Goal: Task Accomplishment & Management: Manage account settings

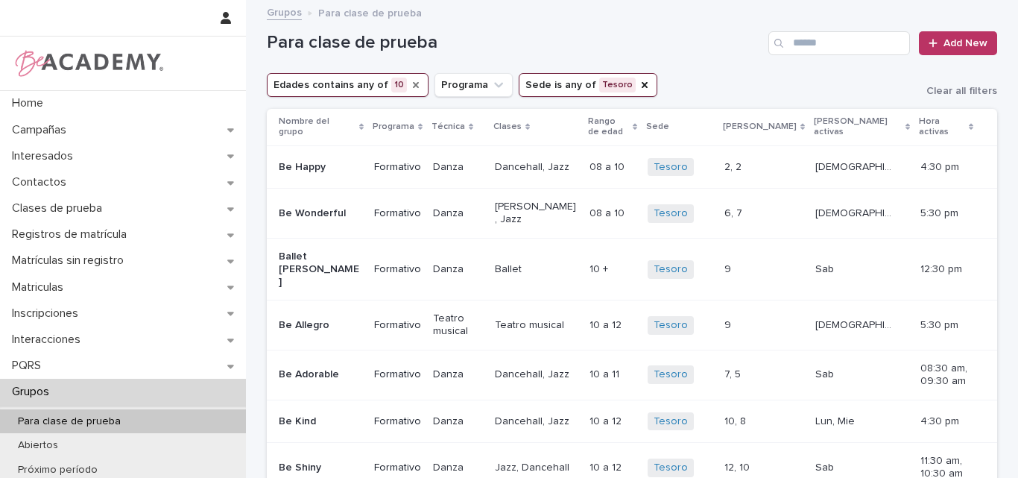
click at [413, 87] on icon "Edades" at bounding box center [416, 85] width 6 height 6
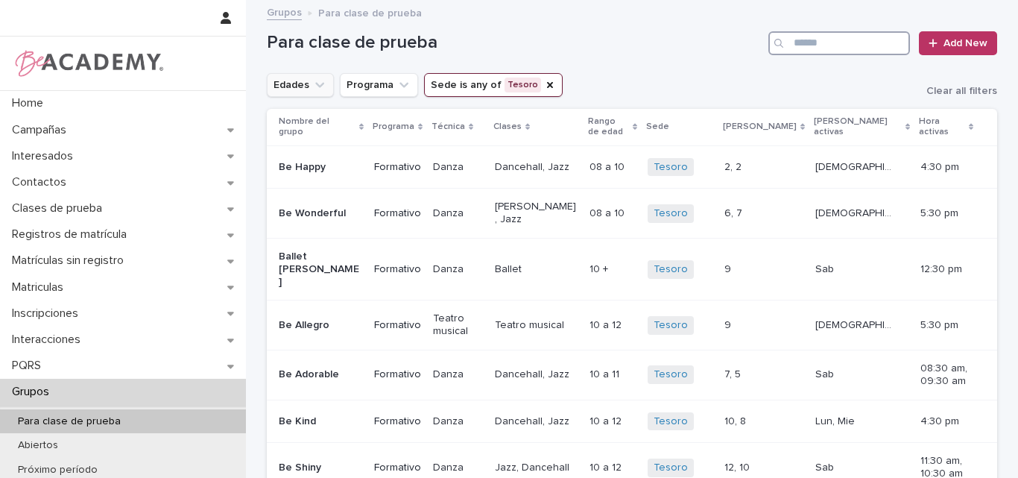
click at [809, 42] on input "Search" at bounding box center [839, 43] width 142 height 24
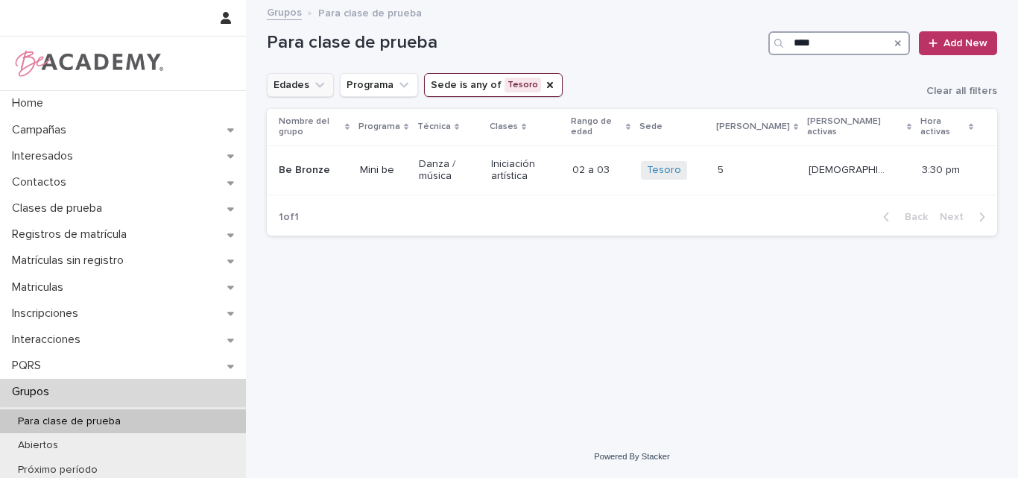
type input "****"
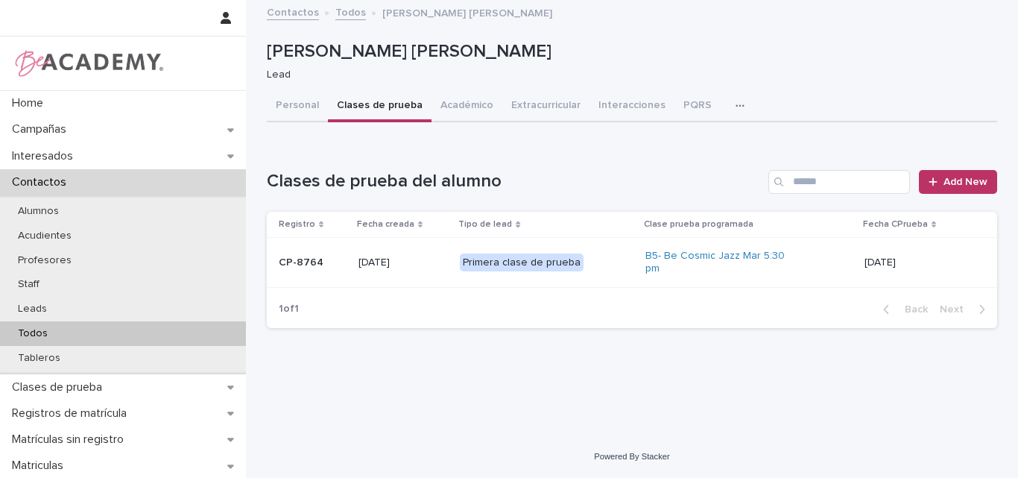
click at [60, 335] on div "Todos" at bounding box center [123, 333] width 246 height 25
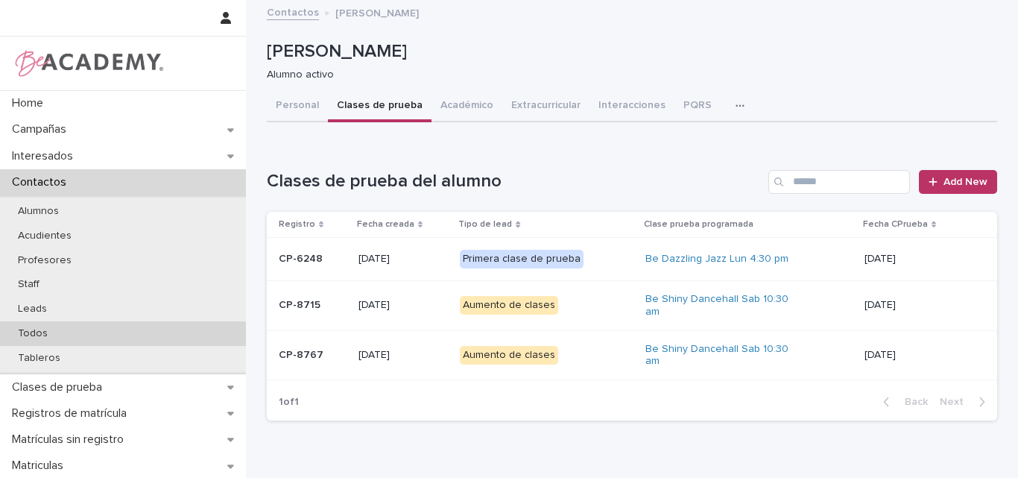
click at [63, 332] on div "Todos" at bounding box center [123, 333] width 246 height 25
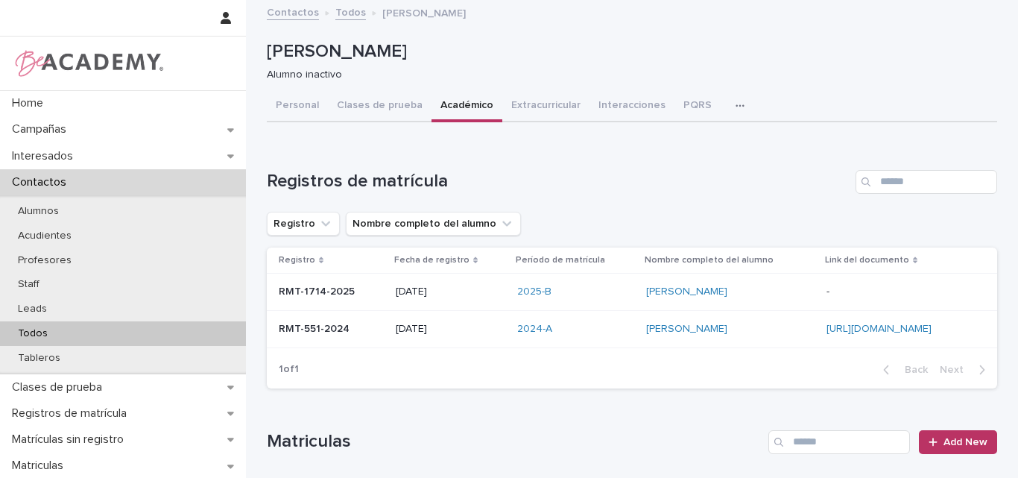
click at [48, 325] on div "Todos" at bounding box center [123, 333] width 246 height 25
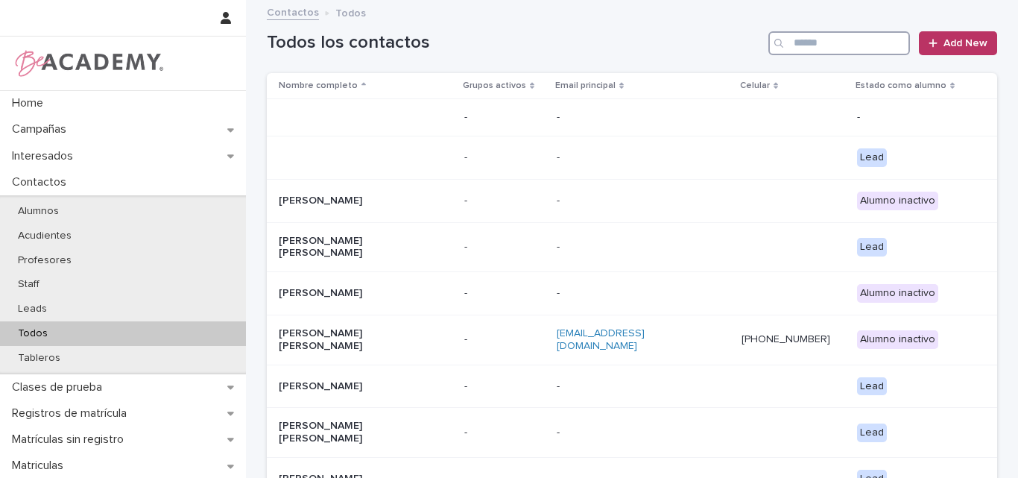
click at [807, 46] on input "Search" at bounding box center [839, 43] width 142 height 24
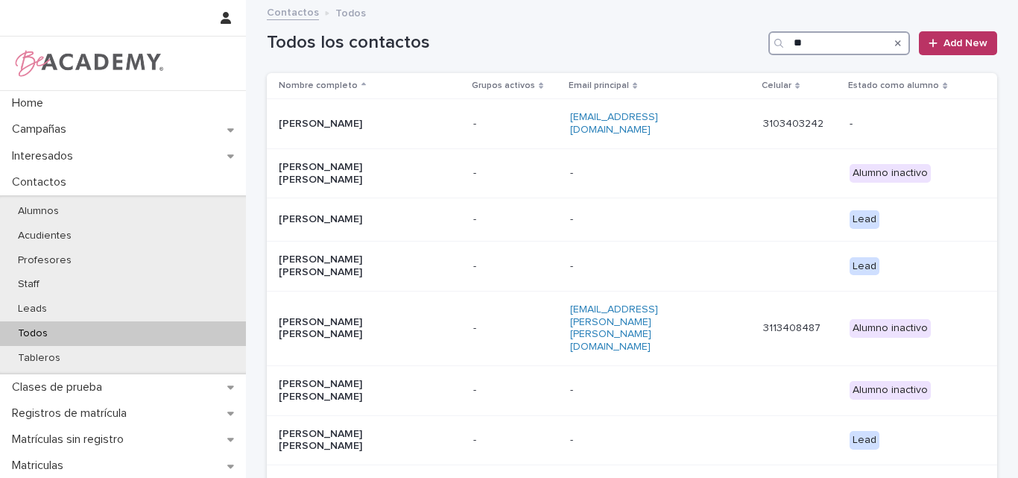
type input "*"
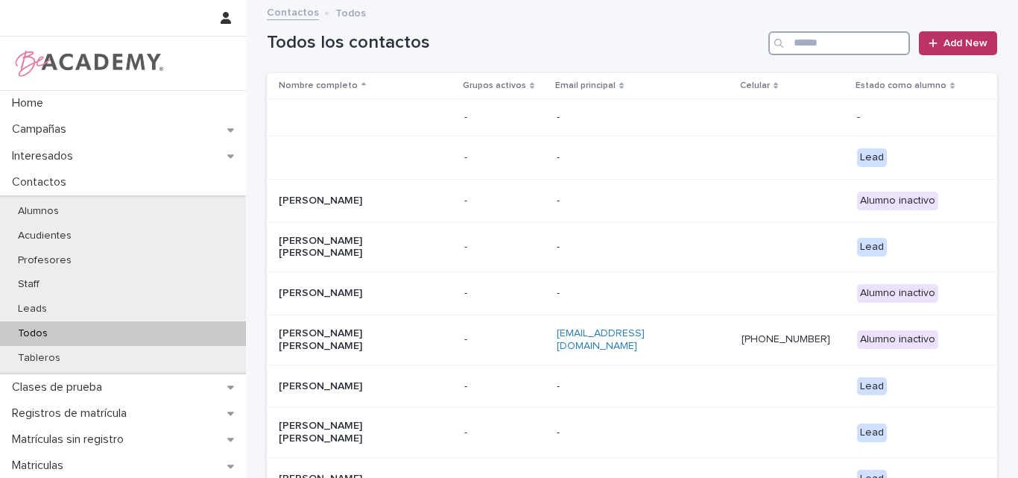
click at [836, 39] on input "Search" at bounding box center [839, 43] width 142 height 24
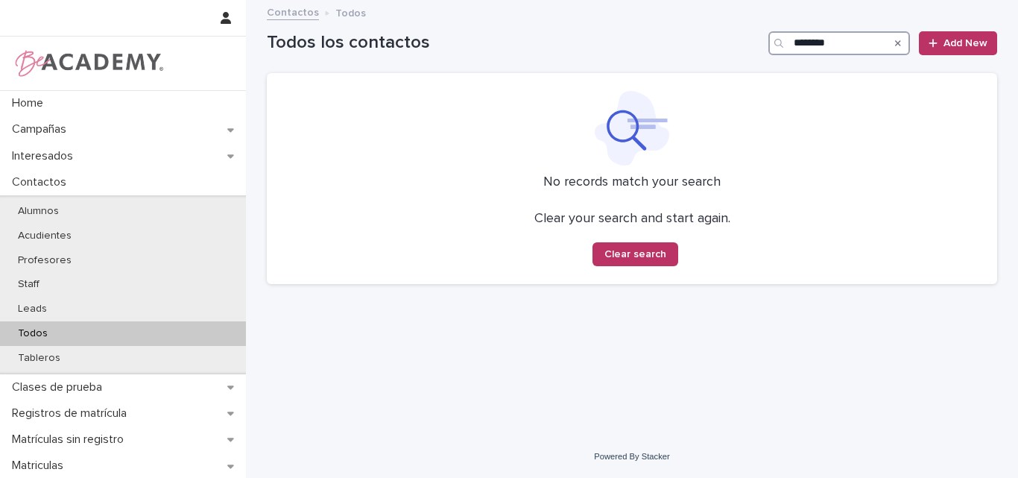
drag, startPoint x: 853, startPoint y: 42, endPoint x: 853, endPoint y: 30, distance: 11.9
click at [853, 40] on input "********" at bounding box center [839, 43] width 142 height 24
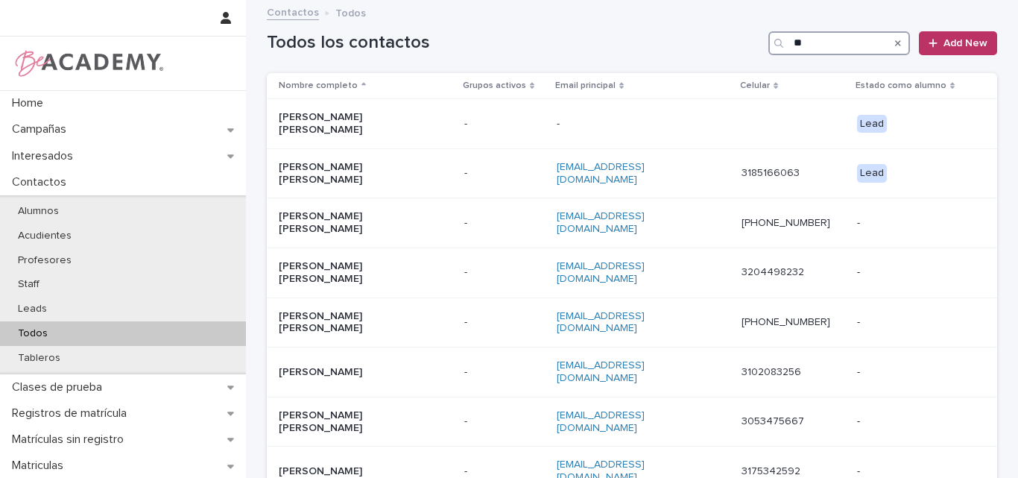
type input "*"
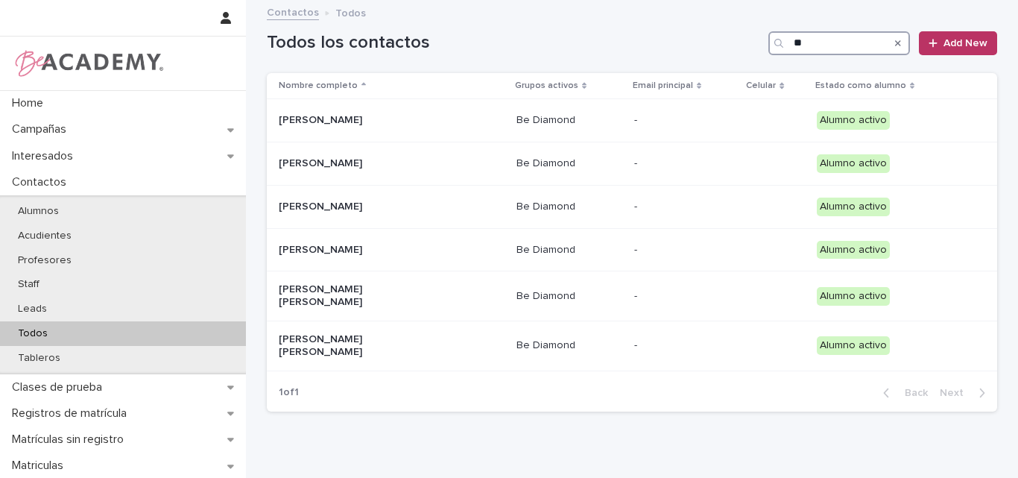
type input "*"
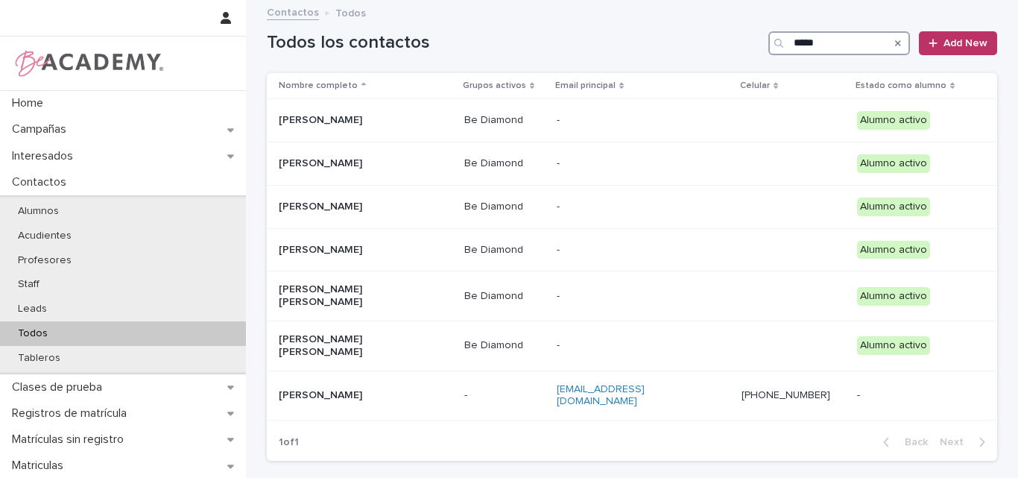
type input "*****"
drag, startPoint x: 837, startPoint y: 42, endPoint x: 745, endPoint y: 41, distance: 91.7
click at [745, 41] on div "Todos los contactos ***** Add New" at bounding box center [632, 43] width 730 height 24
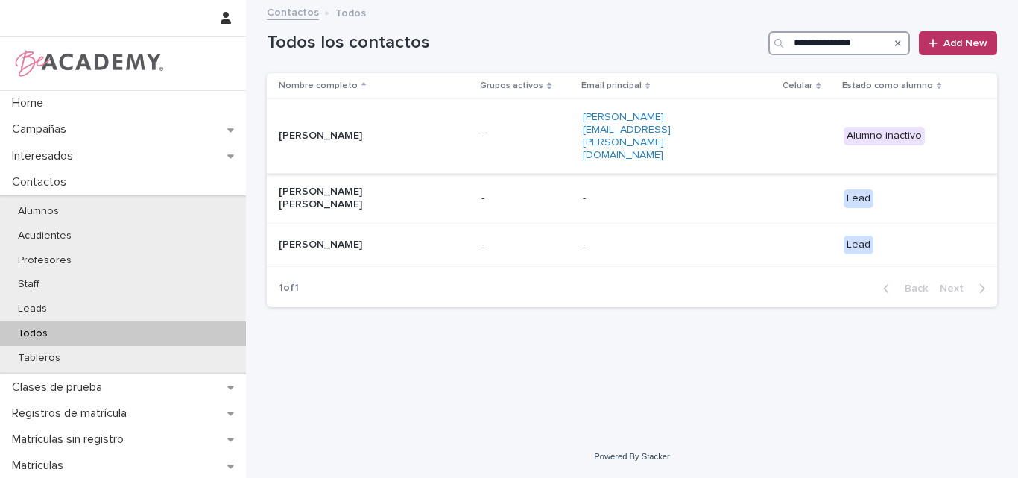
type input "**********"
click at [318, 127] on div "[PERSON_NAME]" at bounding box center [353, 135] width 149 height 16
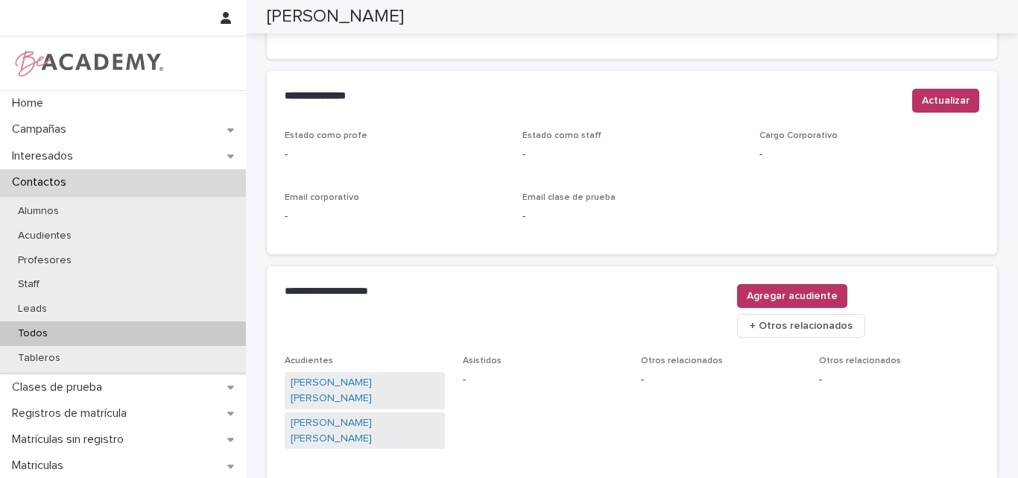
scroll to position [687, 0]
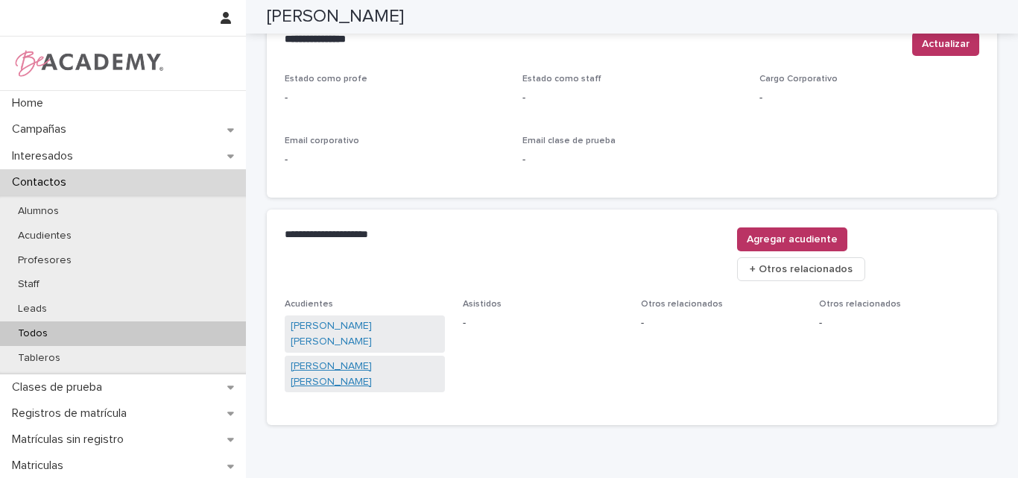
click at [322, 358] on link "Sandra Milena Jimenez Restrepo" at bounding box center [365, 373] width 148 height 31
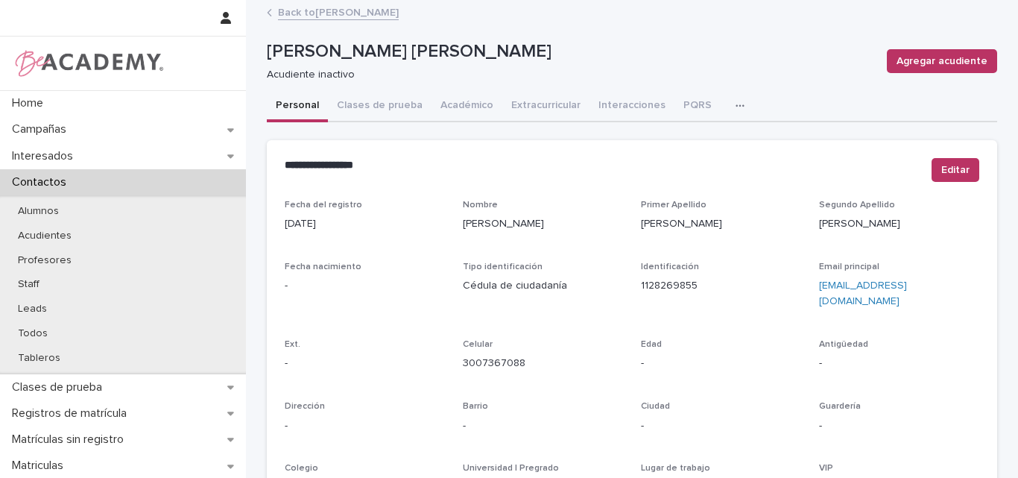
click at [593, 345] on p "Celular" at bounding box center [543, 344] width 160 height 10
drag, startPoint x: 540, startPoint y: 363, endPoint x: 455, endPoint y: 373, distance: 86.3
click at [455, 373] on div "Fecha del registro 03/08/2024 Nombre Sandra Milena Primer Apellido Jimenez Segu…" at bounding box center [632, 420] width 694 height 440
copy link "3007367088"
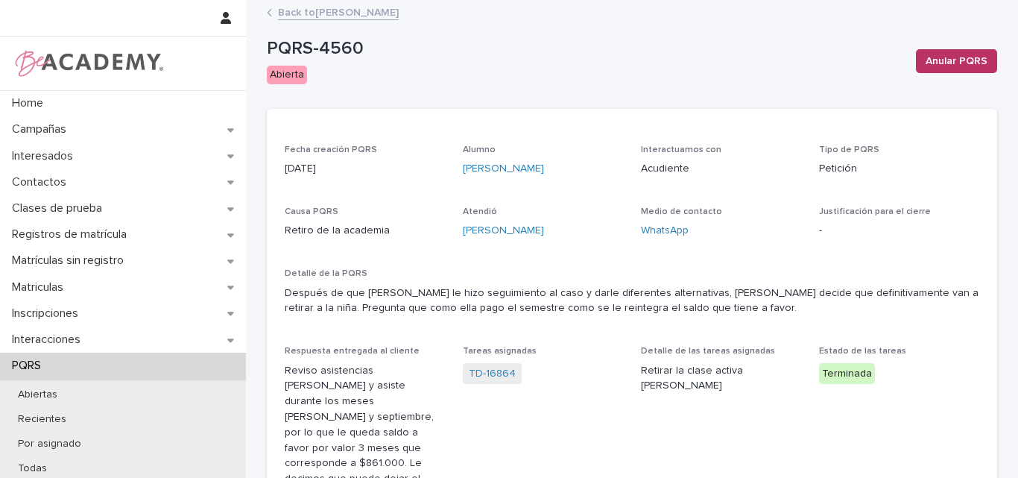
scroll to position [75, 0]
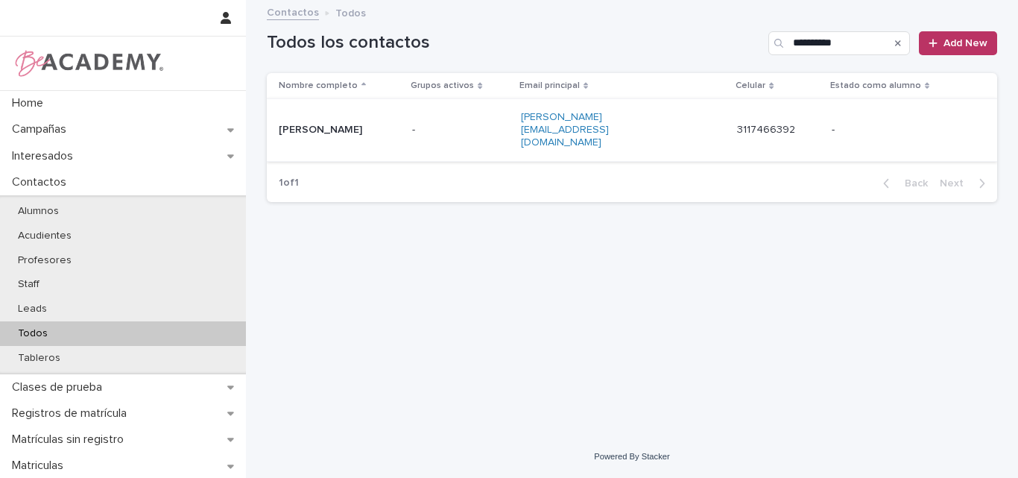
type input "**********"
click at [329, 124] on p "Amalia Abad" at bounding box center [339, 130] width 121 height 13
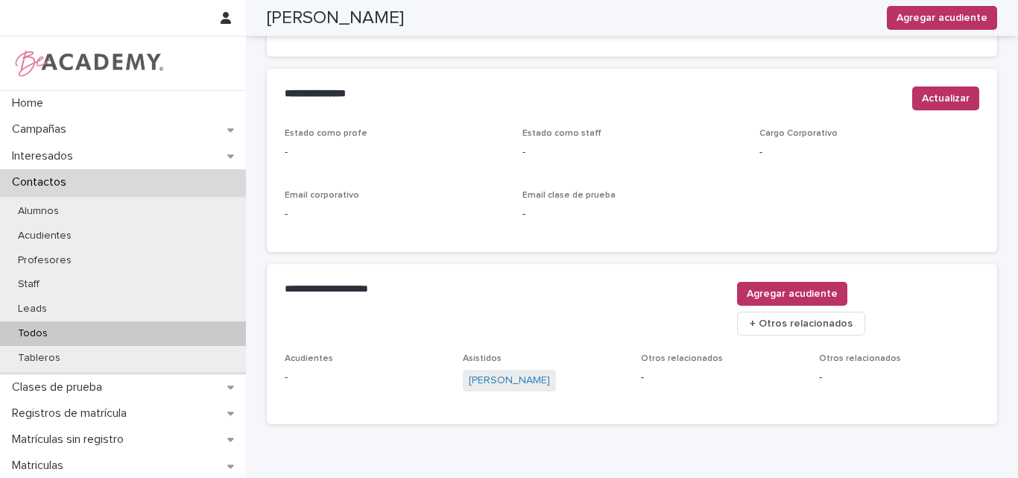
scroll to position [631, 0]
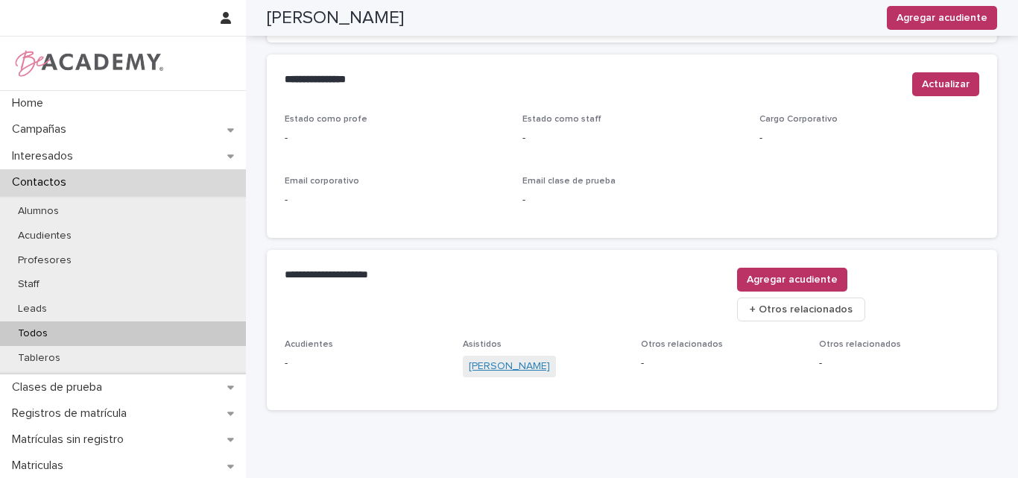
click at [533, 358] on link "Fernanda Navarro Abad" at bounding box center [509, 366] width 81 height 16
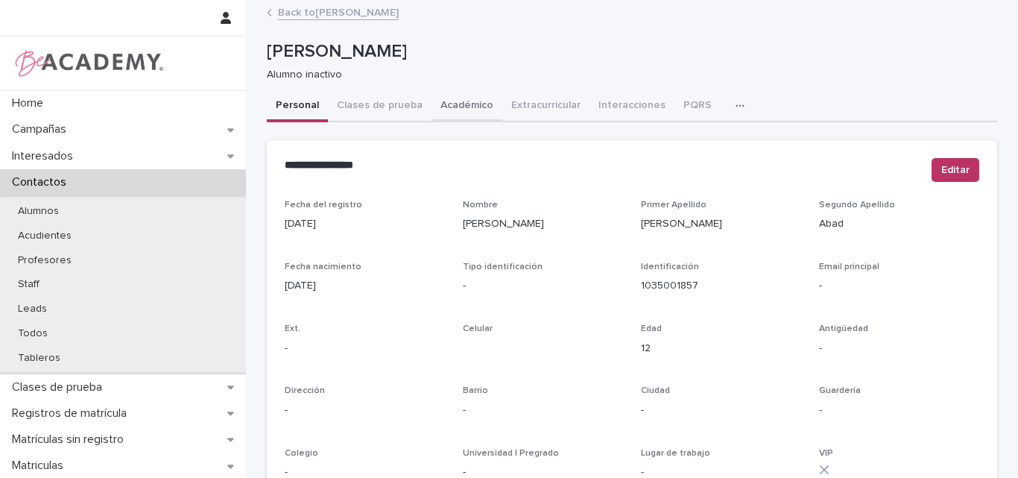
click at [452, 105] on button "Académico" at bounding box center [466, 106] width 71 height 31
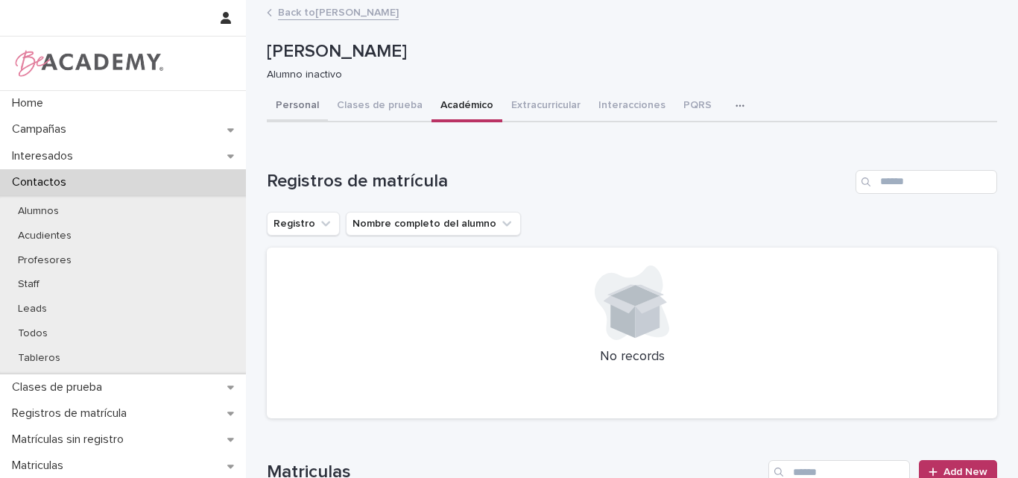
click at [293, 107] on button "Personal" at bounding box center [297, 106] width 61 height 31
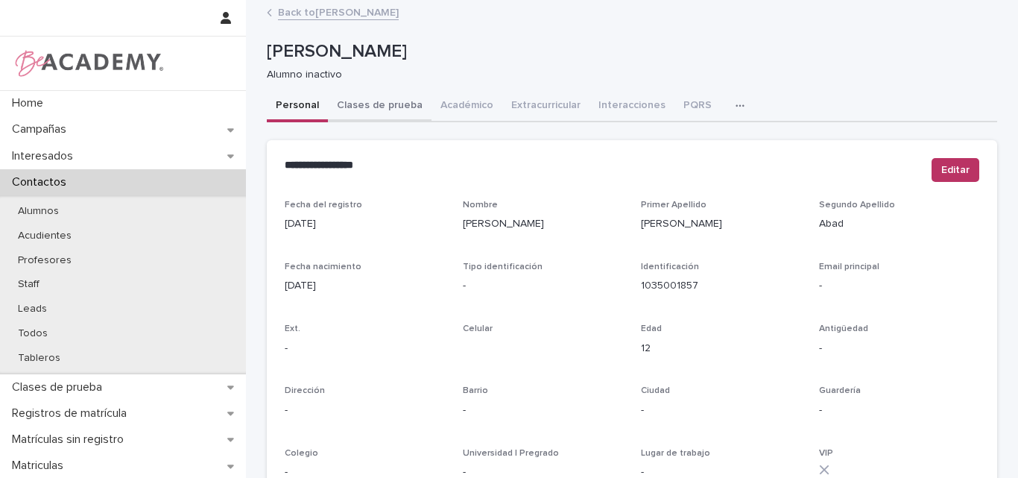
click at [368, 104] on button "Clases de prueba" at bounding box center [380, 106] width 104 height 31
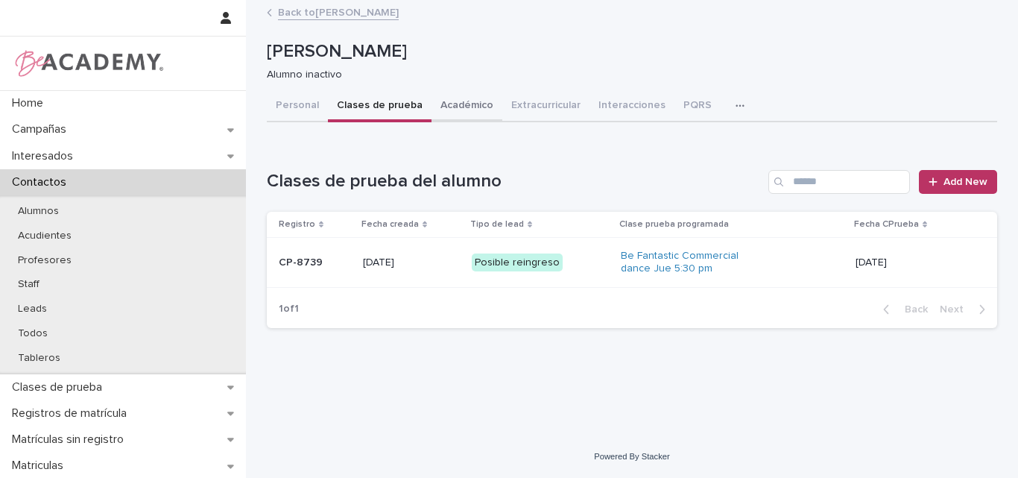
click at [448, 101] on button "Académico" at bounding box center [466, 106] width 71 height 31
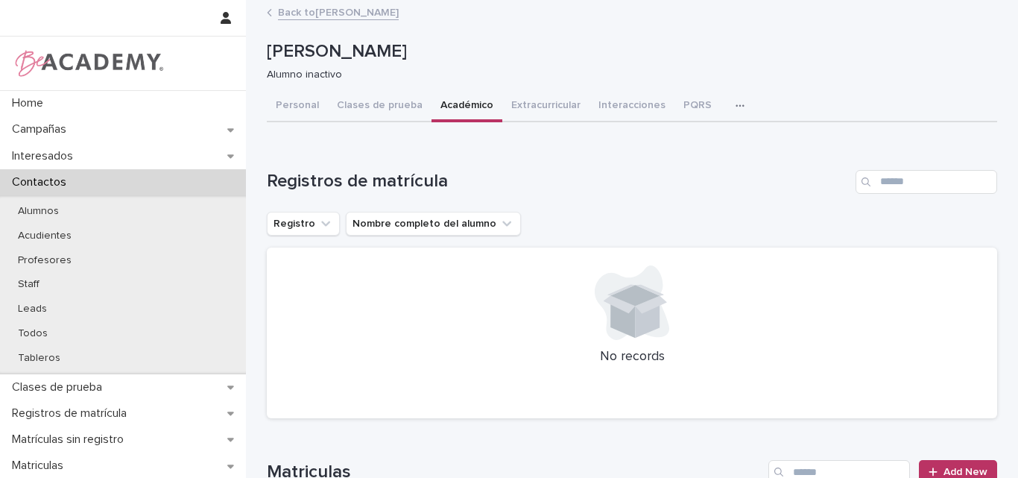
click at [462, 106] on button "Académico" at bounding box center [466, 106] width 71 height 31
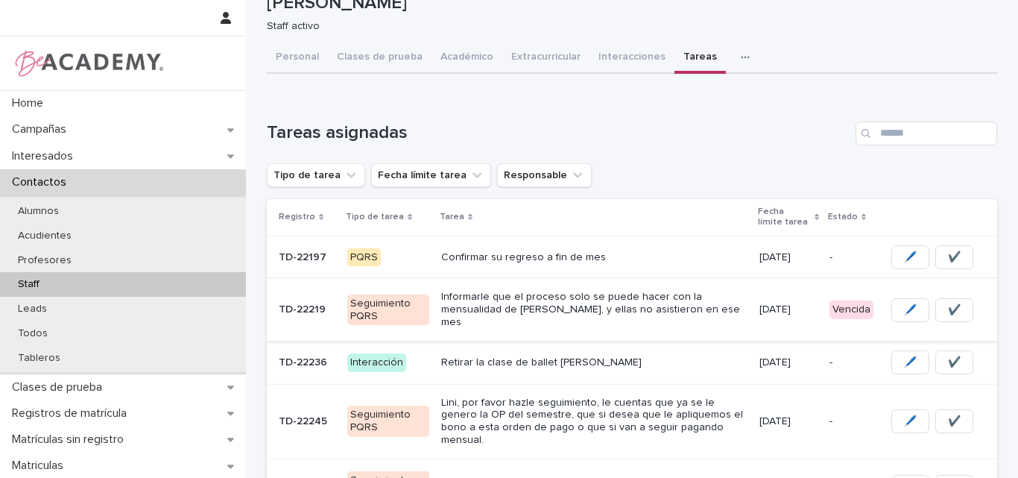
scroll to position [346, 0]
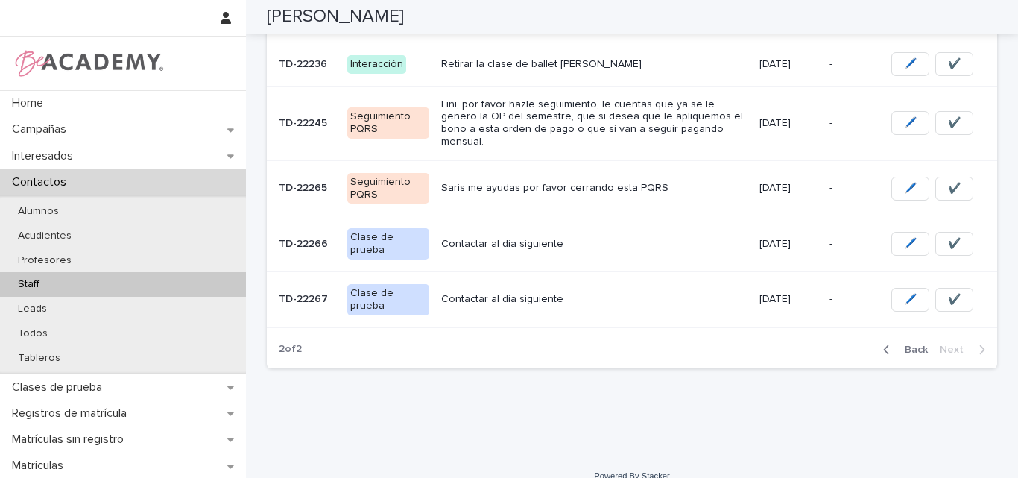
click at [534, 293] on p "Contactar al dia siguiente" at bounding box center [594, 299] width 306 height 13
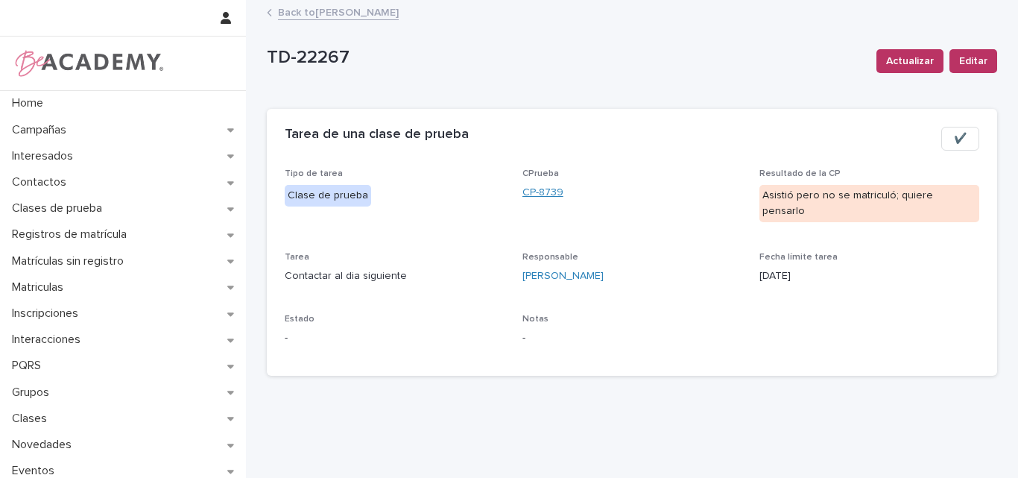
click at [538, 192] on link "CP-8739" at bounding box center [542, 193] width 41 height 16
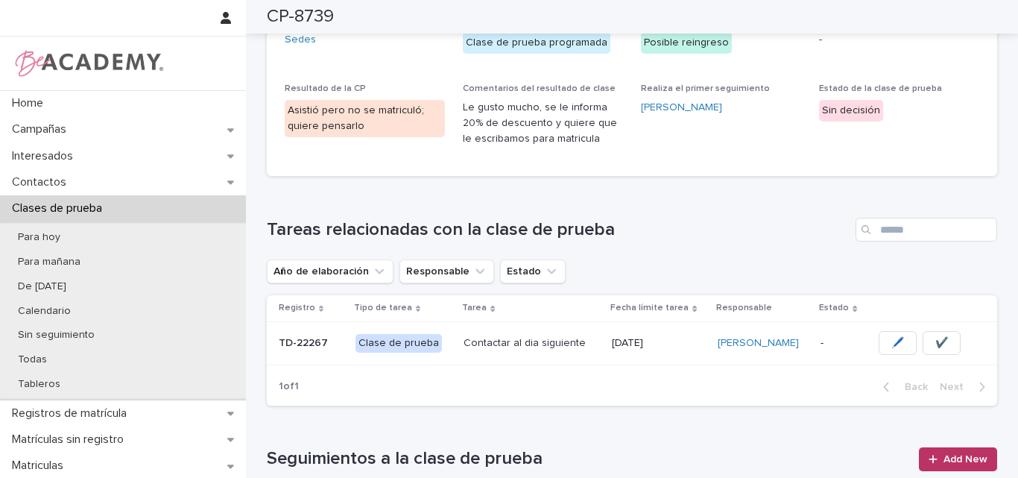
scroll to position [224, 0]
click at [891, 340] on span "🖊️" at bounding box center [897, 342] width 13 height 15
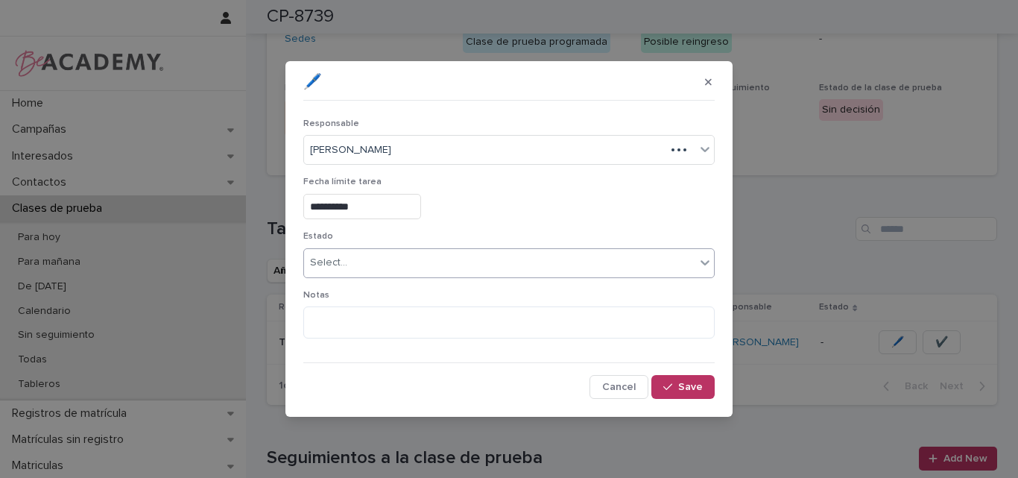
click at [367, 260] on div "Select..." at bounding box center [499, 262] width 391 height 25
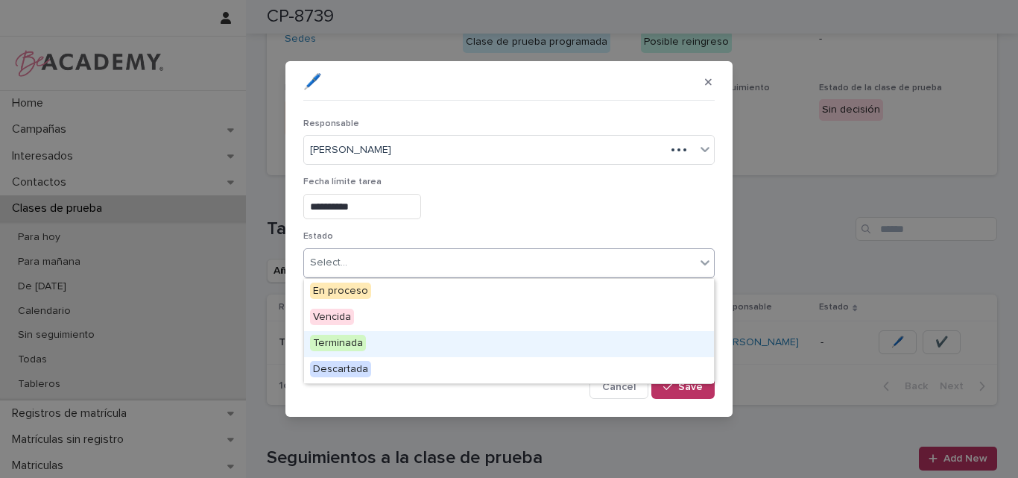
click at [375, 344] on div "Terminada" at bounding box center [509, 344] width 410 height 26
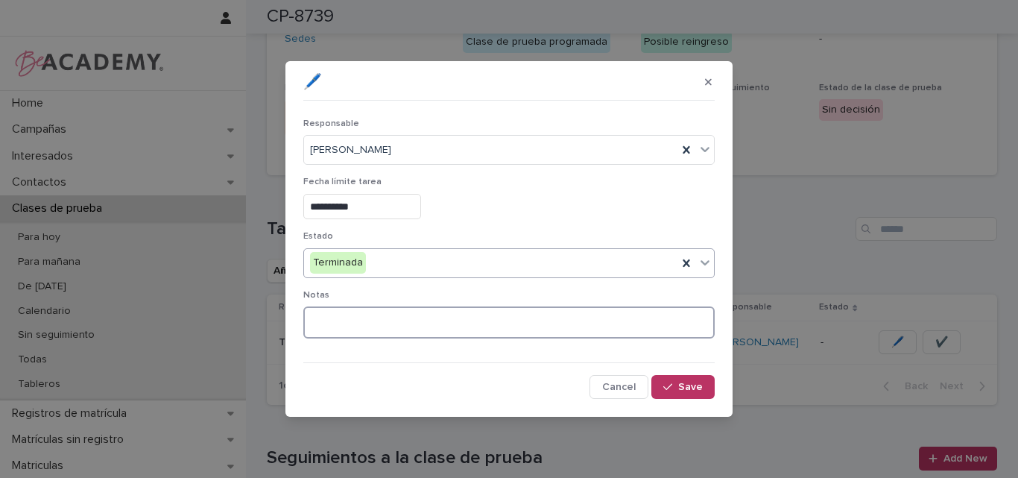
click at [379, 326] on textarea at bounding box center [508, 322] width 411 height 32
type textarea "**********"
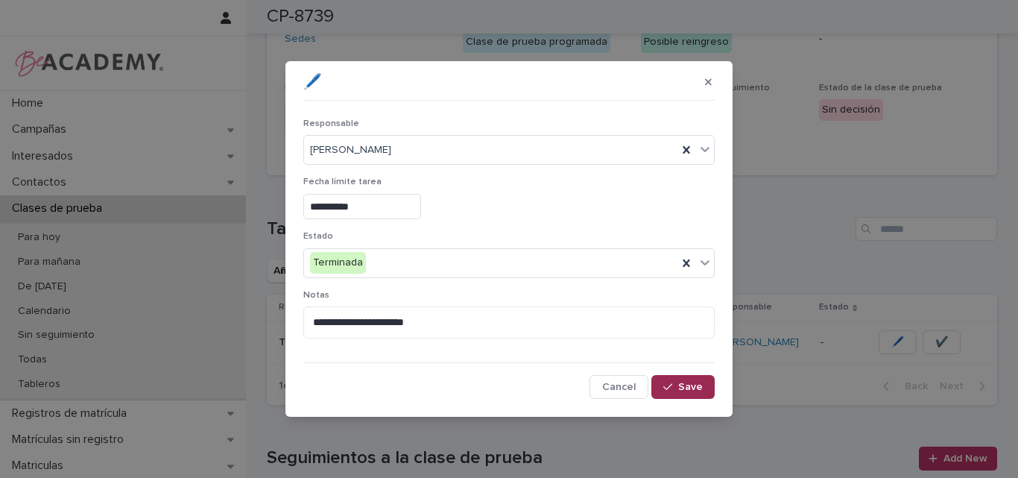
click at [686, 382] on span "Save" at bounding box center [690, 387] width 25 height 10
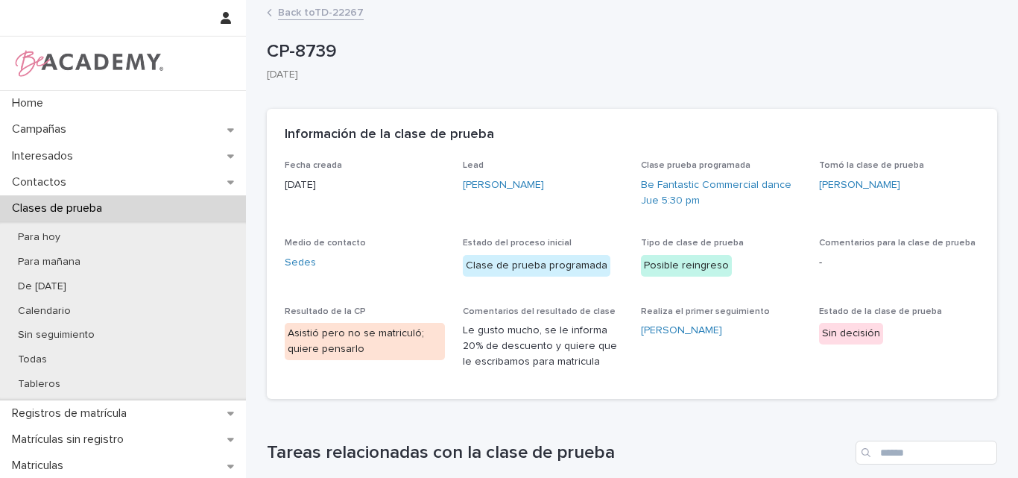
scroll to position [0, 0]
click at [320, 9] on link "Back to TD-22267" at bounding box center [321, 11] width 86 height 17
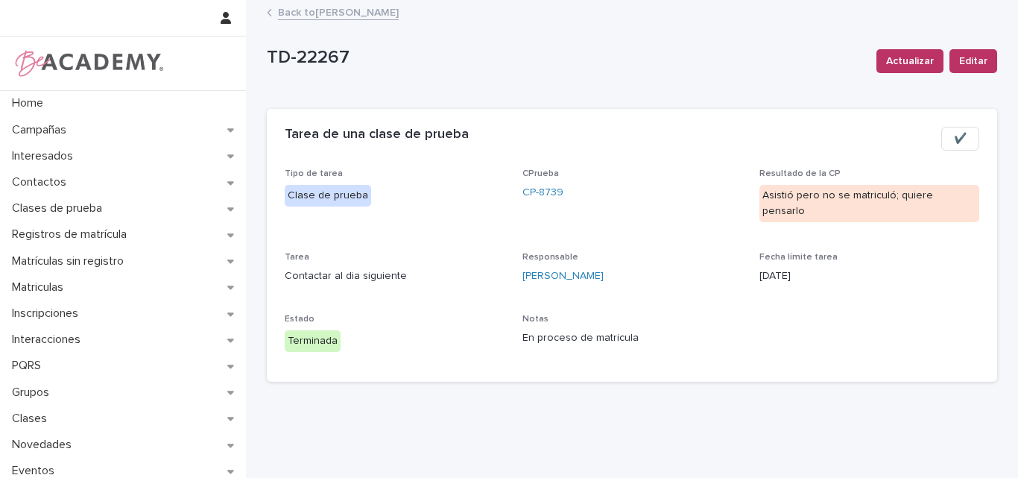
click at [354, 10] on link "Back to Lina Rico Montoya" at bounding box center [338, 11] width 121 height 17
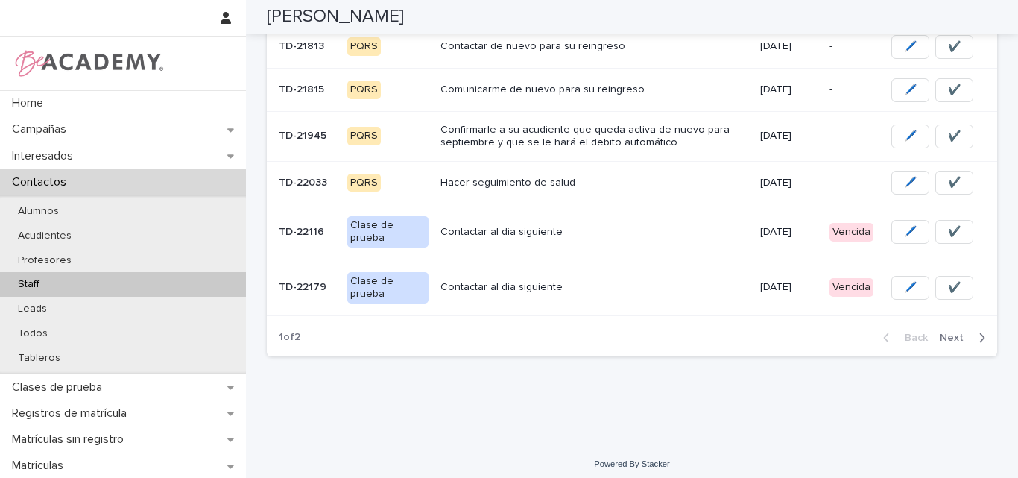
scroll to position [451, 0]
click at [945, 332] on span "Next" at bounding box center [956, 337] width 33 height 10
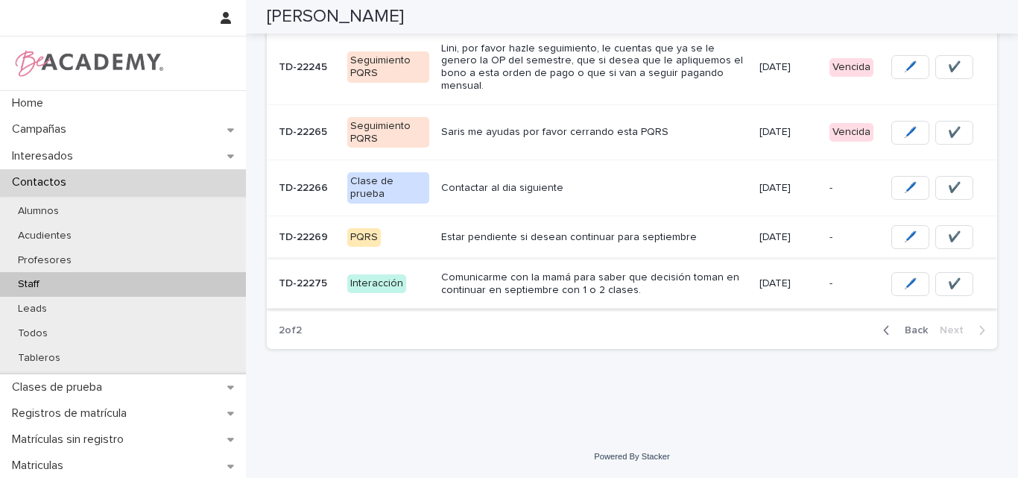
scroll to position [384, 0]
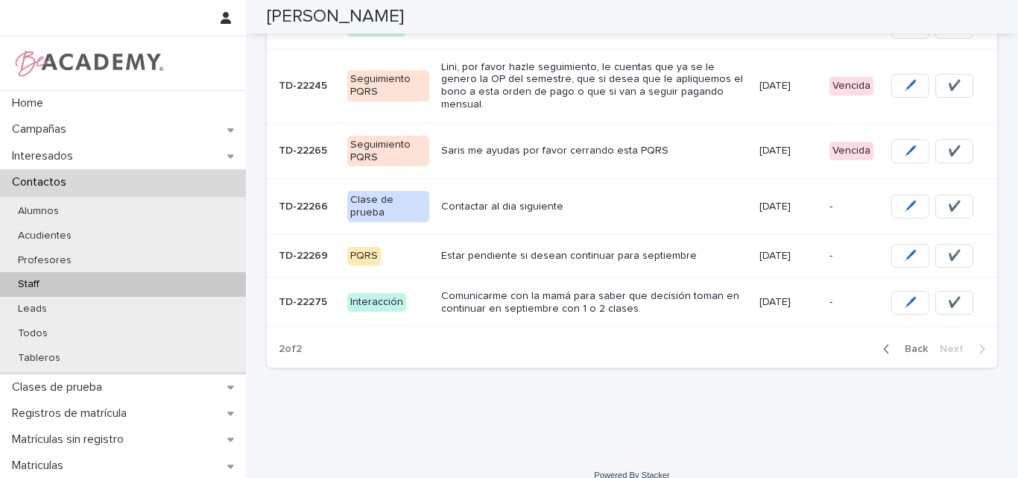
click at [575, 290] on p "Comunicarme con la mamá para saber que decisión toman en continuar en septiembr…" at bounding box center [594, 302] width 306 height 25
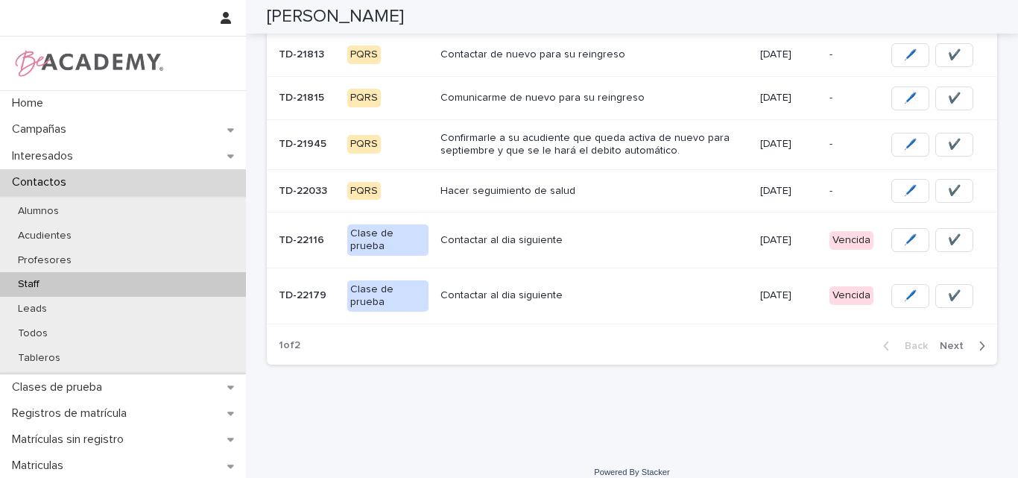
scroll to position [451, 0]
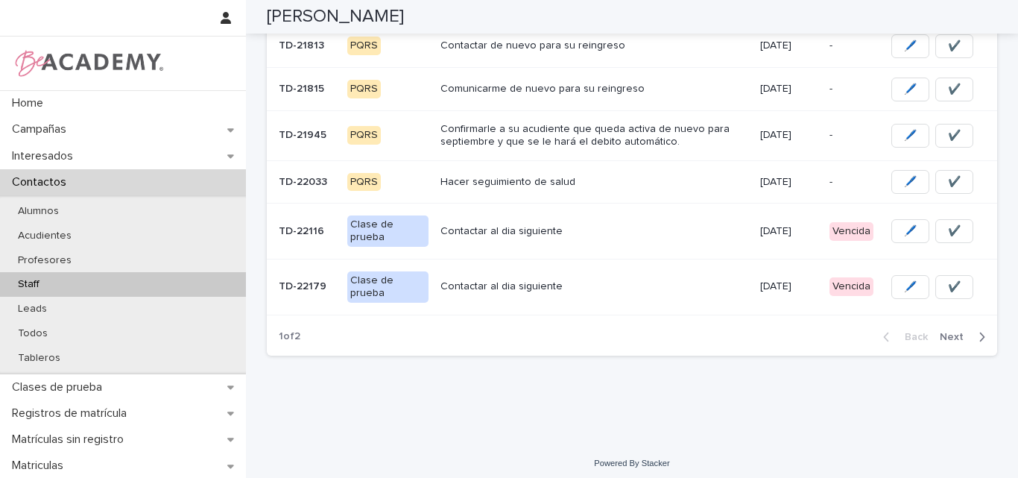
click at [949, 332] on span "Next" at bounding box center [956, 337] width 33 height 10
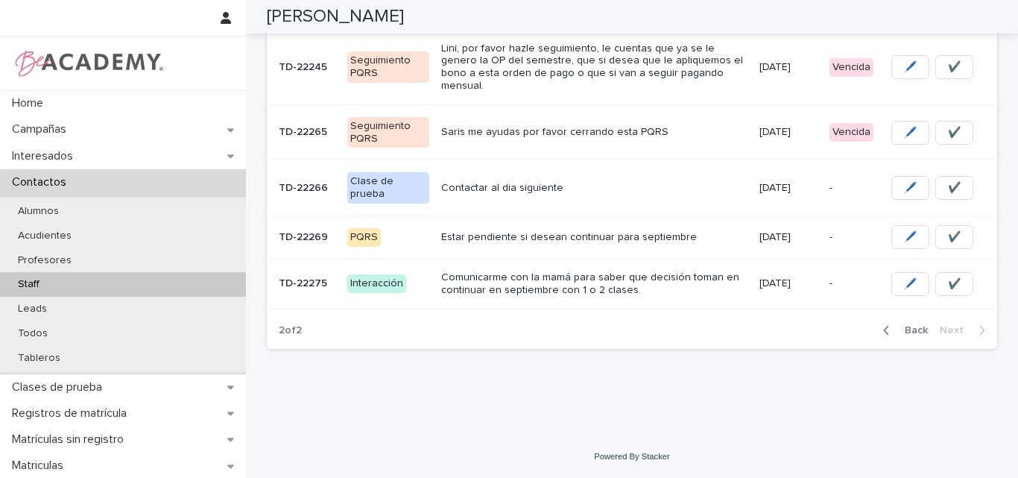
scroll to position [384, 0]
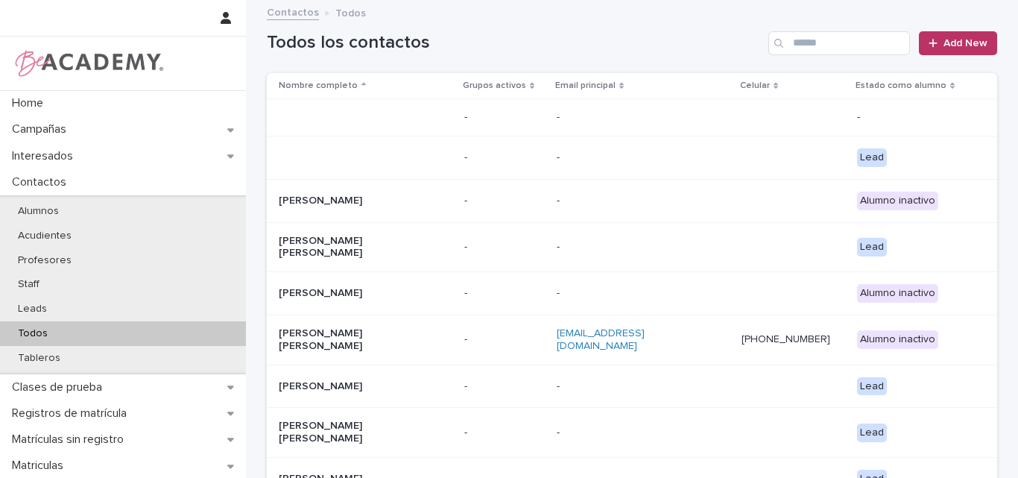
click at [827, 42] on input "Search" at bounding box center [839, 43] width 142 height 24
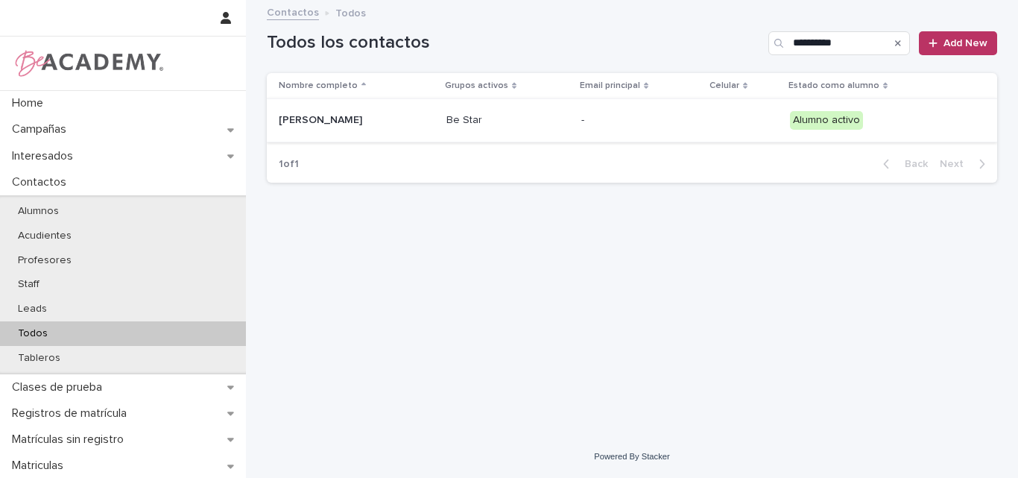
type input "**********"
click at [364, 122] on p "[PERSON_NAME]" at bounding box center [353, 120] width 149 height 13
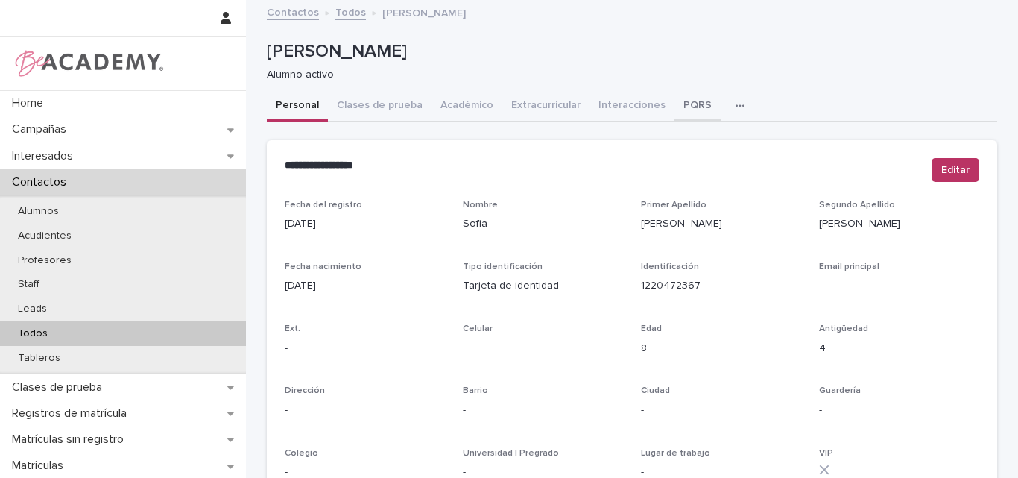
click at [679, 107] on button "PQRS" at bounding box center [697, 106] width 46 height 31
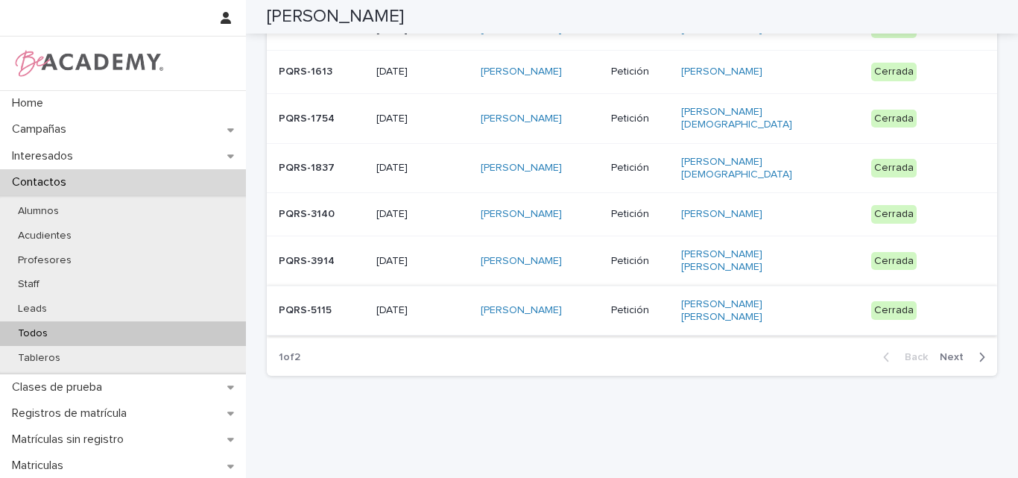
scroll to position [396, 0]
click at [952, 351] on span "Next" at bounding box center [956, 356] width 33 height 10
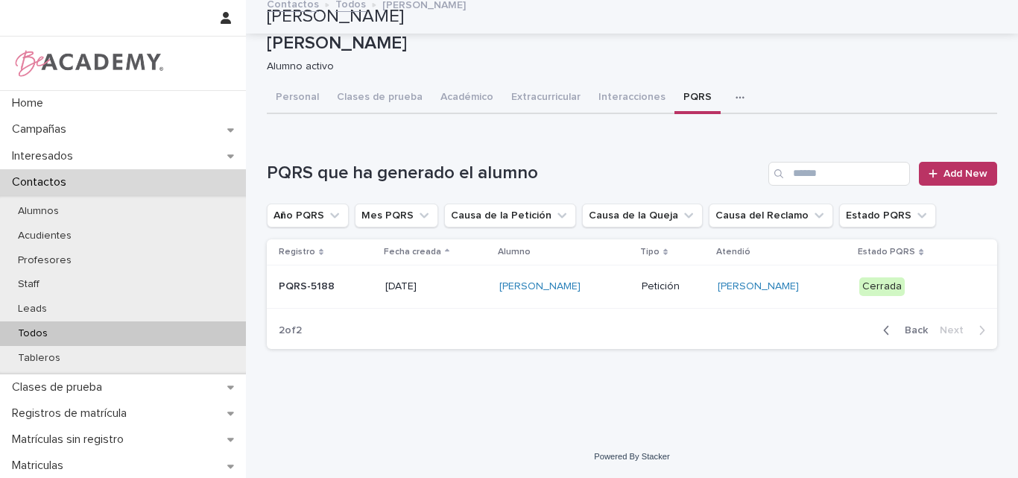
scroll to position [8, 0]
click at [330, 287] on p "PQRS-5188" at bounding box center [326, 286] width 95 height 13
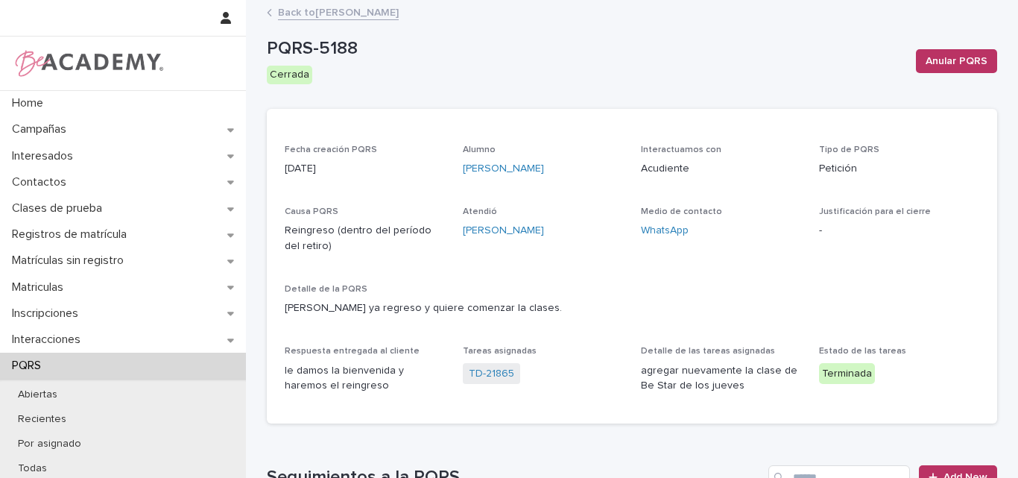
click at [331, 8] on link "Back to Sofia Gaviria Hernandez" at bounding box center [338, 11] width 121 height 17
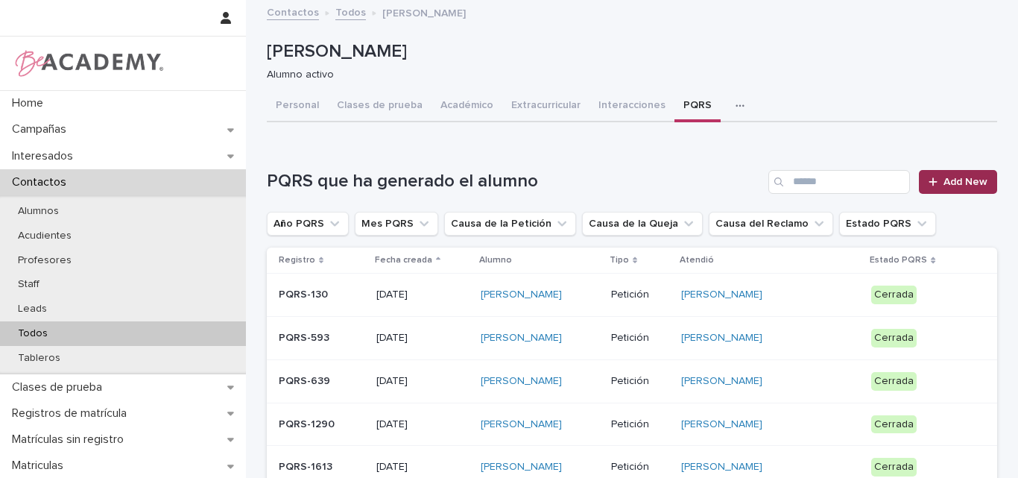
click at [943, 181] on span "Add New" at bounding box center [965, 182] width 44 height 10
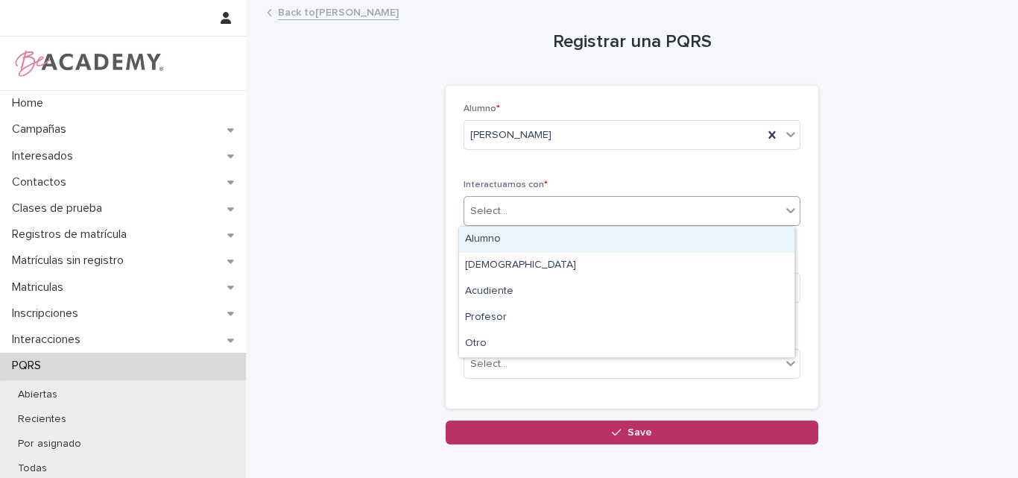
click at [624, 205] on div "Select..." at bounding box center [622, 211] width 317 height 25
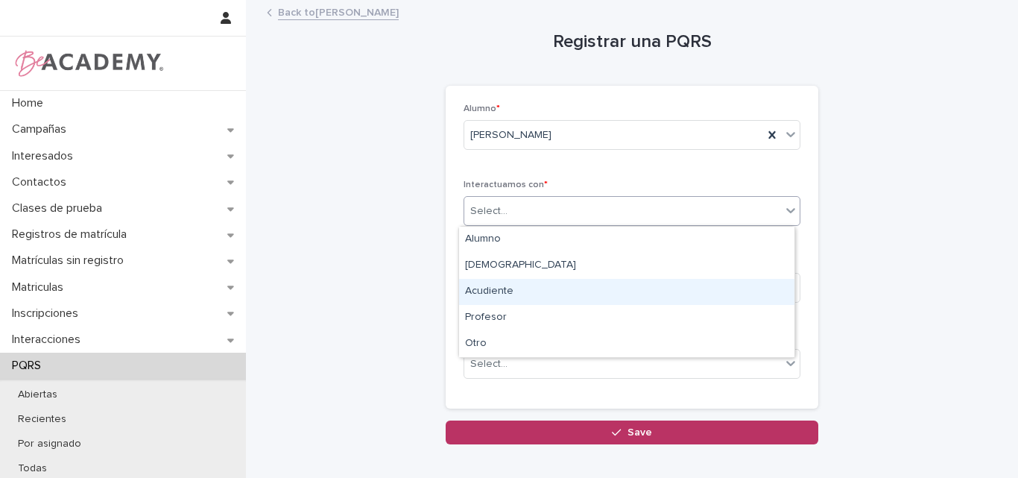
click at [557, 292] on div "Acudiente" at bounding box center [626, 292] width 335 height 26
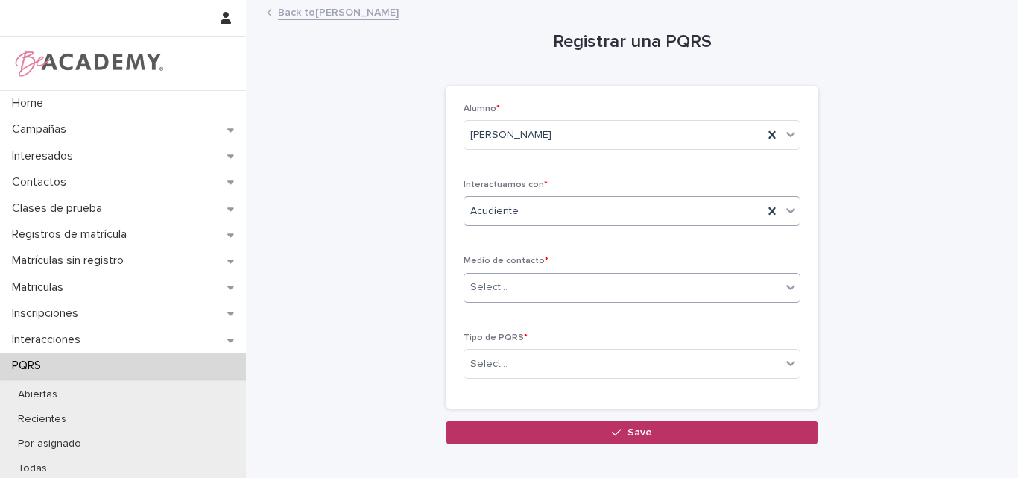
click at [498, 284] on div "Select..." at bounding box center [488, 287] width 37 height 16
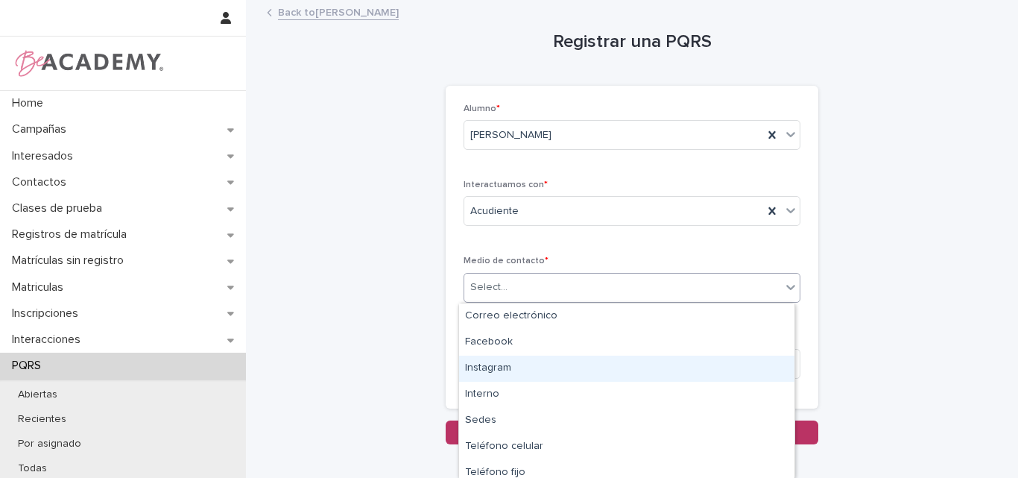
type input "*"
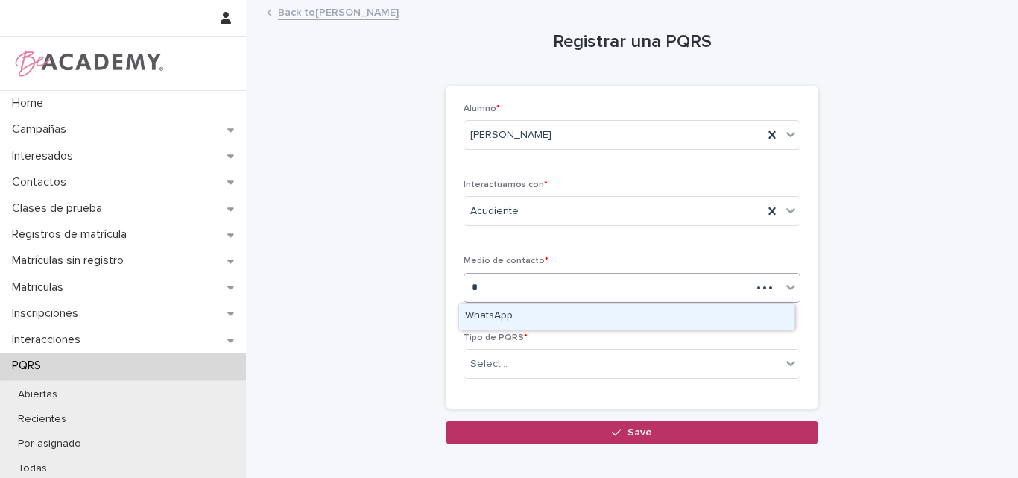
click at [516, 317] on div "WhatsApp" at bounding box center [626, 316] width 335 height 26
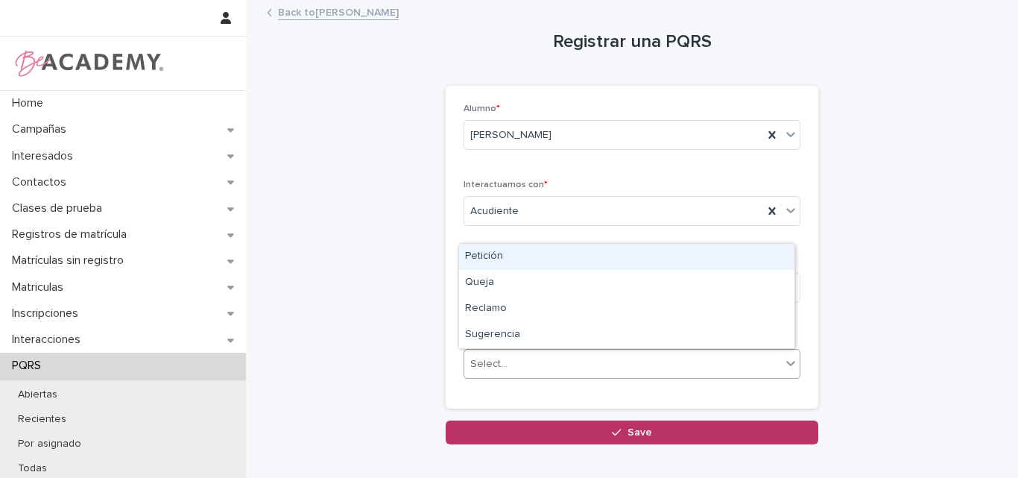
click at [518, 364] on div "Select..." at bounding box center [622, 364] width 317 height 25
drag, startPoint x: 489, startPoint y: 250, endPoint x: 534, endPoint y: 268, distance: 48.2
click at [489, 250] on div "Petición" at bounding box center [626, 257] width 335 height 26
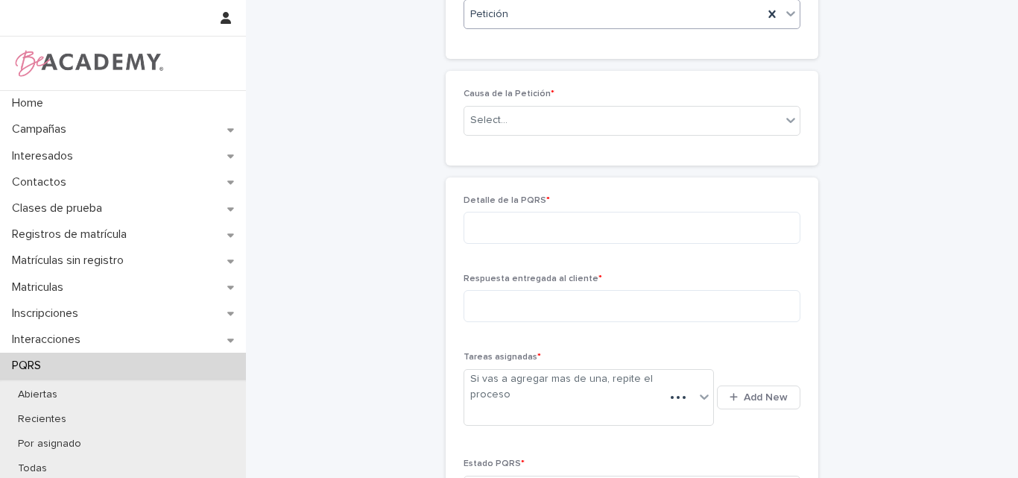
scroll to position [336, 0]
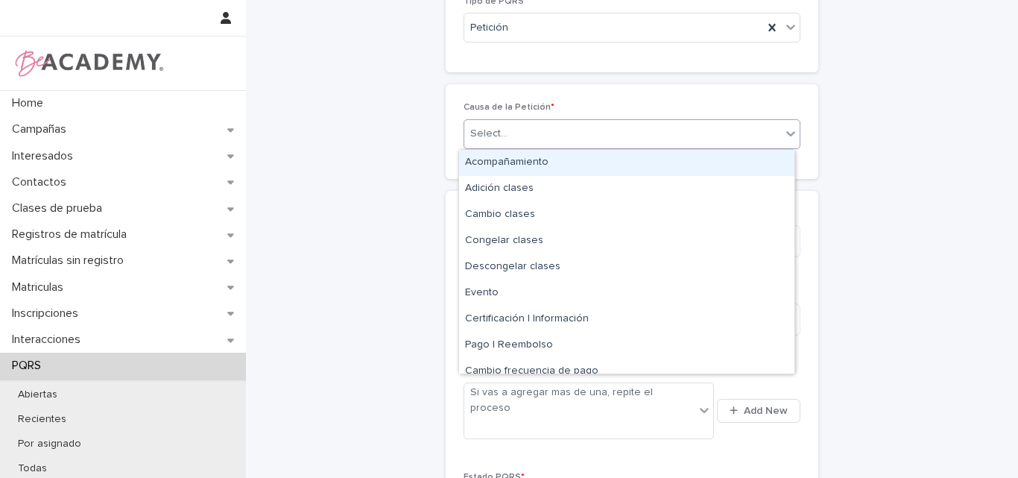
drag, startPoint x: 546, startPoint y: 130, endPoint x: 557, endPoint y: 172, distance: 43.7
click at [547, 129] on div "Select..." at bounding box center [622, 133] width 317 height 25
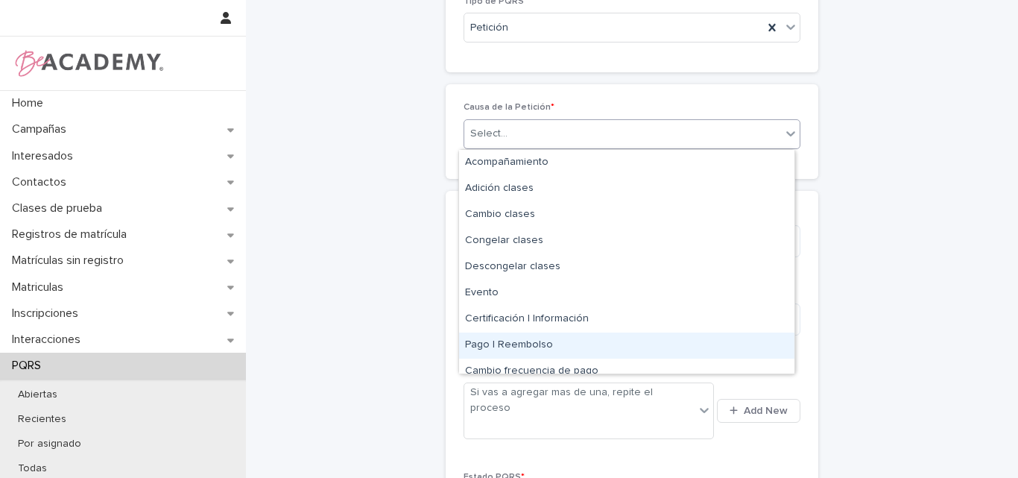
click at [526, 344] on div "Pago | Reembolso" at bounding box center [626, 345] width 335 height 26
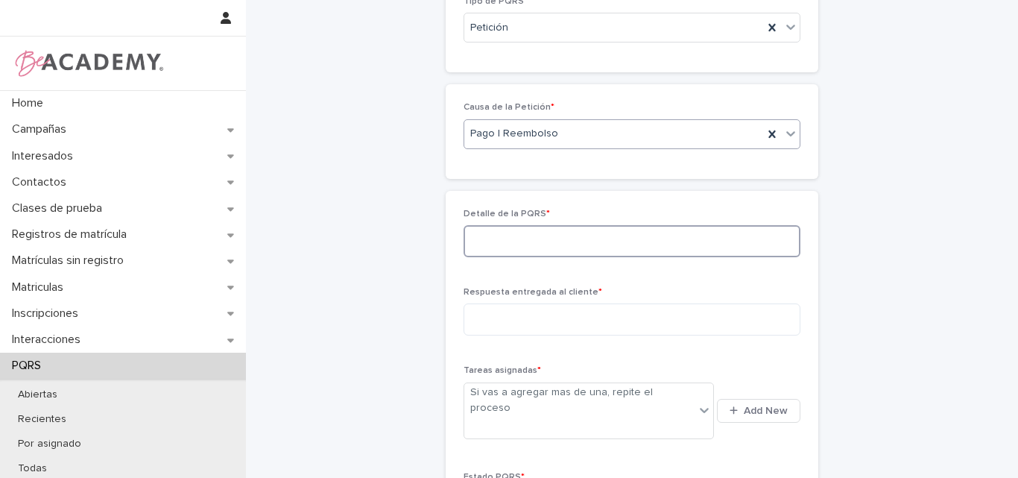
click at [543, 238] on textarea at bounding box center [631, 241] width 337 height 32
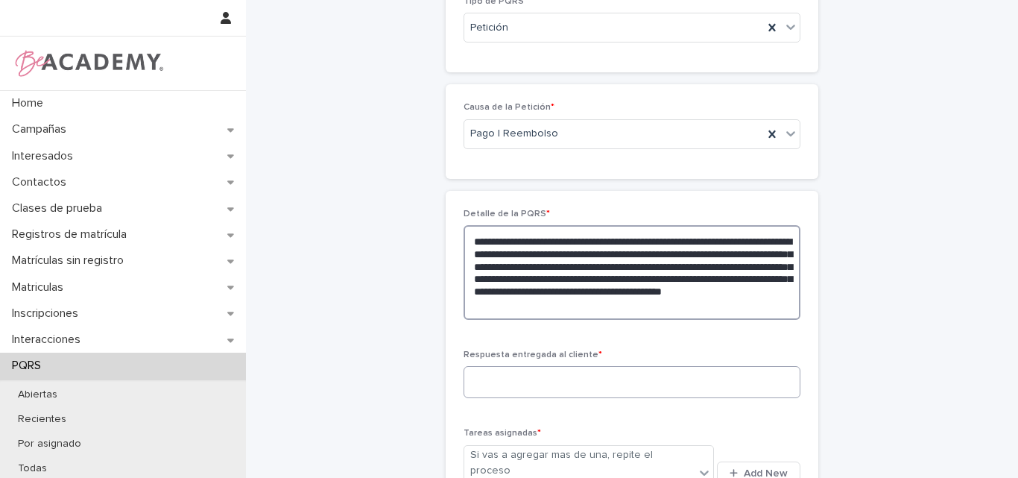
type textarea "**********"
click at [544, 374] on textarea at bounding box center [631, 382] width 337 height 32
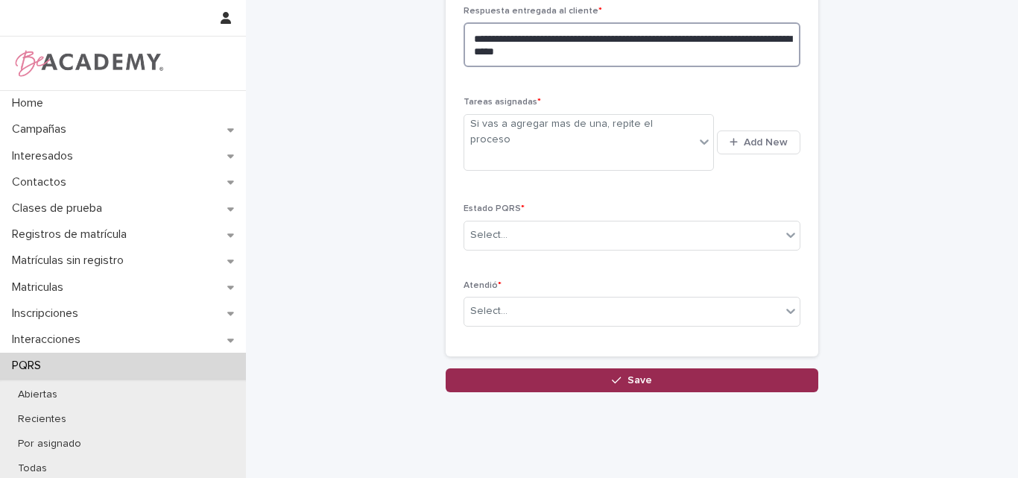
scroll to position [683, 0]
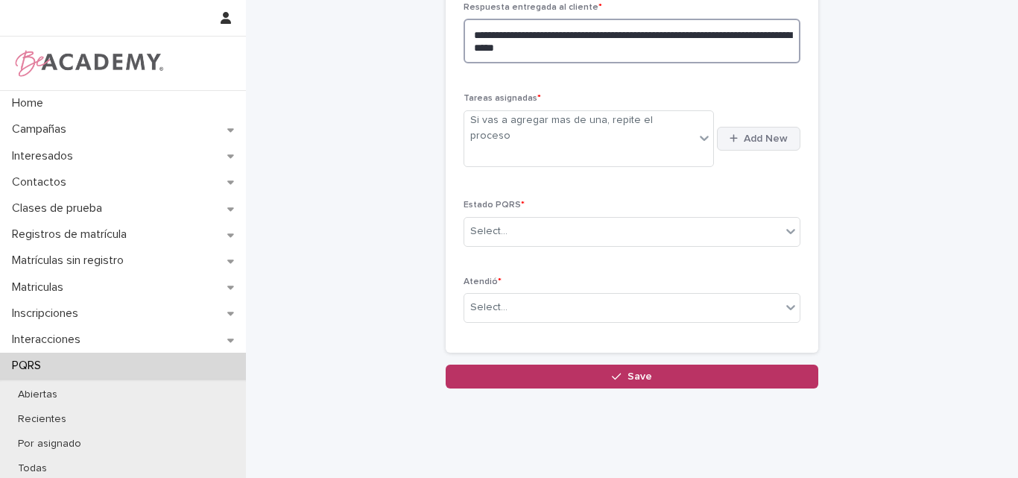
type textarea "**********"
click at [745, 133] on span "Add New" at bounding box center [766, 138] width 44 height 10
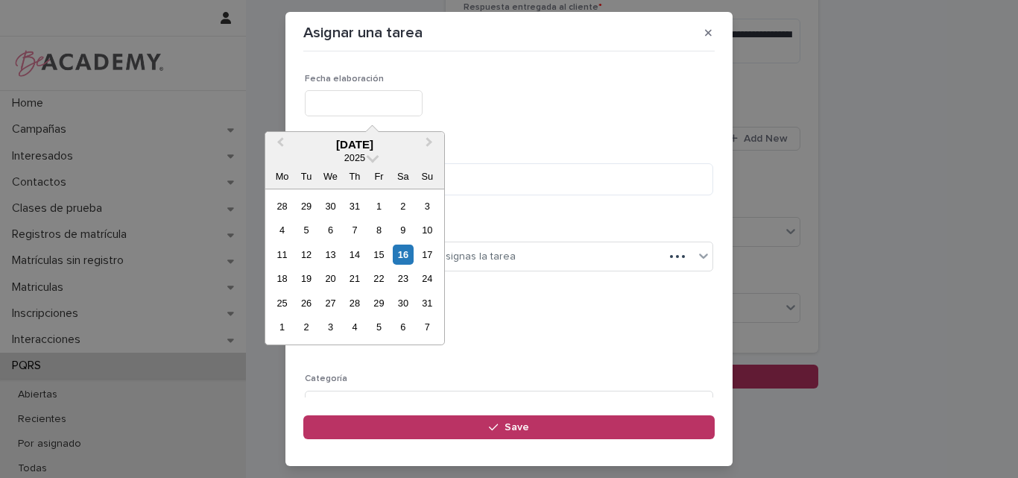
click at [399, 105] on input "text" at bounding box center [364, 103] width 118 height 26
type input "**********"
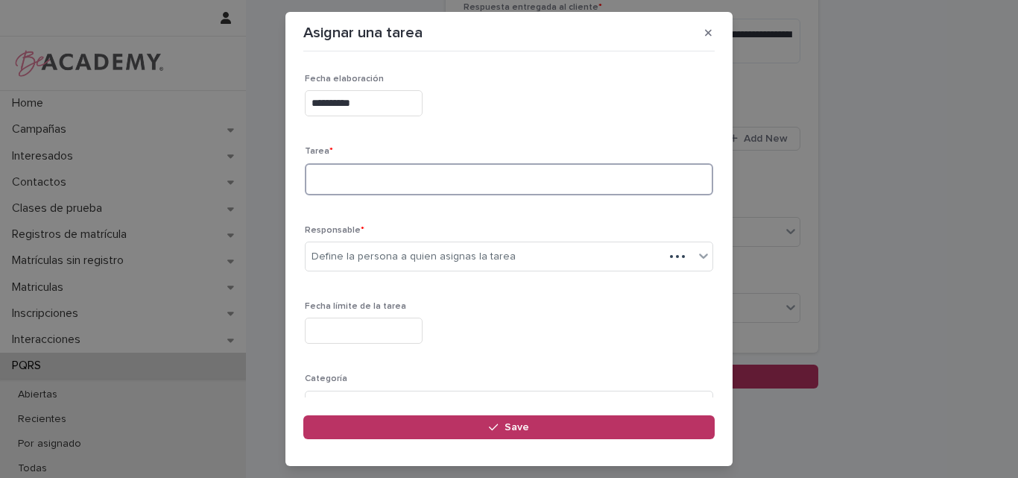
click at [367, 179] on textarea at bounding box center [509, 179] width 408 height 32
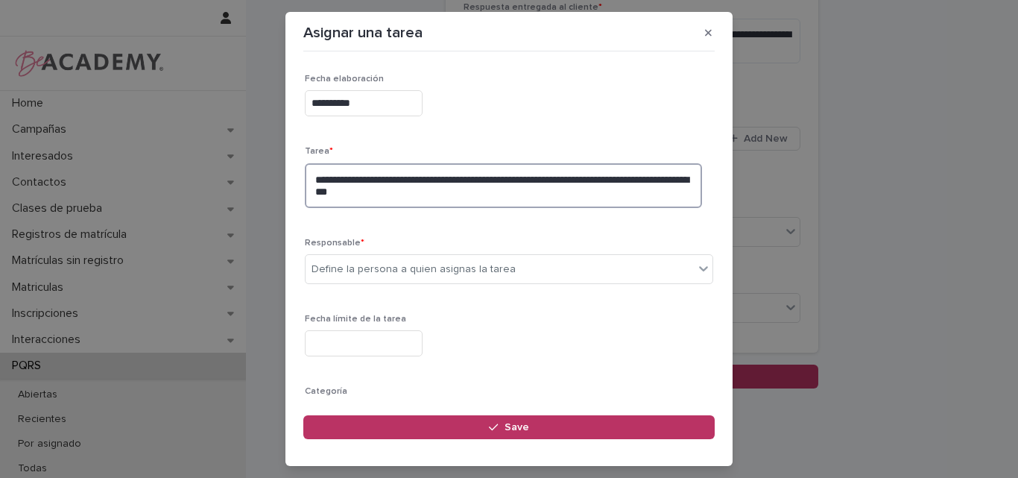
click at [645, 178] on textarea "**********" at bounding box center [503, 185] width 397 height 45
click at [379, 191] on textarea "**********" at bounding box center [503, 185] width 397 height 45
click at [492, 198] on textarea "**********" at bounding box center [503, 185] width 397 height 45
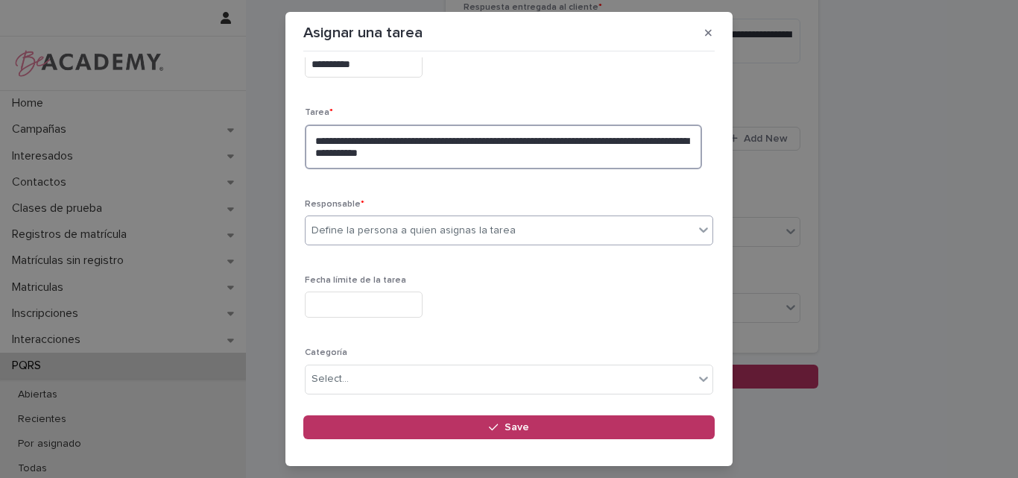
scroll to position [75, 0]
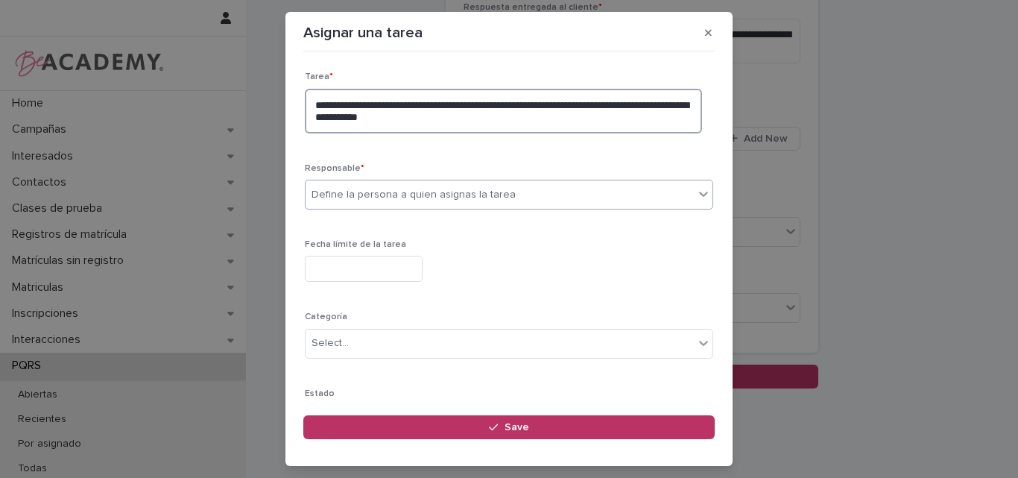
type textarea "**********"
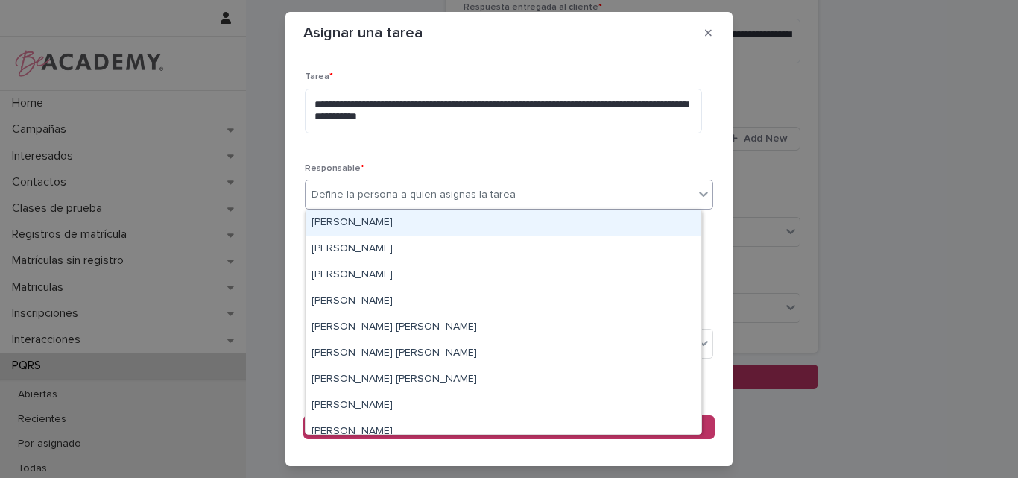
click at [496, 200] on div "Define la persona a quien asignas la tarea" at bounding box center [413, 195] width 204 height 16
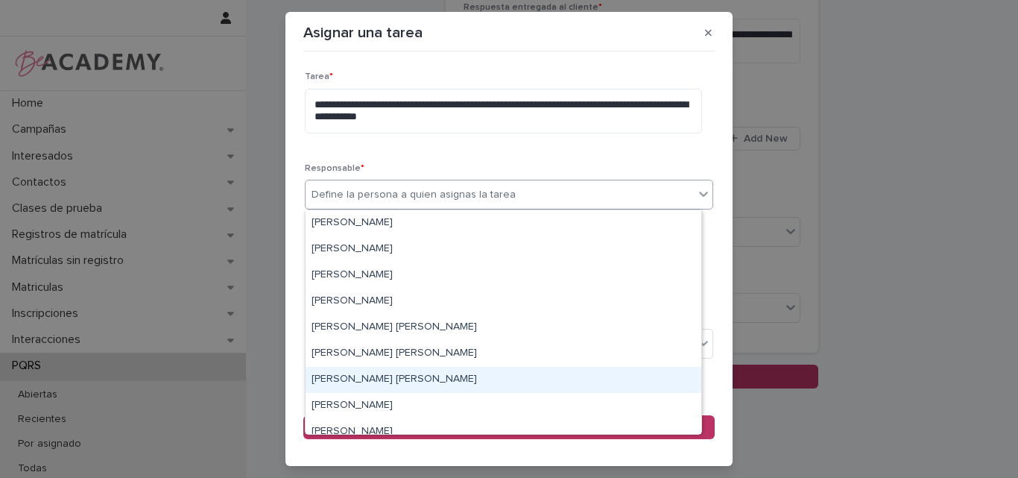
click at [362, 371] on div "[PERSON_NAME] [PERSON_NAME]" at bounding box center [504, 380] width 396 height 26
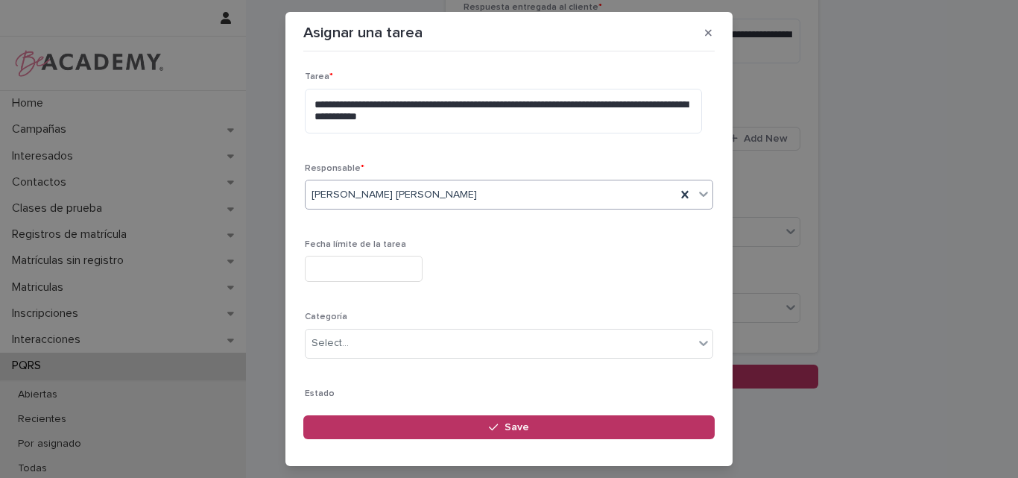
click at [454, 197] on div "[PERSON_NAME] [PERSON_NAME]" at bounding box center [491, 195] width 370 height 25
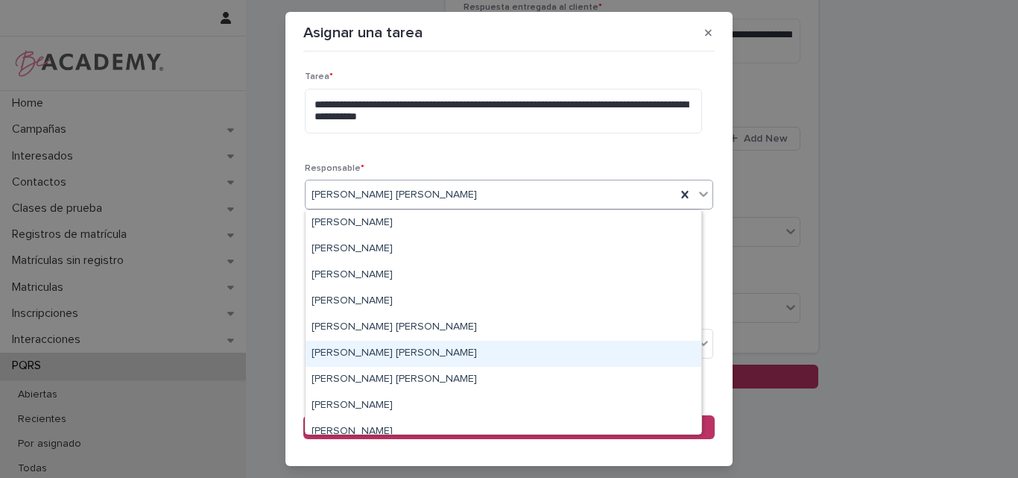
click at [355, 353] on div "[PERSON_NAME] [PERSON_NAME]" at bounding box center [504, 354] width 396 height 26
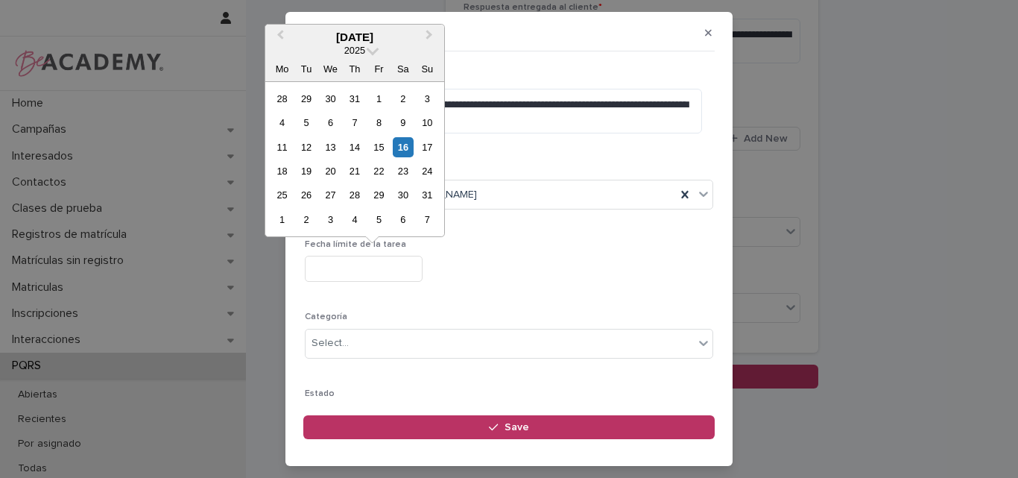
click at [364, 272] on input "text" at bounding box center [364, 269] width 118 height 26
click at [285, 168] on div "18" at bounding box center [282, 171] width 20 height 20
type input "**********"
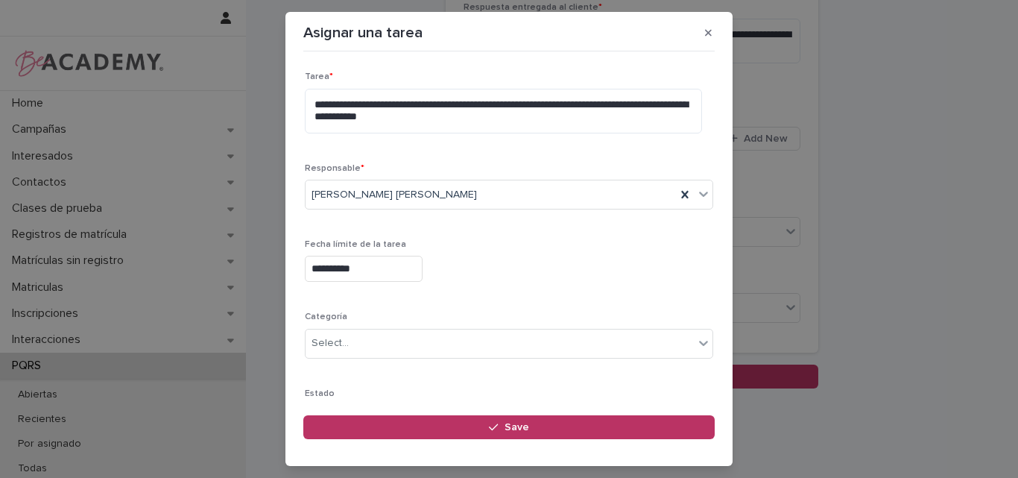
scroll to position [158, 0]
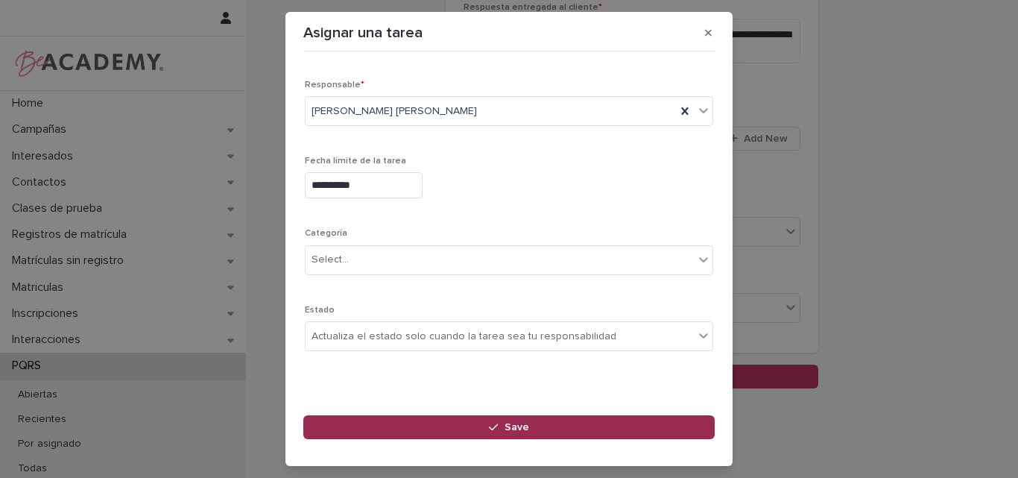
click at [502, 425] on div "button" at bounding box center [496, 427] width 15 height 10
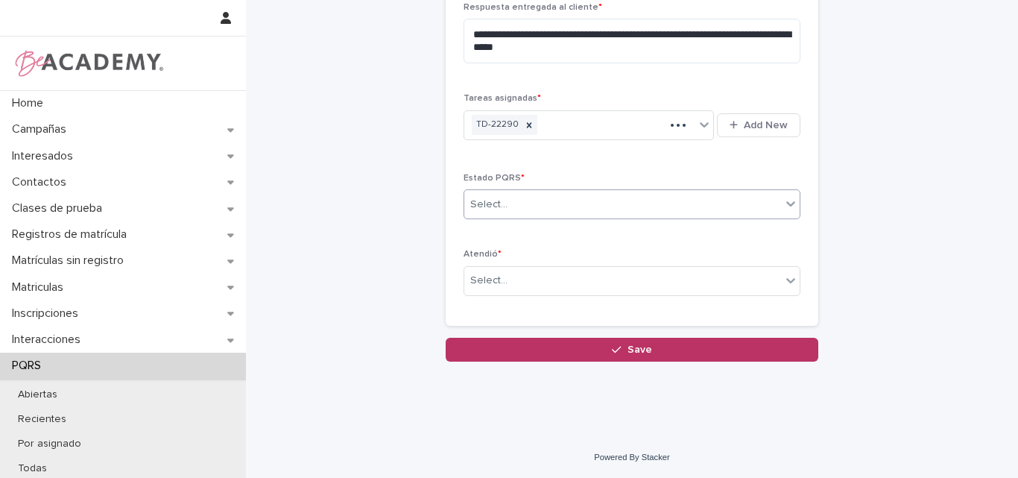
click at [529, 202] on div "Select..." at bounding box center [622, 204] width 317 height 25
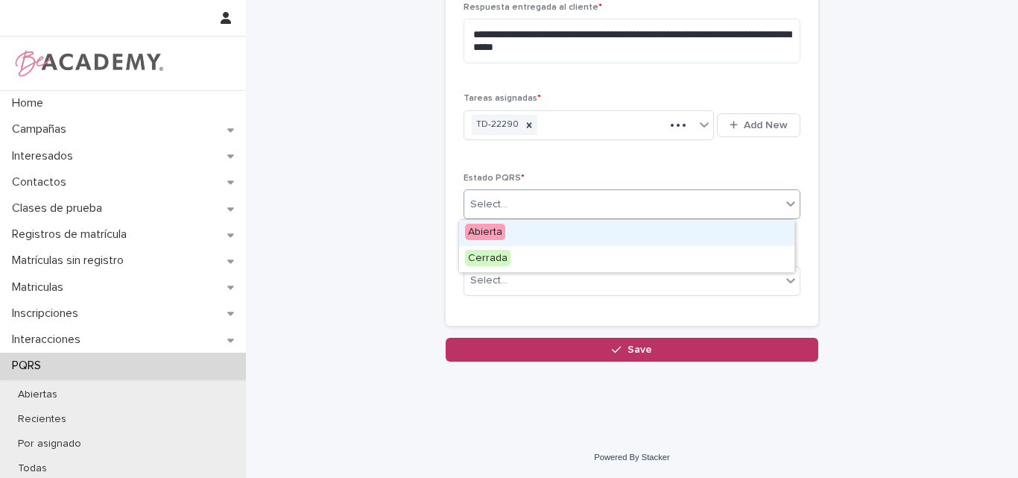
click at [519, 226] on div "Abierta" at bounding box center [626, 233] width 335 height 26
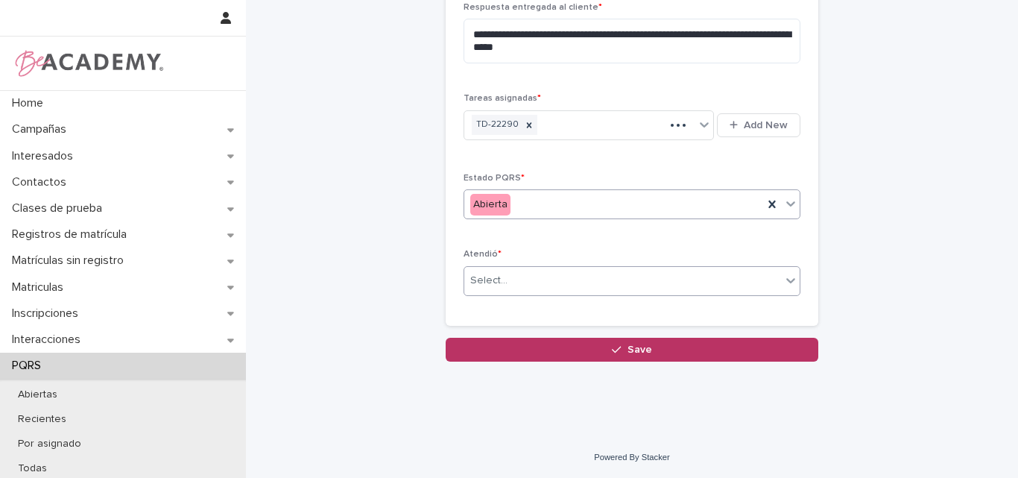
click at [526, 276] on div "Select..." at bounding box center [622, 280] width 317 height 25
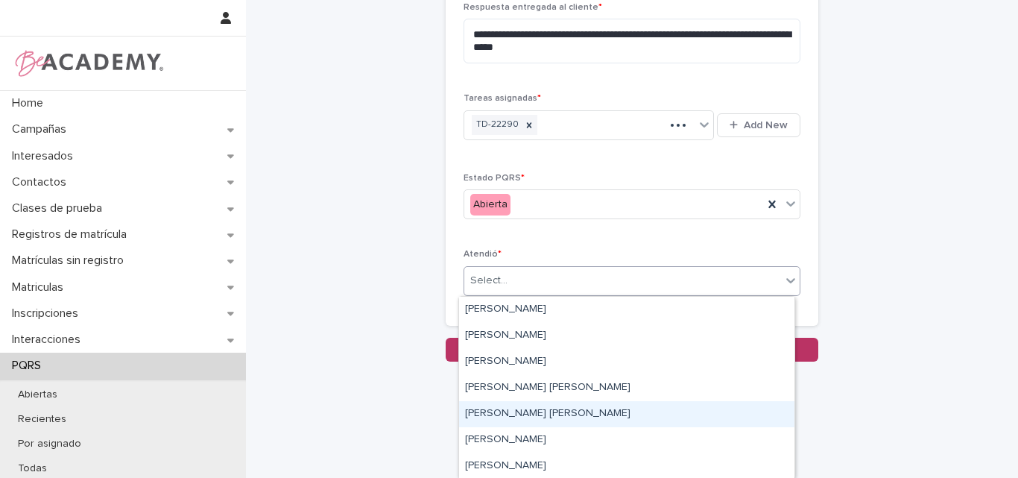
click at [506, 406] on div "Lina Rico Montoya" at bounding box center [626, 414] width 335 height 26
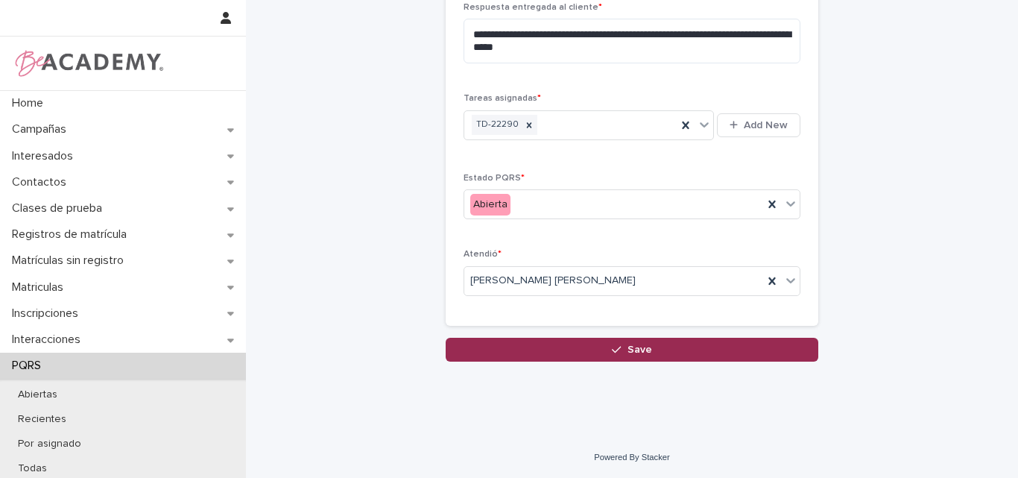
click at [620, 355] on button "Save" at bounding box center [632, 350] width 373 height 24
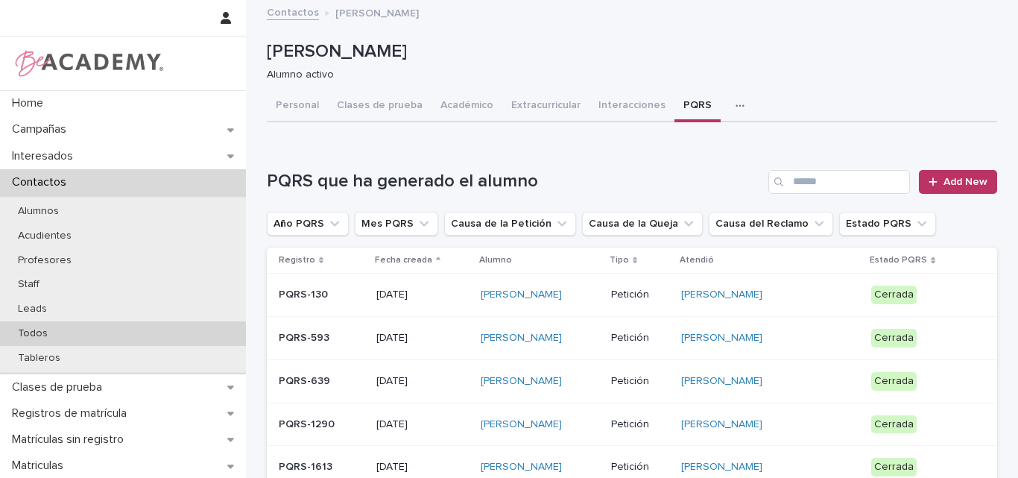
click at [53, 328] on p "Todos" at bounding box center [33, 333] width 54 height 13
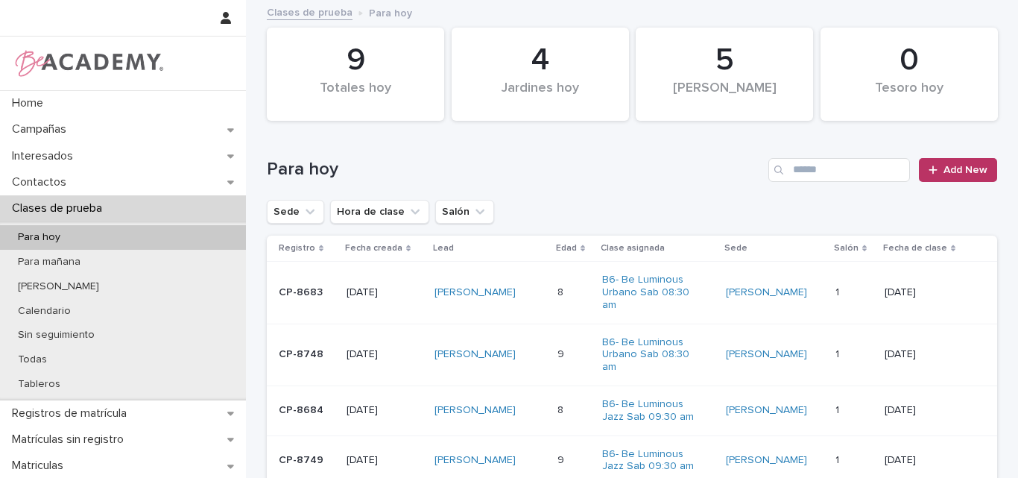
click at [101, 238] on div "Para hoy" at bounding box center [123, 237] width 246 height 25
click at [306, 212] on icon "Sede" at bounding box center [310, 211] width 9 height 5
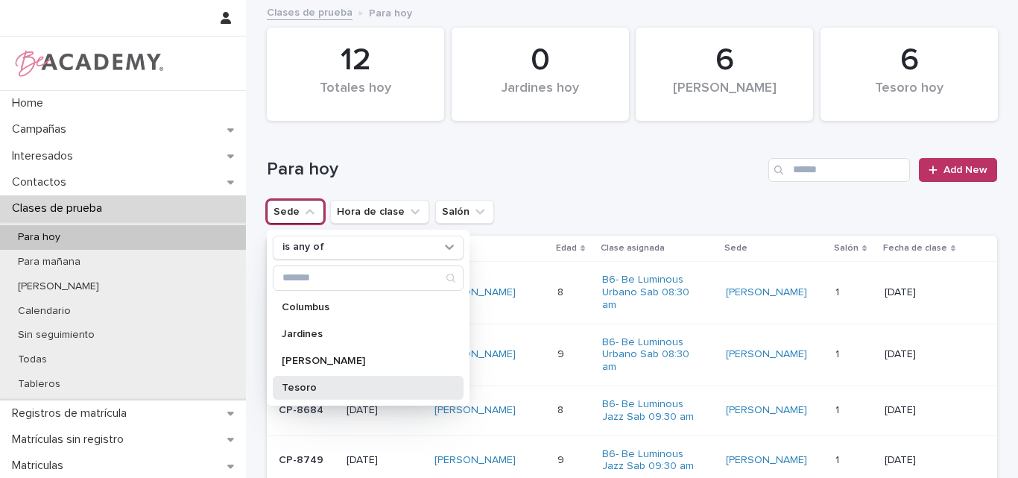
click at [301, 381] on div "Tesoro" at bounding box center [368, 388] width 191 height 24
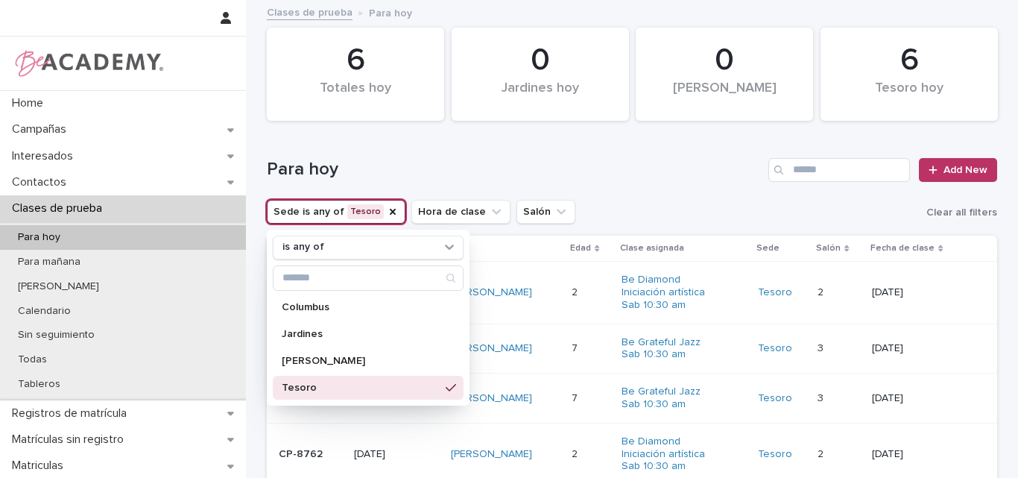
click at [694, 179] on h1 "Para hoy" at bounding box center [515, 170] width 496 height 22
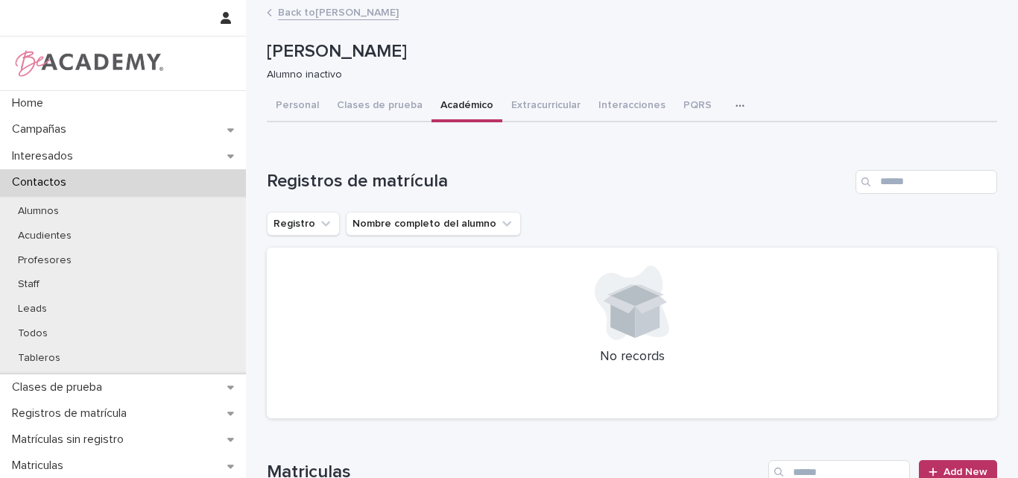
click at [463, 101] on button "Académico" at bounding box center [466, 106] width 71 height 31
click at [464, 103] on button "Académico" at bounding box center [466, 106] width 71 height 31
click at [297, 108] on button "Personal" at bounding box center [297, 106] width 61 height 31
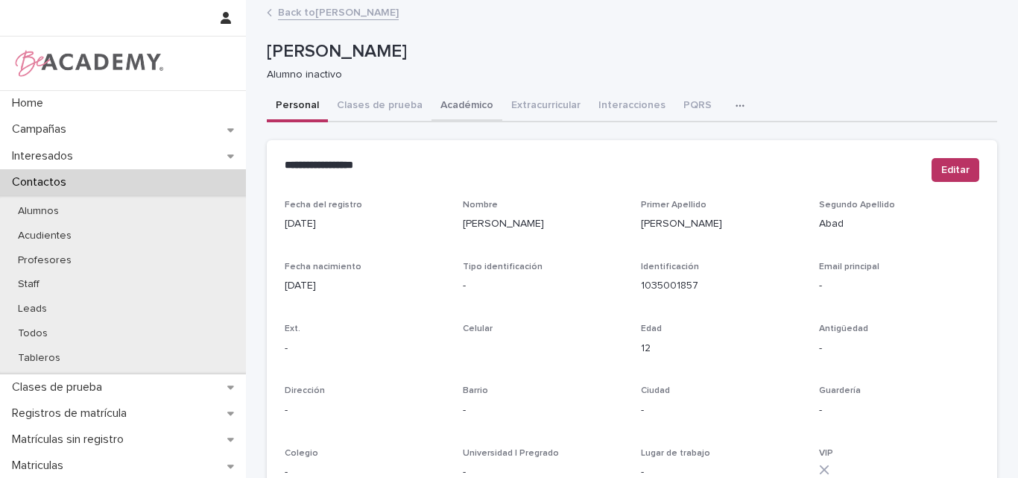
click at [463, 105] on button "Académico" at bounding box center [466, 106] width 71 height 31
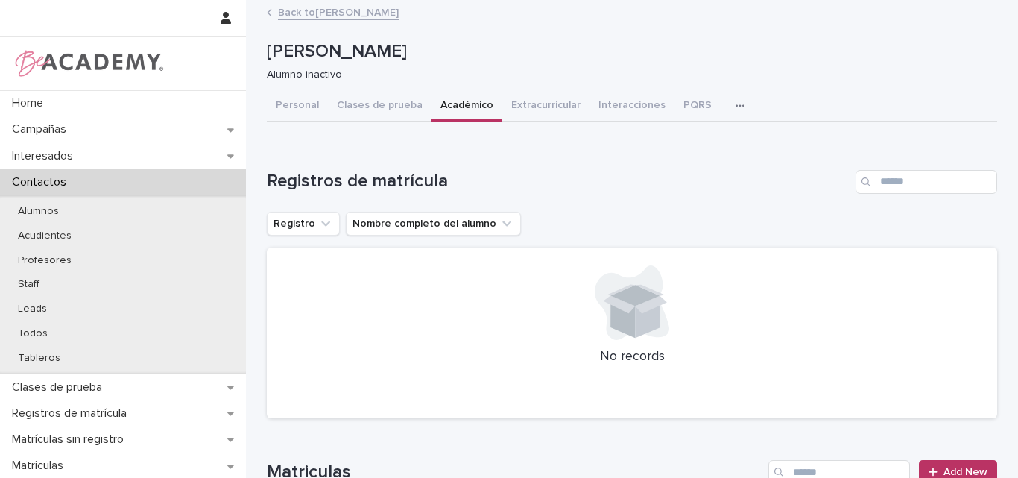
click at [444, 105] on button "Académico" at bounding box center [466, 106] width 71 height 31
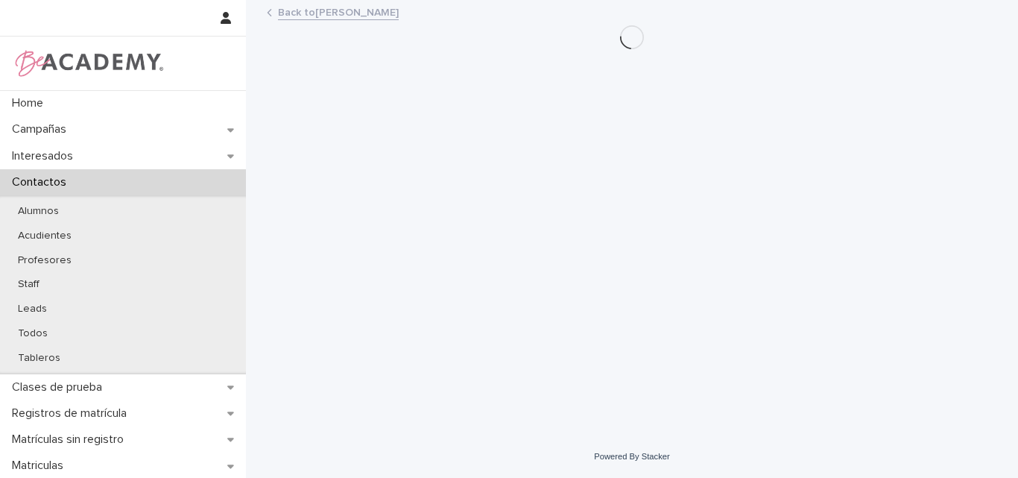
click at [341, 10] on link "Back to [PERSON_NAME]" at bounding box center [338, 11] width 121 height 17
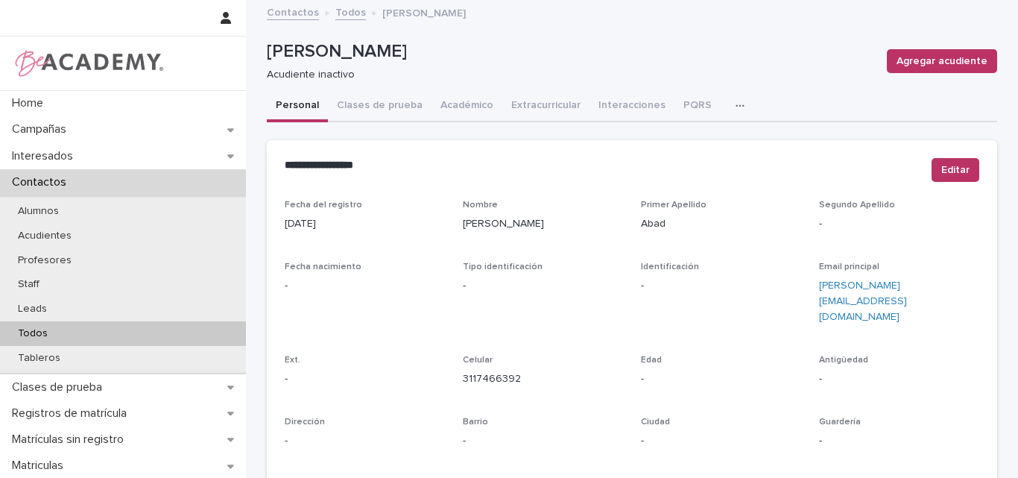
click at [603, 57] on p "[PERSON_NAME]" at bounding box center [571, 52] width 608 height 22
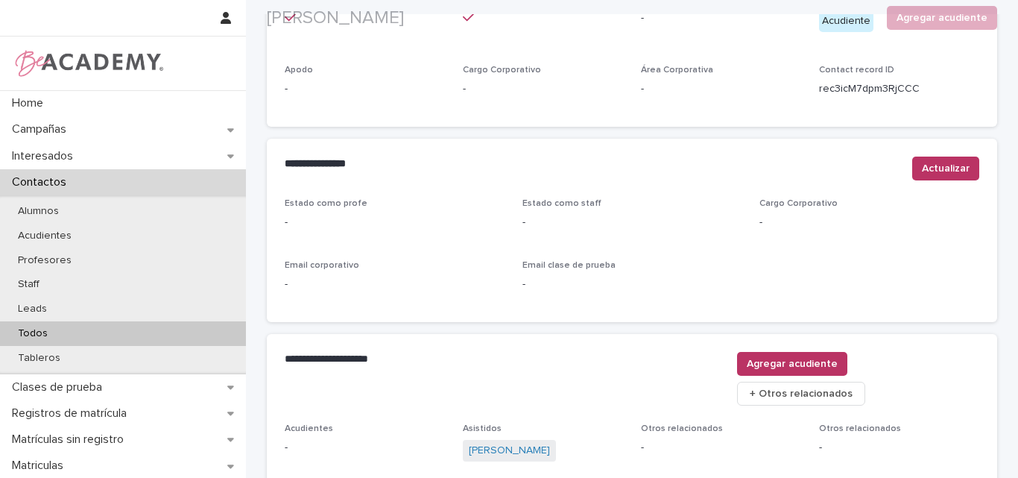
scroll to position [631, 0]
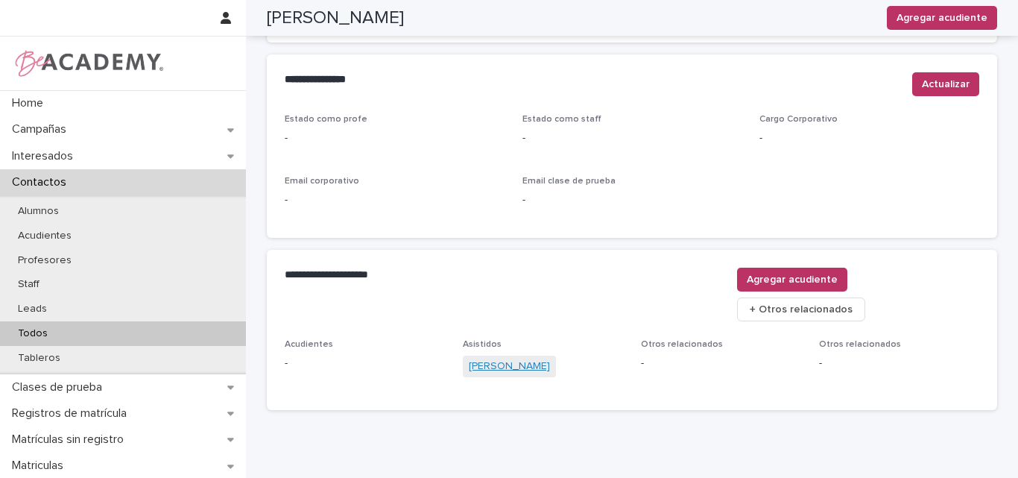
click at [520, 358] on link "[PERSON_NAME]" at bounding box center [509, 366] width 81 height 16
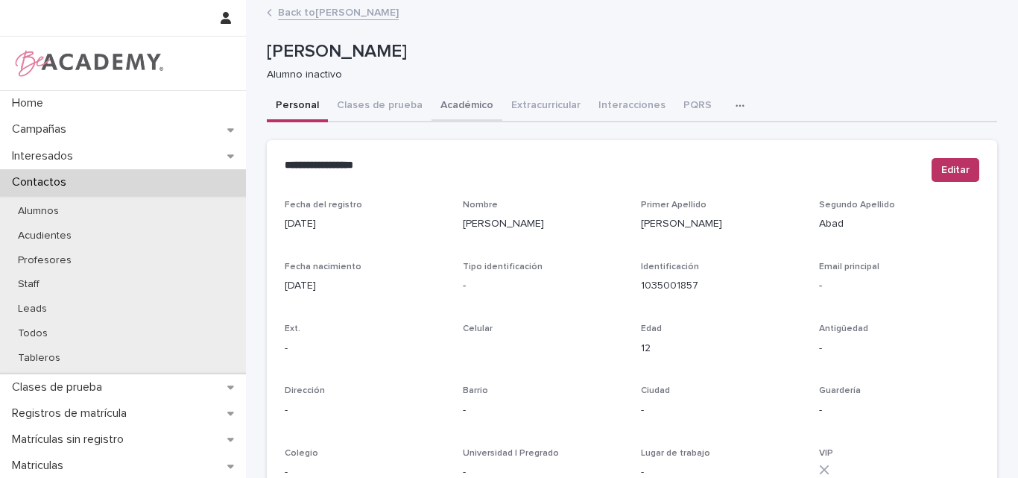
click at [453, 106] on button "Académico" at bounding box center [466, 106] width 71 height 31
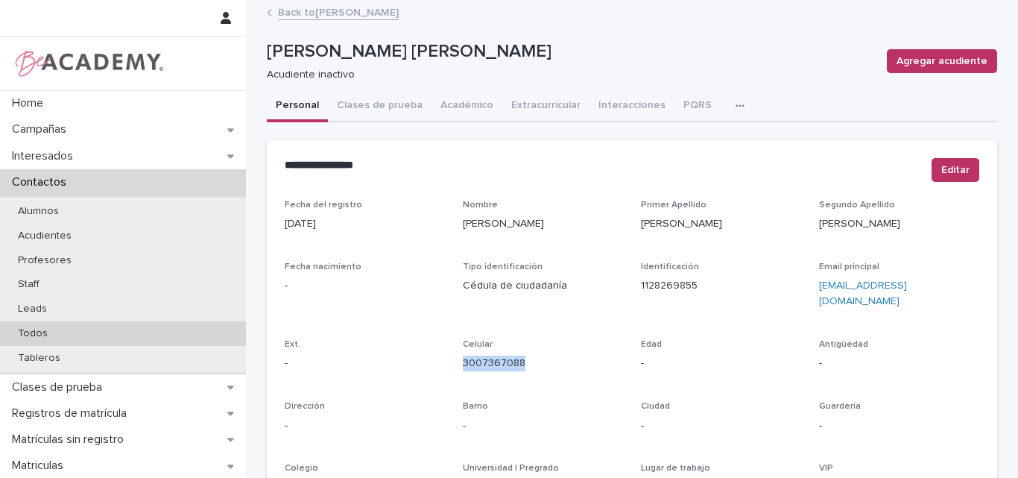
click at [53, 328] on p "Todos" at bounding box center [33, 333] width 54 height 13
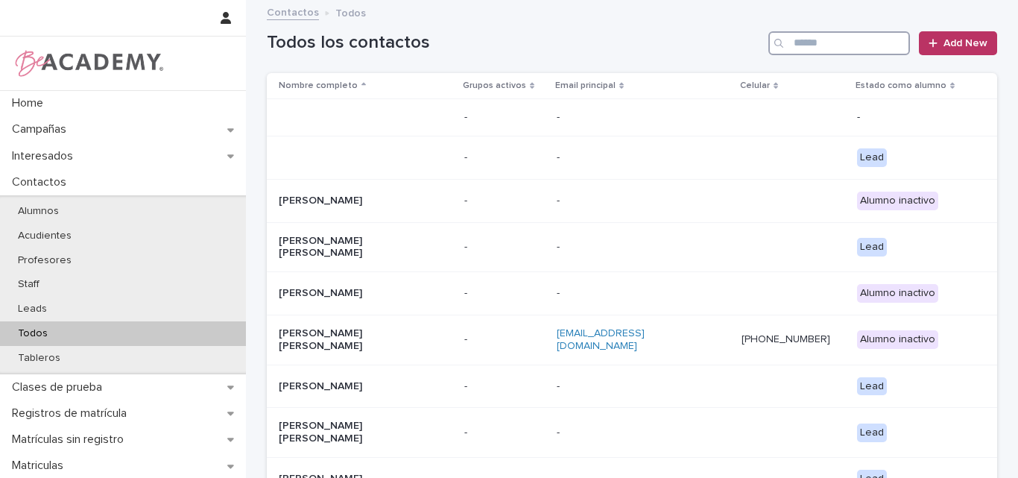
click at [872, 37] on input "Search" at bounding box center [839, 43] width 142 height 24
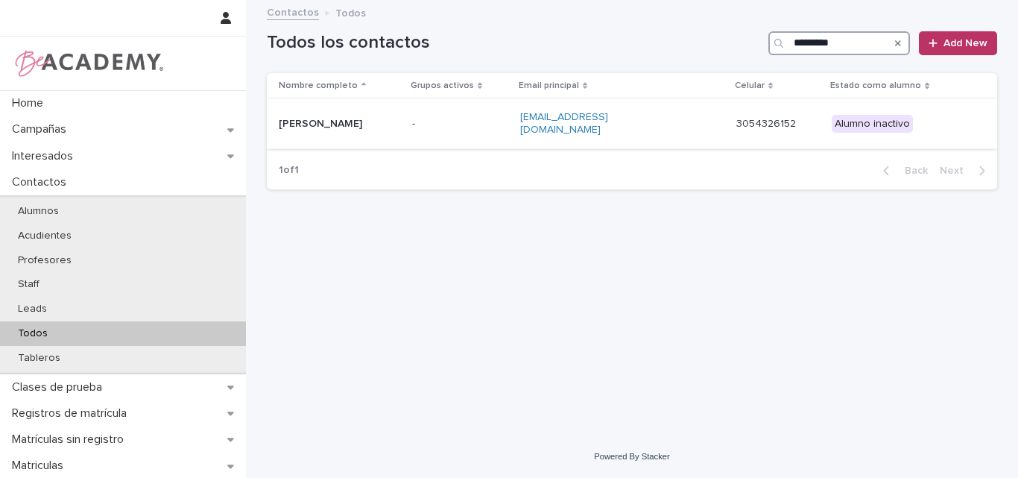
type input "*********"
click at [358, 121] on p "Sara Tabares Gomez" at bounding box center [339, 124] width 121 height 13
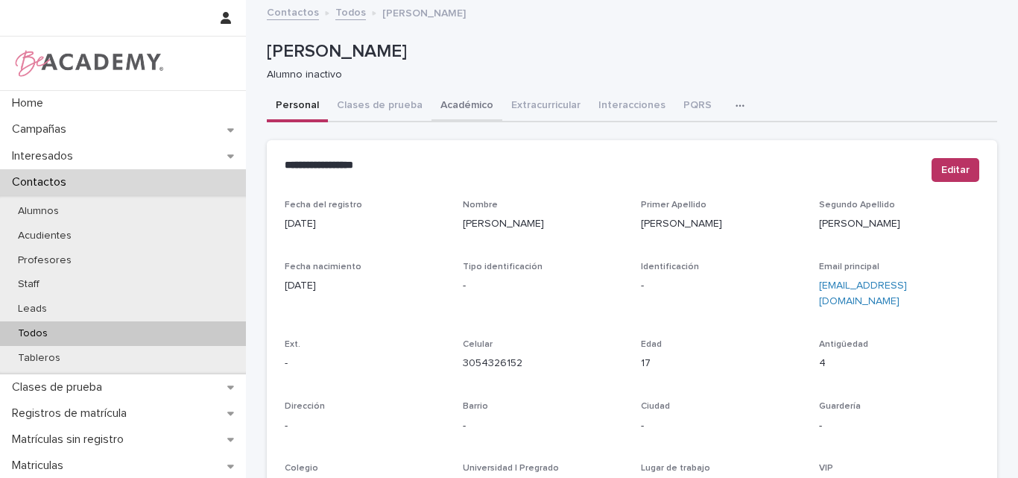
click at [460, 104] on button "Académico" at bounding box center [466, 106] width 71 height 31
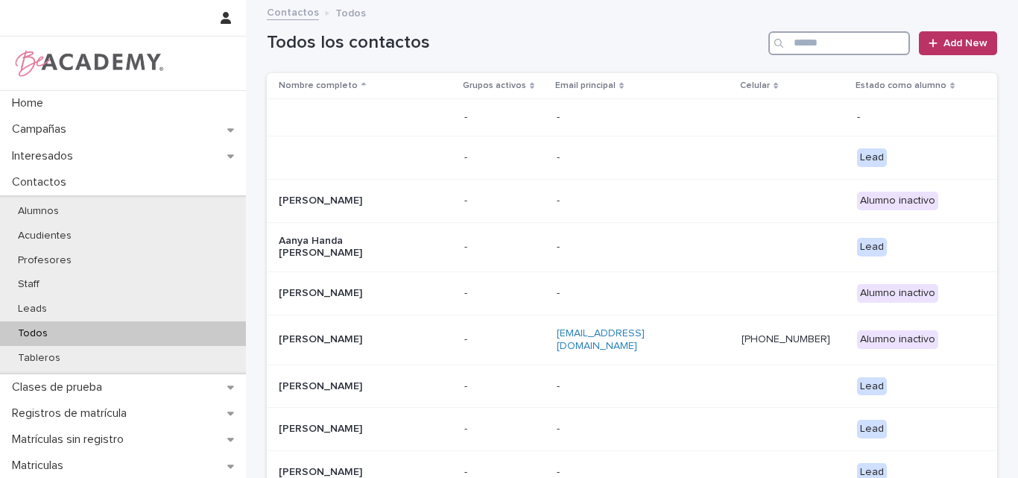
click at [800, 40] on input "Search" at bounding box center [839, 43] width 142 height 24
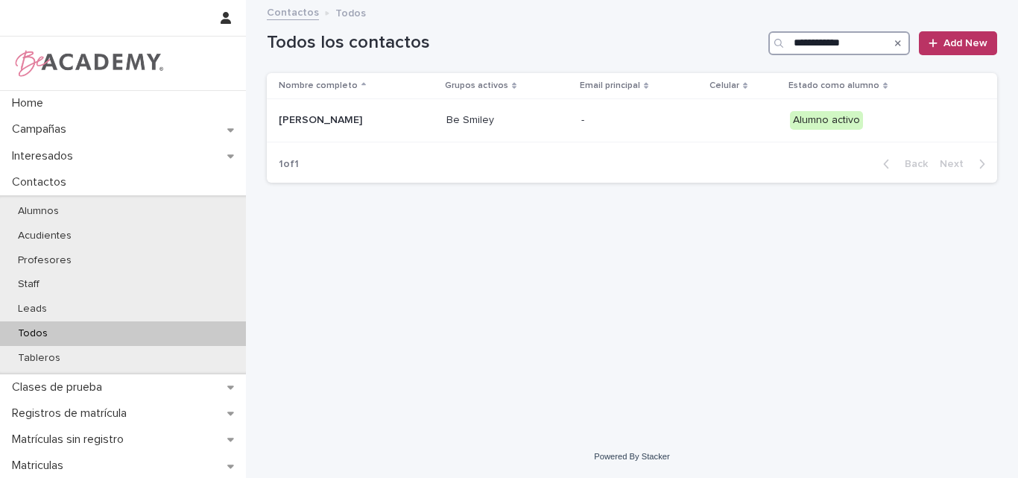
type input "**********"
click at [675, 326] on div "**********" at bounding box center [631, 199] width 745 height 396
click at [899, 42] on icon "Search" at bounding box center [898, 43] width 6 height 9
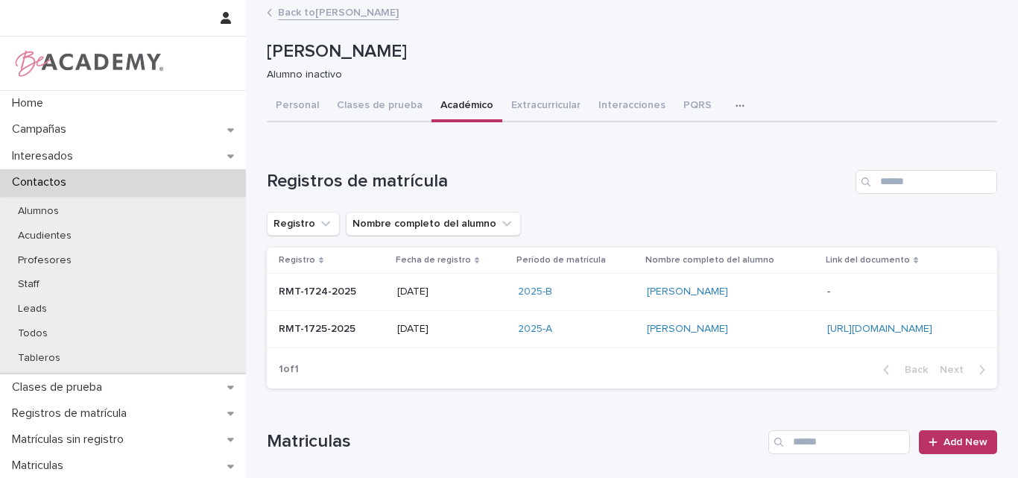
click at [320, 326] on p "RMT-1725-2025" at bounding box center [319, 328] width 80 height 16
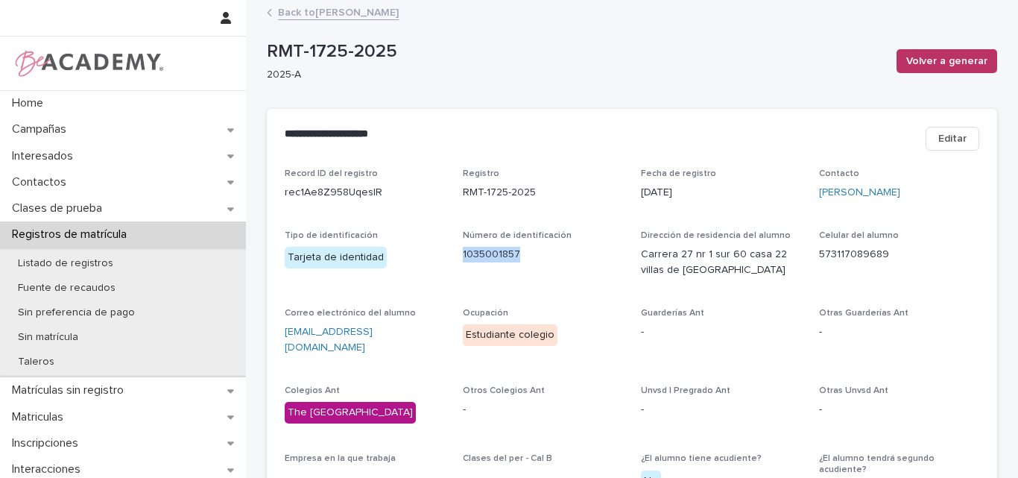
drag, startPoint x: 526, startPoint y: 259, endPoint x: 456, endPoint y: 259, distance: 70.0
click at [456, 259] on div "Record ID del registro rec1Ae8Z958UqeslR Registro RMT-1725-2025 Fecha de regist…" at bounding box center [632, 379] width 694 height 422
copy p "1035001857"
drag, startPoint x: 890, startPoint y: 254, endPoint x: 825, endPoint y: 264, distance: 65.5
click at [825, 264] on div "Celular del alumno 573117089689" at bounding box center [899, 252] width 160 height 44
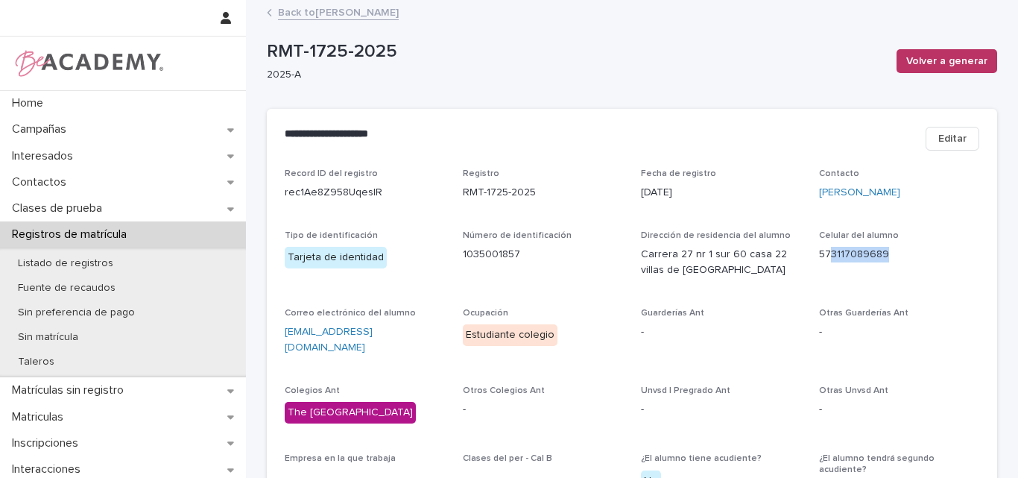
copy p "3117089689"
drag, startPoint x: 435, startPoint y: 335, endPoint x: 272, endPoint y: 335, distance: 163.2
click at [272, 335] on div "Record ID del registro rec1Ae8Z958UqeslR Registro RMT-1725-2025 Fecha de regist…" at bounding box center [632, 388] width 730 height 440
copy link "fernandanavarroabad@gmail.com"
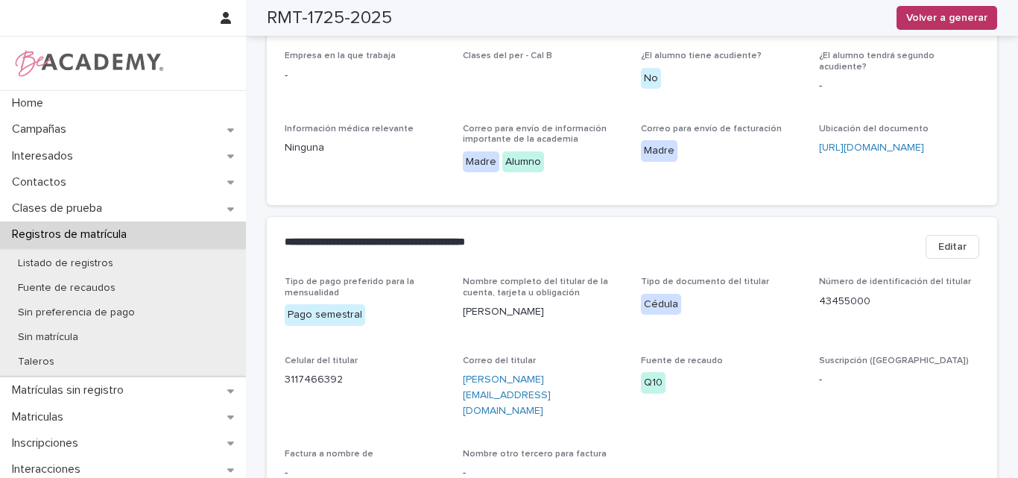
scroll to position [447, 0]
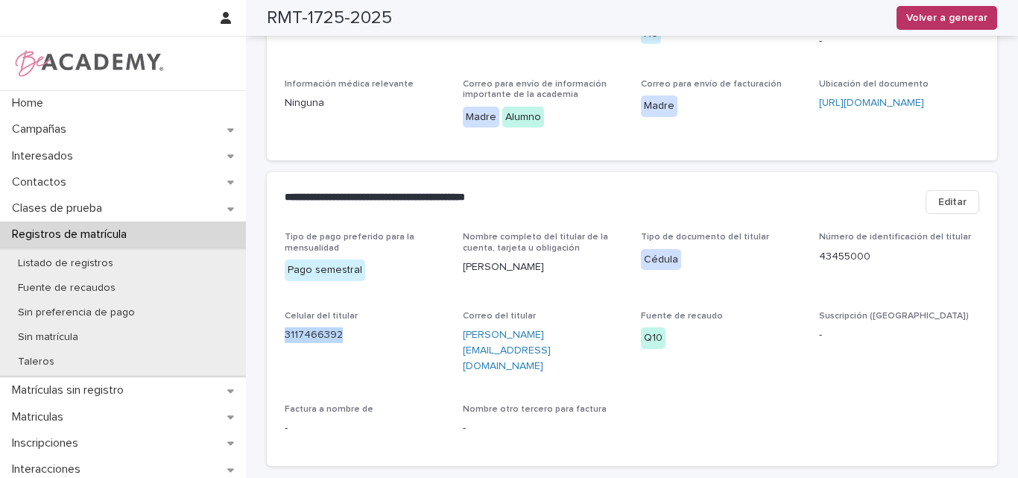
drag, startPoint x: 346, startPoint y: 323, endPoint x: 266, endPoint y: 322, distance: 80.5
click at [267, 322] on div "Tipo de pago preferido para la mensualidad Pago semestral Nombre completo del t…" at bounding box center [632, 349] width 730 height 234
copy p "3117466392"
drag, startPoint x: 867, startPoint y: 241, endPoint x: 808, endPoint y: 248, distance: 58.6
click at [808, 248] on div "Tipo de pago preferido para la mensualidad Pago semestral Nombre completo del t…" at bounding box center [632, 340] width 694 height 216
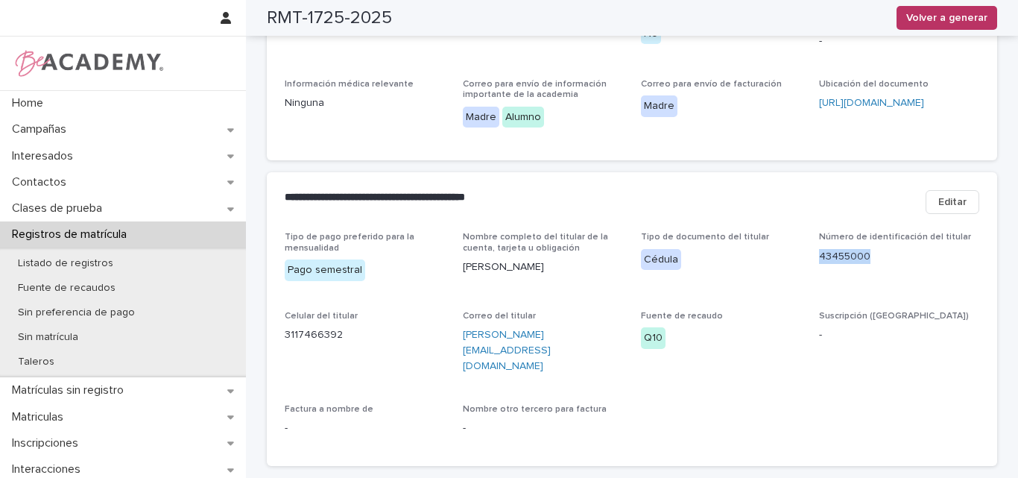
copy p "43455000"
drag, startPoint x: 587, startPoint y: 321, endPoint x: 455, endPoint y: 322, distance: 131.9
click at [455, 322] on div "Tipo de pago preferido para la mensualidad Pago semestral Nombre completo del t…" at bounding box center [632, 340] width 694 height 216
copy link "amalia@malaiswimwear.com"
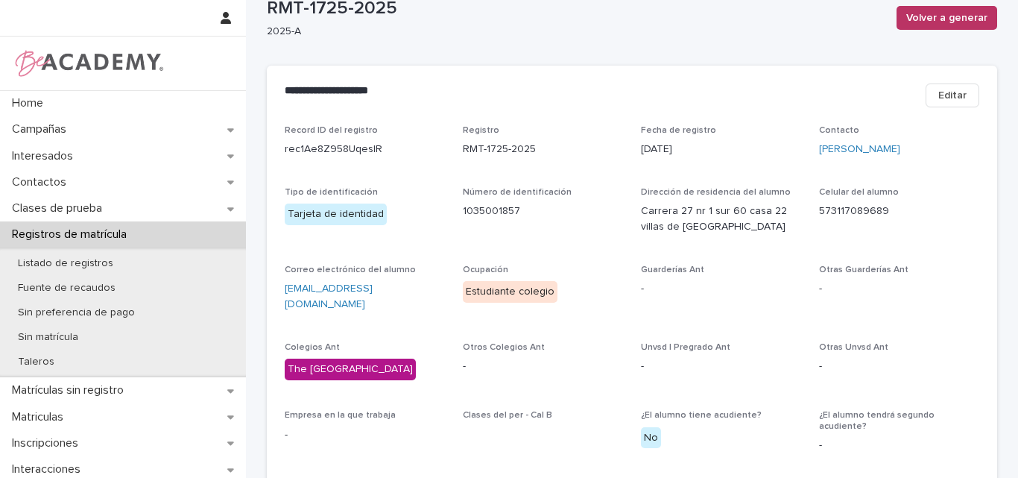
scroll to position [0, 0]
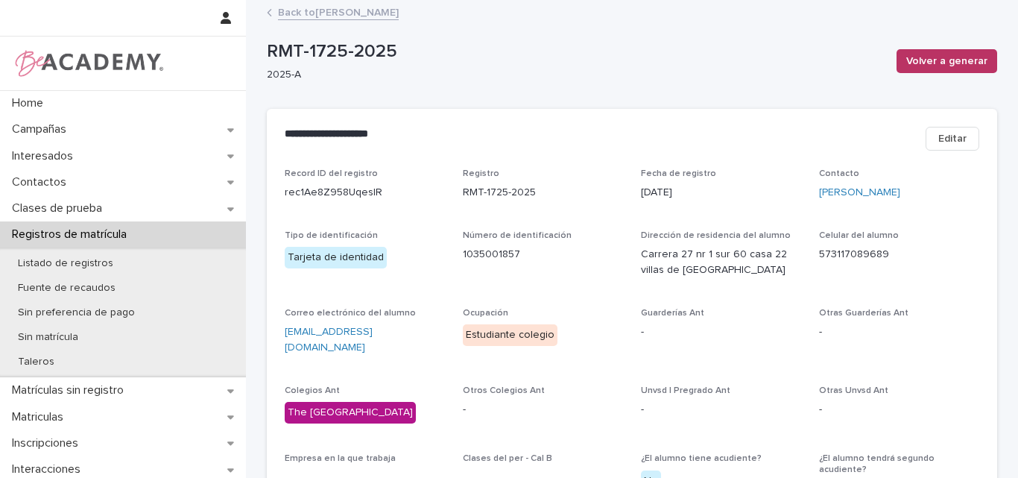
click at [358, 8] on link "Back to Fernanda Navarro Abad" at bounding box center [338, 11] width 121 height 17
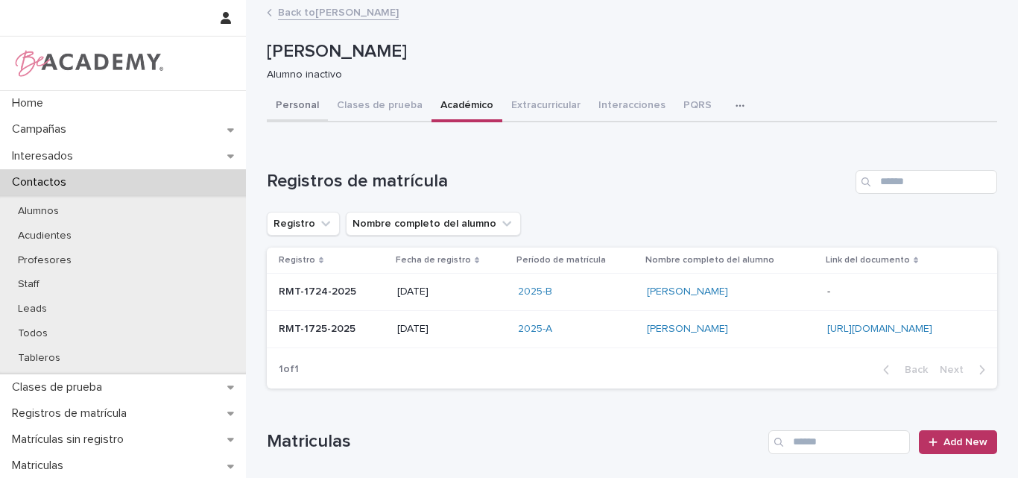
click at [293, 101] on button "Personal" at bounding box center [297, 106] width 61 height 31
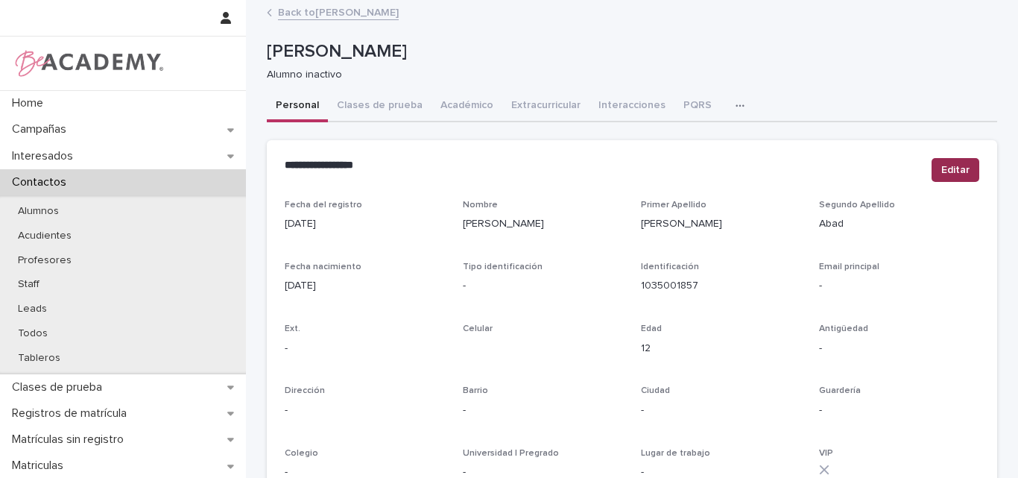
click at [950, 170] on span "Editar" at bounding box center [955, 169] width 28 height 15
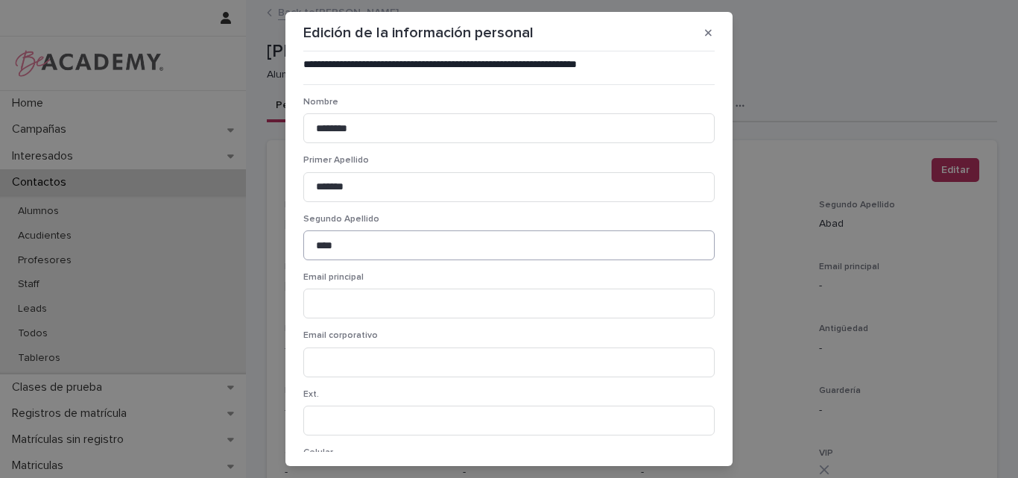
scroll to position [75, 0]
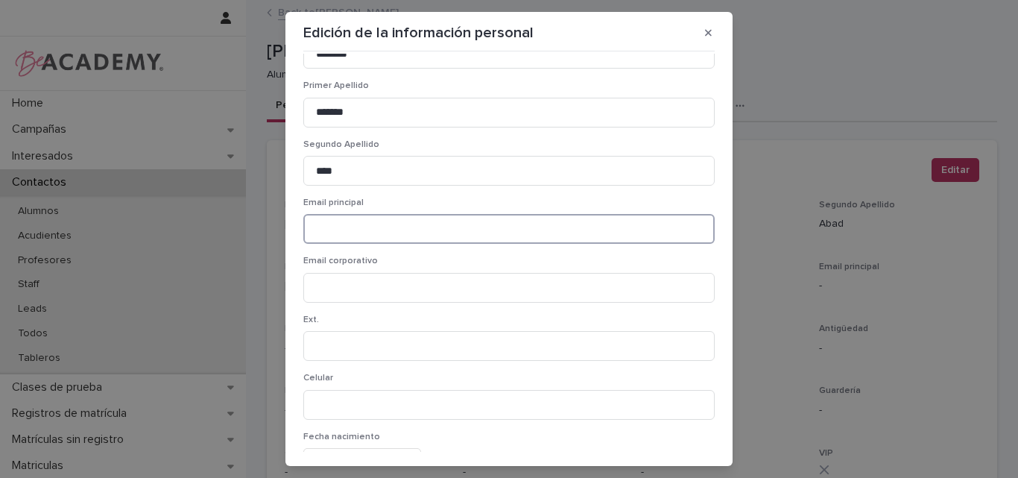
click at [376, 232] on input at bounding box center [508, 229] width 411 height 30
paste input "**********"
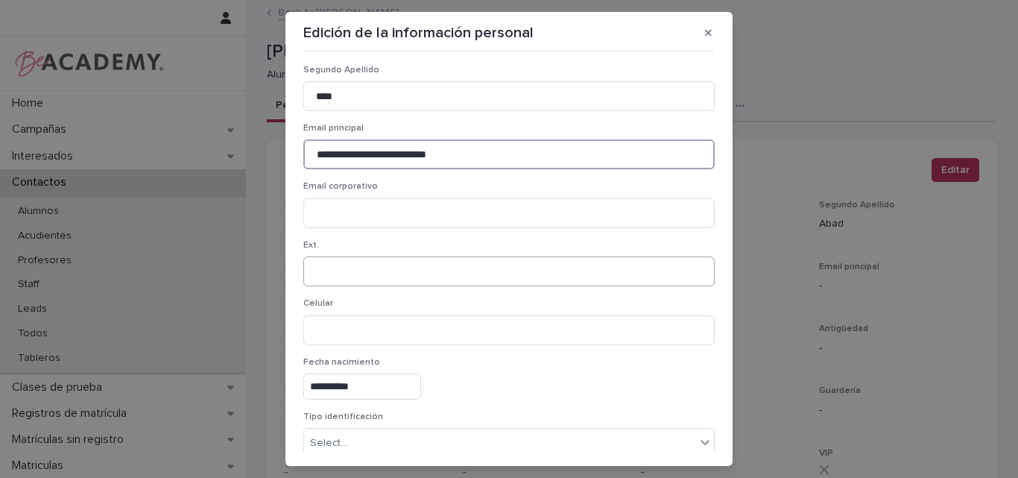
scroll to position [224, 0]
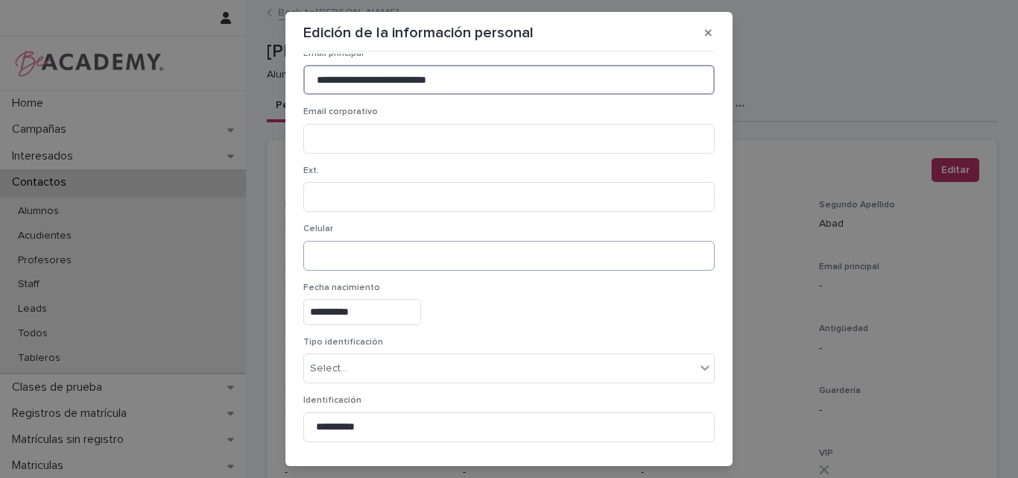
type input "**********"
click at [331, 250] on input at bounding box center [508, 256] width 411 height 30
paste input "**********"
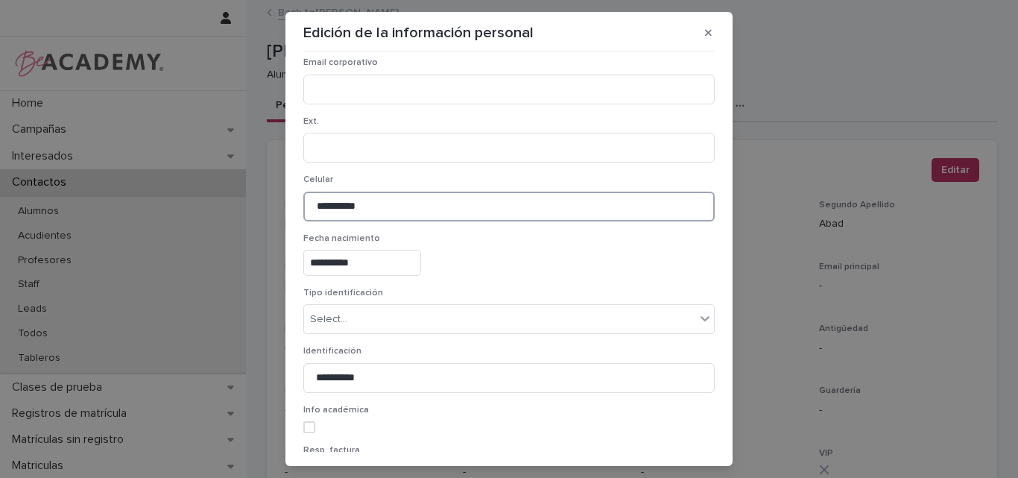
scroll to position [298, 0]
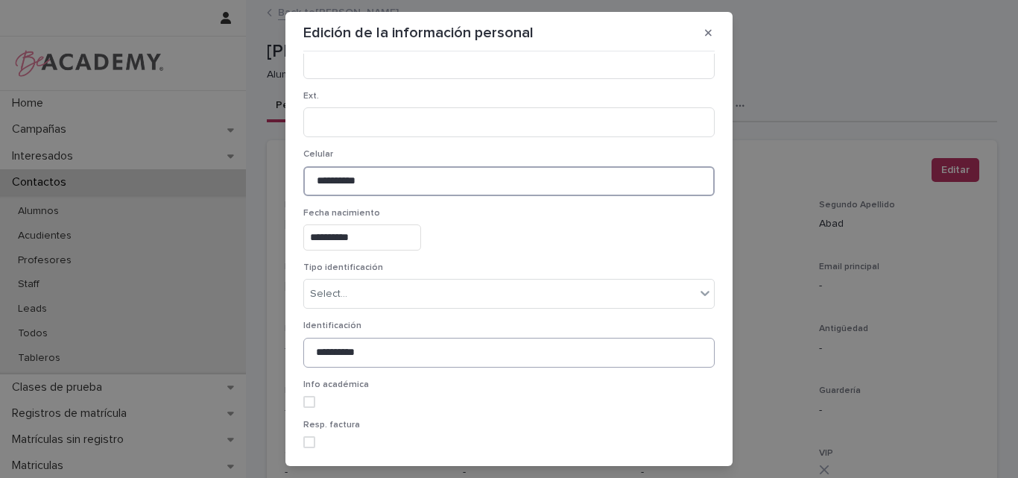
type input "**********"
click at [449, 352] on input "**********" at bounding box center [508, 353] width 411 height 30
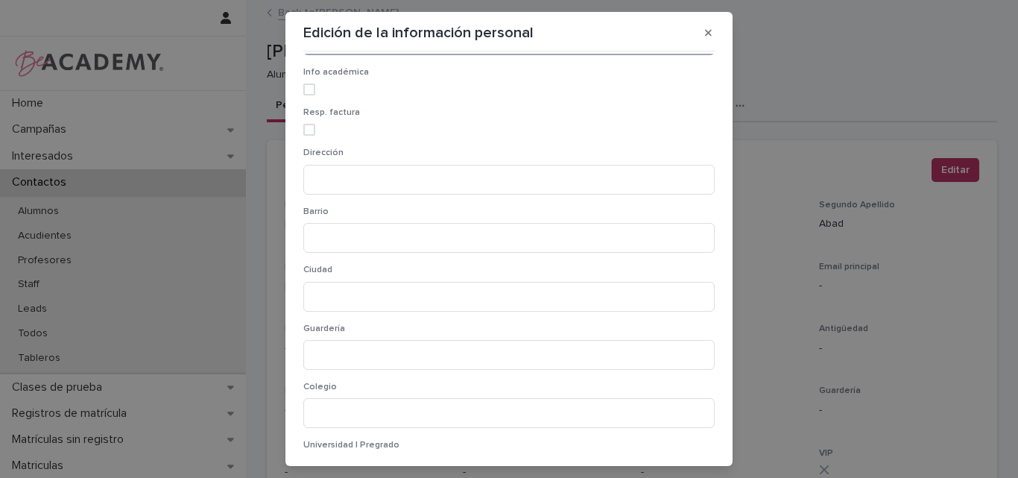
scroll to position [522, 0]
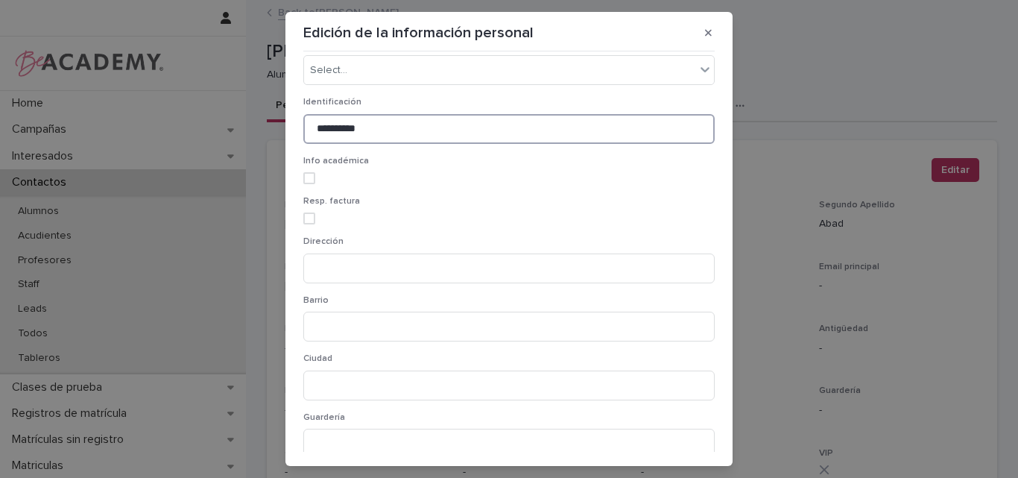
click at [306, 177] on span at bounding box center [309, 178] width 12 height 12
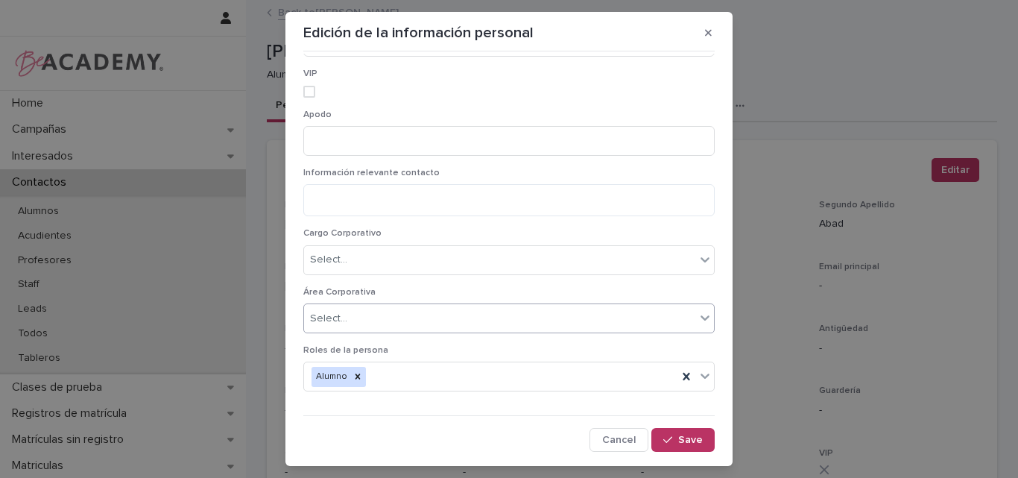
scroll to position [33, 0]
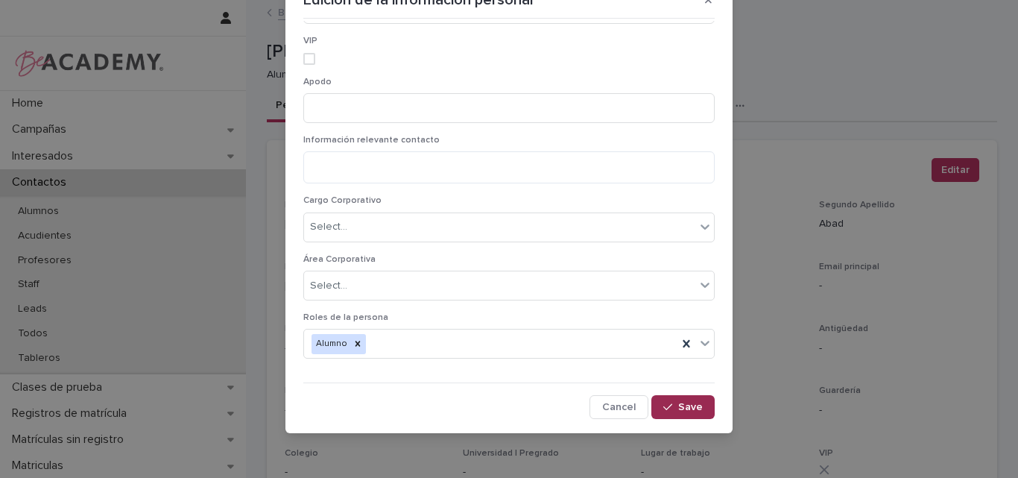
click at [663, 403] on div "button" at bounding box center [670, 407] width 15 height 10
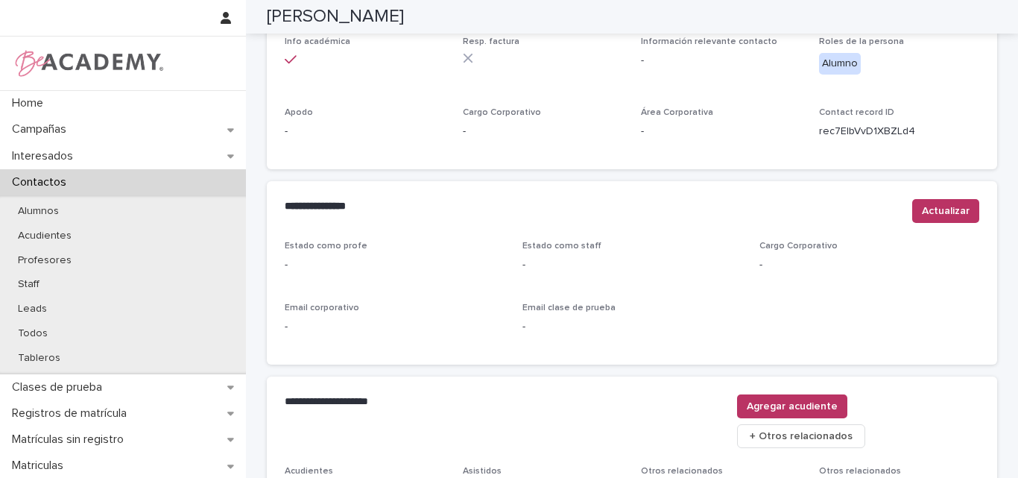
scroll to position [522, 0]
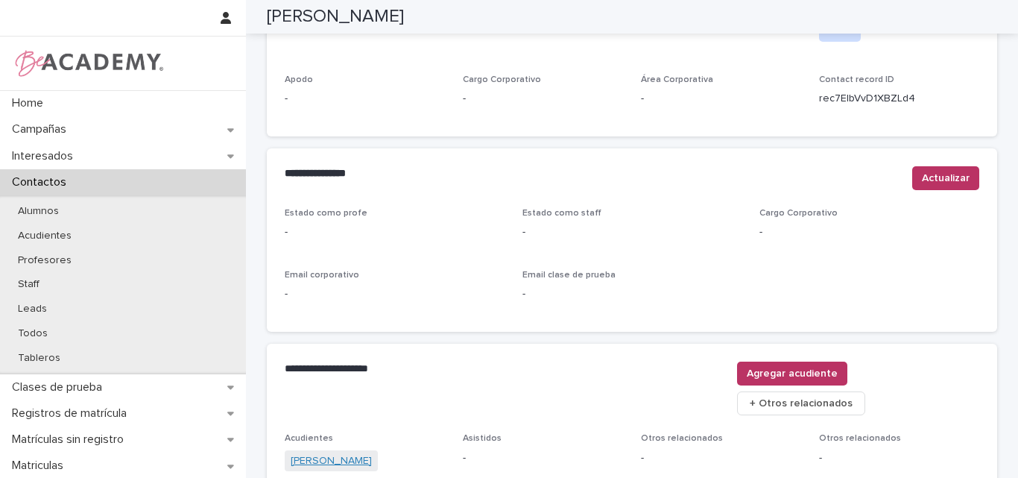
click at [326, 453] on link "Amalia Abad" at bounding box center [331, 461] width 81 height 16
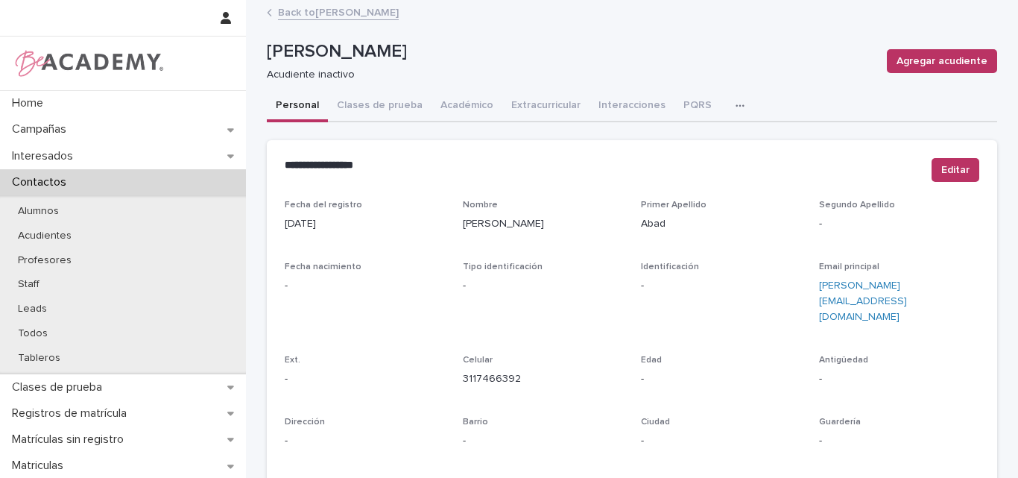
click at [378, 8] on link "Back to Fernanda Navarro Abad" at bounding box center [338, 11] width 121 height 17
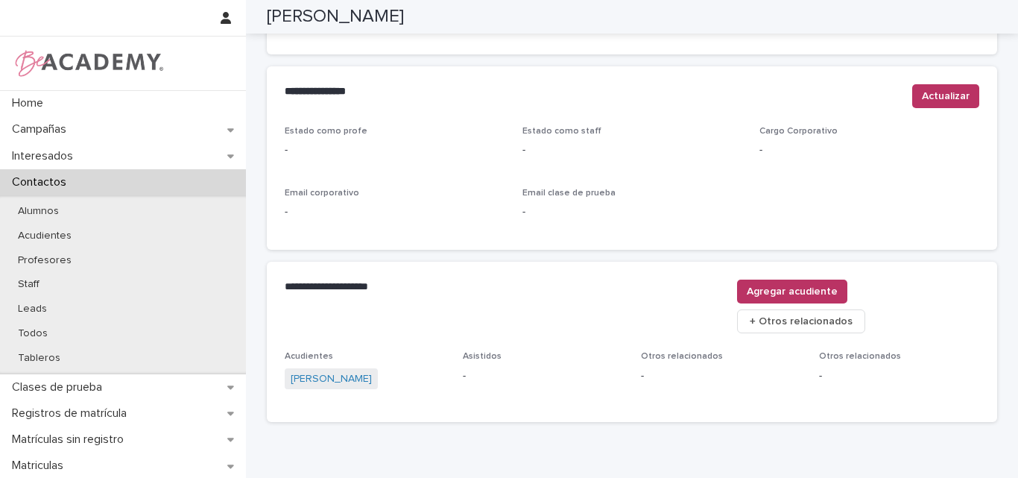
scroll to position [631, 0]
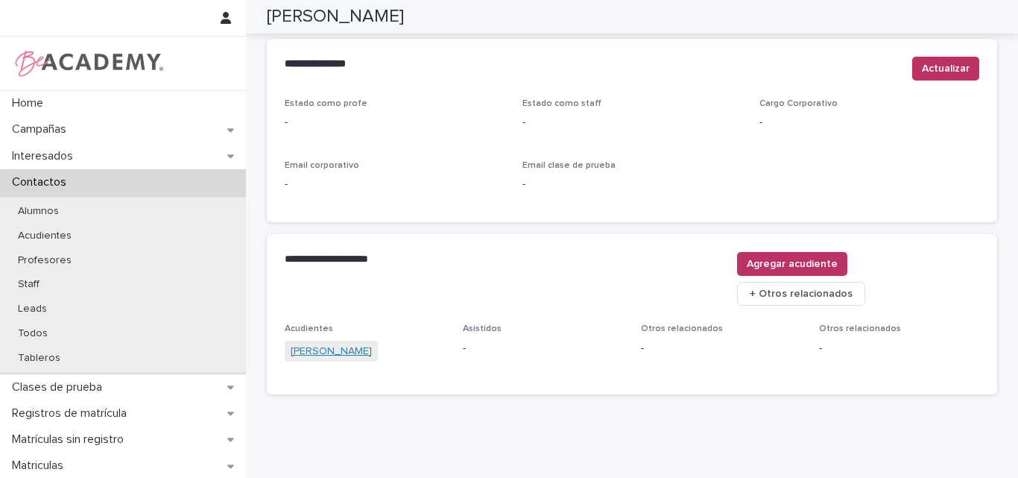
click at [318, 344] on link "Amalia Abad" at bounding box center [331, 352] width 81 height 16
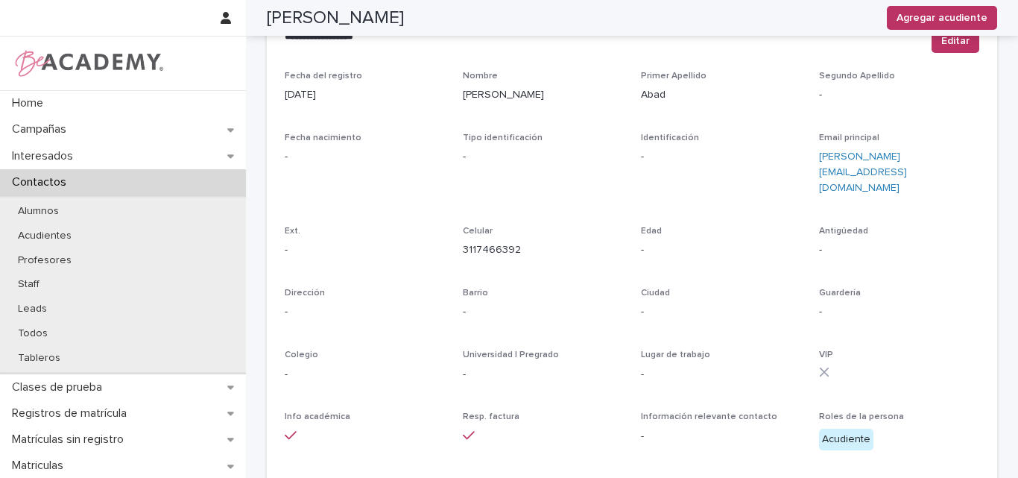
scroll to position [110, 0]
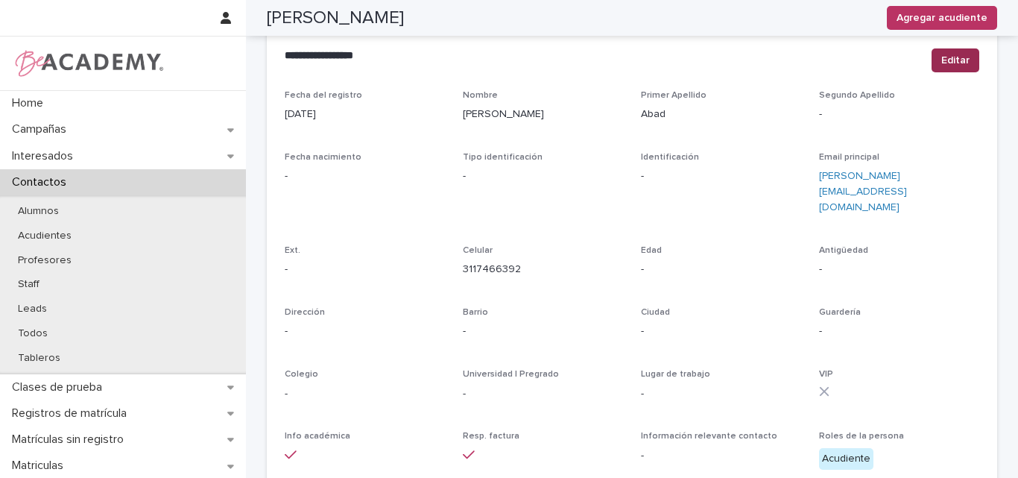
click at [944, 57] on span "Editar" at bounding box center [955, 60] width 28 height 15
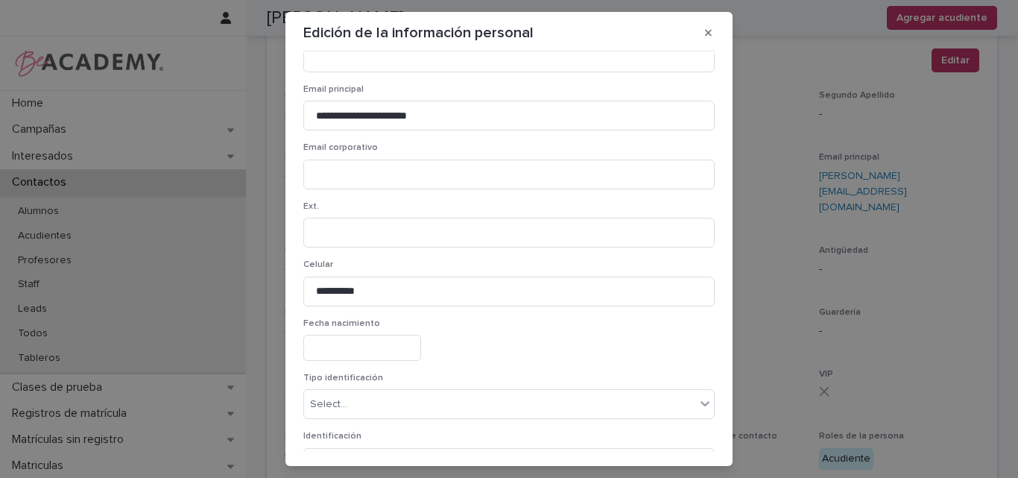
scroll to position [224, 0]
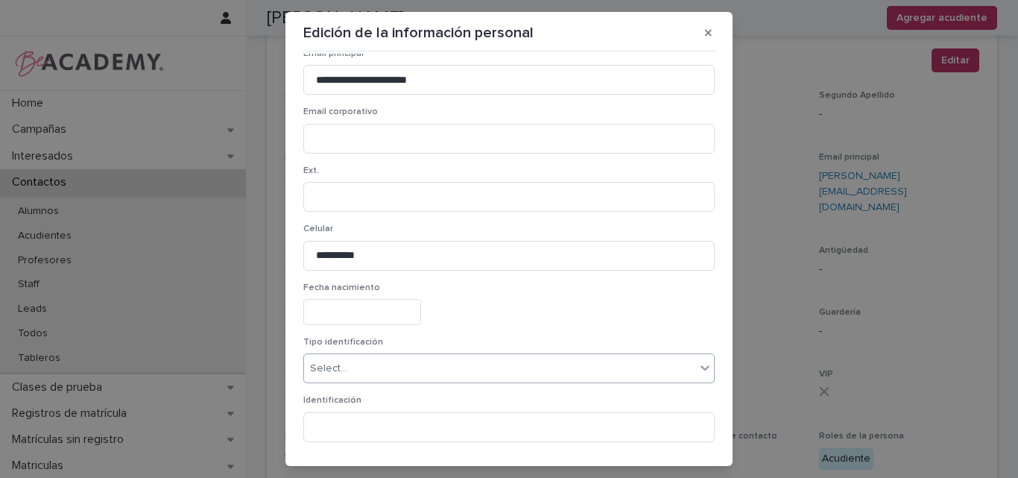
click at [364, 364] on div "Select..." at bounding box center [499, 368] width 391 height 25
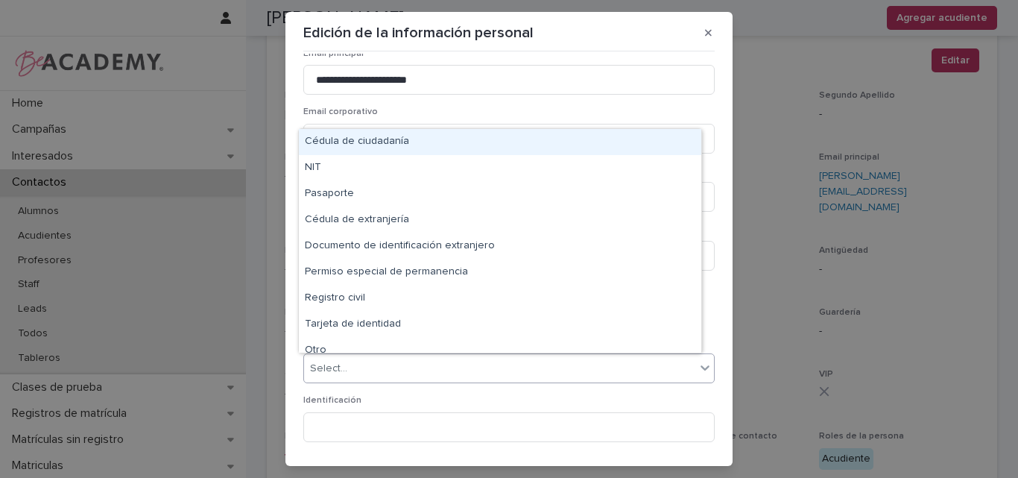
click at [411, 137] on div "Cédula de ciudadanía" at bounding box center [500, 142] width 402 height 26
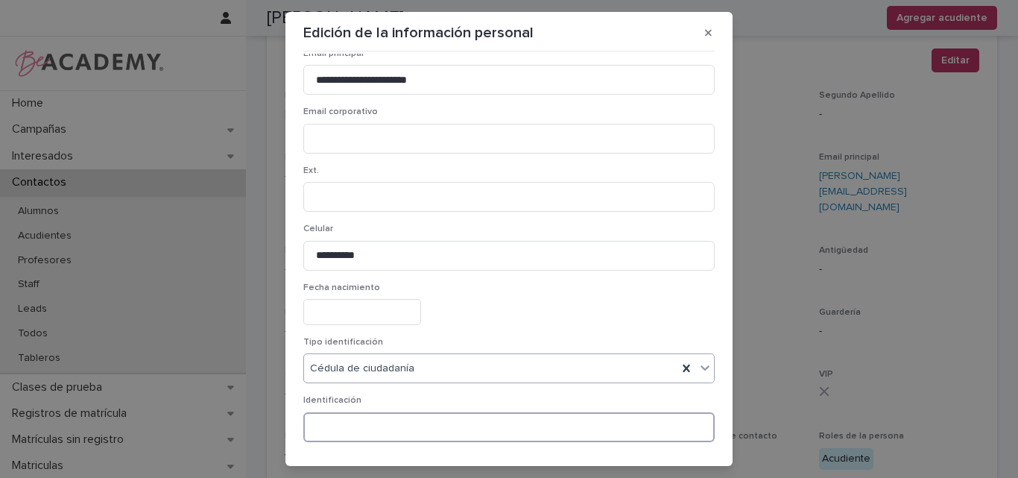
click at [350, 422] on input at bounding box center [508, 427] width 411 height 30
paste input "********"
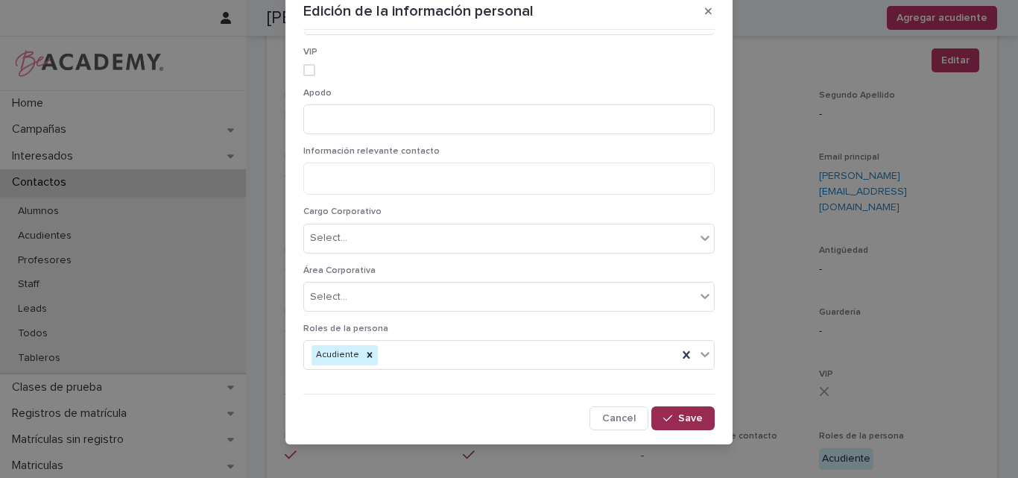
scroll to position [33, 0]
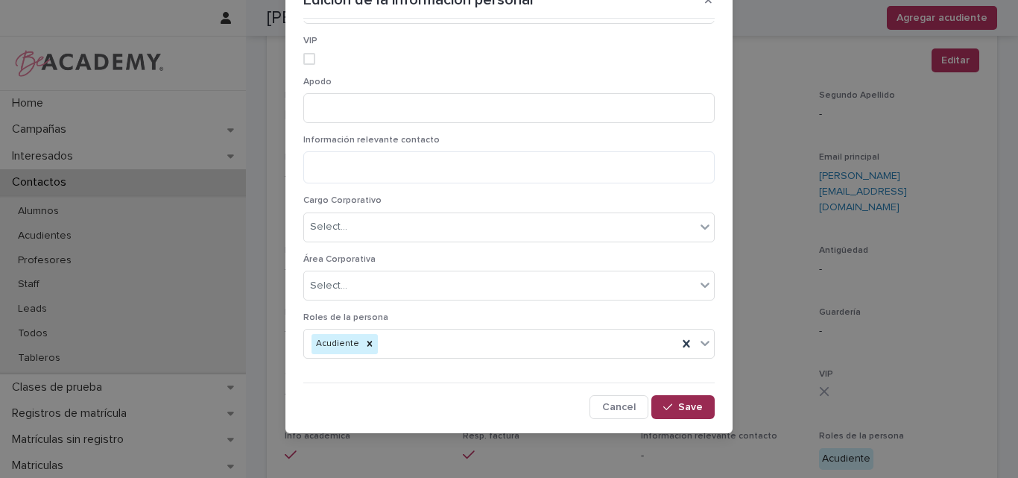
type input "********"
click at [663, 404] on icon "button" at bounding box center [667, 407] width 9 height 10
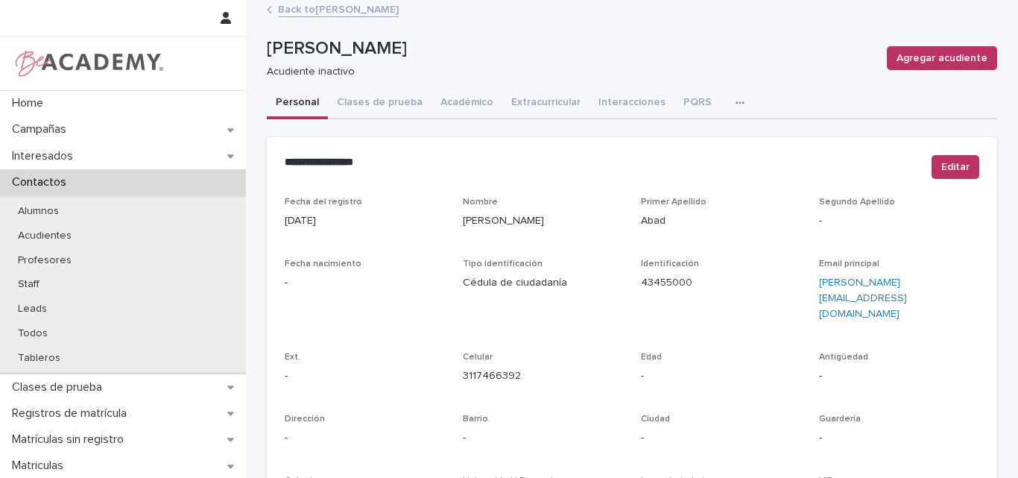
scroll to position [0, 0]
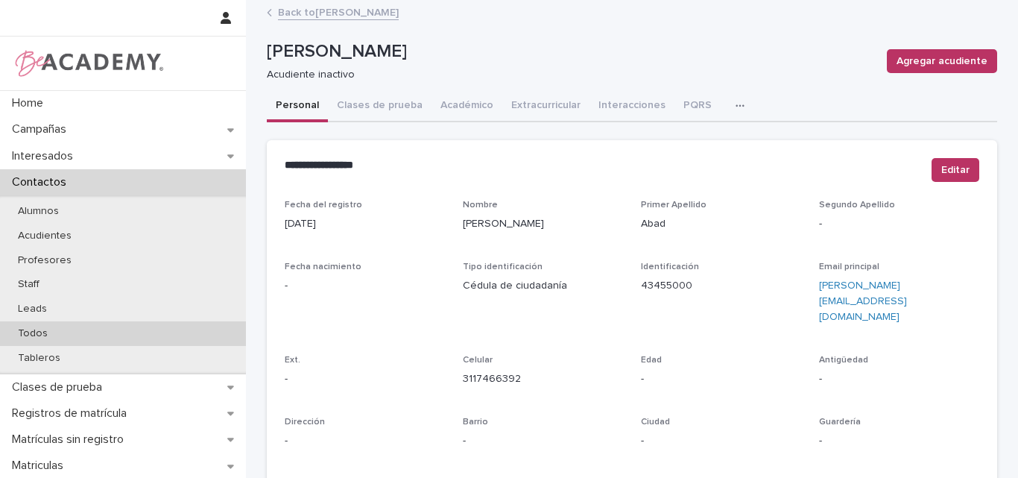
click at [59, 329] on div "Todos" at bounding box center [123, 333] width 246 height 25
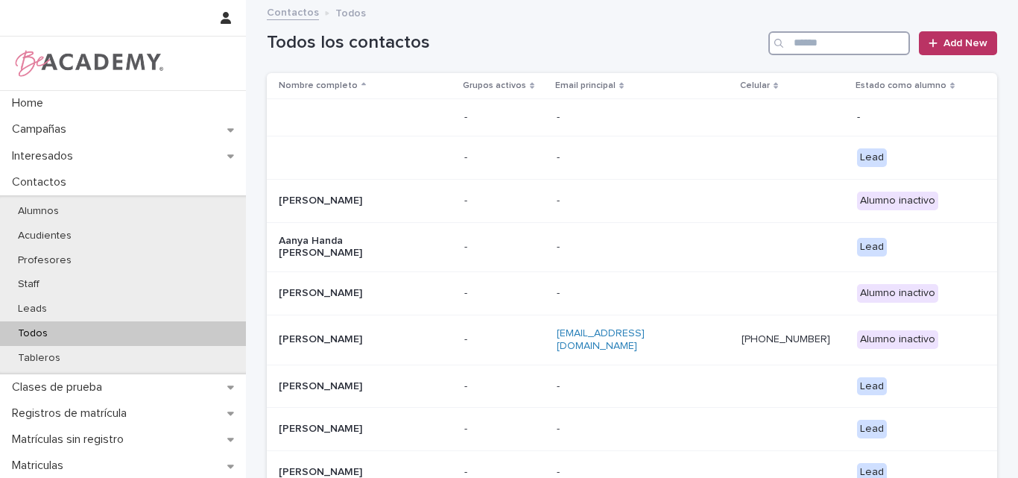
click at [810, 42] on input "Search" at bounding box center [839, 43] width 142 height 24
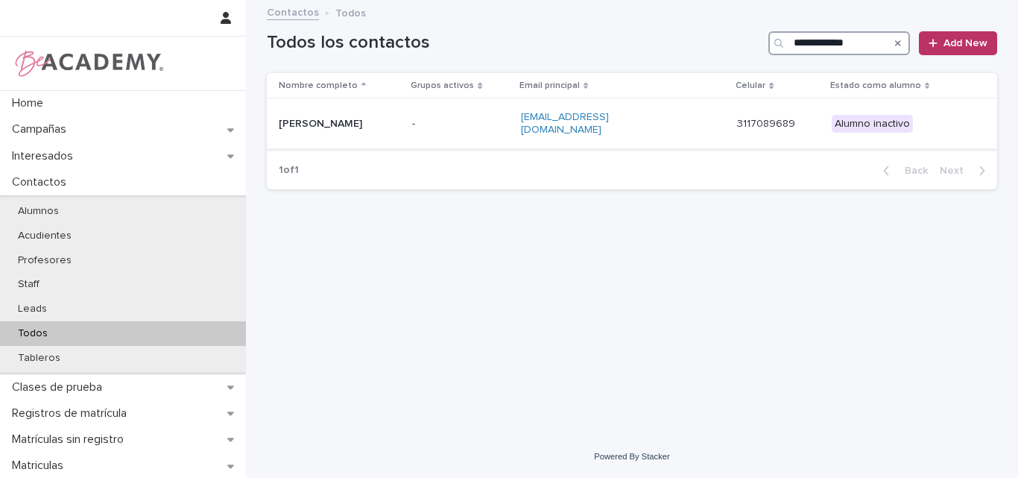
type input "**********"
click at [322, 124] on p "Fernanda Navarro Abad" at bounding box center [339, 124] width 121 height 13
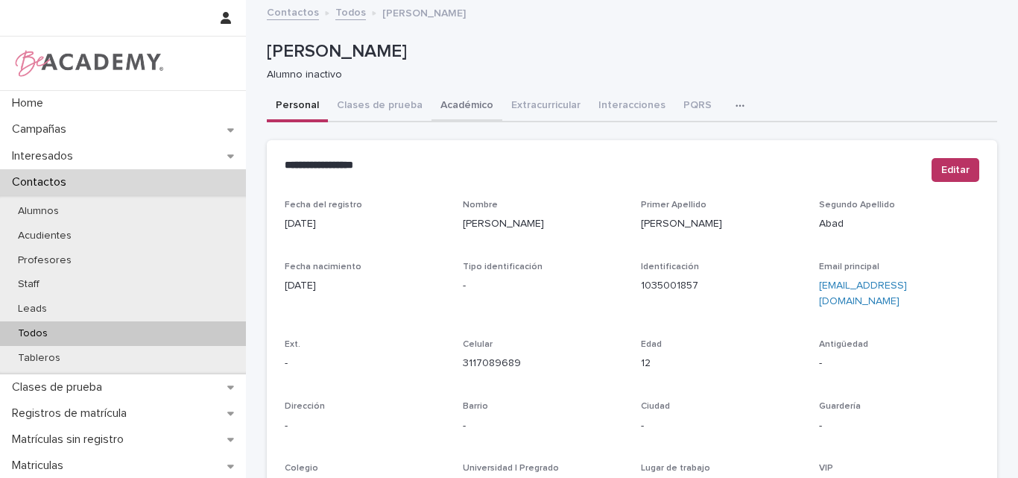
click at [440, 103] on button "Académico" at bounding box center [466, 106] width 71 height 31
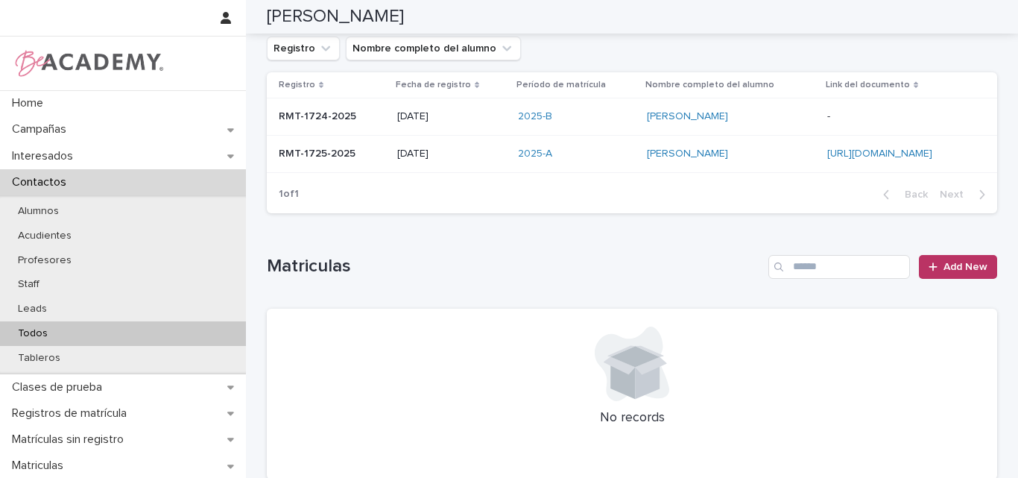
scroll to position [149, 0]
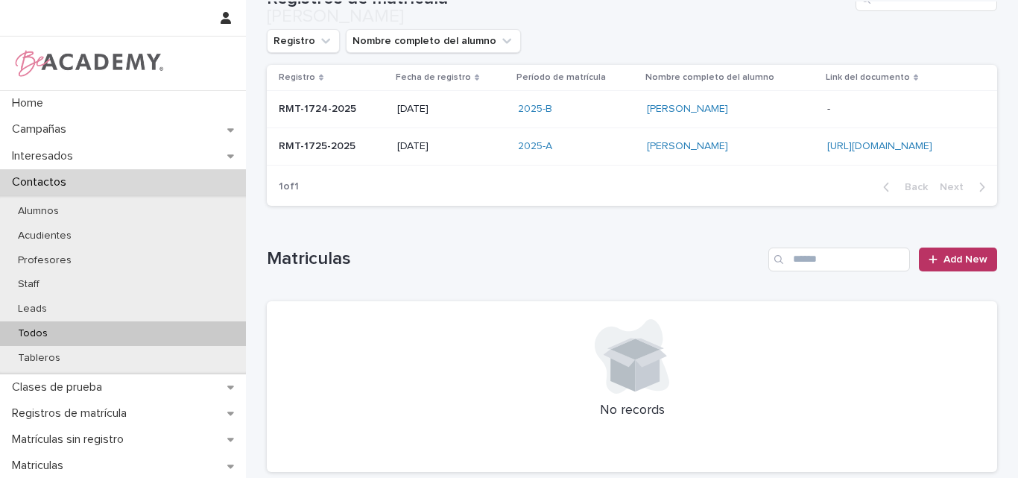
scroll to position [306, 0]
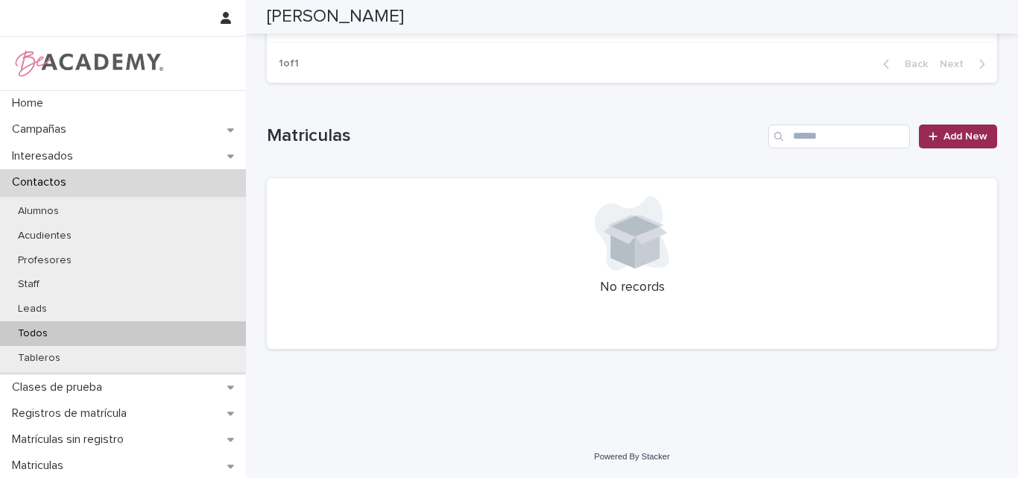
click at [954, 134] on span "Add New" at bounding box center [965, 136] width 44 height 10
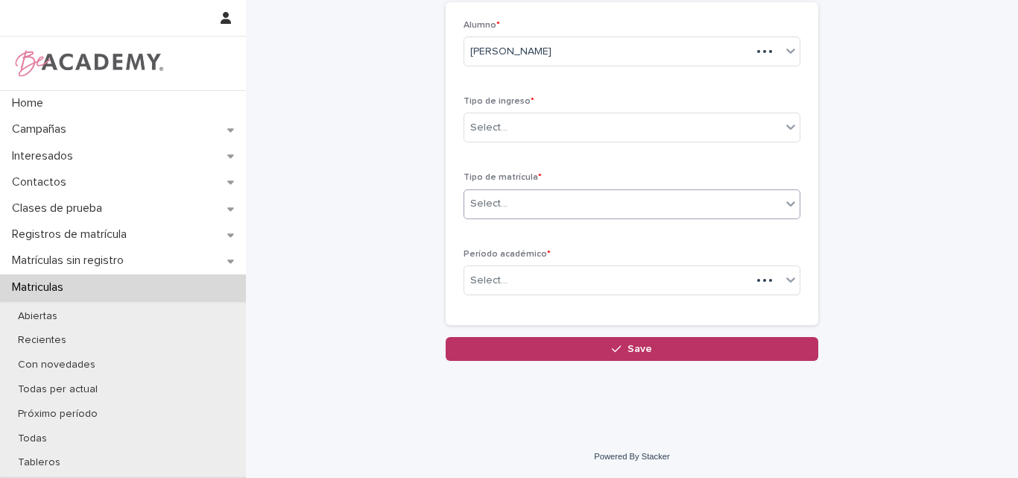
scroll to position [83, 0]
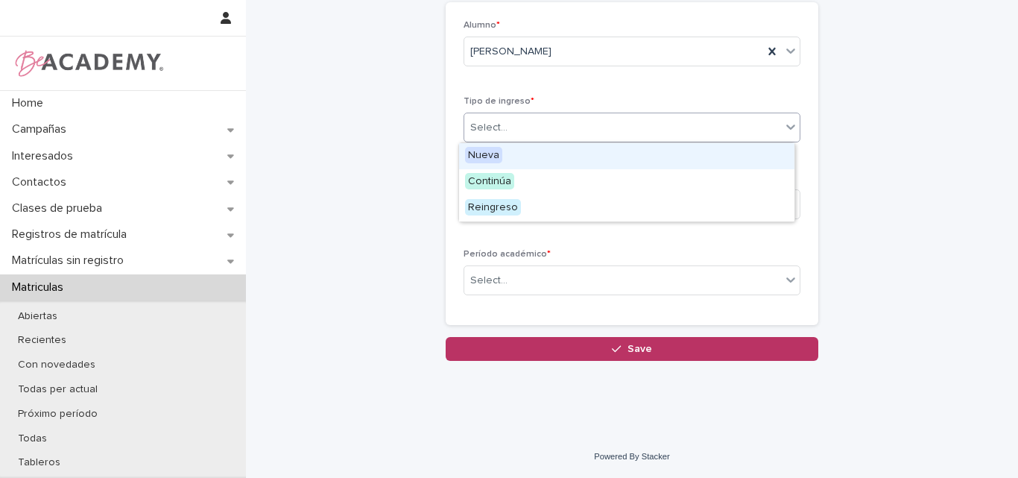
click at [547, 132] on div "Select..." at bounding box center [622, 127] width 317 height 25
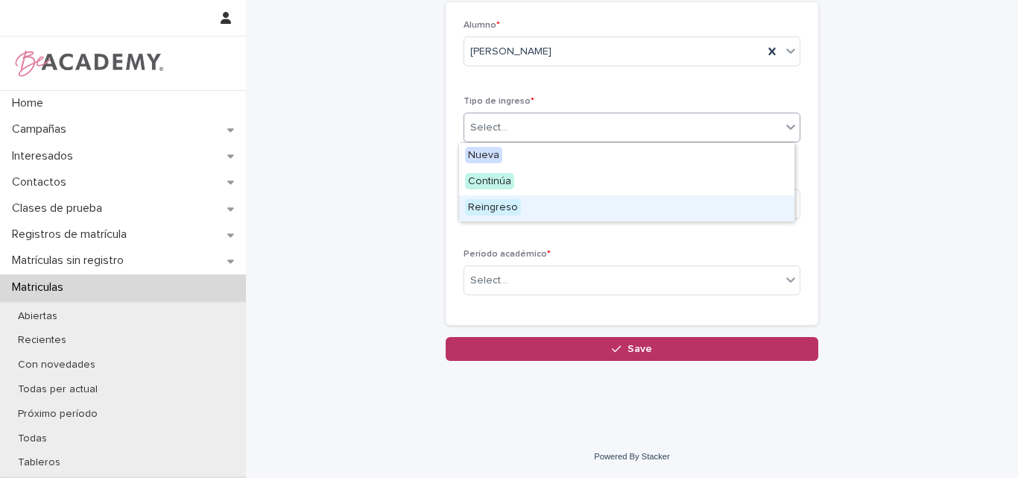
click at [531, 209] on div "Reingreso" at bounding box center [626, 208] width 335 height 26
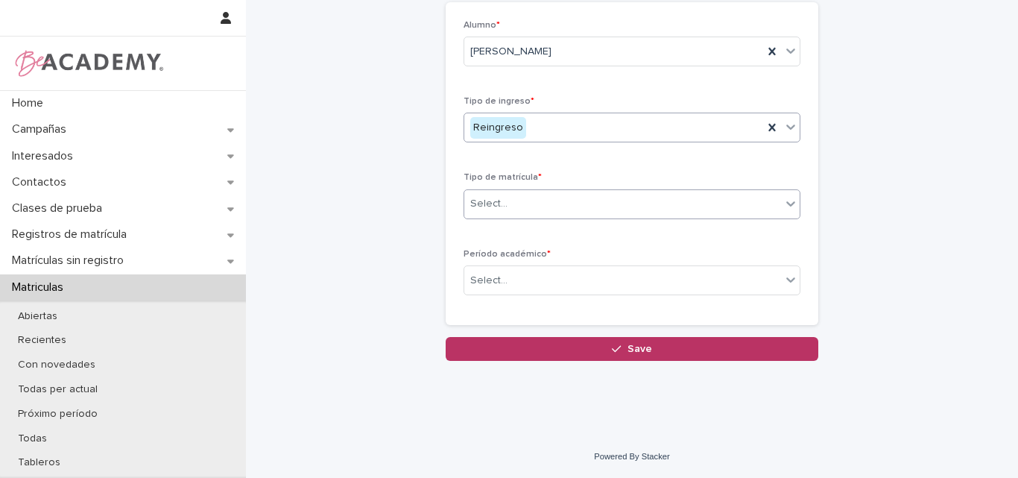
click at [533, 202] on div "Select..." at bounding box center [622, 203] width 317 height 25
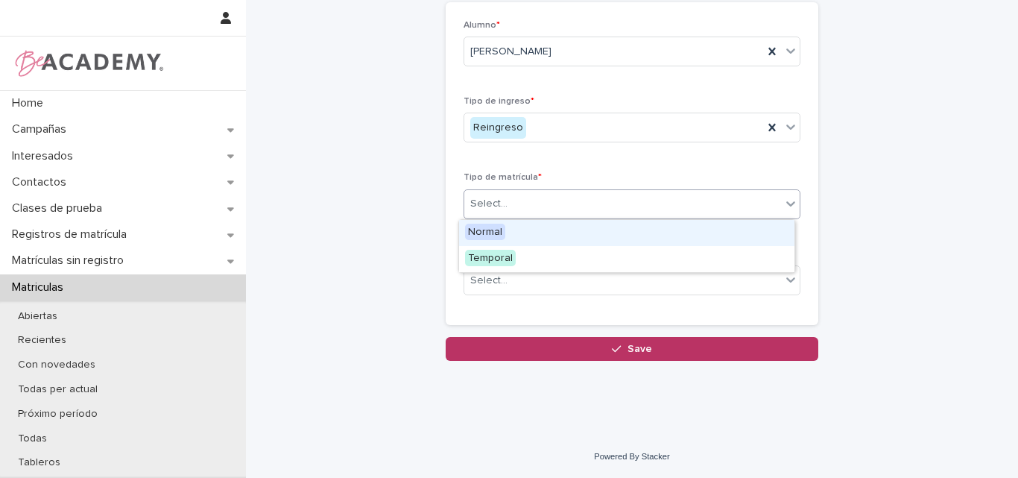
click at [525, 235] on div "Normal" at bounding box center [626, 233] width 335 height 26
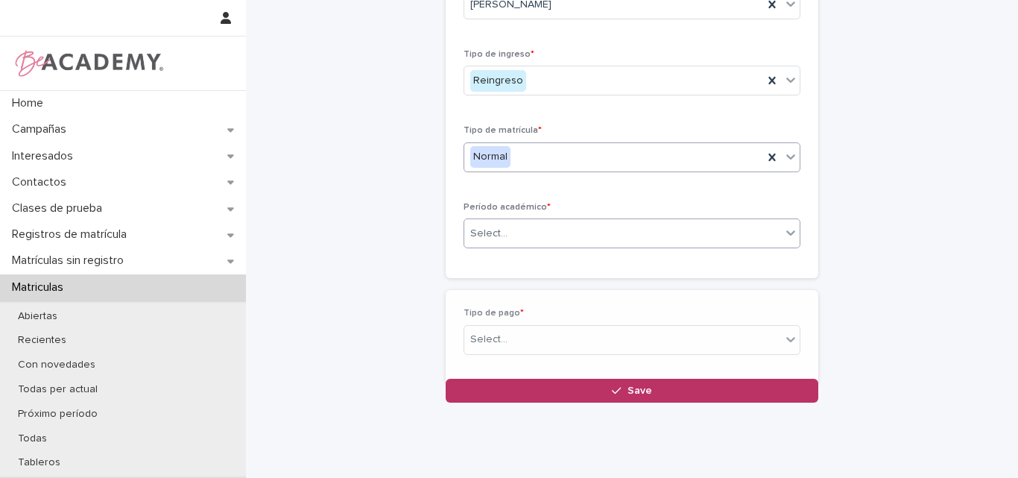
scroll to position [136, 0]
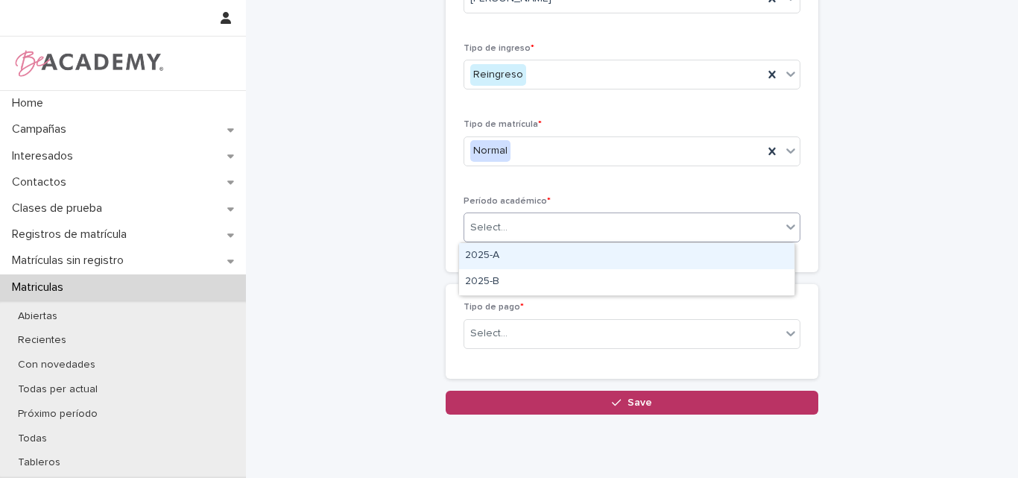
click at [558, 227] on div "Select..." at bounding box center [622, 227] width 317 height 25
click at [525, 262] on div "2025-A" at bounding box center [626, 256] width 335 height 26
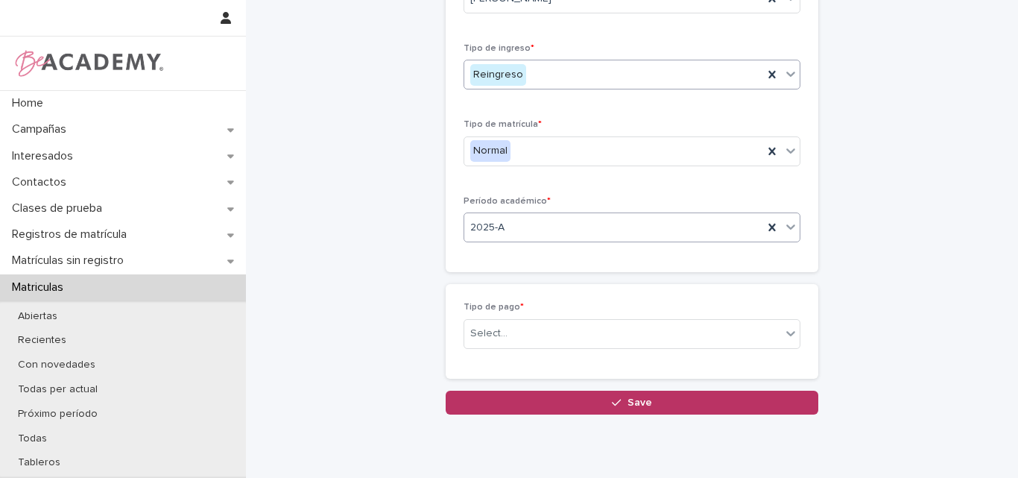
click at [535, 74] on div "Reingreso" at bounding box center [613, 75] width 299 height 25
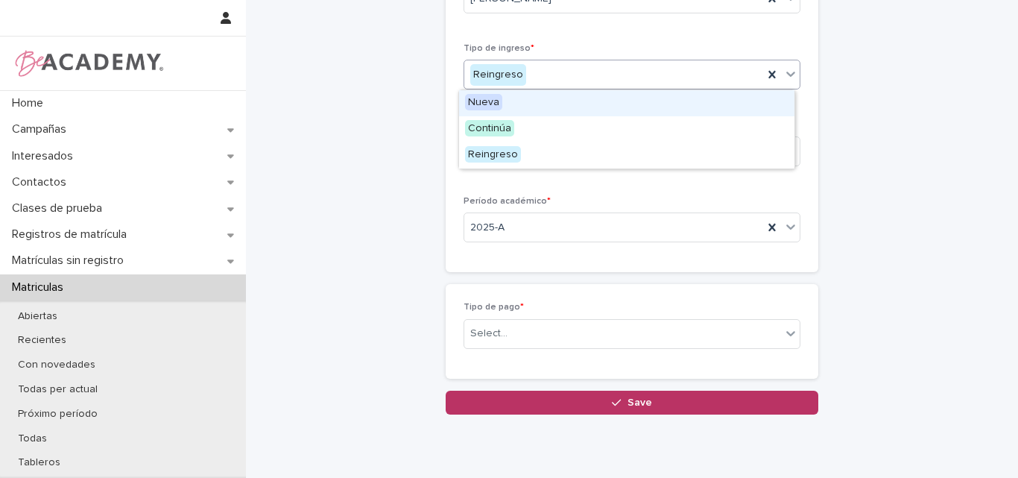
click at [512, 103] on div "Nueva" at bounding box center [626, 103] width 335 height 26
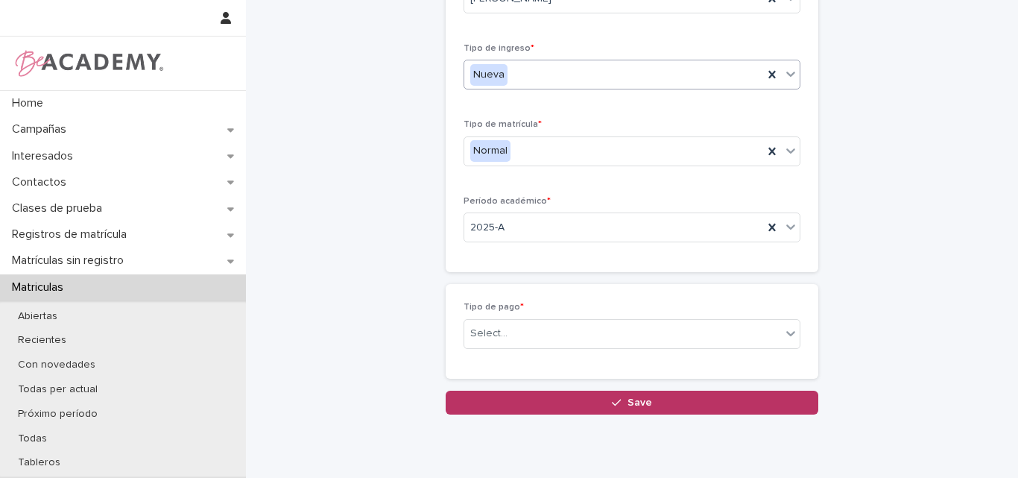
click at [556, 72] on div "Nueva" at bounding box center [613, 75] width 299 height 25
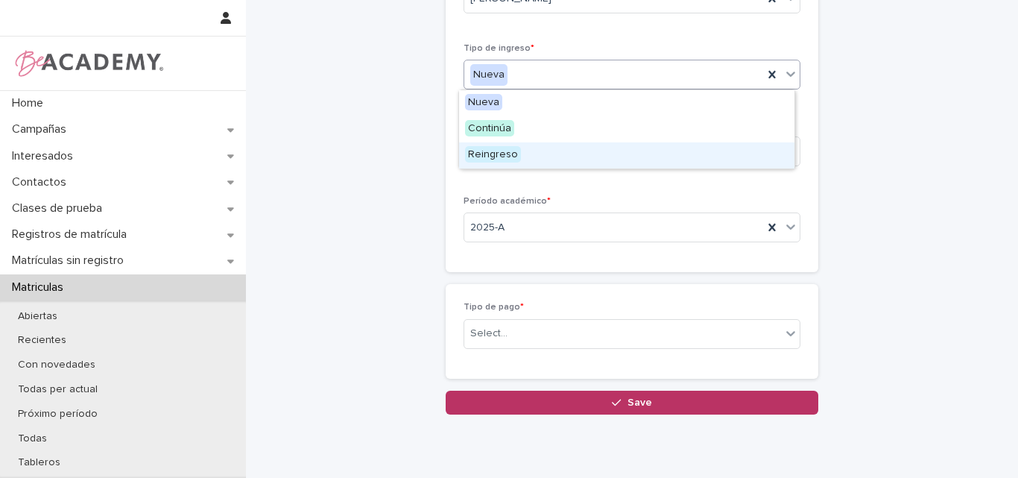
click at [536, 149] on div "Reingreso" at bounding box center [626, 155] width 335 height 26
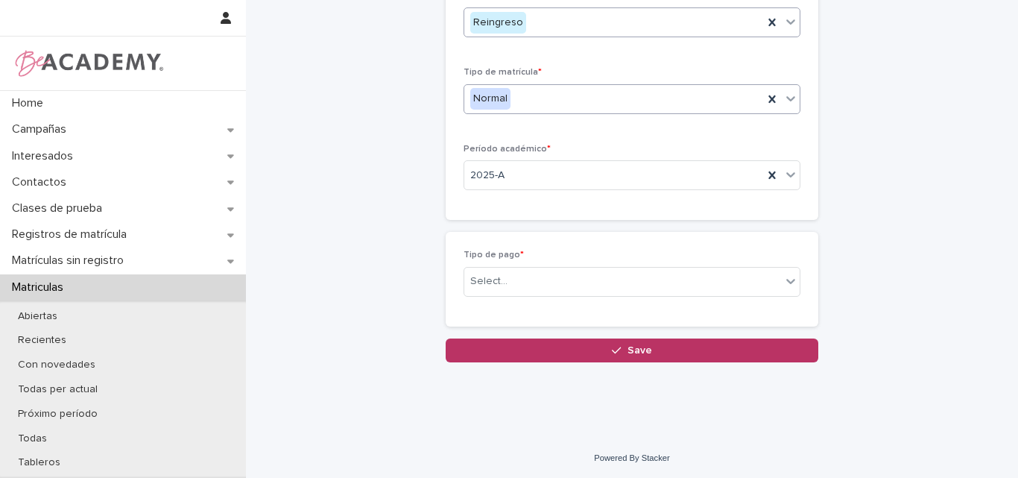
scroll to position [189, 0]
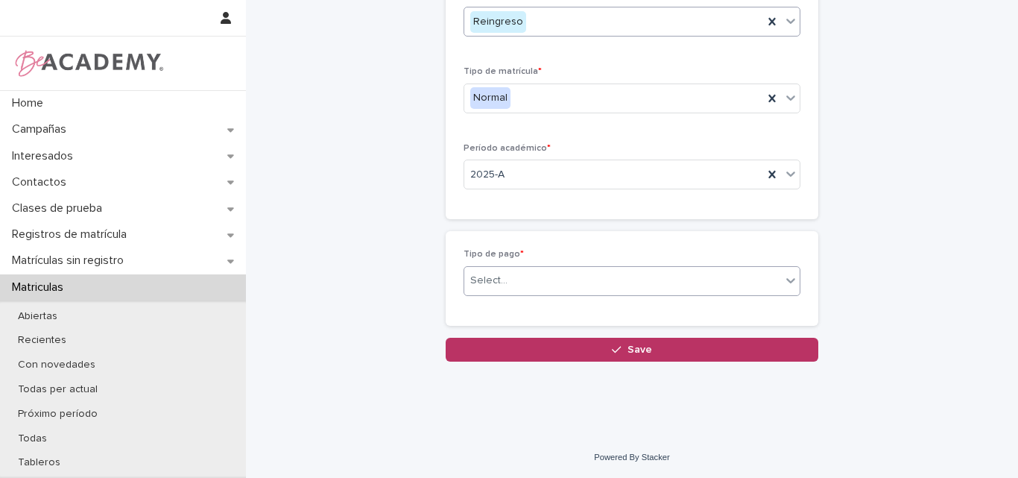
click at [502, 270] on div "Select..." at bounding box center [622, 280] width 317 height 25
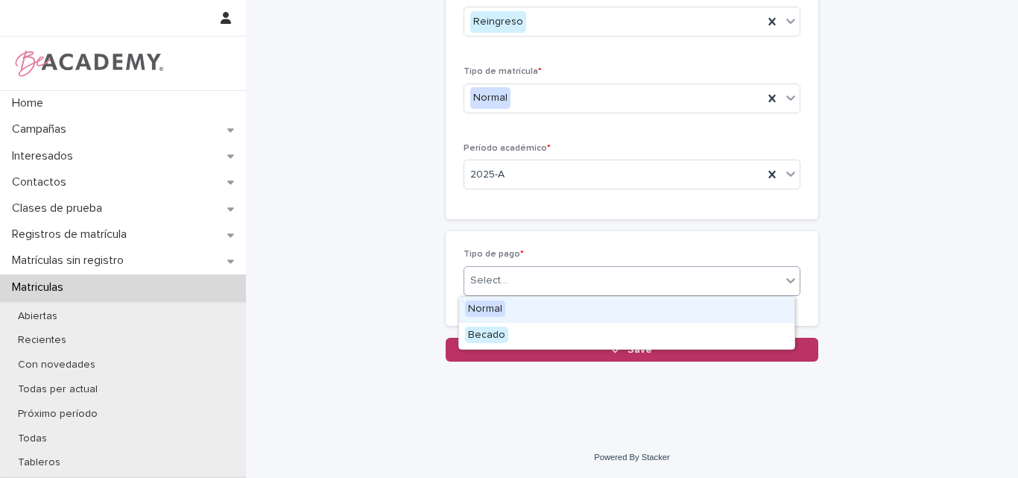
click at [509, 310] on div "Normal" at bounding box center [626, 310] width 335 height 26
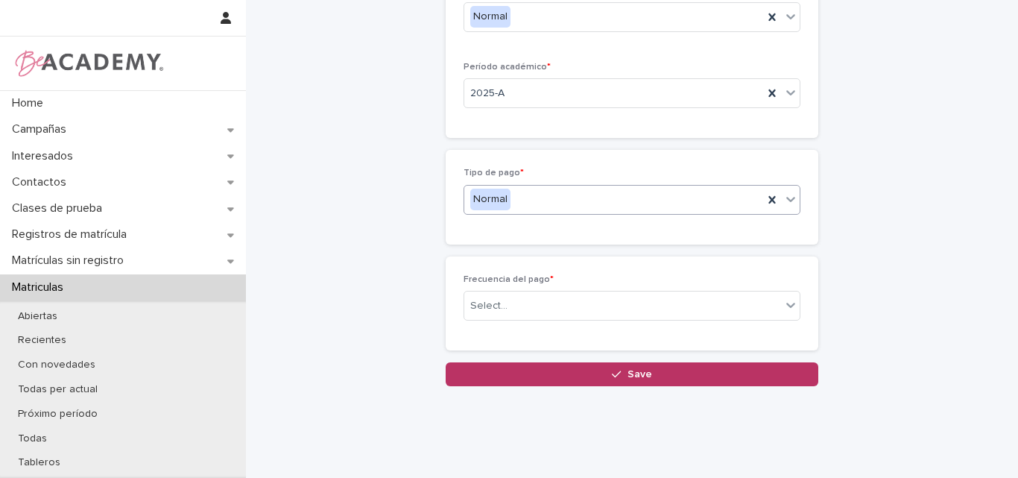
scroll to position [296, 0]
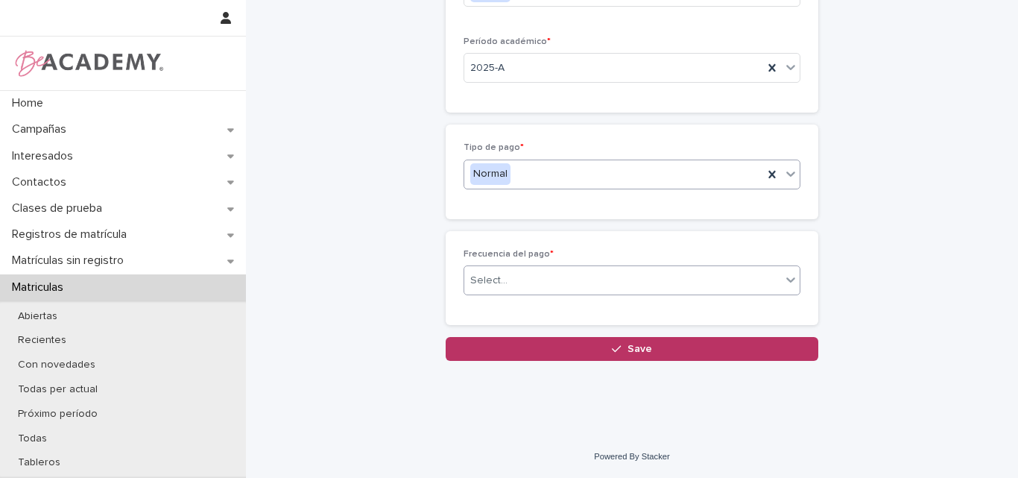
click at [516, 285] on div "Select..." at bounding box center [622, 280] width 317 height 25
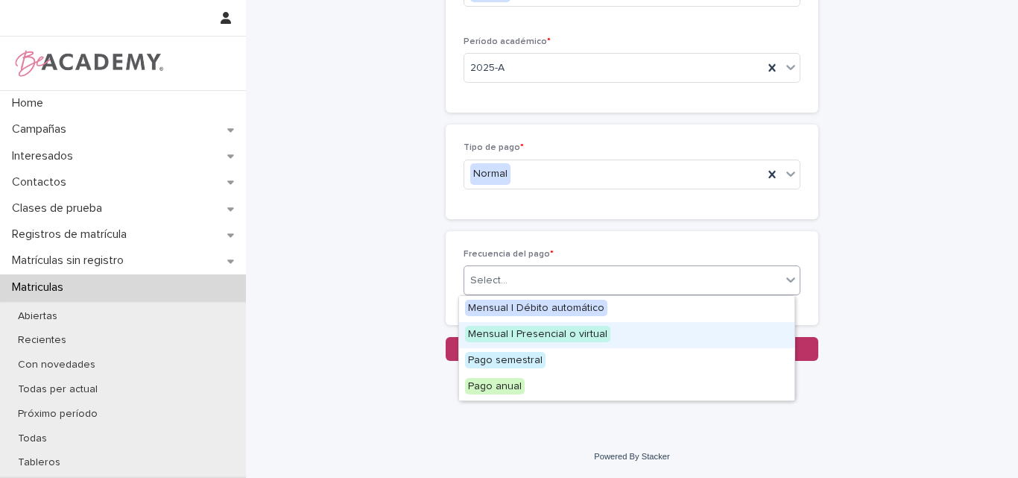
click at [535, 335] on span "Mensual | Presencial o virtual" at bounding box center [537, 334] width 145 height 16
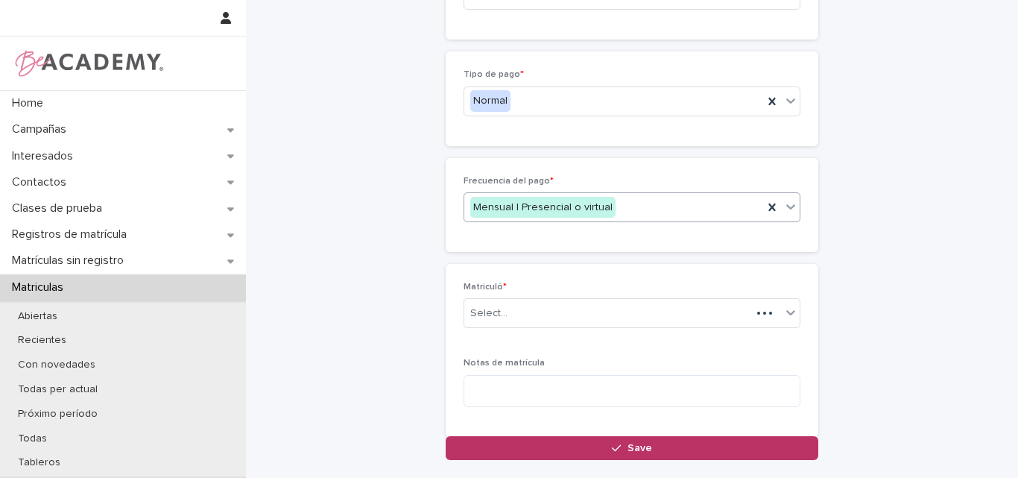
scroll to position [388, 0]
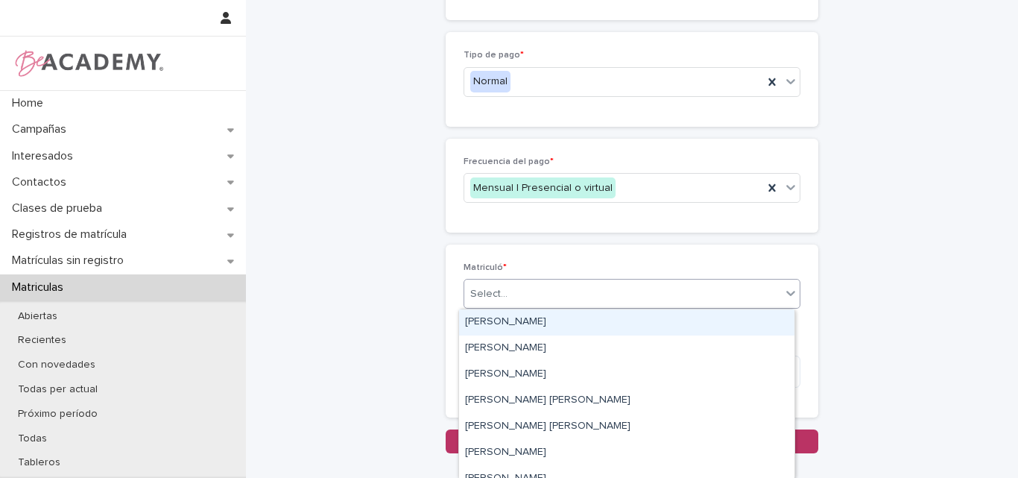
drag, startPoint x: 572, startPoint y: 293, endPoint x: 565, endPoint y: 329, distance: 36.4
click at [571, 293] on div "Select..." at bounding box center [622, 294] width 317 height 25
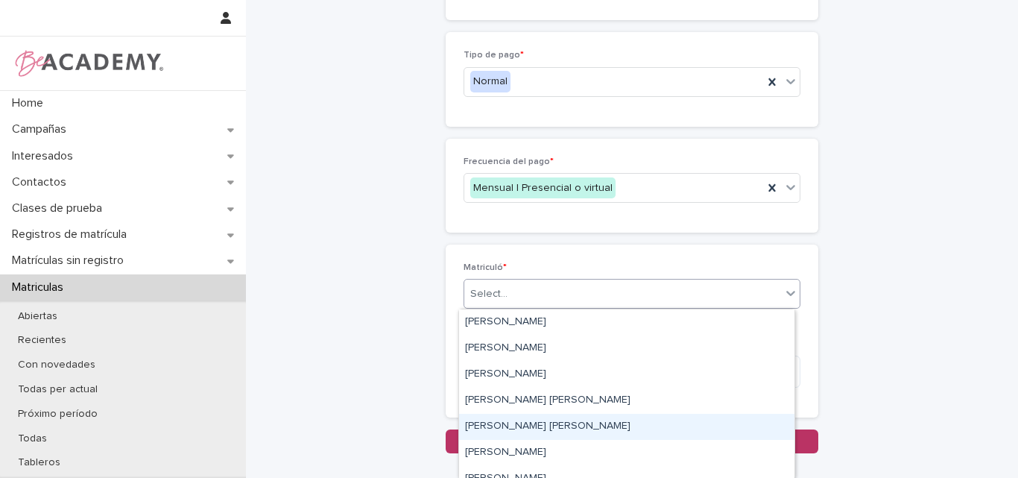
click at [531, 429] on div "[PERSON_NAME] [PERSON_NAME]" at bounding box center [626, 427] width 335 height 26
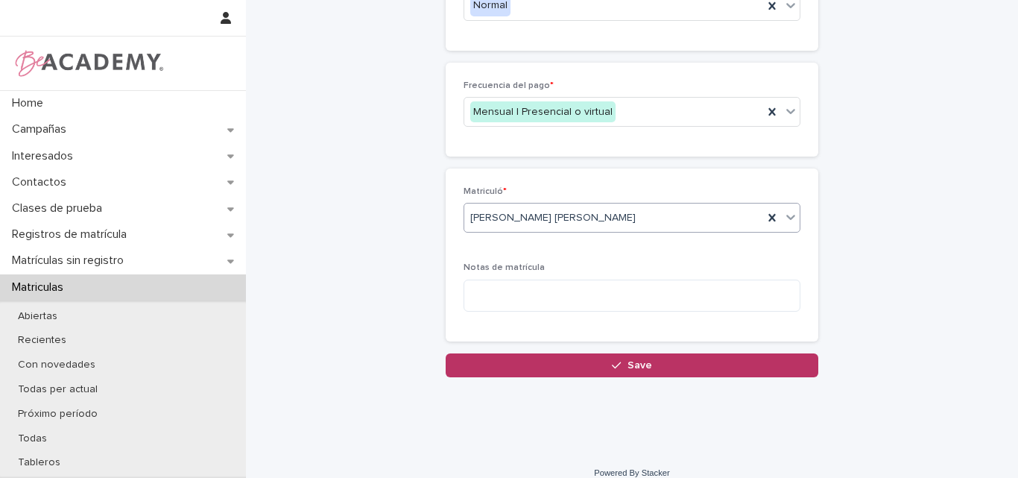
scroll to position [481, 0]
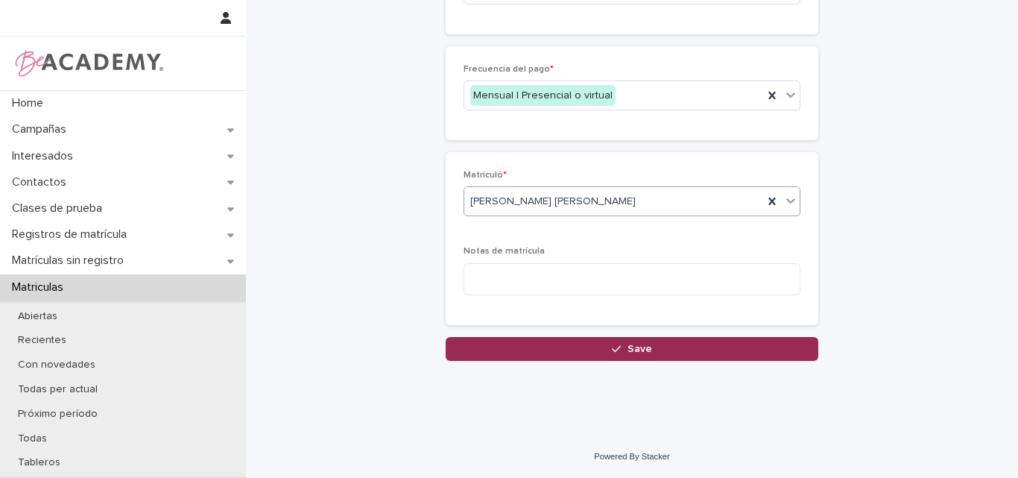
click at [613, 346] on icon "button" at bounding box center [616, 349] width 9 height 10
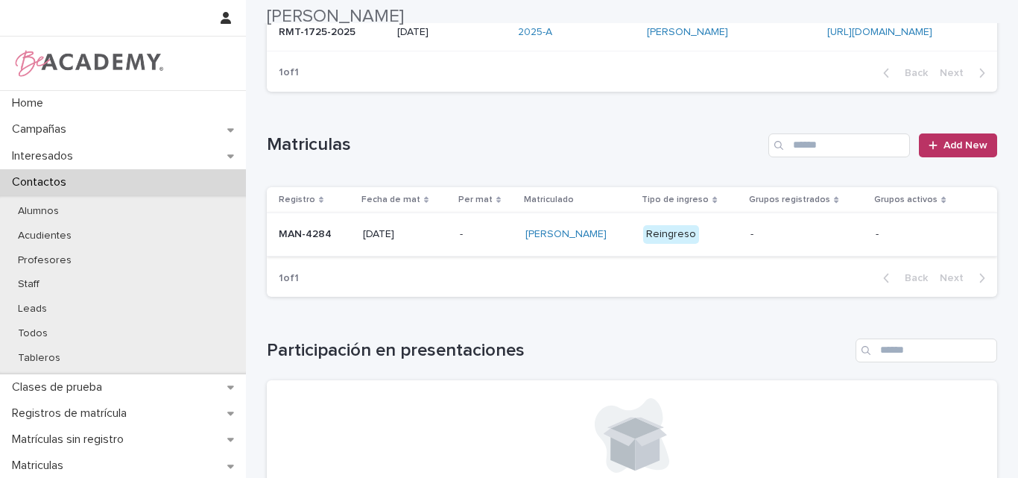
scroll to position [298, 0]
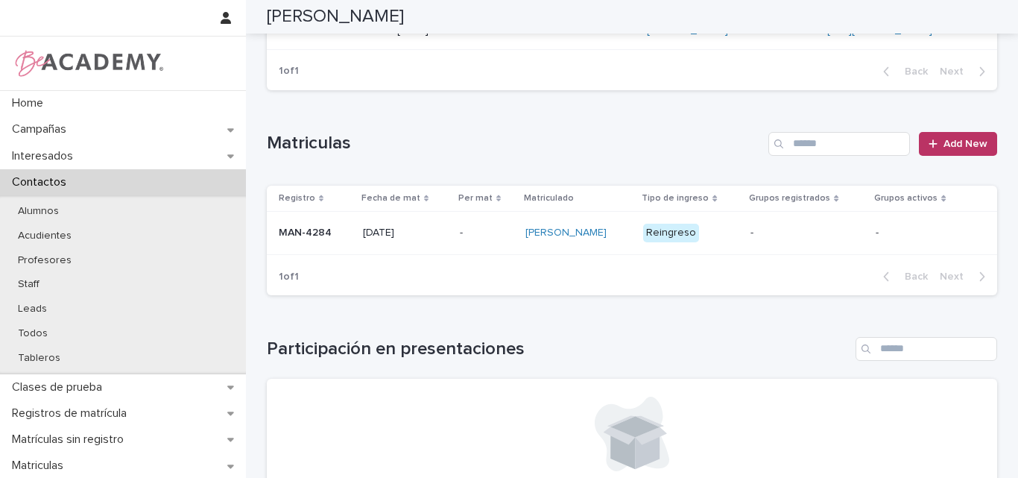
click at [310, 245] on div "MAN-4284" at bounding box center [315, 233] width 72 height 25
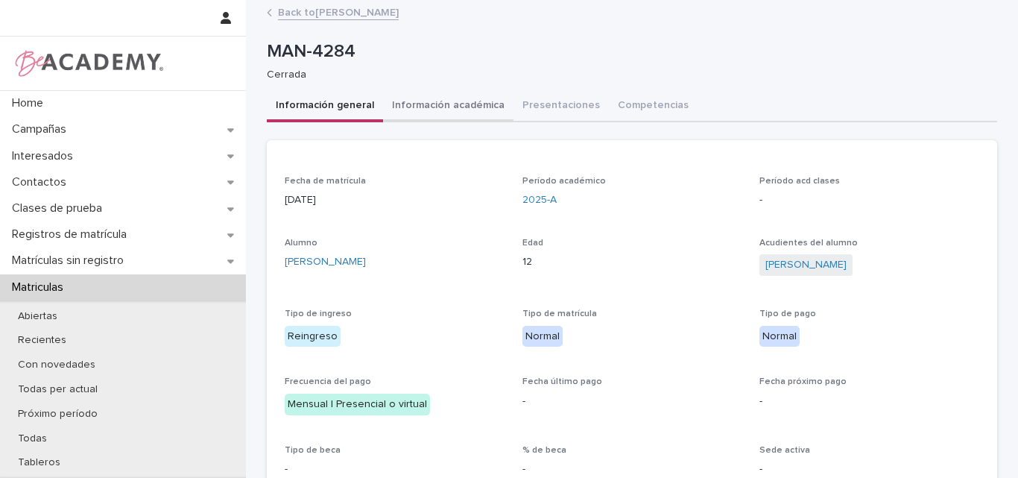
click at [460, 100] on button "Información académica" at bounding box center [448, 106] width 130 height 31
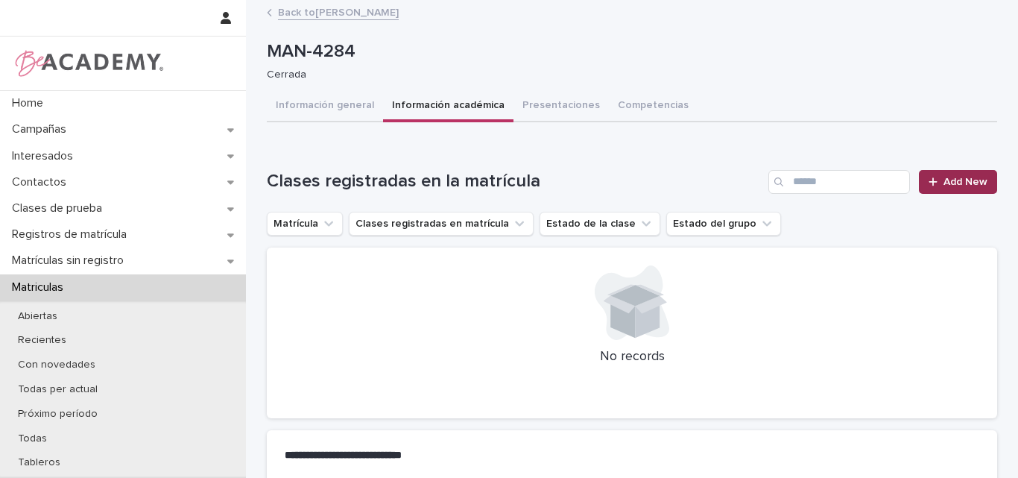
click at [952, 181] on span "Add New" at bounding box center [965, 182] width 44 height 10
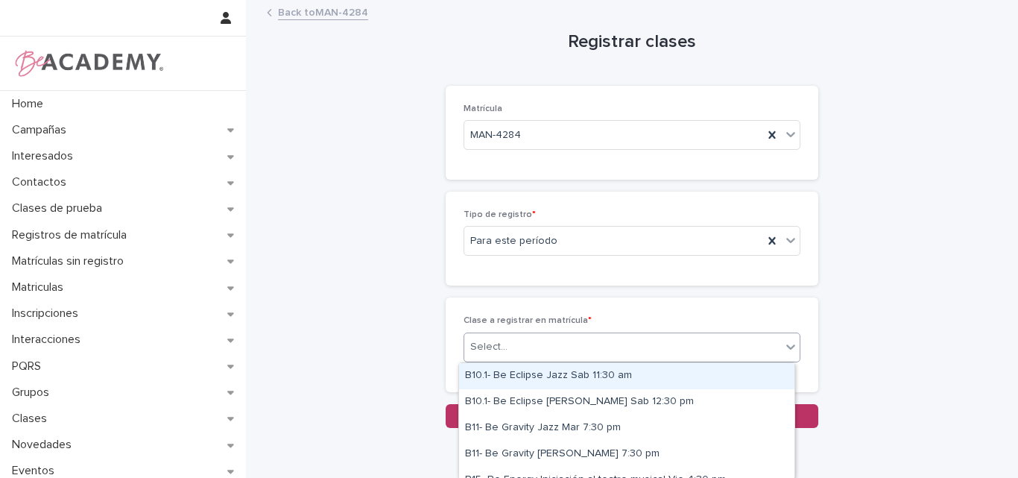
click at [712, 349] on div "Select..." at bounding box center [622, 347] width 317 height 25
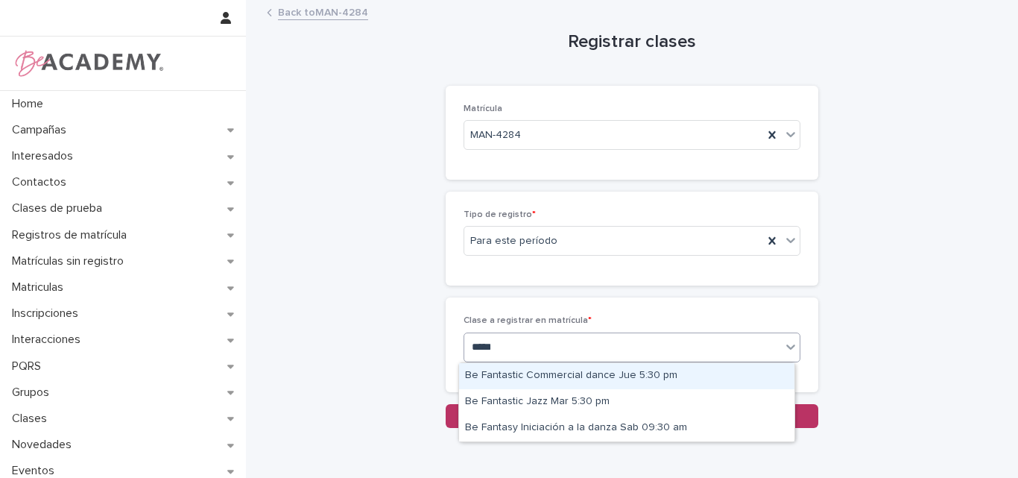
type input "******"
click at [557, 378] on div "Be Fantastic Commercial dance Jue 5:30 pm" at bounding box center [626, 376] width 335 height 26
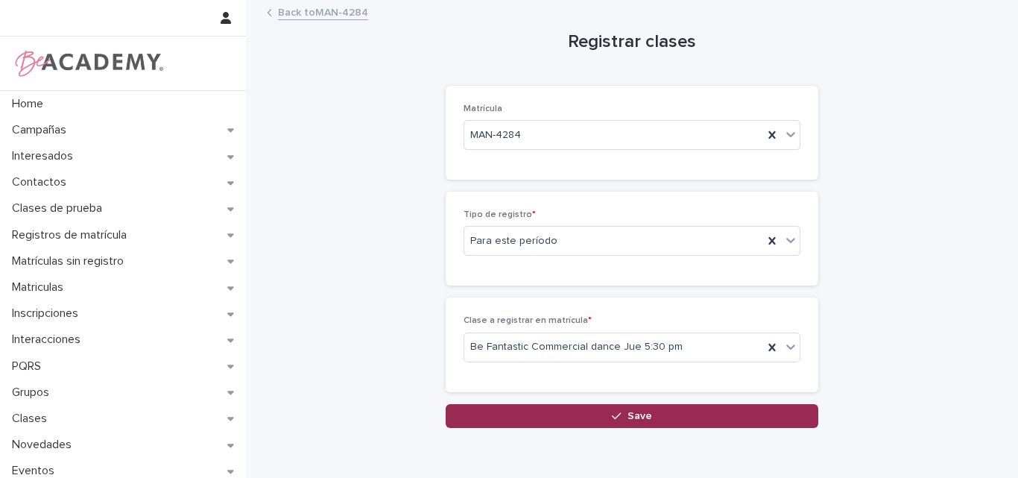
click at [613, 412] on icon "button" at bounding box center [616, 416] width 9 height 10
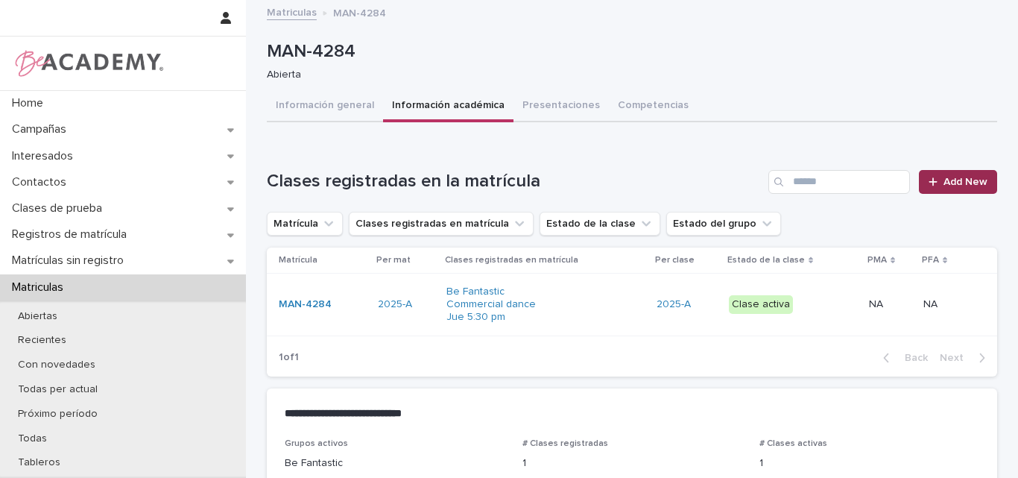
click at [961, 177] on span "Add New" at bounding box center [965, 182] width 44 height 10
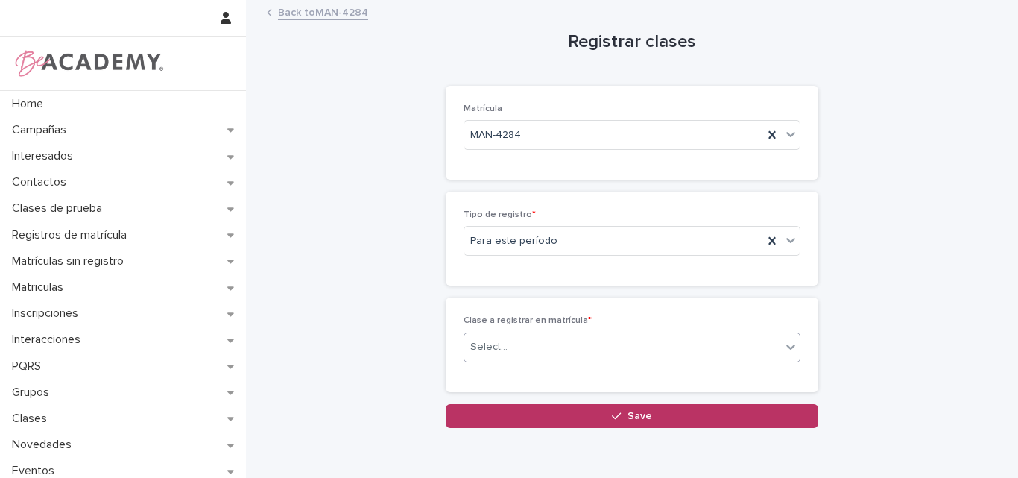
click at [569, 355] on div "Select..." at bounding box center [622, 347] width 317 height 25
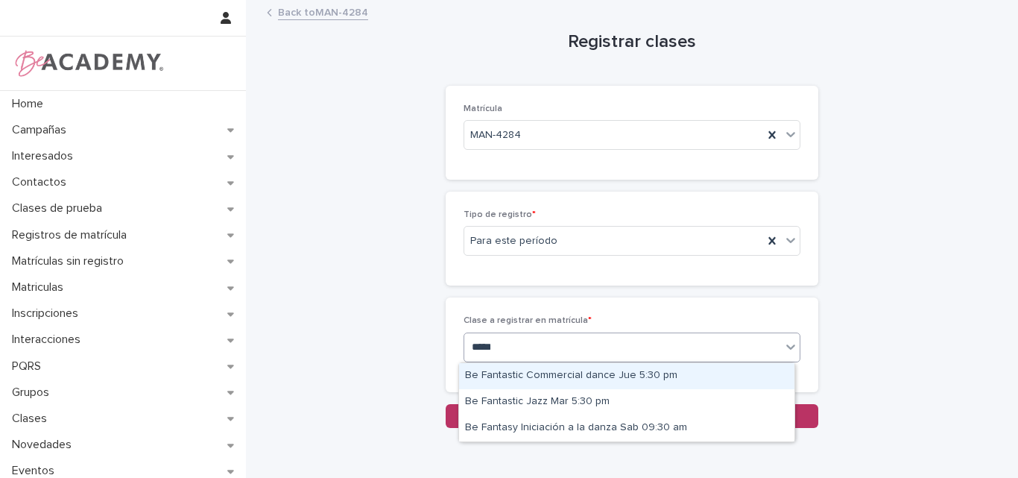
type input "******"
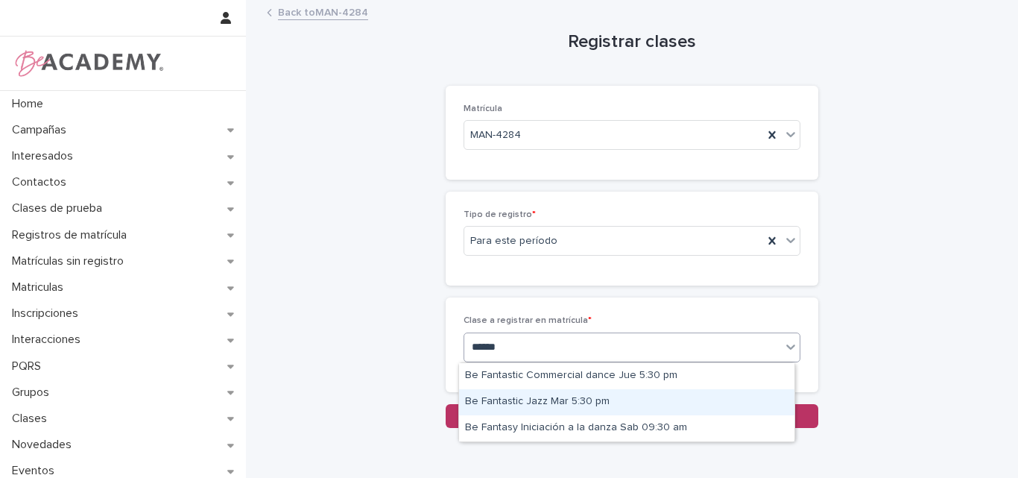
click at [567, 403] on div "Be Fantastic Jazz Mar 5:30 pm" at bounding box center [626, 402] width 335 height 26
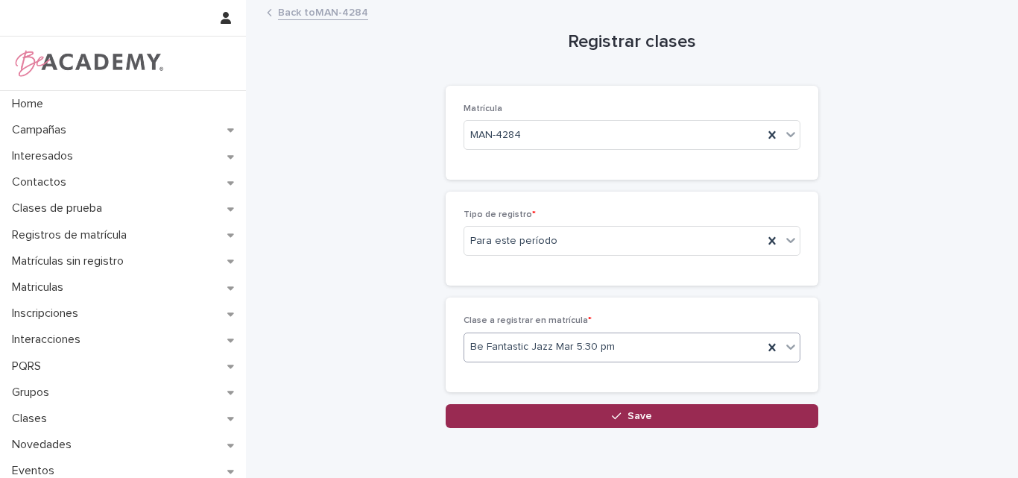
click at [678, 415] on button "Save" at bounding box center [632, 416] width 373 height 24
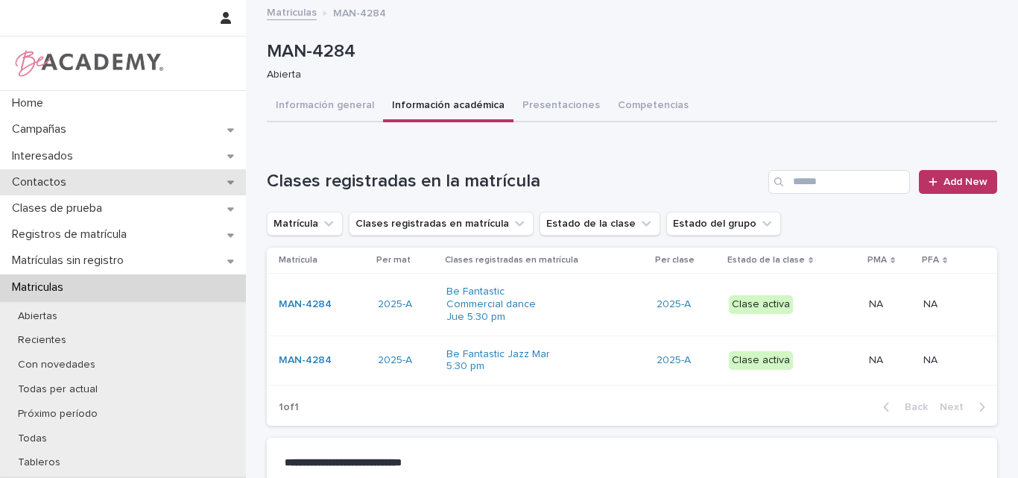
click at [54, 179] on p "Contactos" at bounding box center [42, 182] width 72 height 14
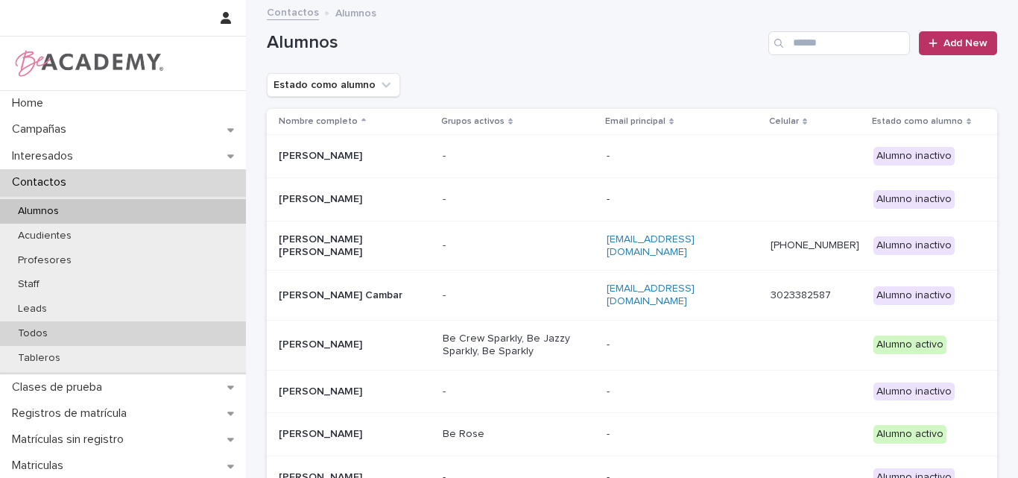
click at [31, 333] on p "Todos" at bounding box center [33, 333] width 54 height 13
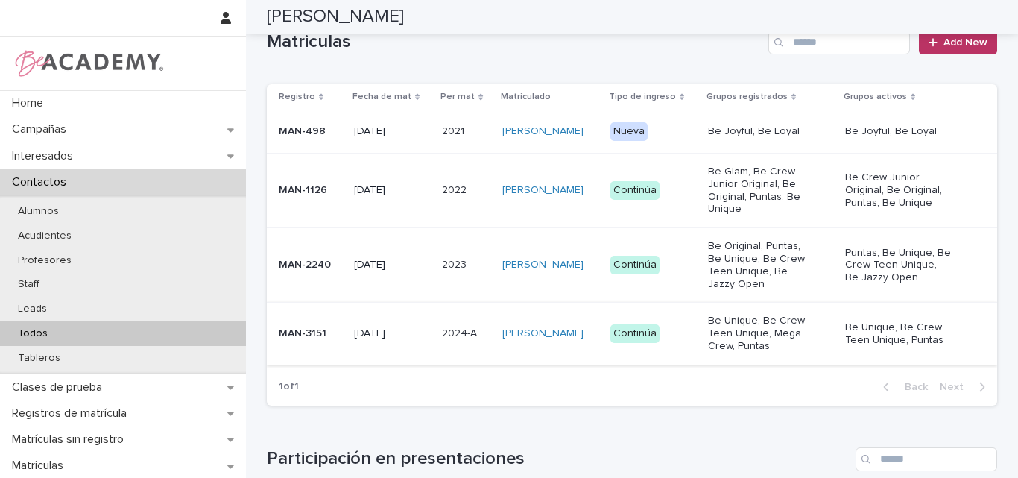
scroll to position [224, 0]
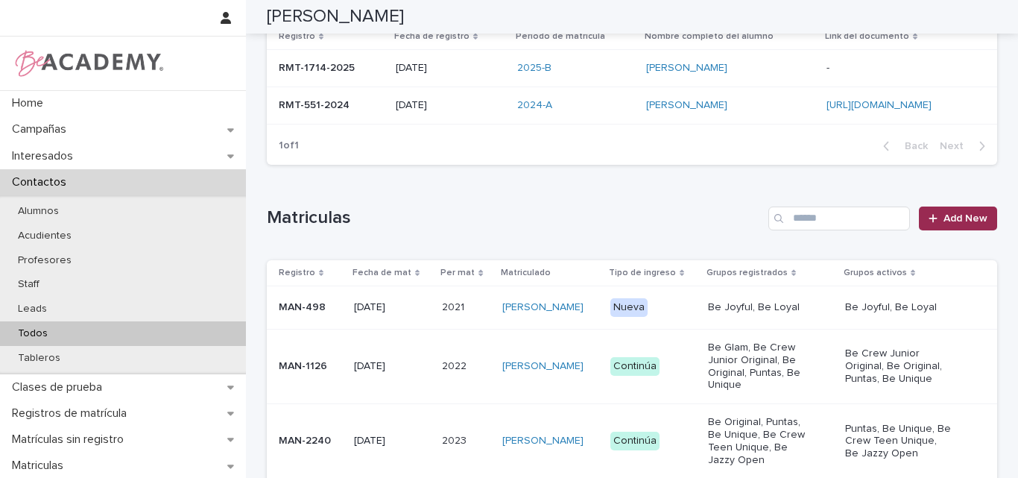
click at [950, 215] on span "Add New" at bounding box center [965, 218] width 44 height 10
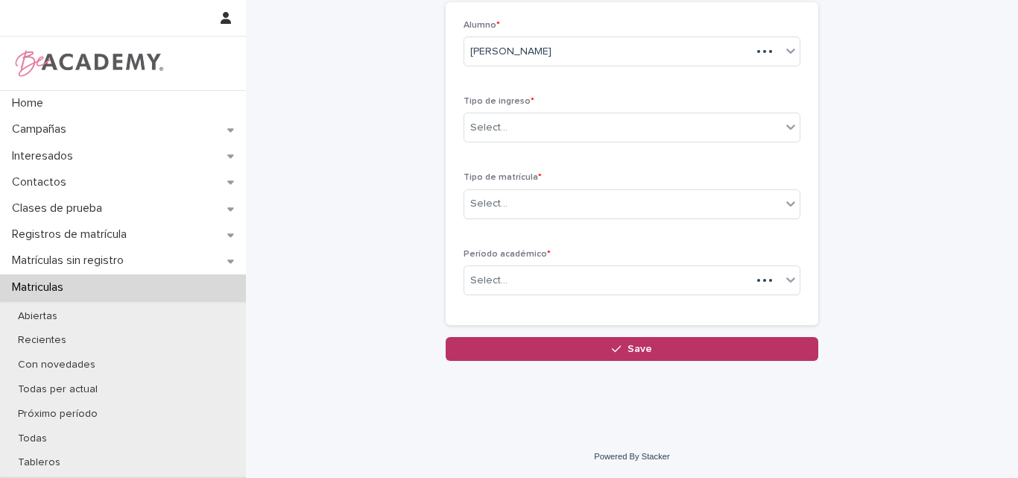
scroll to position [83, 0]
click at [531, 131] on div "Select..." at bounding box center [622, 127] width 317 height 25
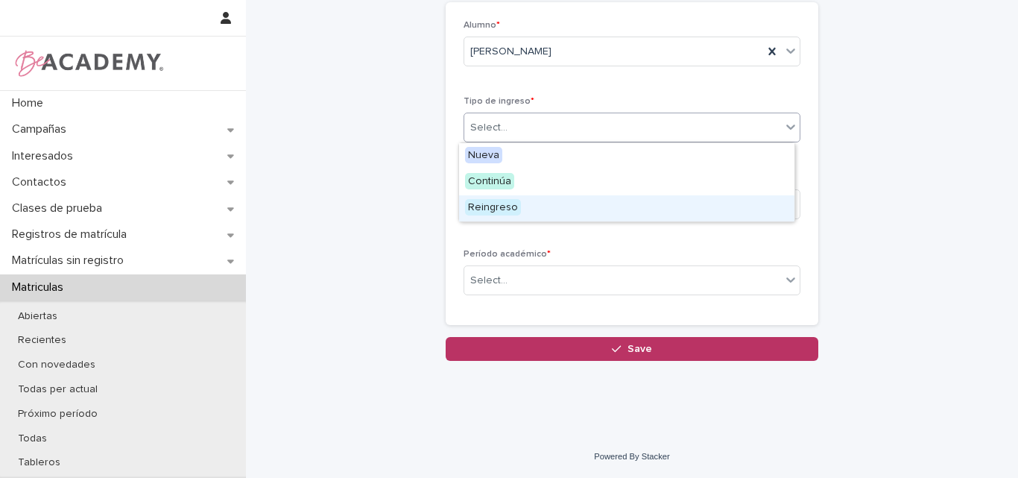
click at [504, 206] on span "Reingreso" at bounding box center [493, 207] width 56 height 16
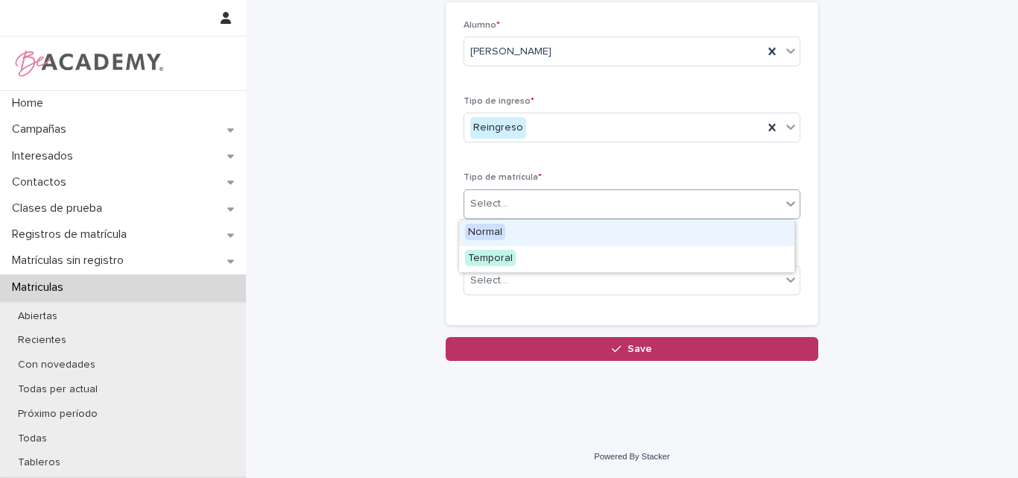
click at [519, 202] on div "Select..." at bounding box center [622, 203] width 317 height 25
click at [507, 231] on div "Normal" at bounding box center [626, 233] width 335 height 26
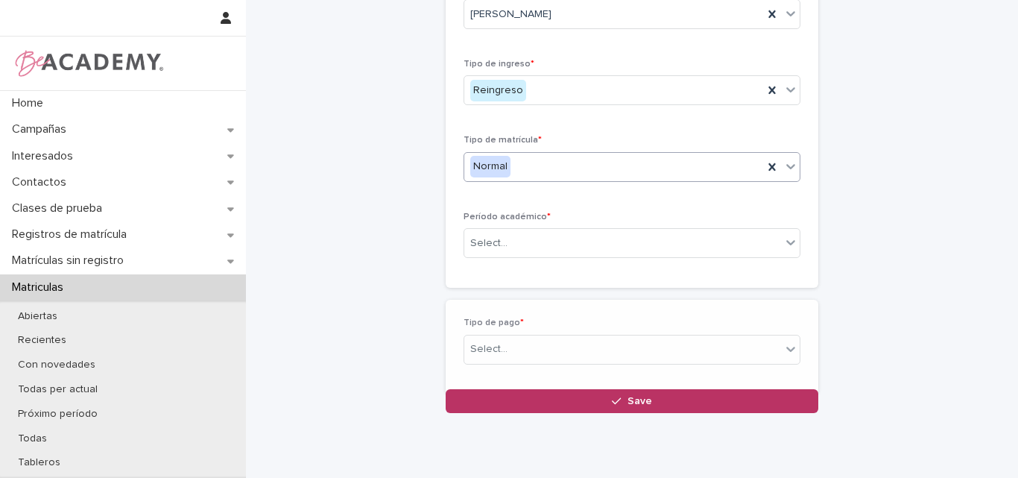
scroll to position [173, 0]
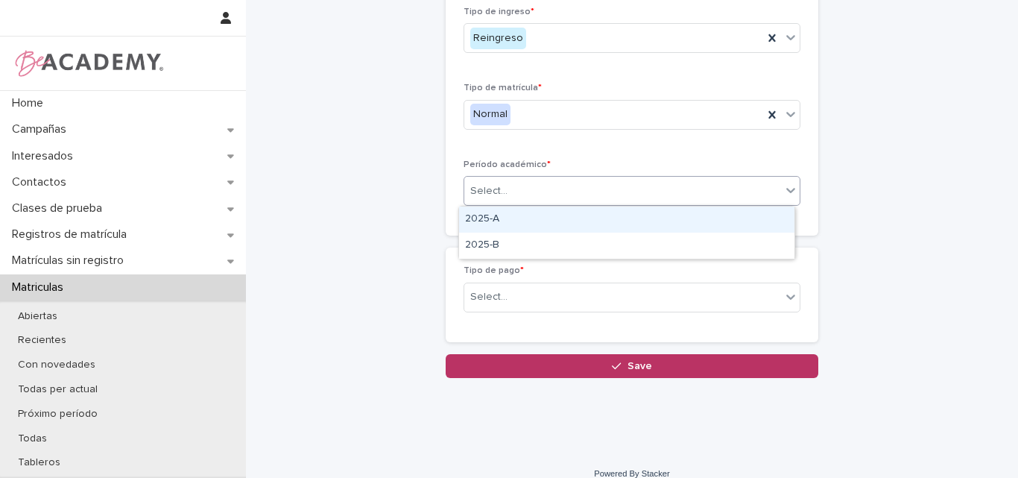
drag, startPoint x: 529, startPoint y: 187, endPoint x: 519, endPoint y: 221, distance: 35.8
click at [528, 187] on div "Select..." at bounding box center [622, 191] width 317 height 25
click at [518, 223] on div "2025-A" at bounding box center [626, 219] width 335 height 26
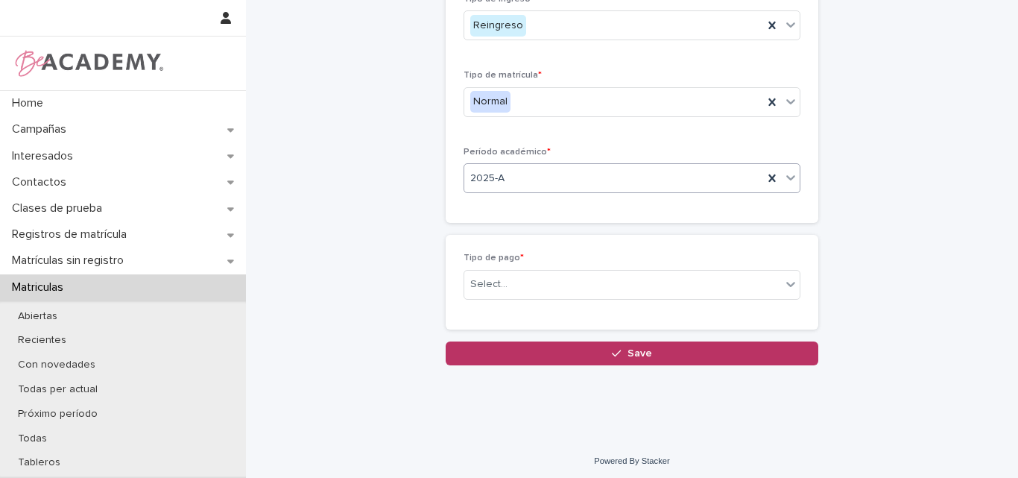
scroll to position [189, 0]
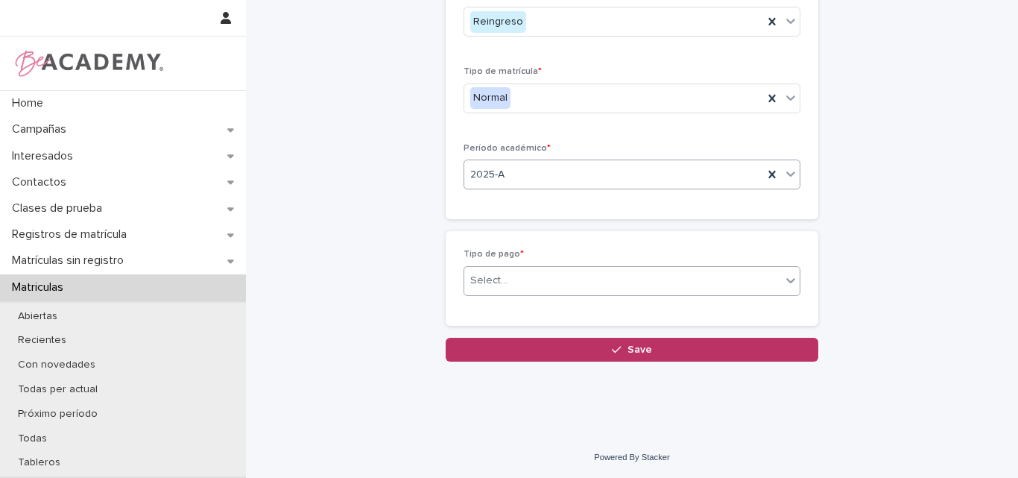
click at [509, 285] on input "text" at bounding box center [509, 280] width 1 height 13
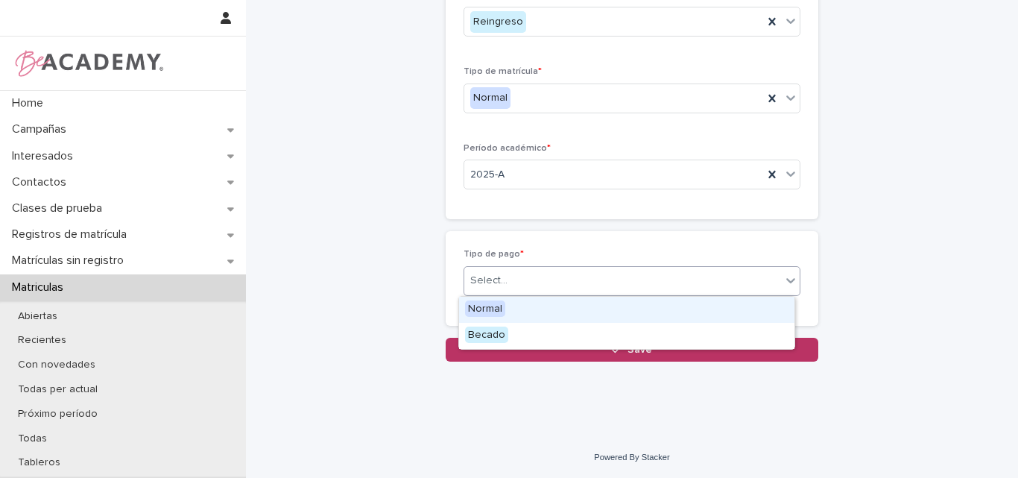
click at [503, 305] on span "Normal" at bounding box center [485, 308] width 40 height 16
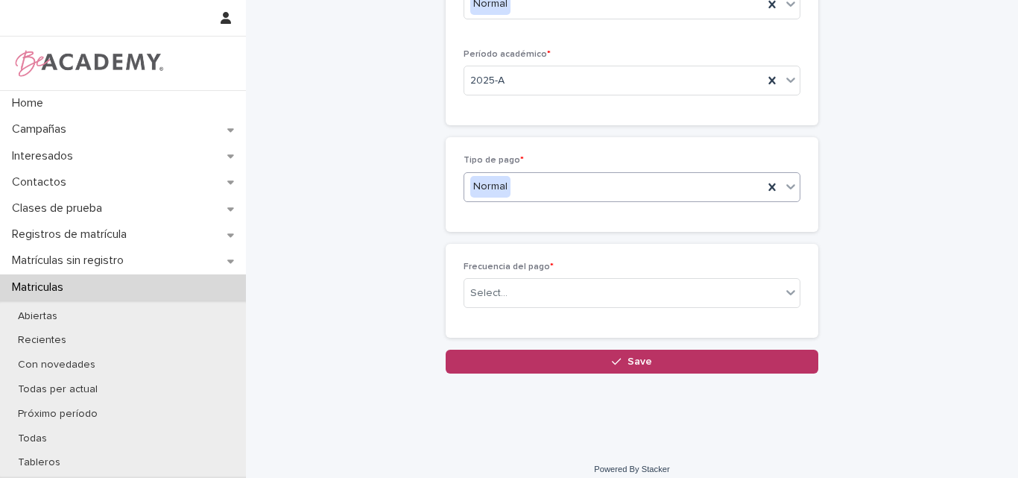
scroll to position [285, 0]
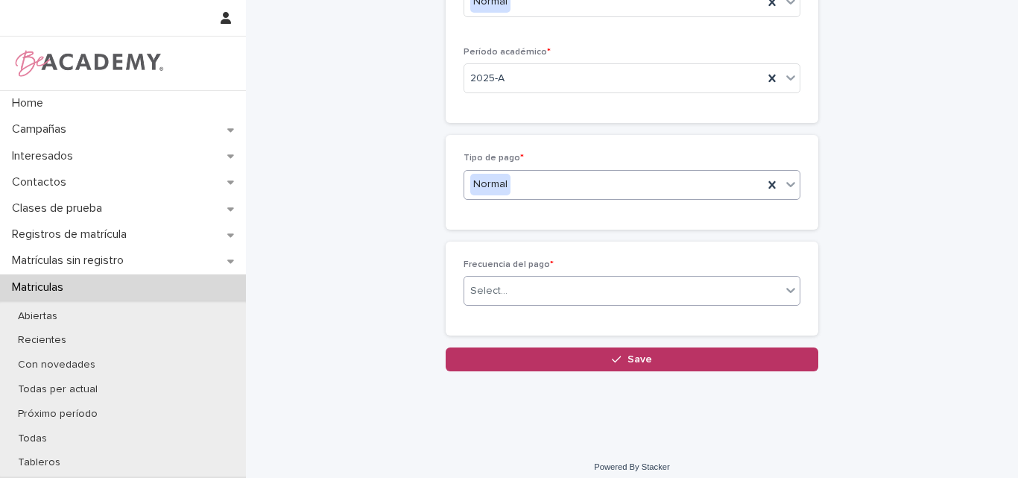
click at [532, 284] on div "Select..." at bounding box center [622, 291] width 317 height 25
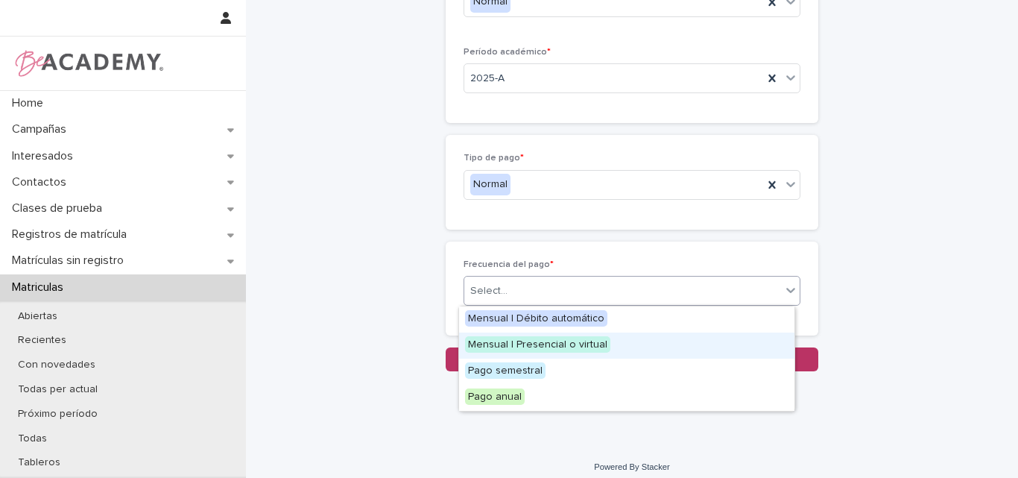
click at [528, 346] on span "Mensual | Presencial o virtual" at bounding box center [537, 344] width 145 height 16
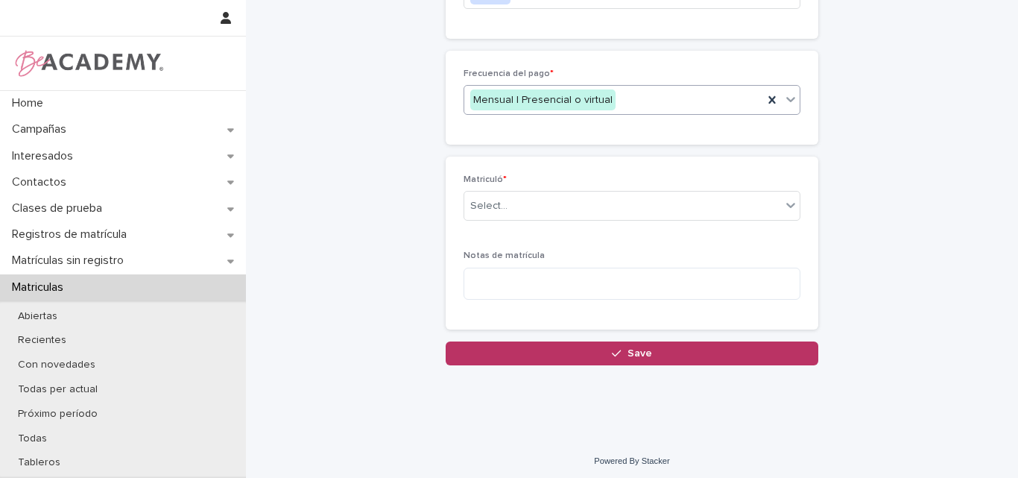
scroll to position [481, 0]
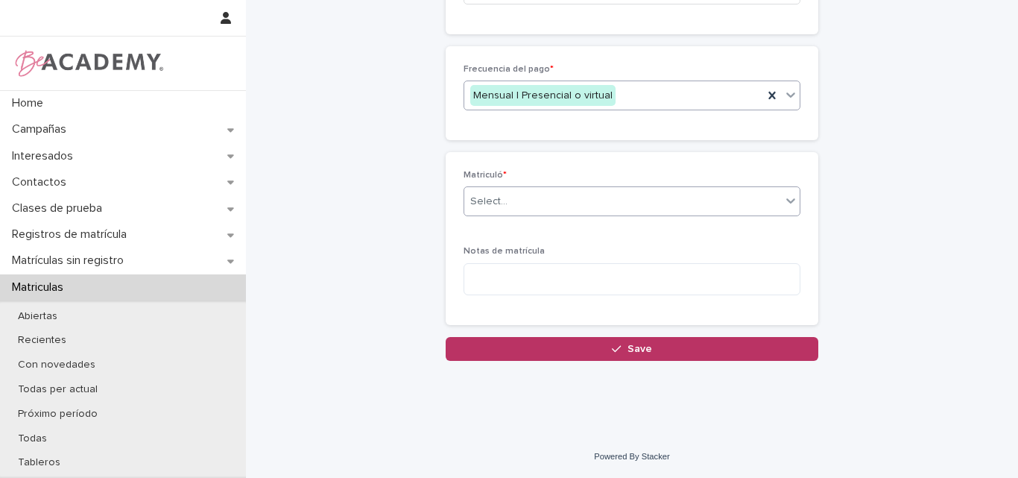
click at [531, 194] on div "Select..." at bounding box center [622, 201] width 317 height 25
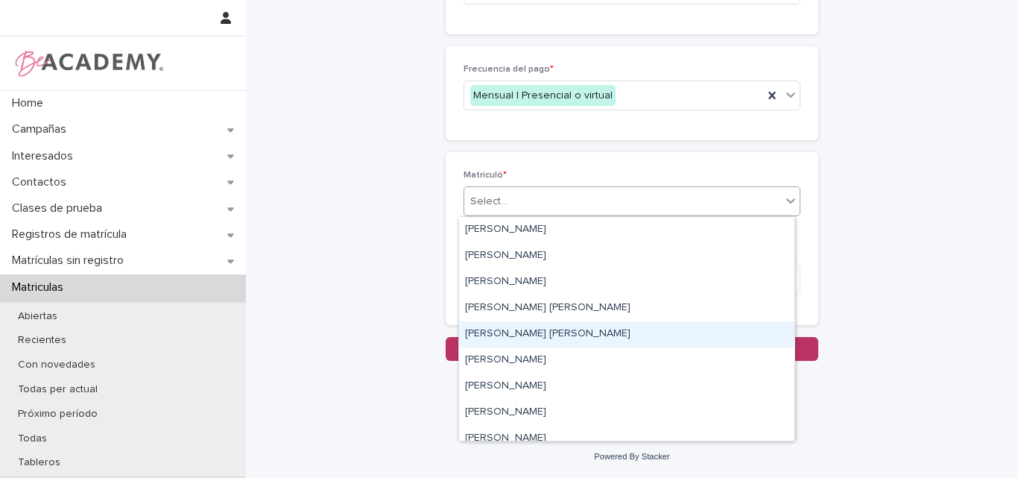
drag, startPoint x: 517, startPoint y: 349, endPoint x: 522, endPoint y: 327, distance: 22.2
click at [521, 329] on div "[PERSON_NAME] [PERSON_NAME]" at bounding box center [626, 334] width 335 height 26
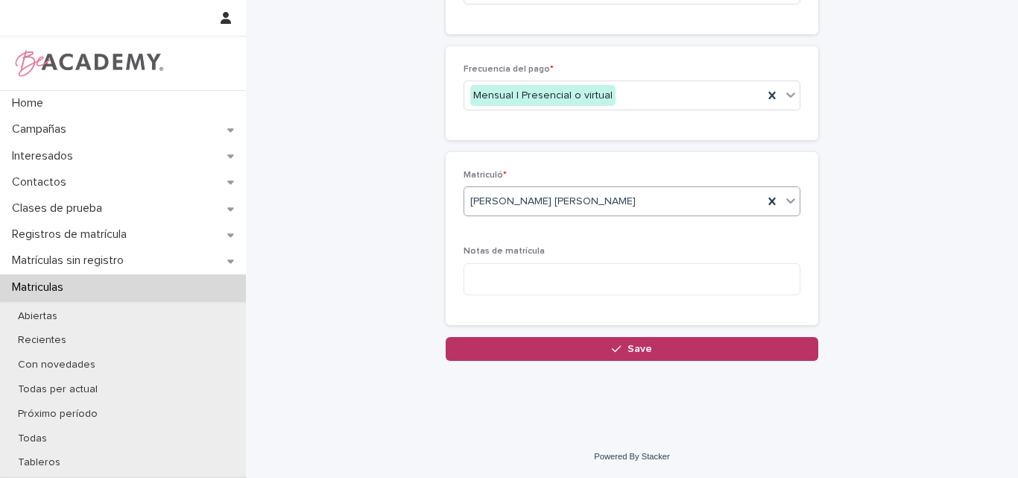
drag, startPoint x: 653, startPoint y: 348, endPoint x: 659, endPoint y: 333, distance: 15.8
click at [653, 349] on button "Save" at bounding box center [632, 349] width 373 height 24
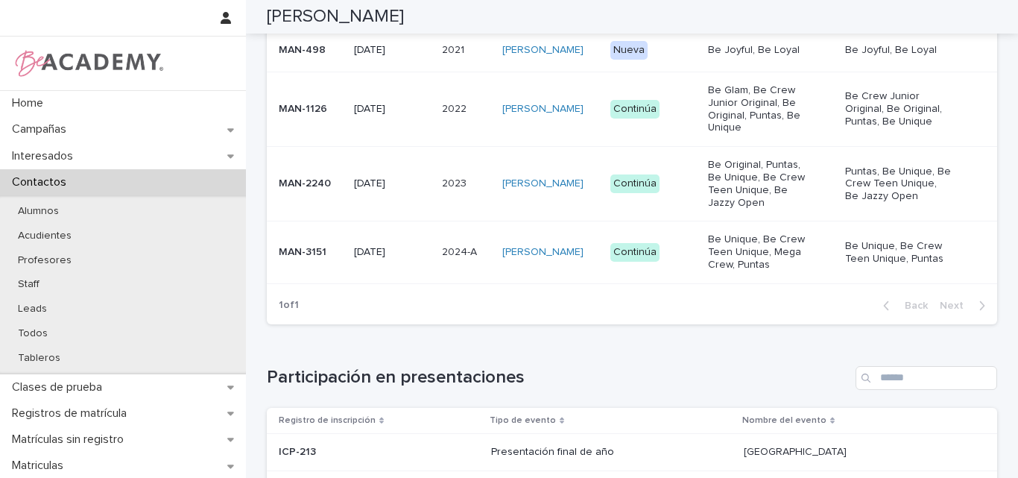
scroll to position [482, 0]
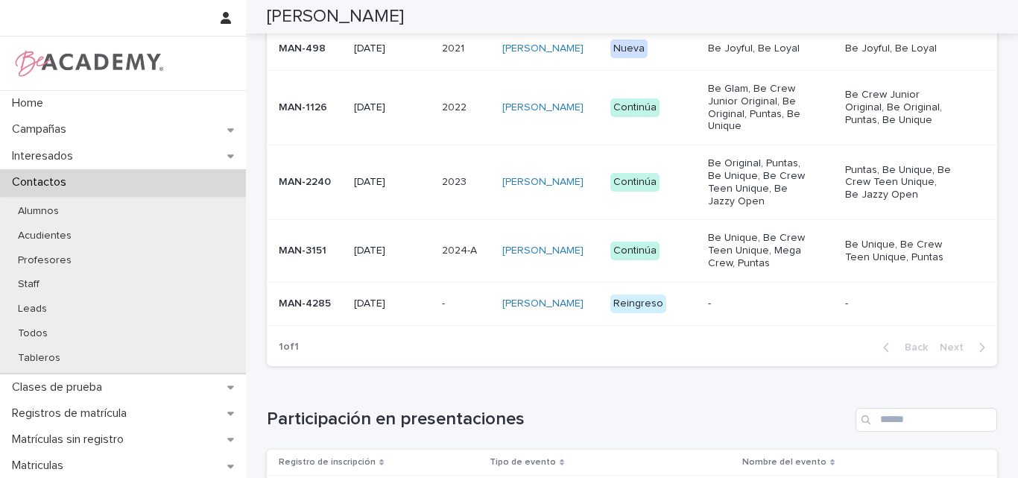
click at [305, 315] on div "MAN-4285" at bounding box center [310, 303] width 63 height 25
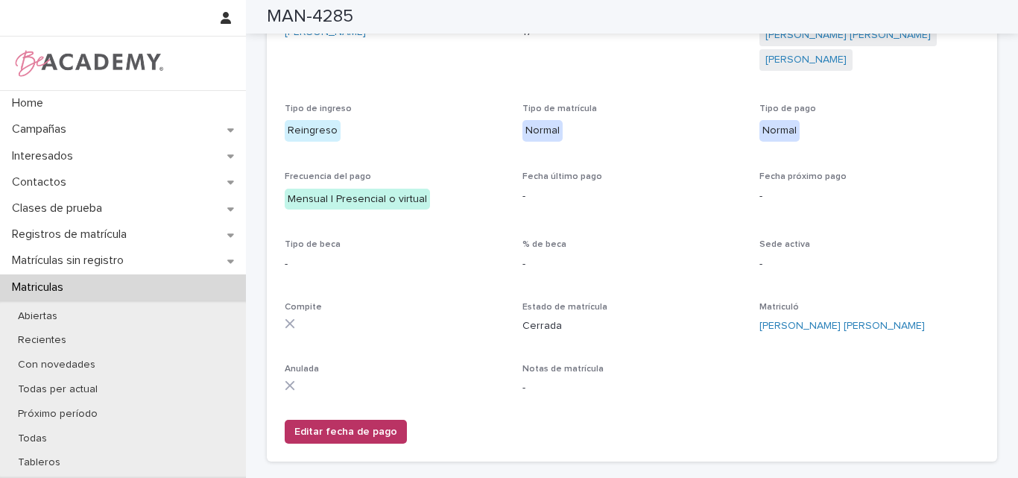
scroll to position [328, 0]
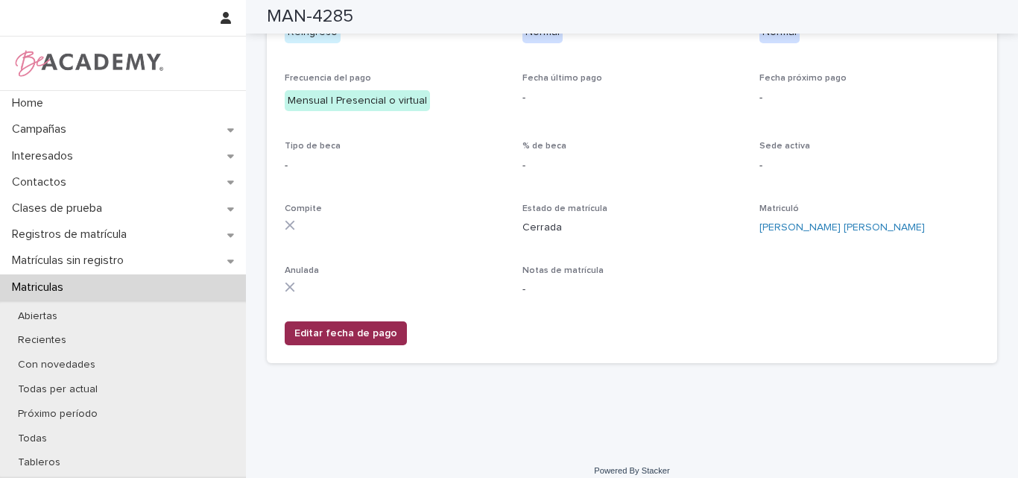
click at [344, 326] on span "Editar fecha de pago" at bounding box center [345, 333] width 103 height 15
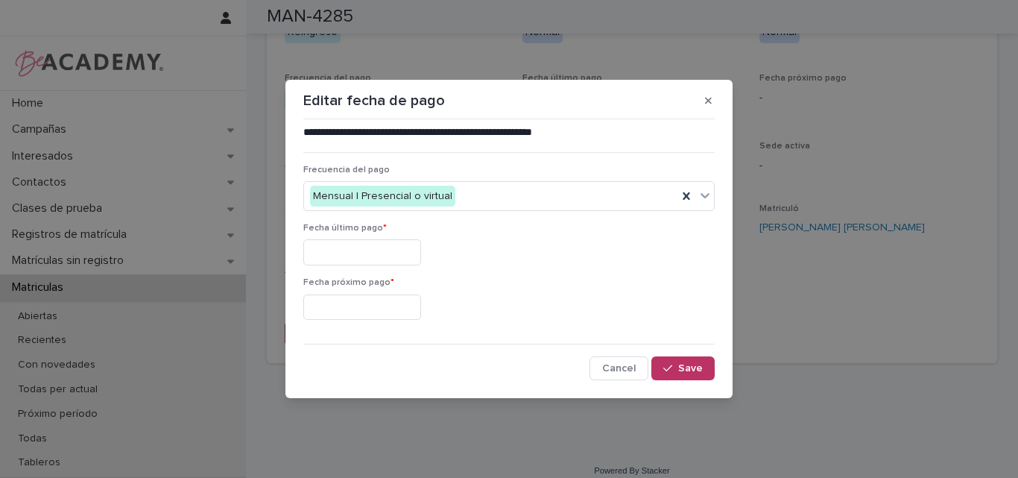
click at [345, 244] on input "text" at bounding box center [362, 252] width 118 height 26
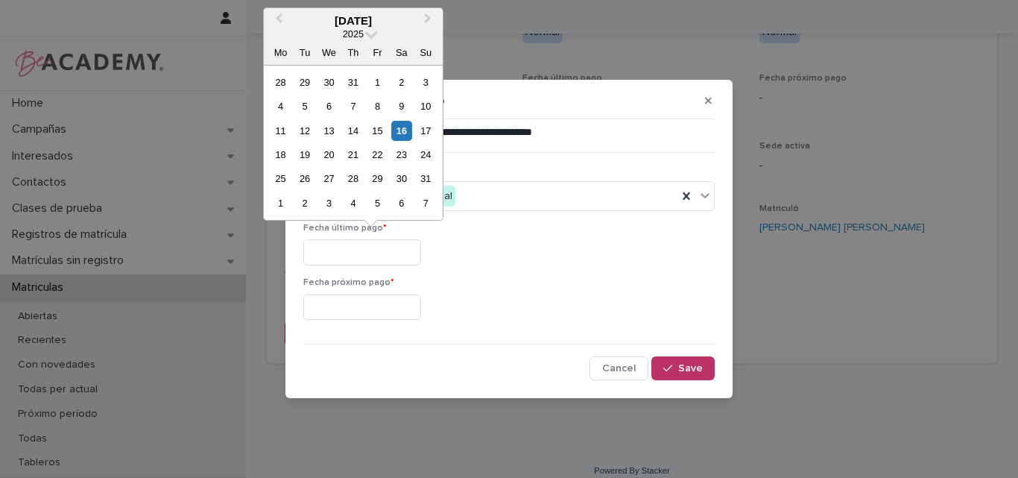
type input "**********"
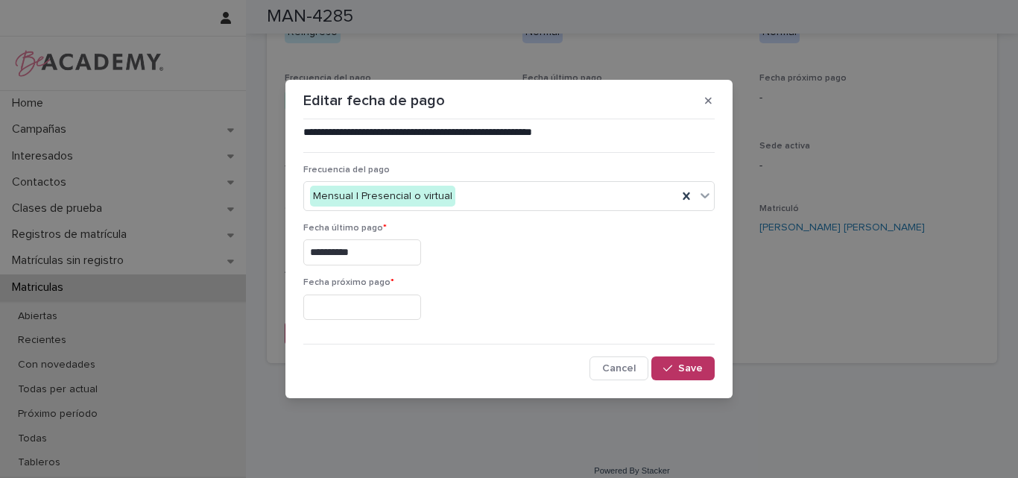
click at [339, 309] on input "text" at bounding box center [362, 307] width 118 height 26
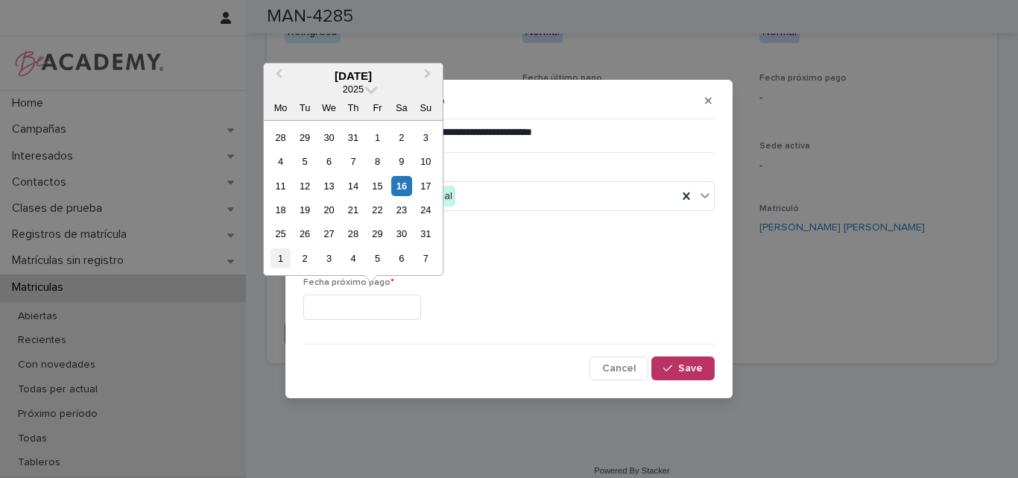
click at [271, 255] on div "1" at bounding box center [280, 258] width 20 height 20
type input "**********"
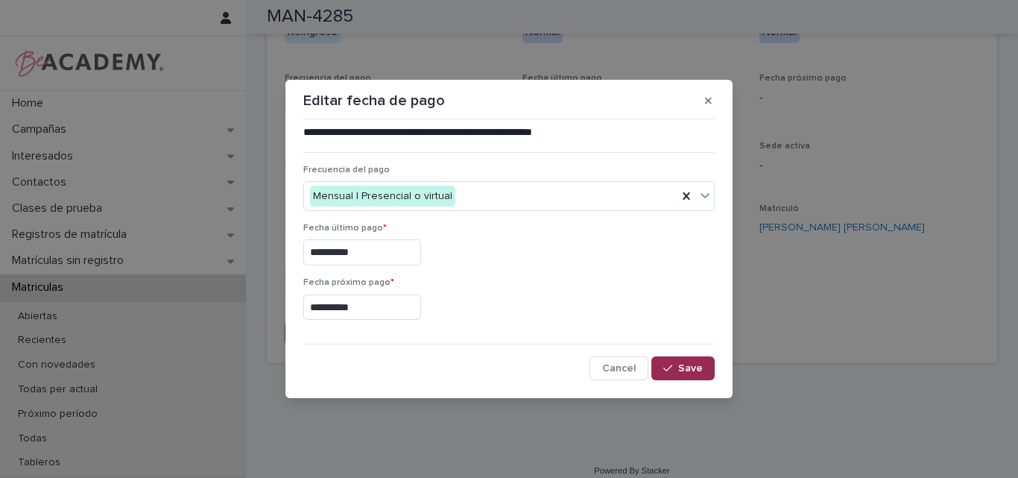
click at [683, 369] on span "Save" at bounding box center [690, 368] width 25 height 10
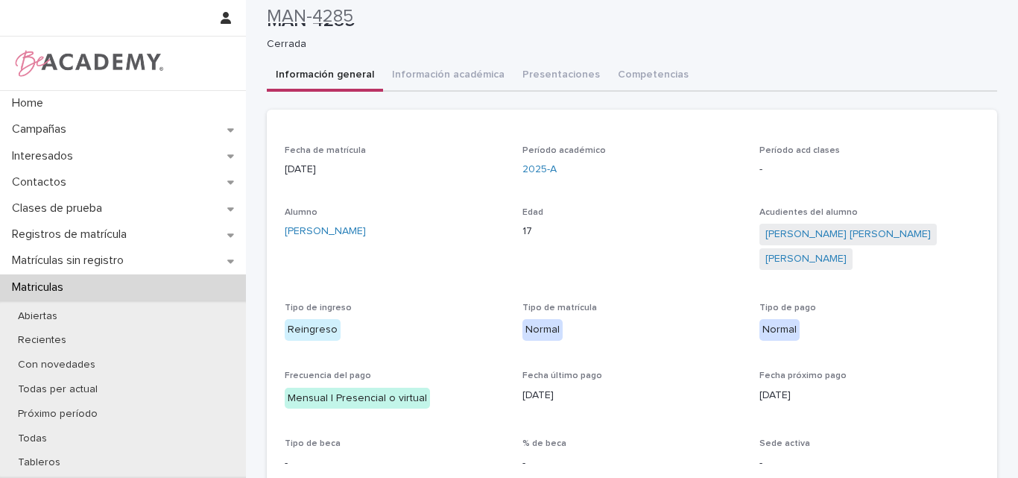
scroll to position [0, 0]
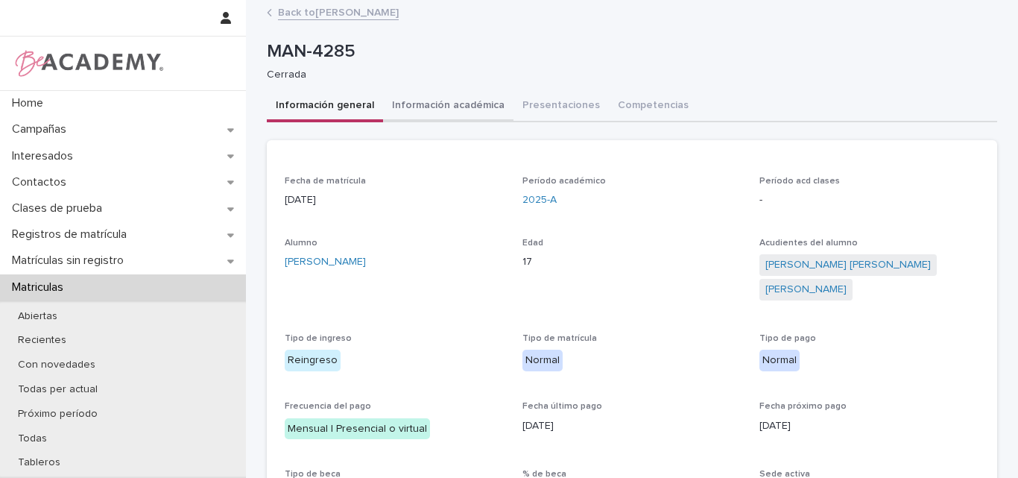
click at [448, 109] on button "Información académica" at bounding box center [448, 106] width 130 height 31
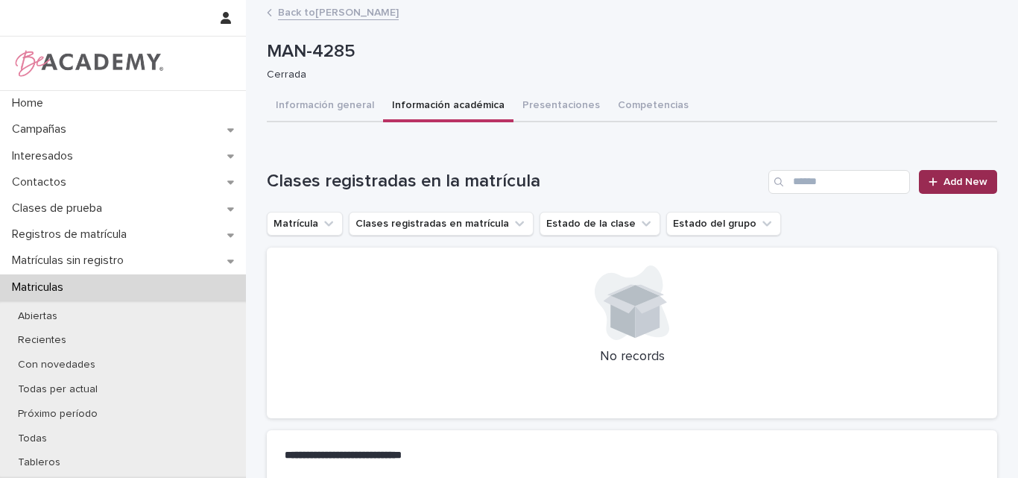
click at [930, 183] on icon at bounding box center [932, 182] width 9 height 10
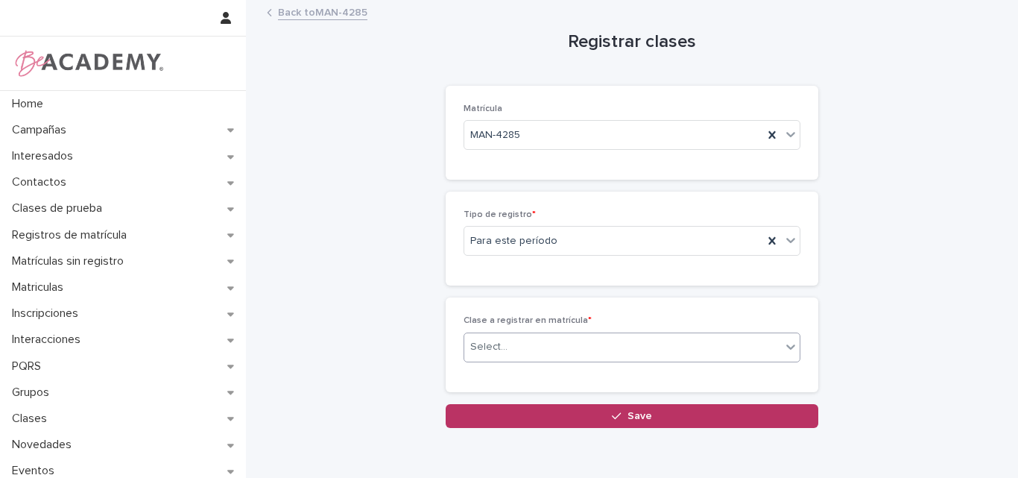
click at [585, 338] on div "Select..." at bounding box center [622, 347] width 317 height 25
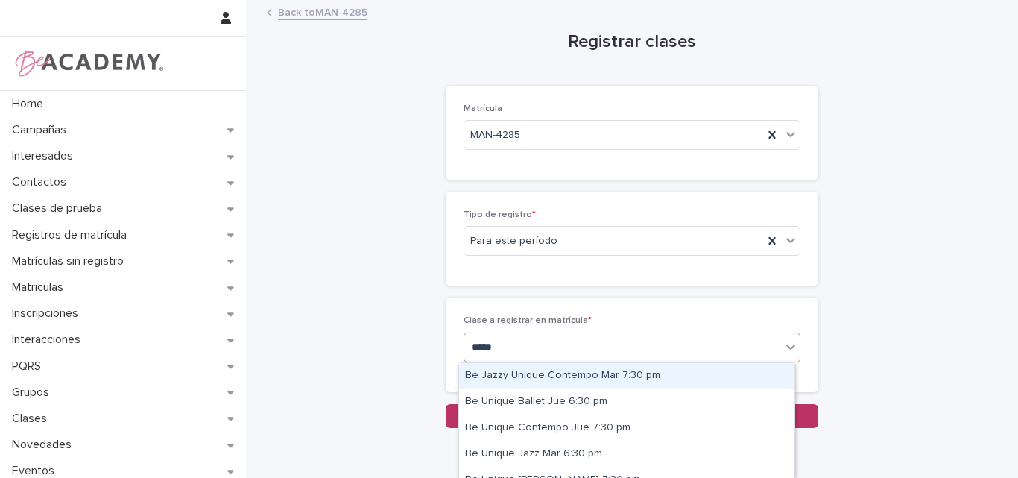
type input "******"
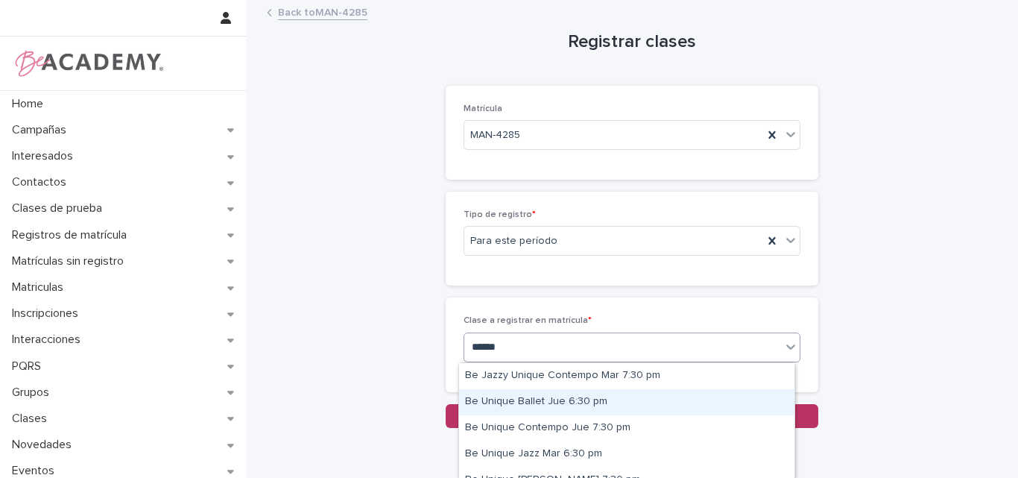
click at [566, 399] on div "Be Unique Ballet Jue 6:30 pm" at bounding box center [626, 402] width 335 height 26
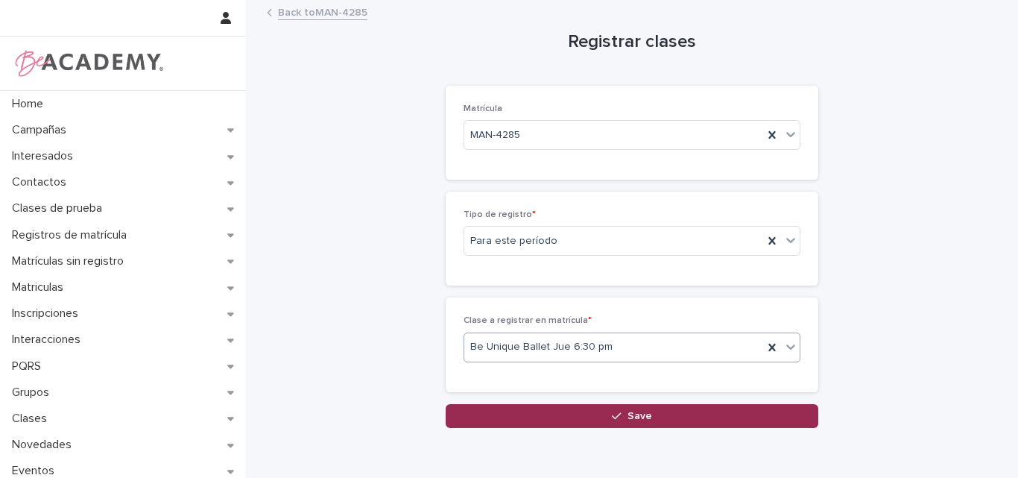
click at [609, 409] on button "Save" at bounding box center [632, 416] width 373 height 24
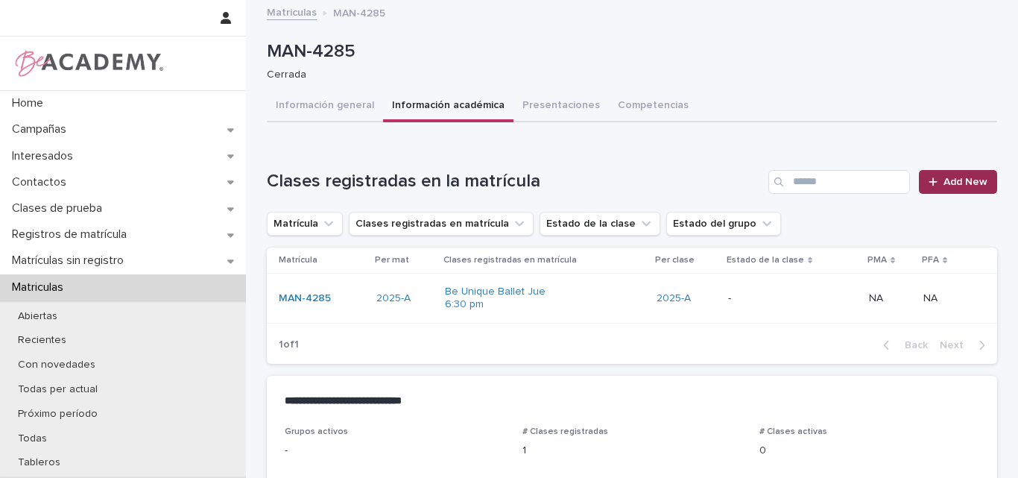
click at [950, 174] on link "Add New" at bounding box center [958, 182] width 78 height 24
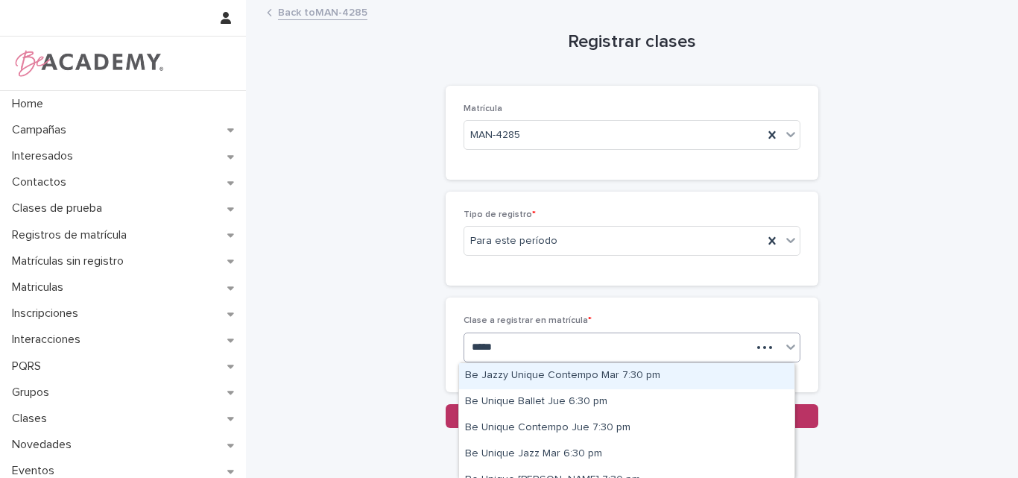
type input "******"
click at [556, 352] on div "****** unique" at bounding box center [622, 347] width 317 height 25
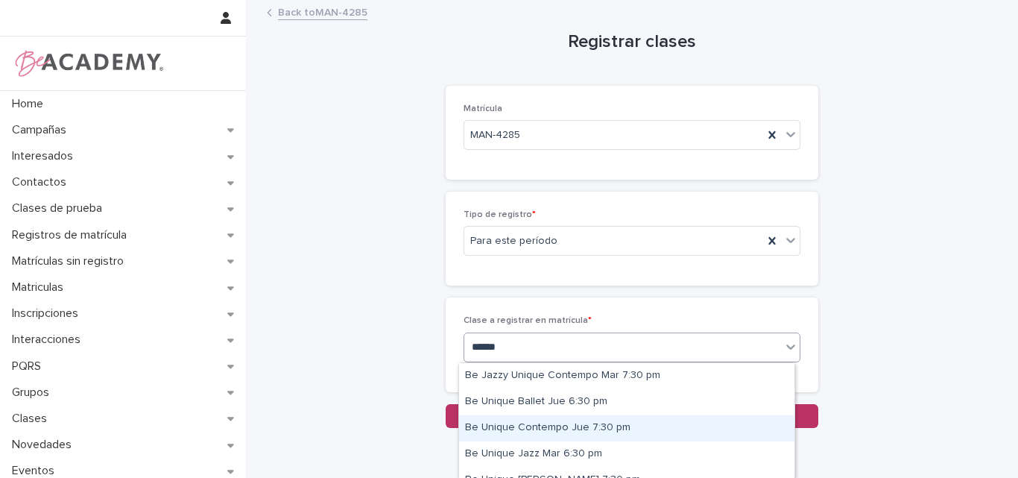
click at [554, 431] on div "Be Unique Contempo Jue 7:30 pm" at bounding box center [626, 428] width 335 height 26
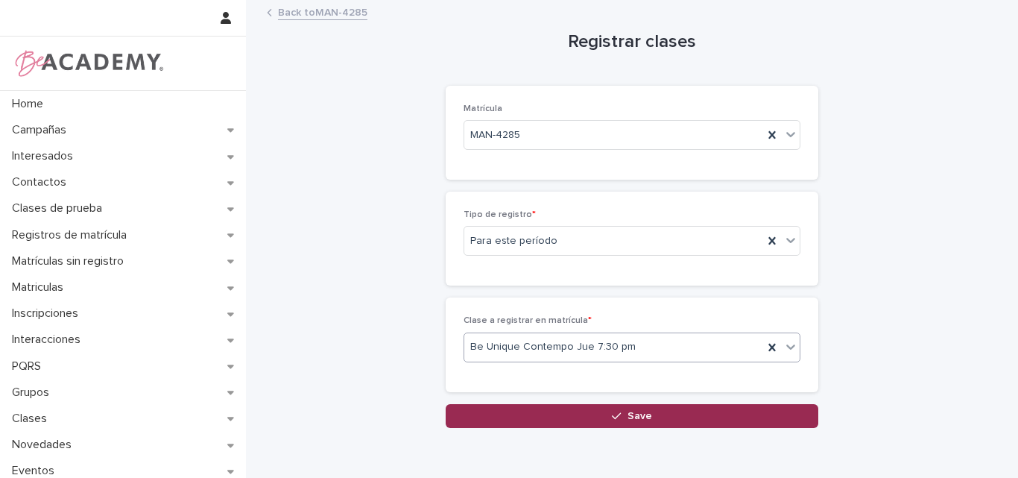
click at [618, 414] on div "button" at bounding box center [619, 416] width 15 height 10
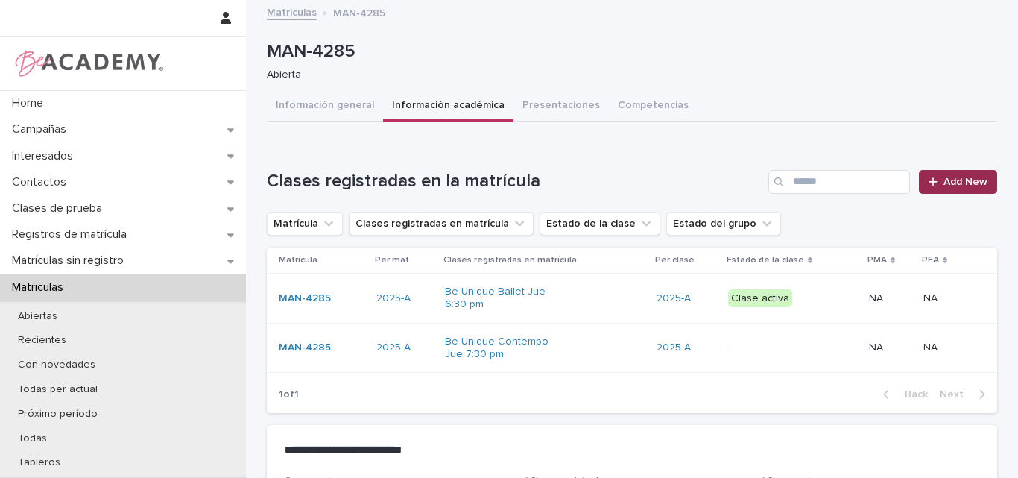
click at [960, 179] on span "Add New" at bounding box center [965, 182] width 44 height 10
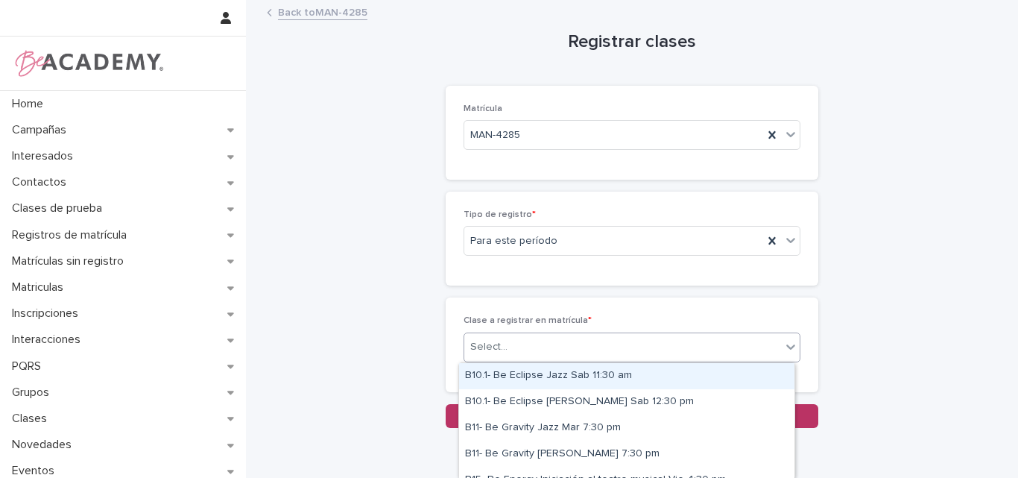
click at [567, 346] on div "Select..." at bounding box center [622, 347] width 317 height 25
type input "******"
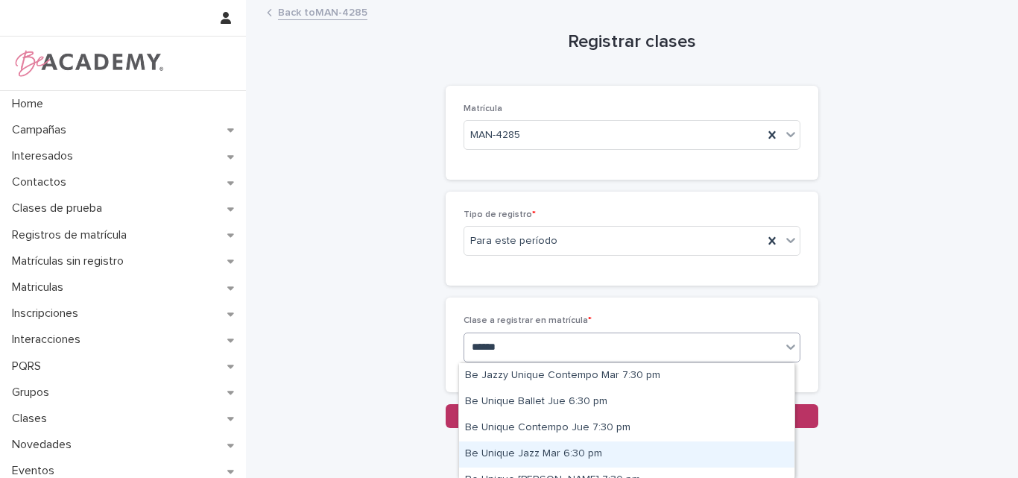
click at [545, 452] on div "Be Unique Jazz Mar 6:30 pm" at bounding box center [626, 454] width 335 height 26
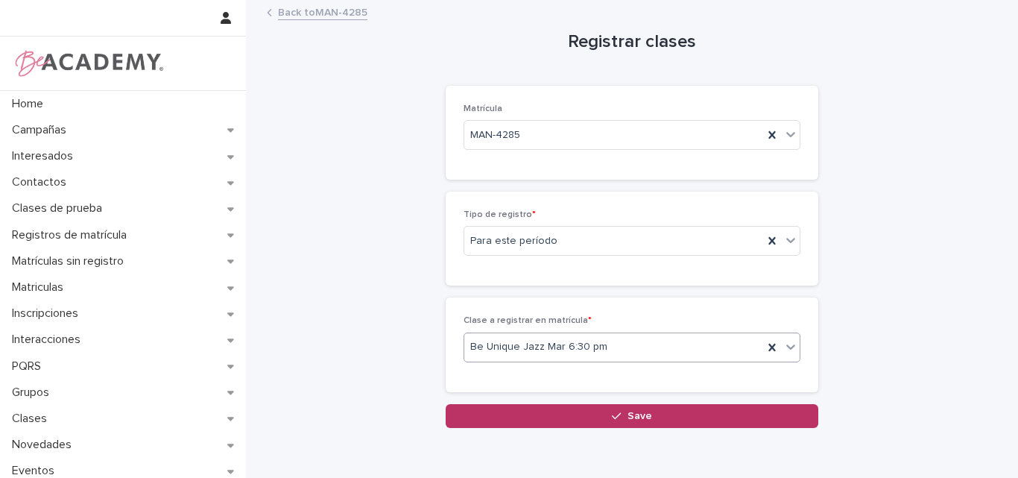
drag, startPoint x: 619, startPoint y: 417, endPoint x: 629, endPoint y: 414, distance: 10.1
click at [619, 417] on div "button" at bounding box center [619, 416] width 15 height 10
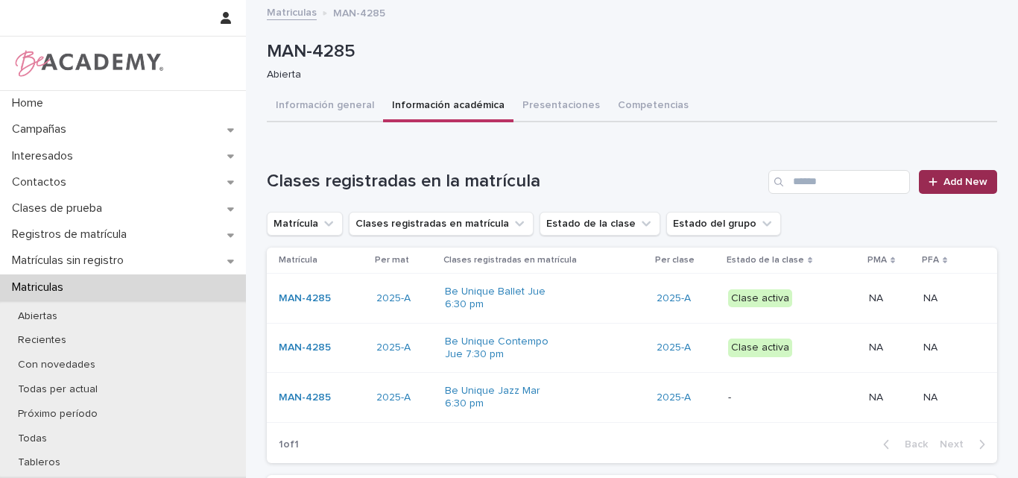
click at [953, 184] on span "Add New" at bounding box center [965, 182] width 44 height 10
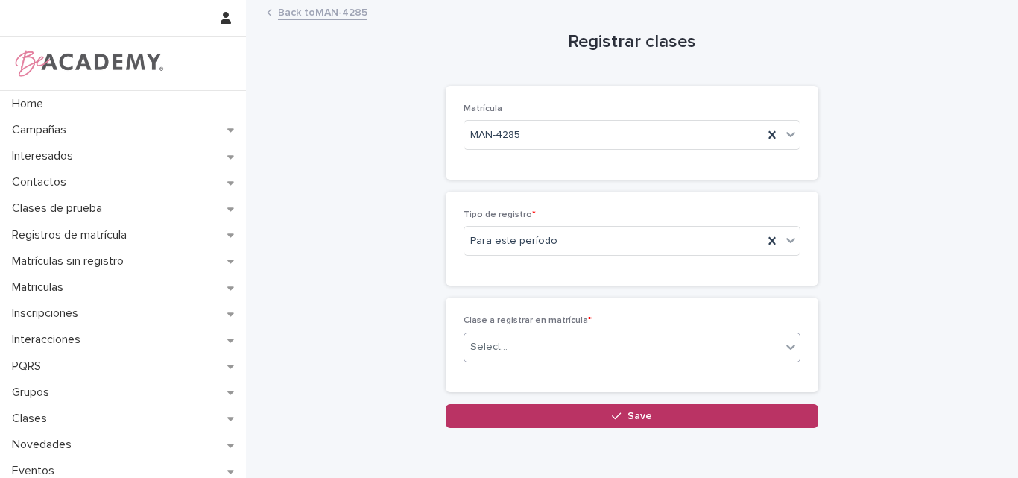
click at [698, 335] on div "Select..." at bounding box center [622, 347] width 317 height 25
click at [481, 344] on input "*****" at bounding box center [487, 347] width 31 height 13
click at [479, 346] on input "*****" at bounding box center [487, 347] width 31 height 13
type input "******"
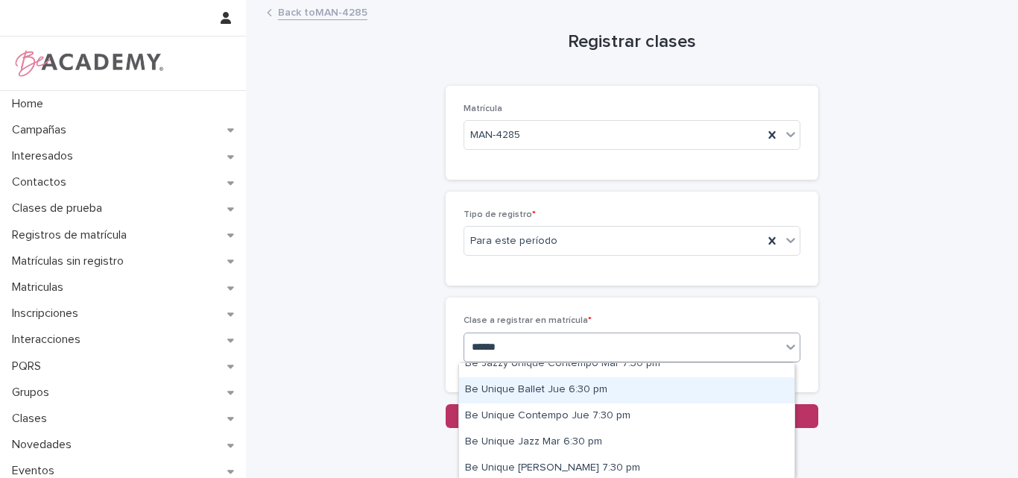
scroll to position [15, 0]
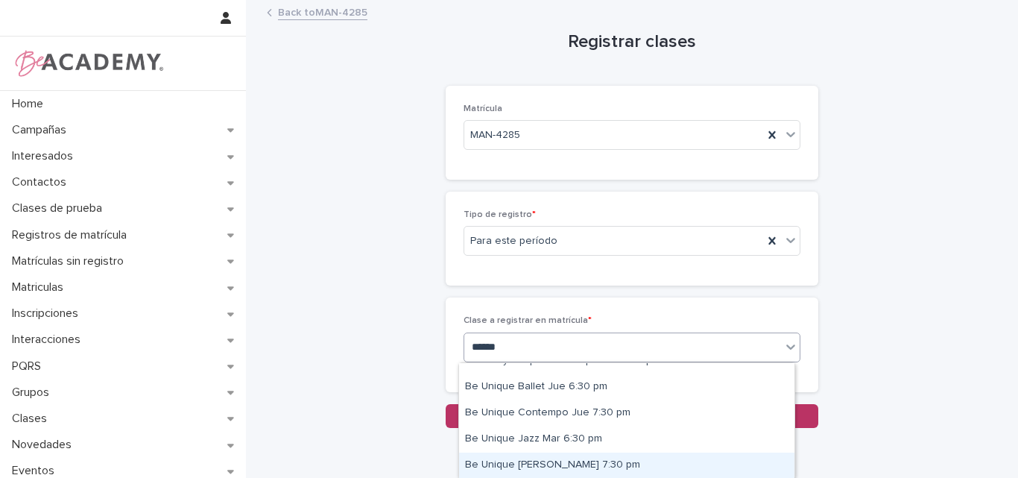
click at [522, 467] on div "Be Unique [PERSON_NAME] 7:30 pm" at bounding box center [626, 465] width 335 height 26
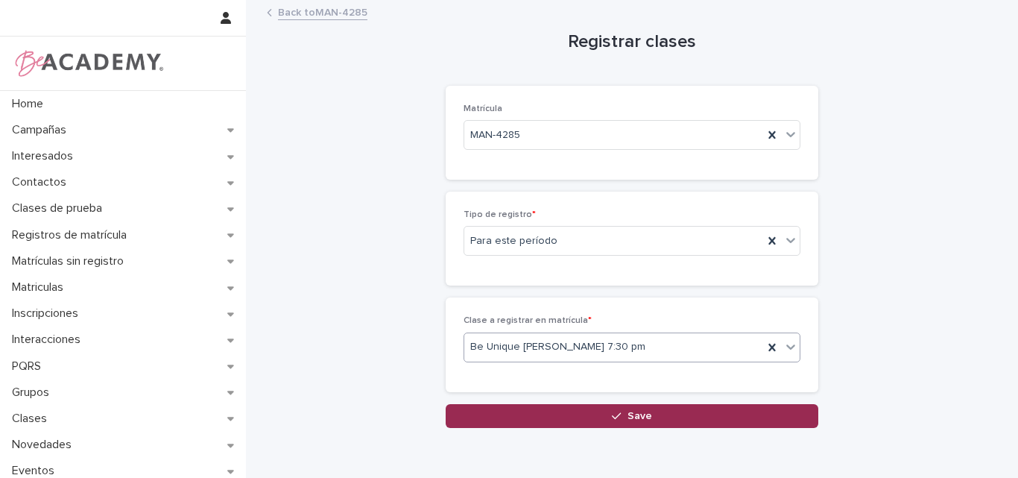
click at [618, 412] on div "button" at bounding box center [619, 416] width 15 height 10
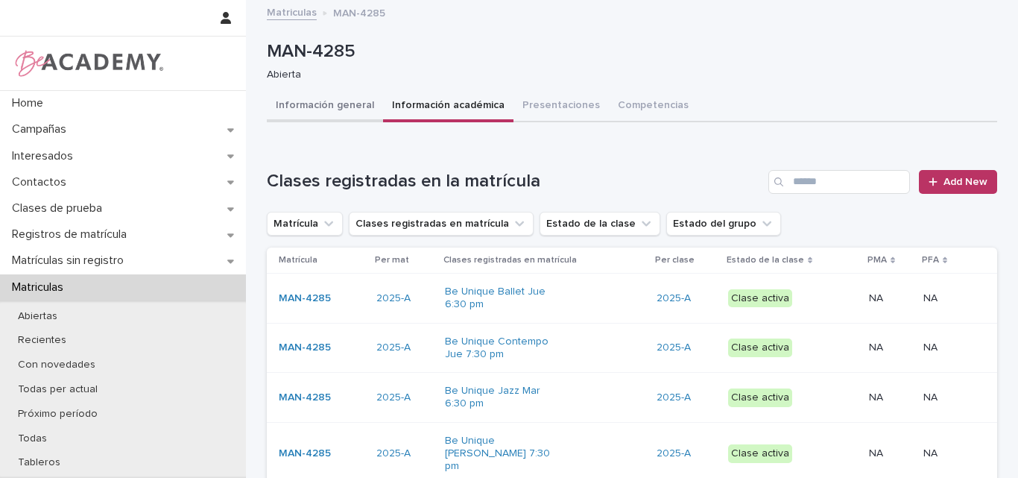
click at [320, 103] on button "Información general" at bounding box center [325, 106] width 116 height 31
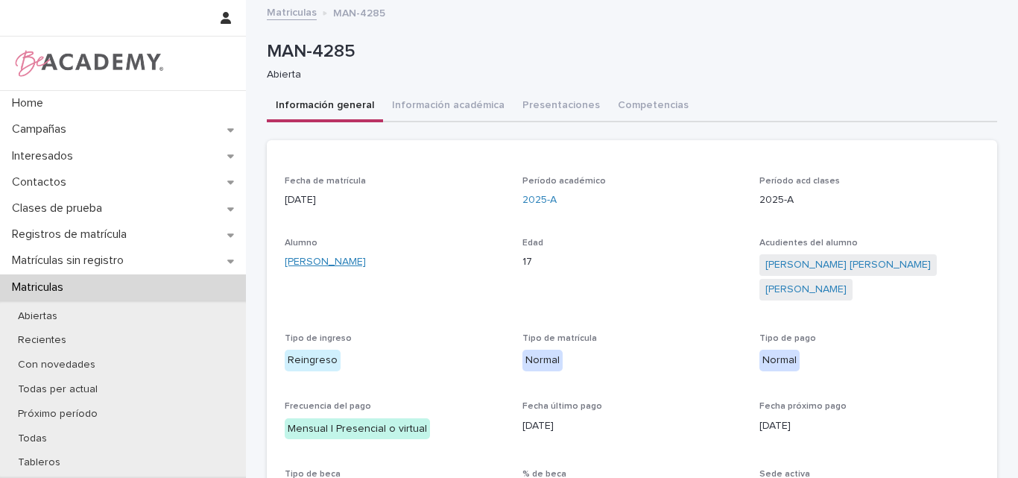
click at [351, 261] on link "[PERSON_NAME]" at bounding box center [325, 262] width 81 height 16
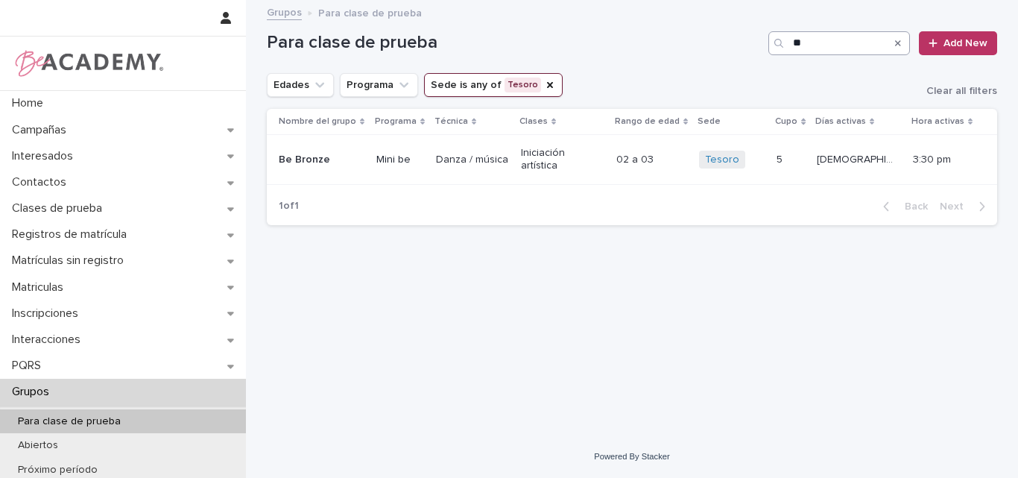
type input "*"
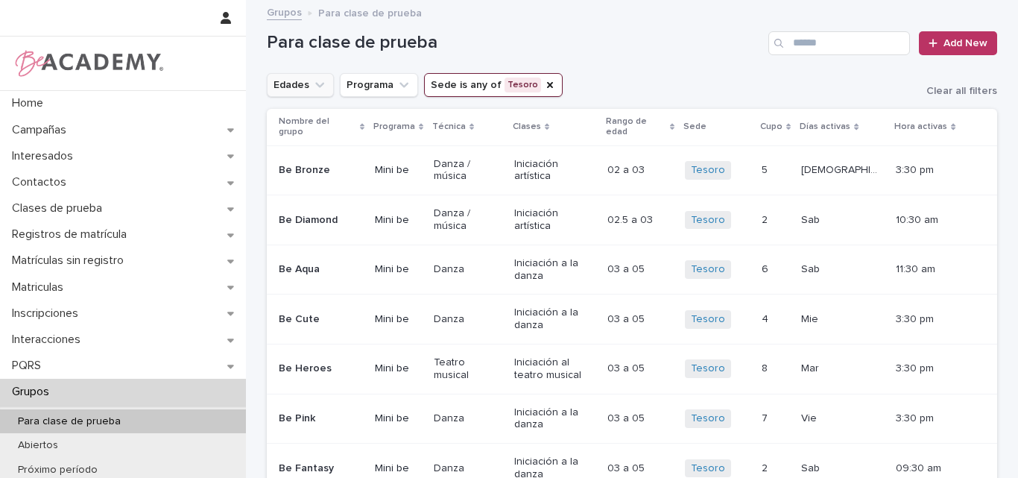
click at [317, 81] on icon "Edades" at bounding box center [319, 84] width 15 height 15
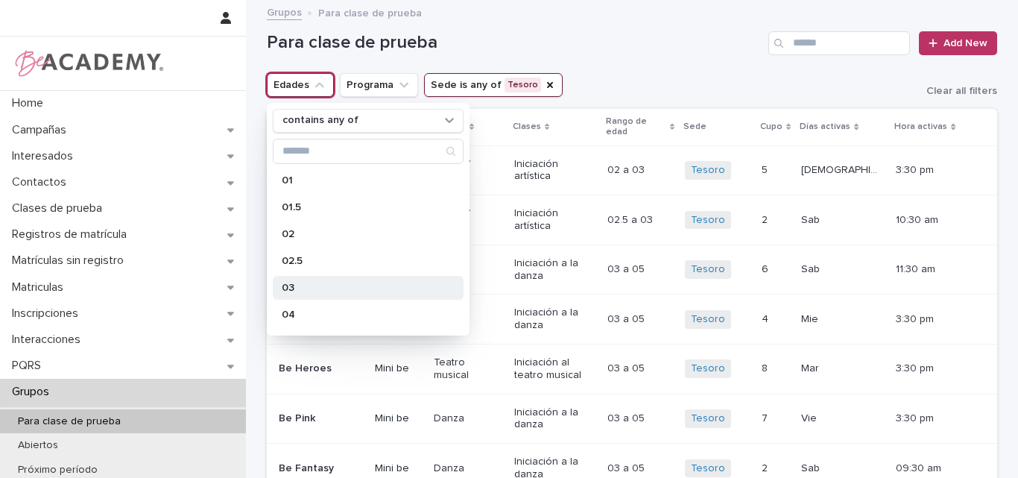
click at [294, 286] on p "03" at bounding box center [361, 287] width 158 height 10
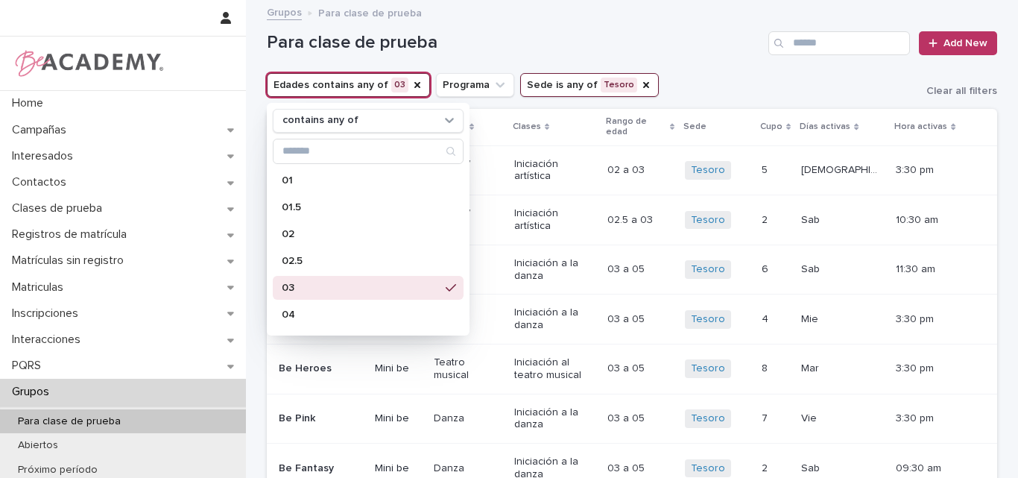
click at [705, 55] on div "Para clase de prueba Add New" at bounding box center [632, 37] width 730 height 72
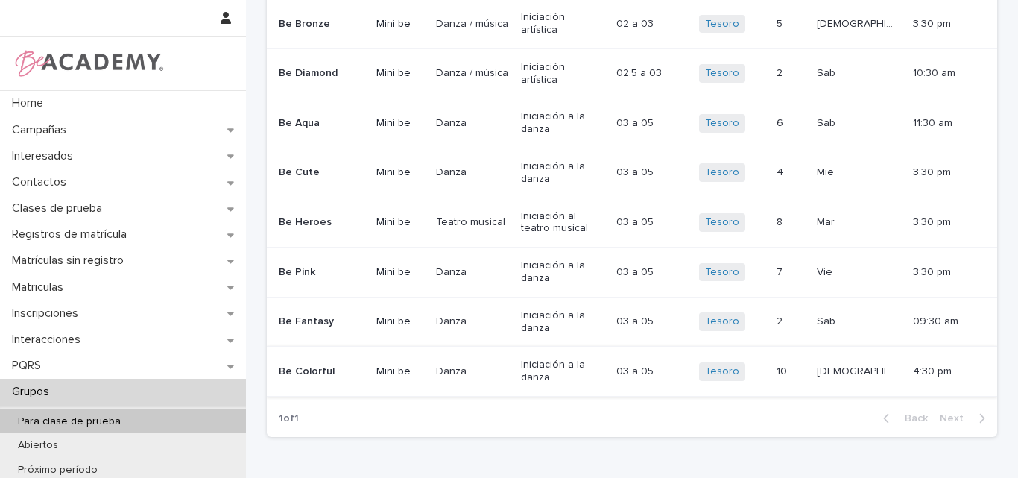
scroll to position [61, 0]
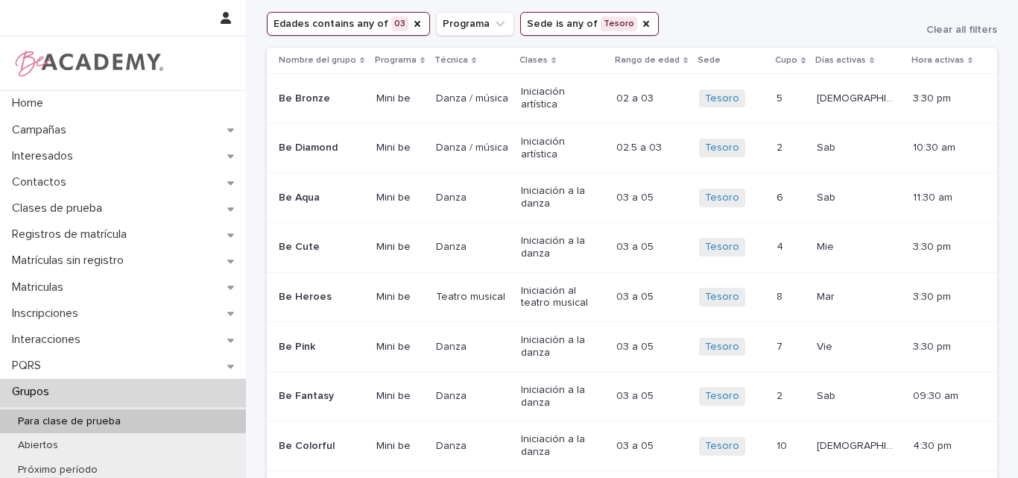
click at [710, 16] on div "Edades contains any of 03 Programa Sede is any of Tesoro Clear all filters" at bounding box center [632, 24] width 730 height 24
click at [730, 15] on div "Edades contains any of 03 Programa Sede is any of Tesoro Clear all filters" at bounding box center [632, 24] width 730 height 24
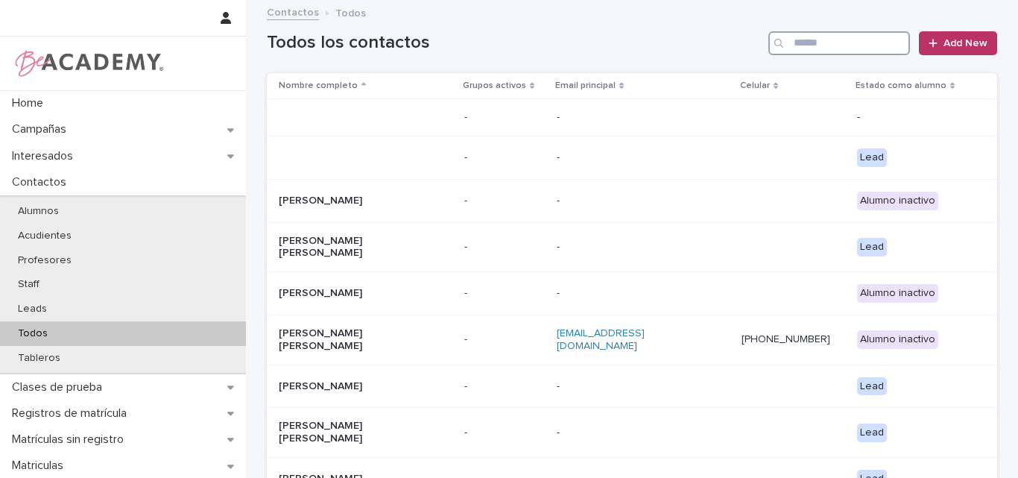
click at [800, 39] on input "Search" at bounding box center [839, 43] width 142 height 24
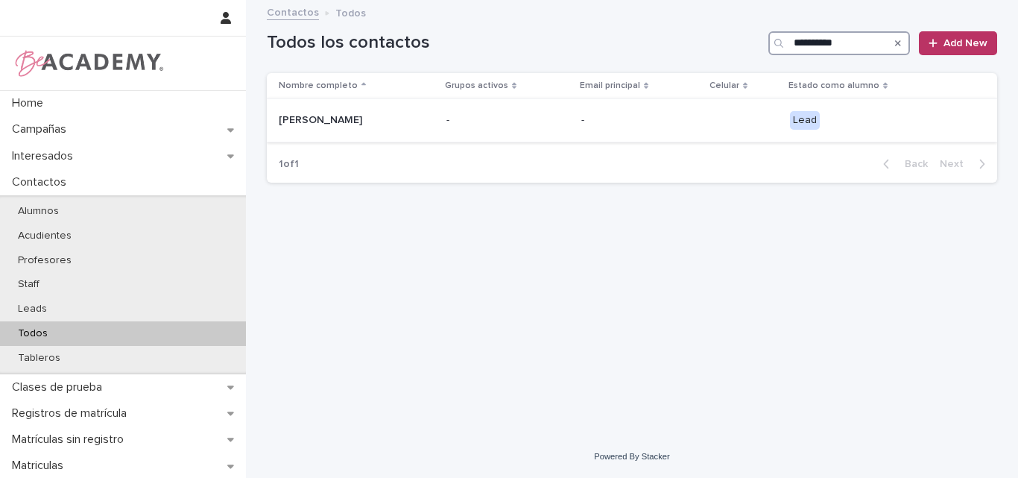
type input "**********"
click at [373, 116] on p "[PERSON_NAME]" at bounding box center [353, 120] width 149 height 13
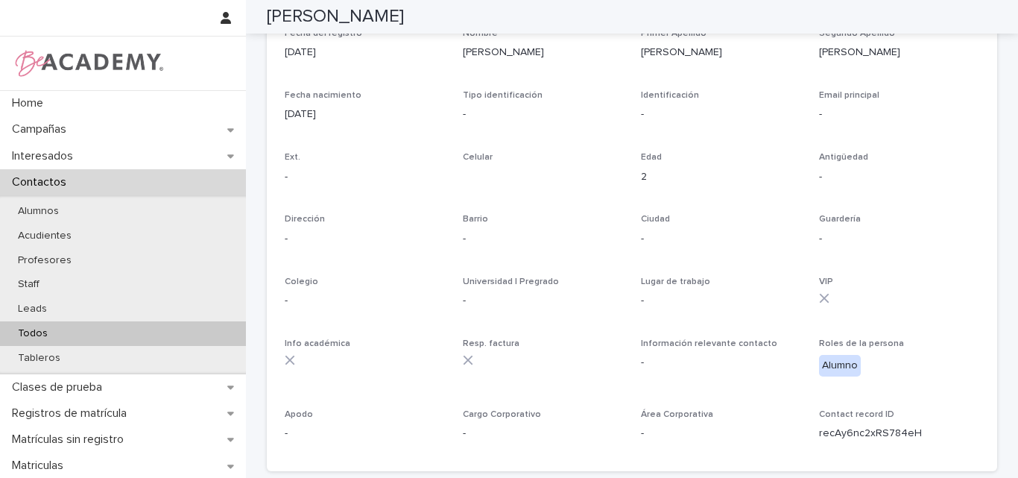
scroll to position [149, 0]
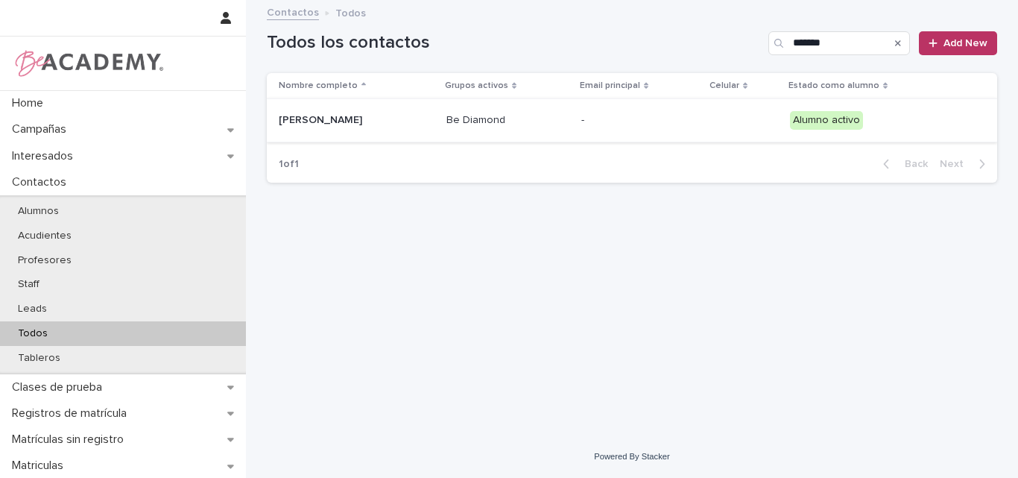
type input "******"
click at [369, 127] on div "[PERSON_NAME]" at bounding box center [357, 120] width 156 height 25
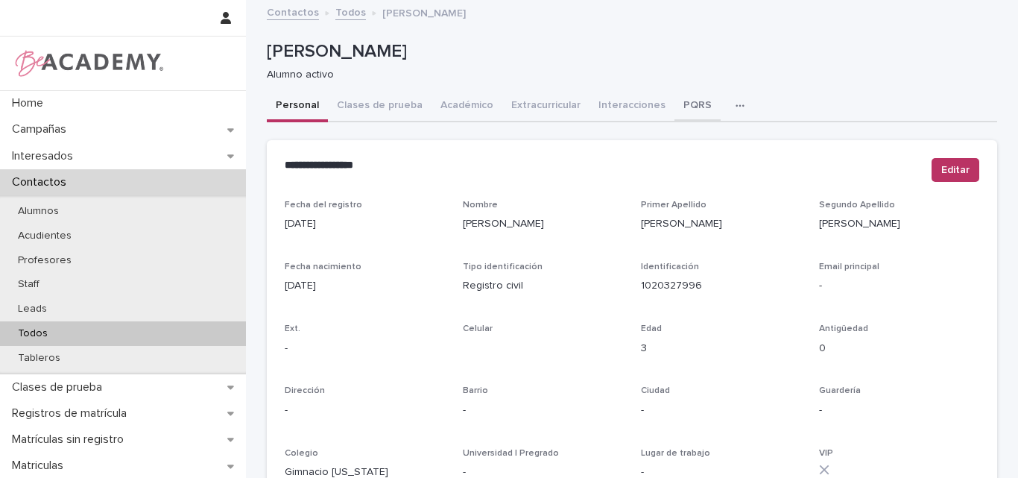
click at [678, 107] on button "PQRS" at bounding box center [697, 106] width 46 height 31
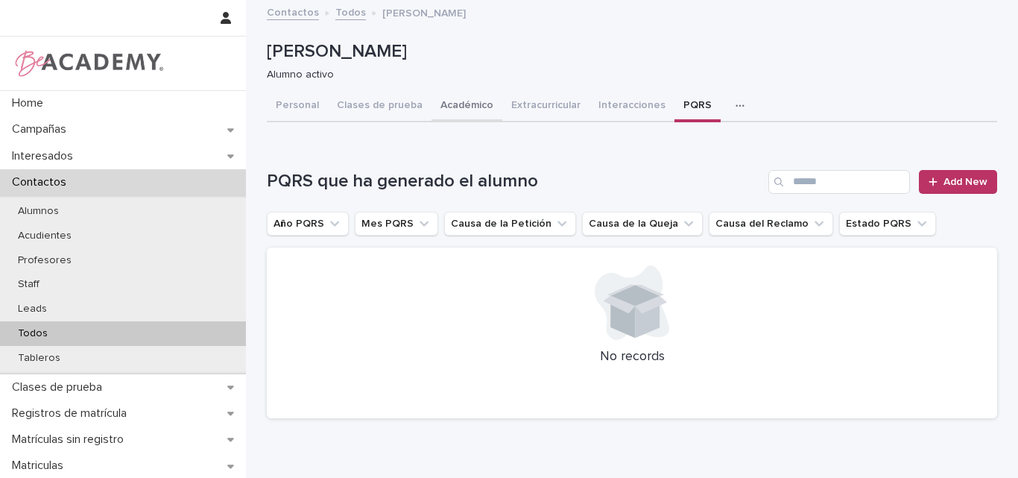
click at [444, 105] on button "Académico" at bounding box center [466, 106] width 71 height 31
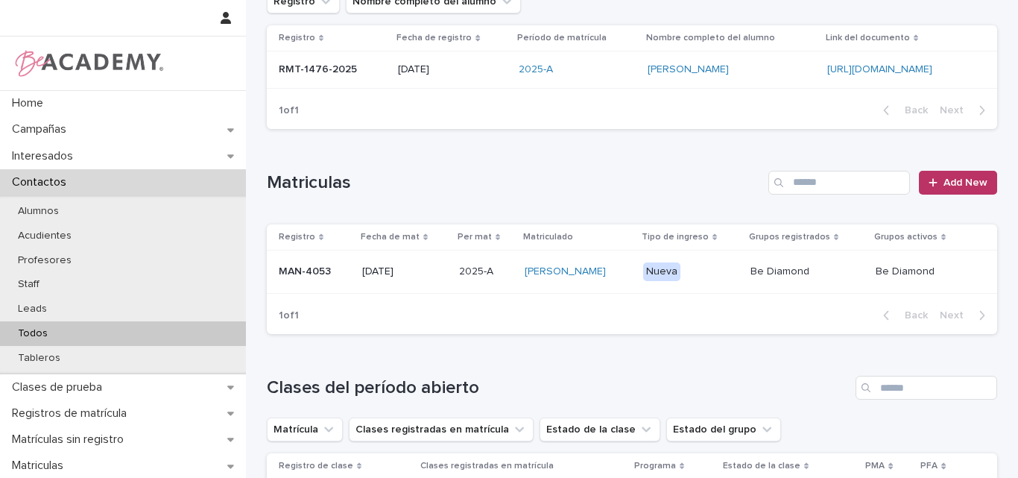
scroll to position [224, 0]
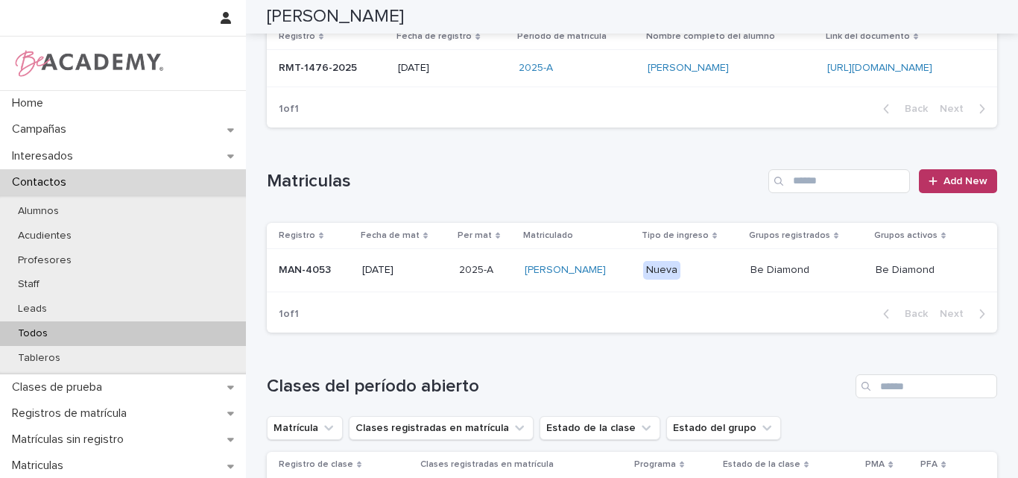
click at [339, 281] on div "MAN-4053" at bounding box center [315, 270] width 72 height 25
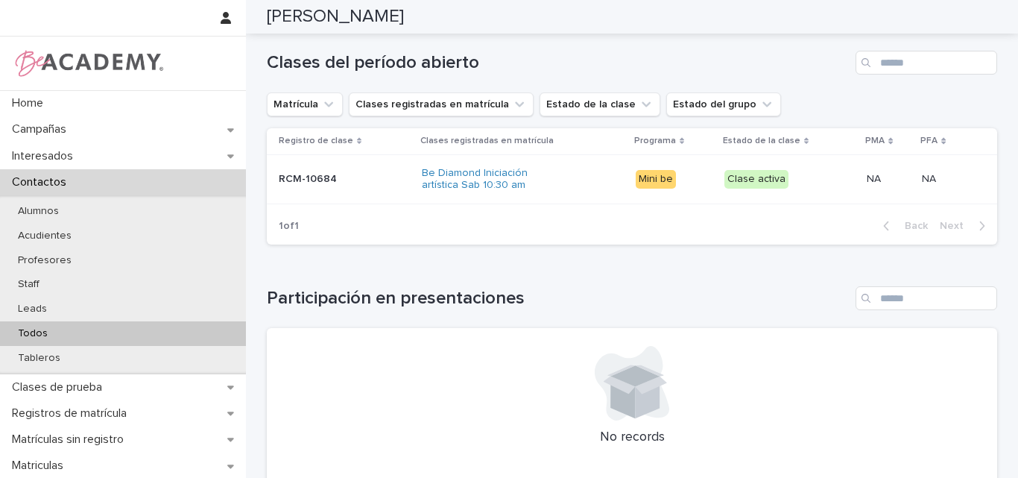
scroll to position [596, 0]
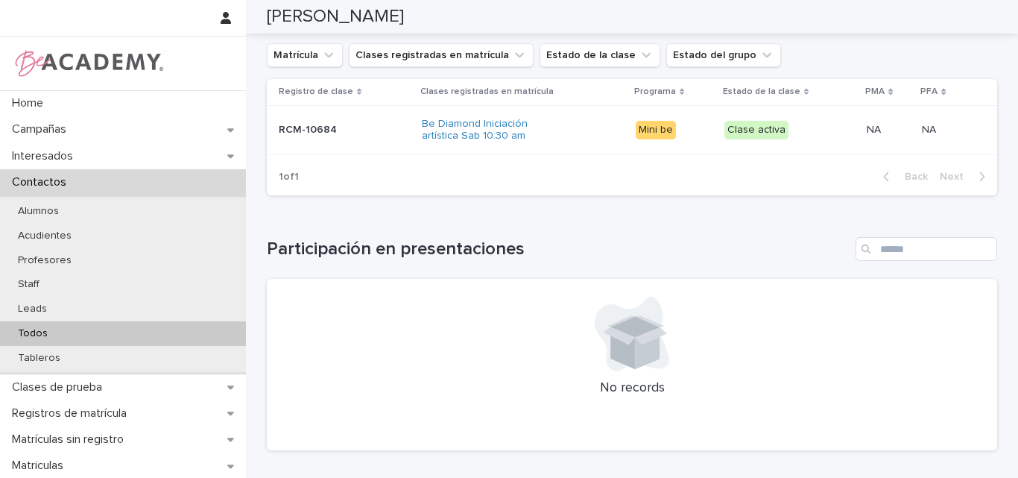
click at [348, 142] on div "RCM-10684 RCM-10684" at bounding box center [344, 130] width 131 height 25
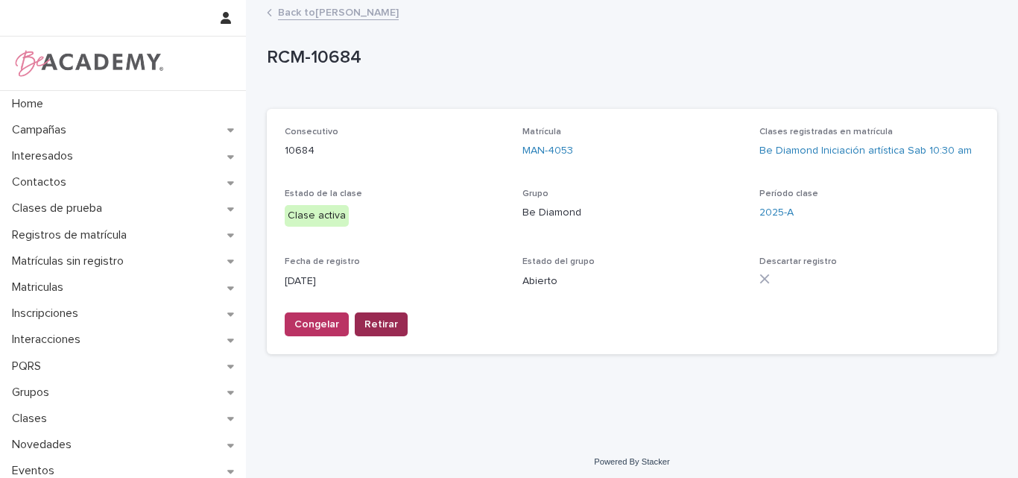
click at [368, 327] on span "Retirar" at bounding box center [381, 324] width 34 height 15
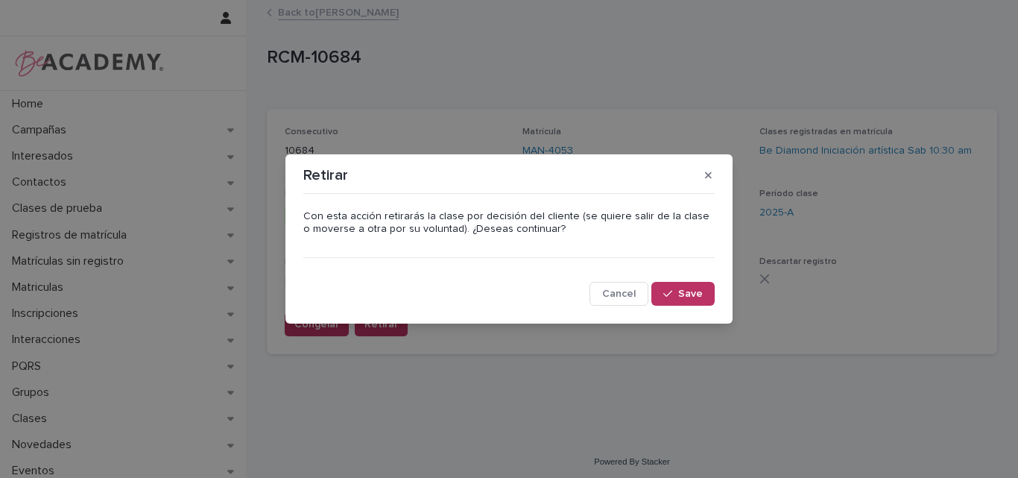
drag, startPoint x: 665, startPoint y: 293, endPoint x: 743, endPoint y: 253, distance: 87.6
click at [667, 293] on icon "button" at bounding box center [667, 293] width 9 height 10
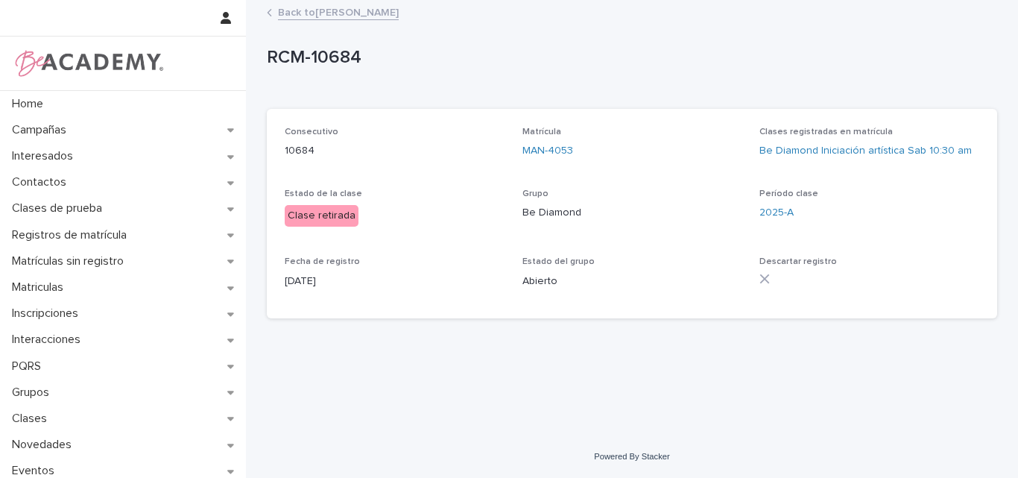
click at [360, 8] on link "Back to [PERSON_NAME]" at bounding box center [338, 11] width 121 height 17
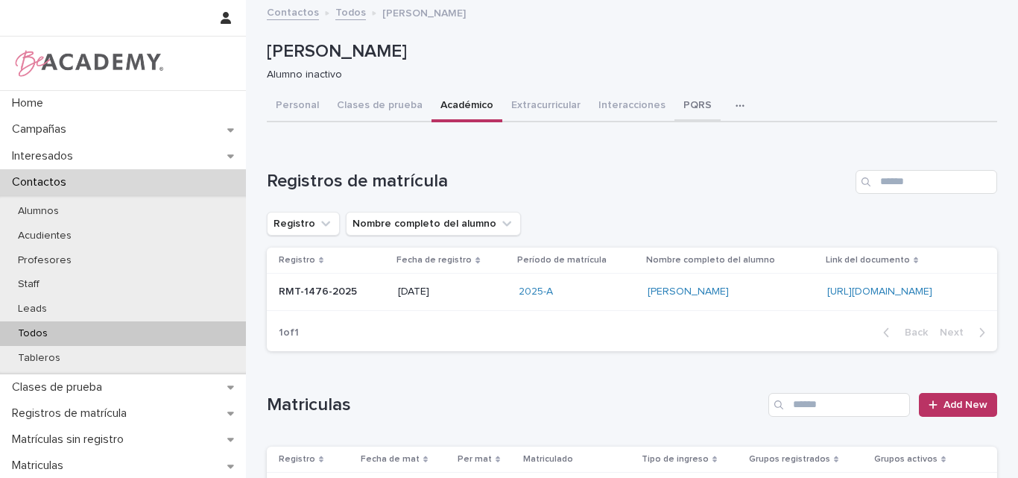
click at [674, 100] on button "PQRS" at bounding box center [697, 106] width 46 height 31
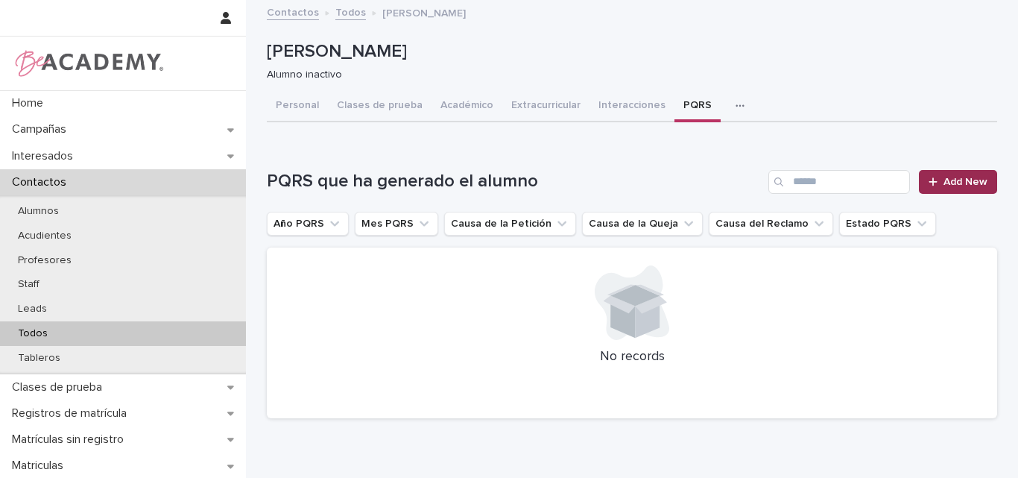
click at [960, 179] on span "Add New" at bounding box center [965, 182] width 44 height 10
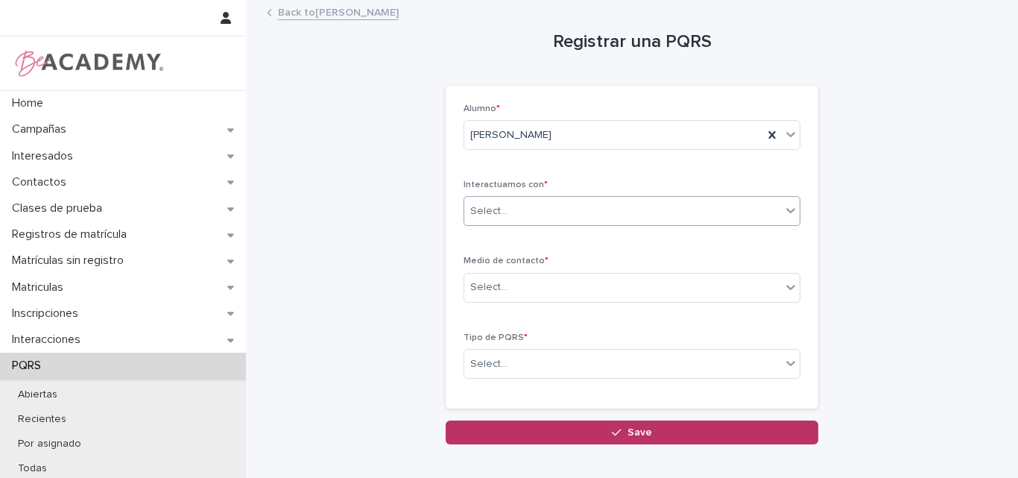
click at [689, 206] on div "Select..." at bounding box center [622, 211] width 317 height 25
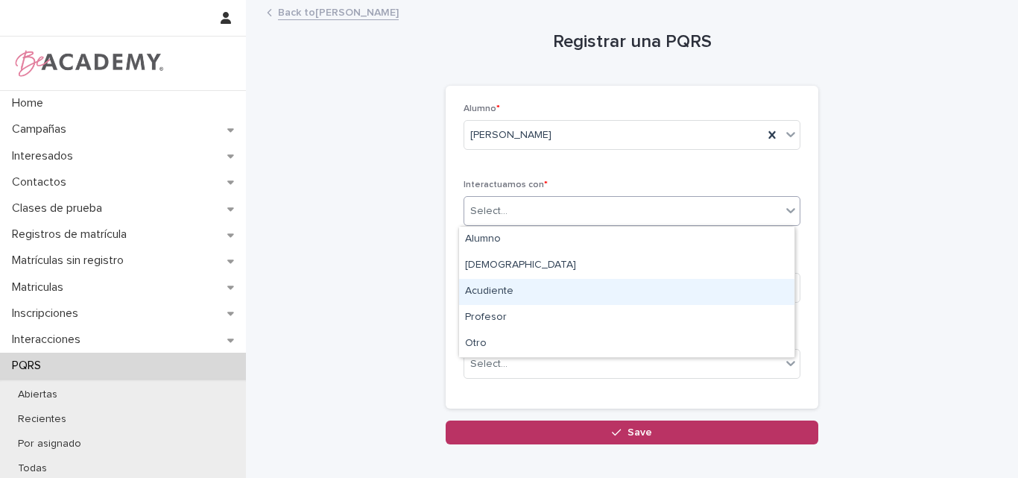
click at [525, 290] on div "Acudiente" at bounding box center [626, 292] width 335 height 26
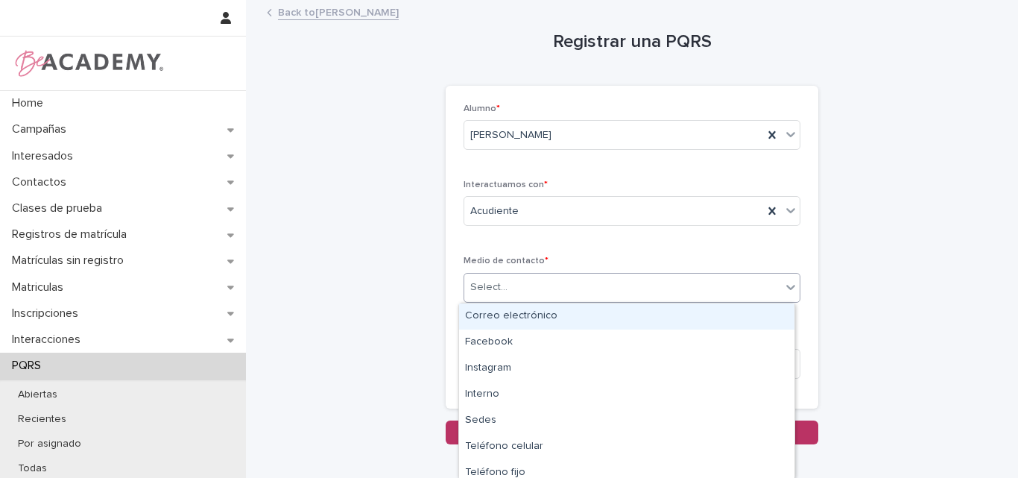
drag, startPoint x: 531, startPoint y: 283, endPoint x: 514, endPoint y: 322, distance: 42.1
click at [529, 284] on div "Select..." at bounding box center [622, 287] width 317 height 25
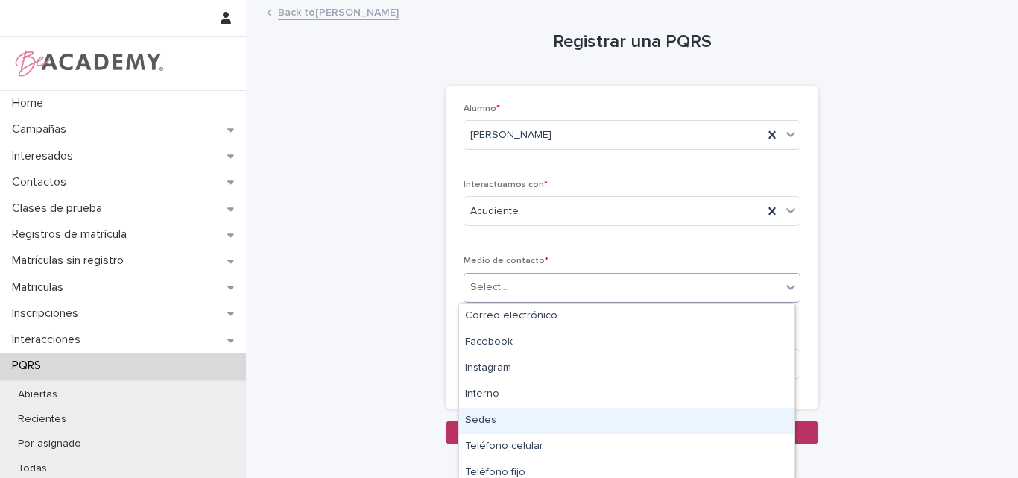
drag, startPoint x: 489, startPoint y: 421, endPoint x: 536, endPoint y: 355, distance: 81.7
click at [489, 420] on div "Sedes" at bounding box center [626, 421] width 335 height 26
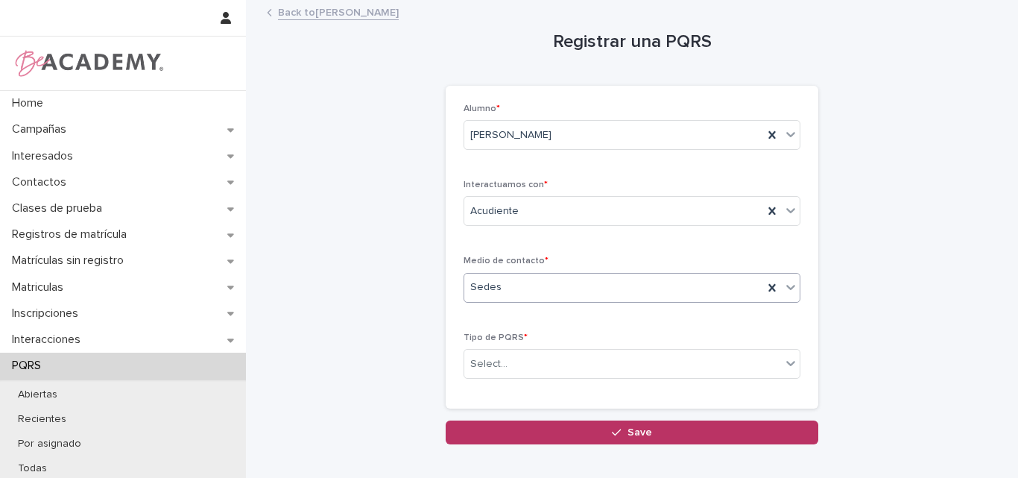
scroll to position [75, 0]
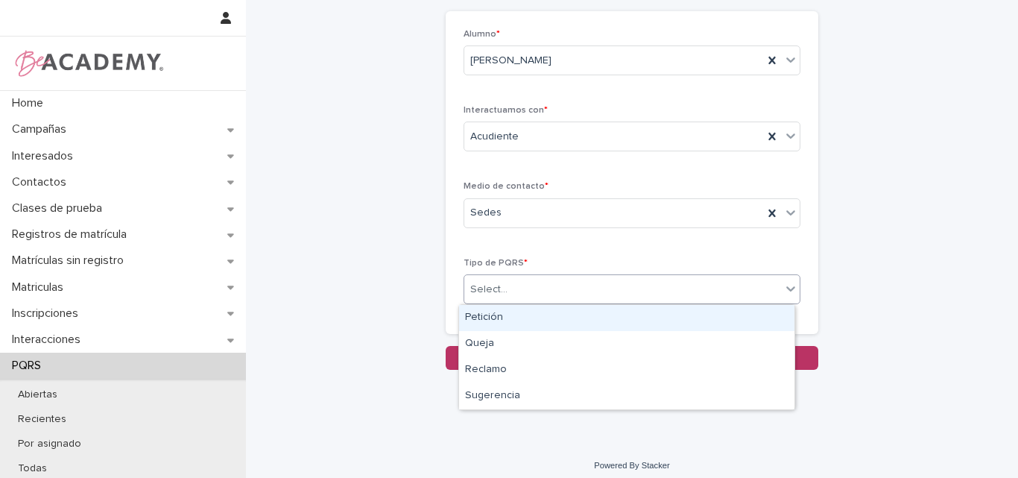
click at [531, 287] on div "Select..." at bounding box center [622, 289] width 317 height 25
click at [504, 322] on div "Petición" at bounding box center [626, 318] width 335 height 26
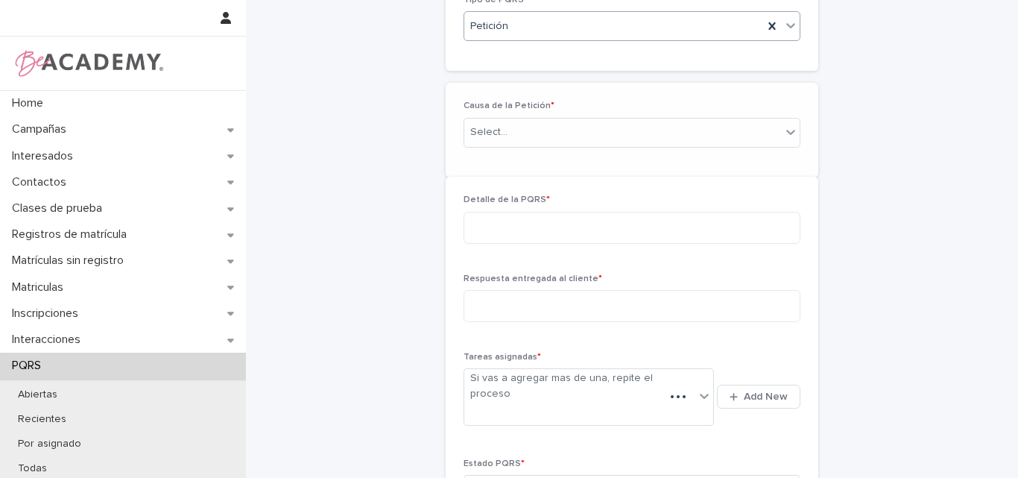
scroll to position [337, 0]
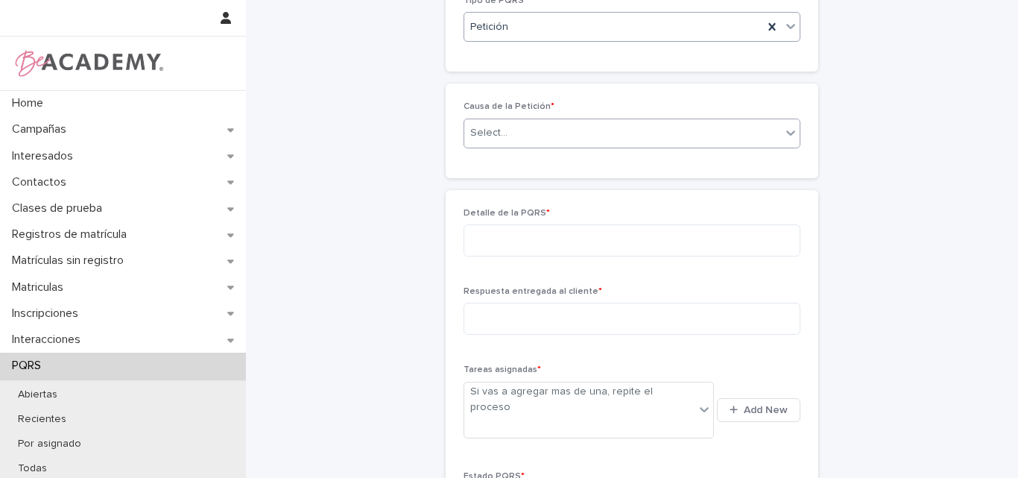
click at [525, 131] on div "Select..." at bounding box center [622, 133] width 317 height 25
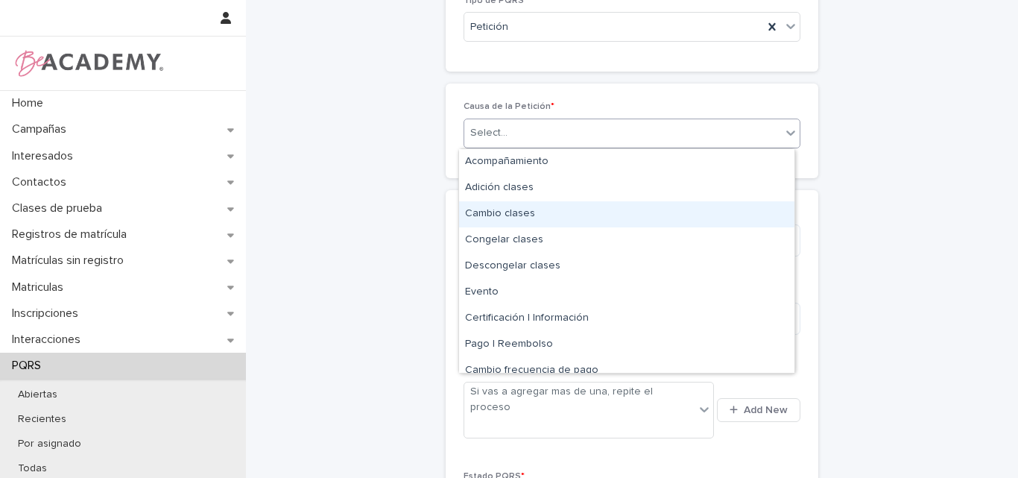
click at [517, 207] on div "Cambio clases" at bounding box center [626, 214] width 335 height 26
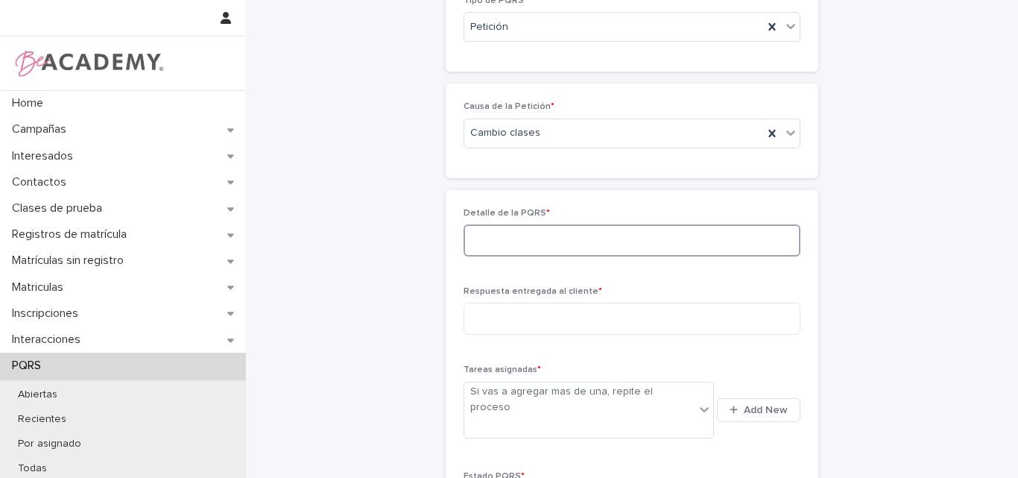
click at [507, 253] on textarea at bounding box center [631, 240] width 337 height 32
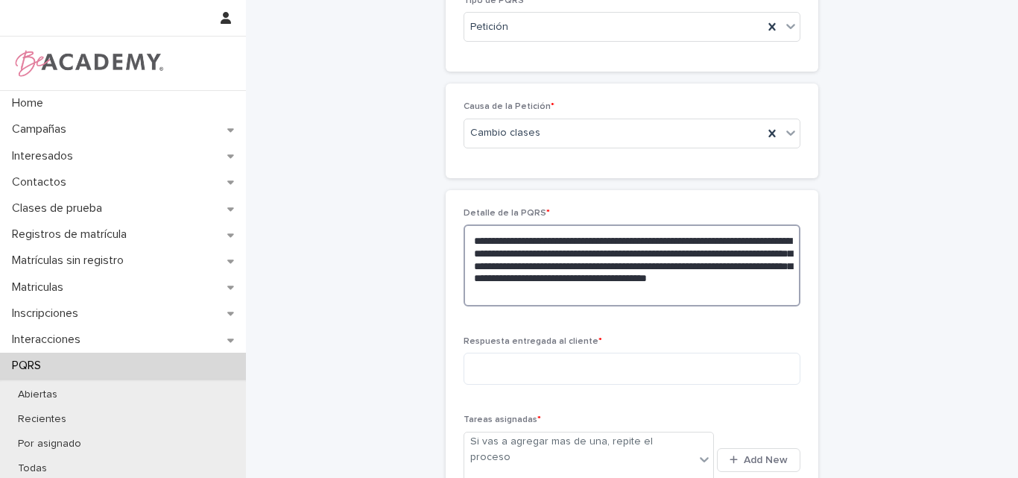
scroll to position [486, 0]
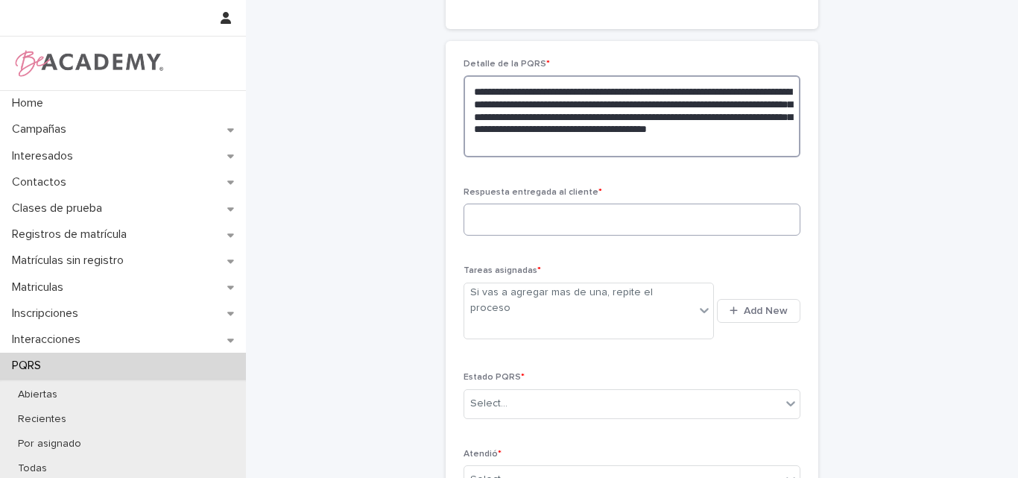
type textarea "**********"
click at [570, 215] on textarea at bounding box center [631, 219] width 337 height 32
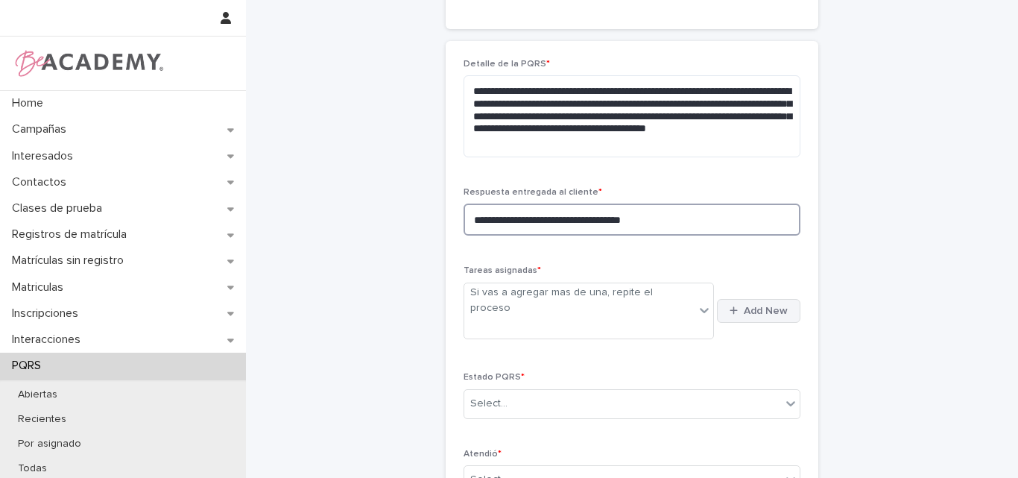
type textarea "**********"
click at [735, 299] on button "Add New" at bounding box center [758, 311] width 83 height 24
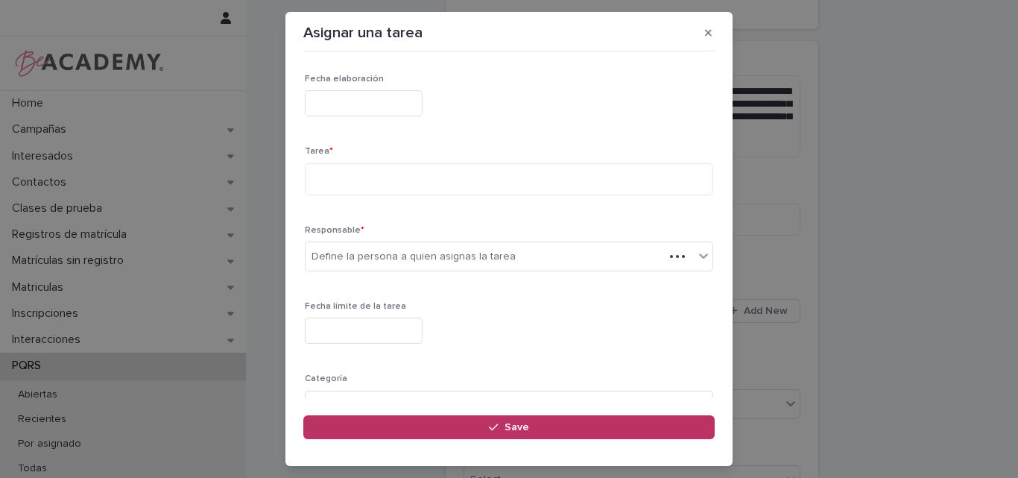
click at [383, 103] on input "text" at bounding box center [364, 103] width 118 height 26
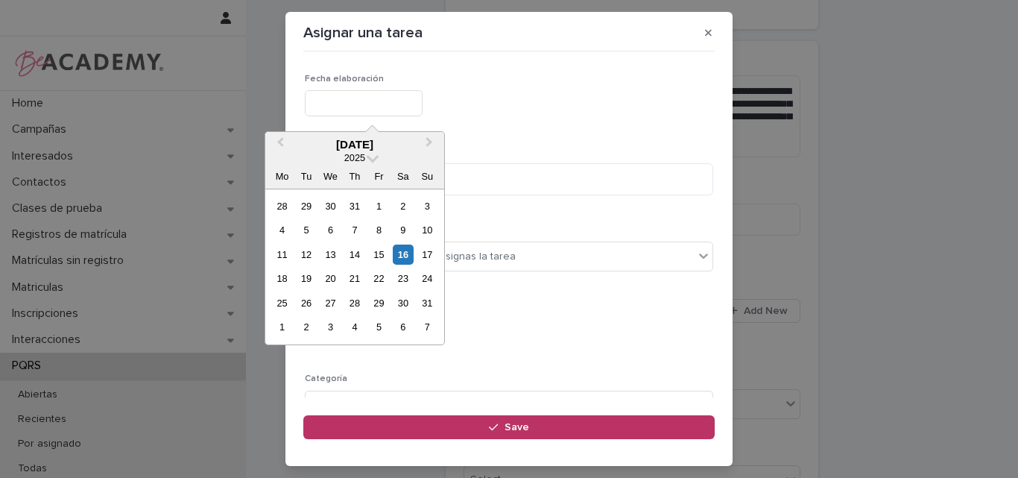
type input "**********"
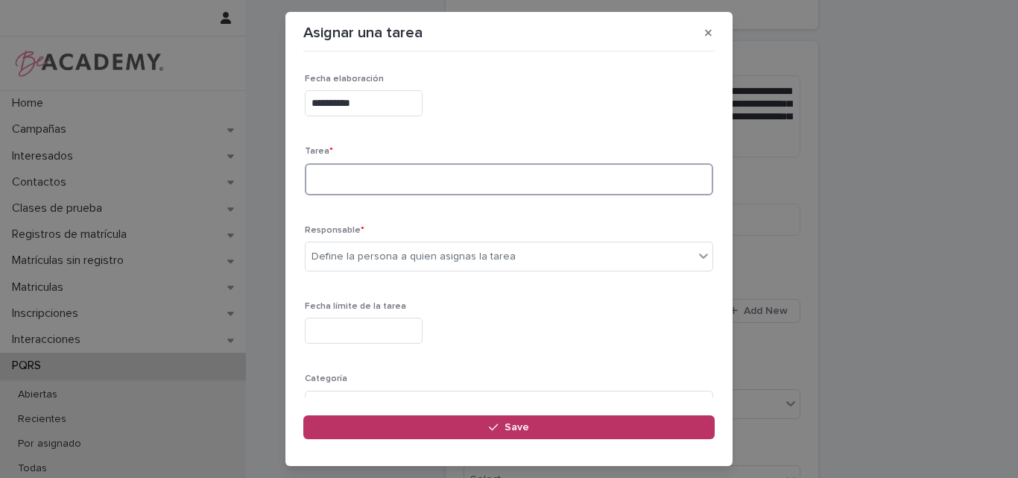
click at [364, 186] on textarea at bounding box center [509, 179] width 408 height 32
type textarea "**********"
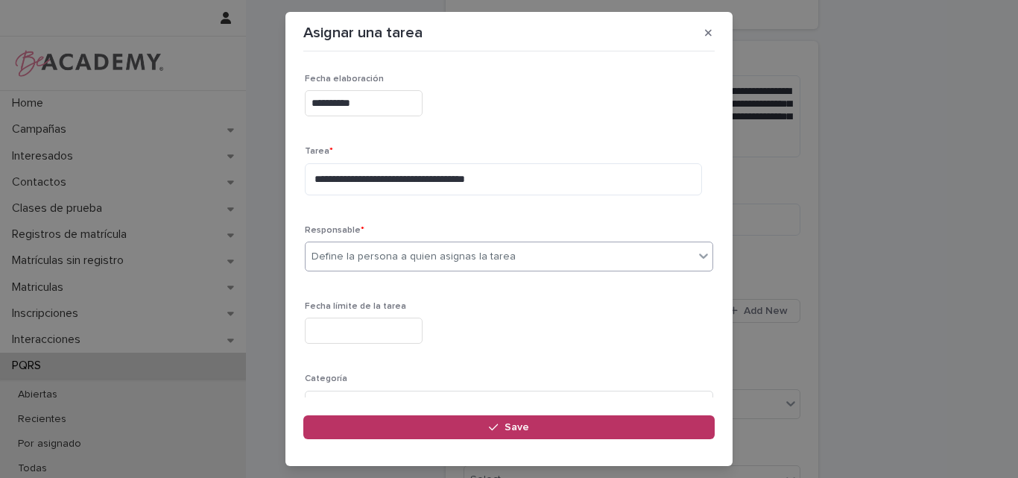
click at [344, 258] on div "Define la persona a quien asignas la tarea" at bounding box center [413, 257] width 204 height 16
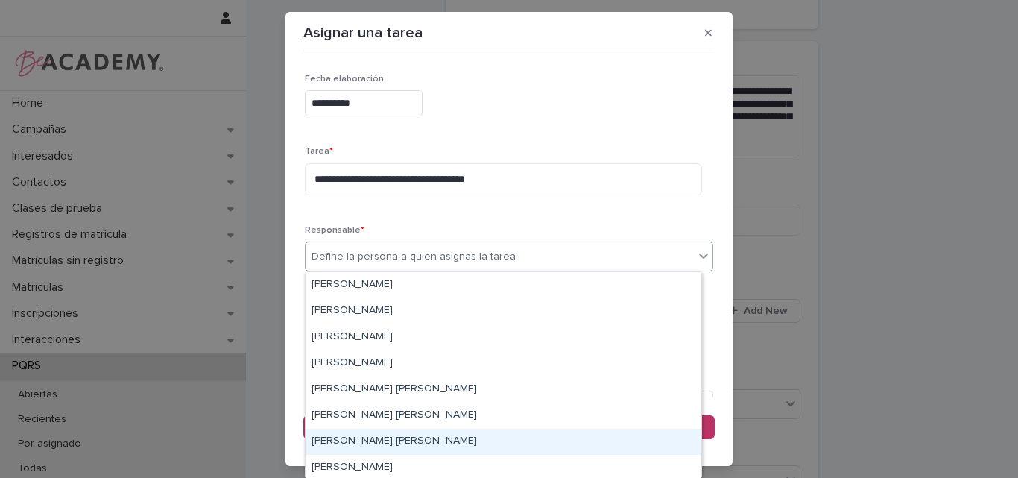
click at [357, 434] on div "[PERSON_NAME] [PERSON_NAME]" at bounding box center [504, 441] width 396 height 26
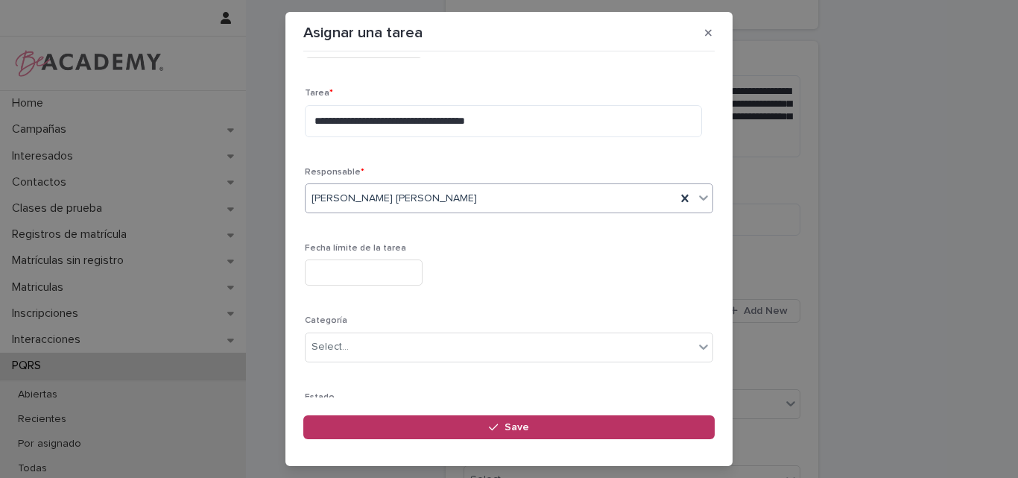
scroll to position [75, 0]
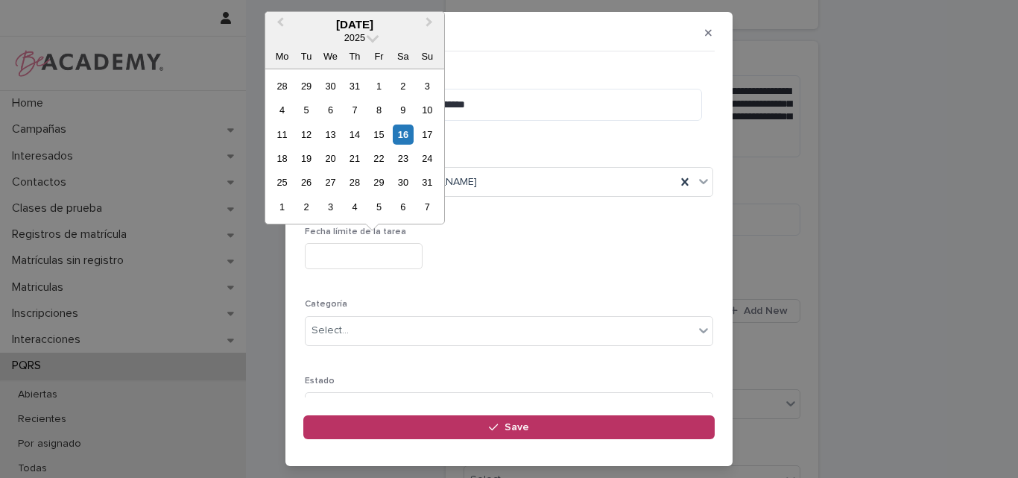
click at [408, 259] on input "text" at bounding box center [364, 256] width 118 height 26
type input "**********"
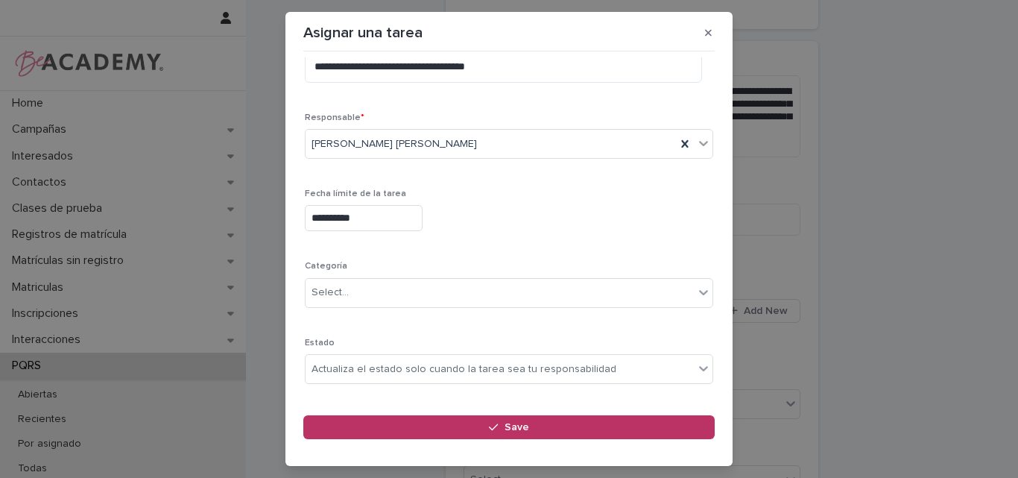
scroll to position [145, 0]
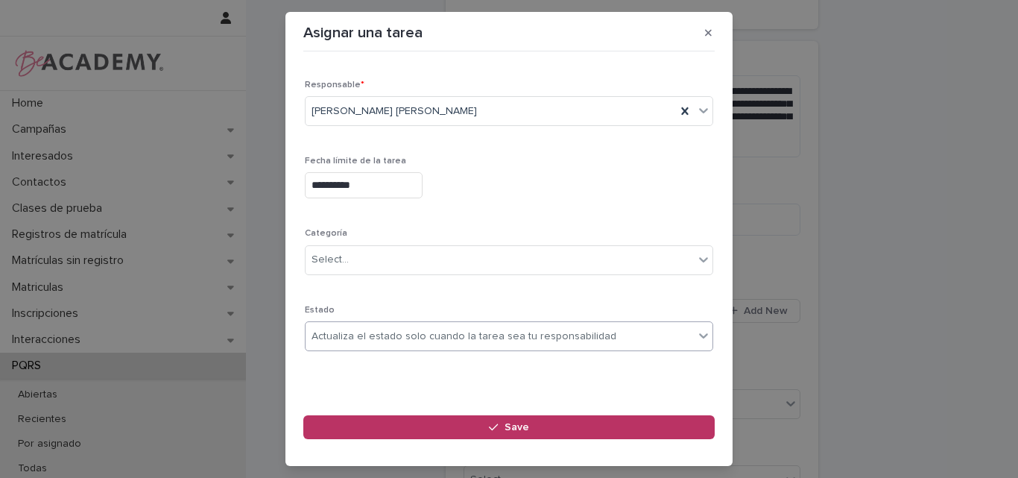
click at [414, 333] on div "Actualiza el estado solo cuando la tarea sea tu responsabilidad" at bounding box center [463, 337] width 305 height 16
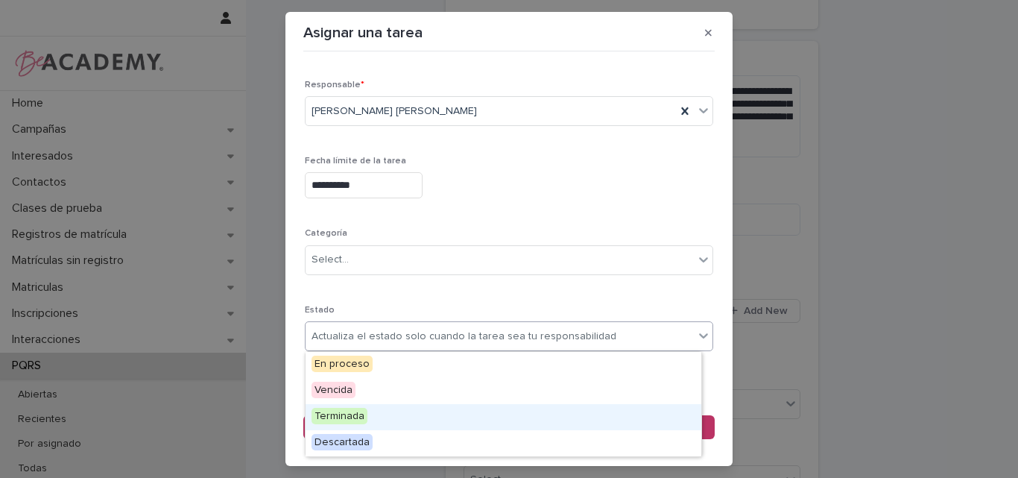
click at [344, 415] on span "Terminada" at bounding box center [339, 416] width 56 height 16
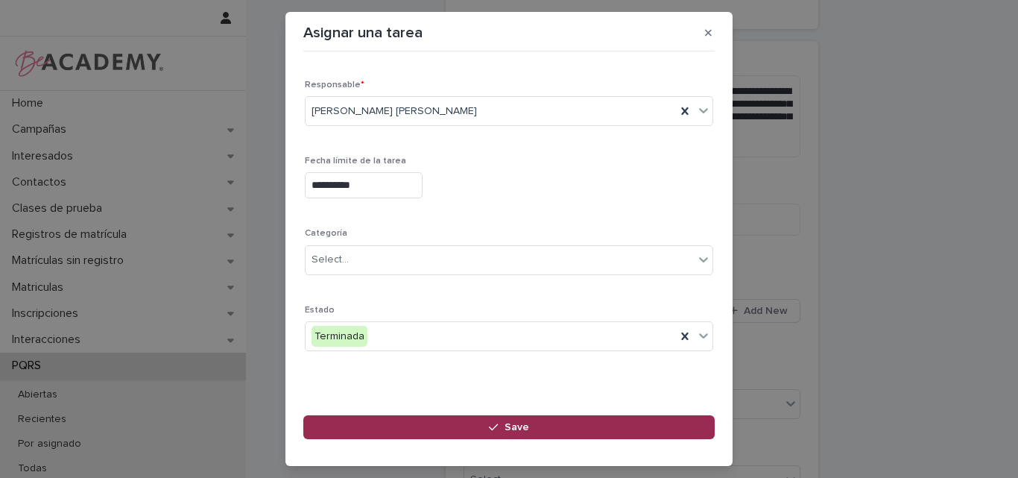
click at [484, 428] on button "Save" at bounding box center [508, 427] width 411 height 24
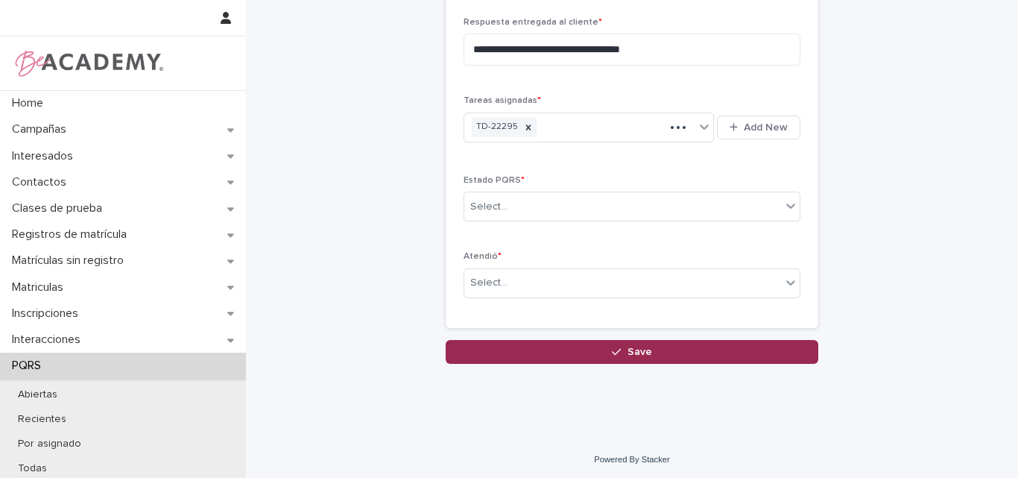
scroll to position [658, 0]
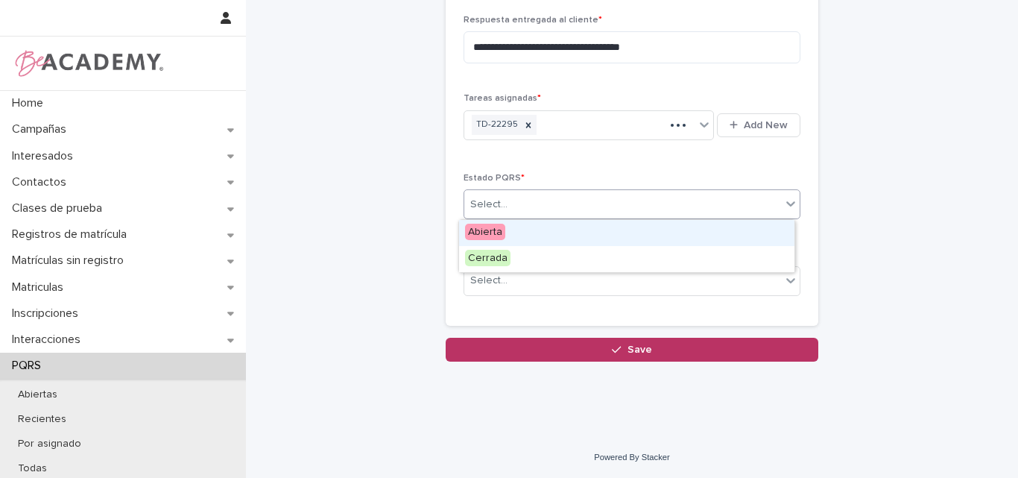
click at [497, 206] on div "Select..." at bounding box center [488, 205] width 37 height 16
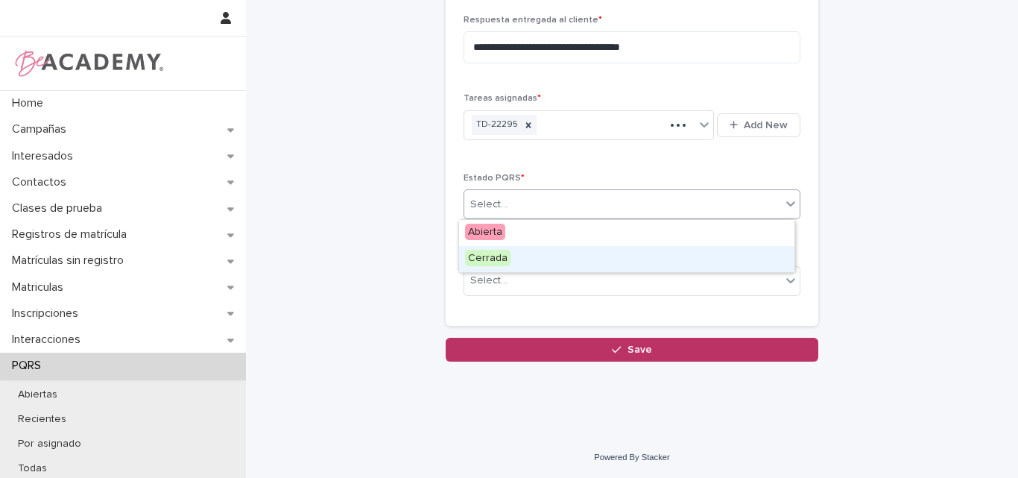
drag, startPoint x: 496, startPoint y: 242, endPoint x: 496, endPoint y: 254, distance: 11.9
click at [496, 254] on span "Cerrada" at bounding box center [487, 258] width 45 height 16
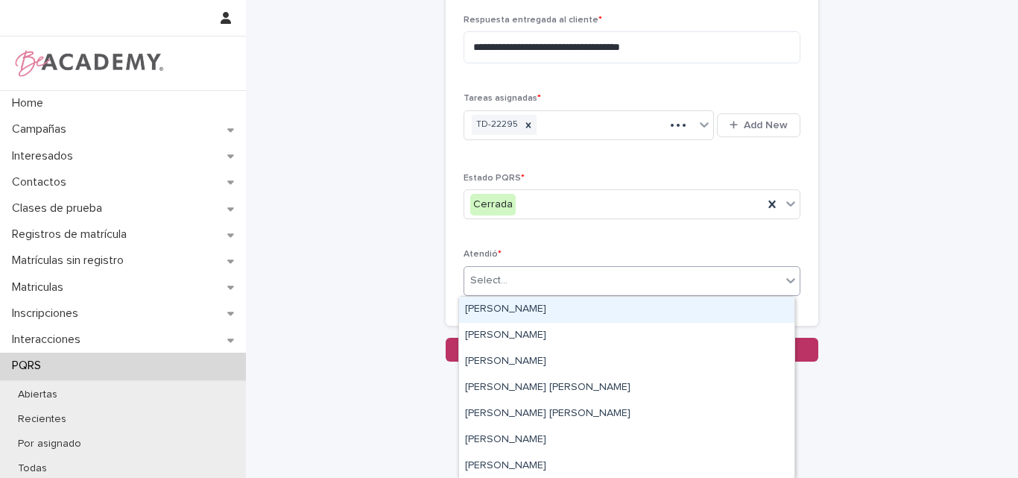
click at [539, 281] on div "Select..." at bounding box center [622, 280] width 317 height 25
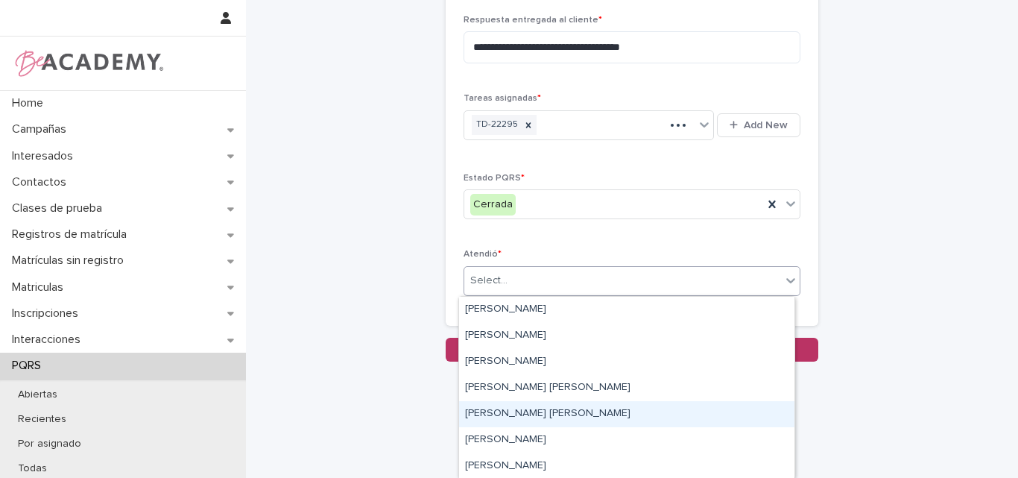
click at [507, 411] on div "[PERSON_NAME] [PERSON_NAME]" at bounding box center [626, 414] width 335 height 26
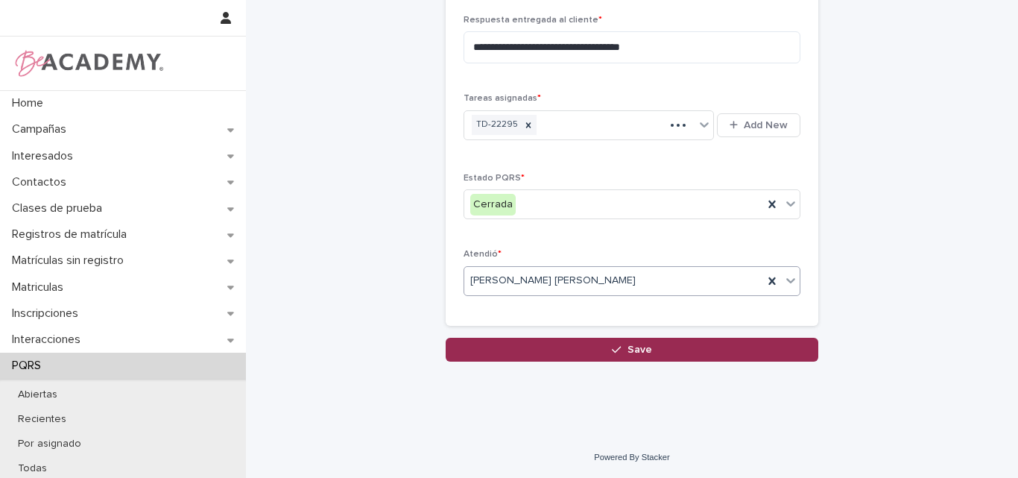
click at [619, 342] on button "Save" at bounding box center [632, 350] width 373 height 24
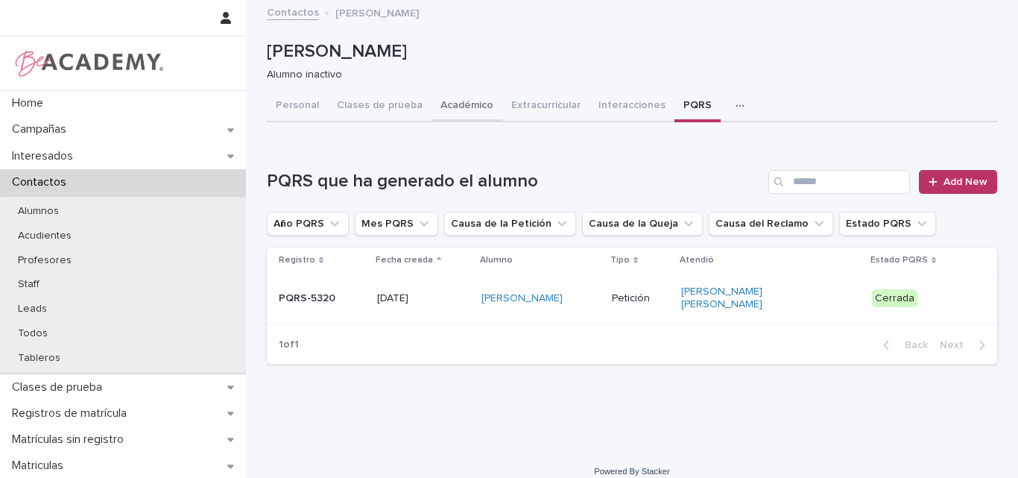
click at [437, 101] on button "Académico" at bounding box center [466, 106] width 71 height 31
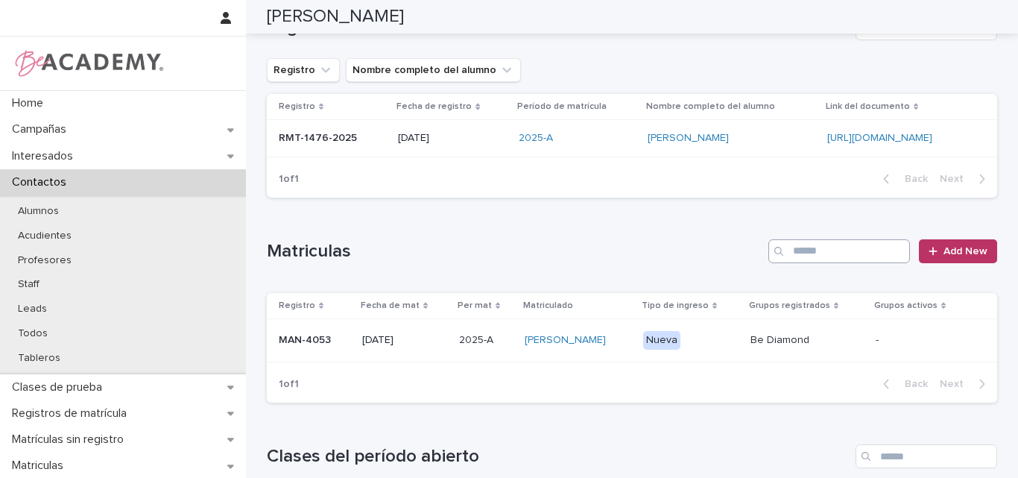
scroll to position [149, 0]
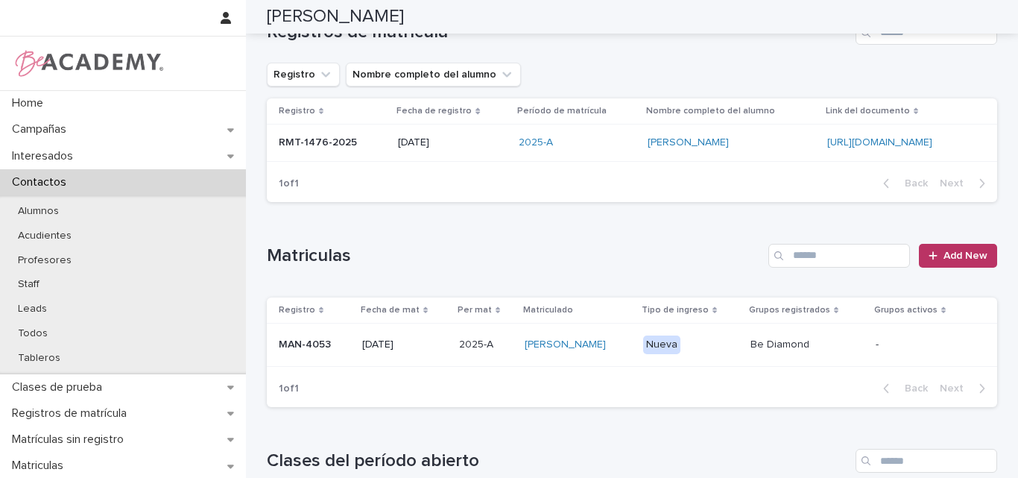
click at [317, 349] on p "MAN-4053" at bounding box center [315, 344] width 72 height 13
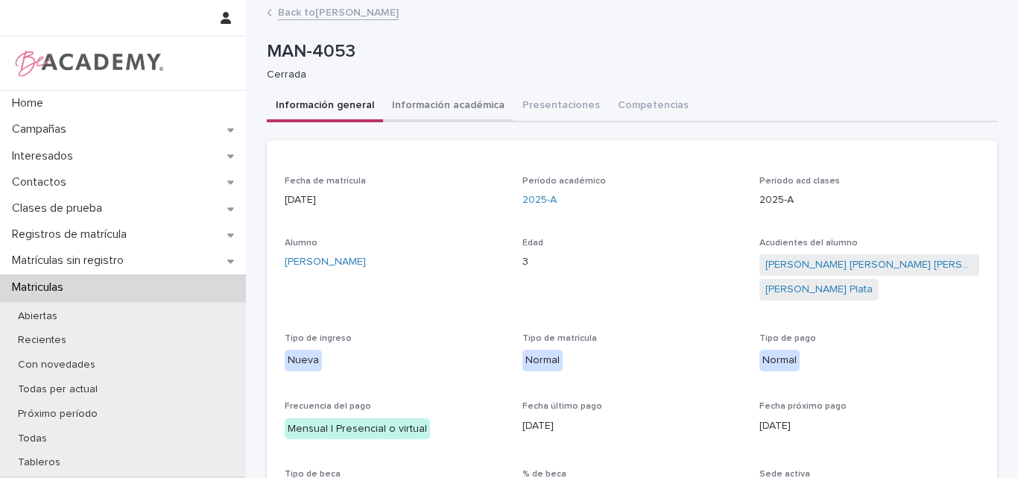
click at [408, 98] on button "Información académica" at bounding box center [448, 106] width 130 height 31
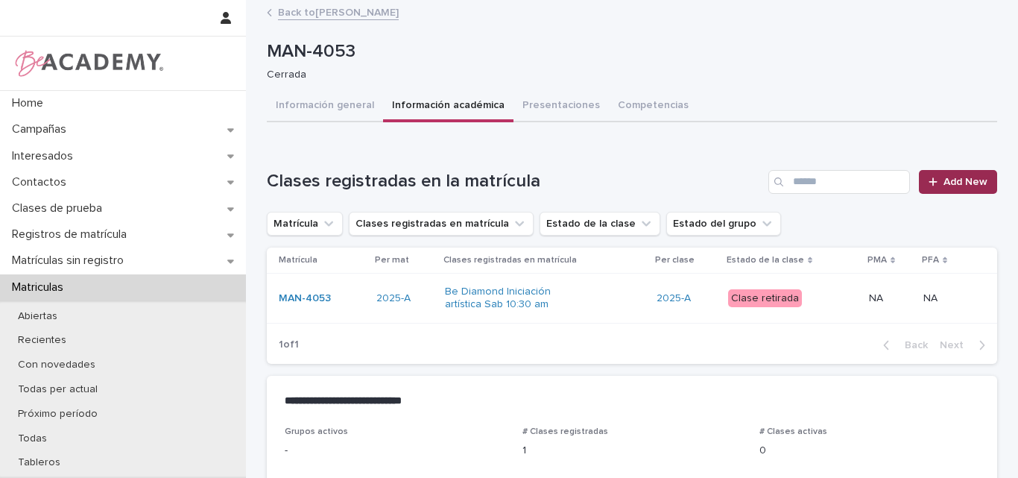
click at [937, 184] on div at bounding box center [935, 182] width 15 height 10
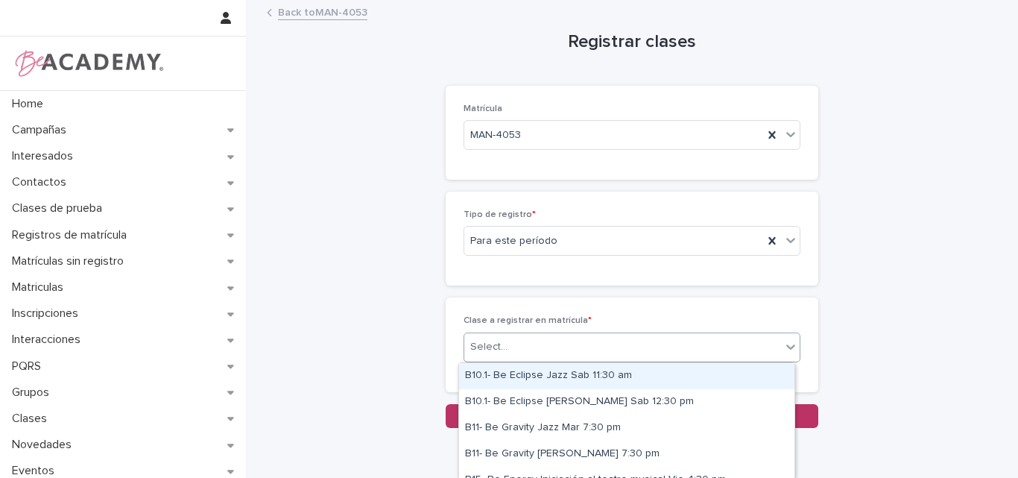
click at [596, 343] on div "Select..." at bounding box center [622, 347] width 317 height 25
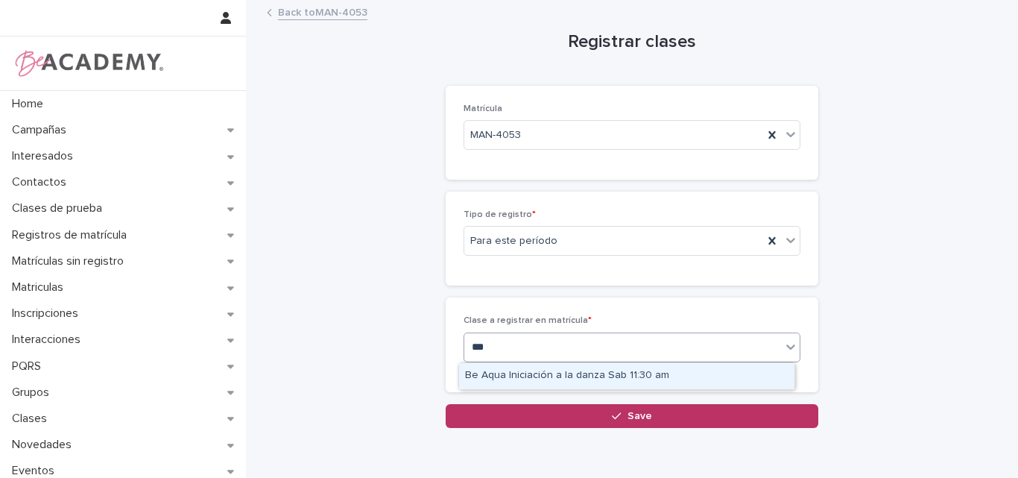
type input "****"
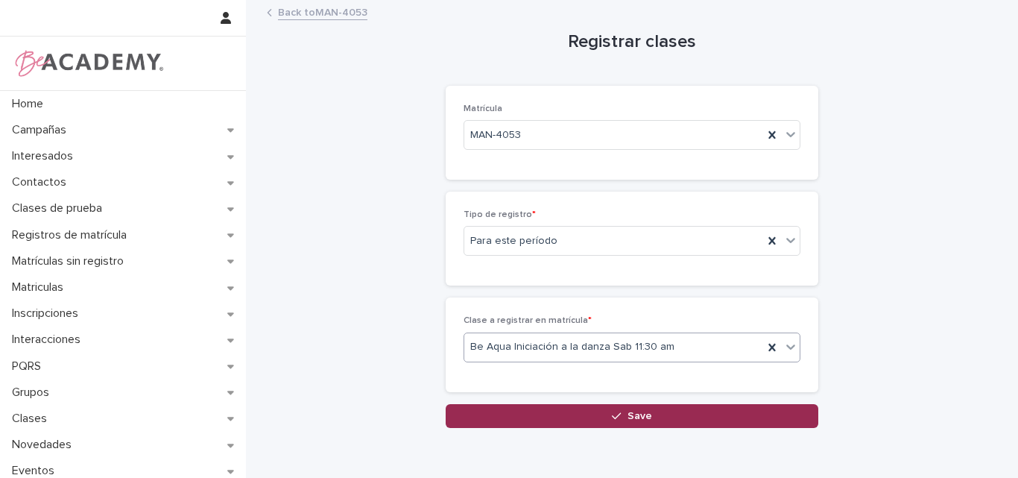
click at [639, 411] on span "Save" at bounding box center [639, 416] width 25 height 10
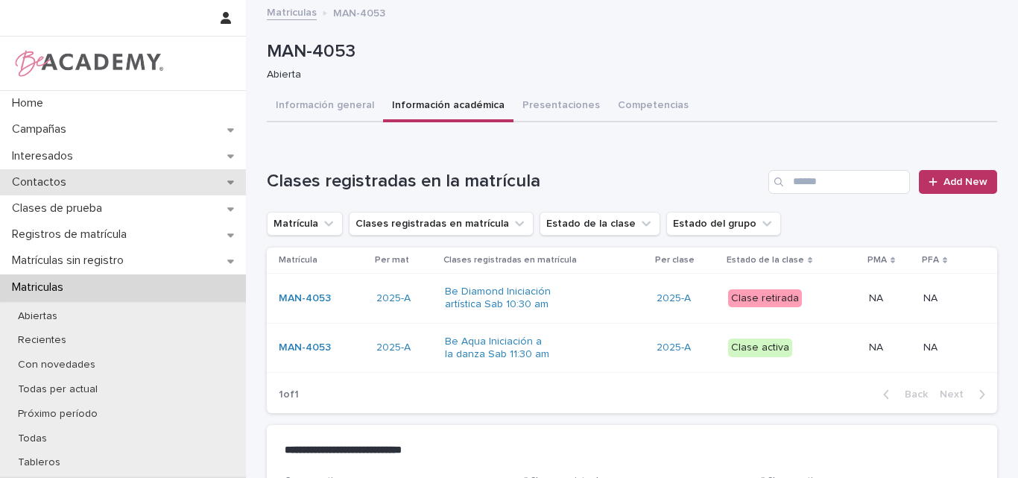
click at [24, 180] on p "Contactos" at bounding box center [42, 182] width 72 height 14
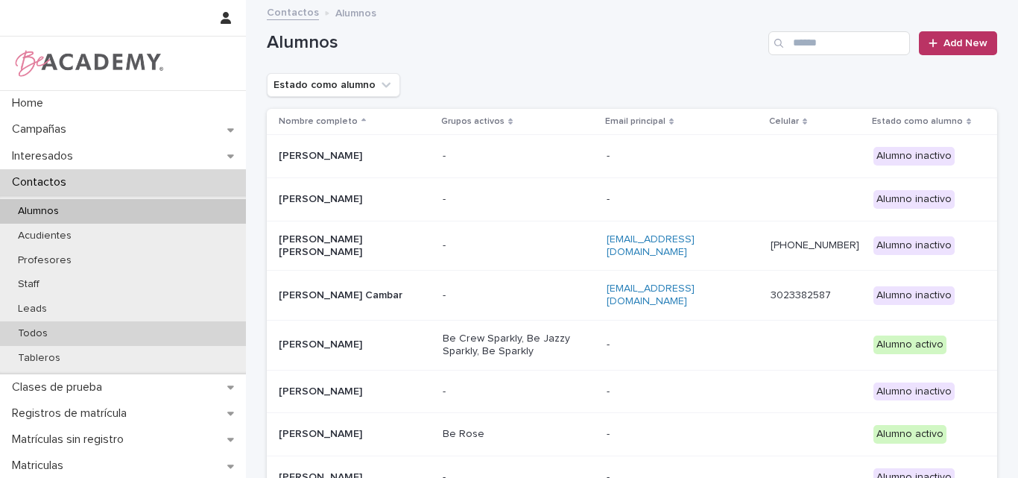
click at [60, 332] on div "Todos" at bounding box center [123, 333] width 246 height 25
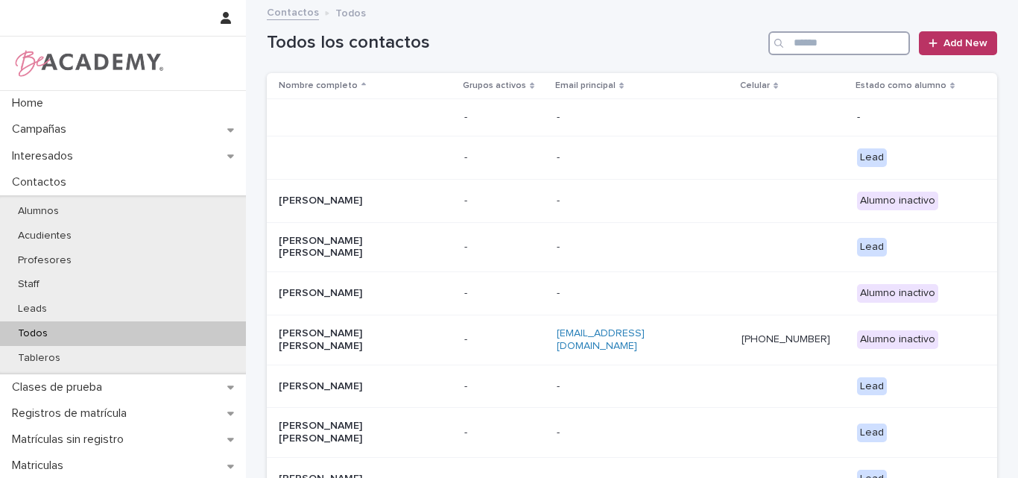
click at [800, 45] on input "Search" at bounding box center [839, 43] width 142 height 24
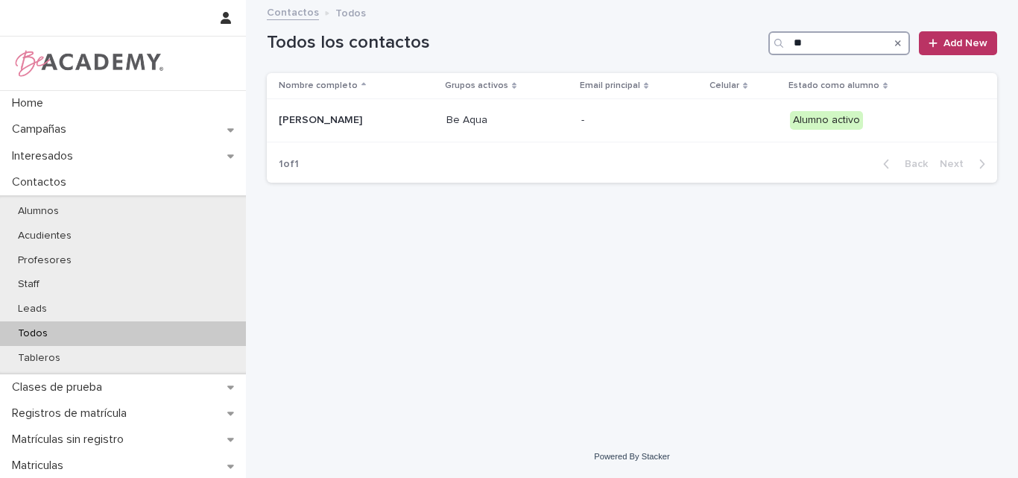
type input "*"
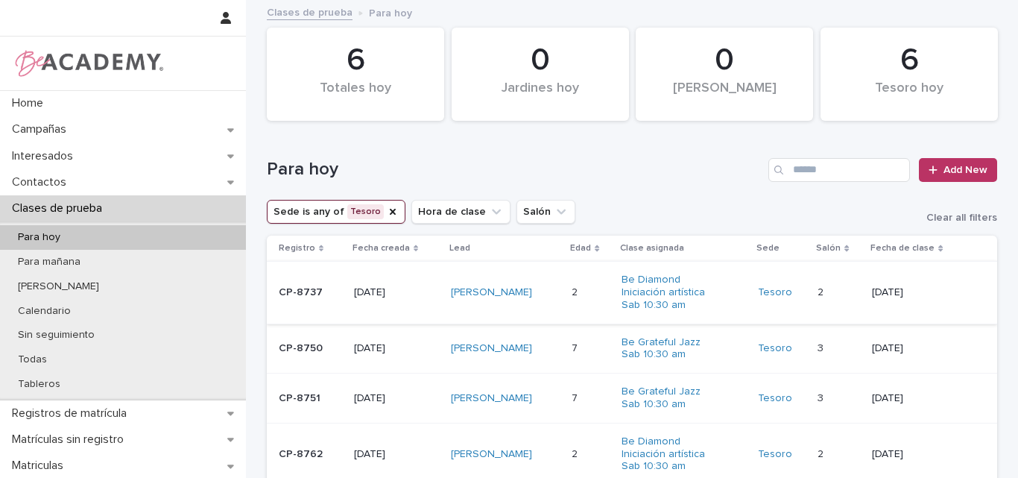
scroll to position [75, 0]
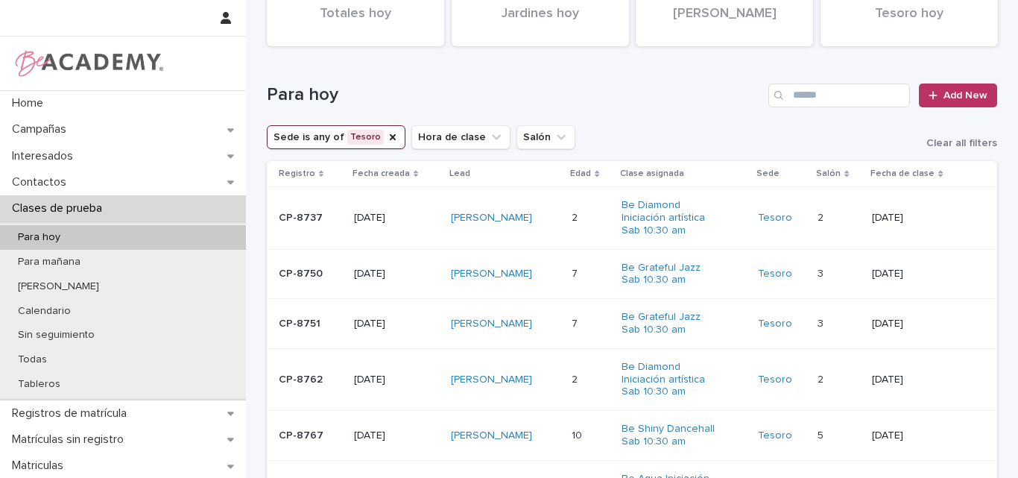
click at [306, 327] on p "CP-8751" at bounding box center [310, 323] width 63 height 13
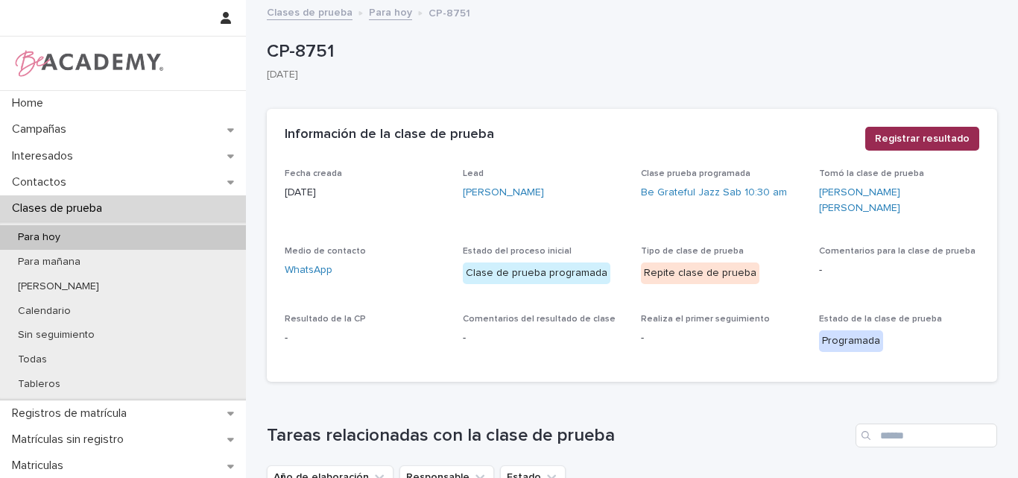
click at [924, 136] on span "Registrar resultado" at bounding box center [922, 138] width 95 height 15
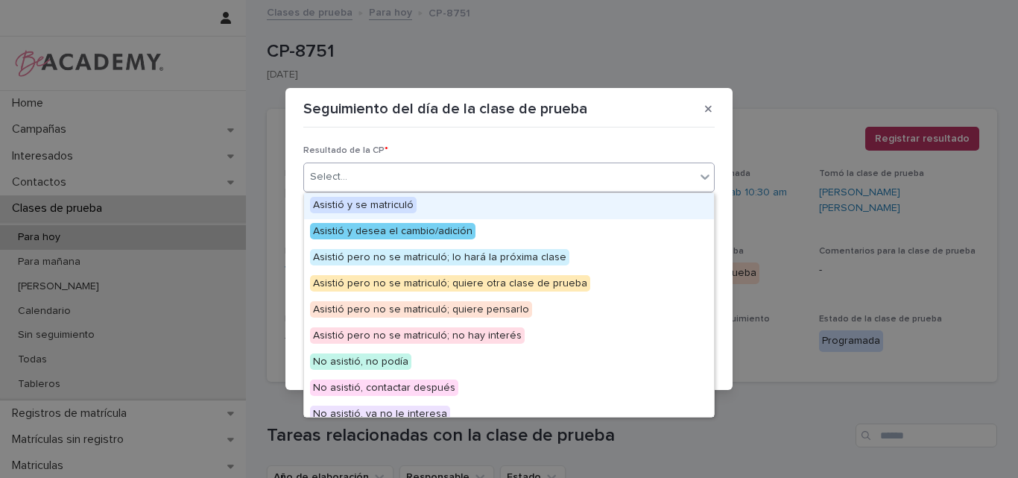
drag, startPoint x: 490, startPoint y: 180, endPoint x: 482, endPoint y: 182, distance: 7.6
click at [490, 180] on div "Select..." at bounding box center [499, 177] width 391 height 25
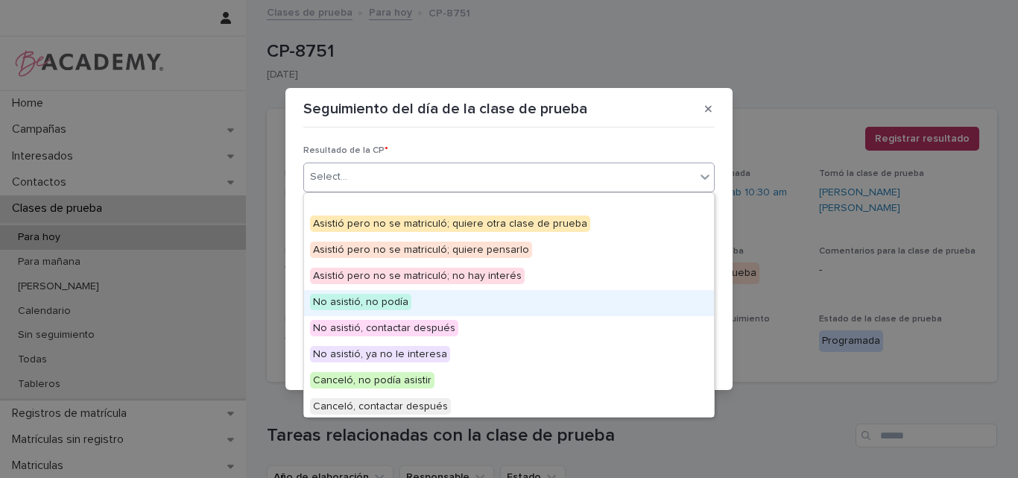
scroll to position [115, 0]
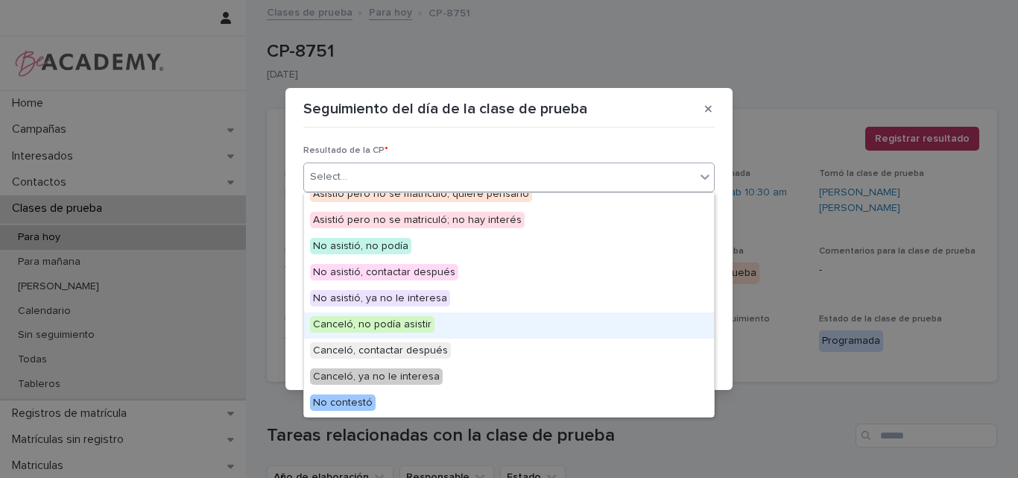
click at [369, 325] on span "Canceló, no podía asistir" at bounding box center [372, 324] width 124 height 16
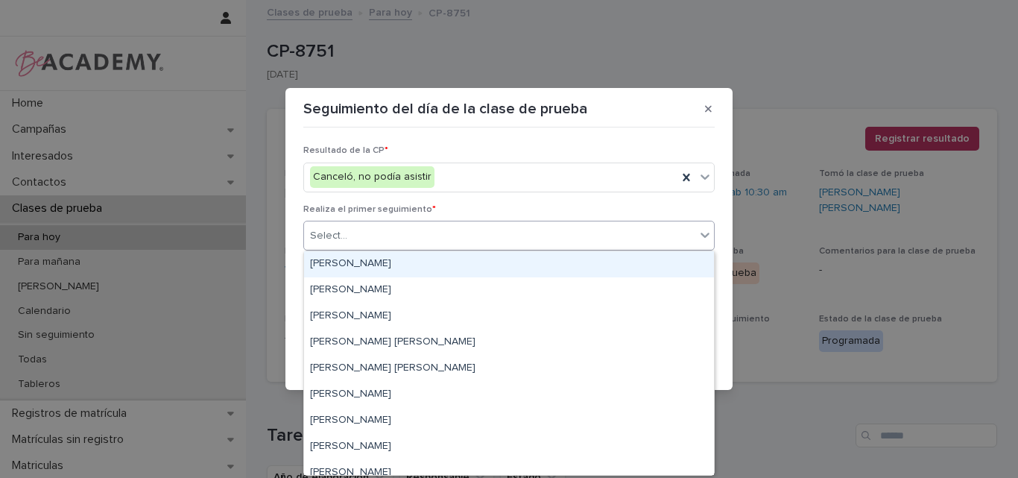
click at [414, 235] on div "Select..." at bounding box center [499, 236] width 391 height 25
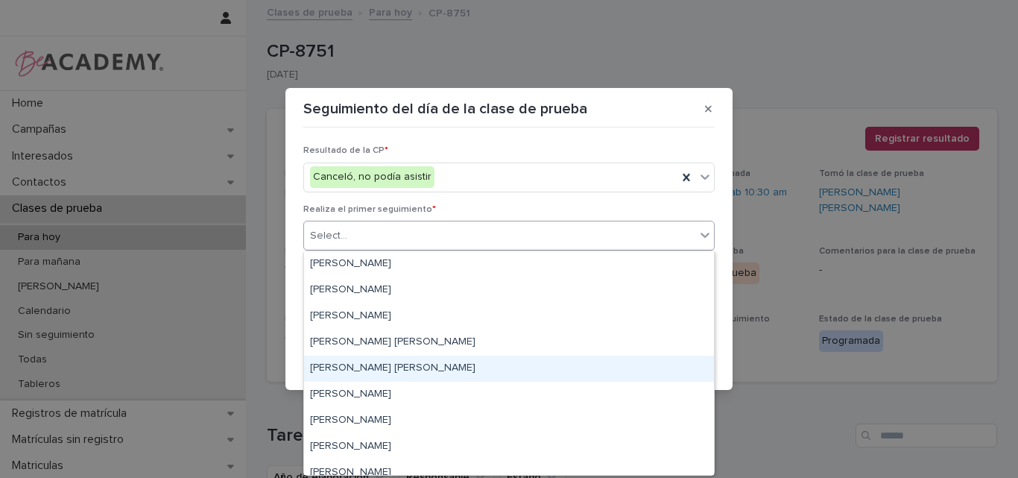
click at [364, 373] on div "Lina Rico Montoya" at bounding box center [509, 368] width 410 height 26
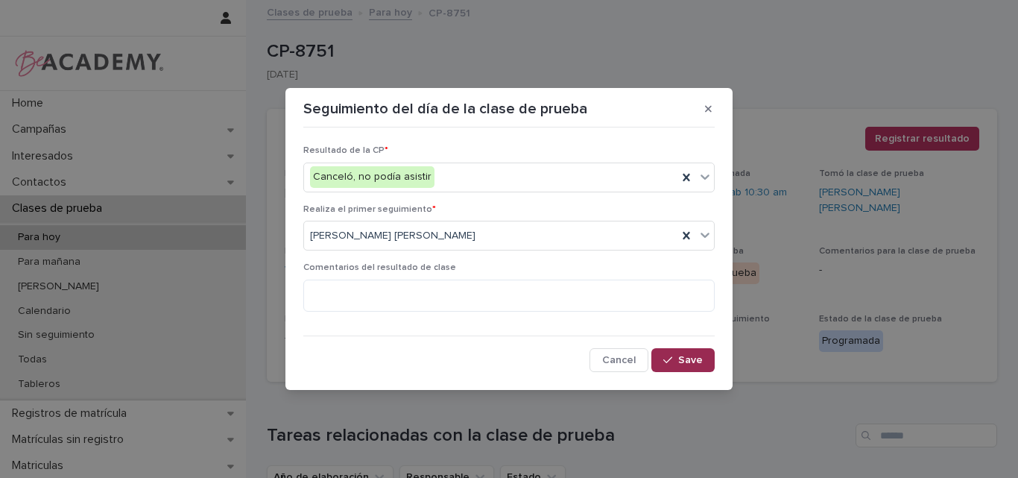
click at [683, 353] on button "Save" at bounding box center [682, 360] width 63 height 24
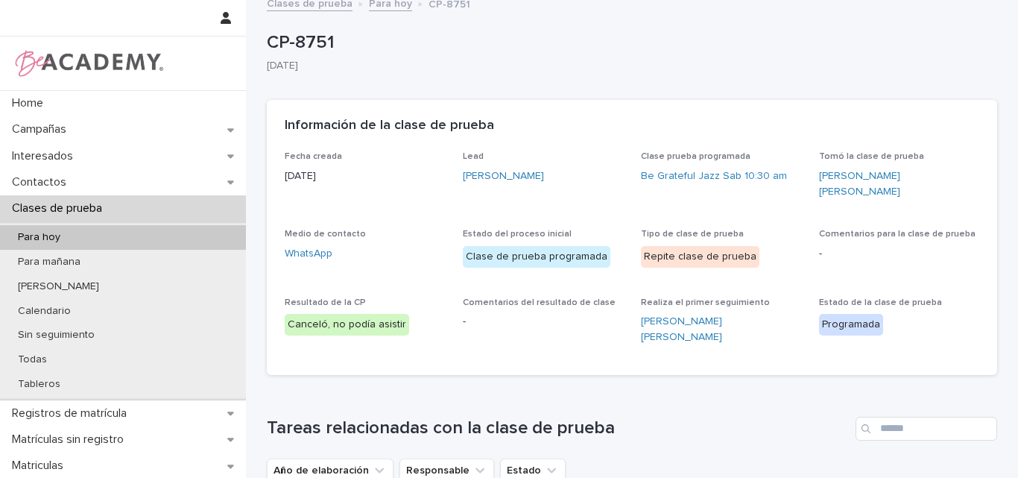
scroll to position [0, 0]
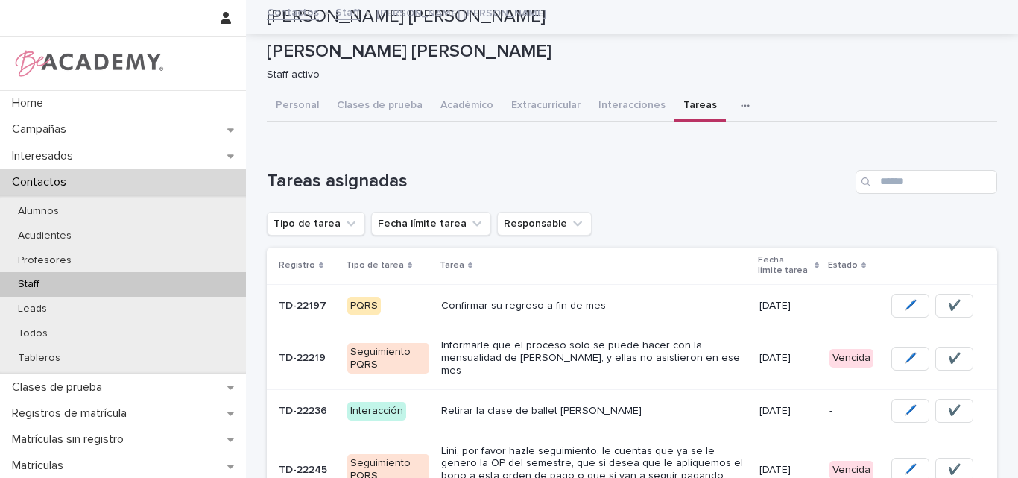
scroll to position [384, 0]
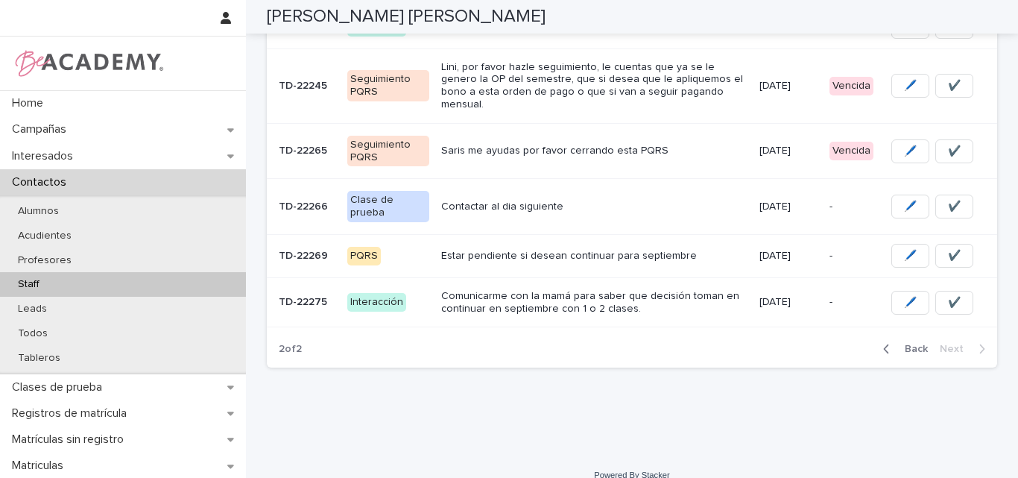
click at [575, 145] on p "Saris me ayudas por favor cerrando esta PQRS" at bounding box center [594, 151] width 306 height 13
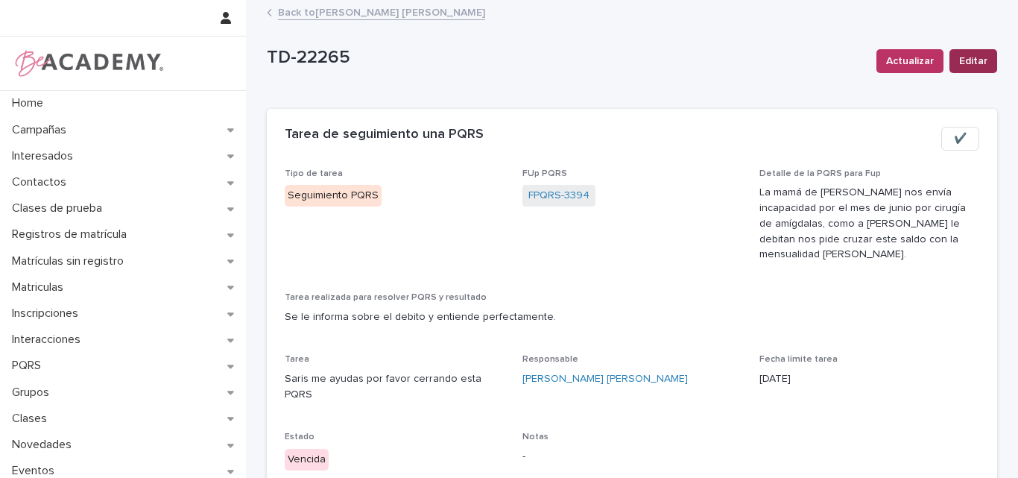
click at [960, 60] on span "Editar" at bounding box center [973, 61] width 28 height 15
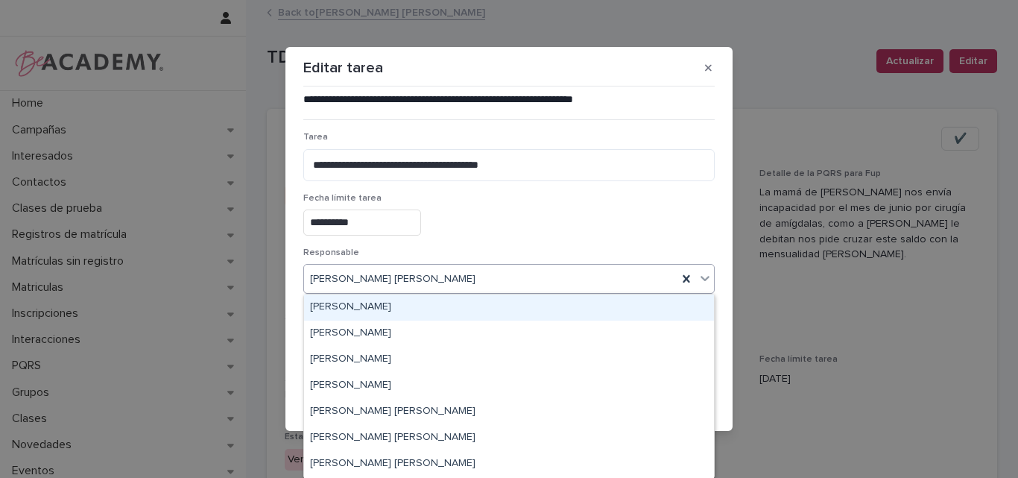
click at [438, 276] on div "[PERSON_NAME] [PERSON_NAME]" at bounding box center [490, 279] width 373 height 25
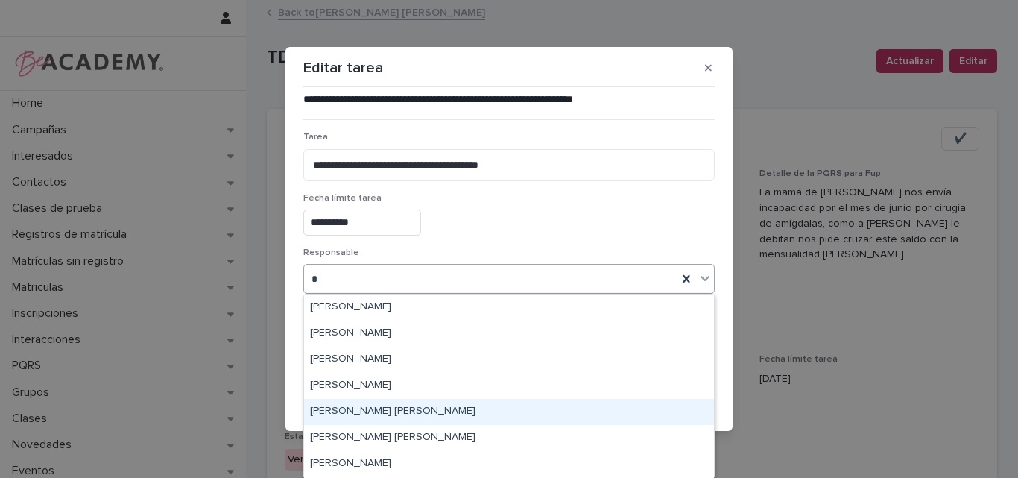
type input "**"
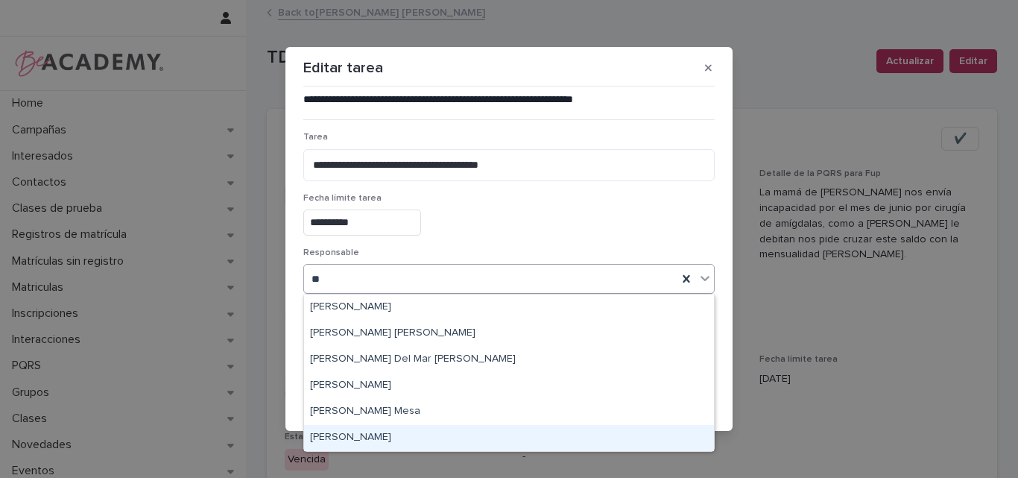
click at [354, 431] on div "[PERSON_NAME]" at bounding box center [509, 438] width 410 height 26
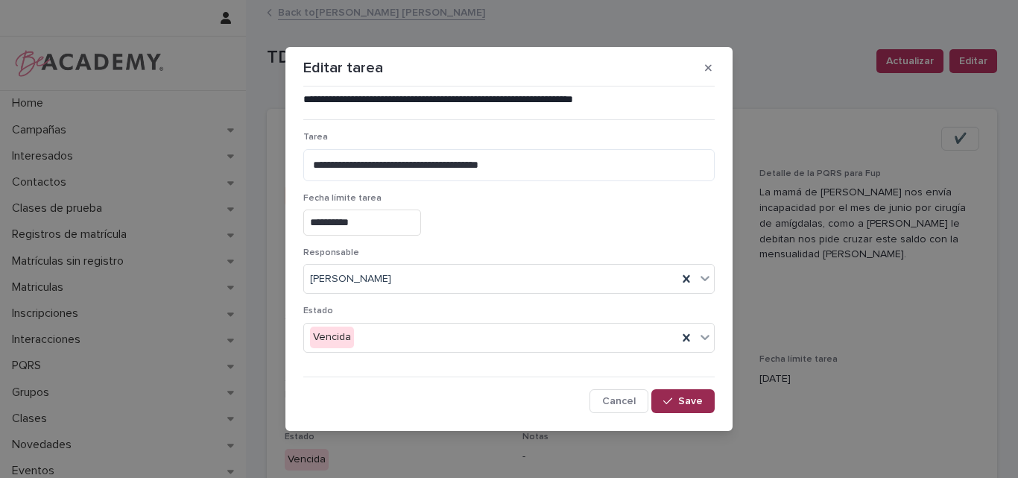
drag, startPoint x: 677, startPoint y: 396, endPoint x: 724, endPoint y: 395, distance: 47.7
click at [677, 396] on div "button" at bounding box center [670, 401] width 15 height 10
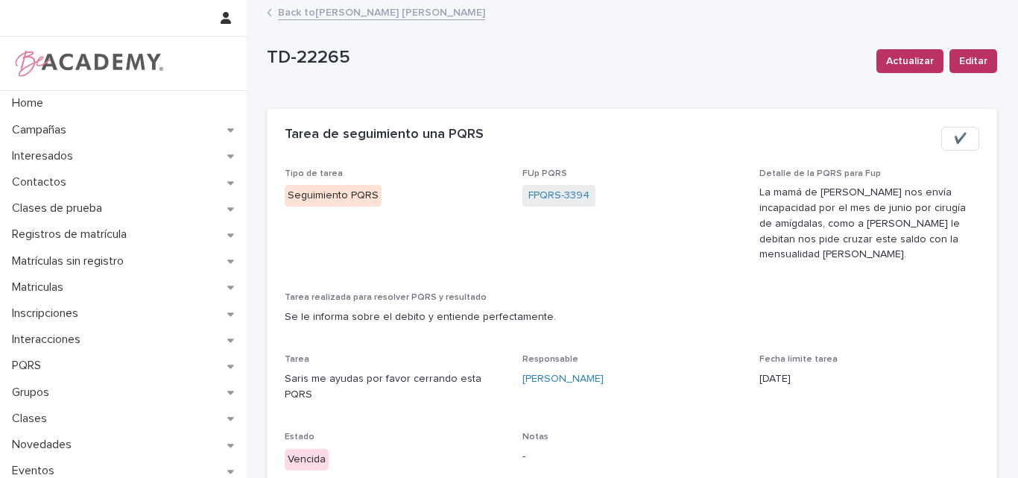
click at [329, 9] on link "Back to [PERSON_NAME] [PERSON_NAME]" at bounding box center [381, 11] width 207 height 17
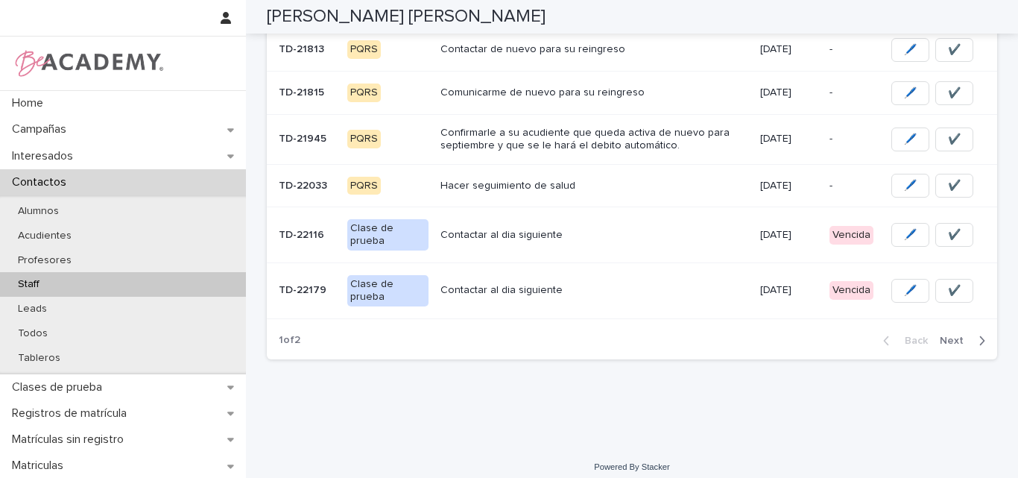
click at [950, 335] on span "Next" at bounding box center [956, 340] width 33 height 10
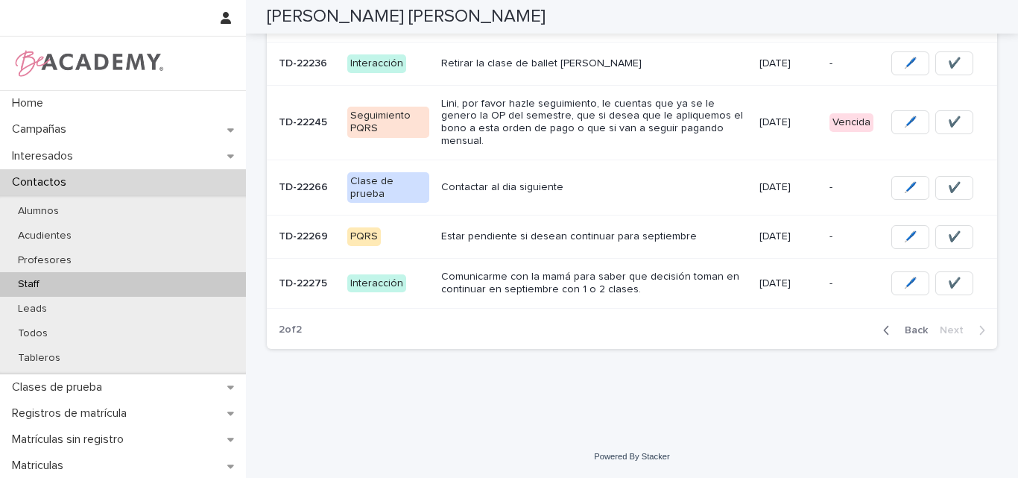
scroll to position [328, 0]
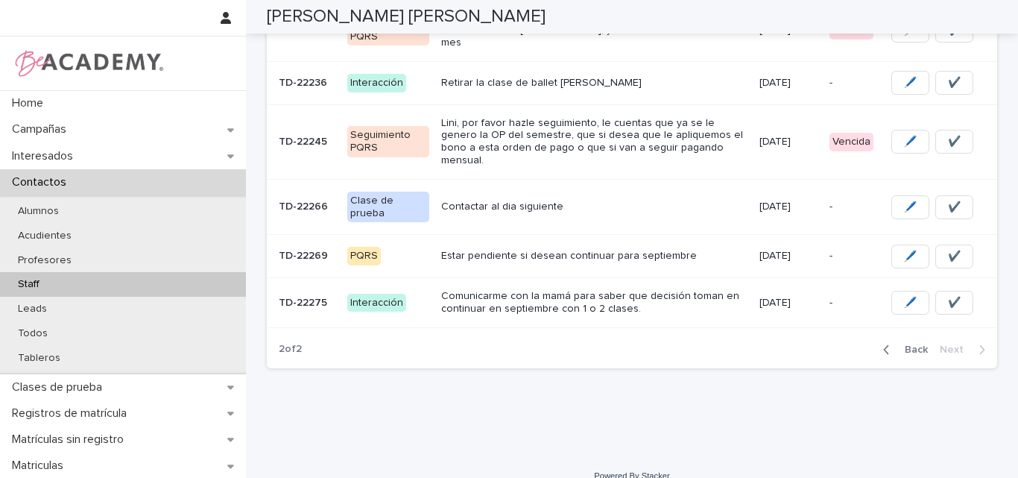
click at [501, 195] on div "Contactar al dia siguiente" at bounding box center [594, 206] width 306 height 25
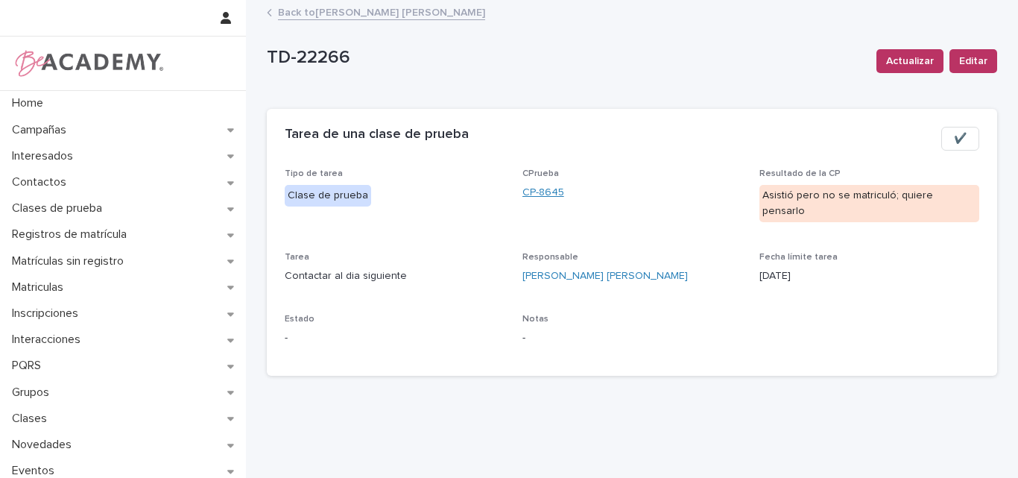
click at [528, 191] on link "CP-8645" at bounding box center [543, 193] width 42 height 16
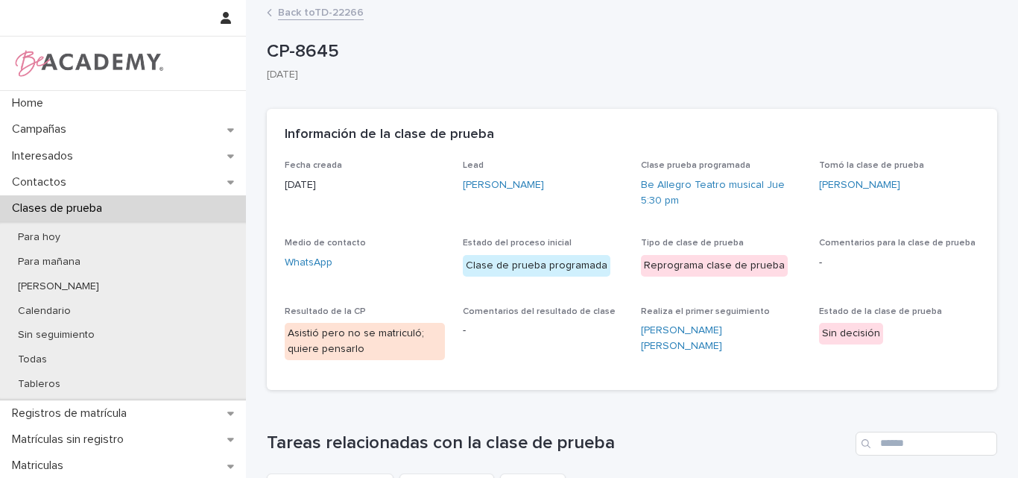
click at [294, 10] on link "Back to TD-22266" at bounding box center [321, 11] width 86 height 17
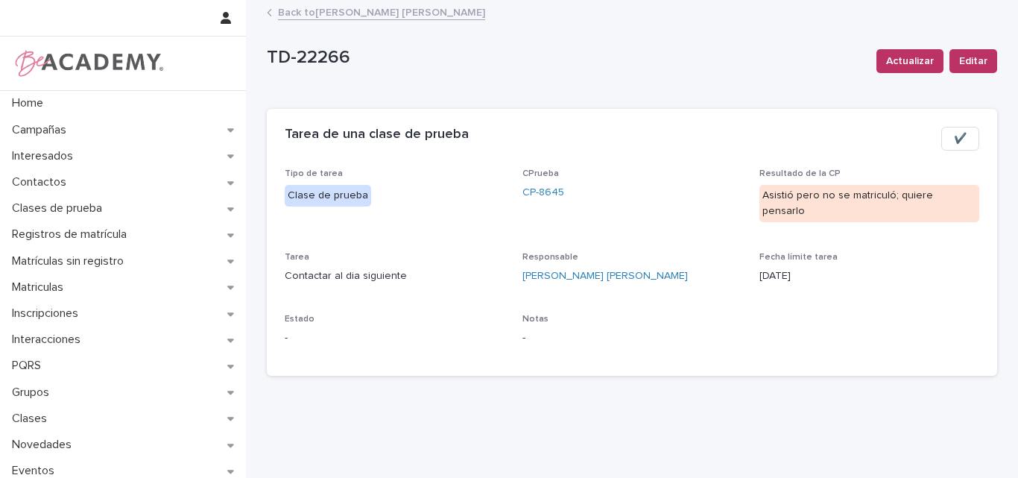
click at [364, 13] on link "Back to [PERSON_NAME] [PERSON_NAME]" at bounding box center [381, 11] width 207 height 17
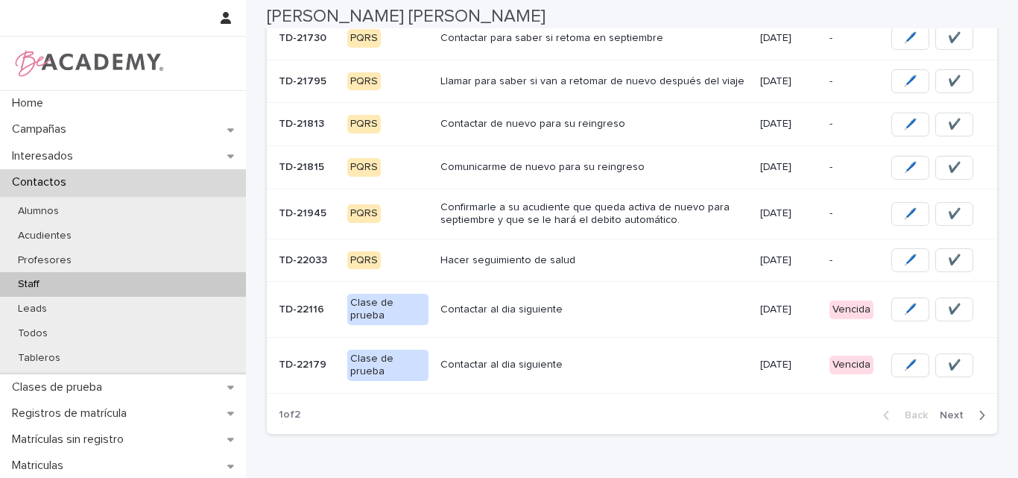
scroll to position [451, 0]
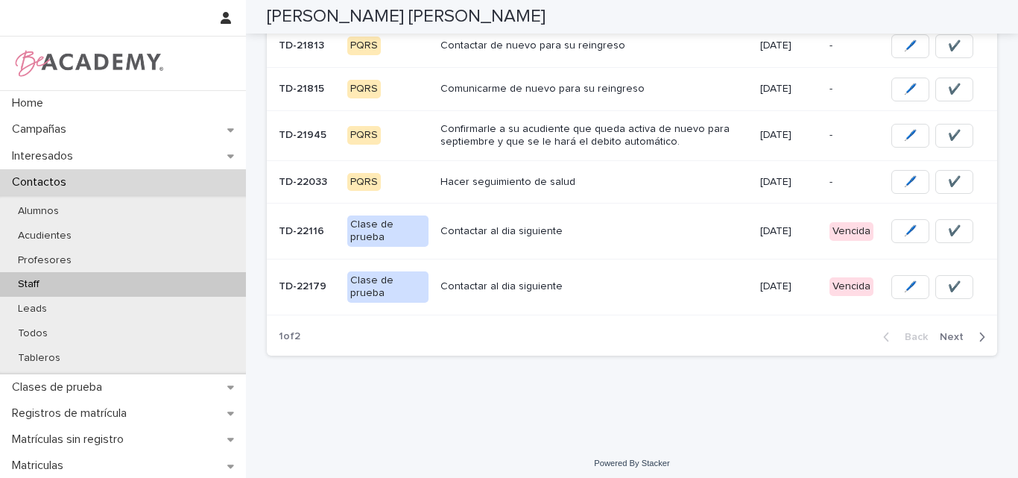
click at [942, 330] on button "Next" at bounding box center [965, 336] width 63 height 13
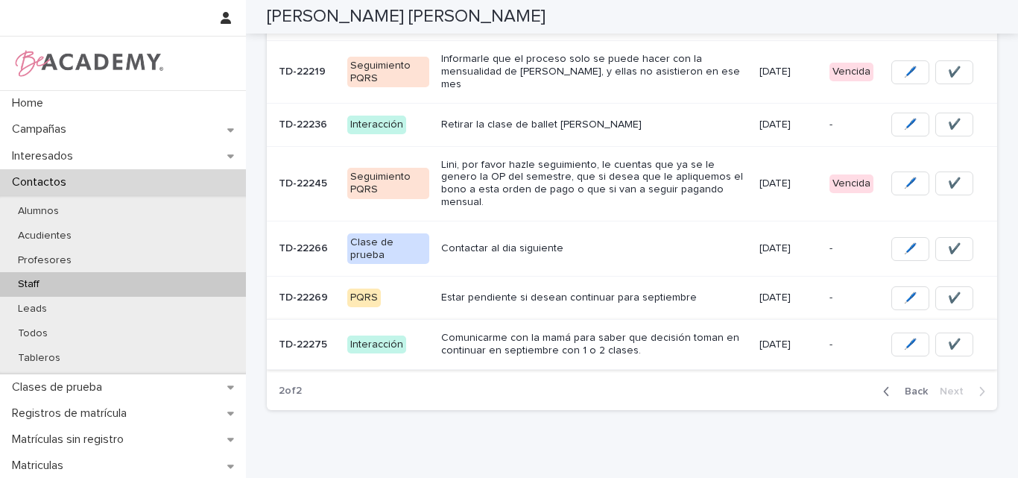
scroll to position [253, 0]
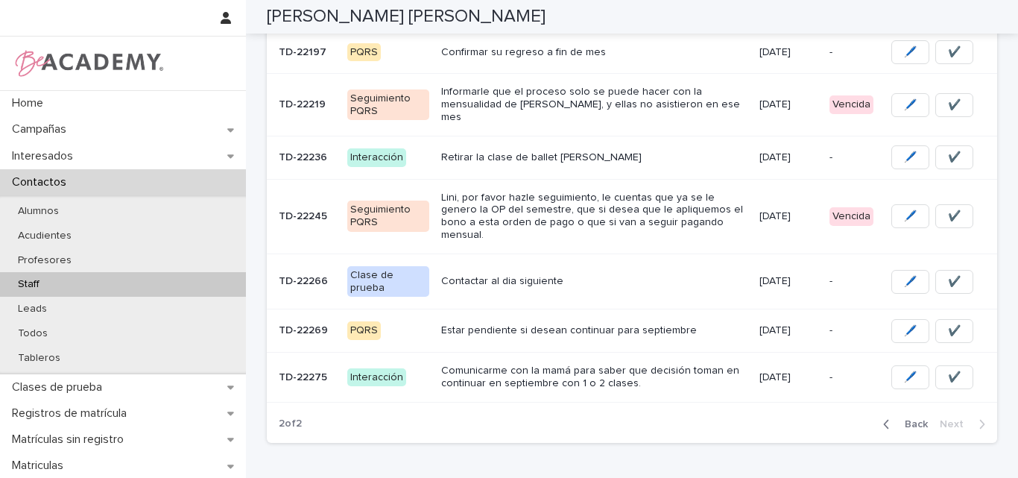
click at [595, 213] on p "Lini, por favor hazle seguimiento, le cuentas que ya se le genero la OP del sem…" at bounding box center [594, 216] width 306 height 50
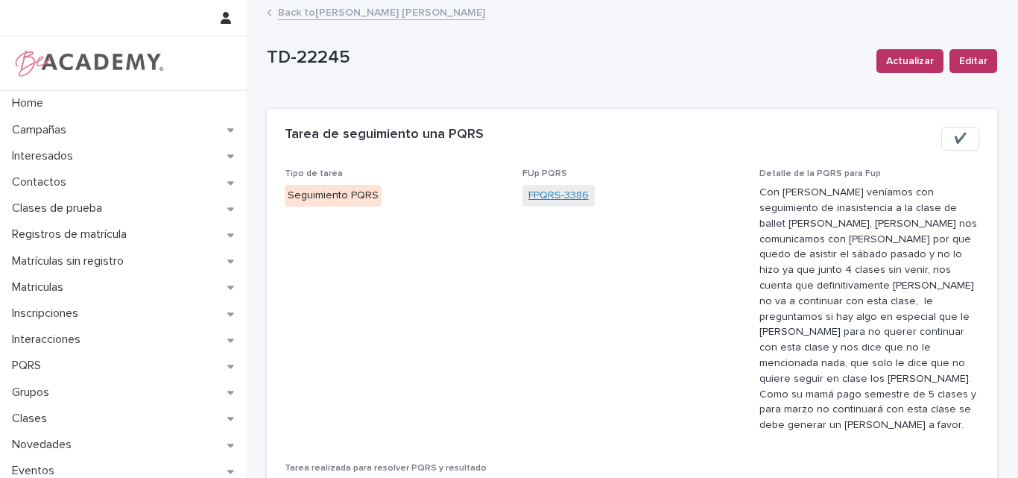
click at [551, 188] on link "FPQRS-3386" at bounding box center [558, 196] width 60 height 16
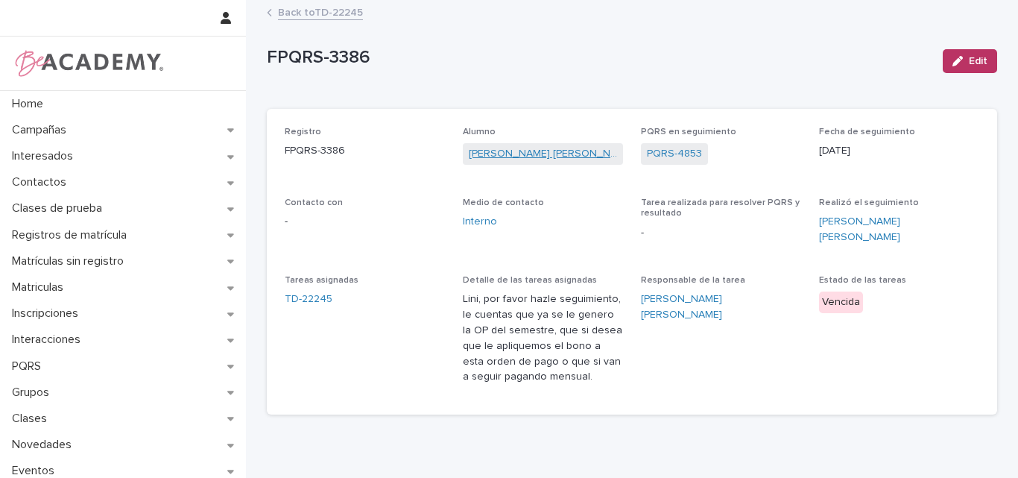
click at [499, 151] on link "[PERSON_NAME] [PERSON_NAME]" at bounding box center [543, 154] width 148 height 16
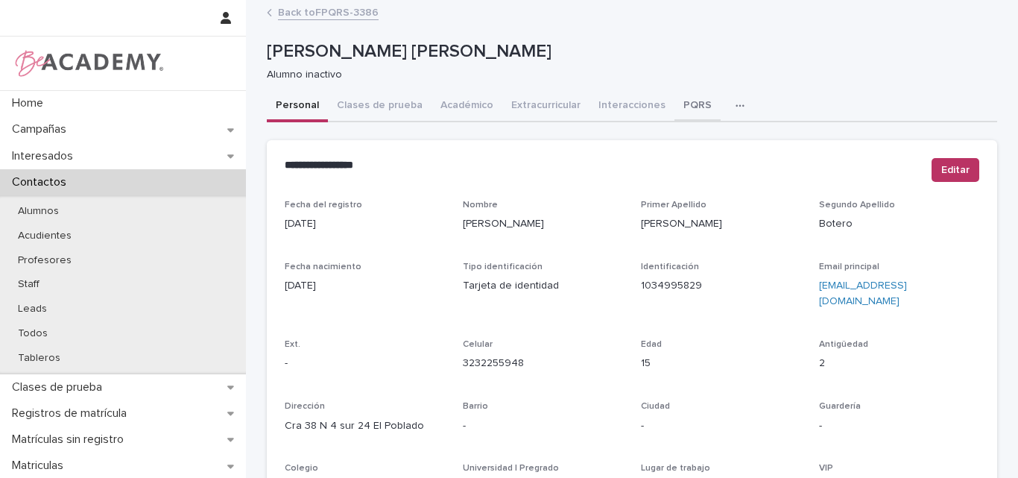
click at [680, 105] on button "PQRS" at bounding box center [697, 106] width 46 height 31
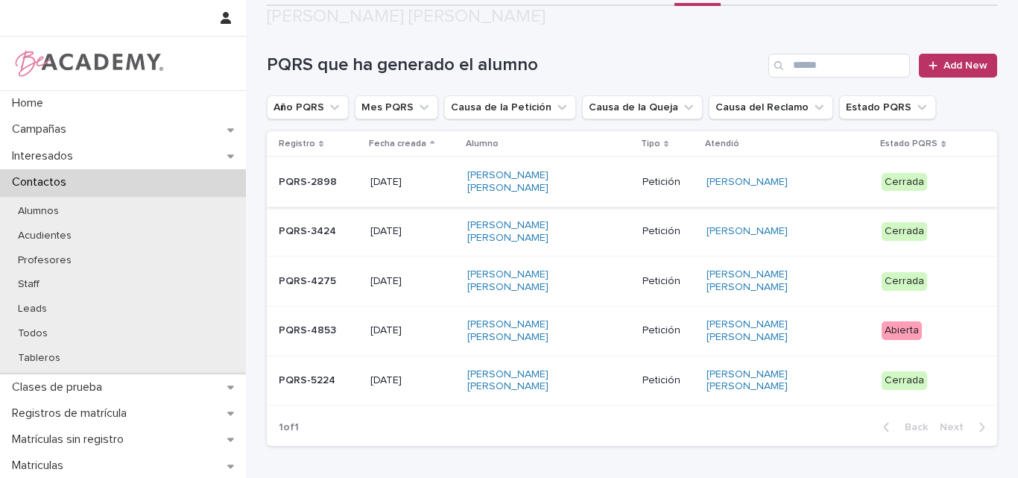
scroll to position [180, 0]
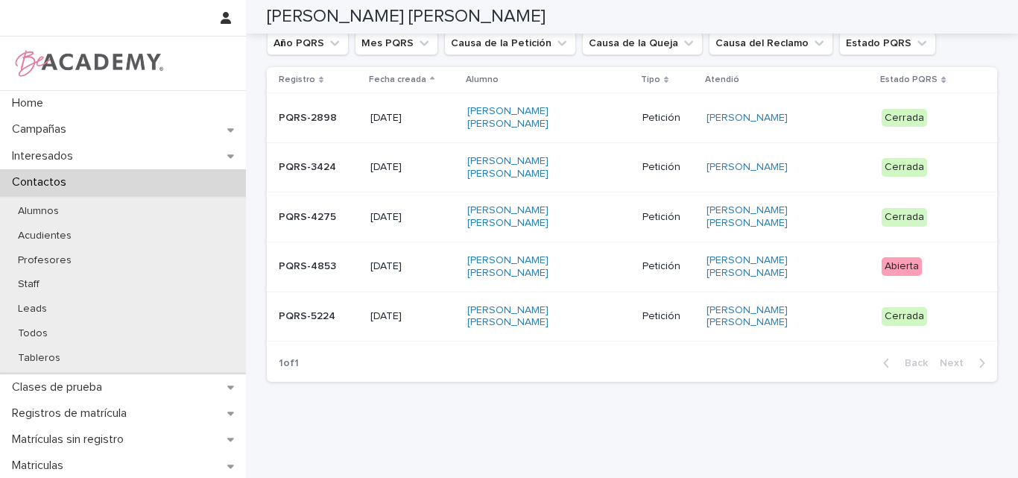
click at [356, 310] on p "PQRS-5224" at bounding box center [319, 316] width 80 height 13
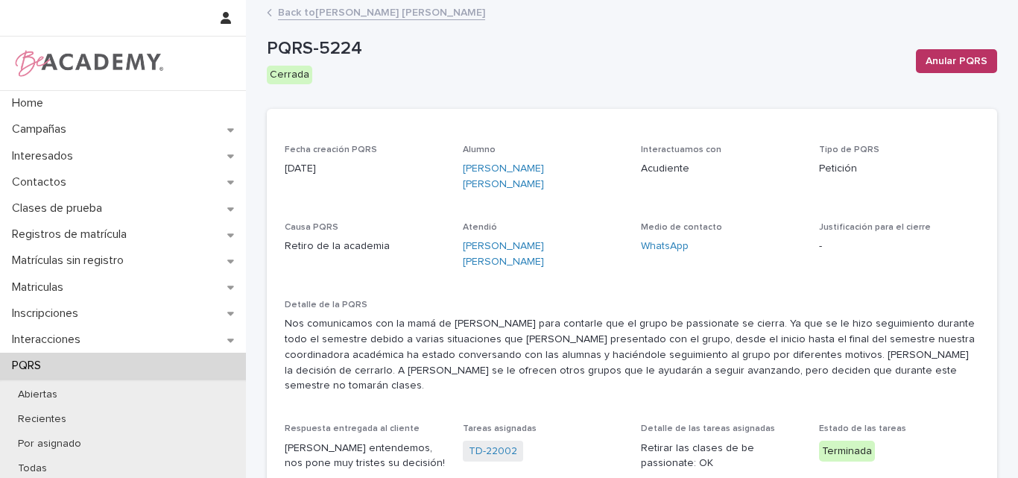
click at [333, 15] on link "Back to [PERSON_NAME] [PERSON_NAME]" at bounding box center [381, 11] width 207 height 17
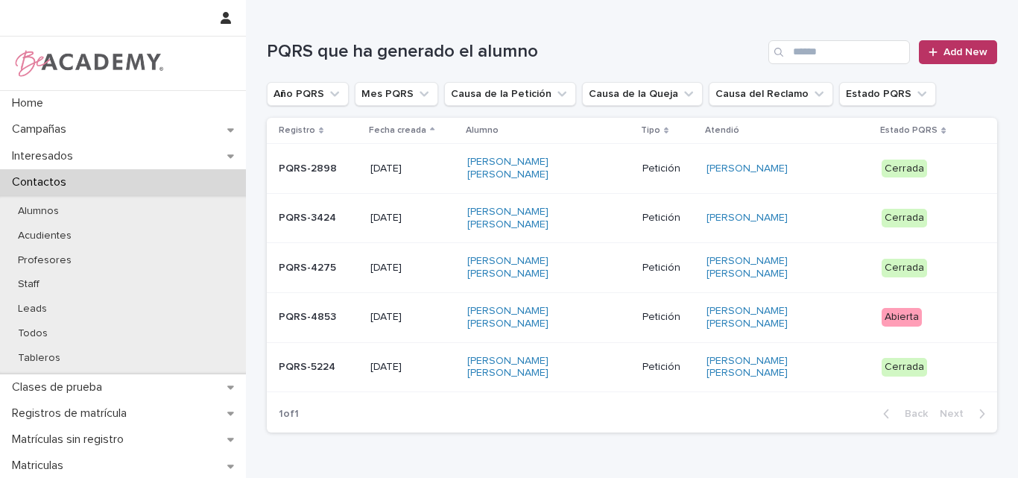
scroll to position [149, 0]
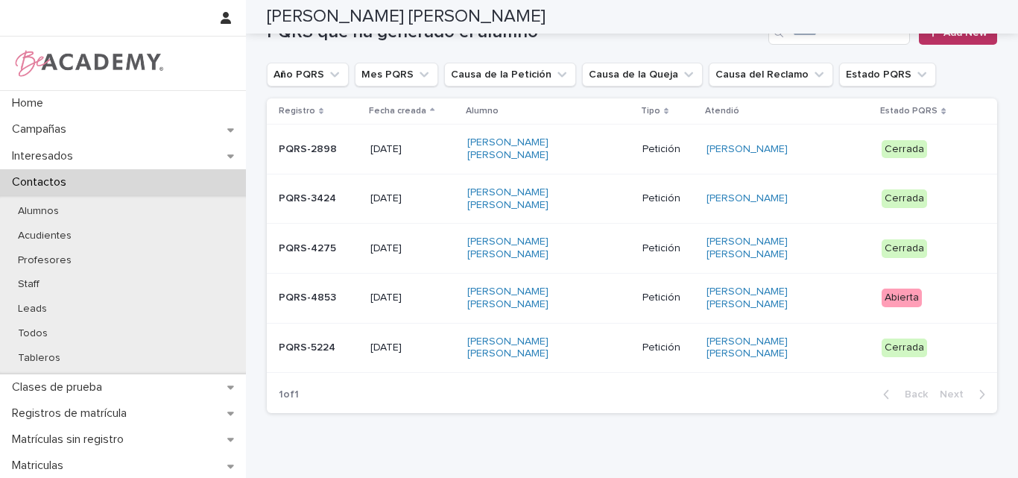
click at [317, 291] on p "PQRS-4853" at bounding box center [319, 297] width 80 height 13
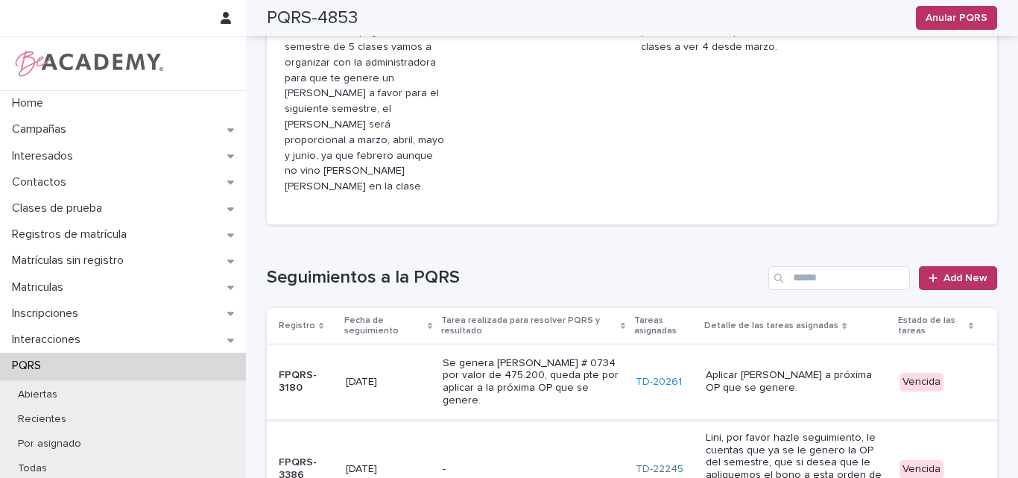
scroll to position [522, 0]
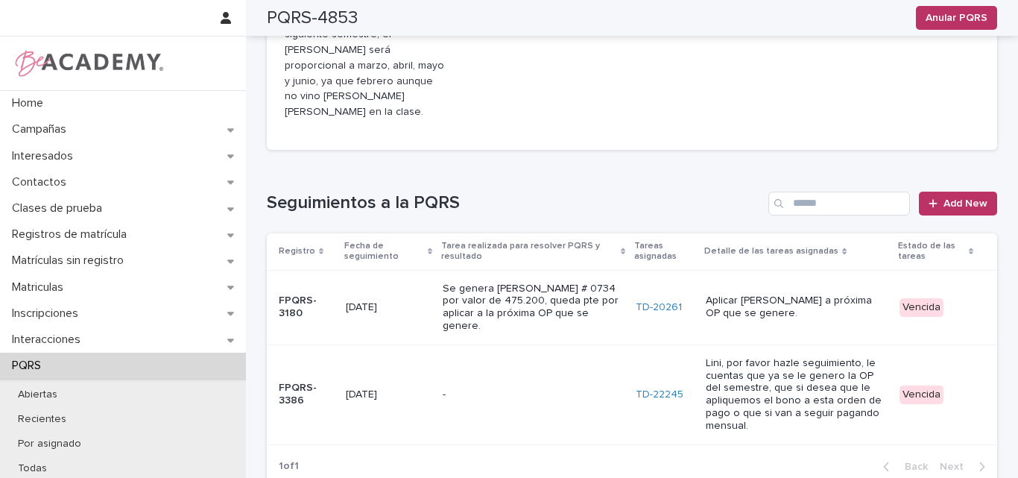
click at [902, 385] on div "Vencida" at bounding box center [921, 394] width 44 height 19
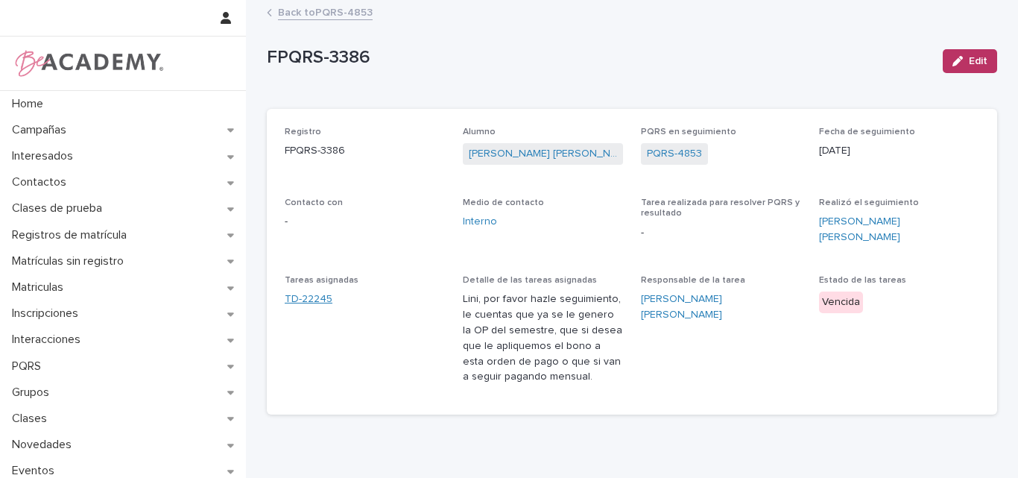
click at [300, 291] on link "TD-22245" at bounding box center [309, 299] width 48 height 16
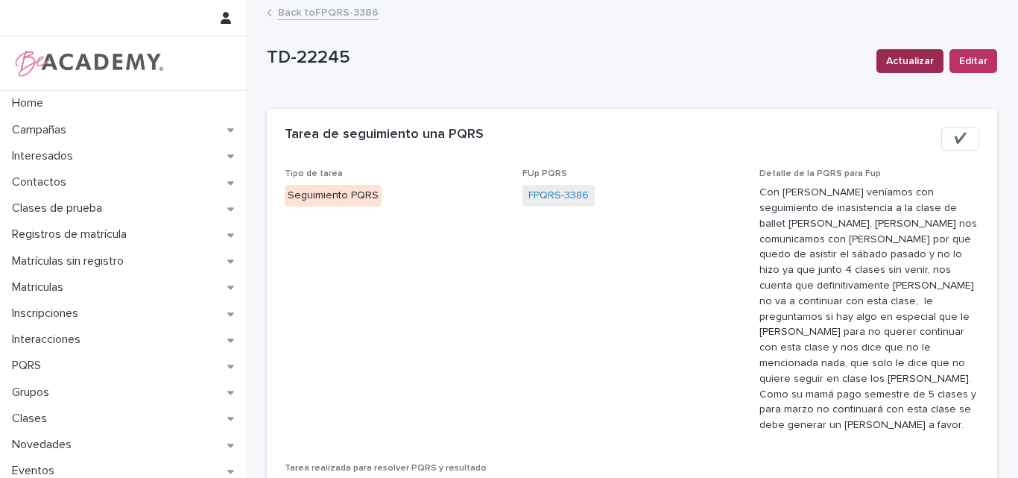
click at [917, 63] on span "Actualizar" at bounding box center [910, 61] width 48 height 15
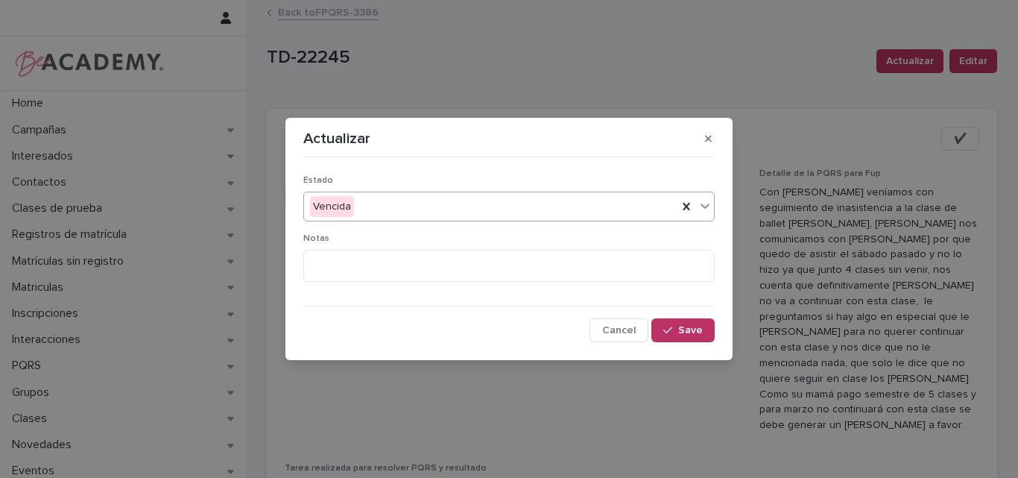
click at [460, 207] on div "Vencida" at bounding box center [490, 206] width 373 height 25
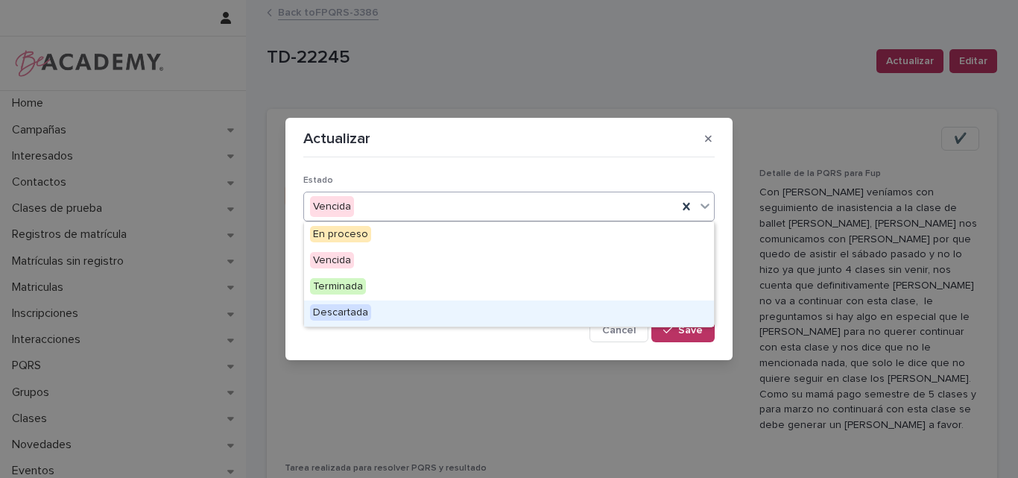
click at [359, 312] on span "Descartada" at bounding box center [340, 312] width 61 height 16
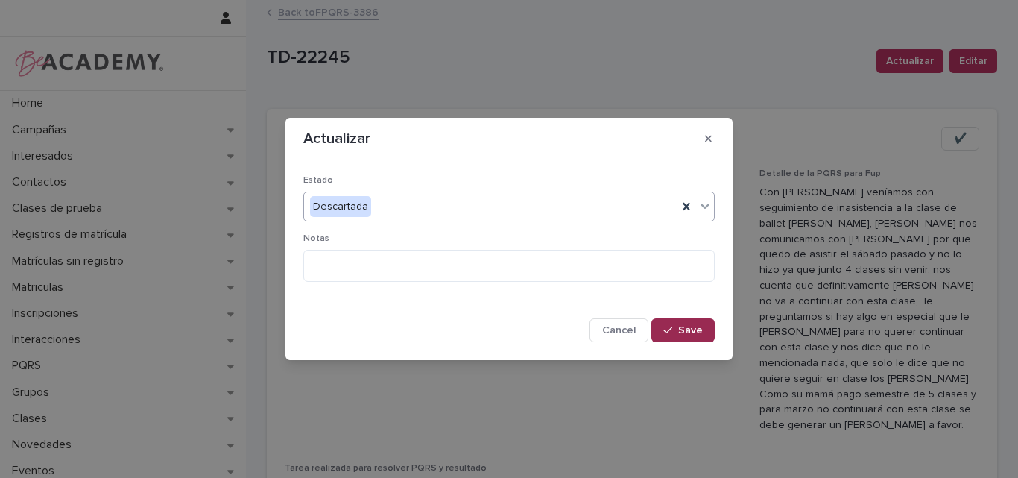
click at [672, 329] on icon "button" at bounding box center [667, 330] width 9 height 7
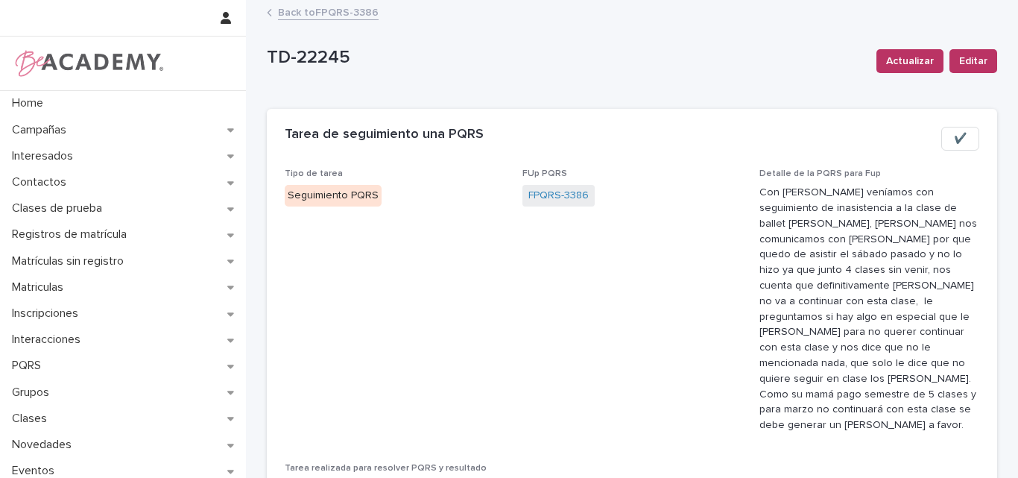
click at [341, 10] on link "Back to FPQRS-3386" at bounding box center [328, 11] width 101 height 17
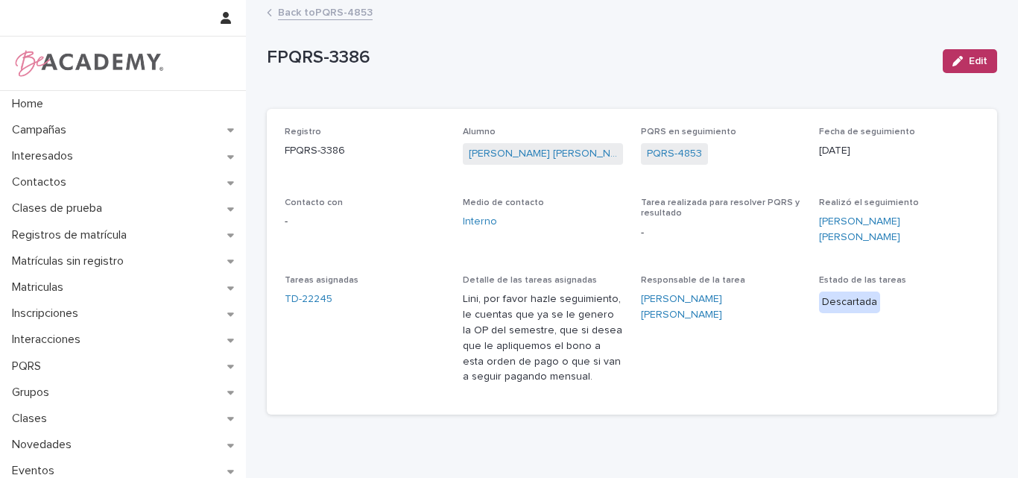
click at [319, 7] on link "Back to PQRS-4853" at bounding box center [325, 11] width 95 height 17
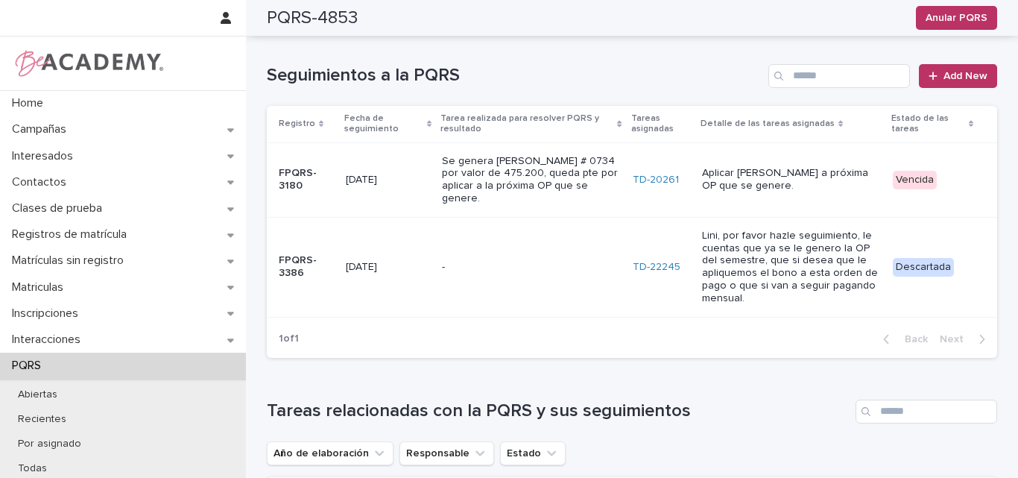
scroll to position [500, 0]
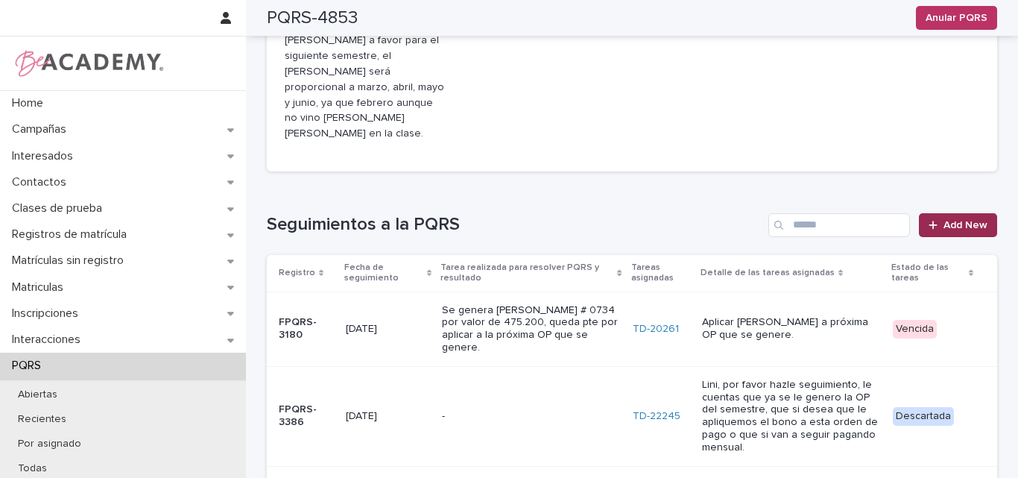
click at [961, 220] on span "Add New" at bounding box center [965, 225] width 44 height 10
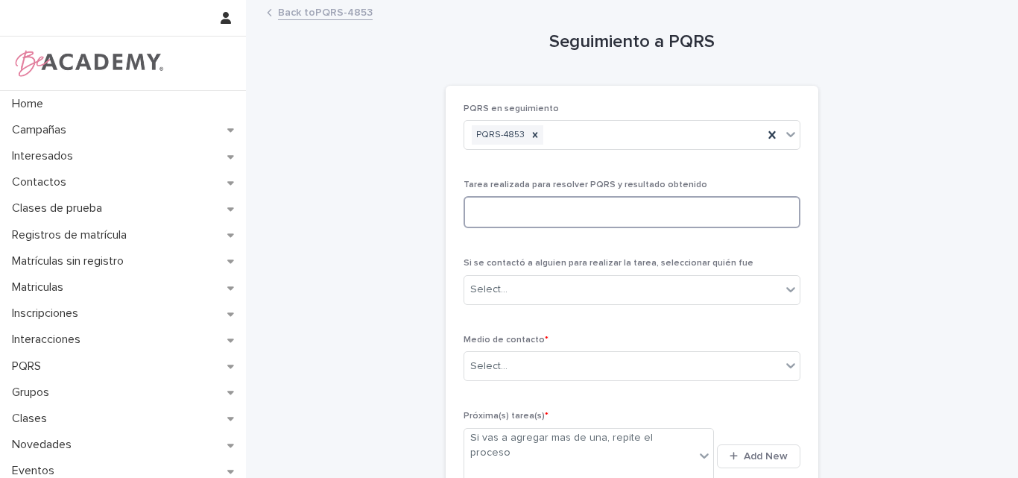
click at [543, 204] on textarea at bounding box center [631, 212] width 337 height 32
click at [756, 215] on textarea "**********" at bounding box center [631, 212] width 337 height 32
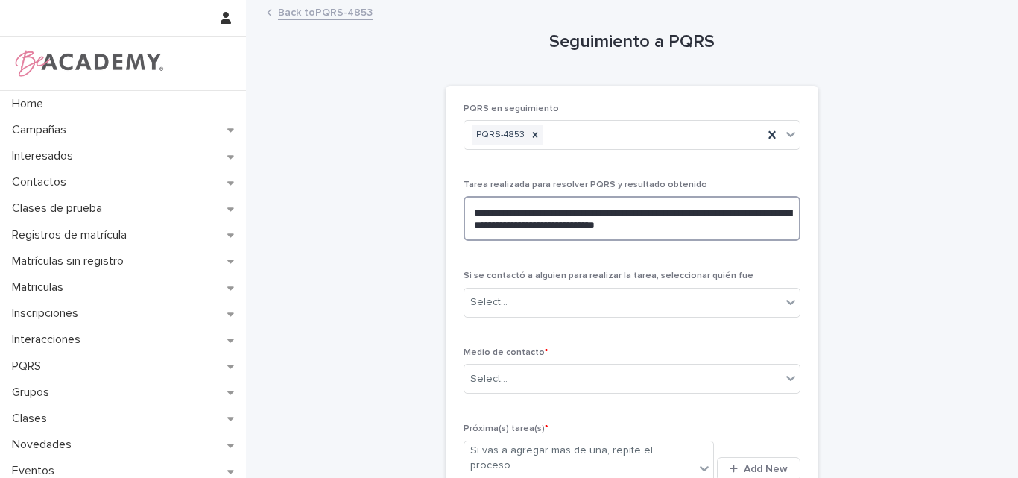
click at [597, 230] on textarea "**********" at bounding box center [631, 218] width 337 height 45
click at [716, 227] on textarea "**********" at bounding box center [631, 218] width 337 height 45
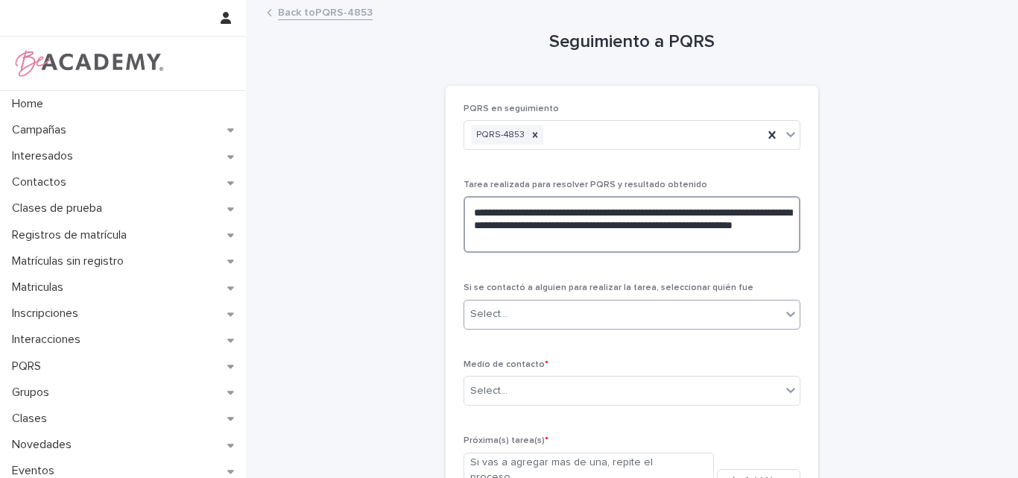
type textarea "**********"
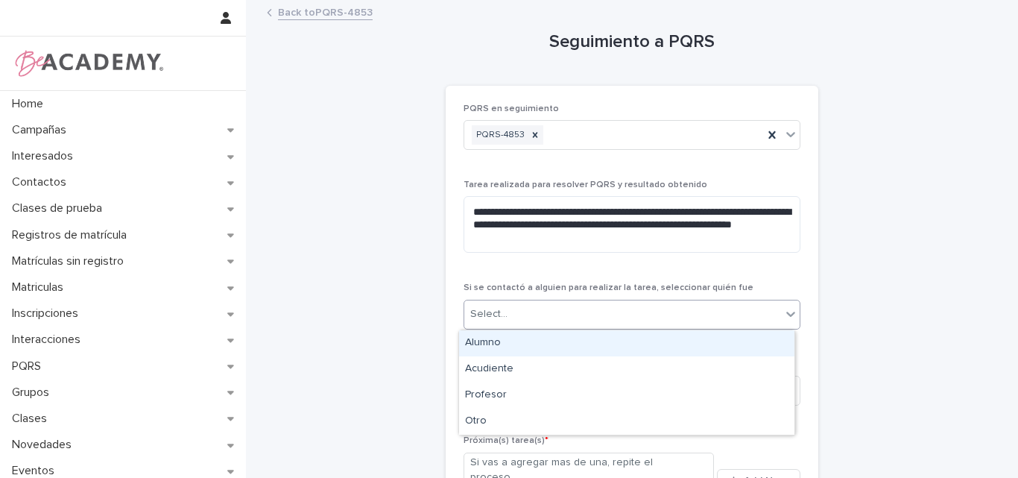
click at [697, 310] on div "Select..." at bounding box center [622, 314] width 317 height 25
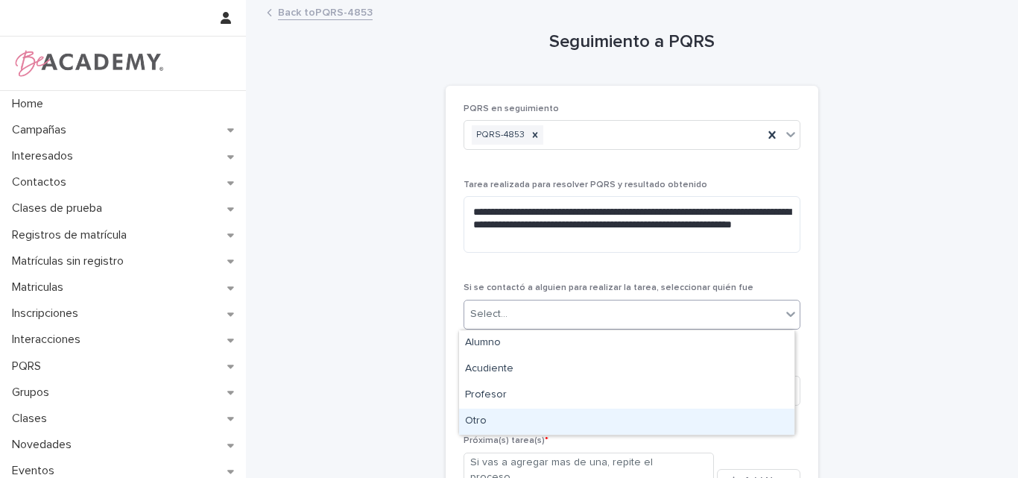
click at [493, 421] on div "Otro" at bounding box center [626, 421] width 335 height 26
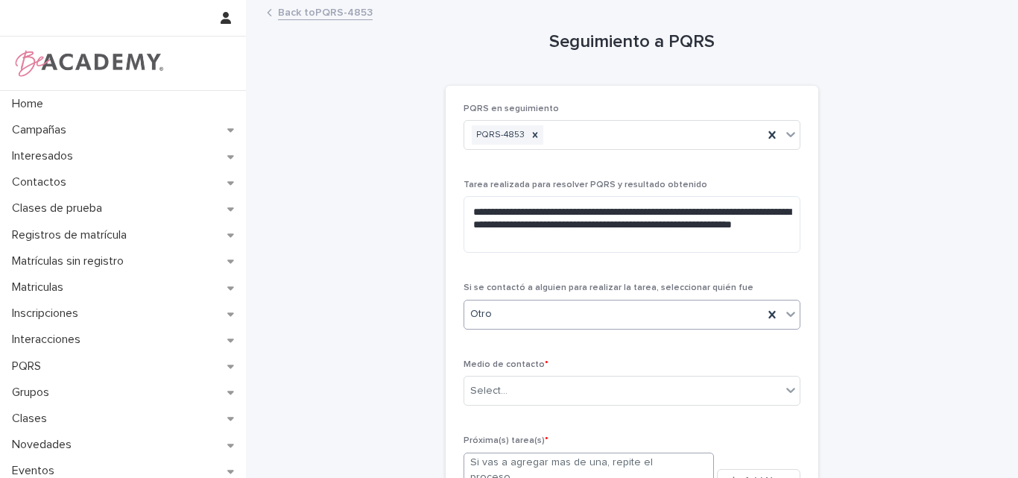
scroll to position [149, 0]
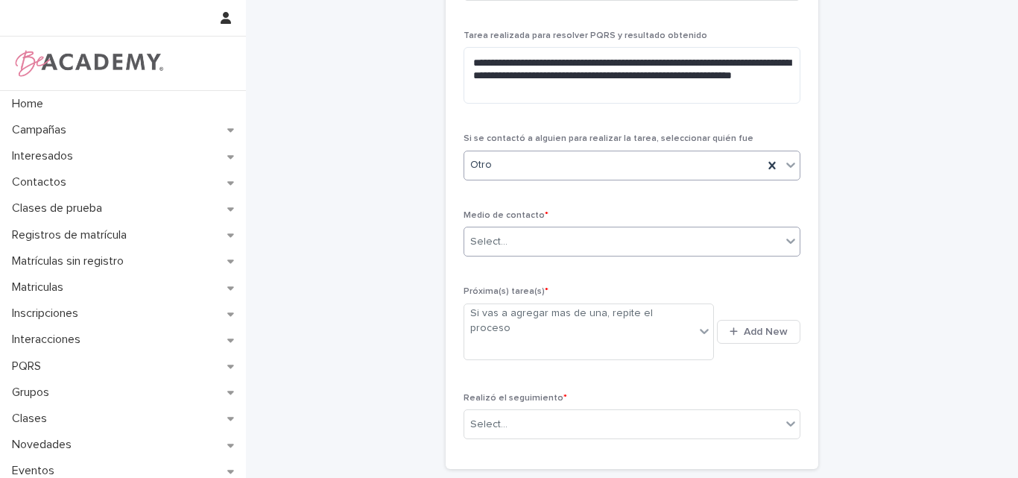
click at [525, 245] on div "Select..." at bounding box center [622, 241] width 317 height 25
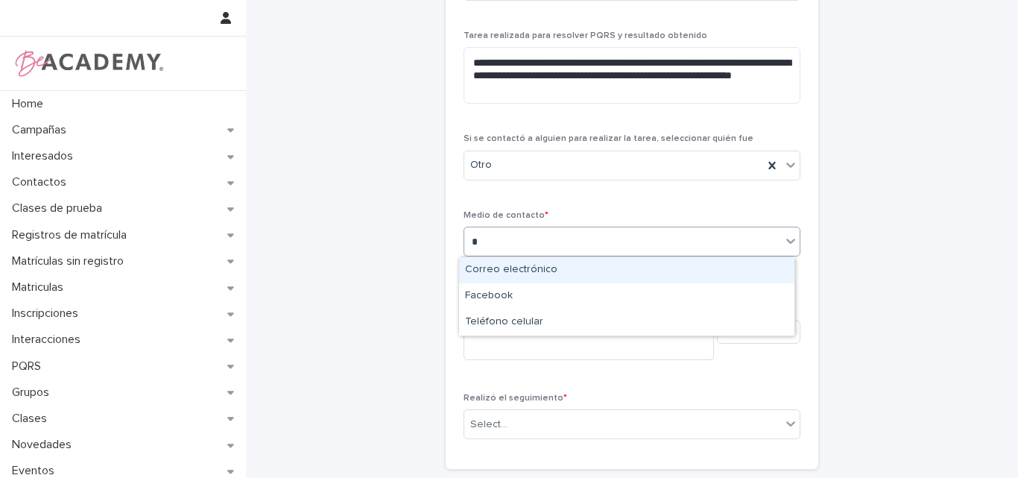
type input "**"
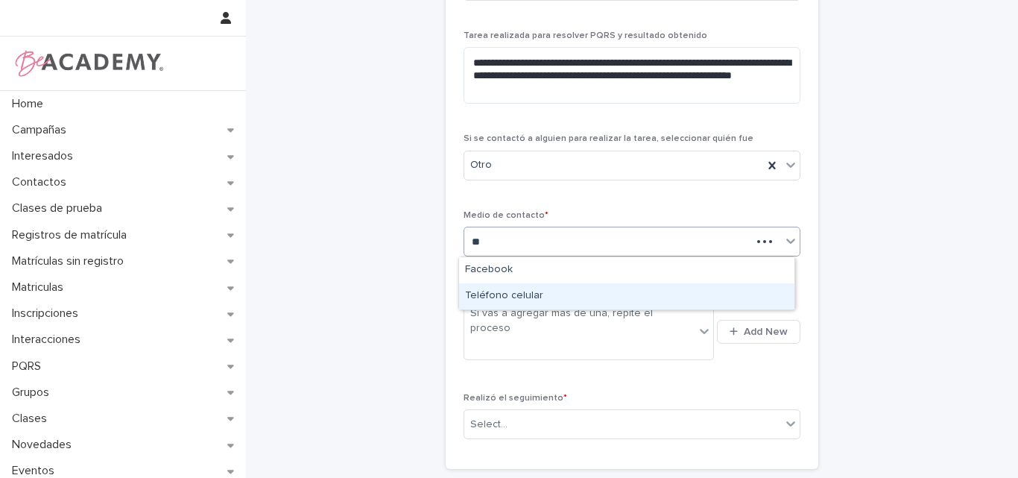
click at [527, 301] on div "Teléfono celular" at bounding box center [626, 296] width 335 height 26
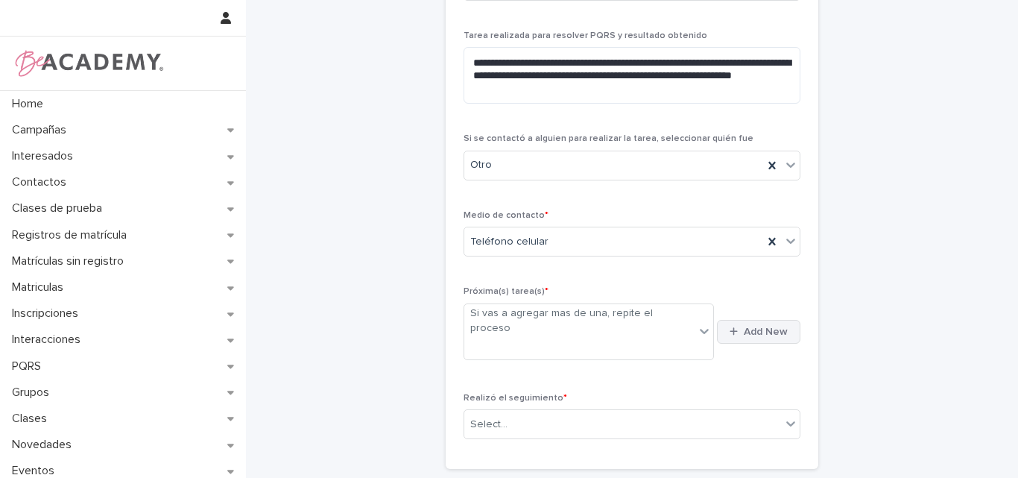
click at [747, 326] on span "Add New" at bounding box center [766, 331] width 44 height 10
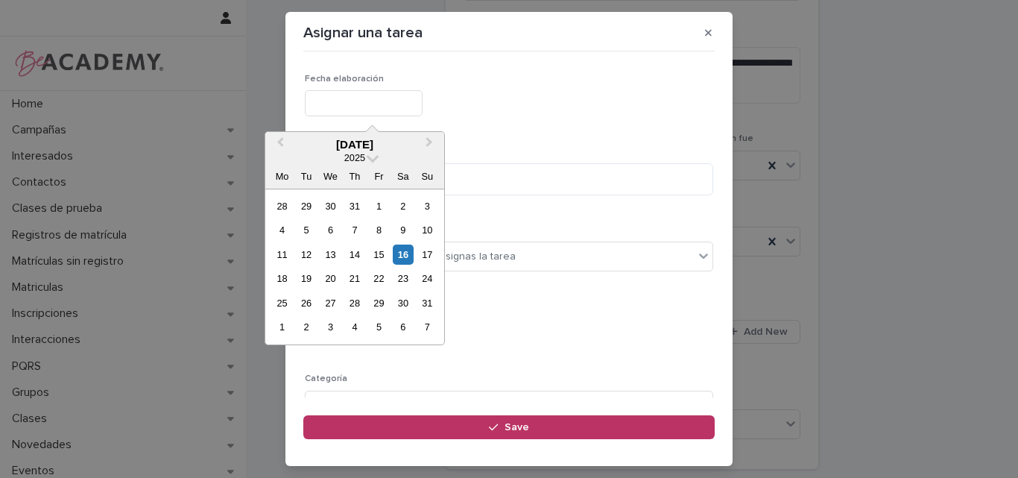
click at [406, 108] on input "text" at bounding box center [364, 103] width 118 height 26
type input "**********"
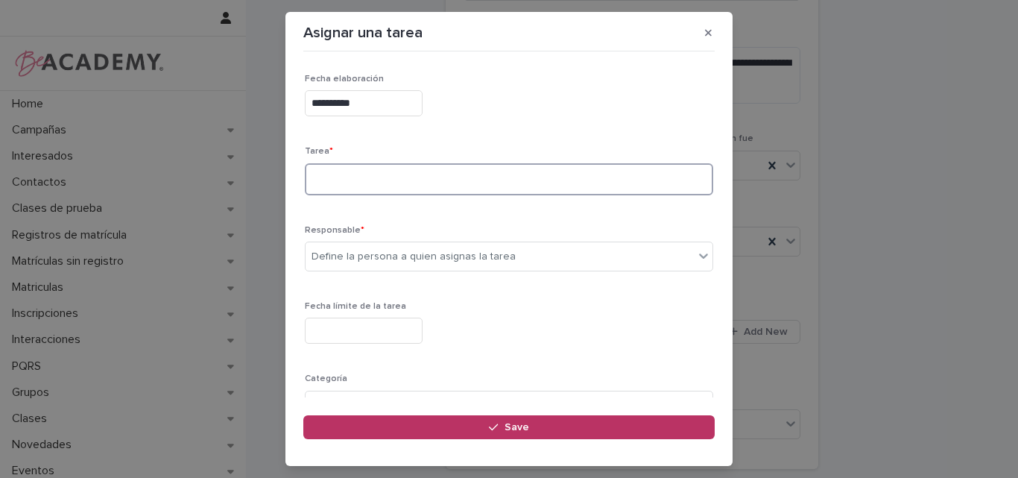
click at [381, 187] on textarea at bounding box center [509, 179] width 408 height 32
type textarea "*"
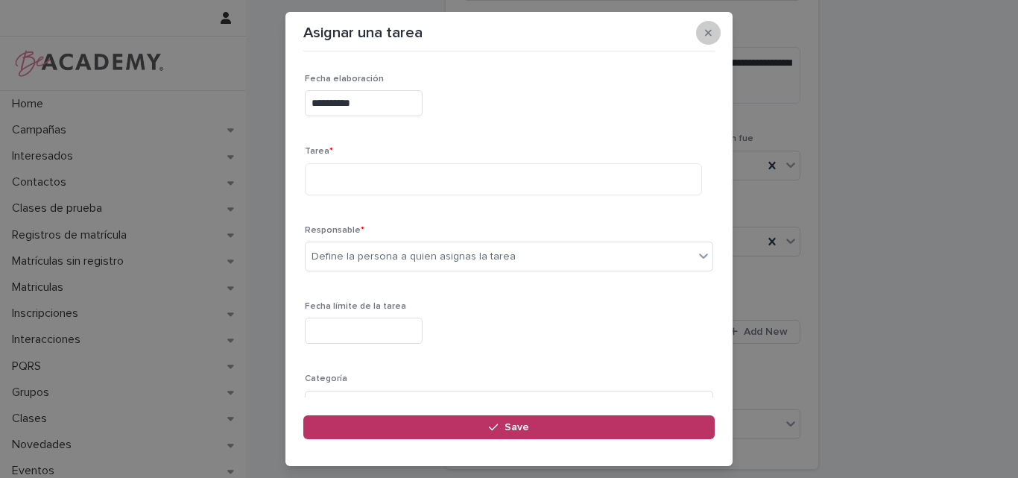
click at [712, 31] on button "button" at bounding box center [708, 33] width 25 height 24
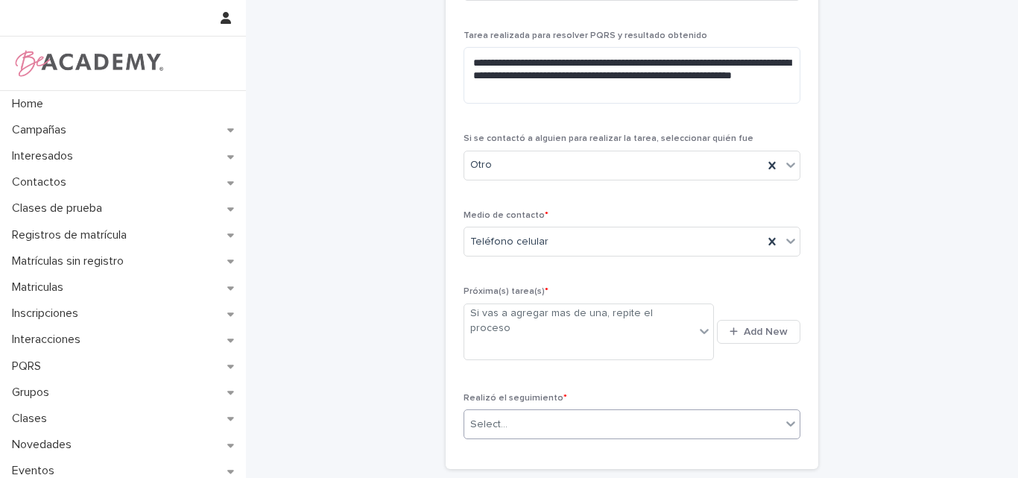
click at [558, 412] on div "Select..." at bounding box center [622, 424] width 317 height 25
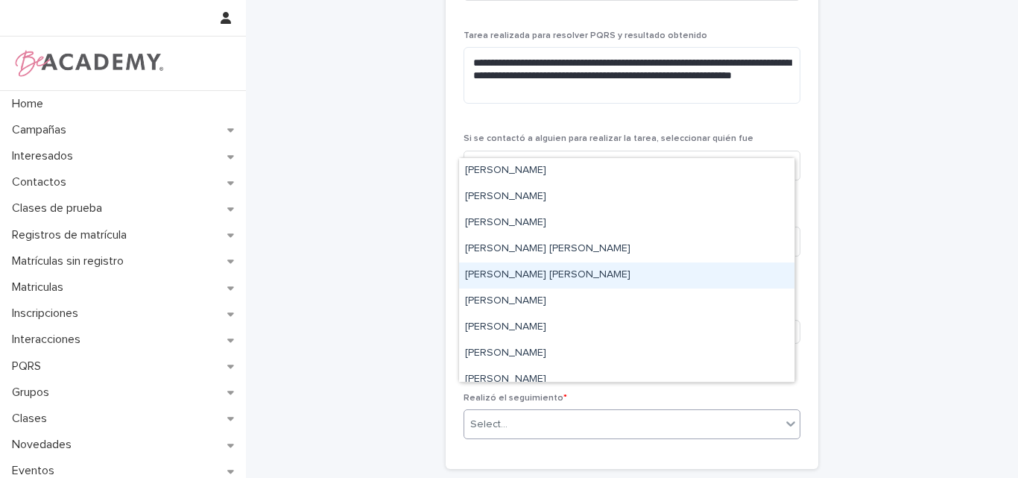
click at [510, 279] on div "[PERSON_NAME] [PERSON_NAME]" at bounding box center [626, 275] width 335 height 26
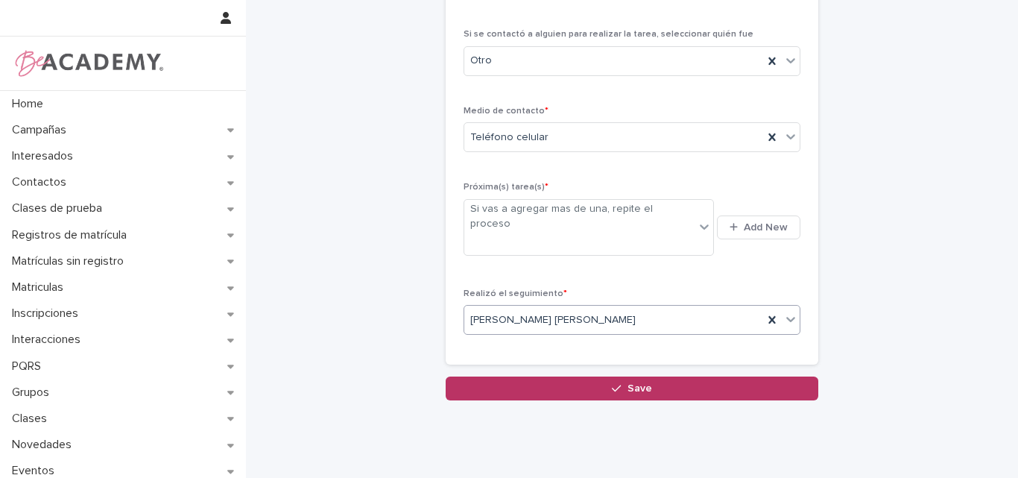
scroll to position [266, 0]
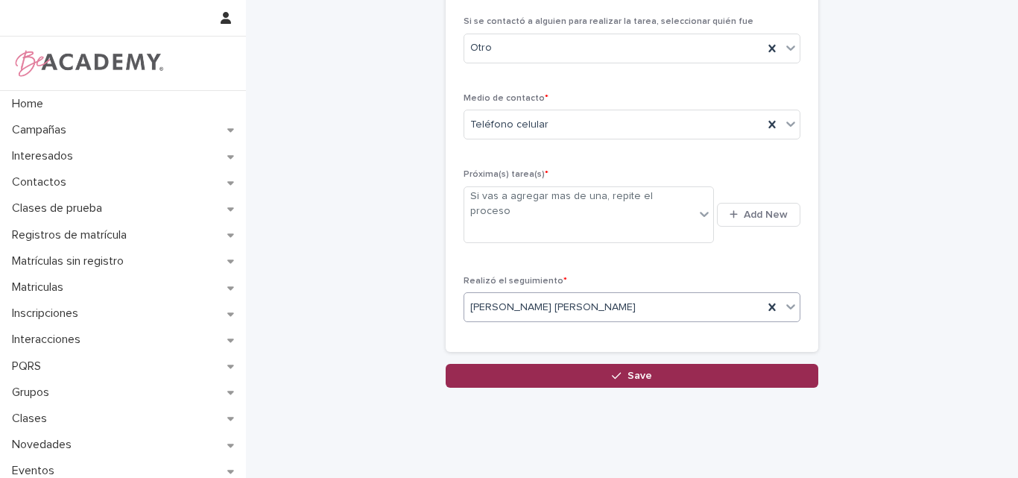
click at [615, 370] on icon "button" at bounding box center [616, 375] width 9 height 10
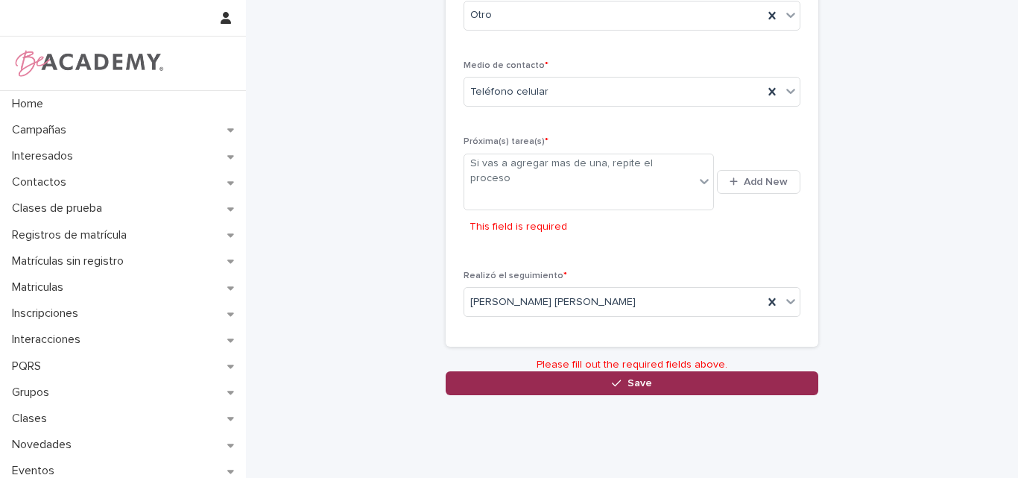
scroll to position [305, 0]
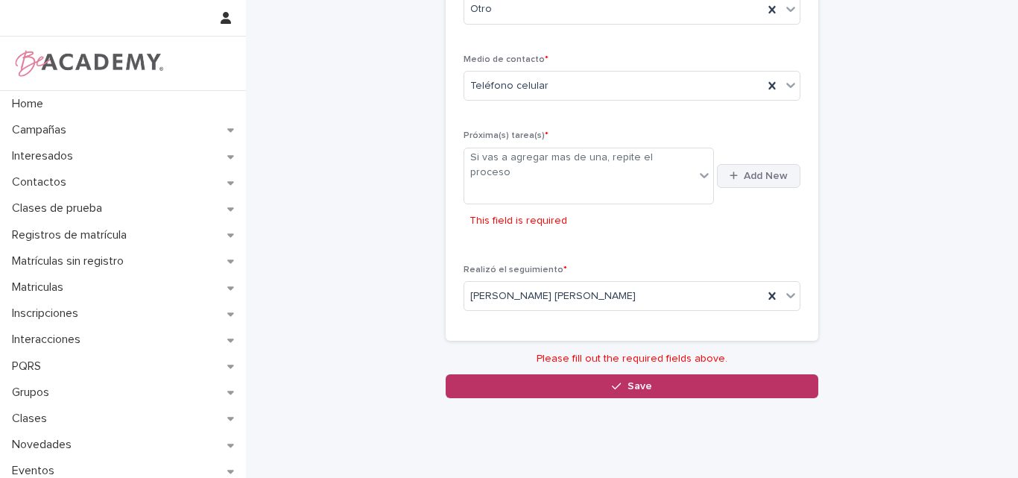
click at [738, 164] on button "Add New" at bounding box center [758, 176] width 83 height 24
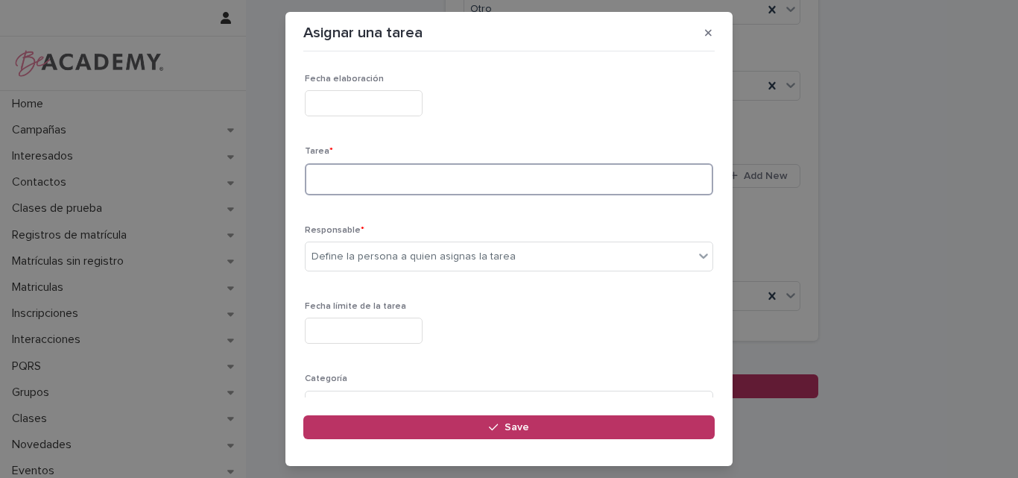
click at [343, 179] on textarea at bounding box center [509, 179] width 408 height 32
type textarea "**********"
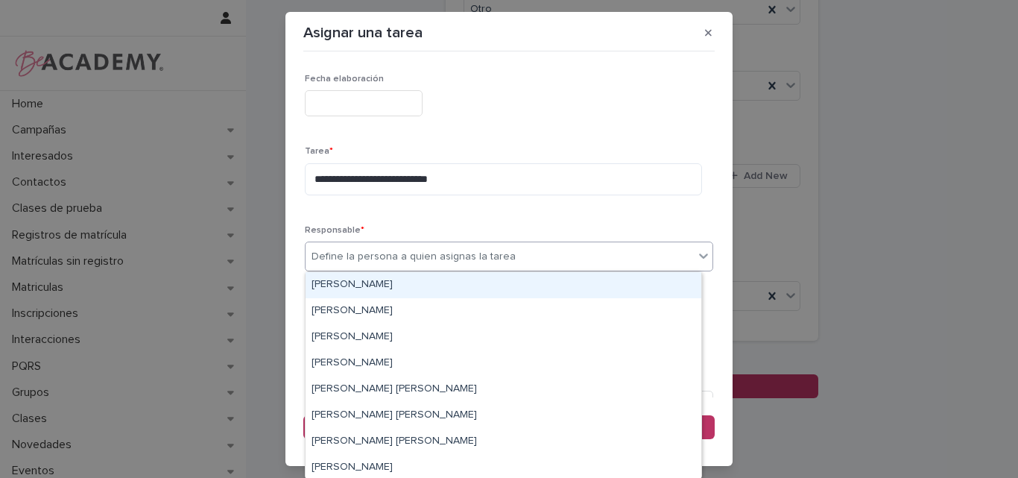
click at [359, 258] on div "Define la persona a quien asignas la tarea" at bounding box center [413, 257] width 204 height 16
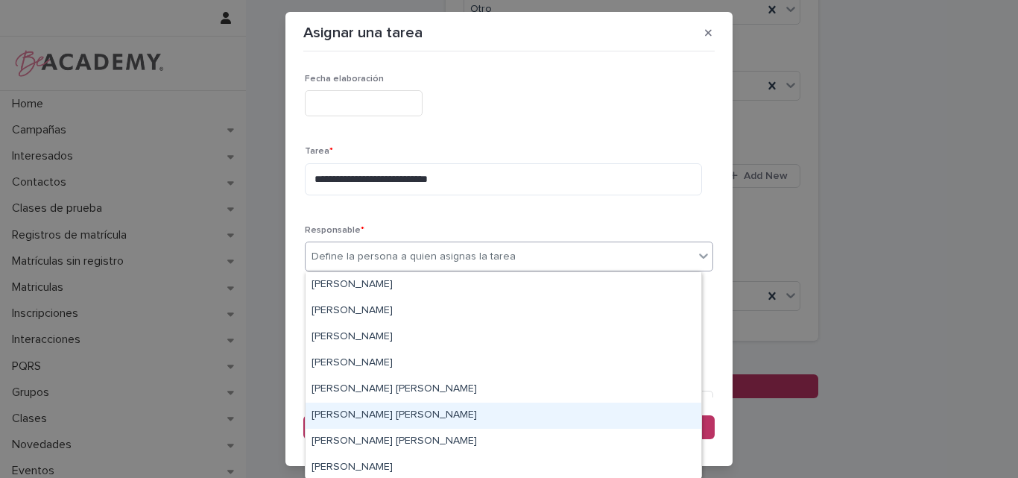
click at [370, 410] on div "[PERSON_NAME] [PERSON_NAME]" at bounding box center [504, 415] width 396 height 26
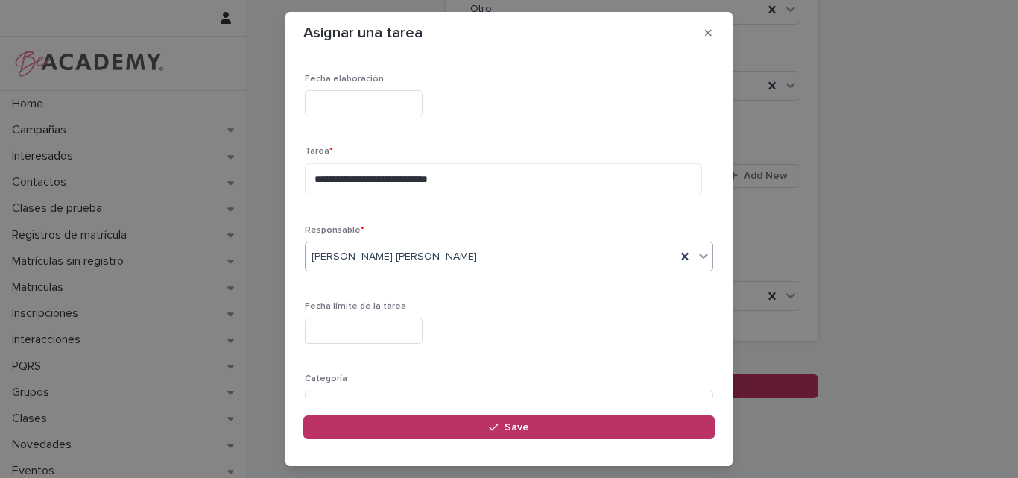
click at [398, 320] on input "text" at bounding box center [364, 330] width 118 height 26
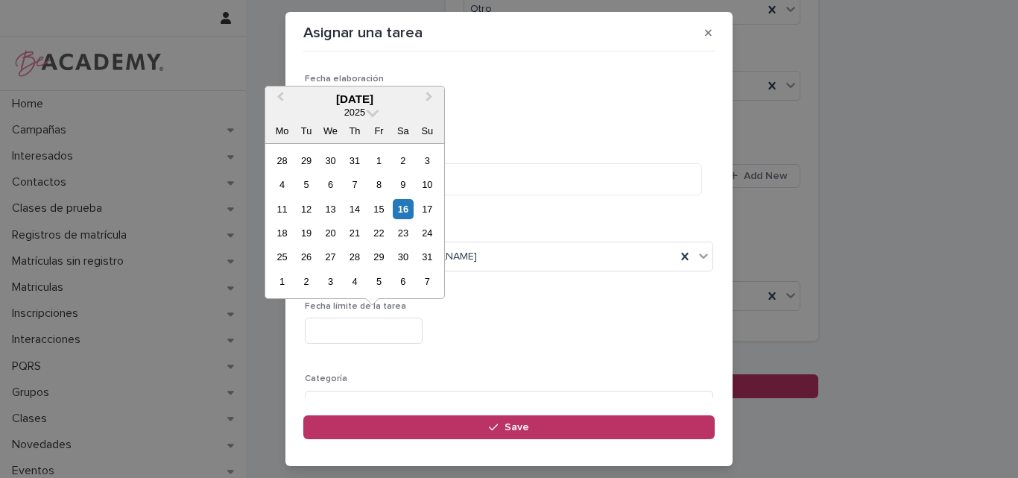
type input "**********"
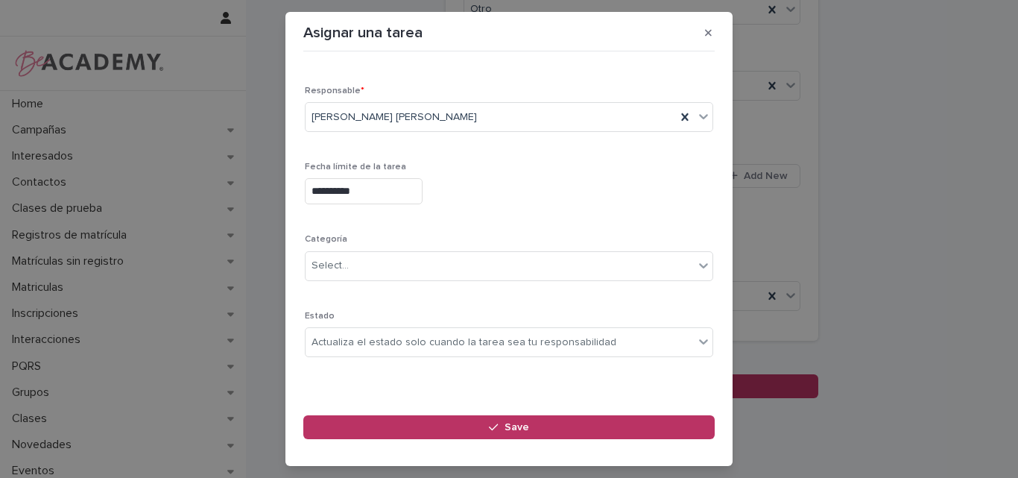
scroll to position [145, 0]
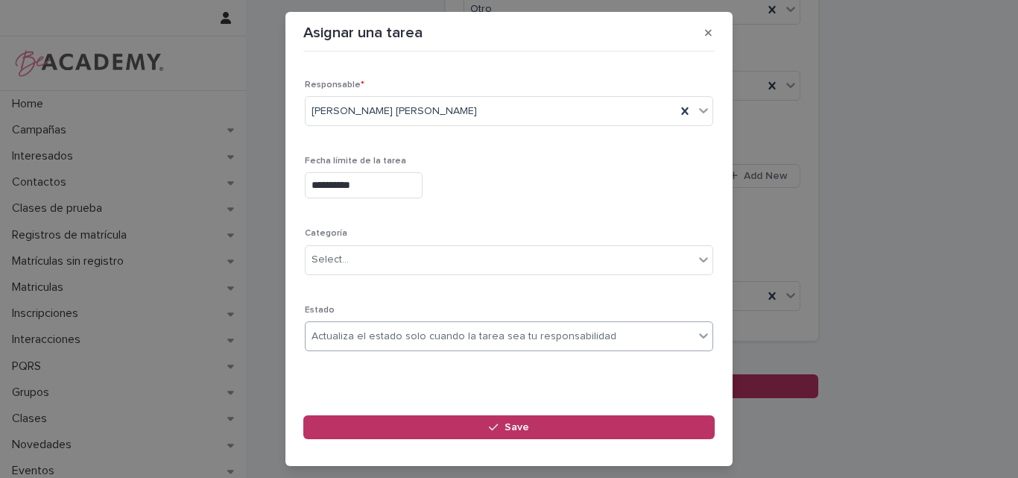
click at [386, 329] on div "Actualiza el estado solo cuando la tarea sea tu responsabilidad" at bounding box center [463, 337] width 305 height 16
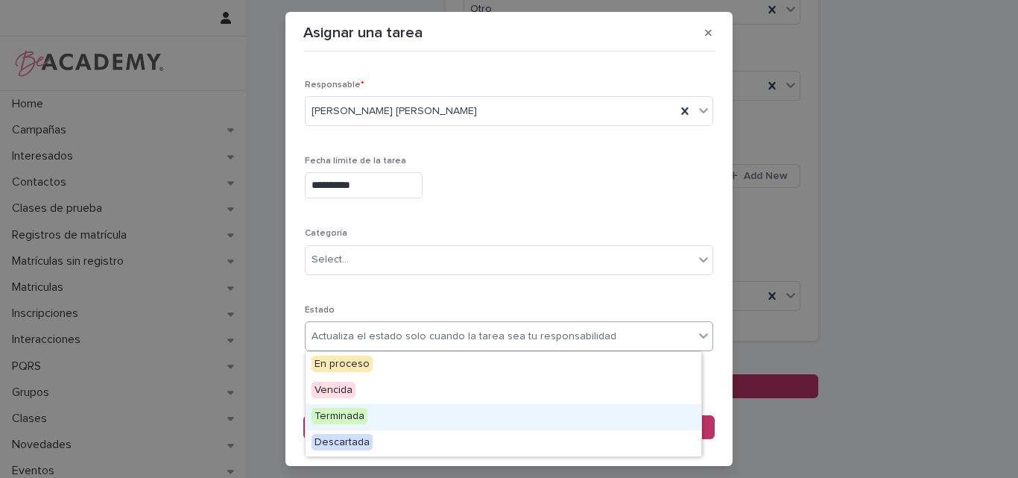
click at [370, 417] on div "Terminada" at bounding box center [504, 417] width 396 height 26
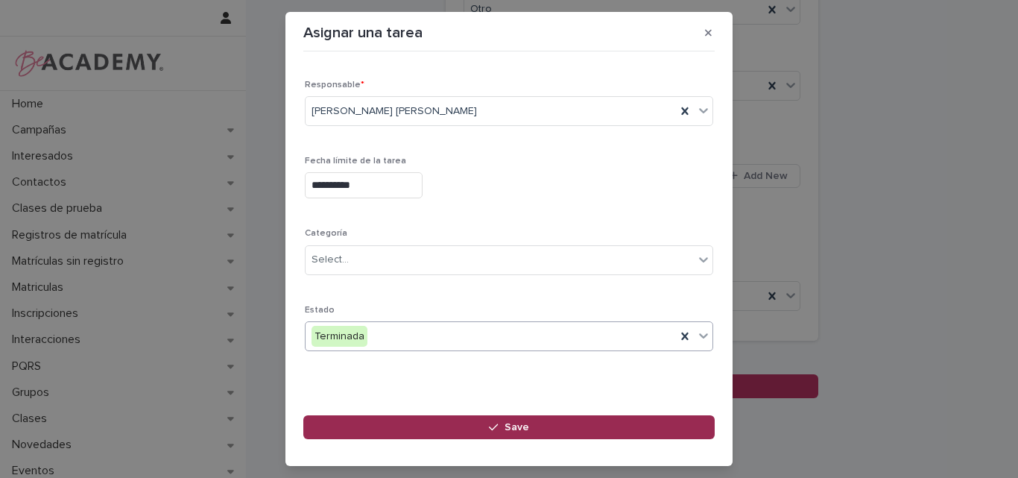
click at [509, 427] on span "Save" at bounding box center [516, 427] width 25 height 10
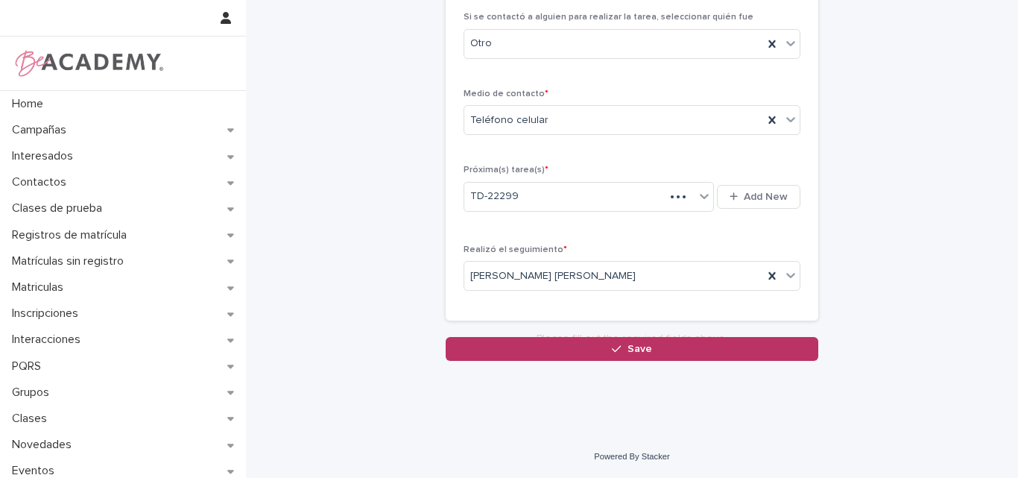
scroll to position [266, 0]
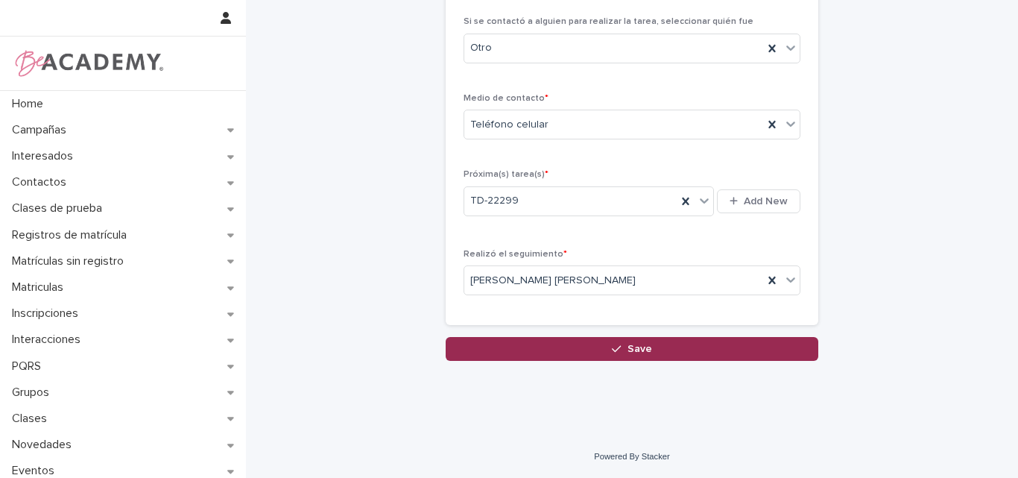
click at [605, 347] on button "Save" at bounding box center [632, 349] width 373 height 24
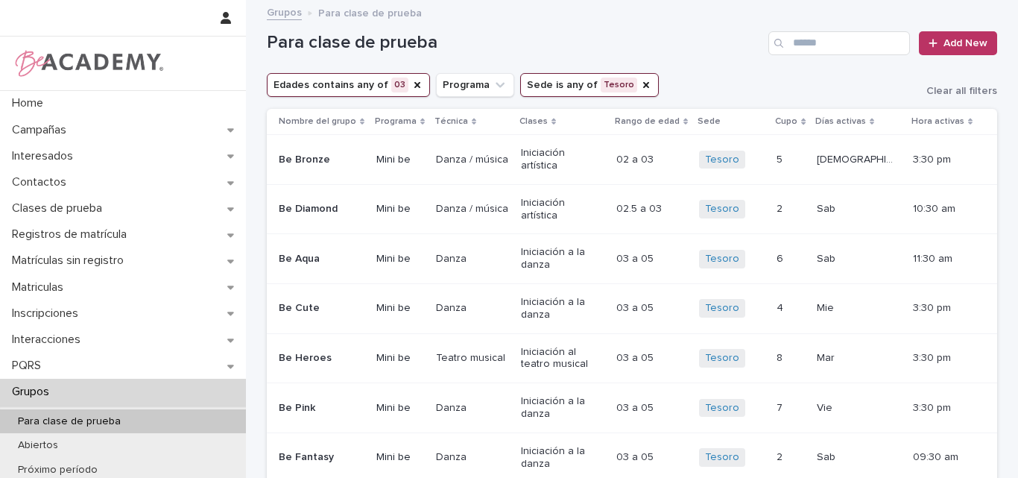
scroll to position [61, 0]
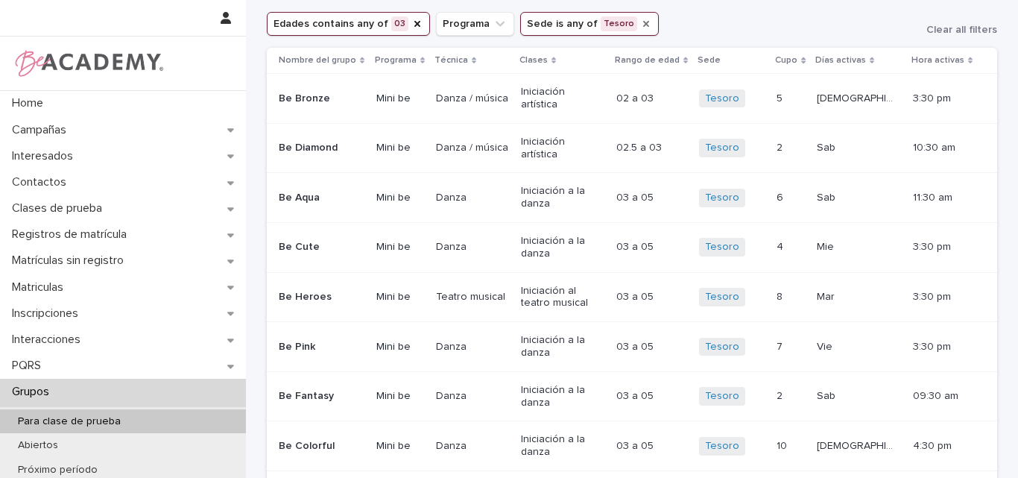
click at [640, 19] on icon "Sede" at bounding box center [646, 24] width 12 height 12
click at [556, 23] on icon "Sede" at bounding box center [563, 23] width 15 height 15
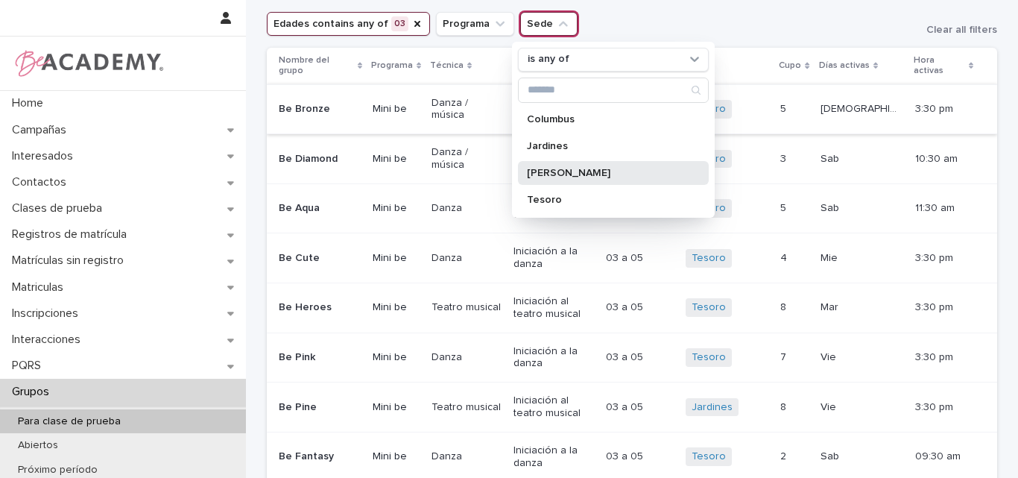
drag, startPoint x: 551, startPoint y: 171, endPoint x: 491, endPoint y: 84, distance: 106.0
click at [551, 171] on p "[PERSON_NAME]" at bounding box center [606, 173] width 158 height 10
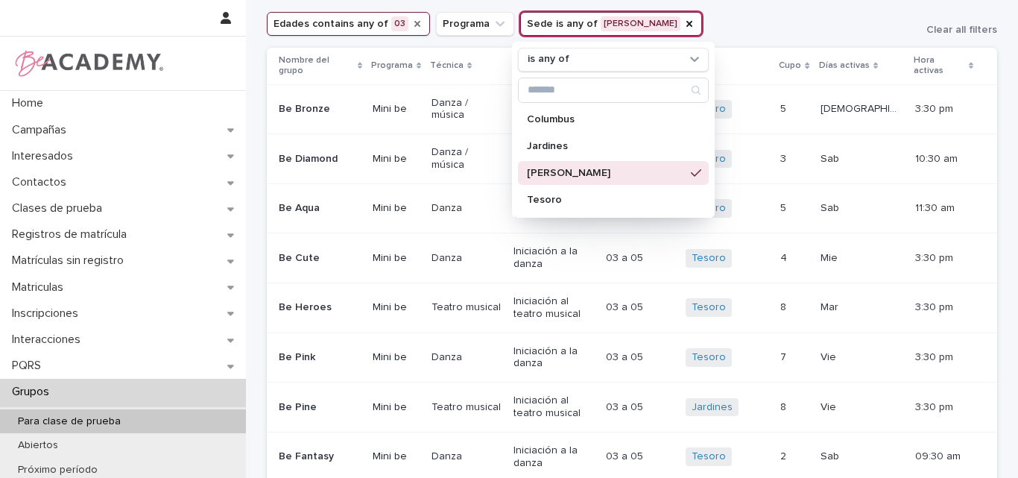
click at [402, 22] on div "Home Campañas Interesados Contactos Clases de prueba Registros de matrícula Mat…" at bounding box center [632, 419] width 772 height 960
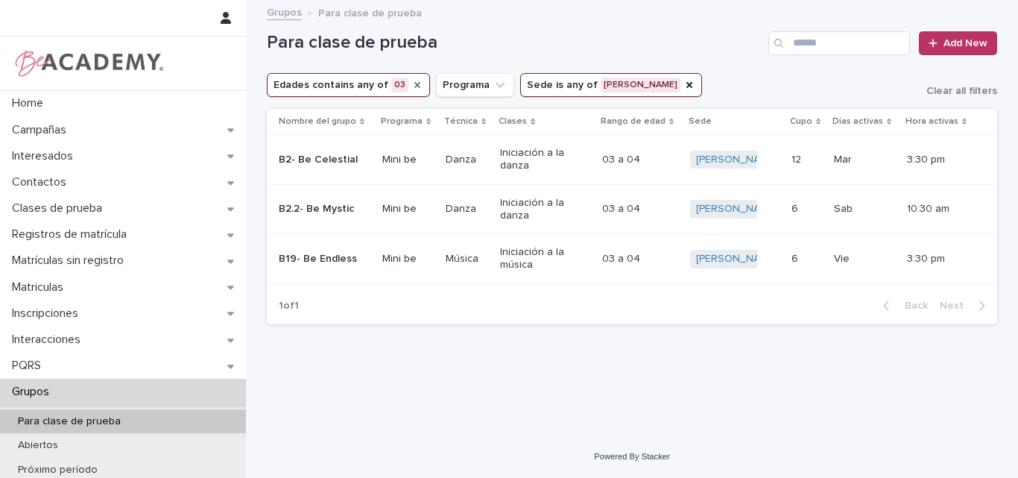
click at [414, 84] on icon "Edades" at bounding box center [417, 85] width 6 height 6
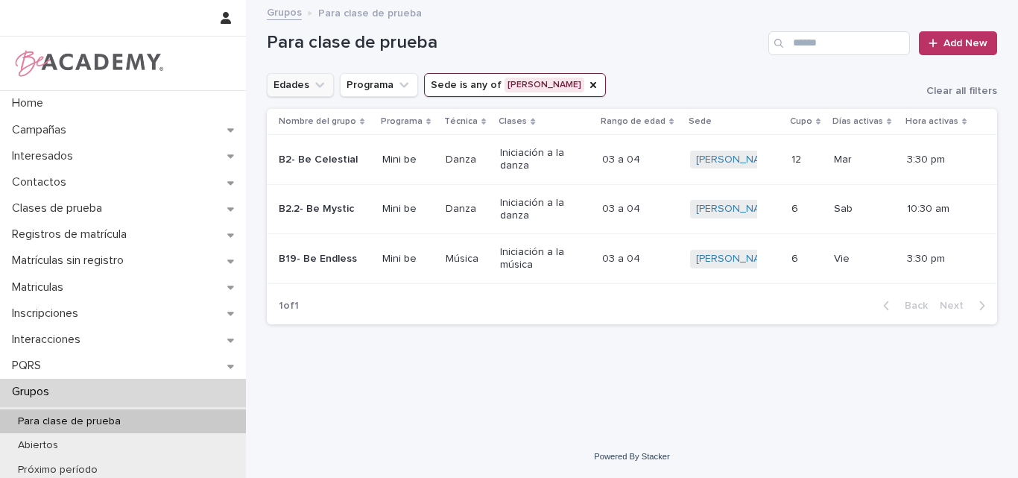
drag, startPoint x: 311, startPoint y: 83, endPoint x: 337, endPoint y: 96, distance: 28.7
click at [312, 83] on icon "Edades" at bounding box center [319, 84] width 15 height 15
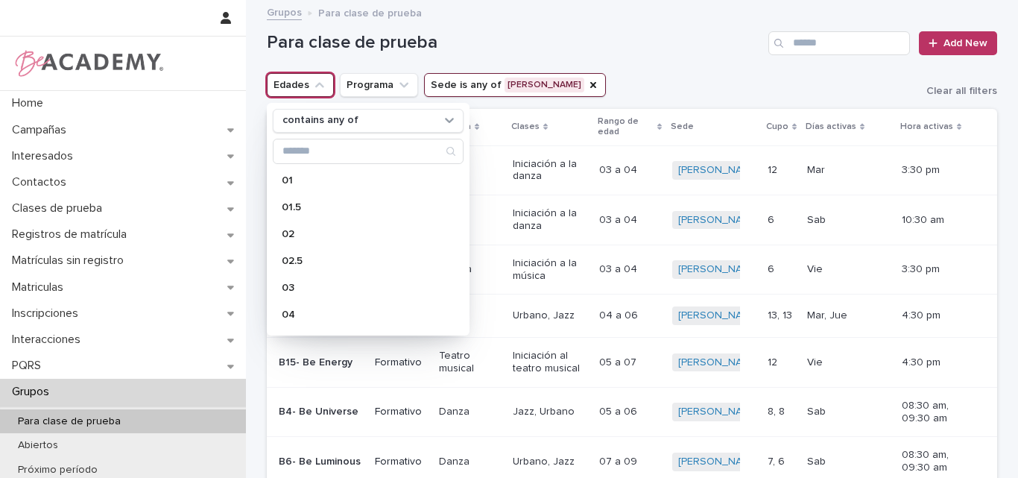
scroll to position [75, 0]
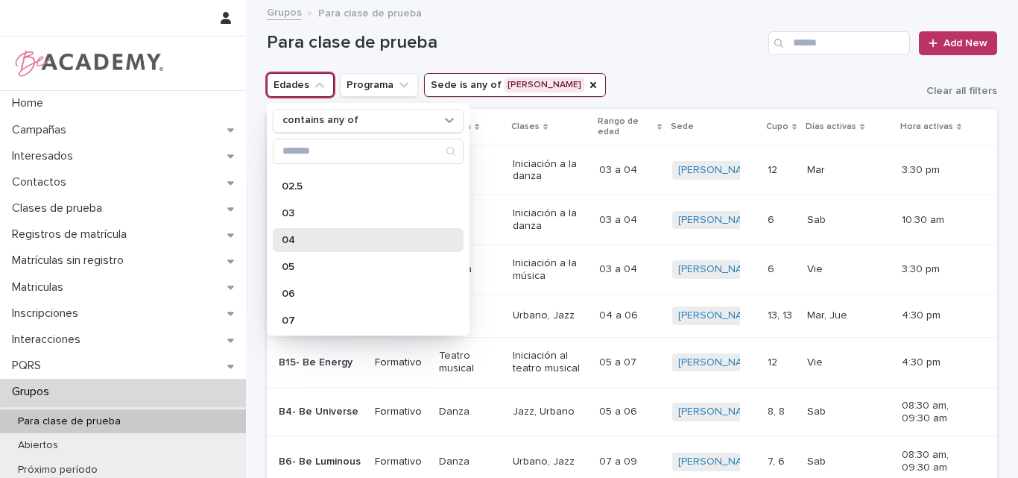
click at [297, 238] on p "04" at bounding box center [361, 240] width 158 height 10
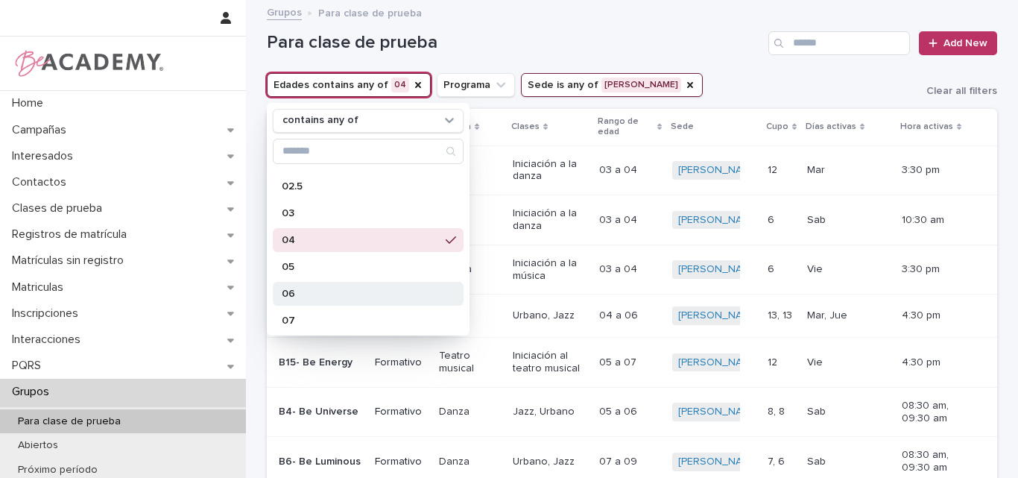
click at [297, 292] on p "06" at bounding box center [361, 293] width 158 height 10
click at [639, 33] on h1 "Para clase de prueba" at bounding box center [515, 43] width 496 height 22
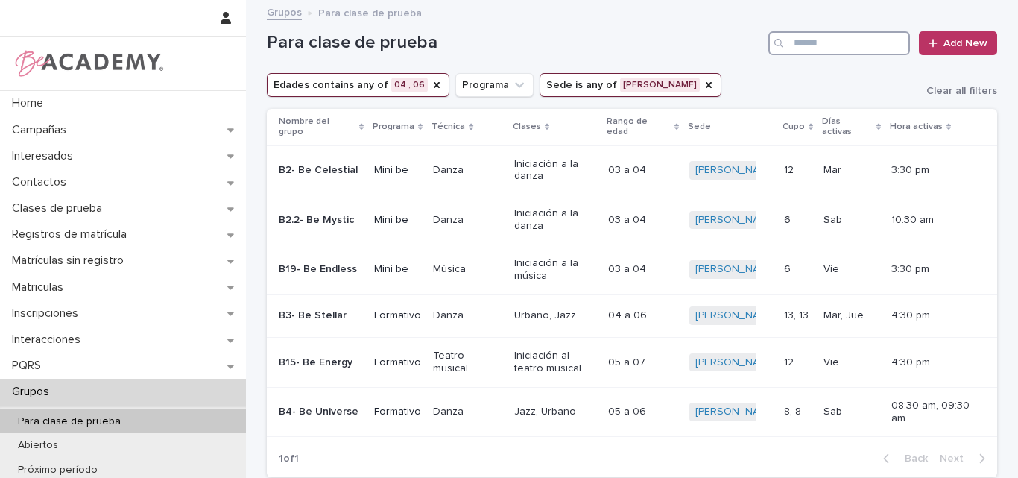
click at [829, 36] on input "Search" at bounding box center [839, 43] width 142 height 24
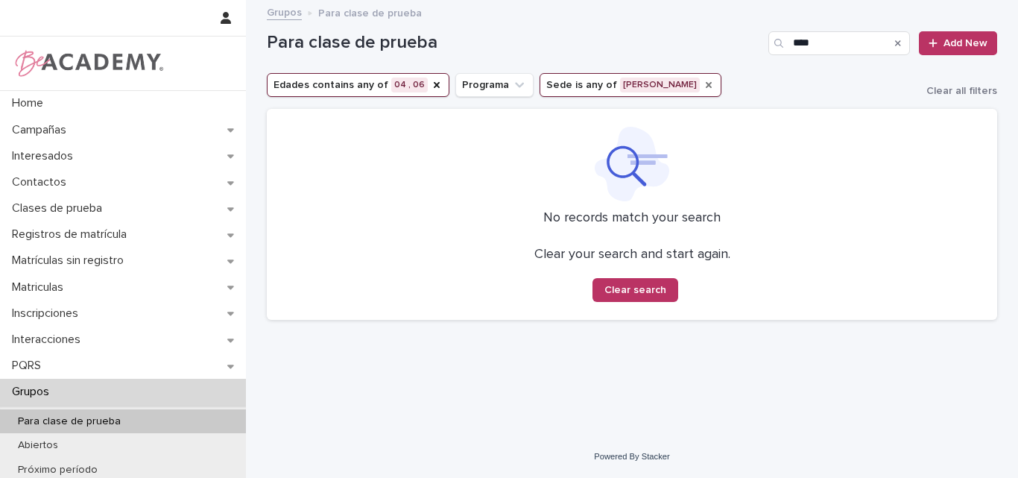
click at [703, 82] on icon "Sede" at bounding box center [709, 85] width 12 height 12
click at [434, 83] on icon "Edades" at bounding box center [437, 85] width 6 height 6
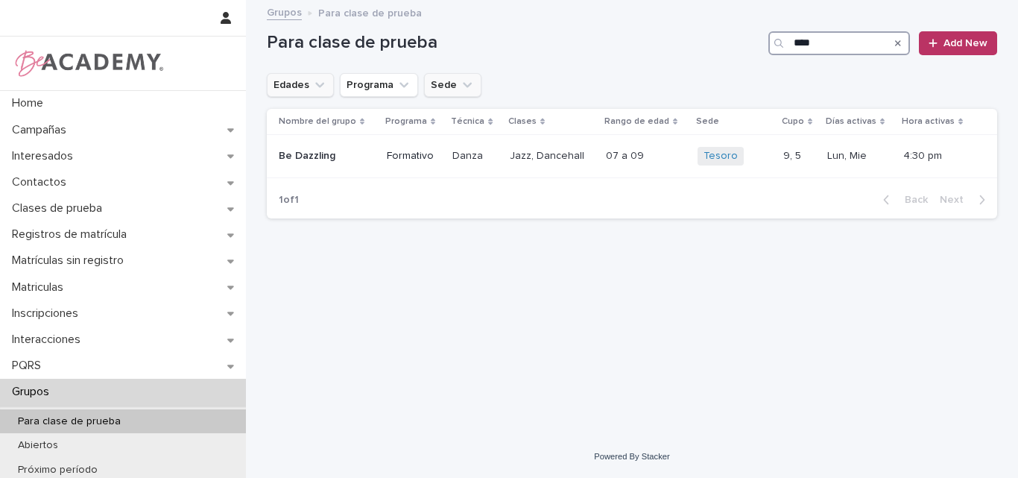
click at [841, 51] on input "****" at bounding box center [839, 43] width 142 height 24
type input "*"
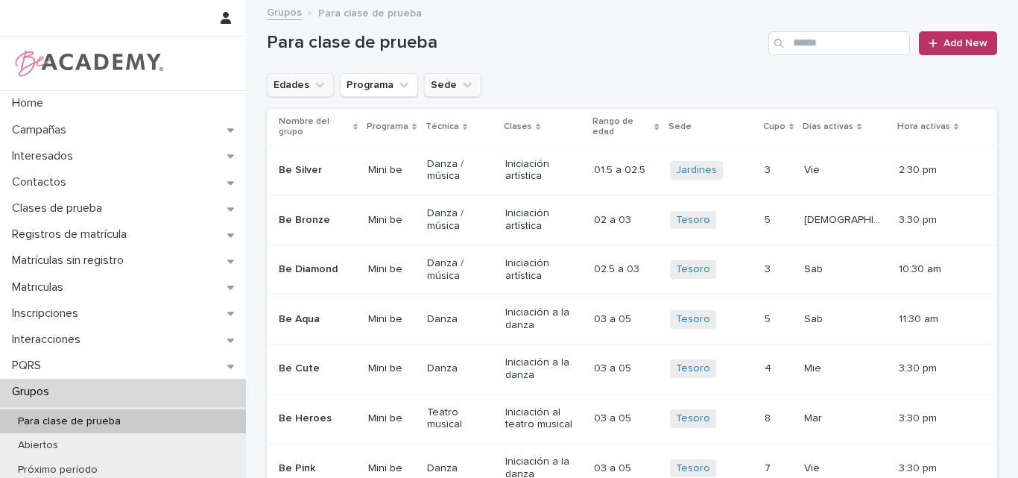
click at [314, 87] on icon "Edades" at bounding box center [319, 84] width 15 height 15
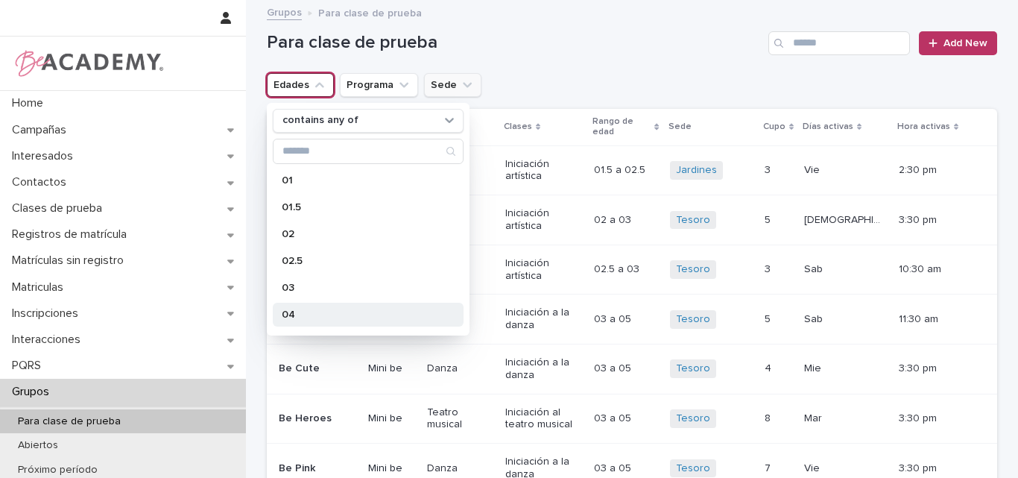
click at [291, 312] on p "04" at bounding box center [361, 314] width 158 height 10
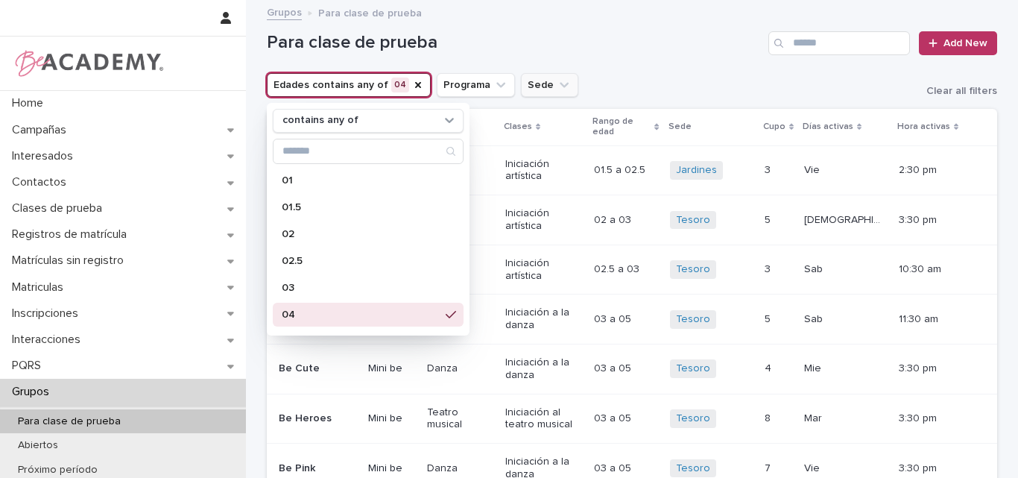
scroll to position [149, 0]
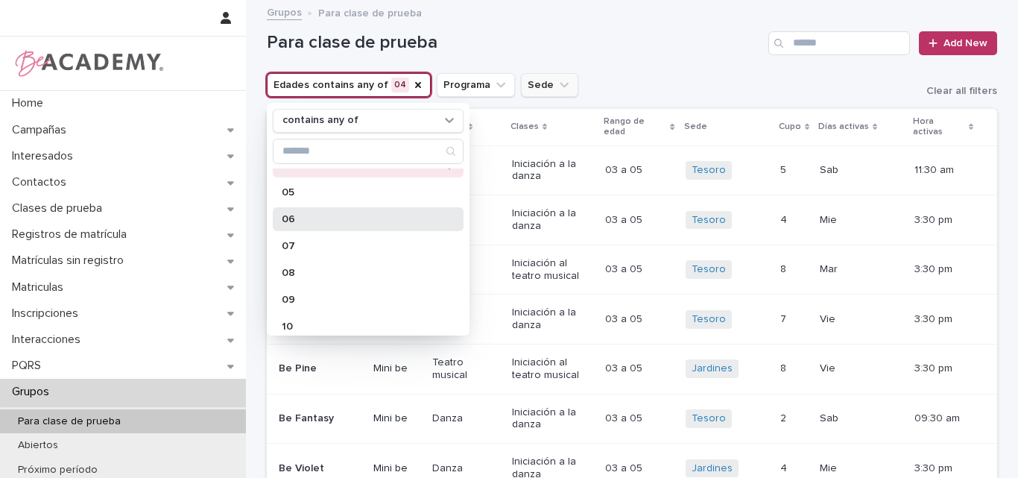
click at [308, 215] on p "06" at bounding box center [361, 219] width 158 height 10
click at [631, 79] on div "Edades contains any of 04 , 06 contains any of 01 01.5 02 02.5 03 04 05 06 07 0…" at bounding box center [632, 85] width 730 height 24
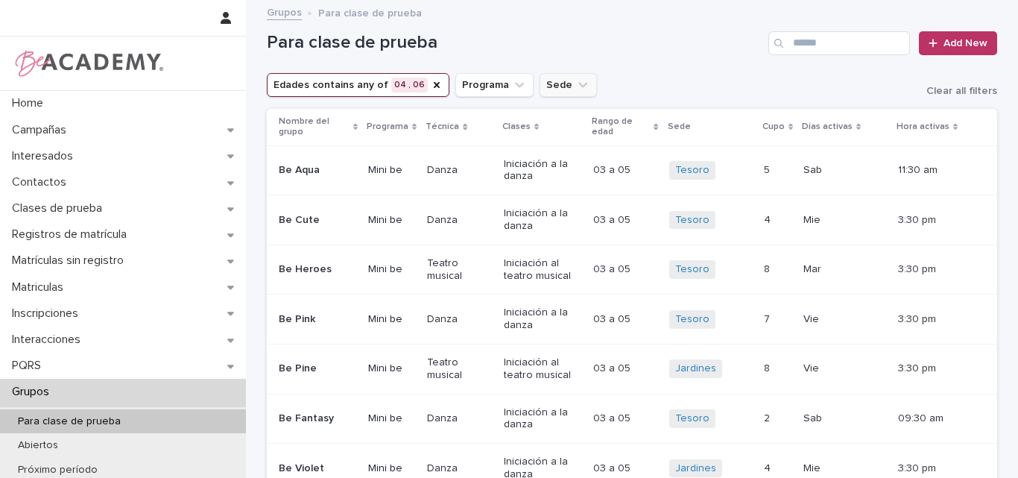
click at [578, 85] on icon "Sede" at bounding box center [582, 84] width 9 height 5
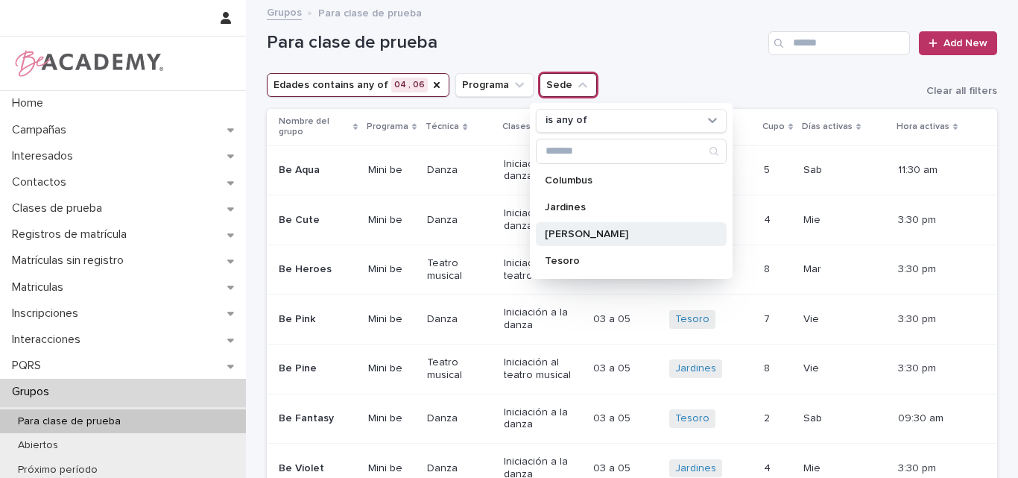
click at [562, 232] on p "[PERSON_NAME]" at bounding box center [624, 234] width 158 height 10
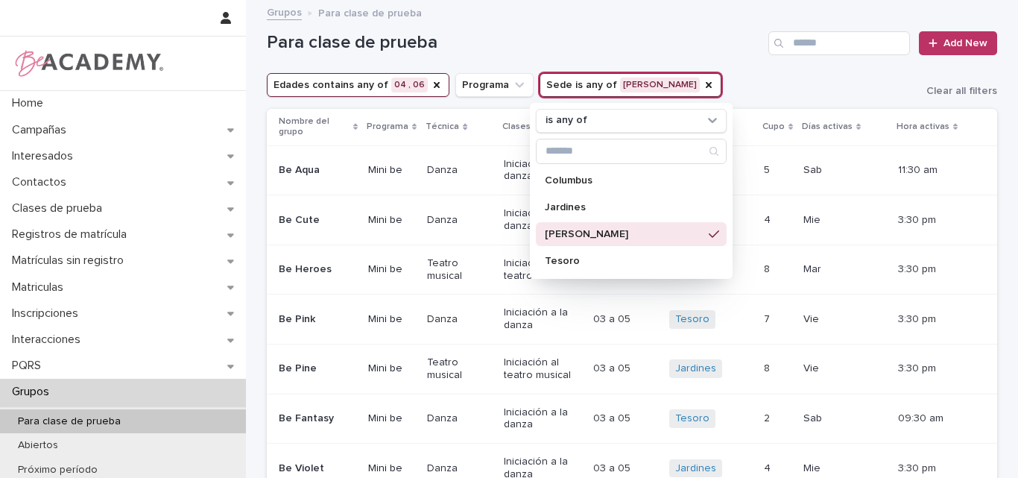
click at [676, 57] on div "Para clase de prueba Add New" at bounding box center [632, 37] width 730 height 72
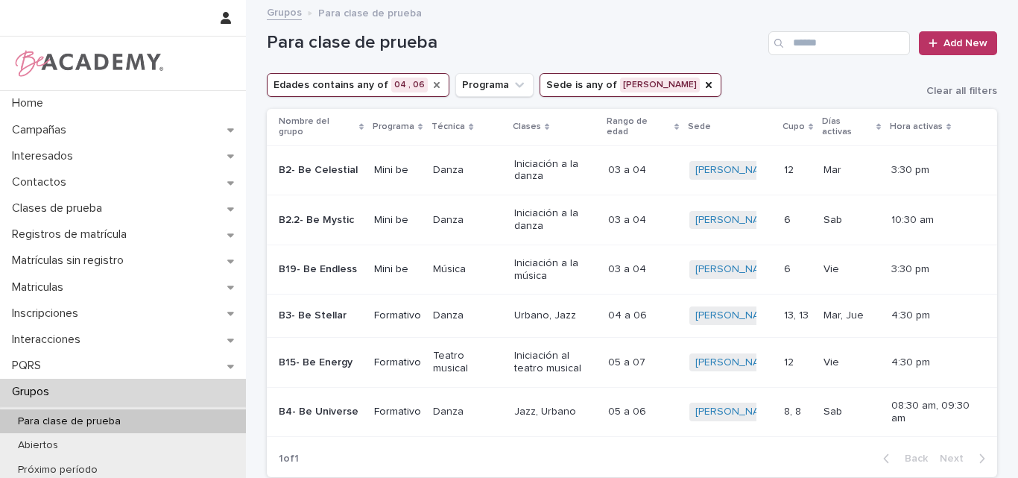
click at [431, 85] on icon "Edades" at bounding box center [437, 85] width 12 height 12
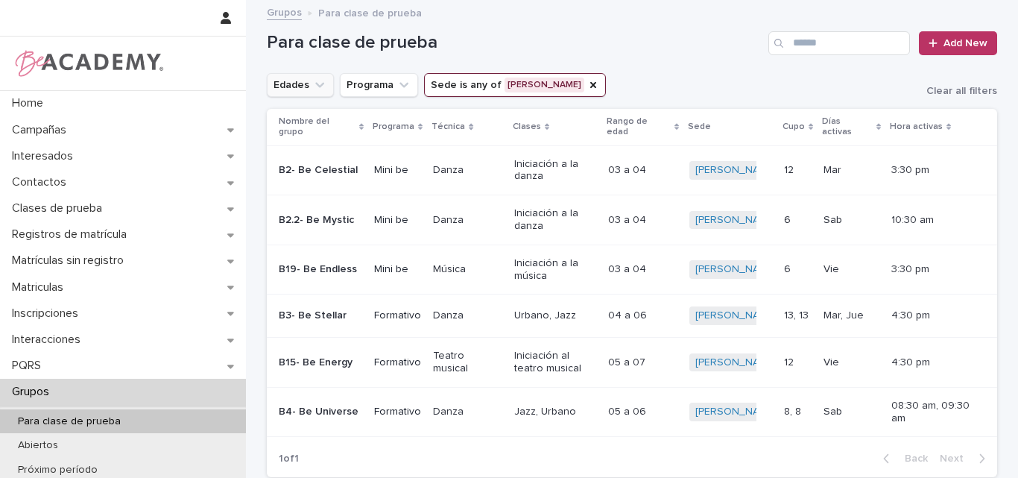
click at [315, 86] on icon "Edades" at bounding box center [319, 84] width 9 height 5
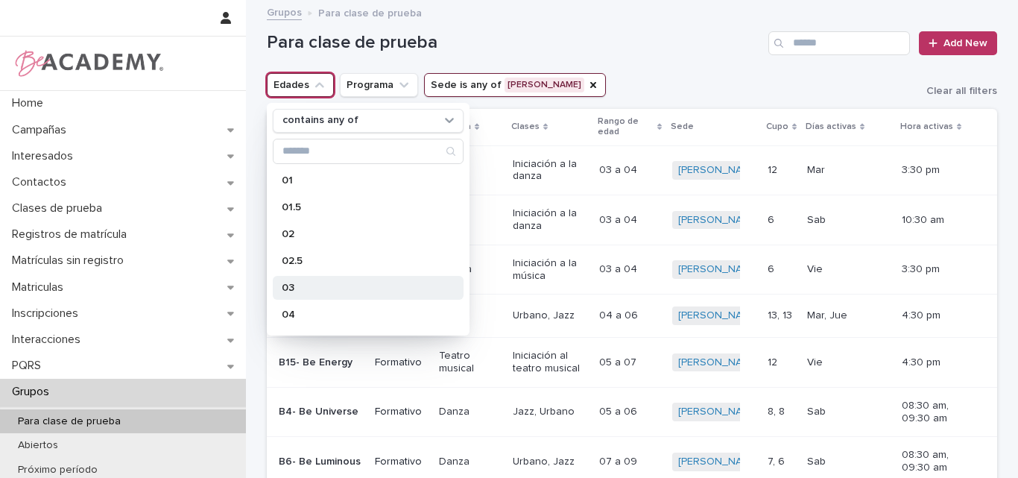
click at [296, 284] on p "03" at bounding box center [361, 287] width 158 height 10
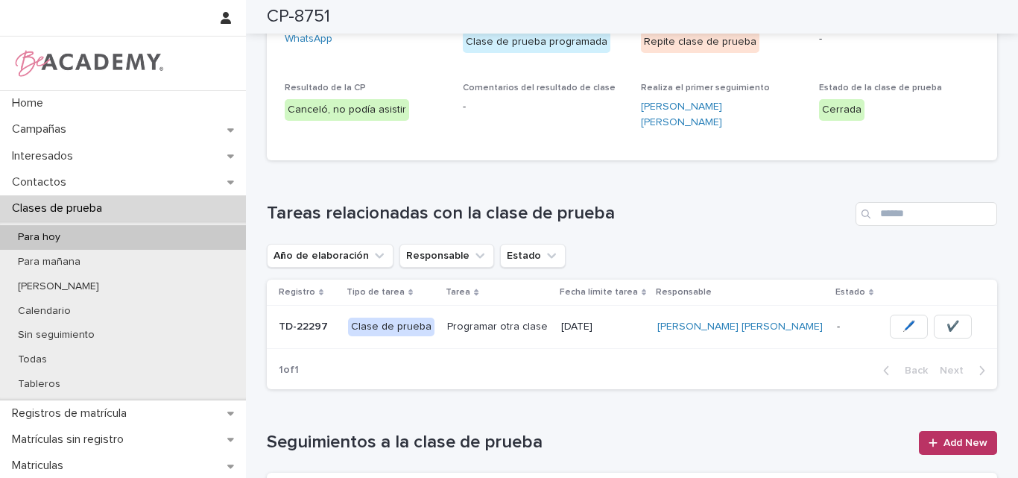
scroll to position [298, 0]
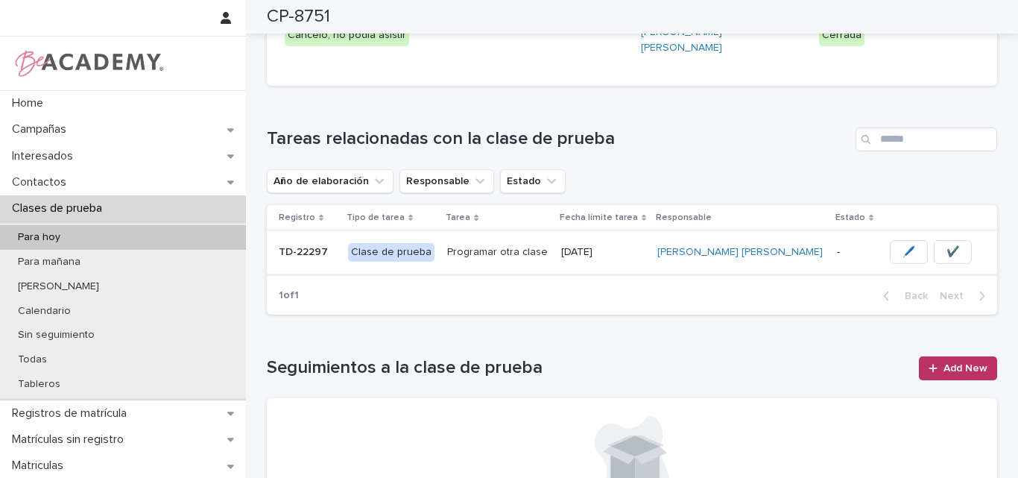
click at [946, 244] on span "✔️" at bounding box center [952, 251] width 13 height 15
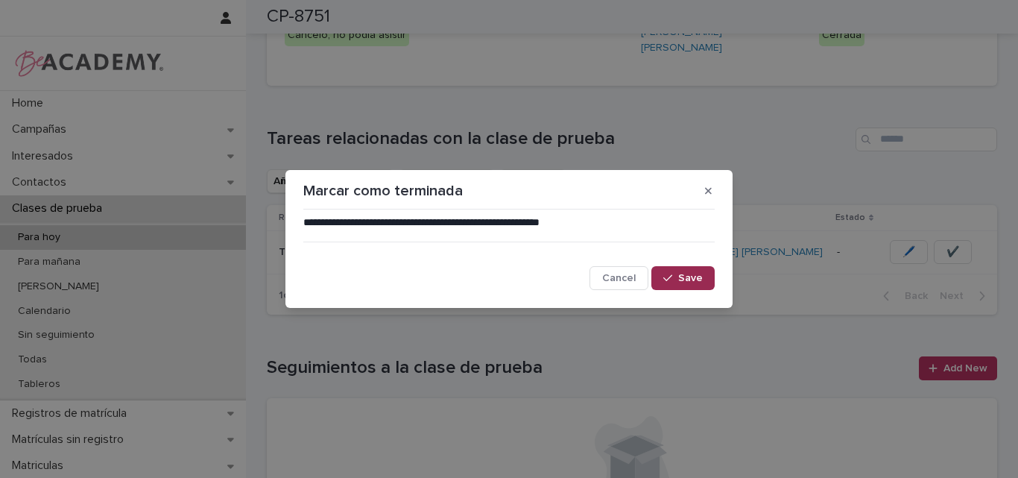
click at [706, 280] on button "Save" at bounding box center [682, 278] width 63 height 24
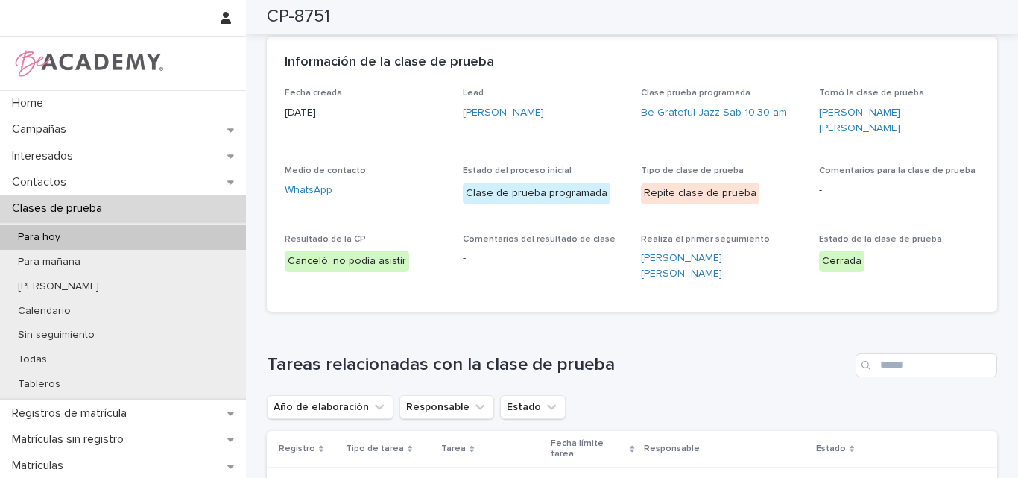
scroll to position [0, 0]
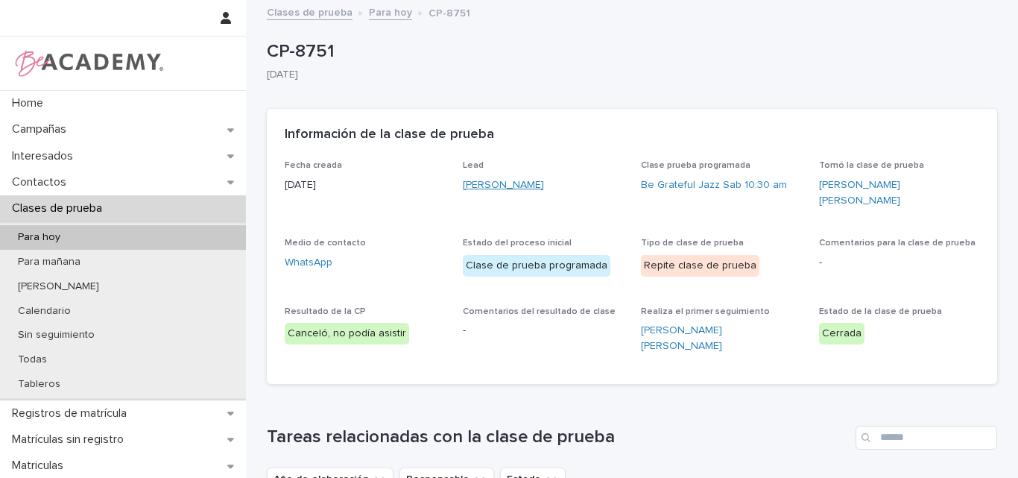
click at [517, 187] on link "Luciana Olarte Saavedra" at bounding box center [503, 185] width 81 height 16
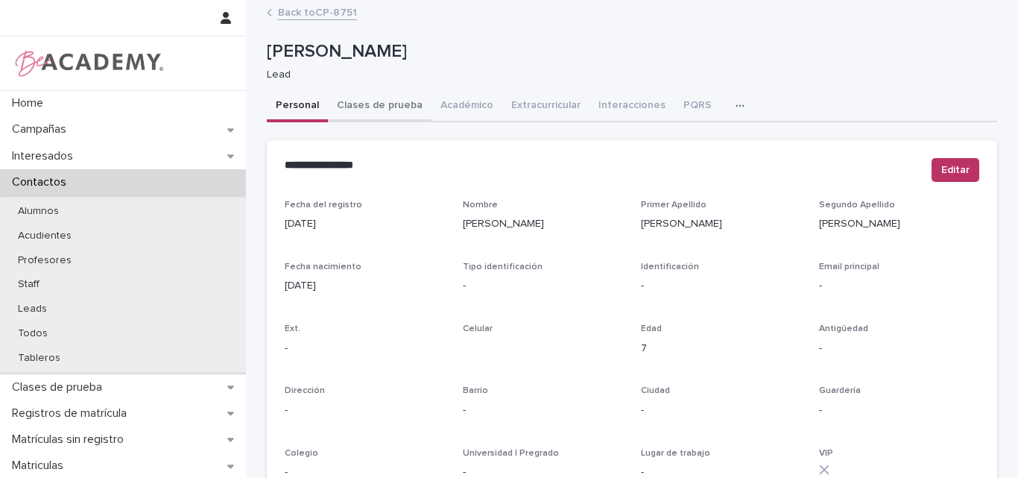
click at [376, 106] on button "Clases de prueba" at bounding box center [380, 106] width 104 height 31
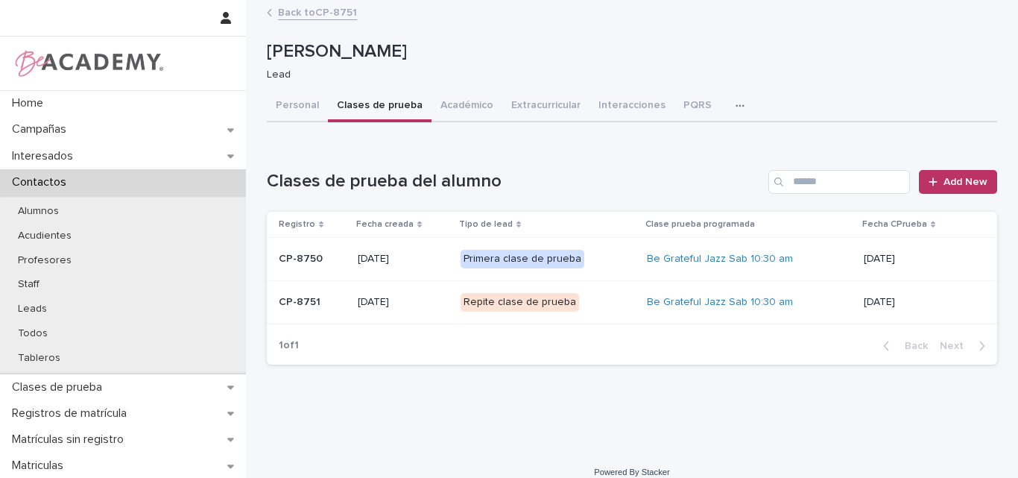
click at [324, 265] on p "CP-8750" at bounding box center [312, 259] width 67 height 13
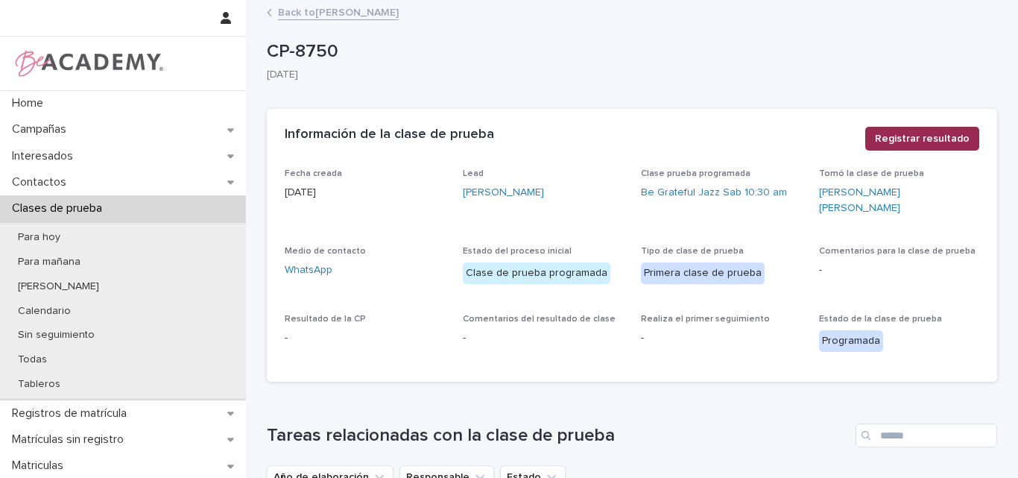
click at [926, 142] on span "Registrar resultado" at bounding box center [922, 138] width 95 height 15
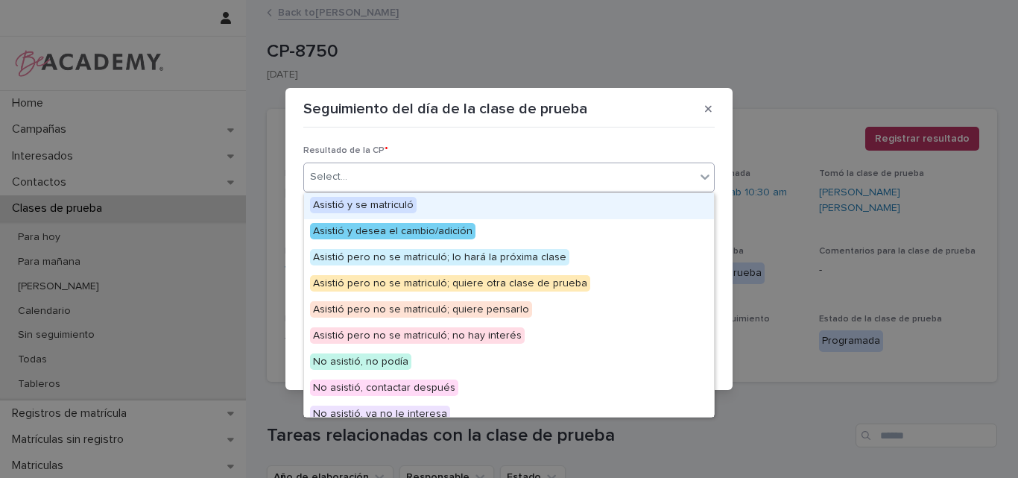
click at [582, 175] on div "Select..." at bounding box center [499, 177] width 391 height 25
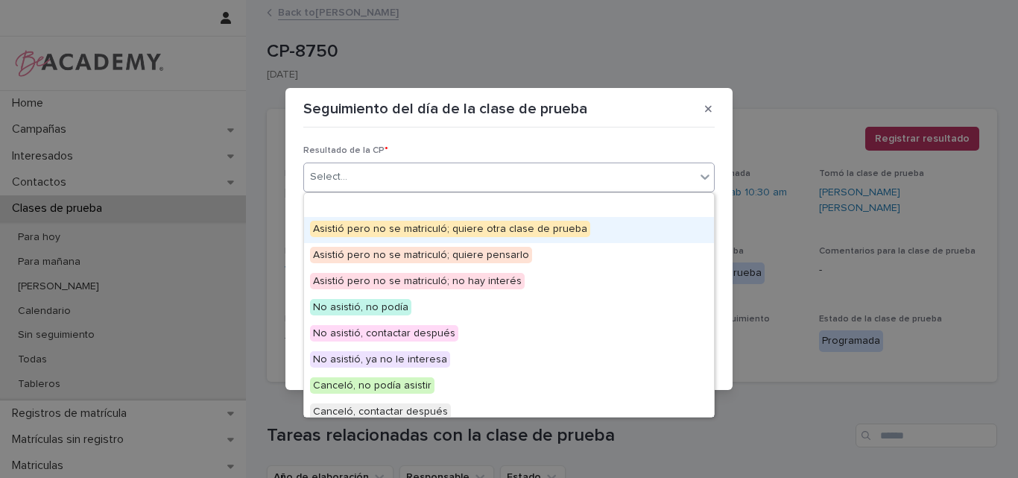
scroll to position [115, 0]
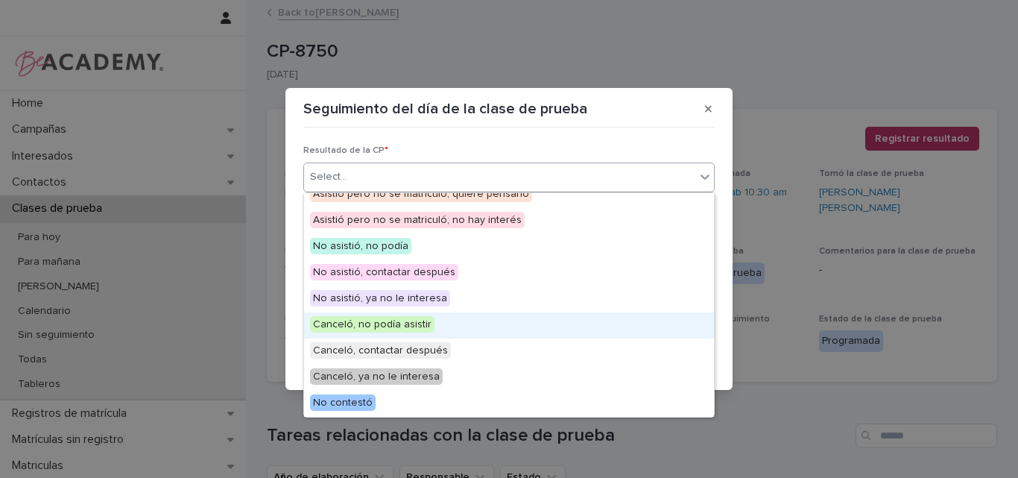
click at [420, 328] on span "Canceló, no podía asistir" at bounding box center [372, 324] width 124 height 16
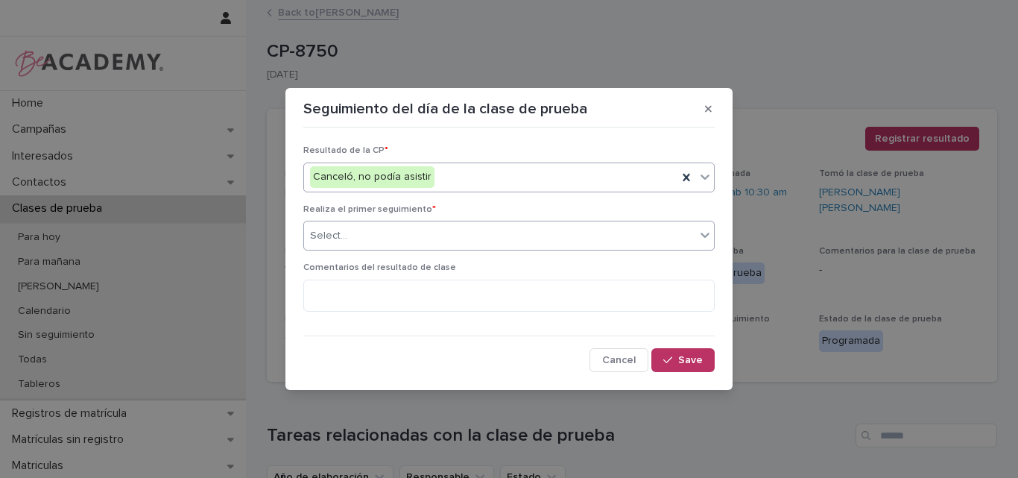
click at [425, 234] on div "Select..." at bounding box center [499, 236] width 391 height 25
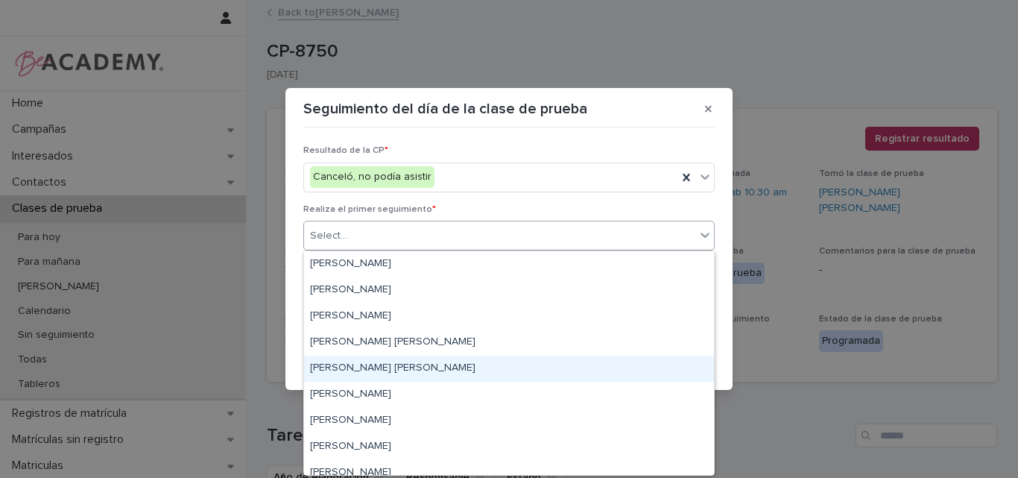
click at [366, 364] on div "Lina Rico Montoya" at bounding box center [509, 368] width 410 height 26
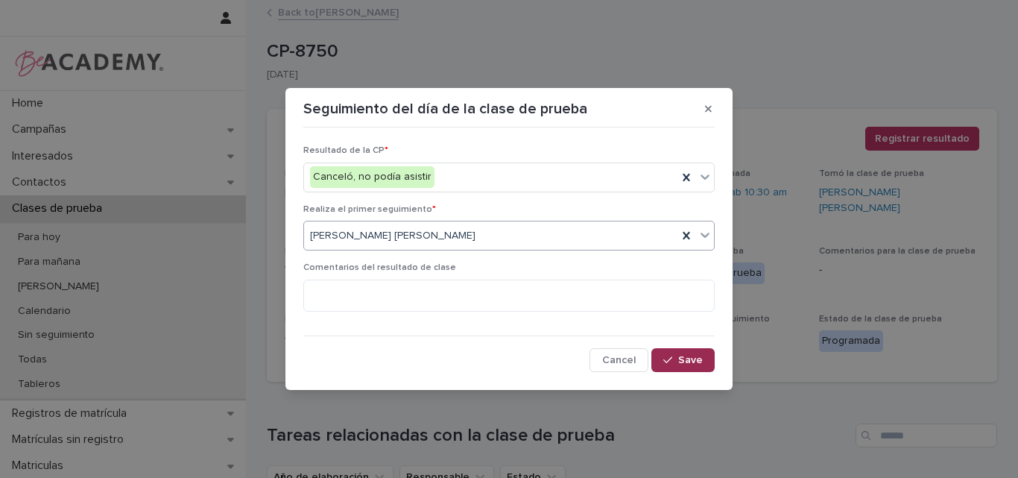
click at [691, 356] on span "Save" at bounding box center [690, 360] width 25 height 10
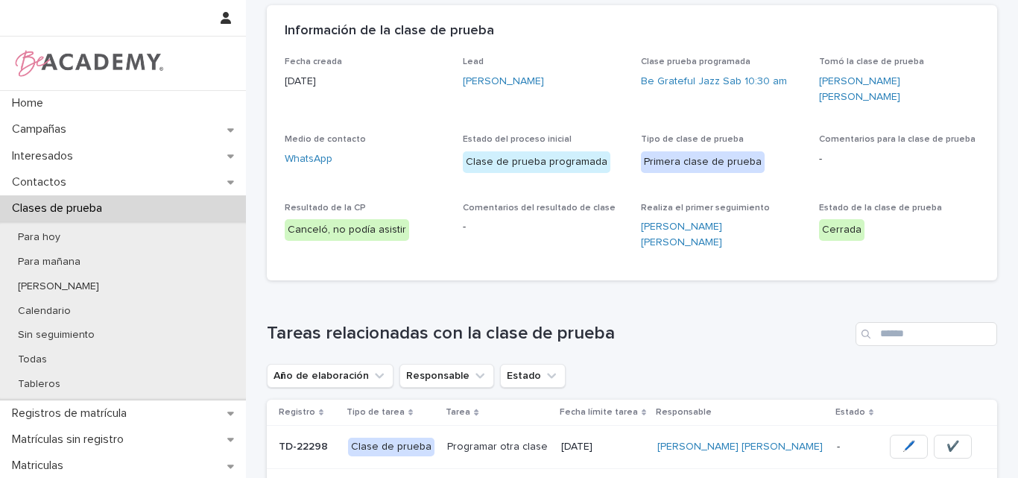
scroll to position [149, 0]
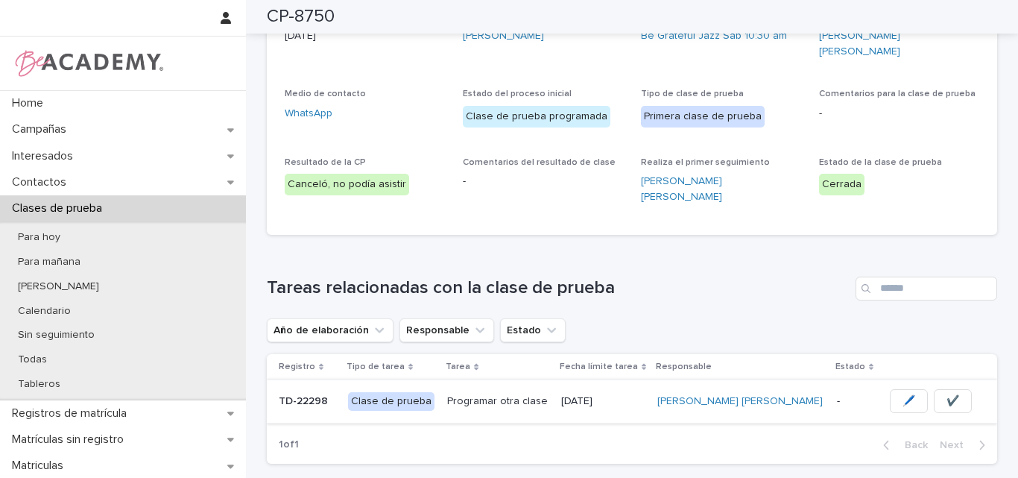
click at [946, 393] on span "✔️" at bounding box center [952, 400] width 13 height 15
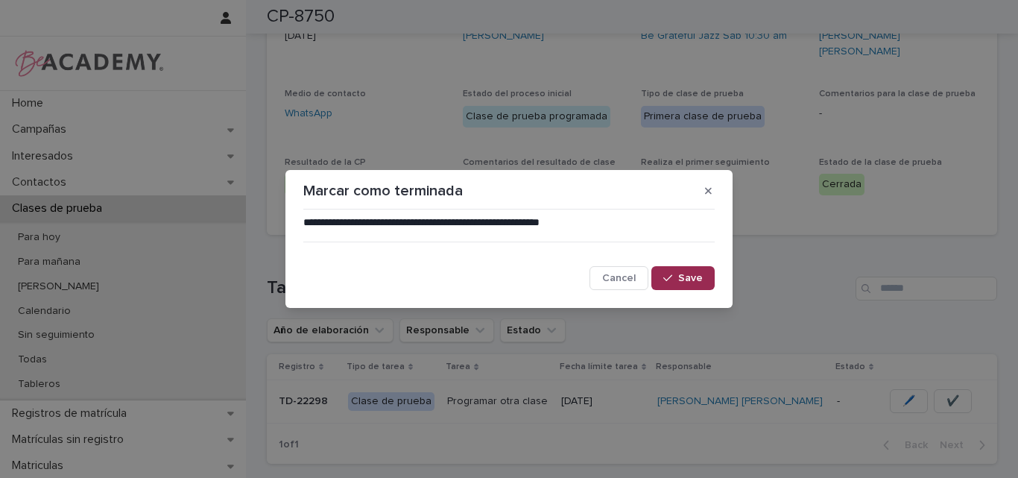
click at [696, 269] on button "Save" at bounding box center [682, 278] width 63 height 24
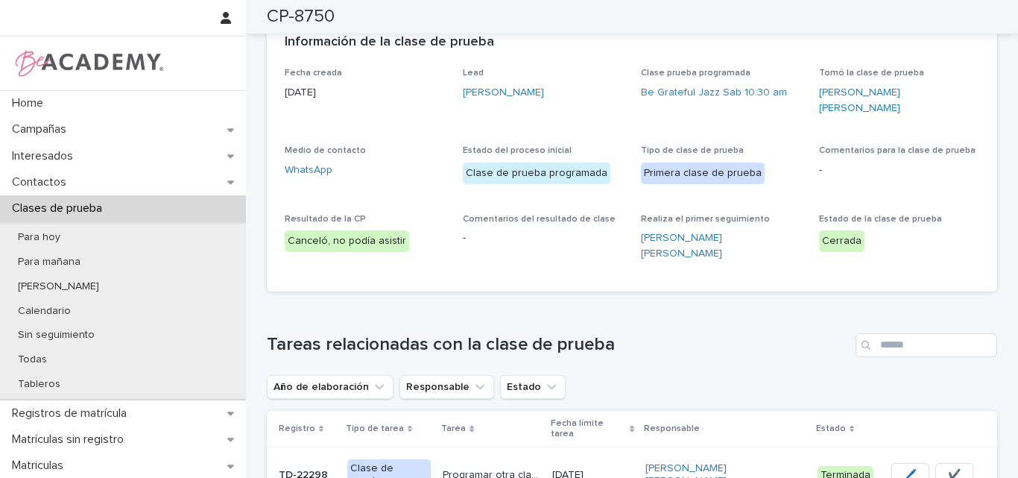
scroll to position [0, 0]
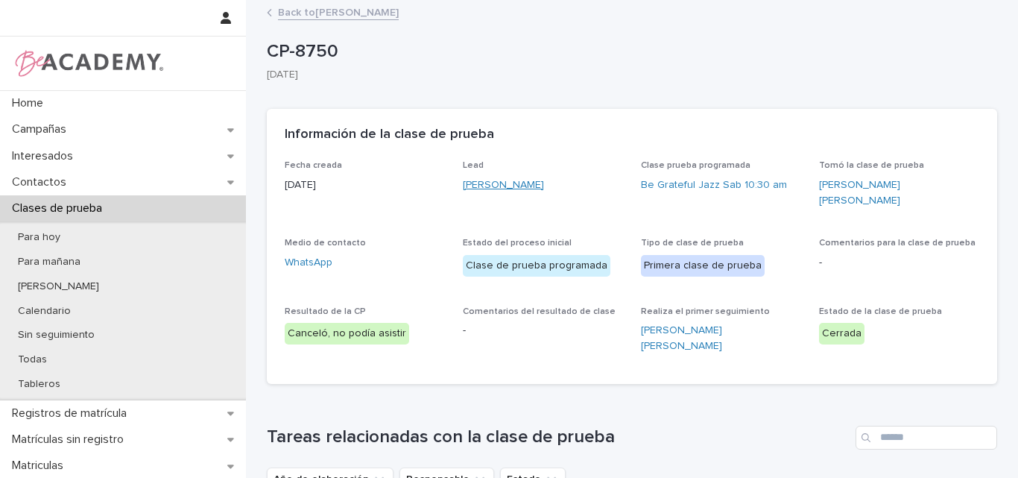
click at [519, 177] on link "Luciana Olarte Saavedra" at bounding box center [503, 185] width 81 height 16
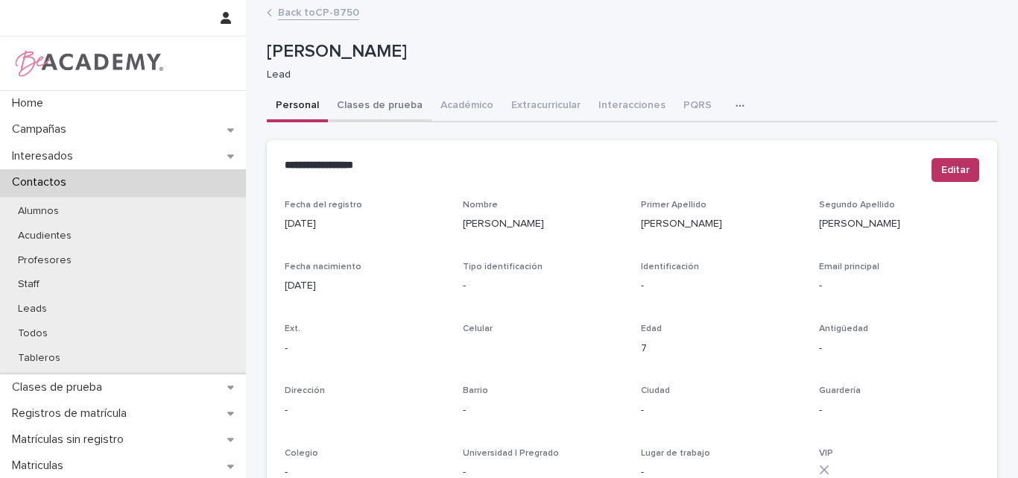
click at [370, 109] on button "Clases de prueba" at bounding box center [380, 106] width 104 height 31
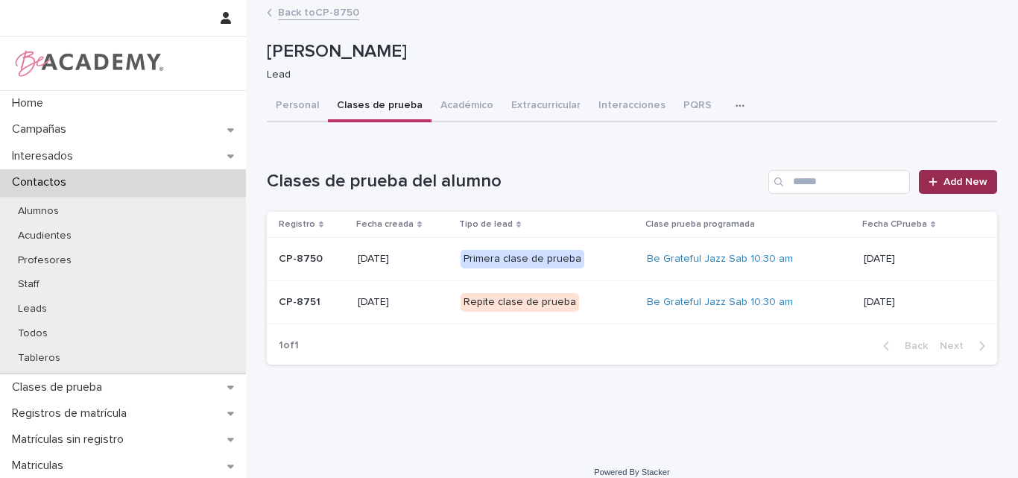
click at [946, 180] on span "Add New" at bounding box center [965, 182] width 44 height 10
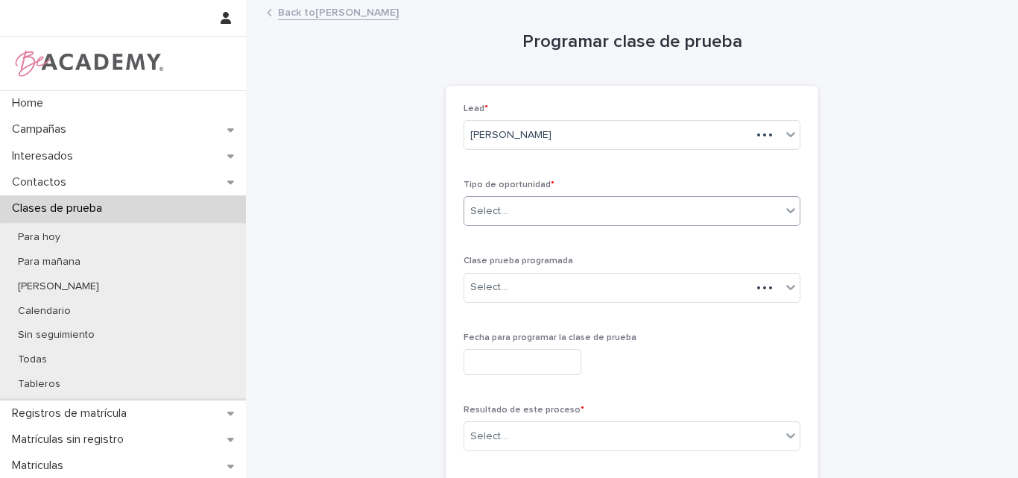
click at [570, 207] on div "Select..." at bounding box center [622, 211] width 317 height 25
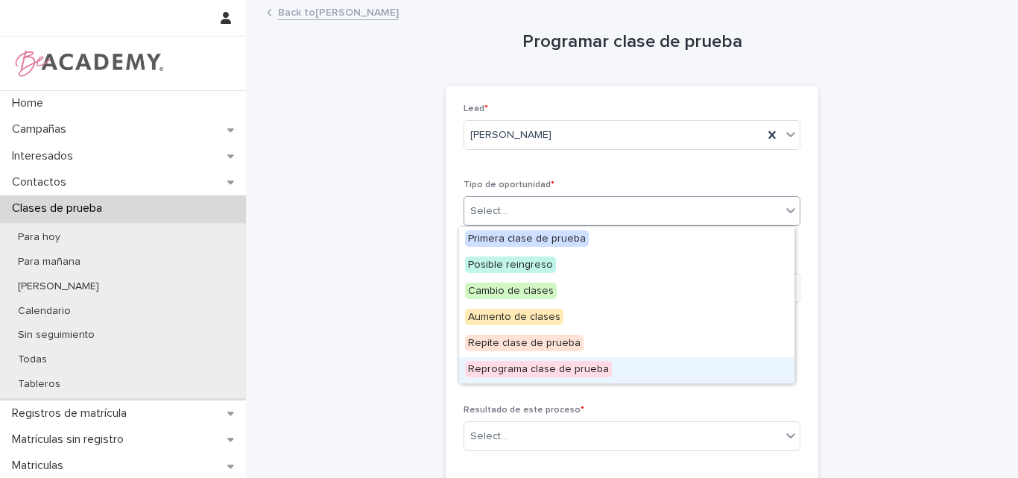
click at [510, 363] on span "Reprograma clase de prueba" at bounding box center [538, 369] width 147 height 16
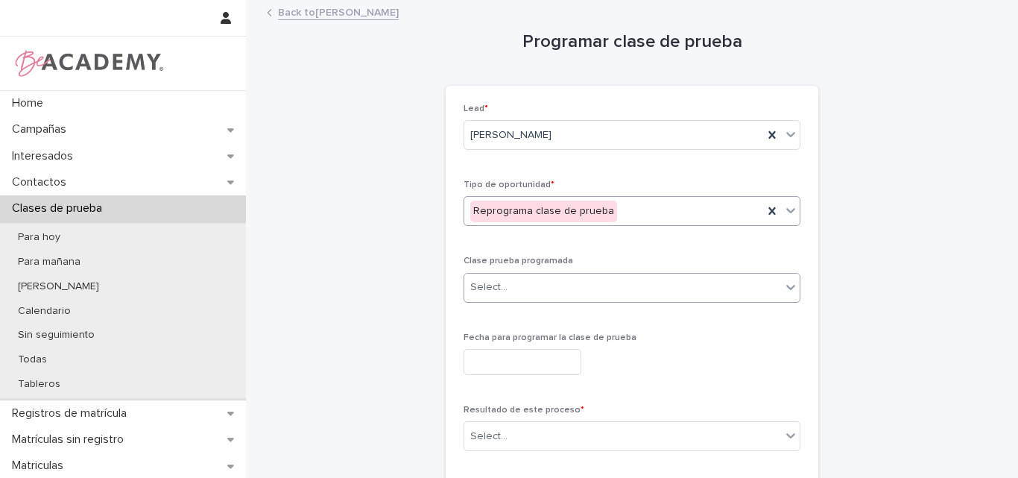
click at [515, 291] on div "Select..." at bounding box center [622, 287] width 317 height 25
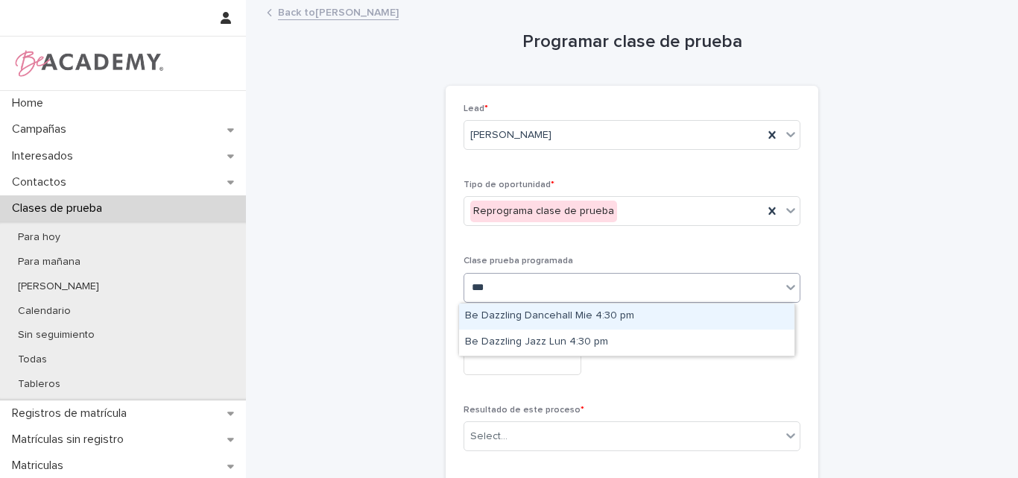
type input "****"
click at [550, 317] on div "Be Dazzling Dancehall Mie 4:30 pm" at bounding box center [626, 316] width 335 height 26
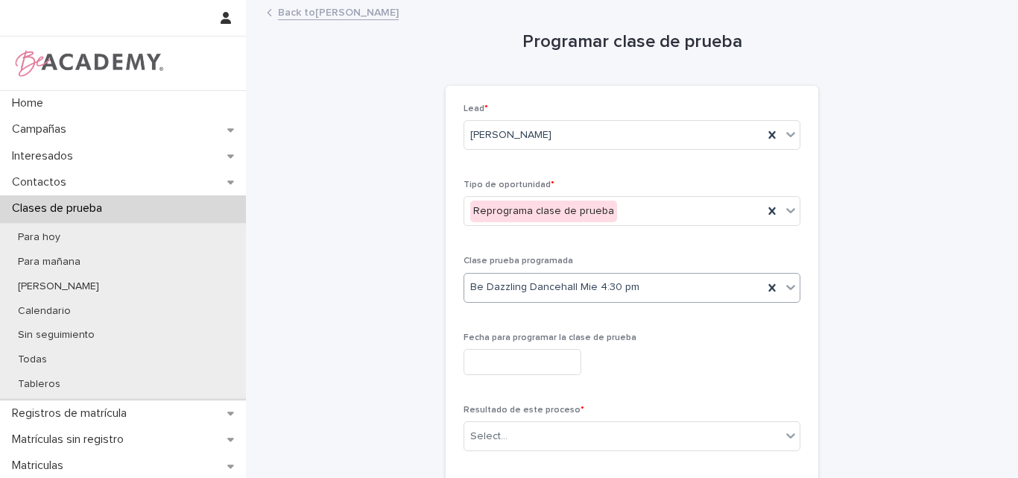
click at [551, 356] on input "text" at bounding box center [522, 362] width 118 height 26
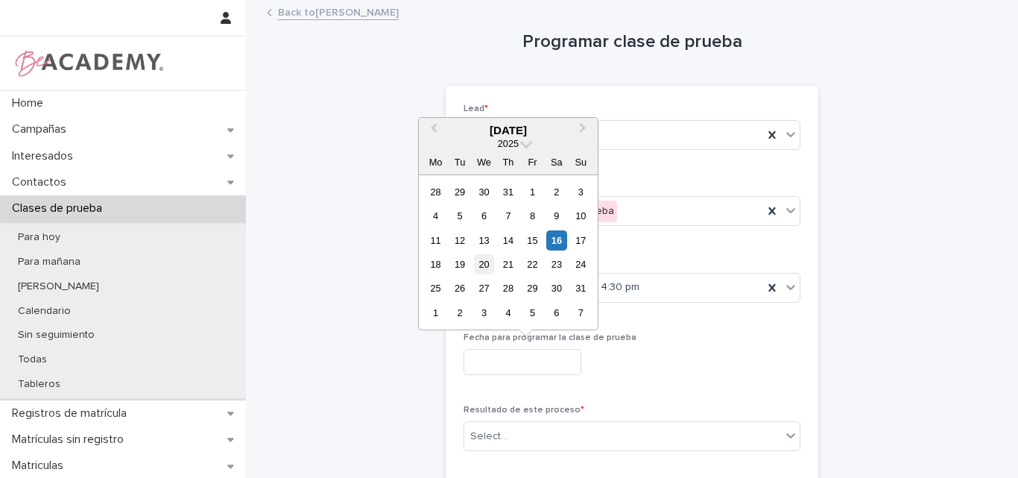
click at [488, 267] on div "20" at bounding box center [484, 264] width 20 height 20
type input "**********"
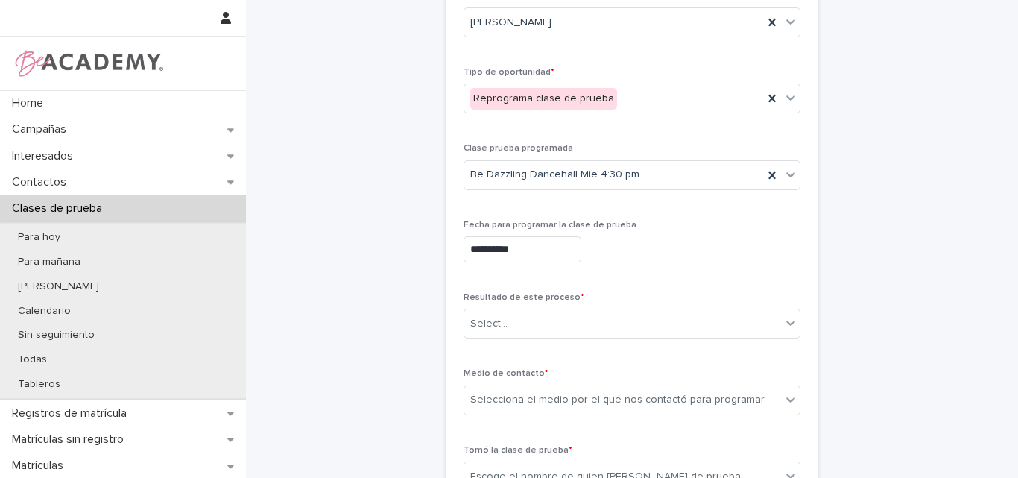
scroll to position [149, 0]
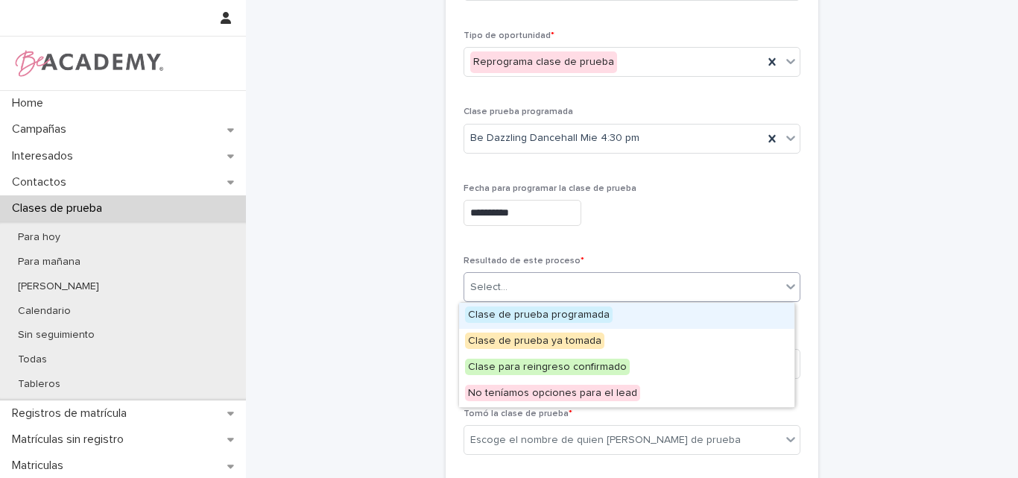
click at [508, 280] on div "Select..." at bounding box center [622, 287] width 317 height 25
click at [528, 315] on span "Clase de prueba programada" at bounding box center [539, 314] width 148 height 16
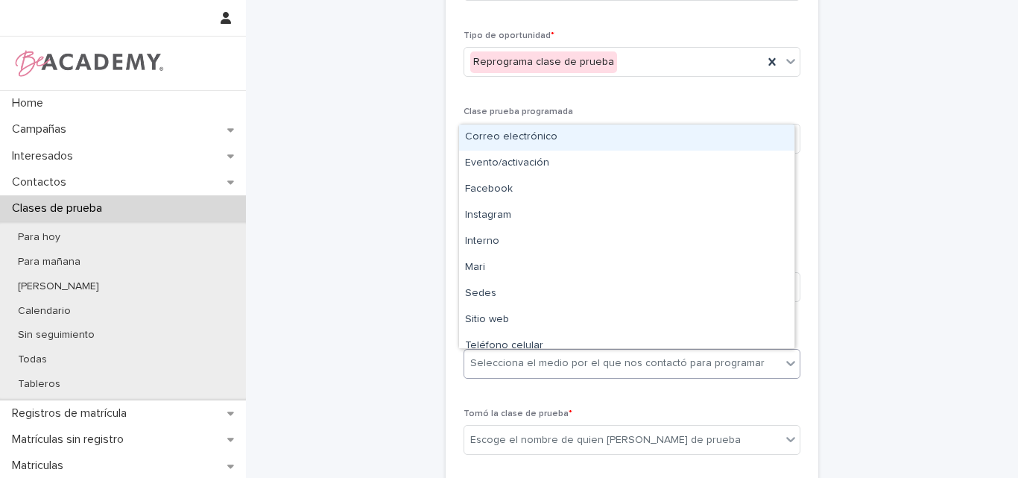
click at [574, 365] on div "Selecciona el medio por el que nos contactó para programar" at bounding box center [617, 363] width 294 height 16
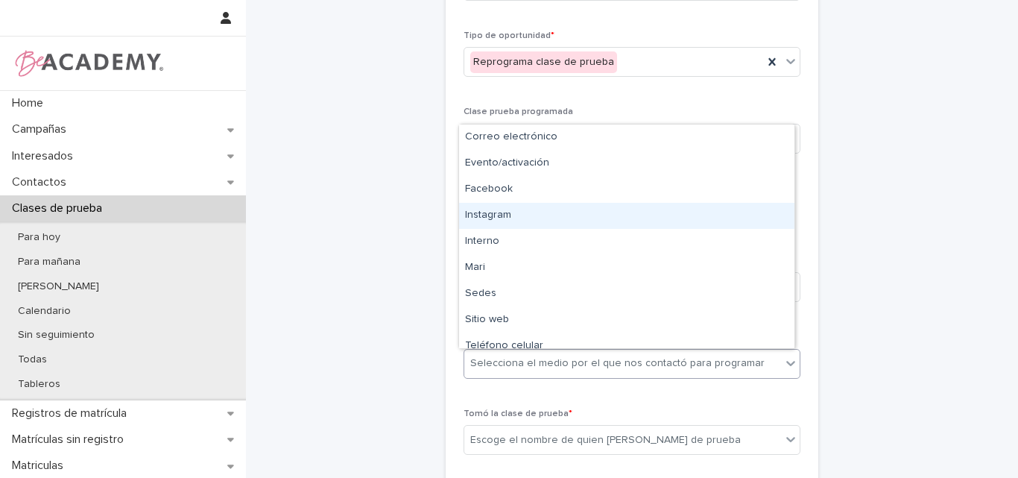
type input "*"
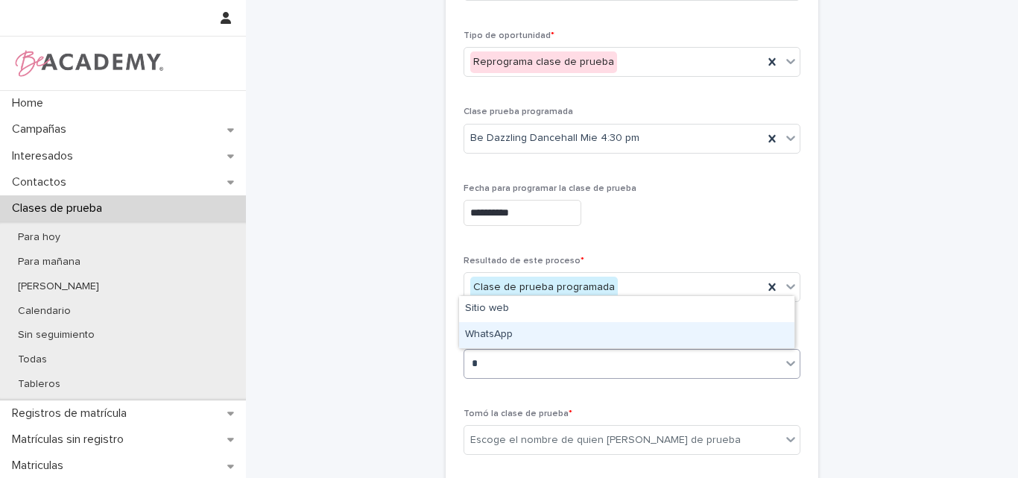
click at [501, 332] on div "WhatsApp" at bounding box center [626, 335] width 335 height 26
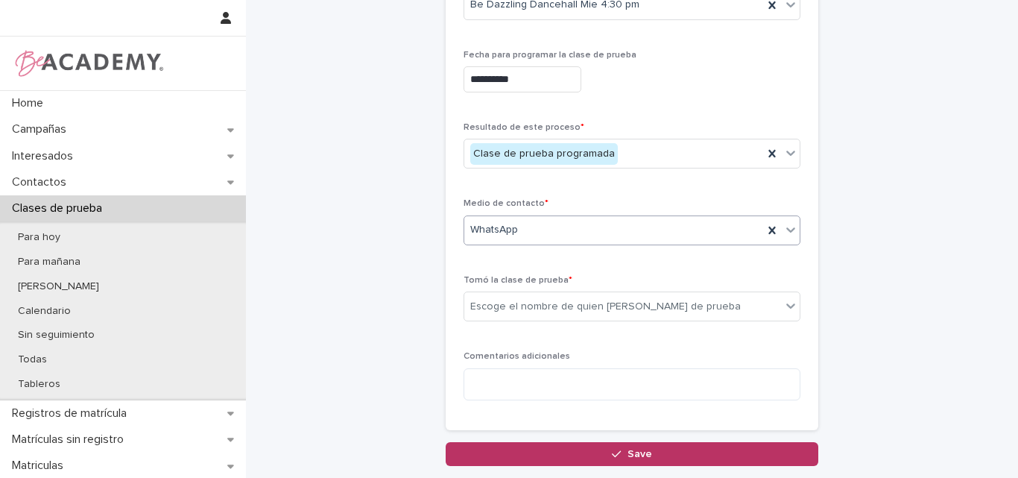
scroll to position [298, 0]
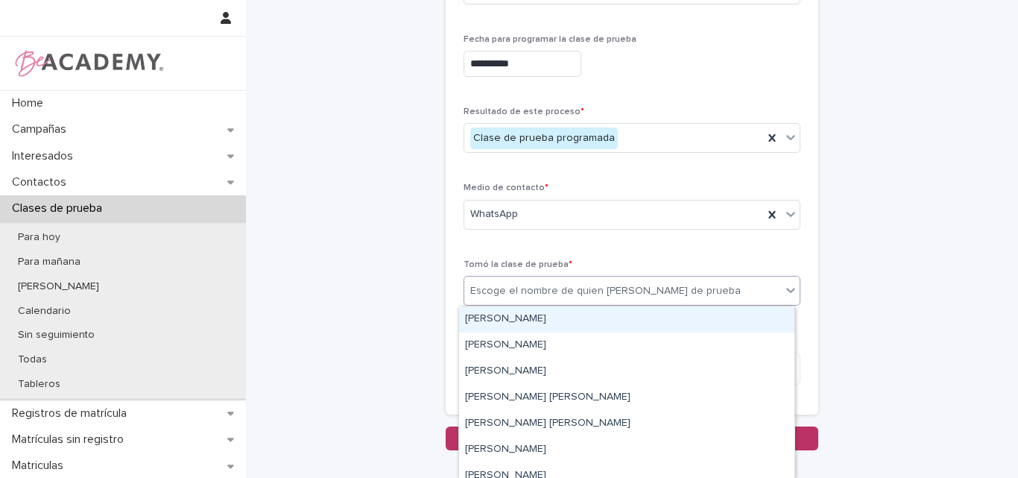
click at [544, 288] on div "Escoge el nombre de quien toma la clase de prueba" at bounding box center [605, 291] width 270 height 16
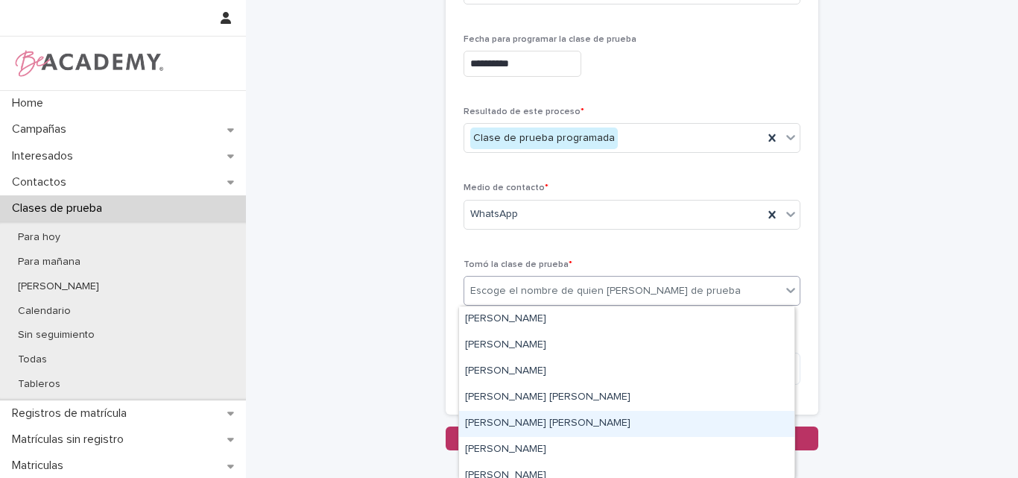
click at [492, 425] on div "[PERSON_NAME]" at bounding box center [626, 424] width 335 height 26
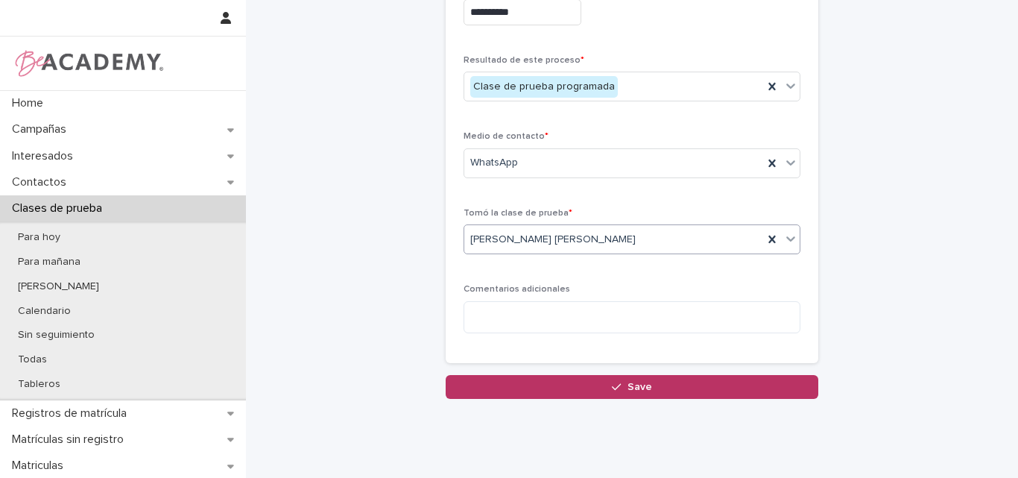
scroll to position [373, 0]
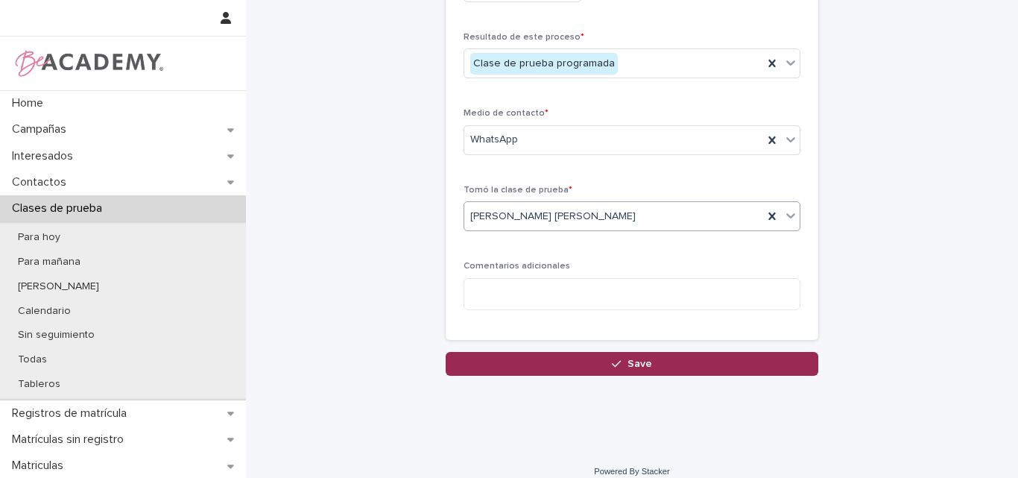
click at [627, 368] on span "Save" at bounding box center [639, 363] width 25 height 10
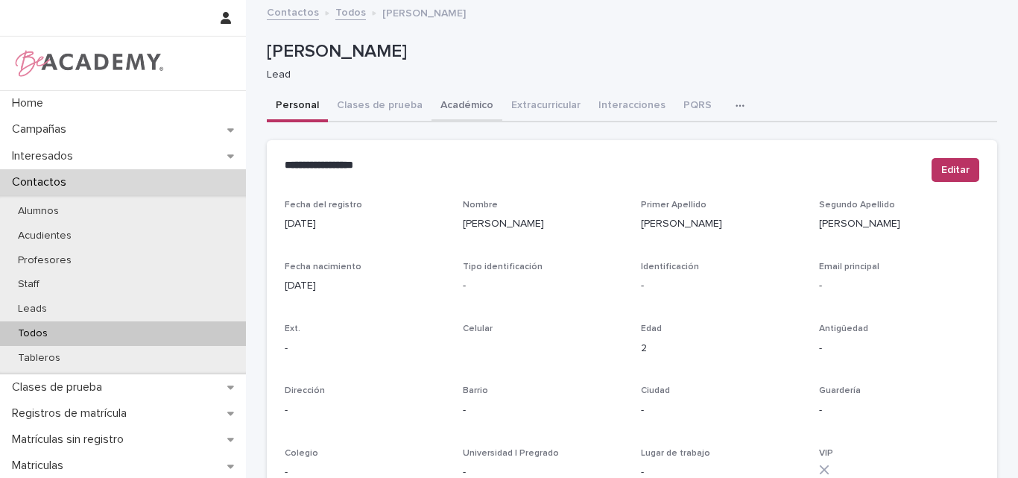
click at [444, 98] on button "Académico" at bounding box center [466, 106] width 71 height 31
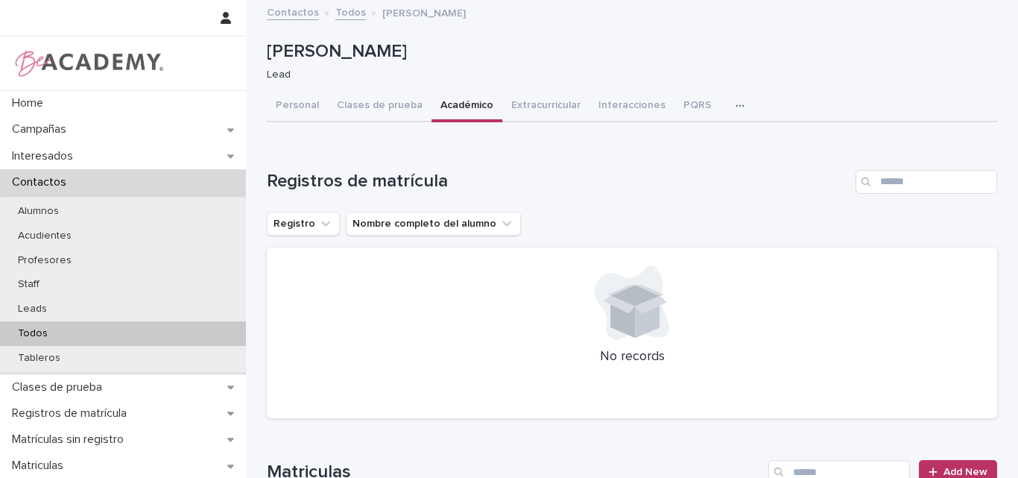
click at [460, 104] on button "Académico" at bounding box center [466, 106] width 71 height 31
click at [455, 106] on button "Académico" at bounding box center [466, 106] width 71 height 31
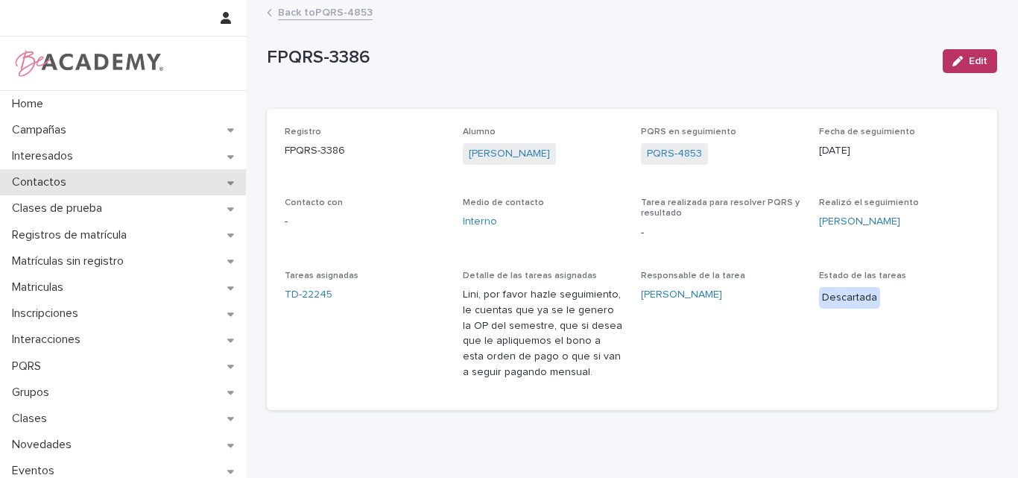
click at [77, 182] on p "Contactos" at bounding box center [42, 182] width 72 height 14
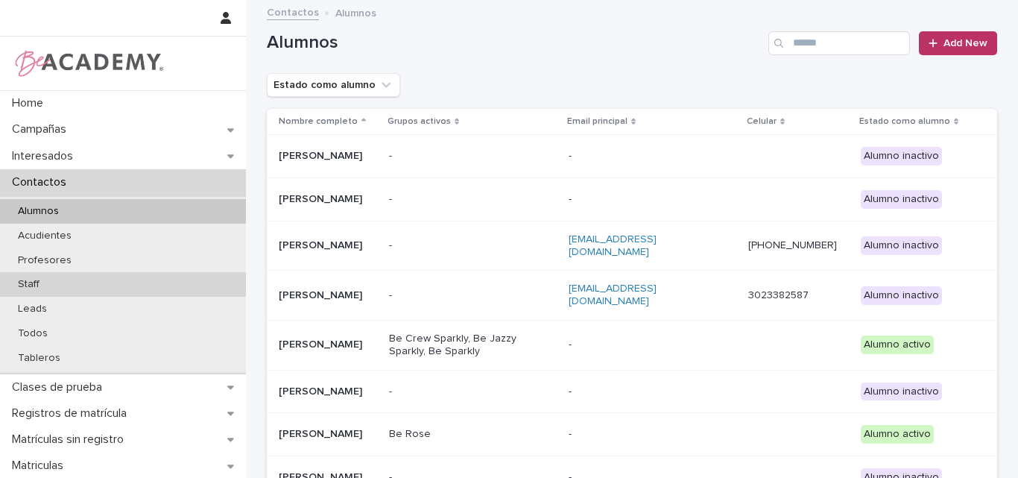
click at [41, 283] on p "Staff" at bounding box center [28, 284] width 45 height 13
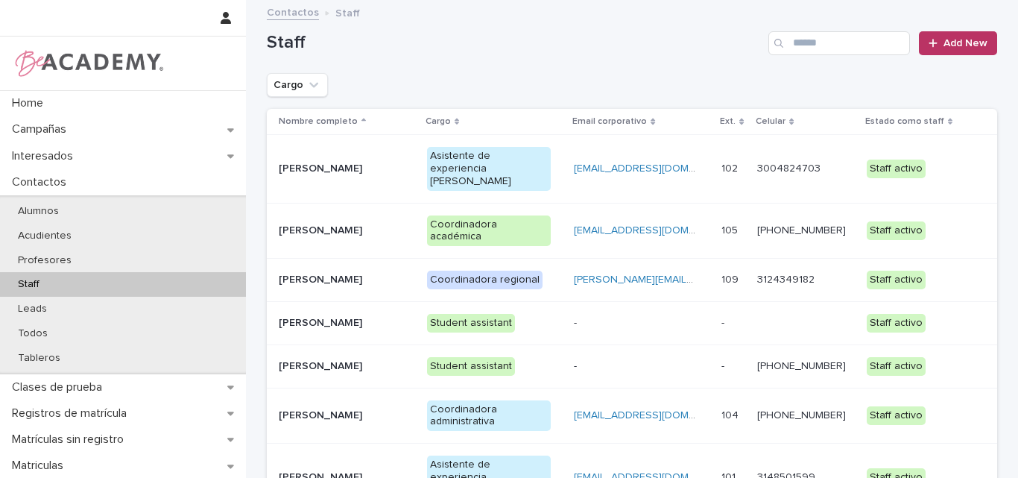
click at [329, 471] on p "[PERSON_NAME]" at bounding box center [341, 477] width 124 height 13
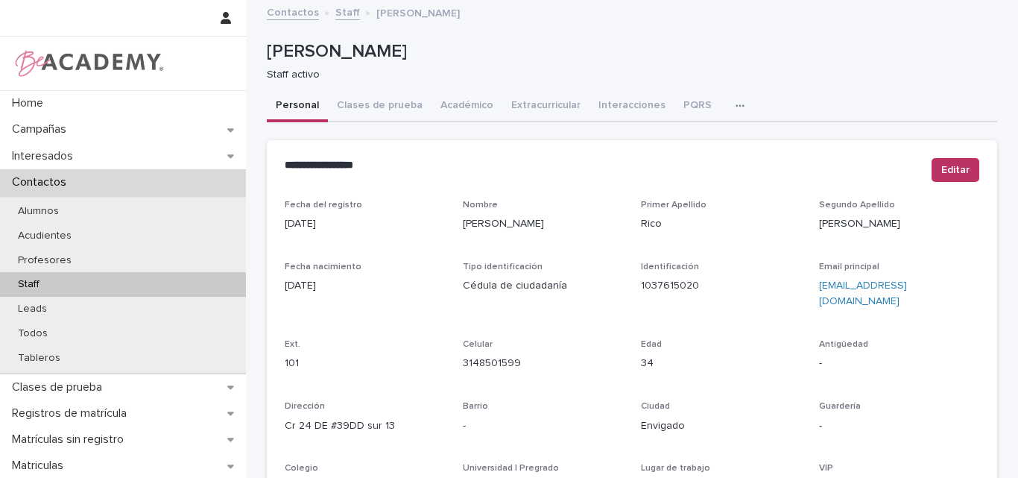
click at [735, 101] on icon "button" at bounding box center [739, 106] width 9 height 10
click at [682, 138] on button "Tareas" at bounding box center [688, 144] width 98 height 22
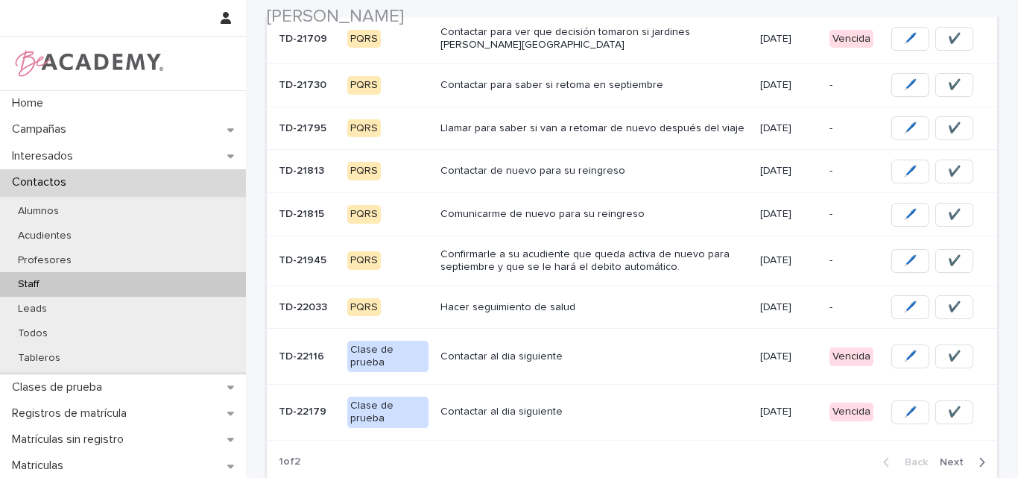
scroll to position [447, 0]
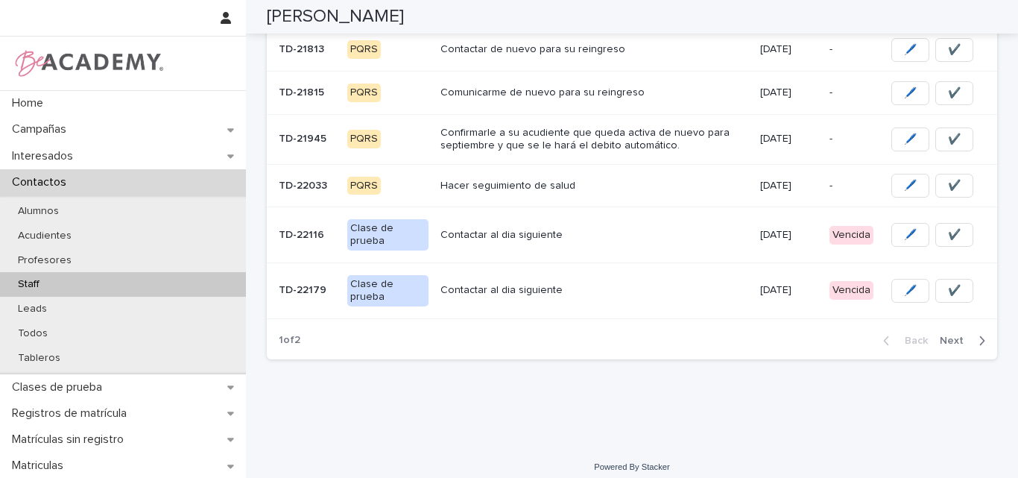
click at [942, 335] on span "Next" at bounding box center [956, 340] width 33 height 10
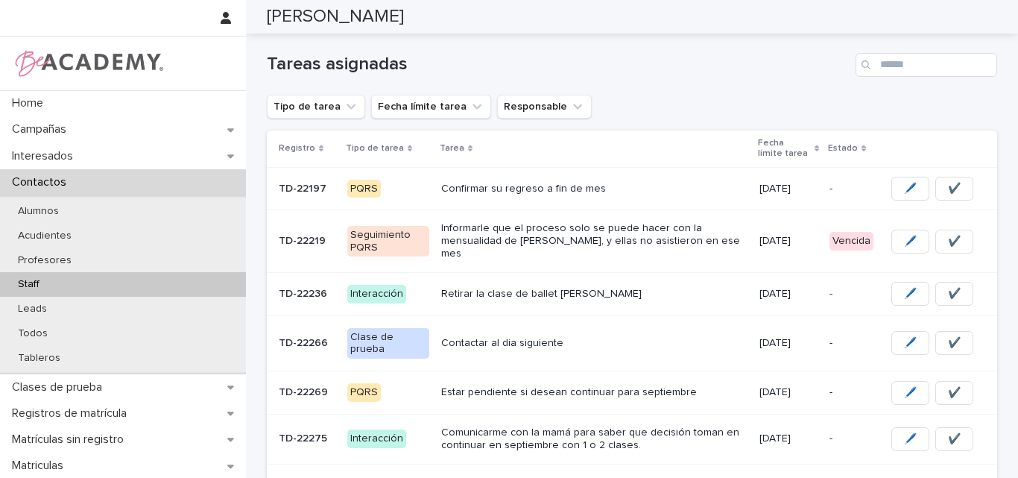
scroll to position [191, 0]
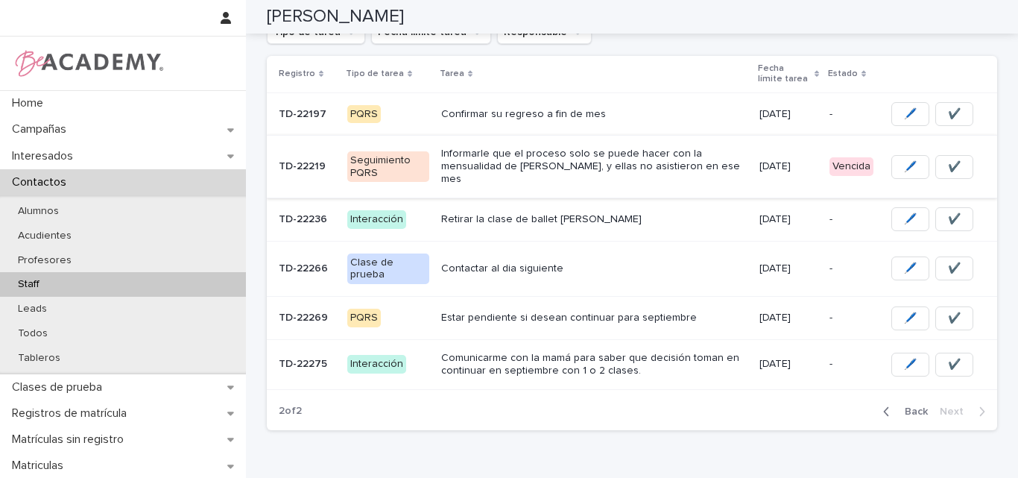
click at [894, 162] on button "🖊️" at bounding box center [910, 167] width 38 height 24
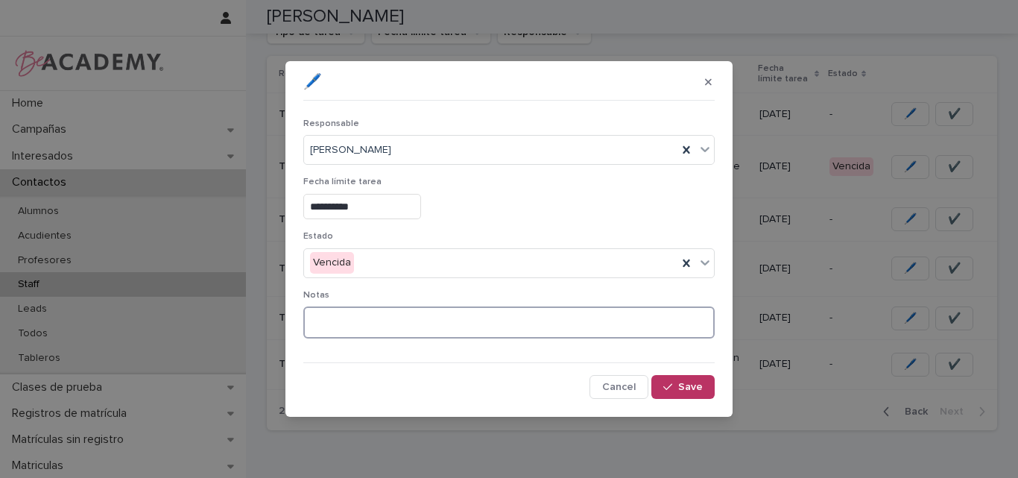
click at [390, 310] on textarea at bounding box center [508, 322] width 411 height 32
type textarea "**********"
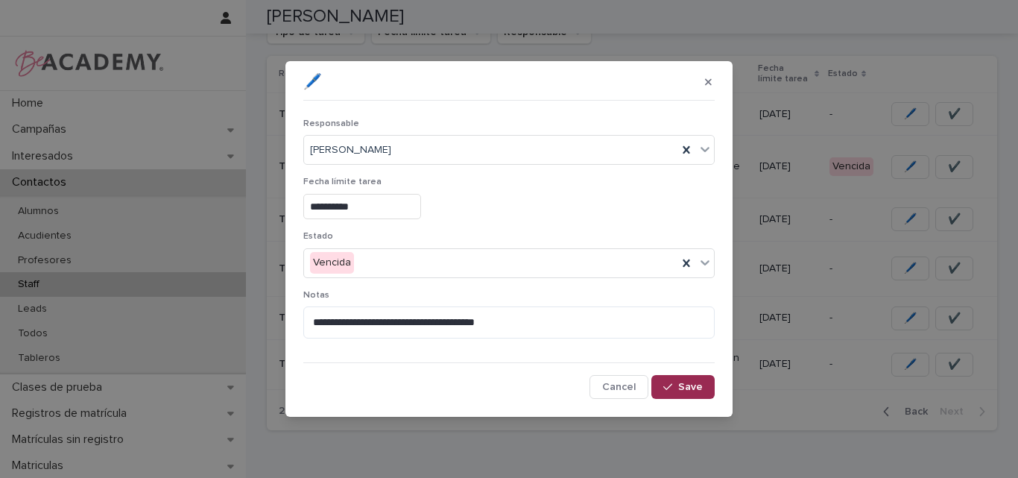
click at [677, 382] on div "button" at bounding box center [670, 387] width 15 height 10
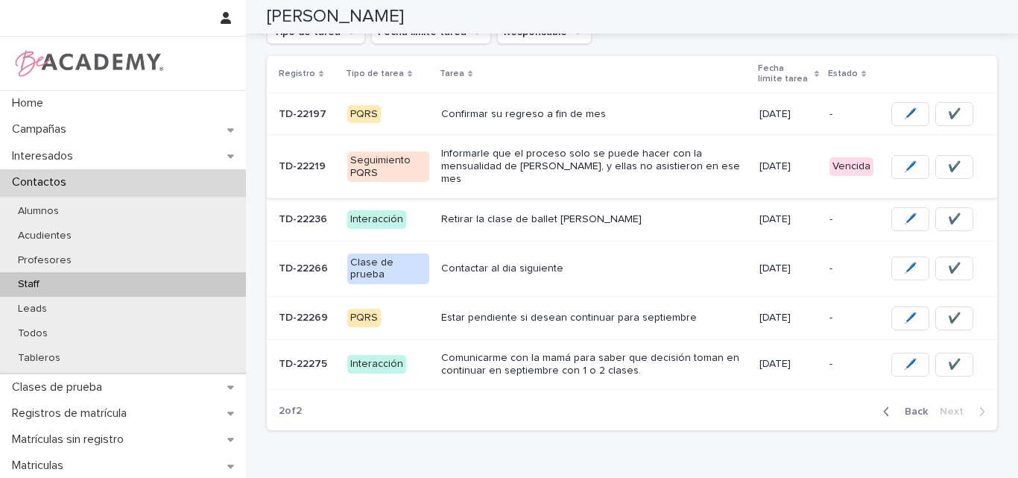
click at [948, 159] on span "✔️" at bounding box center [954, 166] width 13 height 15
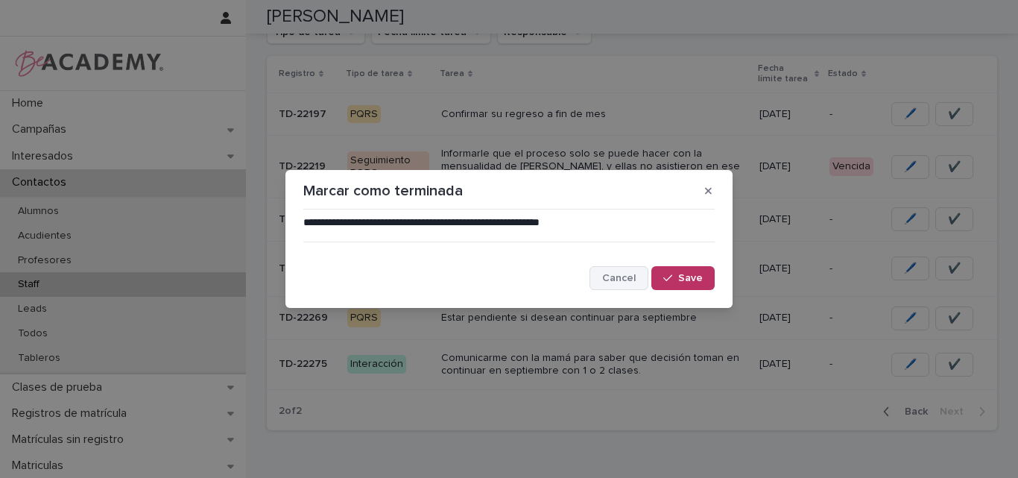
click at [621, 277] on span "Cancel" at bounding box center [619, 278] width 34 height 10
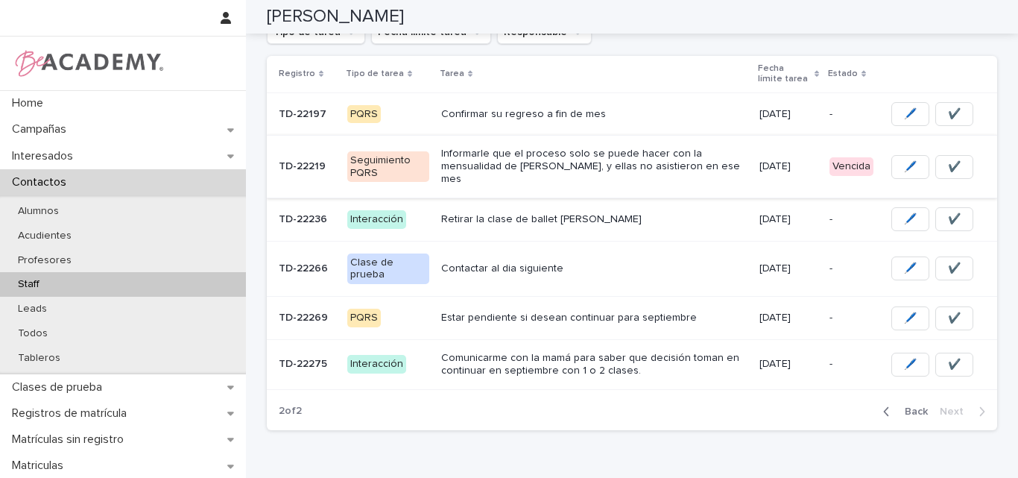
click at [948, 159] on span "✔️" at bounding box center [954, 166] width 13 height 15
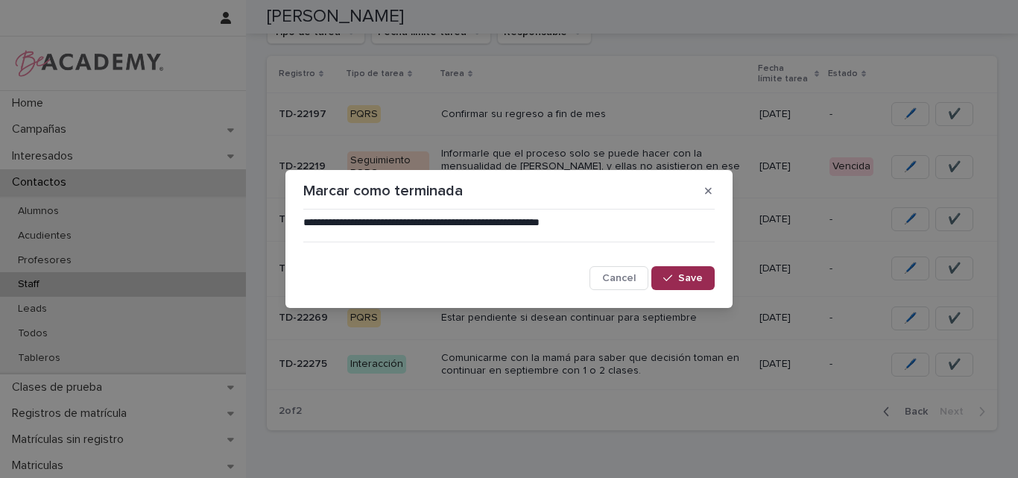
click at [696, 277] on span "Save" at bounding box center [690, 278] width 25 height 10
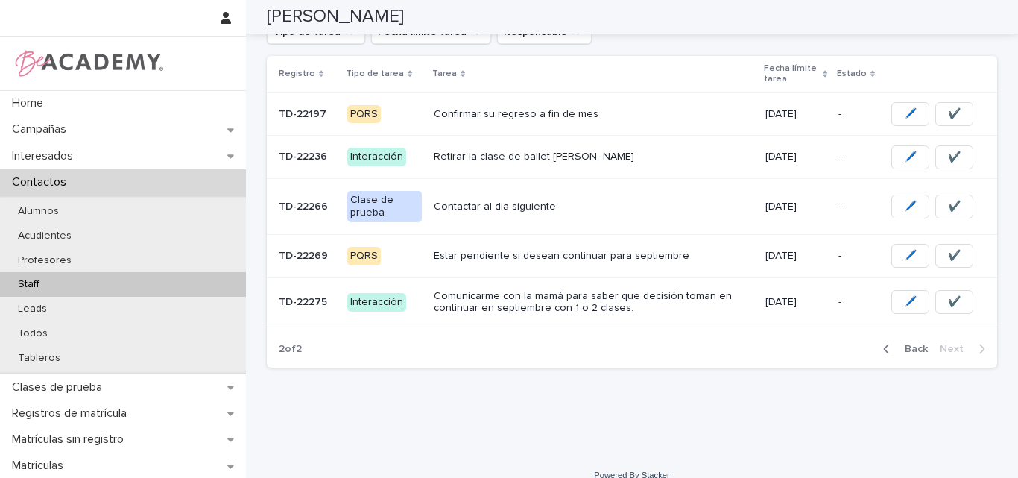
scroll to position [164, 0]
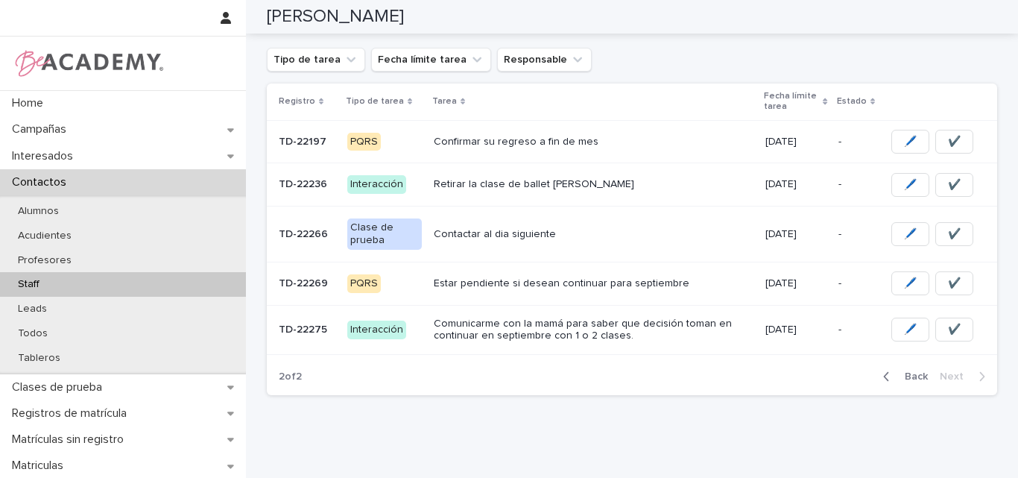
click at [914, 379] on span "Back" at bounding box center [912, 376] width 32 height 10
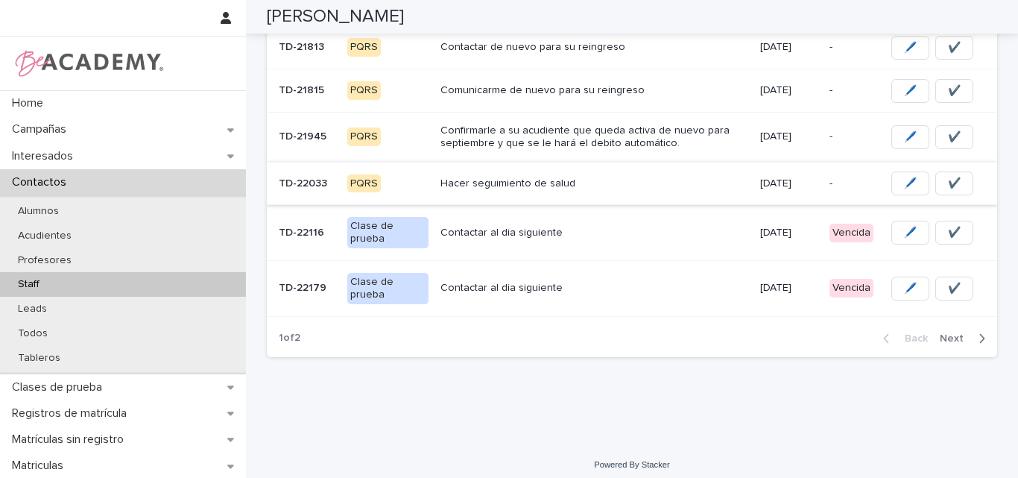
scroll to position [451, 0]
click at [518, 280] on p "Contactar al dia siguiente" at bounding box center [594, 286] width 308 height 13
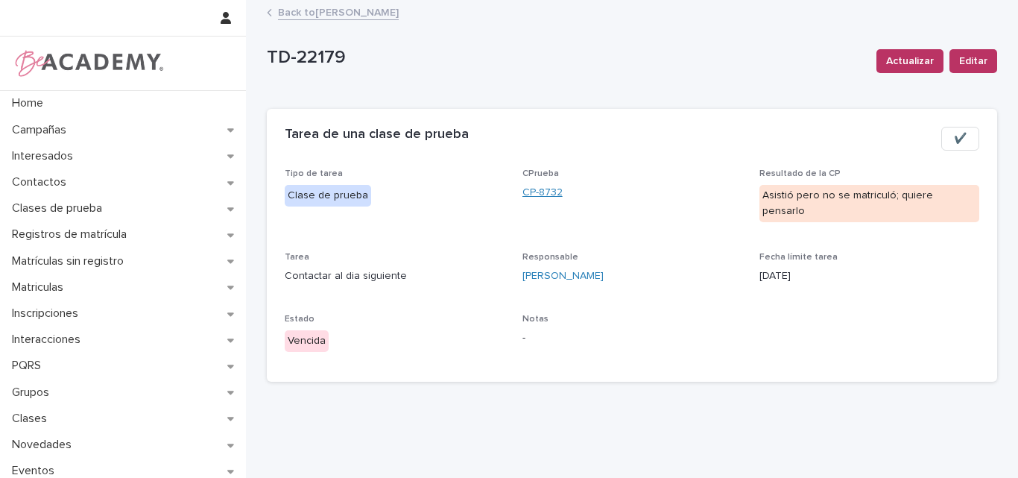
click at [545, 194] on link "CP-8732" at bounding box center [542, 193] width 40 height 16
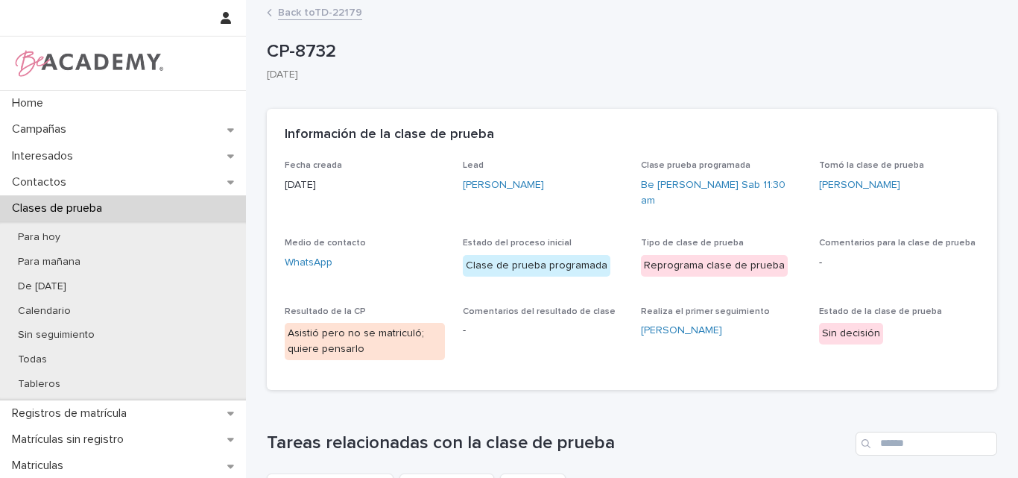
scroll to position [149, 0]
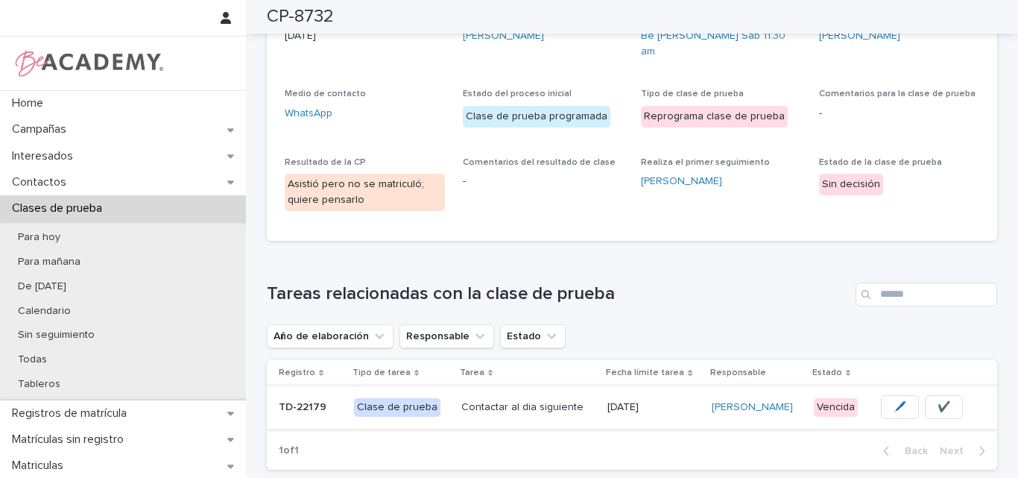
click at [937, 399] on span "✔️" at bounding box center [943, 406] width 13 height 15
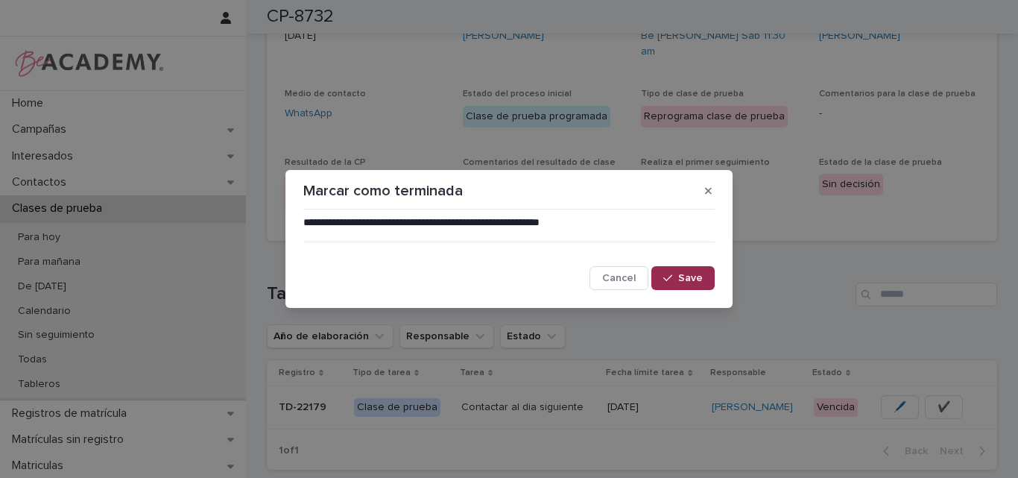
click at [672, 282] on icon "button" at bounding box center [667, 278] width 9 height 10
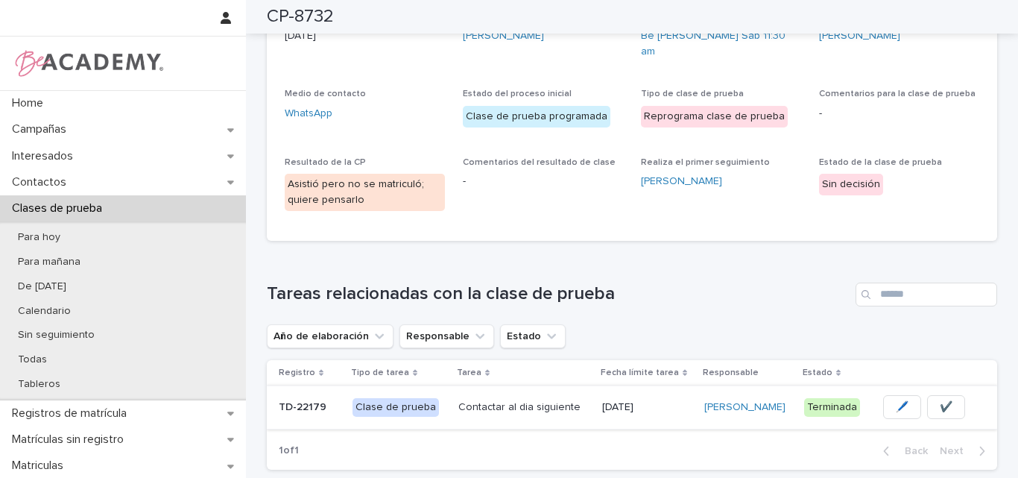
click at [883, 395] on button "🖊️" at bounding box center [902, 407] width 38 height 24
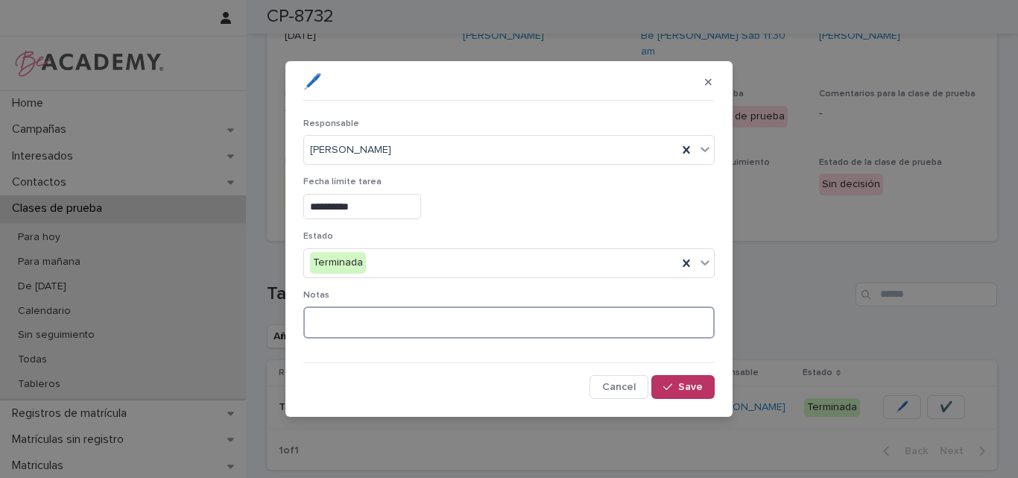
click at [396, 329] on textarea at bounding box center [508, 322] width 411 height 32
type textarea "**********"
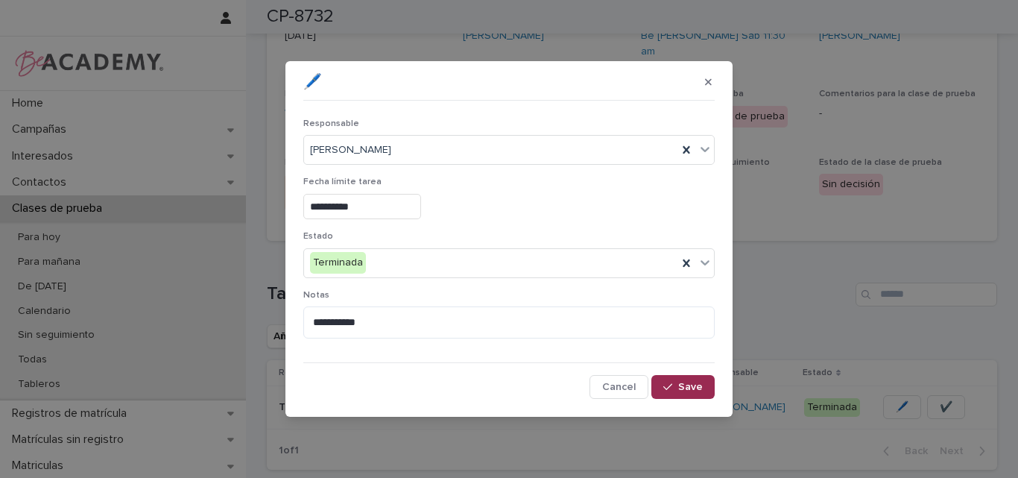
click at [684, 382] on span "Save" at bounding box center [690, 387] width 25 height 10
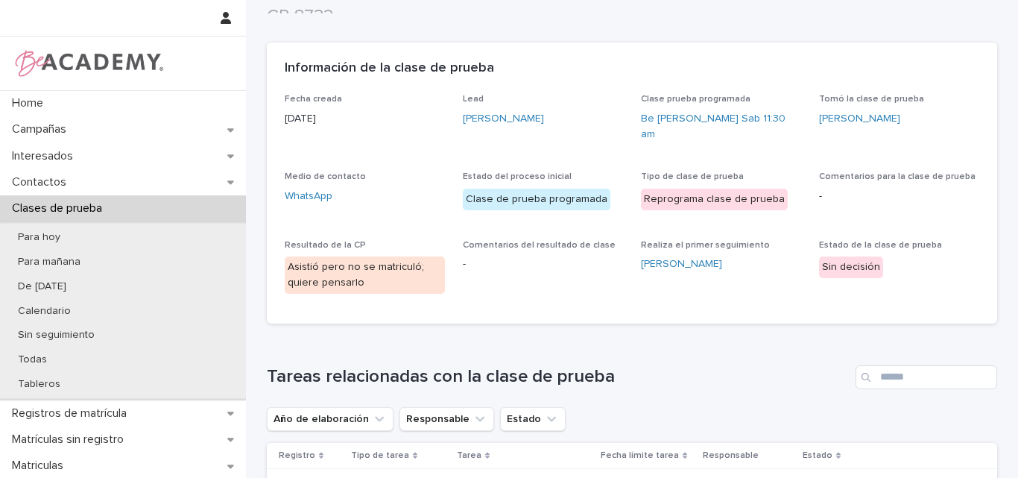
scroll to position [0, 0]
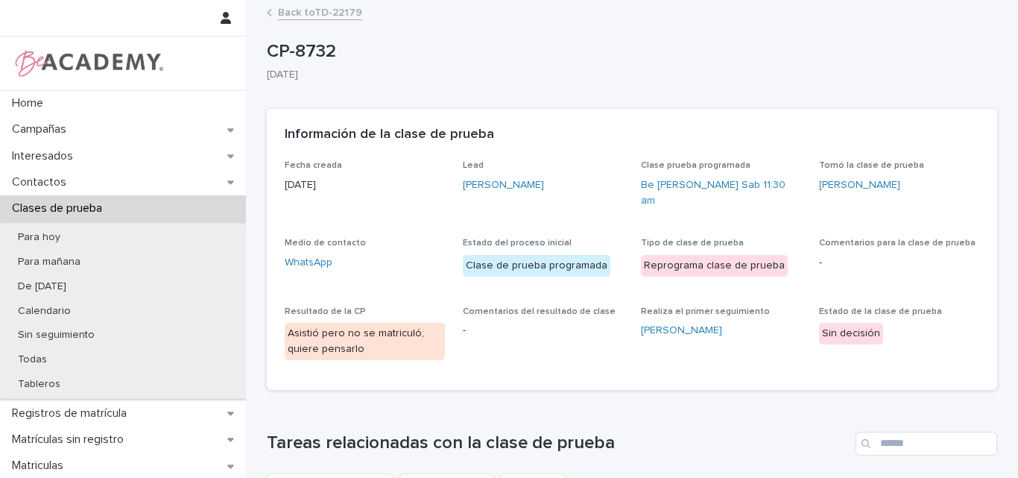
click at [331, 10] on link "Back to TD-22179" at bounding box center [320, 11] width 84 height 17
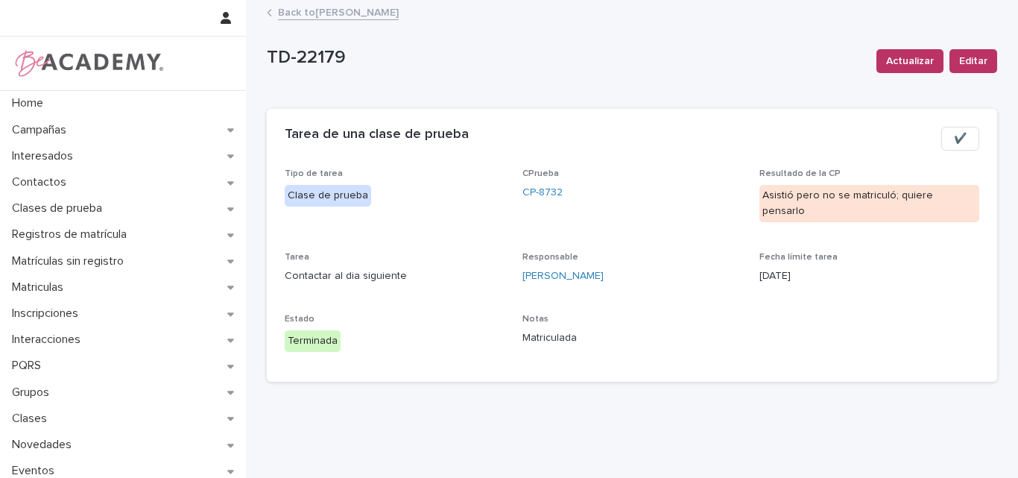
click at [335, 5] on link "Back to Lina Rico Montoya" at bounding box center [338, 11] width 121 height 17
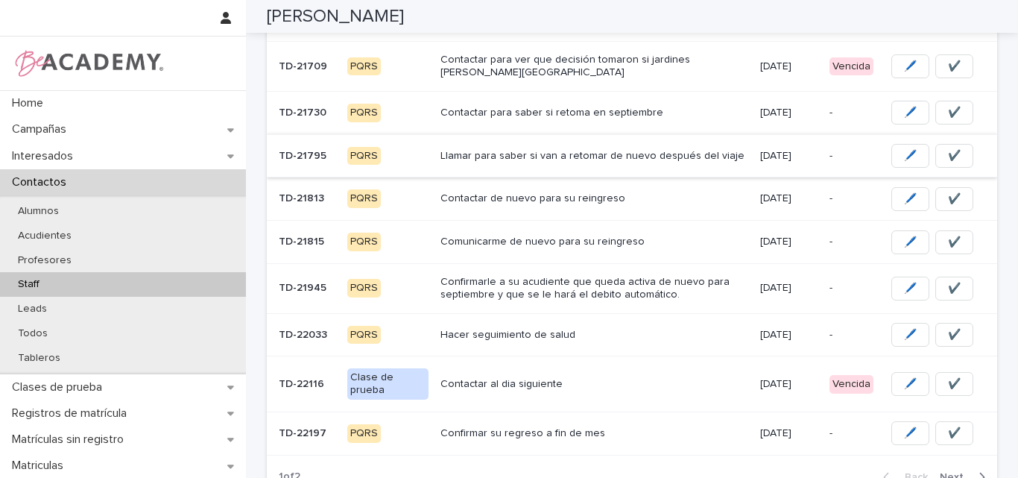
scroll to position [438, 0]
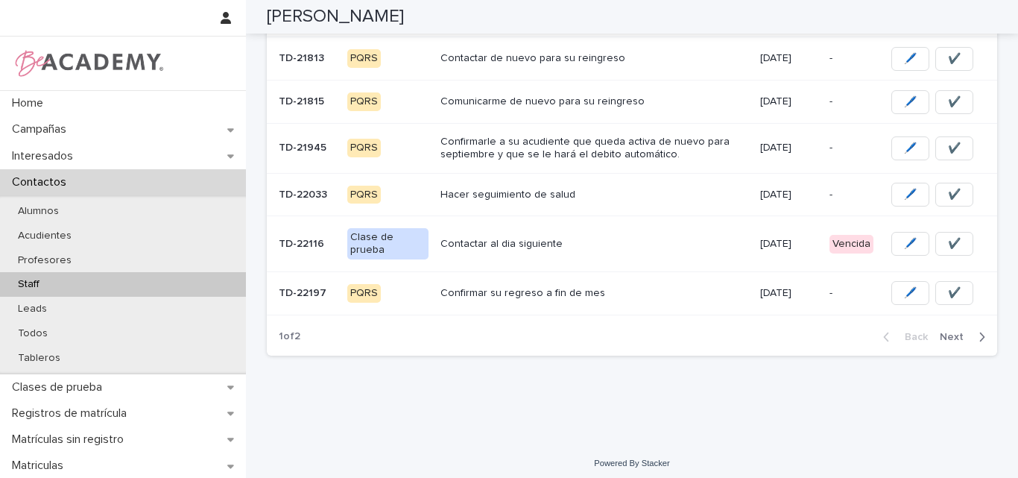
click at [519, 239] on p "Contactar al dia siguiente" at bounding box center [594, 244] width 308 height 13
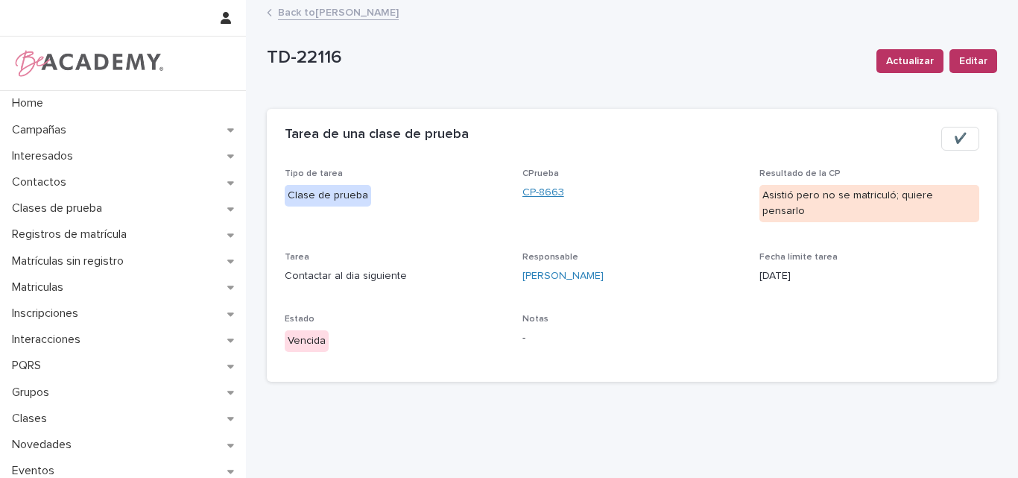
click at [537, 192] on link "CP-8663" at bounding box center [543, 193] width 42 height 16
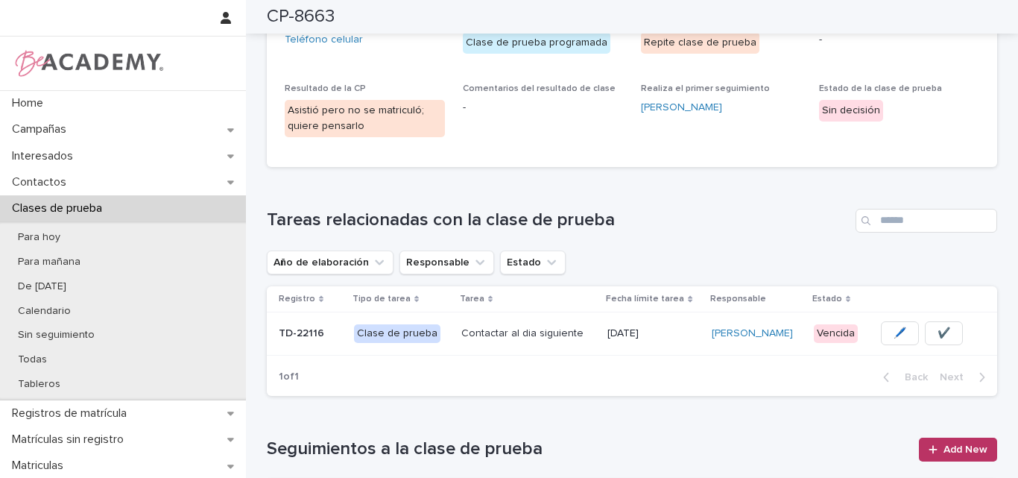
scroll to position [224, 0]
click at [937, 328] on span "✔️" at bounding box center [943, 332] width 13 height 15
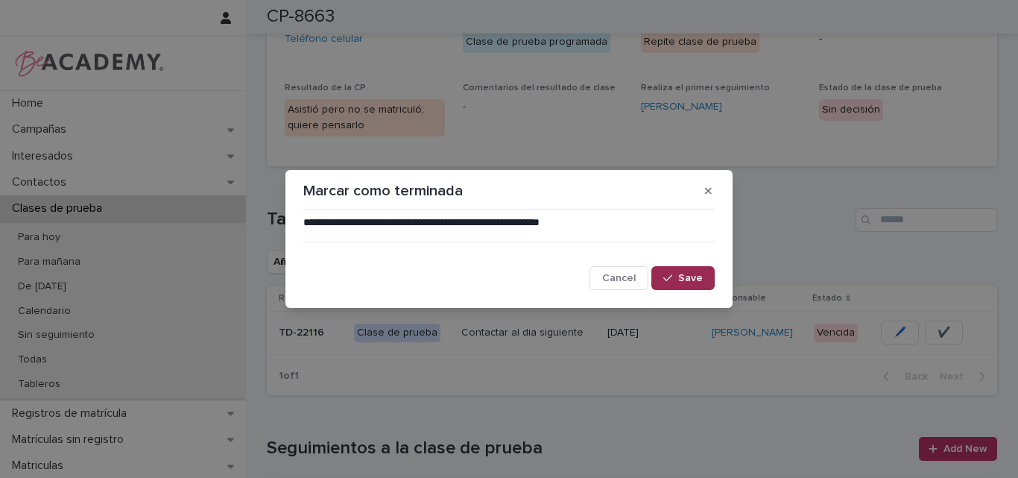
click at [688, 281] on span "Save" at bounding box center [690, 278] width 25 height 10
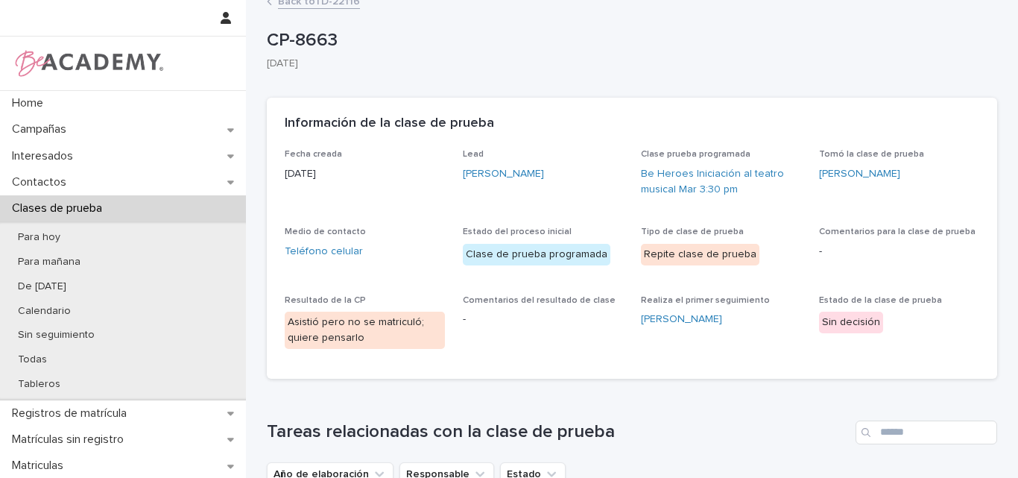
scroll to position [0, 0]
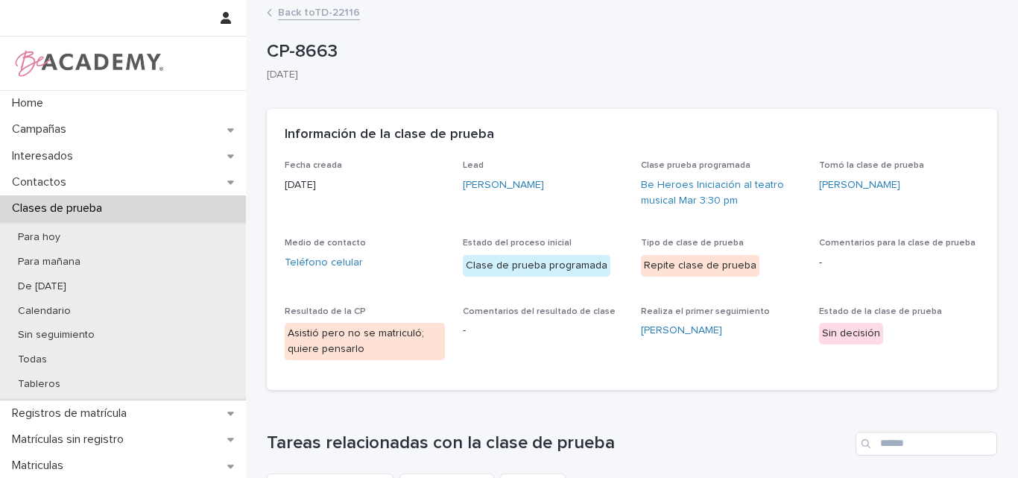
click at [315, 13] on link "Back to TD-22116" at bounding box center [319, 11] width 82 height 17
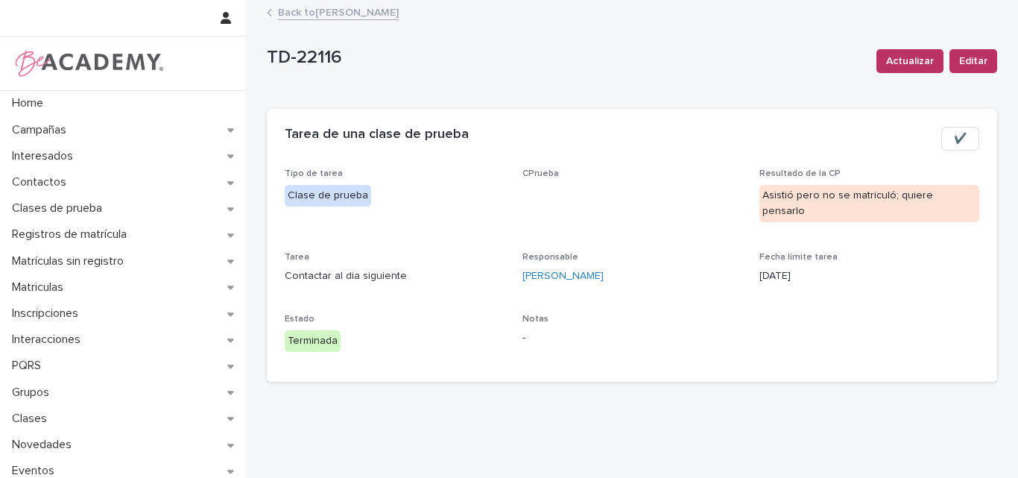
click at [338, 12] on link "Back to Lina Rico Montoya" at bounding box center [338, 11] width 121 height 17
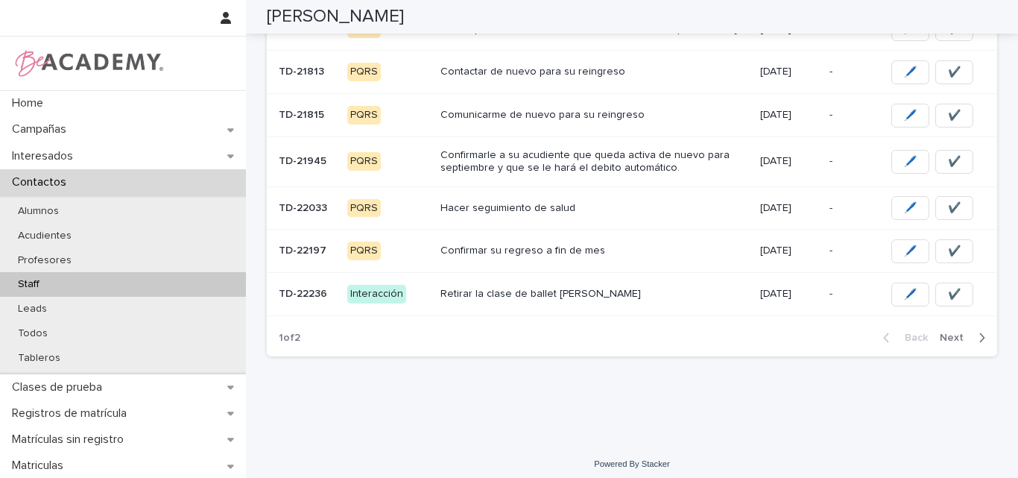
scroll to position [425, 0]
click at [960, 332] on span "Next" at bounding box center [956, 337] width 33 height 10
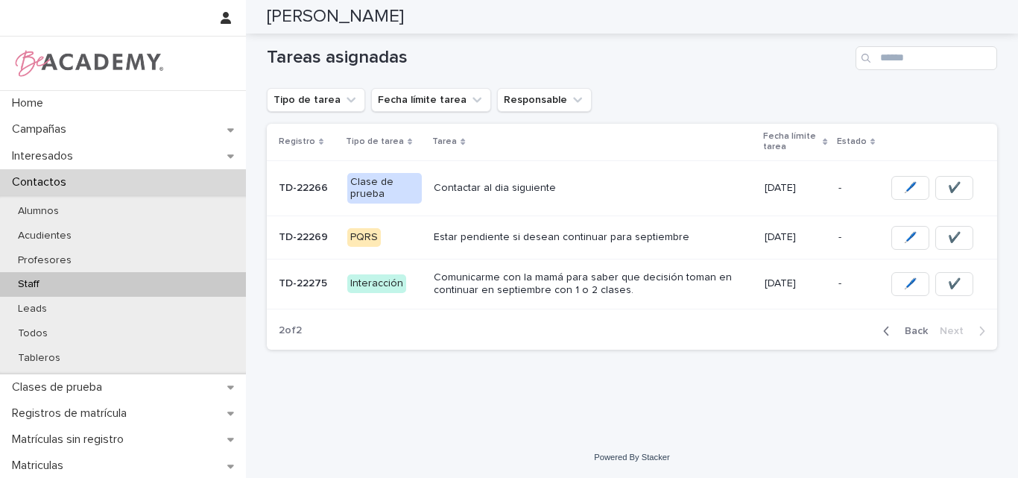
scroll to position [124, 0]
click at [521, 191] on p "Contactar al dia siguiente" at bounding box center [593, 188] width 318 height 13
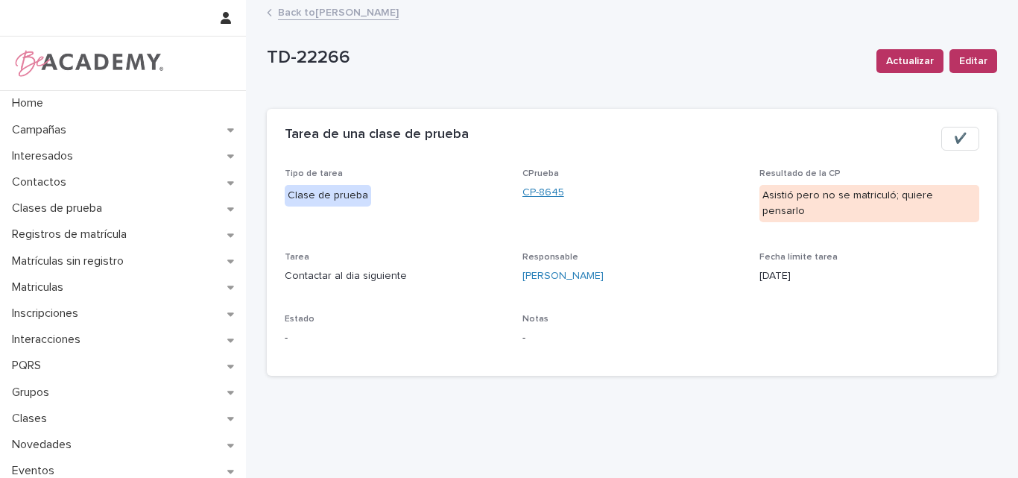
click at [541, 191] on link "CP-8645" at bounding box center [543, 193] width 42 height 16
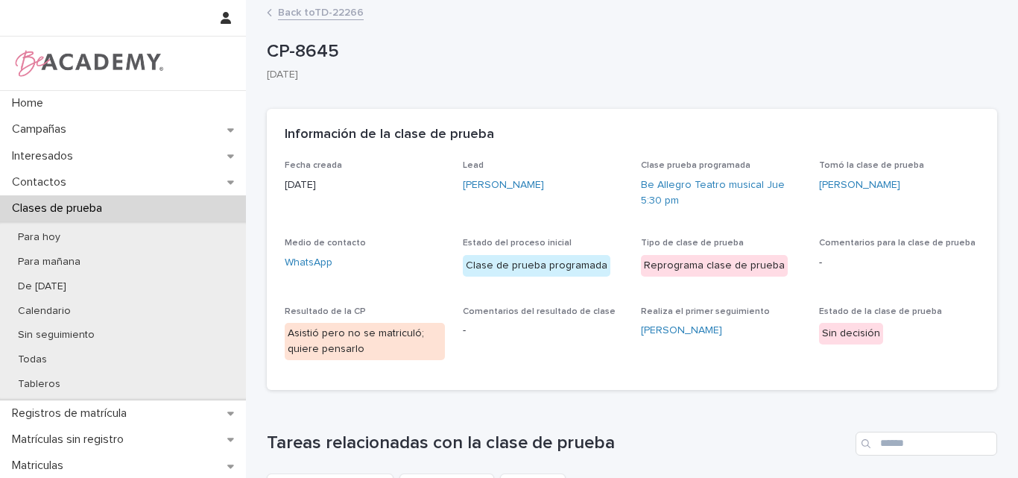
click at [339, 7] on link "Back to TD-22266" at bounding box center [321, 11] width 86 height 17
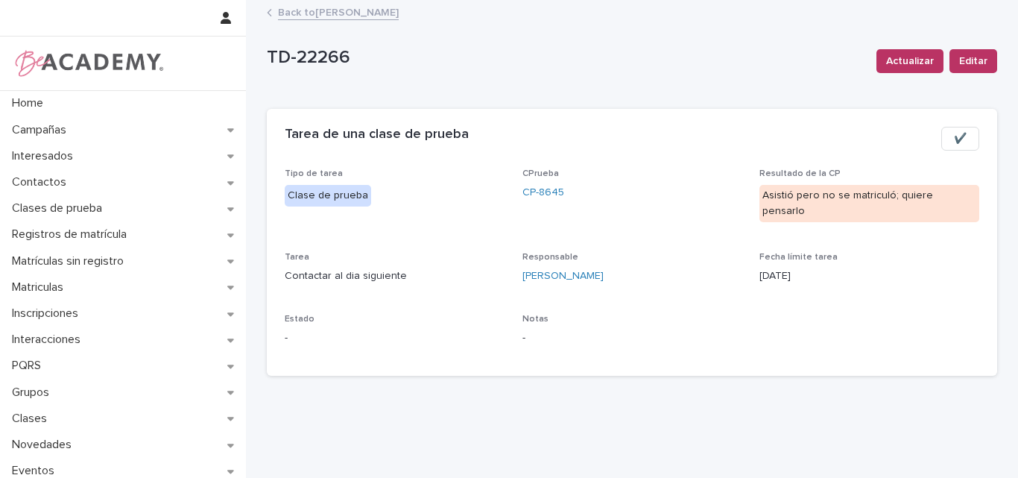
click at [328, 11] on link "Back to Lina Rico Montoya" at bounding box center [338, 11] width 121 height 17
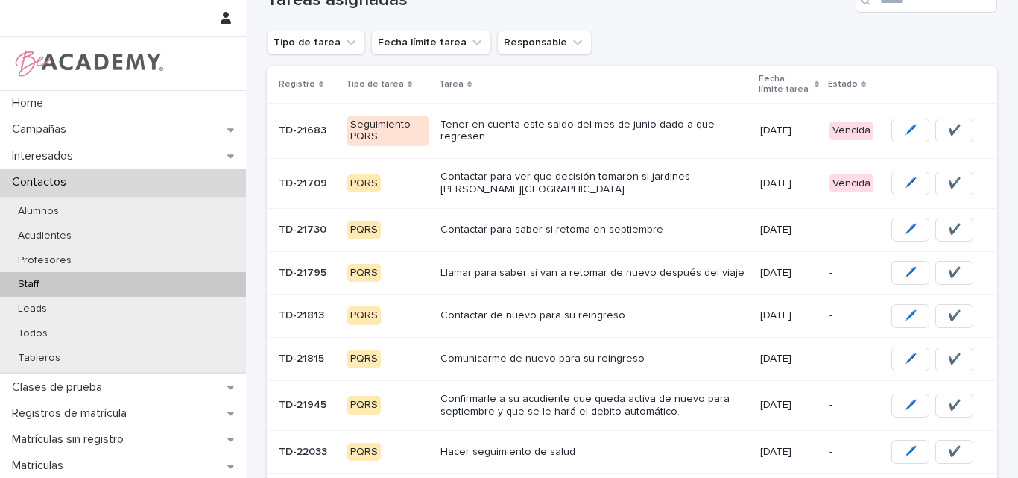
scroll to position [224, 0]
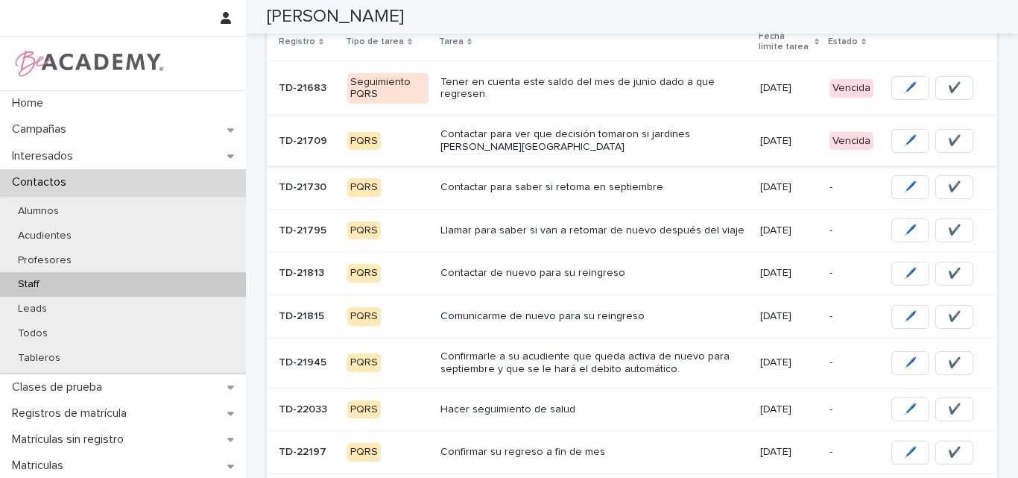
click at [951, 138] on span "✔️" at bounding box center [954, 140] width 13 height 15
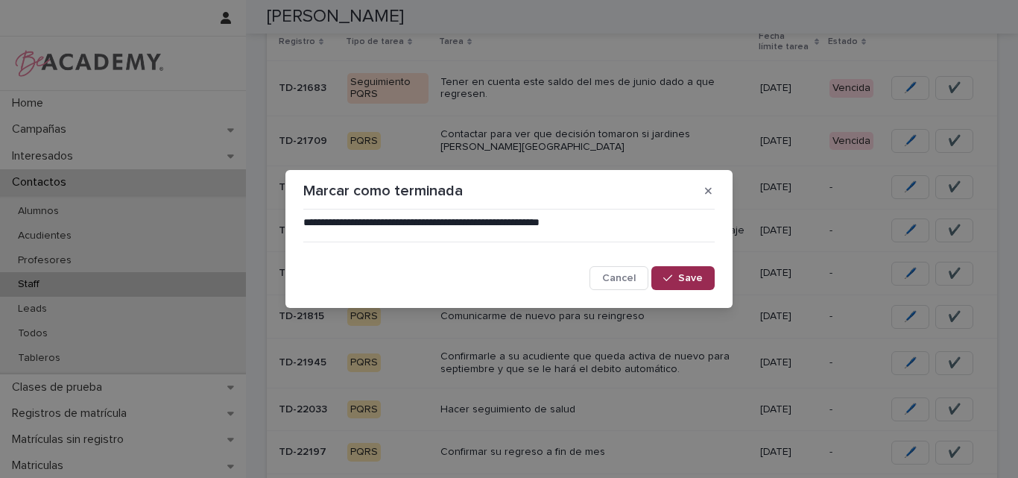
click at [687, 273] on span "Save" at bounding box center [690, 278] width 25 height 10
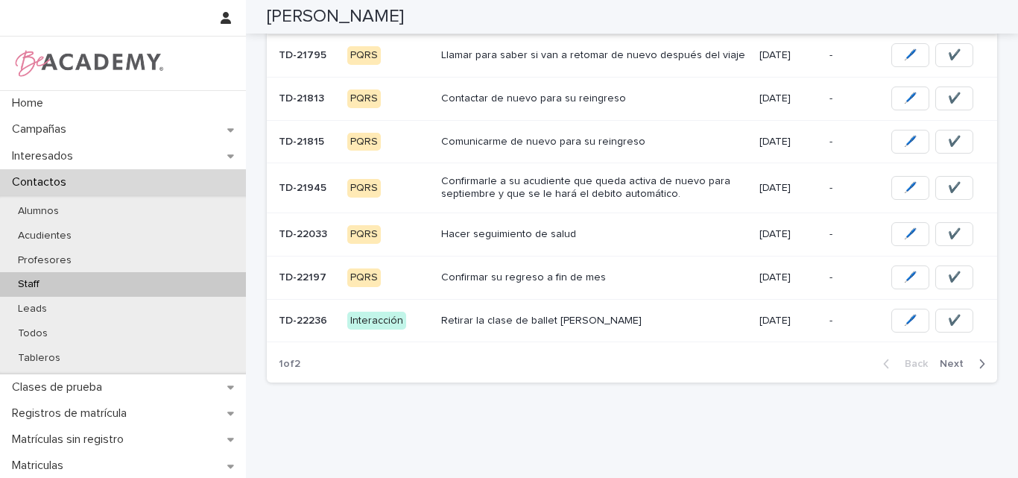
scroll to position [382, 0]
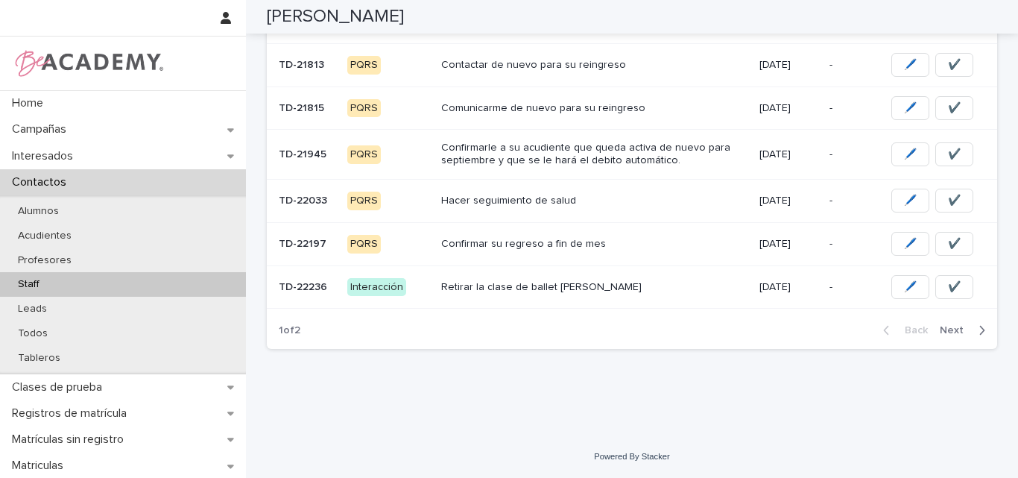
click at [956, 329] on span "Next" at bounding box center [956, 330] width 33 height 10
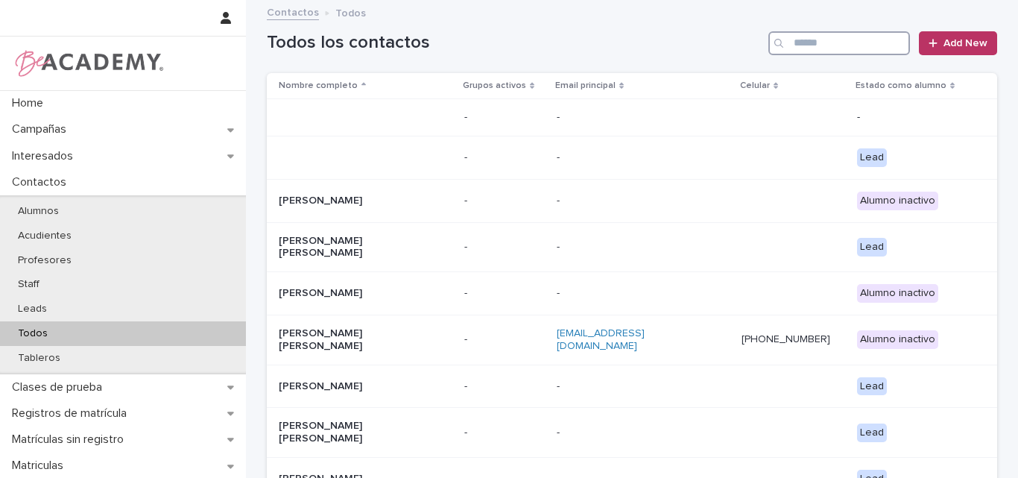
click at [802, 38] on input "Search" at bounding box center [839, 43] width 142 height 24
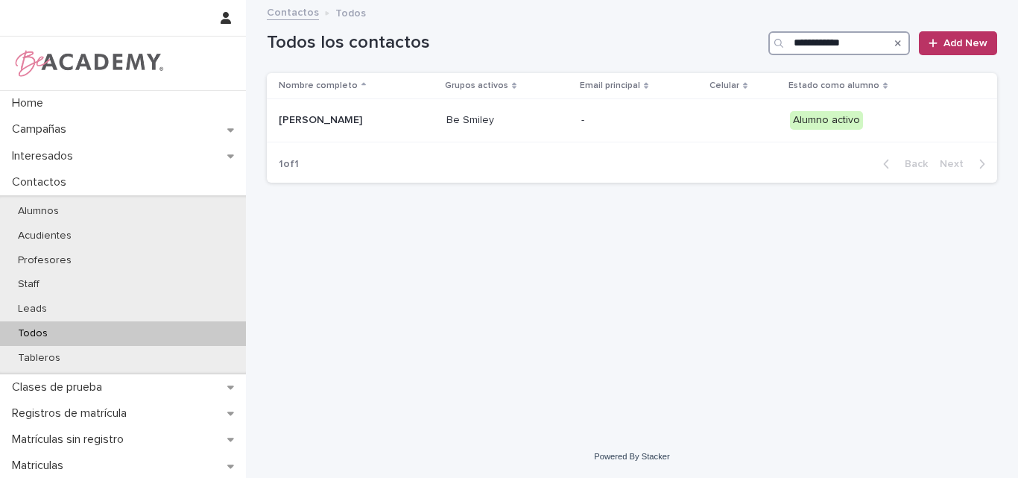
type input "**********"
drag, startPoint x: 857, startPoint y: 46, endPoint x: 719, endPoint y: 45, distance: 137.9
click at [719, 45] on div "**********" at bounding box center [632, 43] width 730 height 24
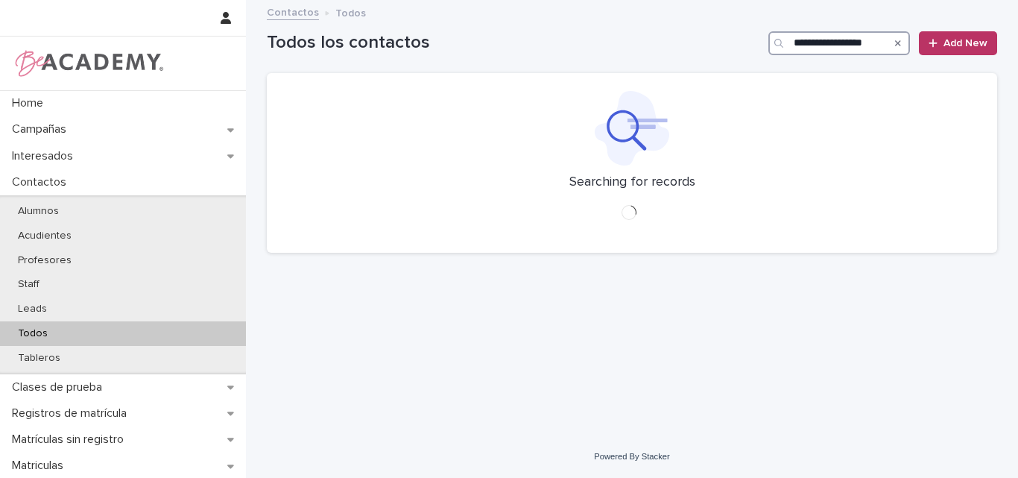
type input "**********"
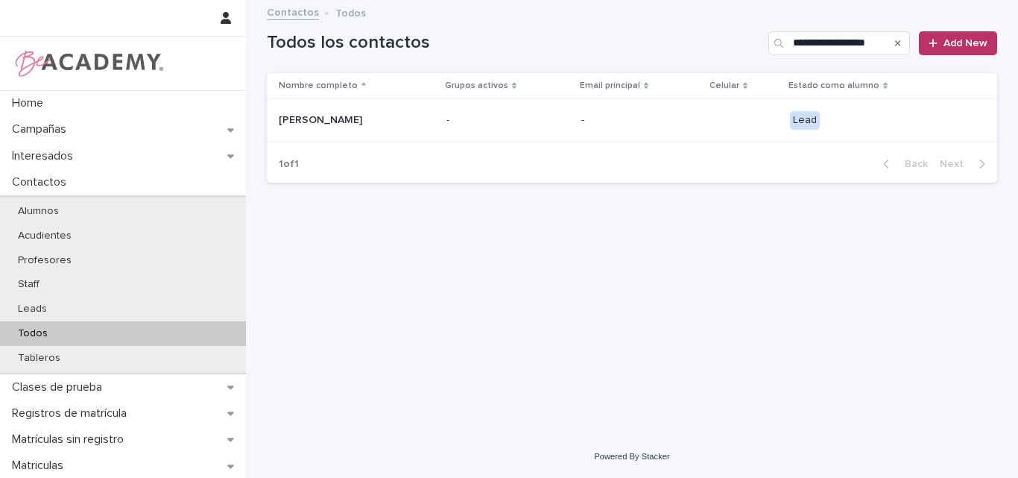
click at [344, 120] on p "[PERSON_NAME]" at bounding box center [353, 120] width 149 height 13
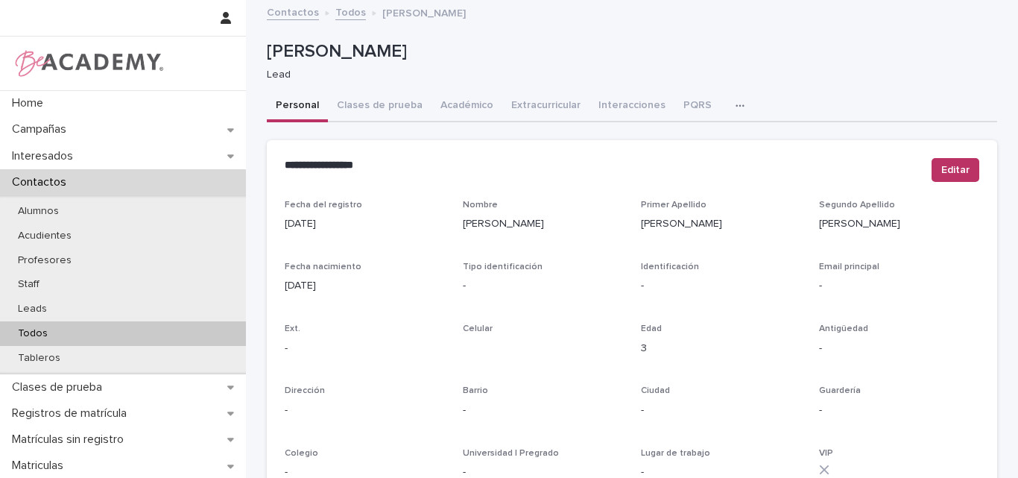
click at [46, 330] on p "Todos" at bounding box center [33, 333] width 54 height 13
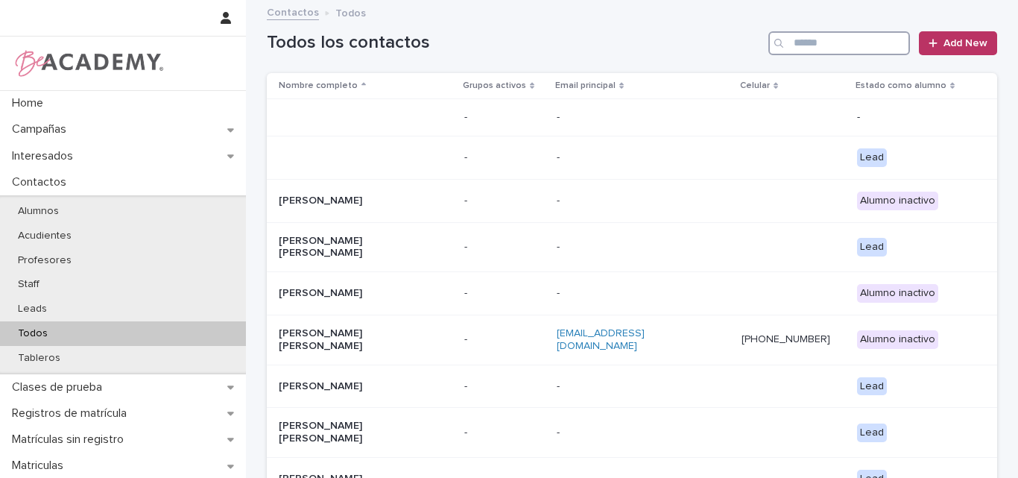
click at [803, 42] on input "Search" at bounding box center [839, 43] width 142 height 24
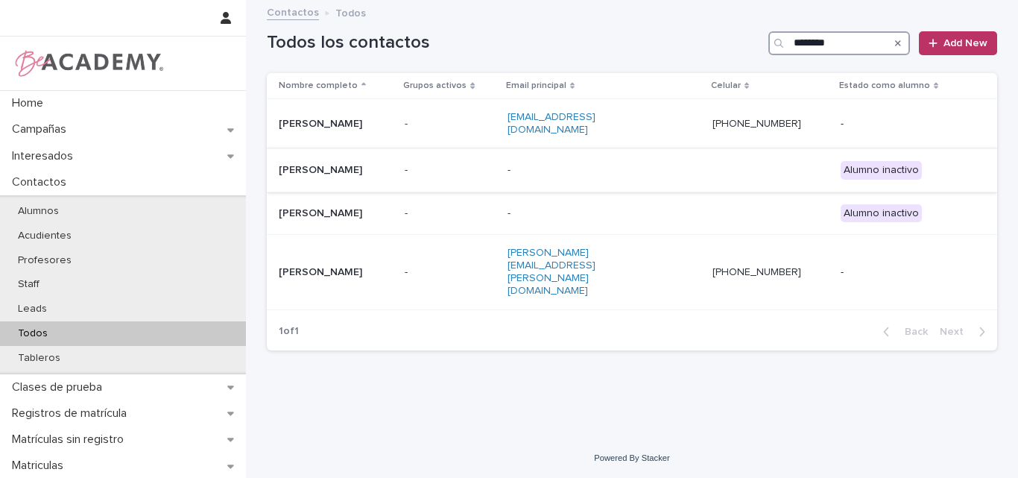
type input "********"
click at [344, 165] on div "[PERSON_NAME]" at bounding box center [336, 170] width 114 height 25
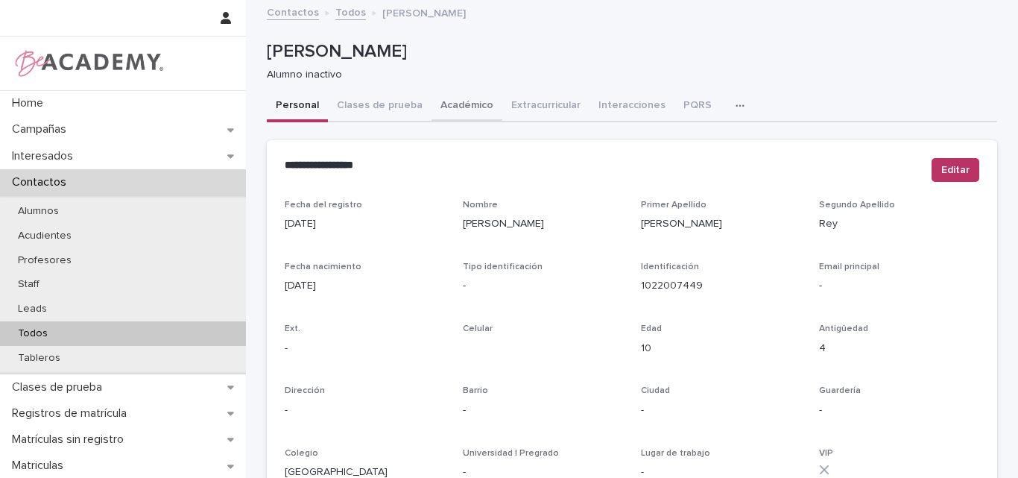
click at [441, 97] on button "Académico" at bounding box center [466, 106] width 71 height 31
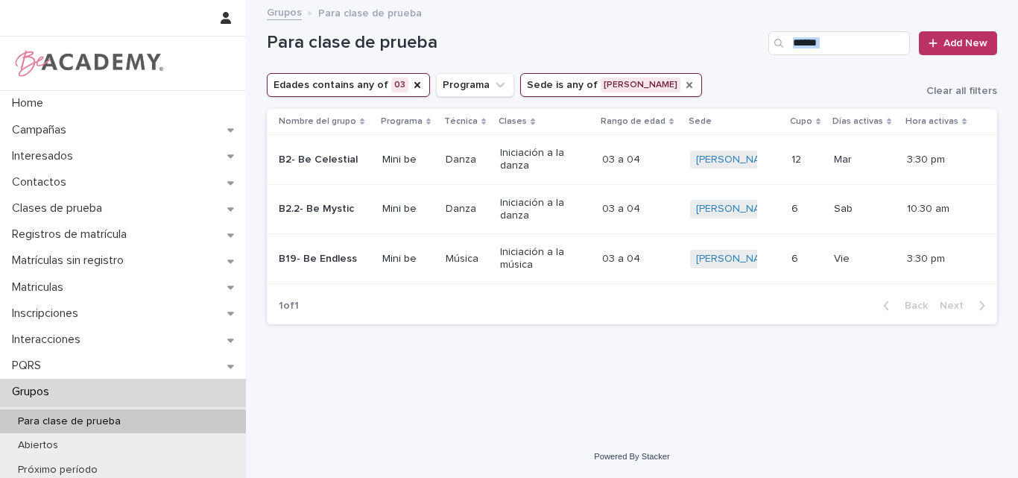
click at [683, 83] on icon "Sede" at bounding box center [689, 85] width 12 height 12
click at [556, 81] on icon "Sede" at bounding box center [563, 84] width 15 height 15
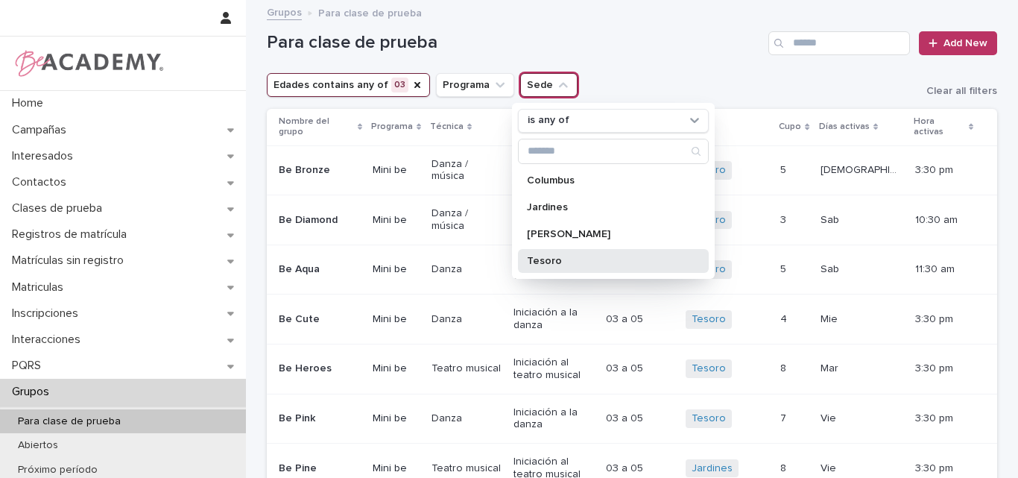
click at [548, 259] on p "Tesoro" at bounding box center [606, 261] width 158 height 10
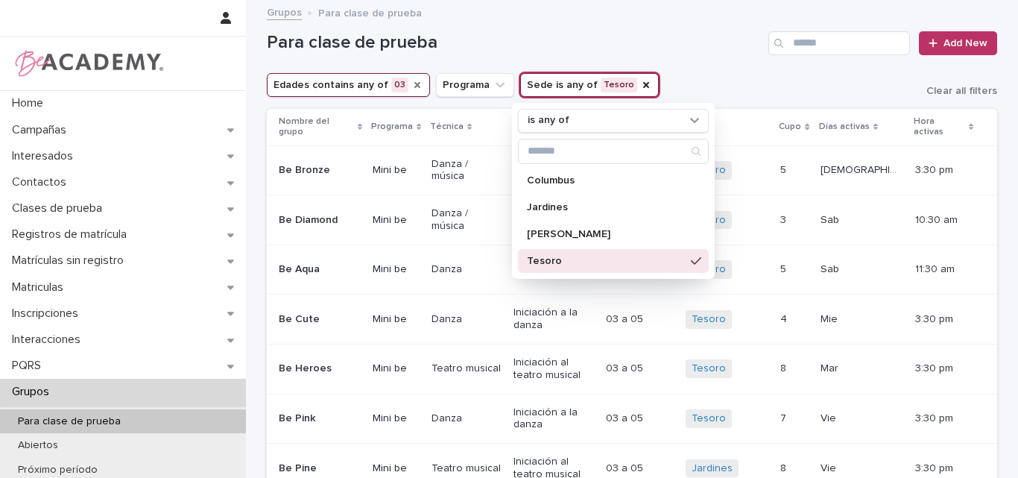
click at [414, 85] on icon "Edades" at bounding box center [417, 85] width 6 height 6
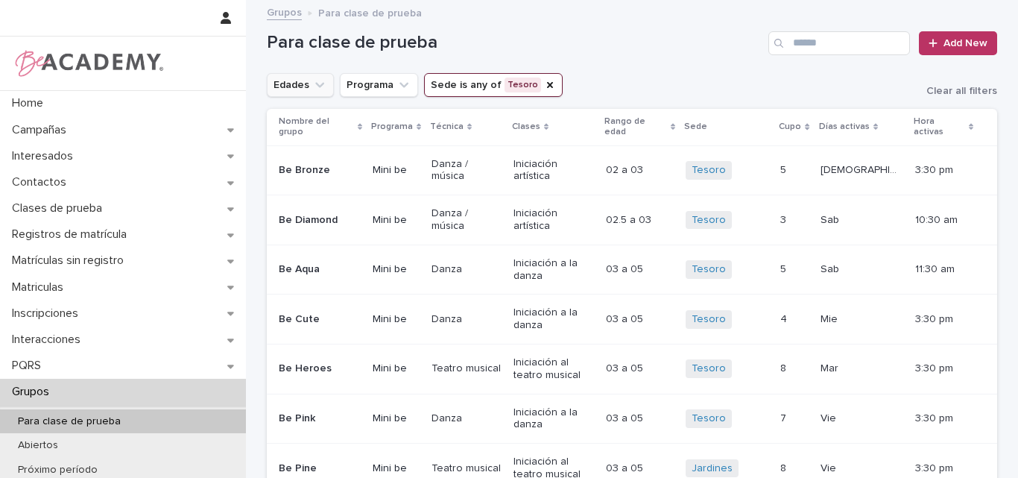
click at [313, 80] on icon "Edades" at bounding box center [319, 84] width 15 height 15
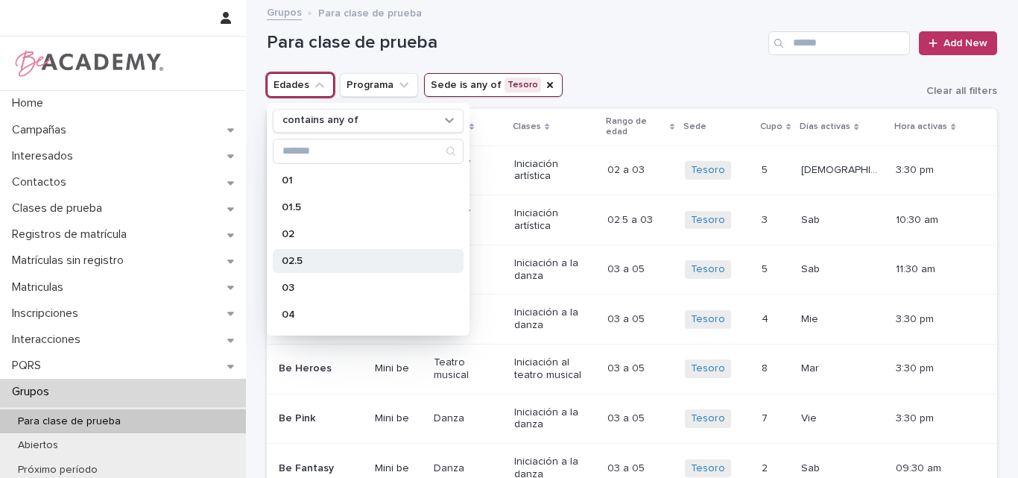
scroll to position [224, 0]
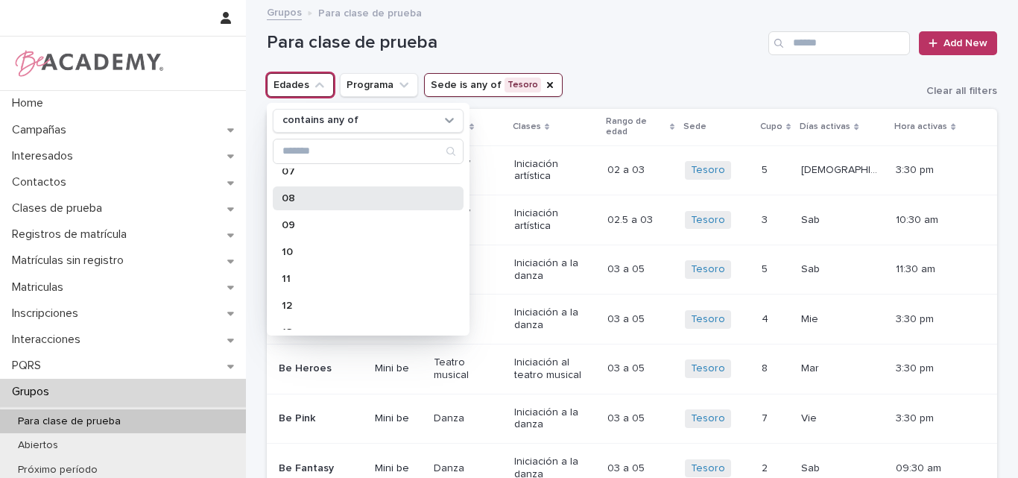
click at [316, 201] on p "08" at bounding box center [361, 198] width 158 height 10
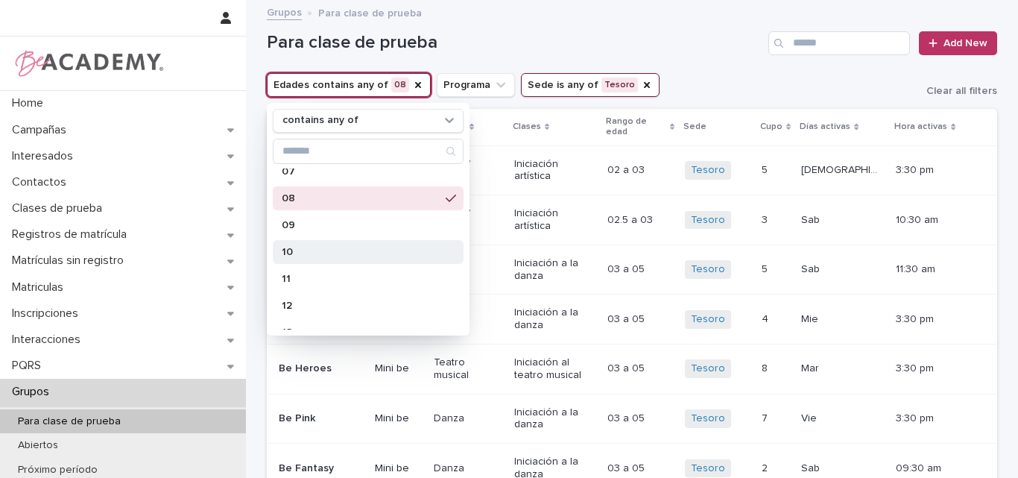
click at [311, 248] on p "10" at bounding box center [361, 252] width 158 height 10
click at [776, 56] on div "Para clase de prueba Add New" at bounding box center [632, 37] width 730 height 72
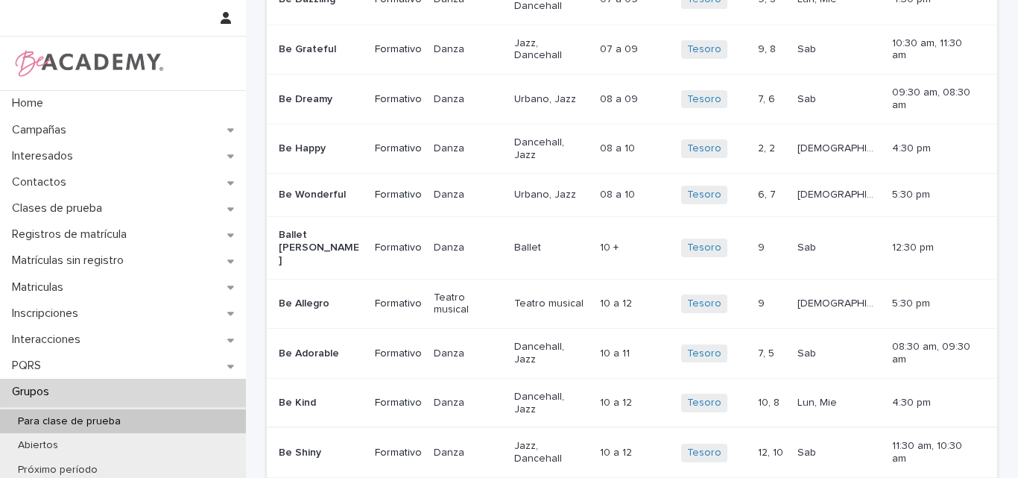
scroll to position [298, 0]
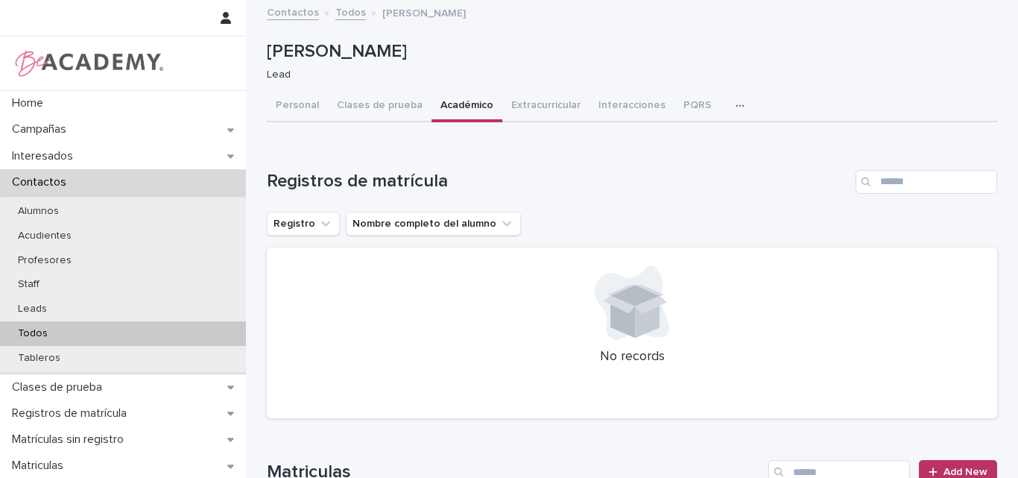
click at [451, 98] on button "Académico" at bounding box center [466, 106] width 71 height 31
click at [442, 98] on button "Académico" at bounding box center [466, 106] width 71 height 31
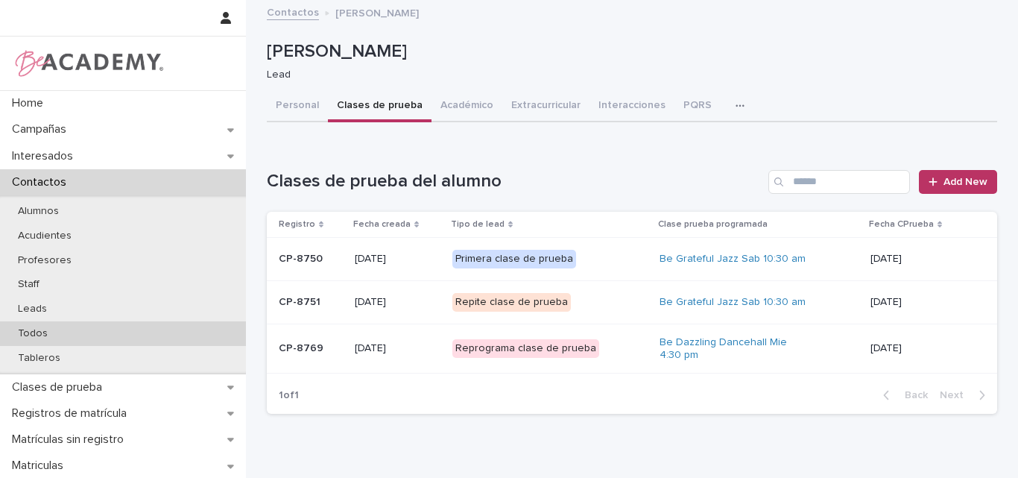
click at [27, 335] on p "Todos" at bounding box center [33, 333] width 54 height 13
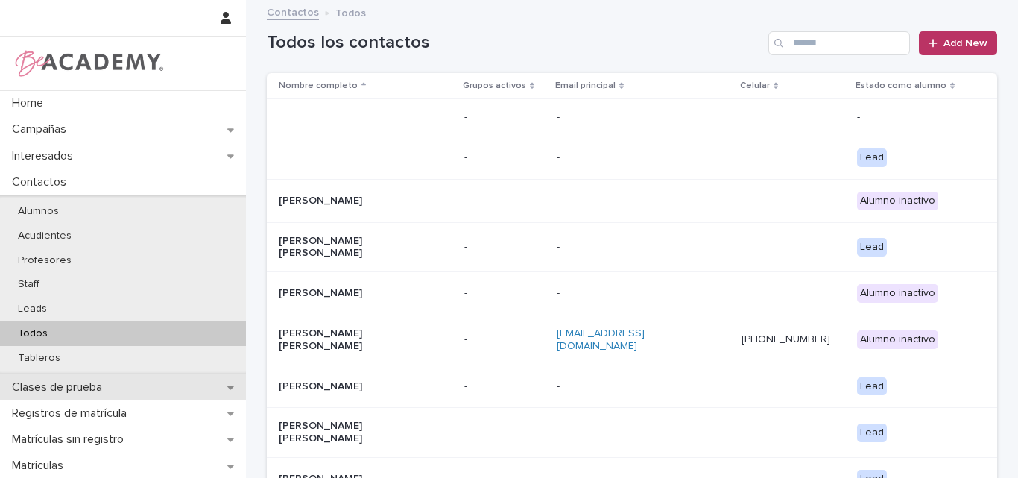
click at [86, 391] on p "Clases de prueba" at bounding box center [60, 387] width 108 height 14
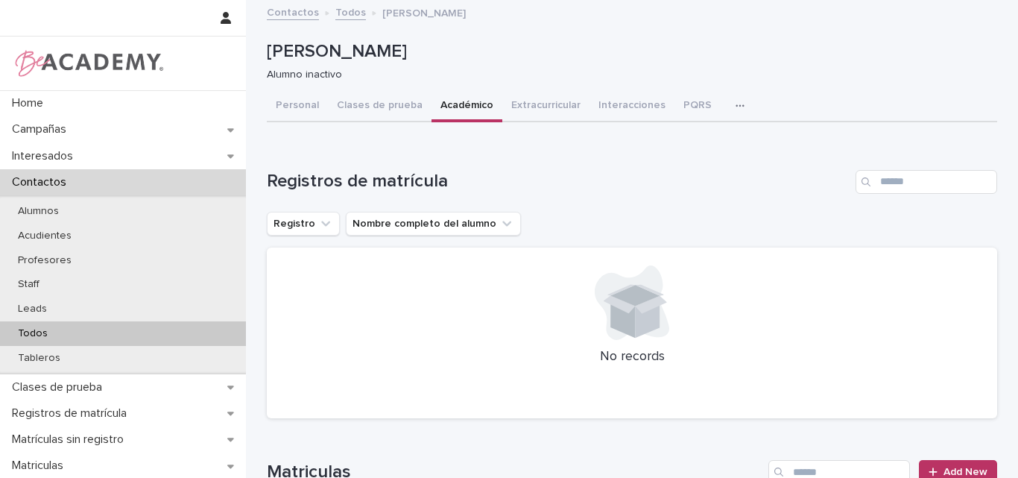
click at [60, 330] on div "Todos" at bounding box center [123, 333] width 246 height 25
click at [457, 101] on button "Académico" at bounding box center [466, 106] width 71 height 31
click at [376, 104] on button "Clases de prueba" at bounding box center [380, 106] width 104 height 31
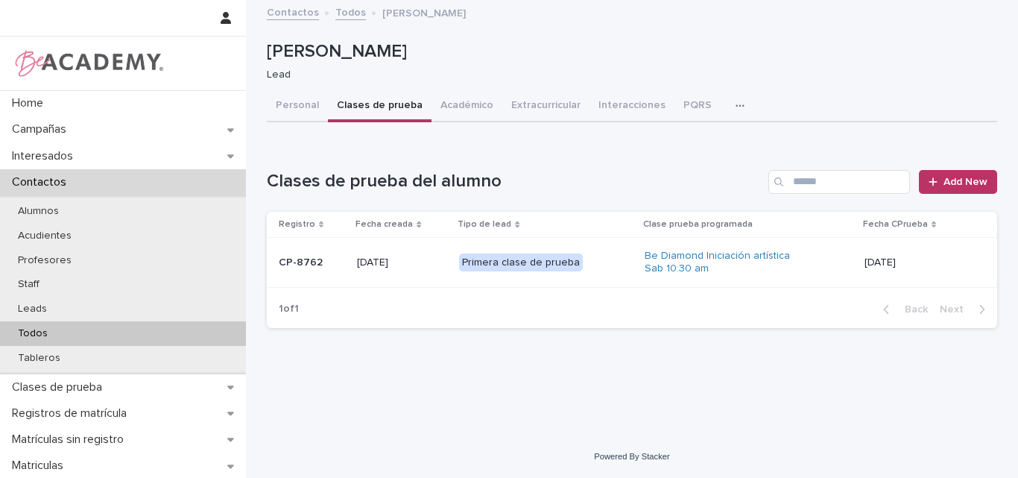
click at [321, 273] on div "CP-8762" at bounding box center [312, 262] width 66 height 25
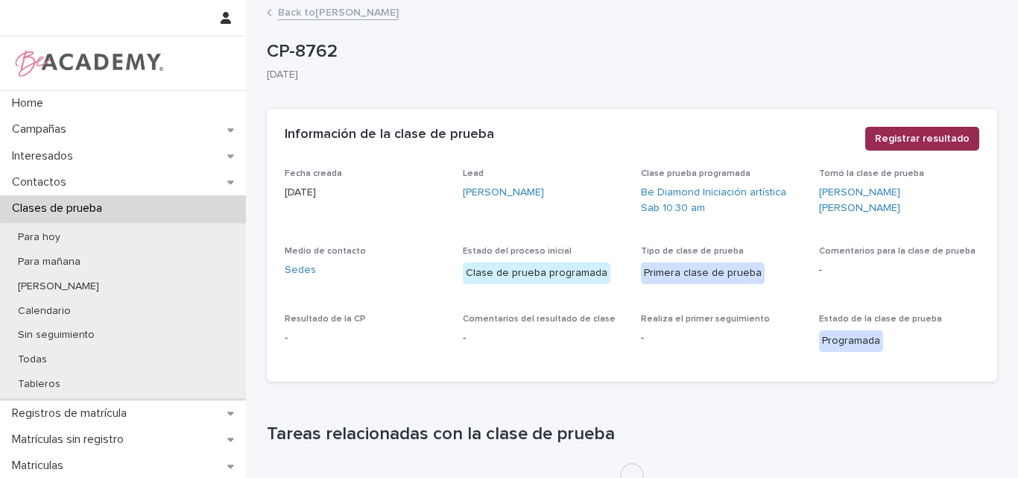
click at [902, 132] on span "Registrar resultado" at bounding box center [922, 138] width 95 height 15
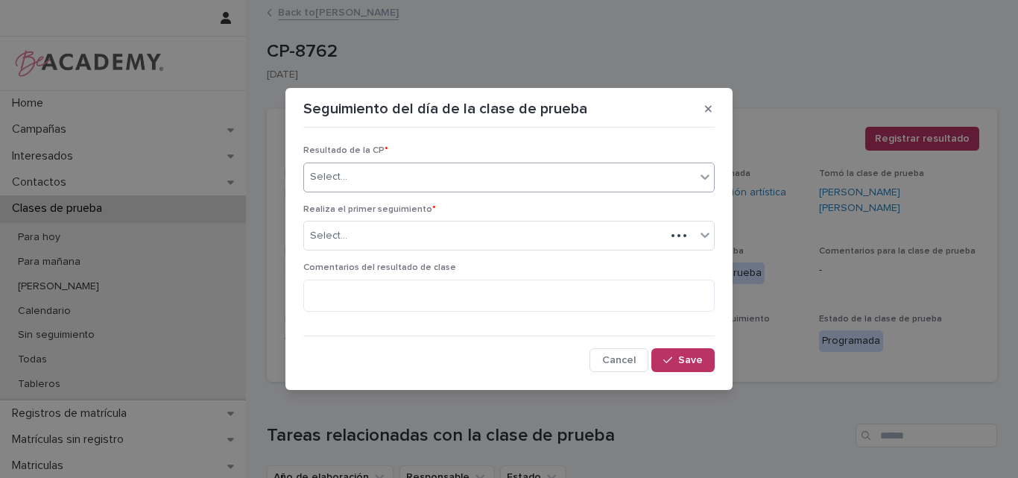
click at [691, 175] on div "Select..." at bounding box center [499, 177] width 391 height 25
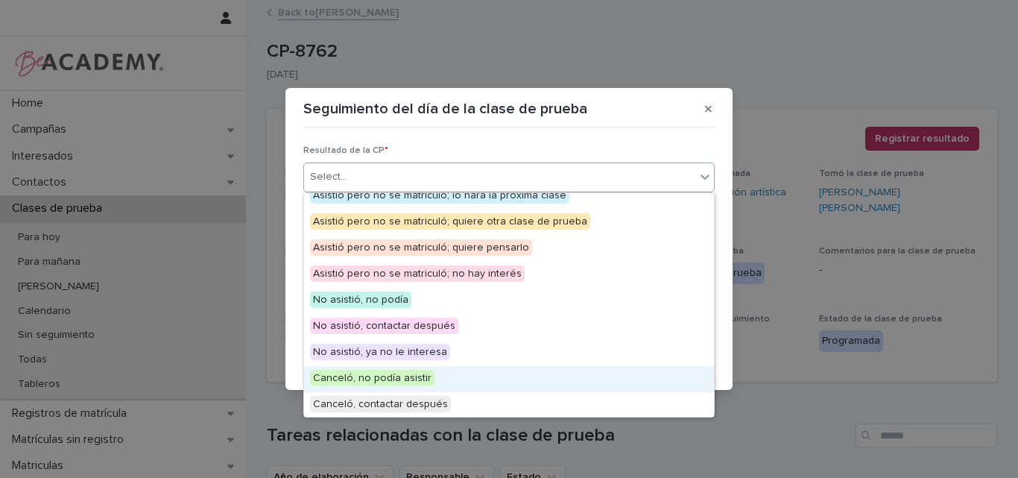
scroll to position [41, 0]
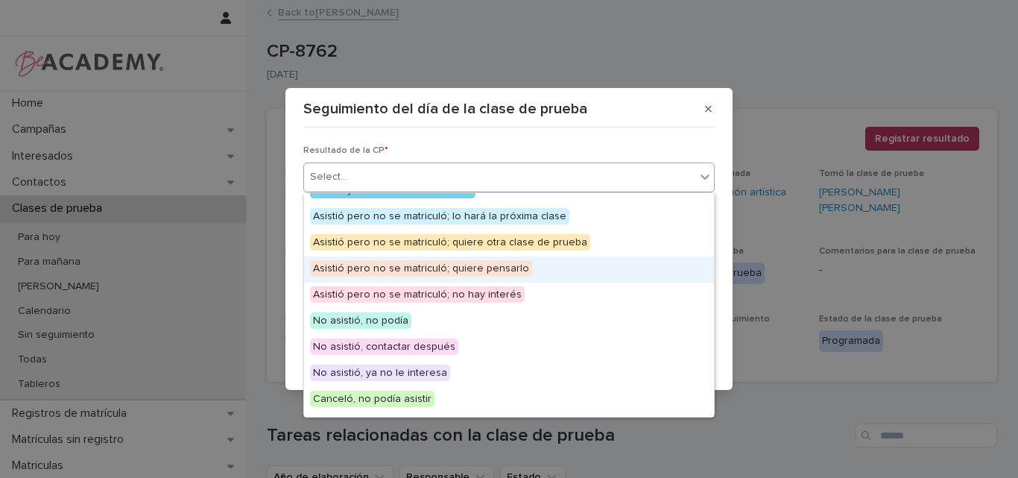
click at [484, 270] on span "Asistió pero no se matriculó; quiere pensarlo" at bounding box center [421, 268] width 222 height 16
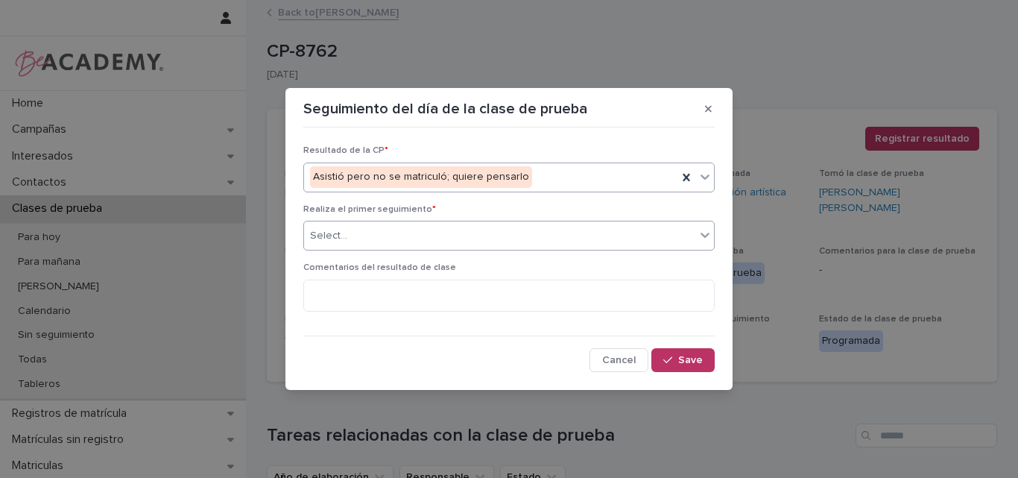
click at [455, 232] on div "Select..." at bounding box center [499, 236] width 391 height 25
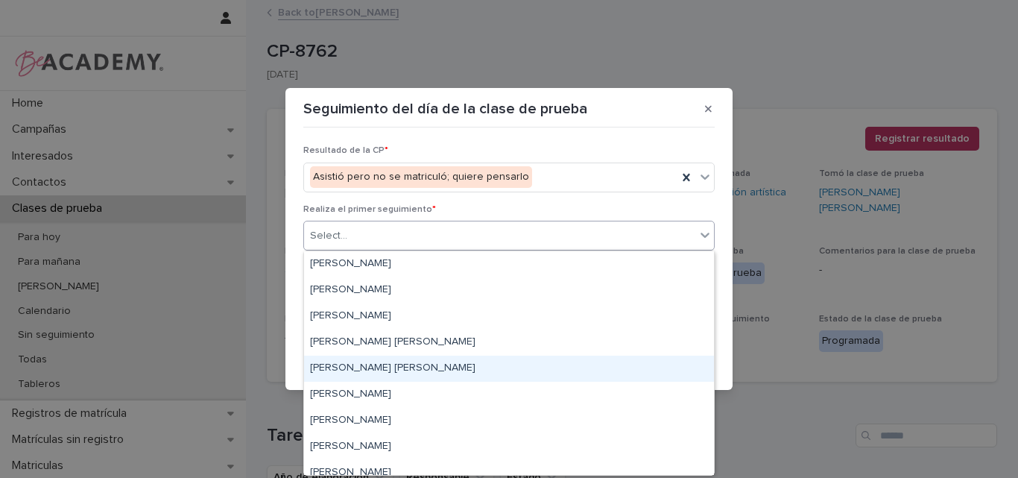
click at [376, 362] on div "Lina Rico Montoya" at bounding box center [509, 368] width 410 height 26
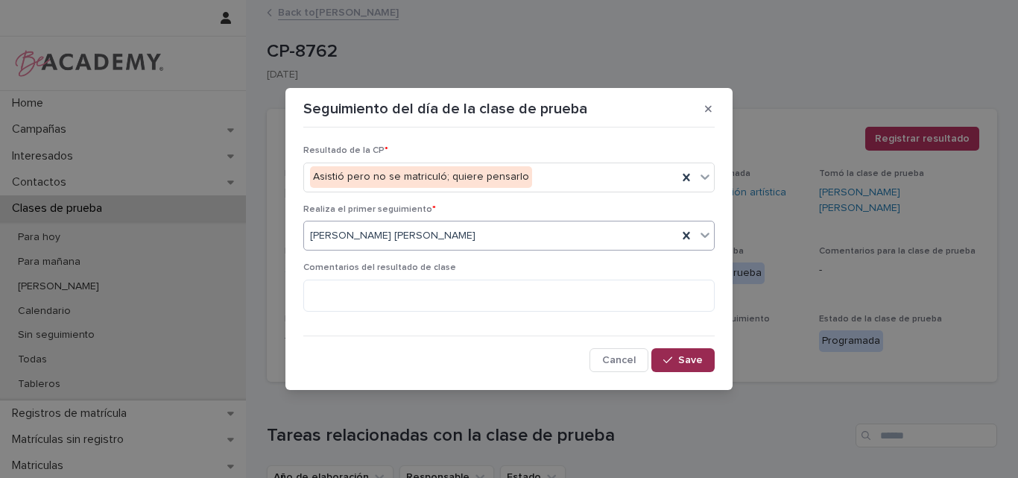
click at [678, 358] on div "button" at bounding box center [670, 360] width 15 height 10
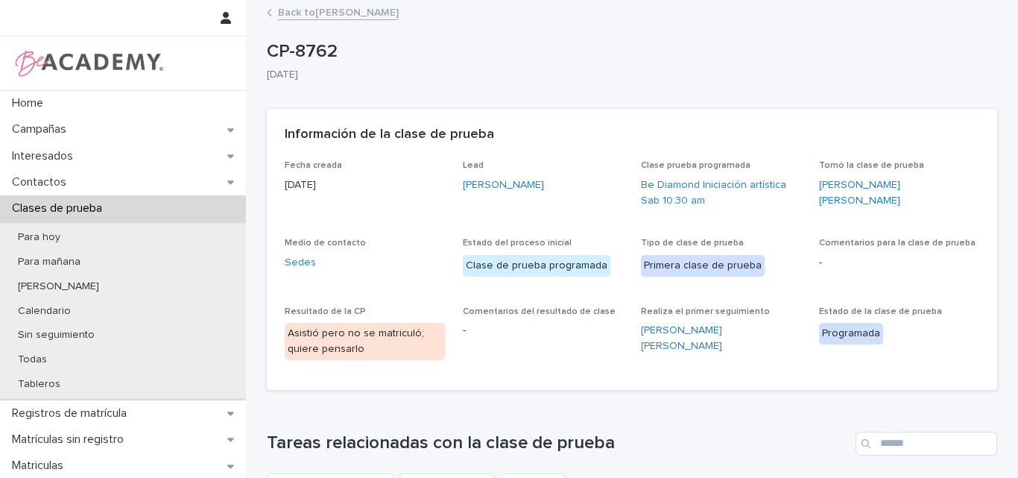
click at [368, 11] on link "Back to Samantha Castaño Soto" at bounding box center [338, 11] width 121 height 17
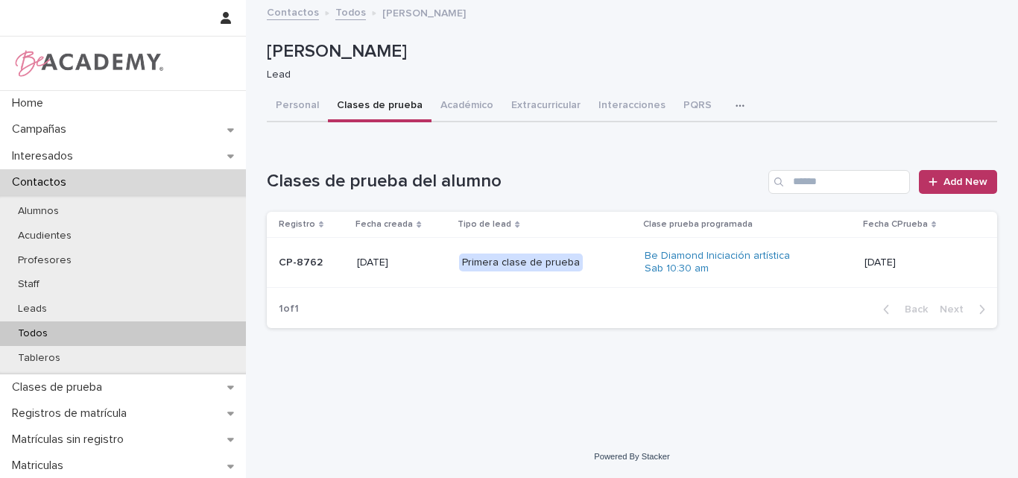
click at [42, 329] on p "Todos" at bounding box center [33, 333] width 54 height 13
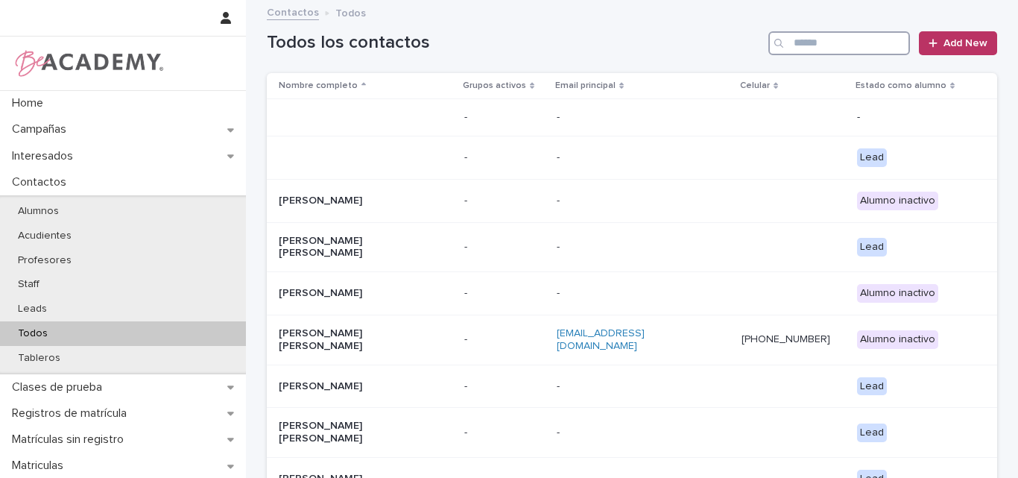
click at [826, 39] on input "Search" at bounding box center [839, 43] width 142 height 24
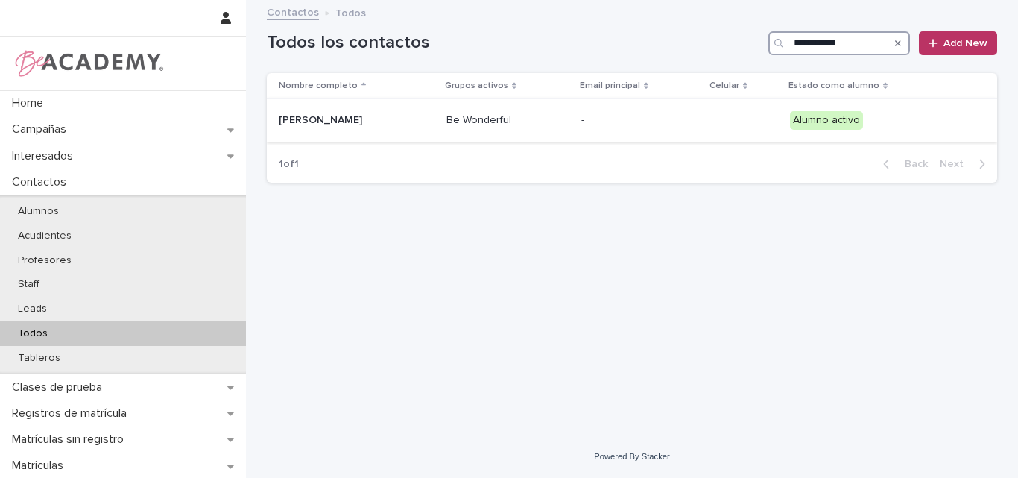
type input "**********"
click at [340, 133] on td "Camila Pareja Ruiz" at bounding box center [354, 120] width 174 height 43
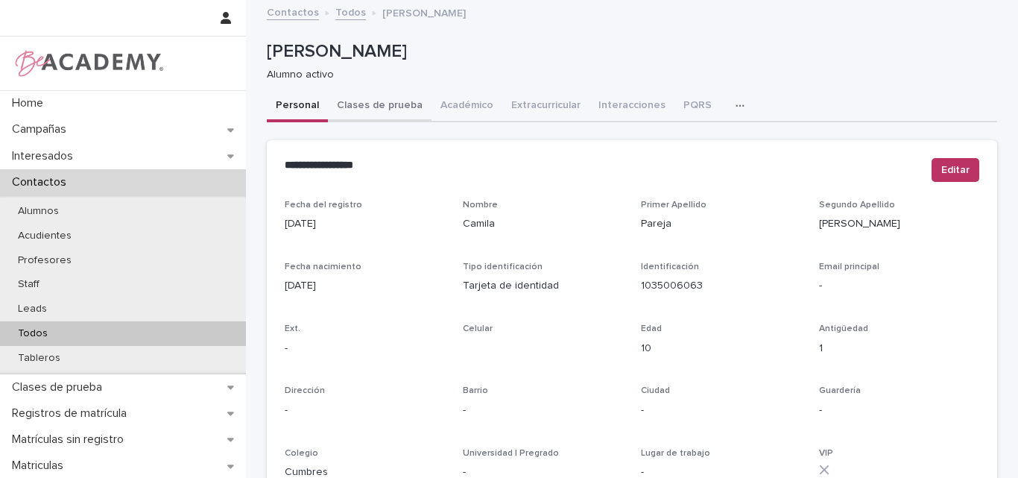
click at [375, 102] on button "Clases de prueba" at bounding box center [380, 106] width 104 height 31
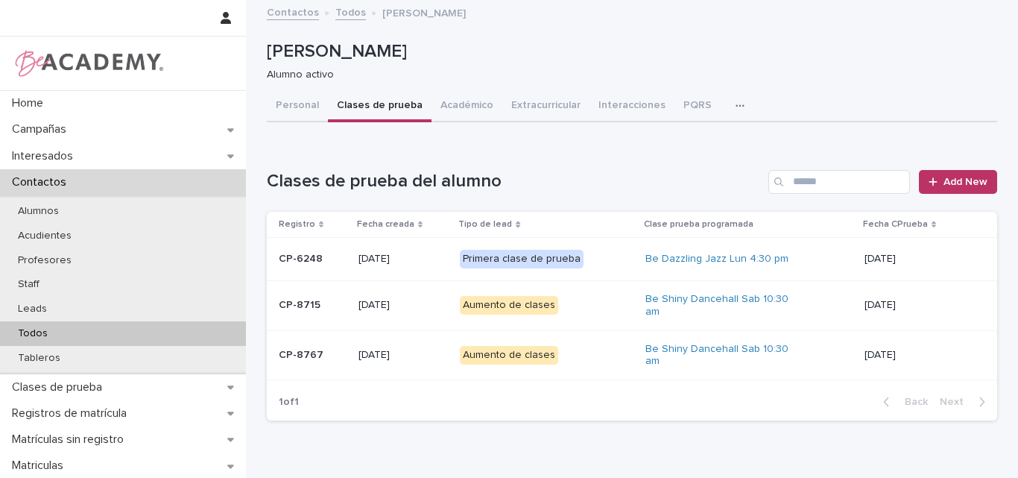
click at [294, 315] on div "CP-8715" at bounding box center [313, 305] width 68 height 25
click at [318, 359] on p "CP-8767" at bounding box center [313, 355] width 68 height 13
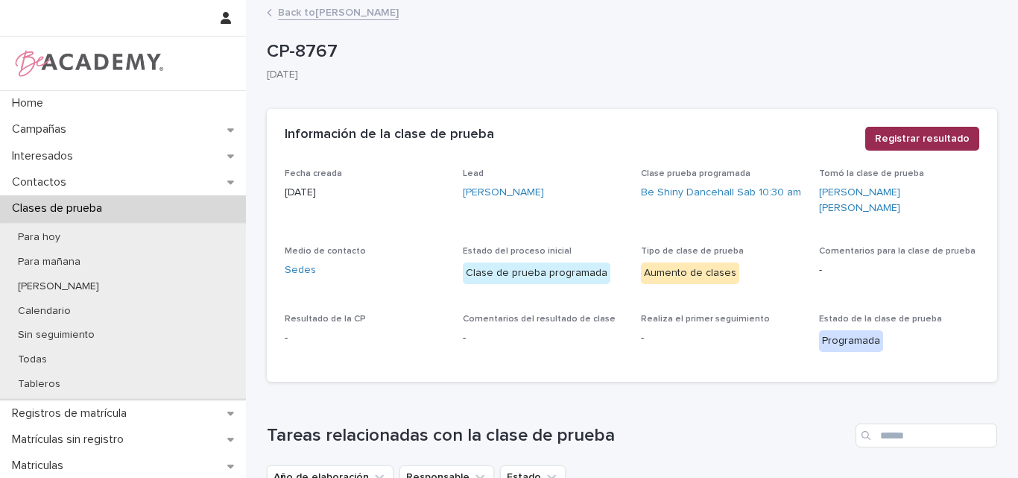
click at [893, 136] on span "Registrar resultado" at bounding box center [922, 138] width 95 height 15
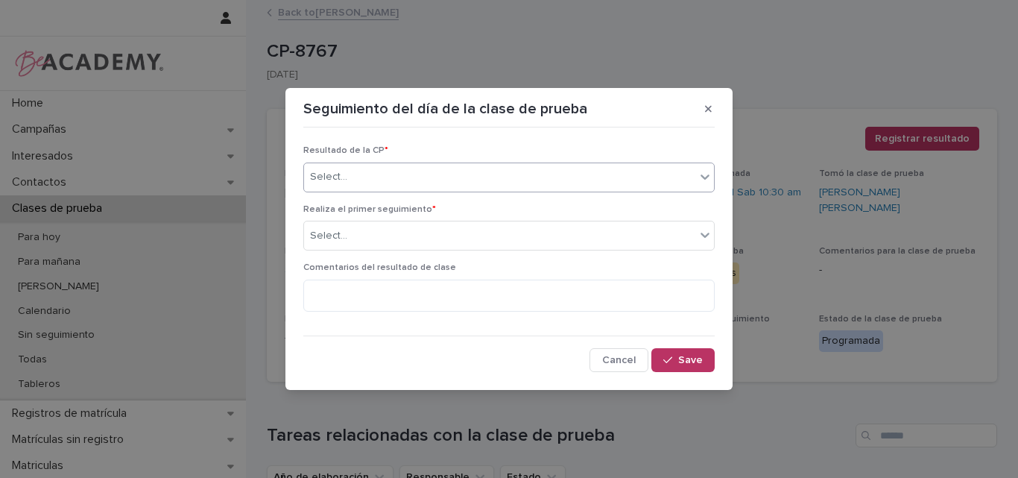
click at [680, 177] on div "Select..." at bounding box center [499, 177] width 391 height 25
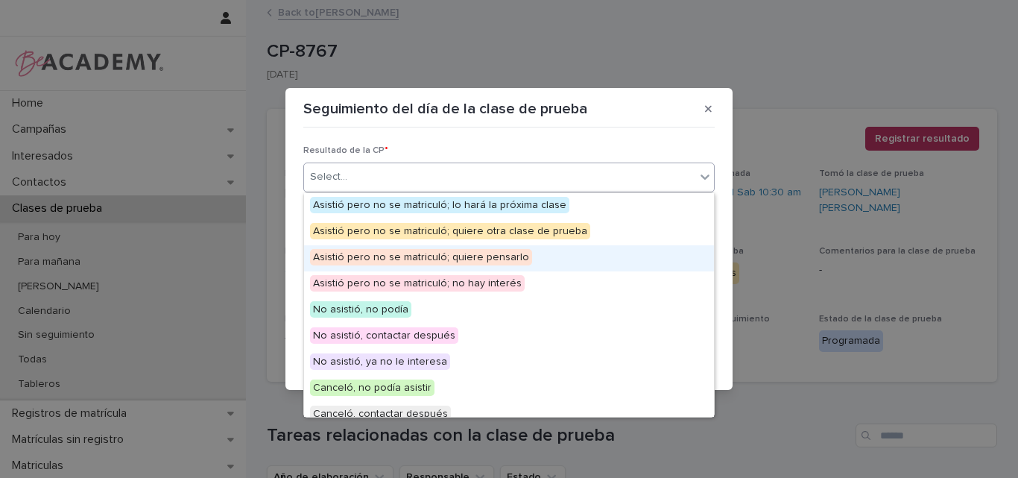
scroll to position [75, 0]
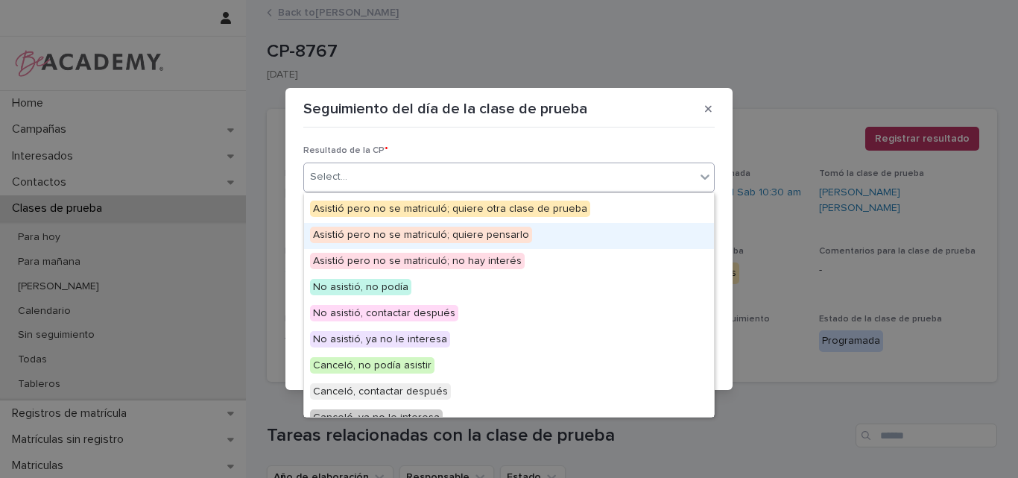
click at [446, 229] on span "Asistió pero no se matriculó; quiere pensarlo" at bounding box center [421, 235] width 222 height 16
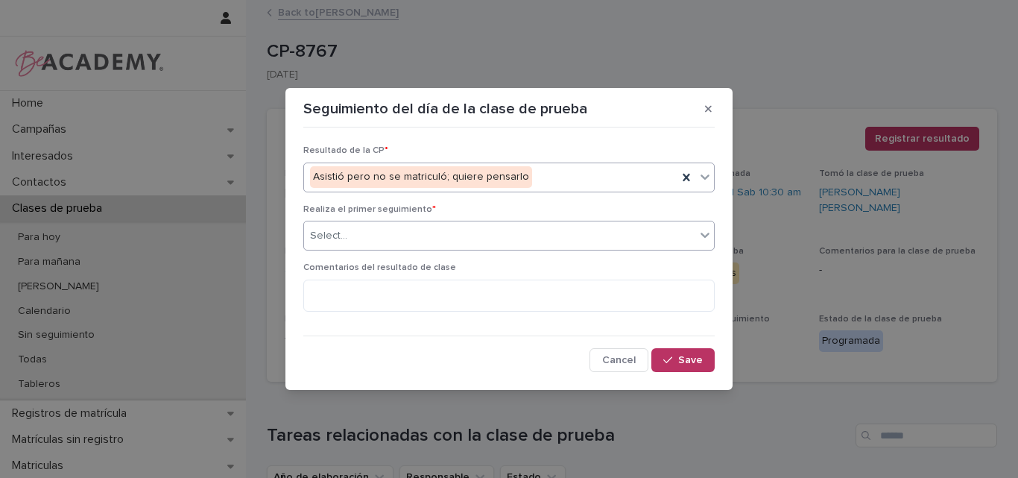
click at [419, 238] on div "Select..." at bounding box center [499, 236] width 391 height 25
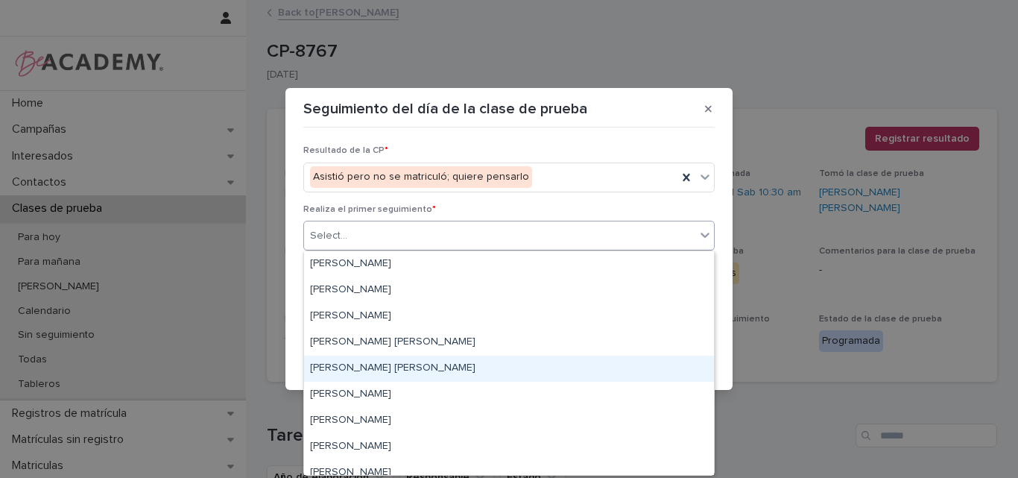
click at [368, 367] on div "Lina Rico Montoya" at bounding box center [509, 368] width 410 height 26
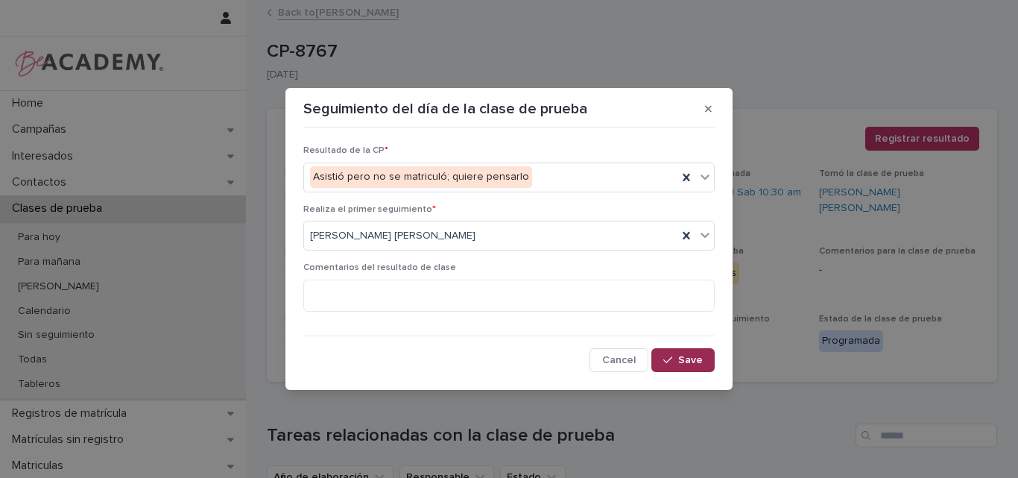
click at [683, 364] on span "Save" at bounding box center [690, 360] width 25 height 10
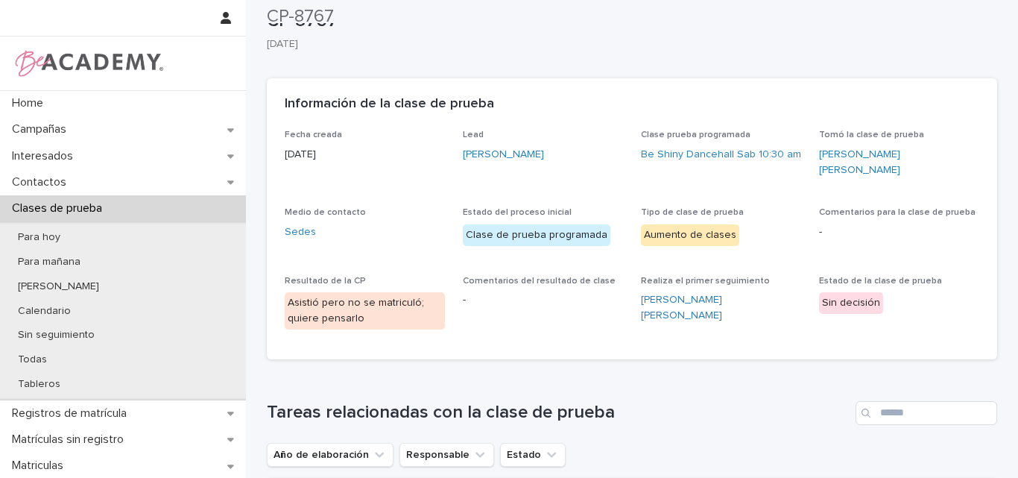
scroll to position [0, 0]
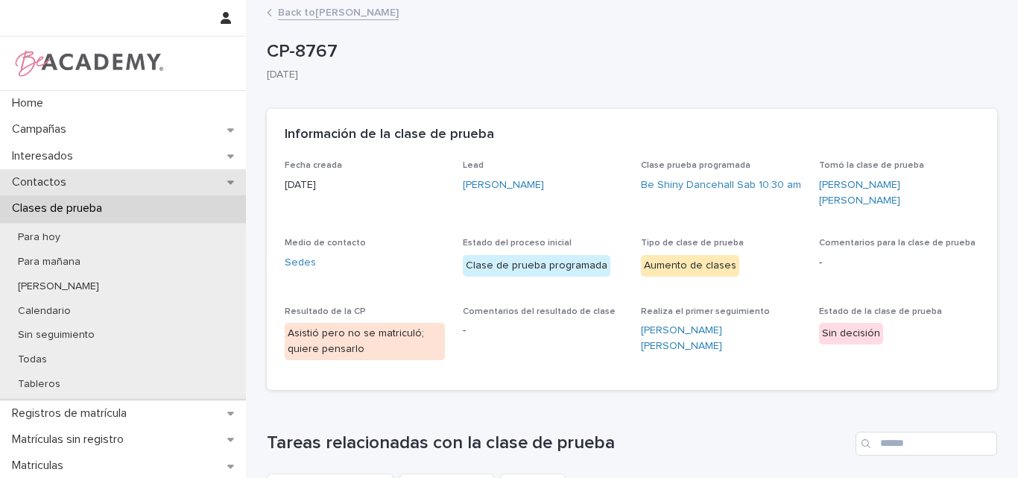
click at [57, 180] on p "Contactos" at bounding box center [42, 182] width 72 height 14
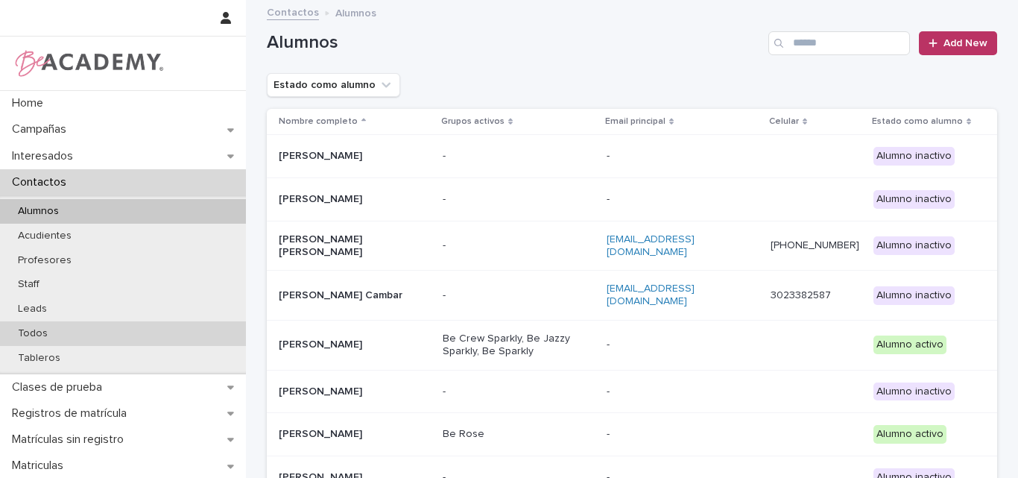
click at [42, 329] on p "Todos" at bounding box center [33, 333] width 54 height 13
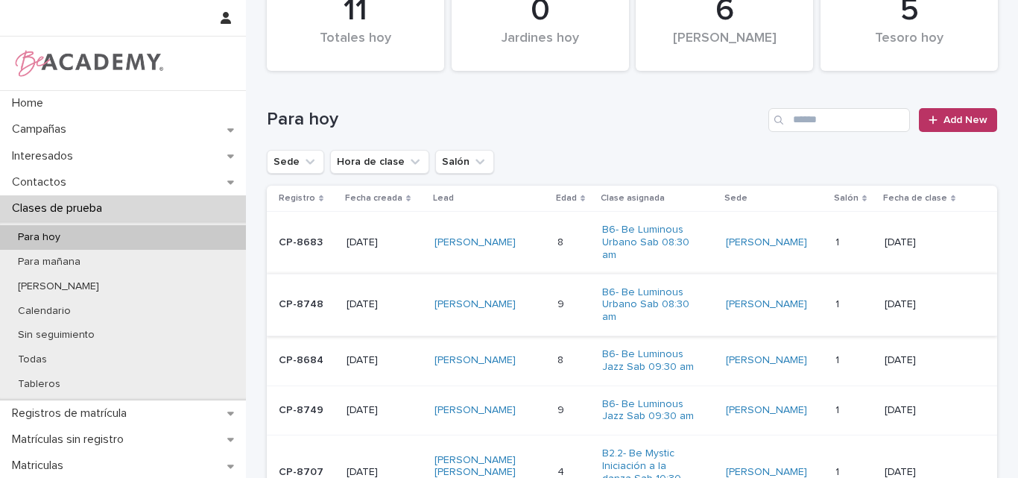
scroll to position [75, 0]
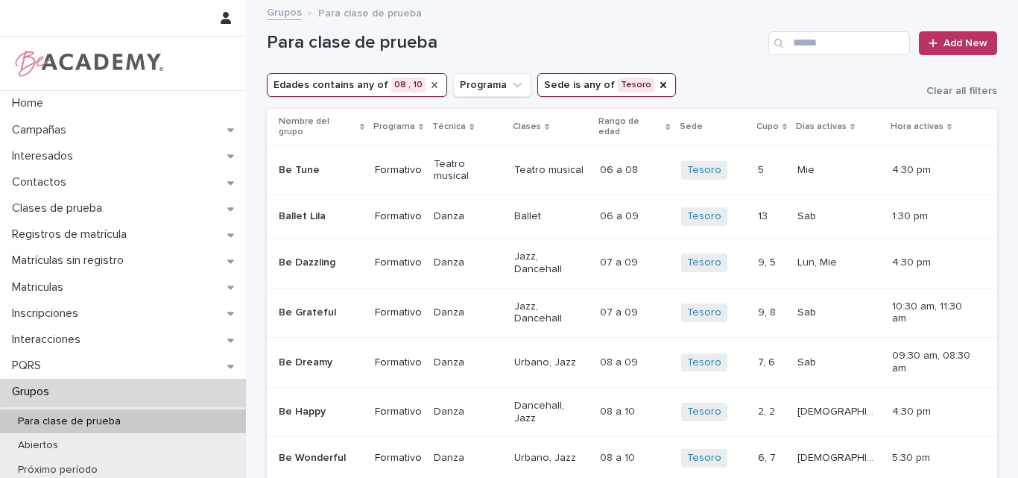
click at [428, 80] on icon "Edades" at bounding box center [434, 85] width 12 height 12
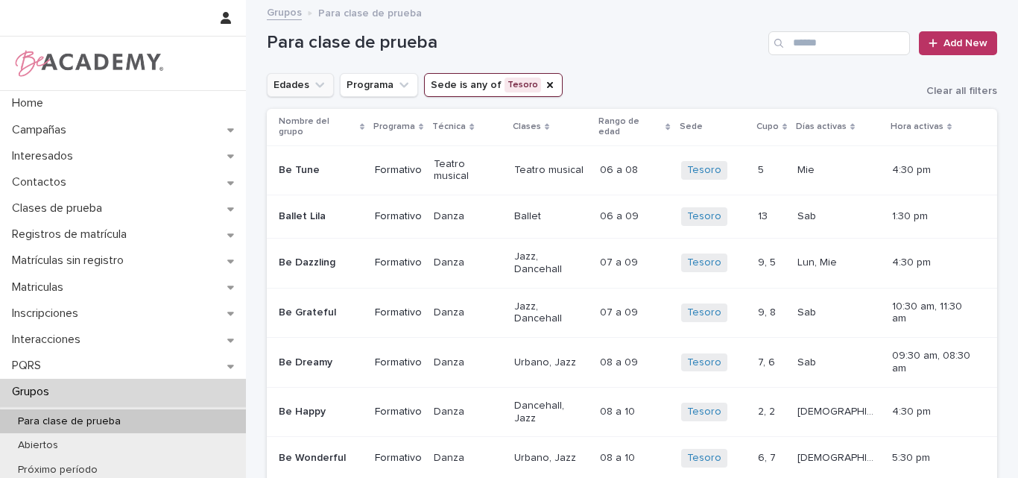
click at [319, 84] on icon "Edades" at bounding box center [319, 84] width 15 height 15
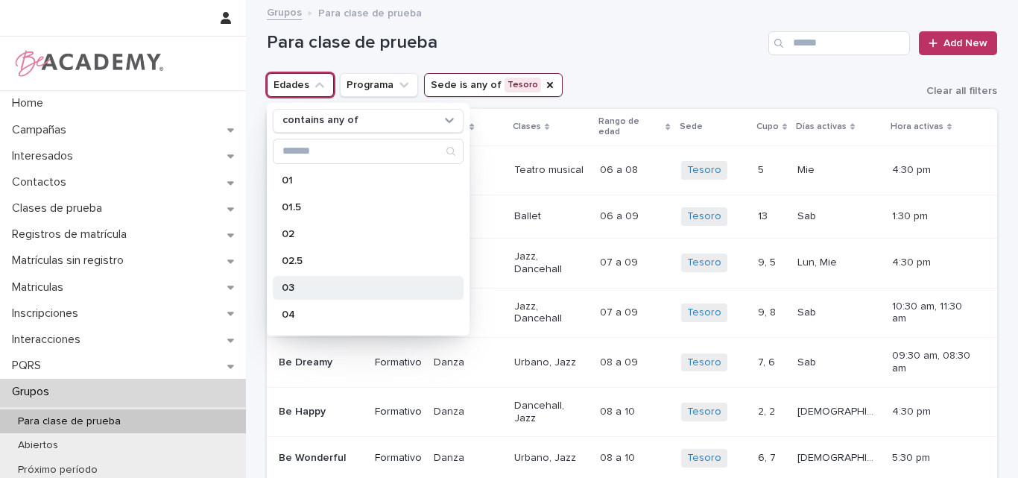
click at [295, 288] on p "03" at bounding box center [361, 287] width 158 height 10
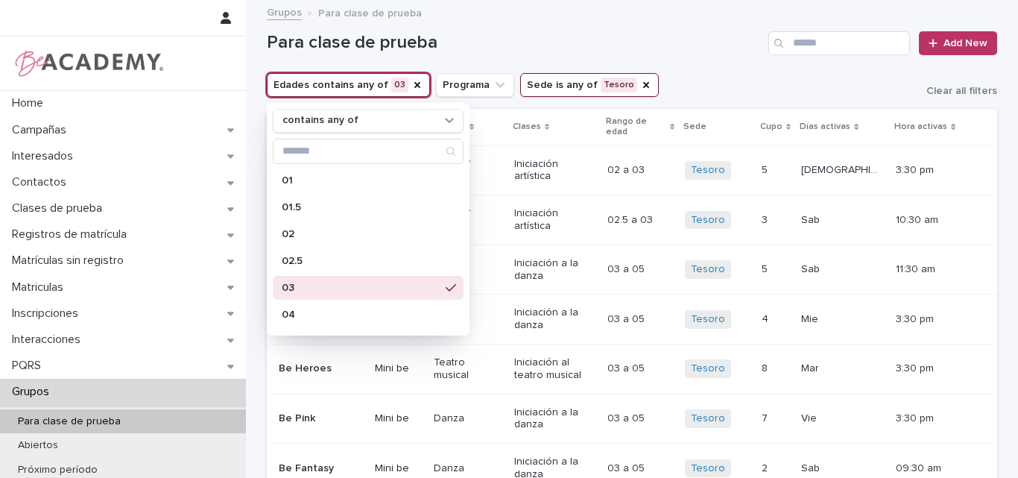
click at [700, 51] on h1 "Para clase de prueba" at bounding box center [515, 43] width 496 height 22
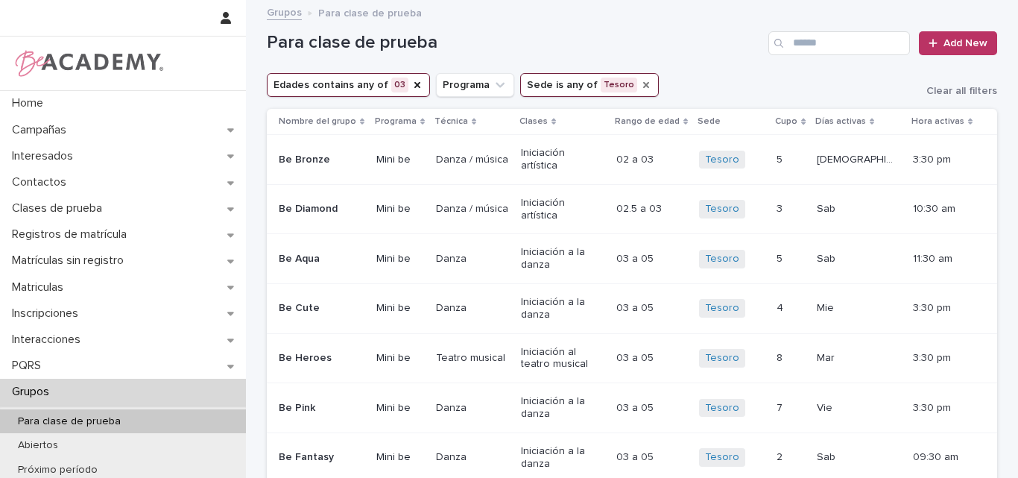
click at [643, 83] on icon "Sede" at bounding box center [646, 85] width 6 height 6
click at [556, 86] on icon "Sede" at bounding box center [563, 84] width 15 height 15
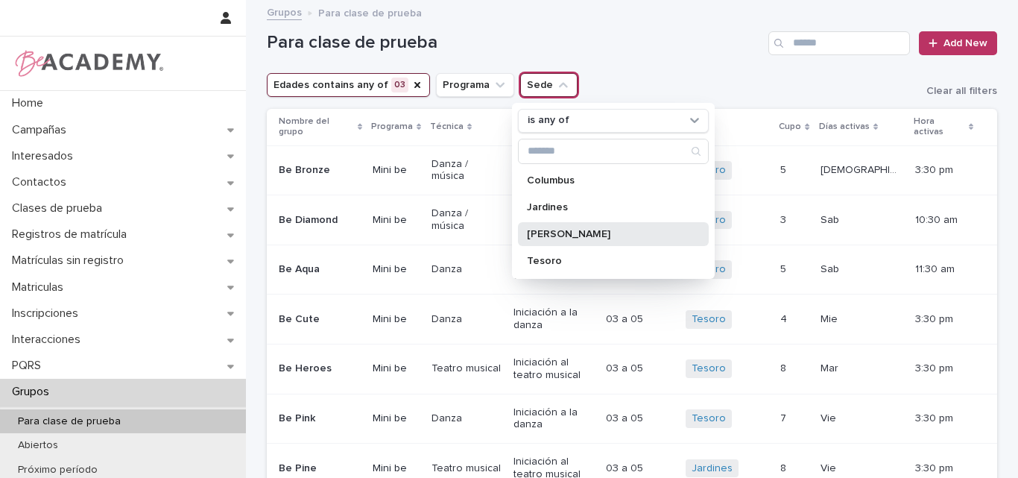
click at [549, 231] on p "Rosales" at bounding box center [606, 234] width 158 height 10
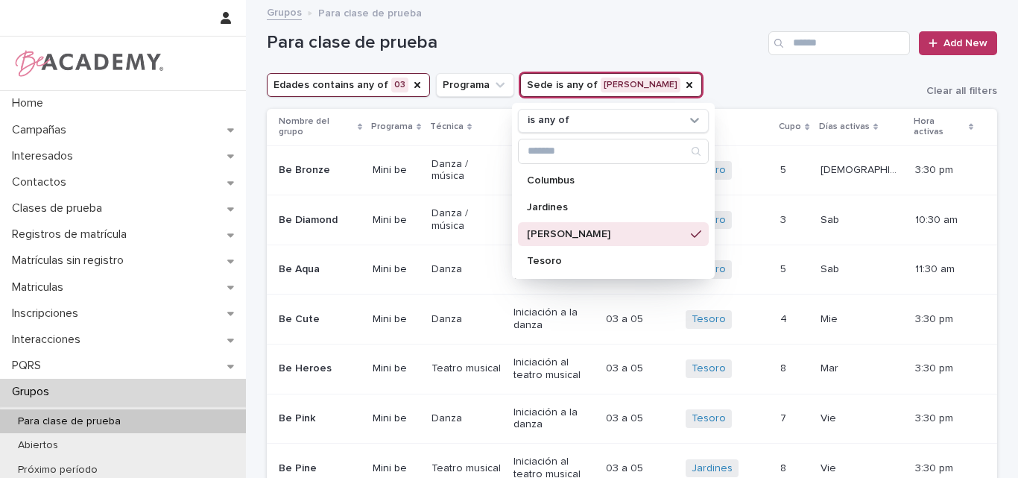
click at [668, 63] on div "Para clase de prueba Add New" at bounding box center [632, 37] width 730 height 72
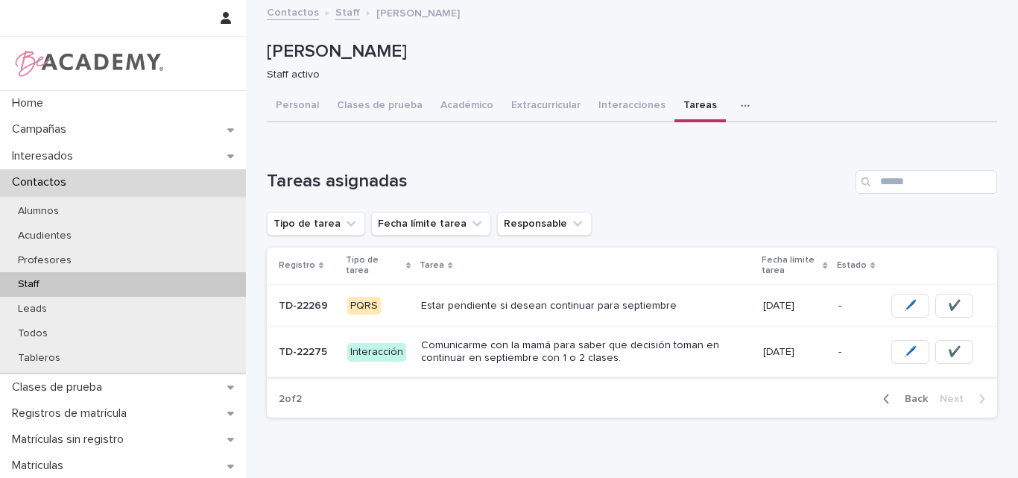
scroll to position [69, 0]
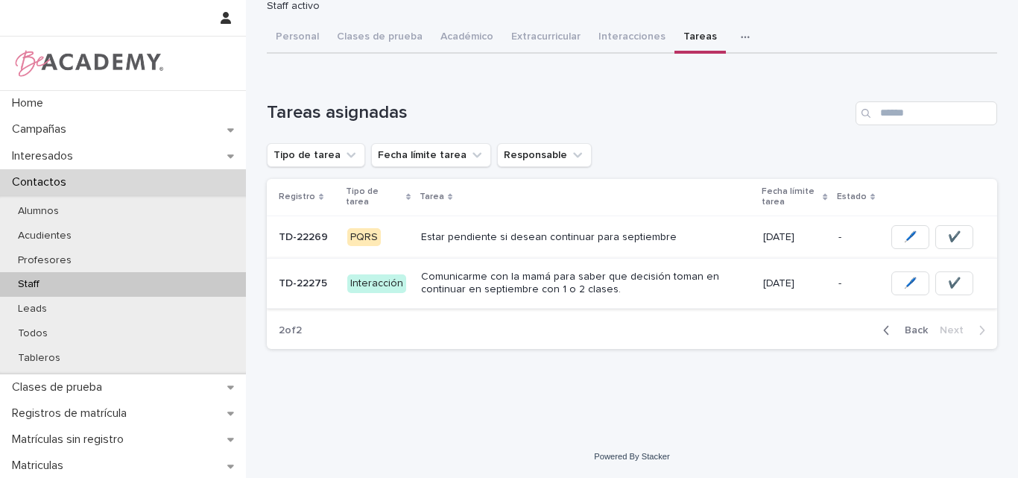
click at [914, 327] on span "Back" at bounding box center [912, 330] width 32 height 10
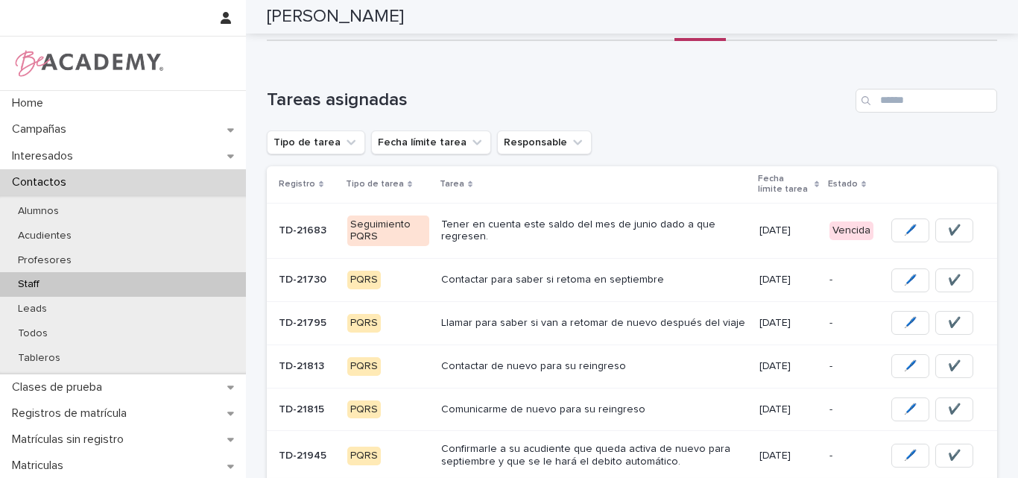
scroll to position [30, 0]
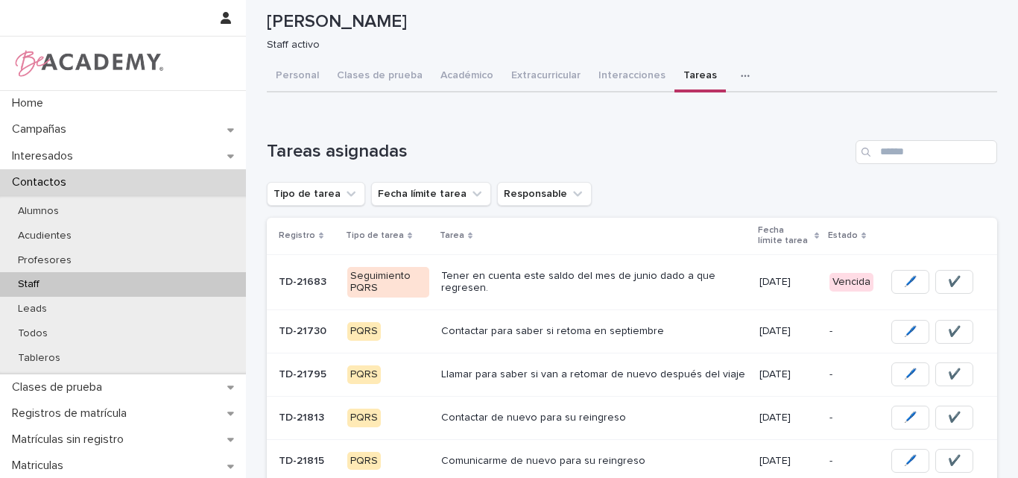
click at [544, 282] on p "Tener en cuenta este saldo del mes de junio dado a que regresen." at bounding box center [594, 282] width 306 height 25
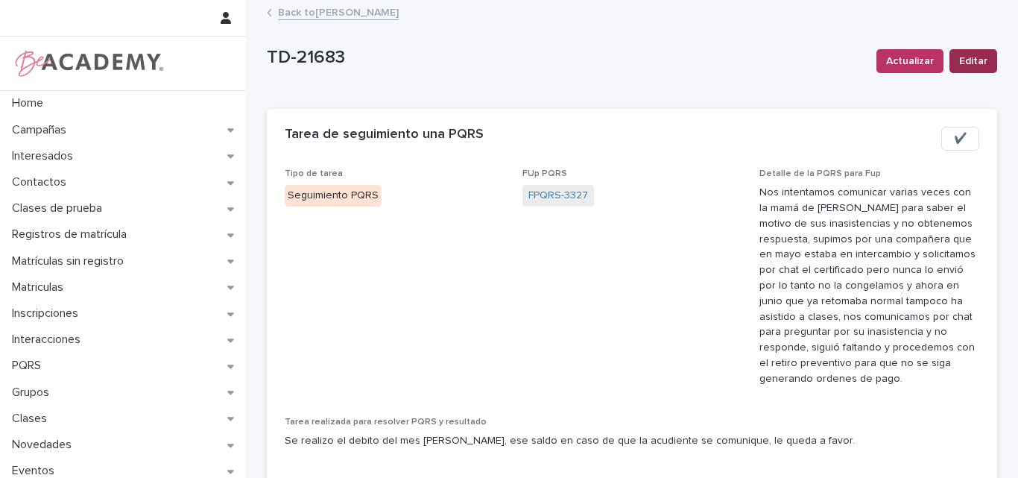
click at [959, 60] on span "Editar" at bounding box center [973, 61] width 28 height 15
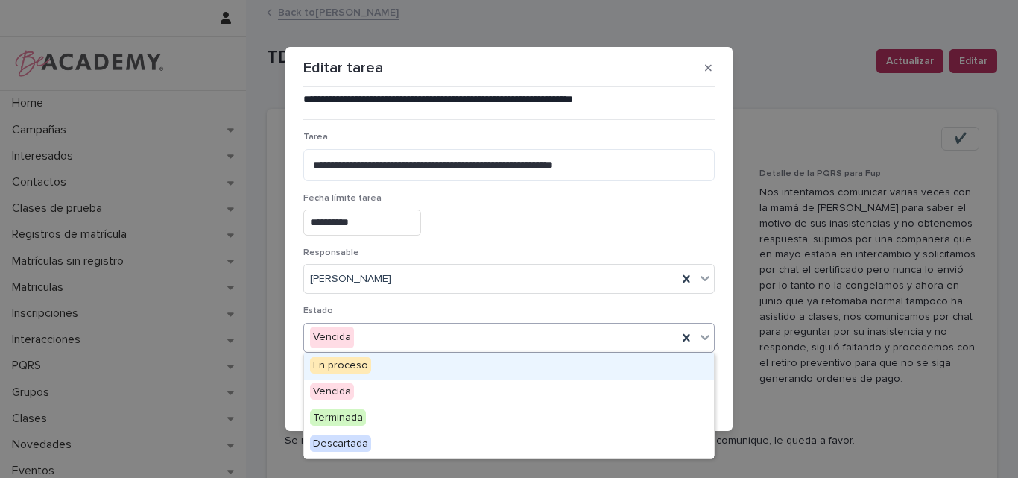
click at [387, 334] on div "Vencida" at bounding box center [490, 337] width 373 height 25
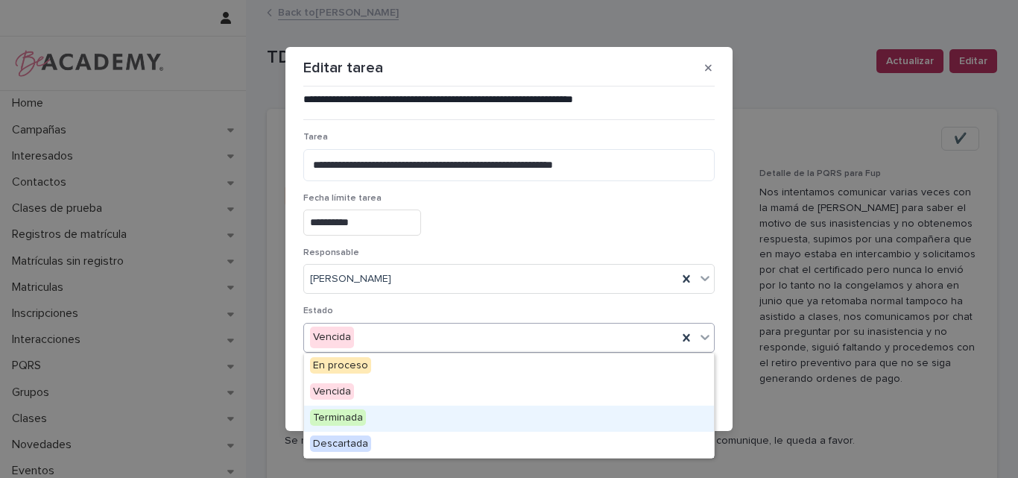
click at [345, 417] on span "Terminada" at bounding box center [338, 417] width 56 height 16
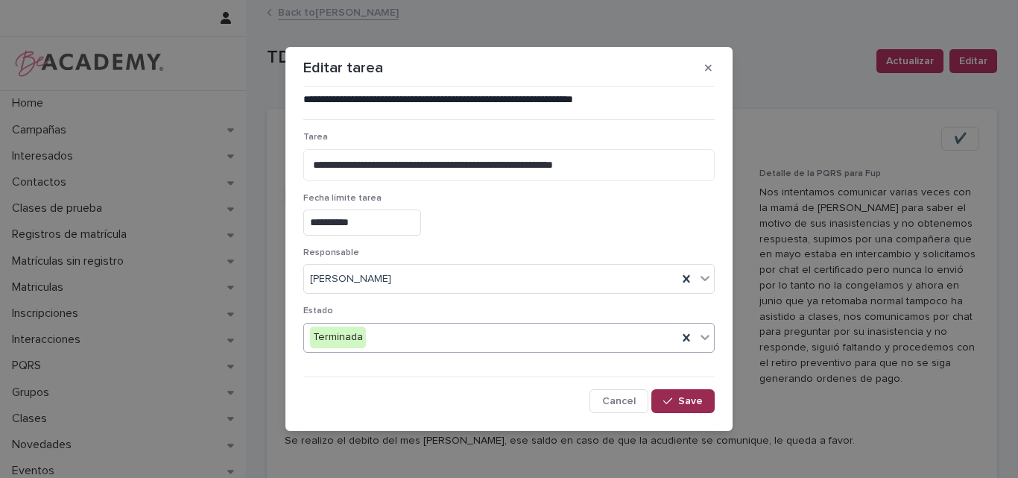
click at [672, 405] on icon "button" at bounding box center [667, 401] width 9 height 10
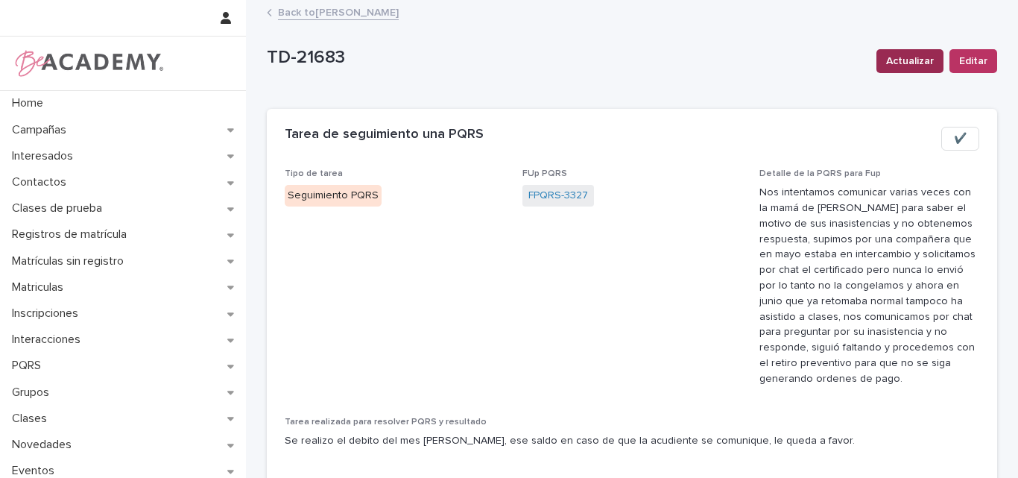
click at [918, 59] on span "Actualizar" at bounding box center [910, 61] width 48 height 15
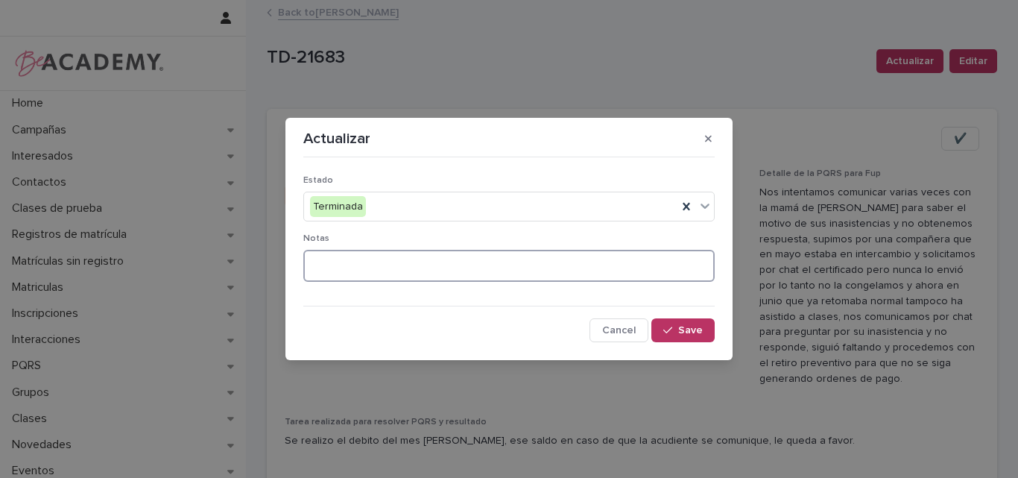
click at [415, 257] on textarea at bounding box center [508, 266] width 411 height 32
type textarea "**********"
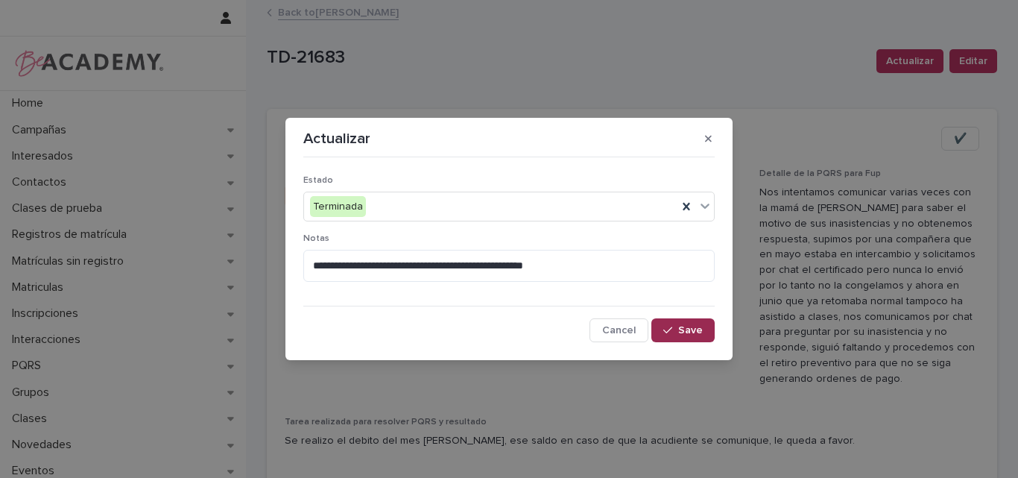
click at [677, 326] on div "button" at bounding box center [670, 330] width 15 height 10
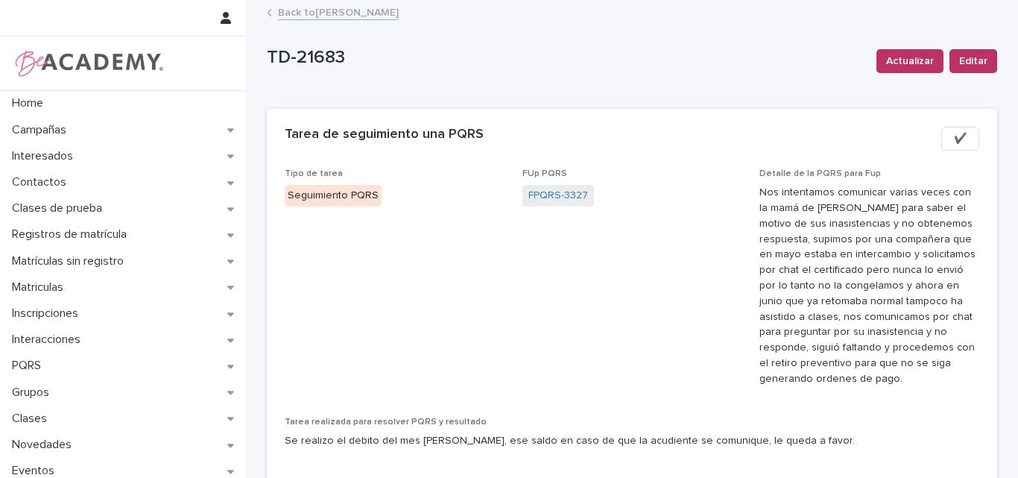
click at [318, 16] on link "Back to Lina Rico Montoya" at bounding box center [338, 11] width 121 height 17
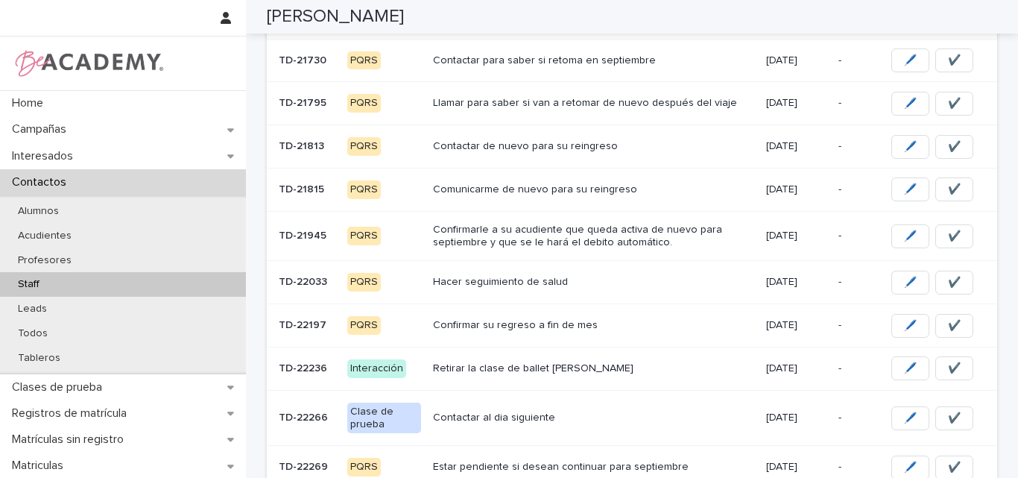
scroll to position [320, 0]
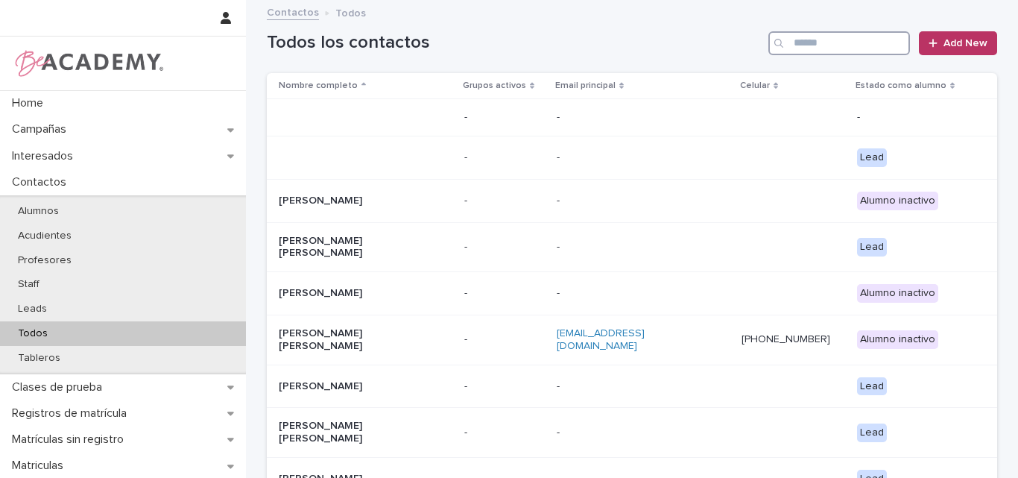
click at [817, 50] on input "Search" at bounding box center [839, 43] width 142 height 24
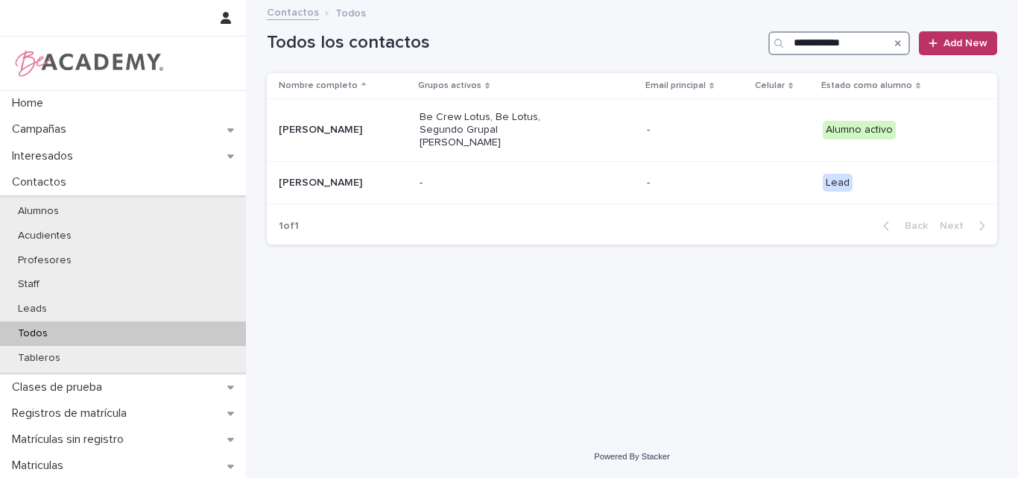
type input "**********"
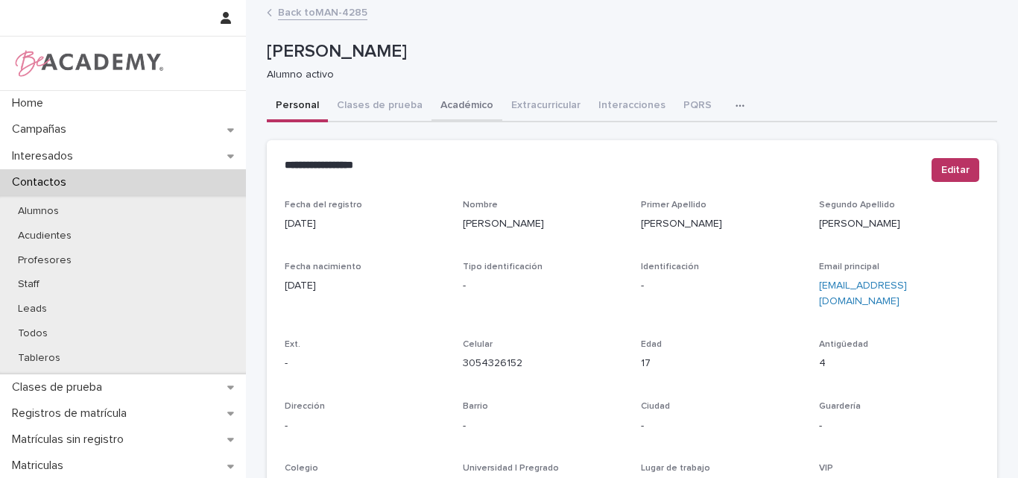
click at [458, 107] on button "Académico" at bounding box center [466, 106] width 71 height 31
